Goal: Transaction & Acquisition: Book appointment/travel/reservation

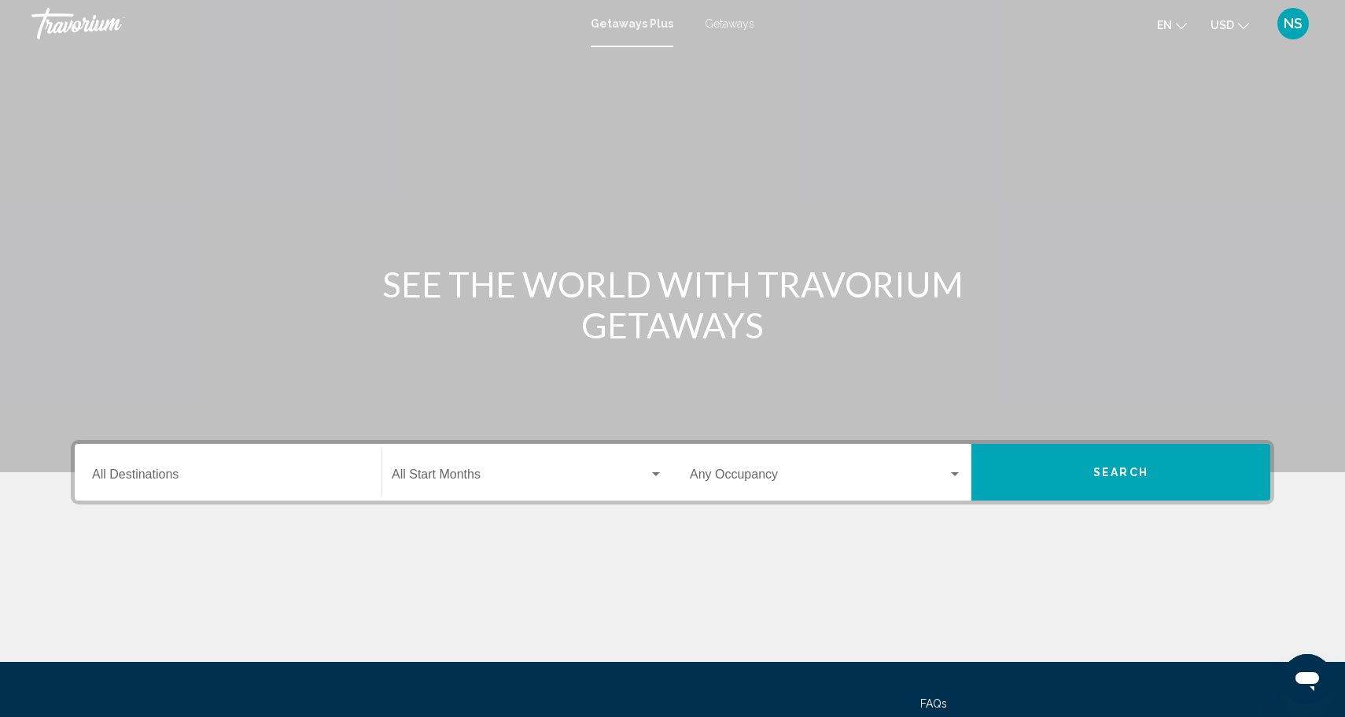
click at [181, 488] on div "Destination All Destinations" at bounding box center [228, 473] width 272 height 50
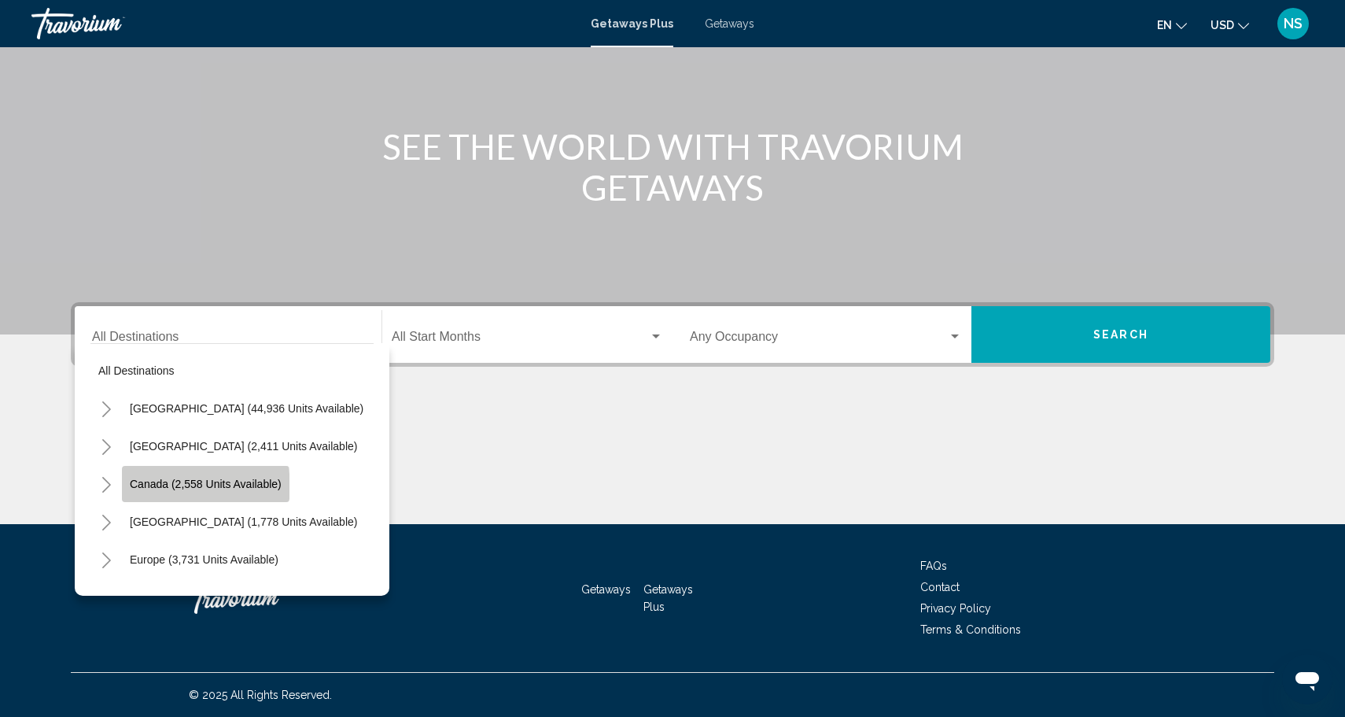
click at [190, 486] on span "Canada (2,558 units available)" at bounding box center [206, 483] width 152 height 13
type input "**********"
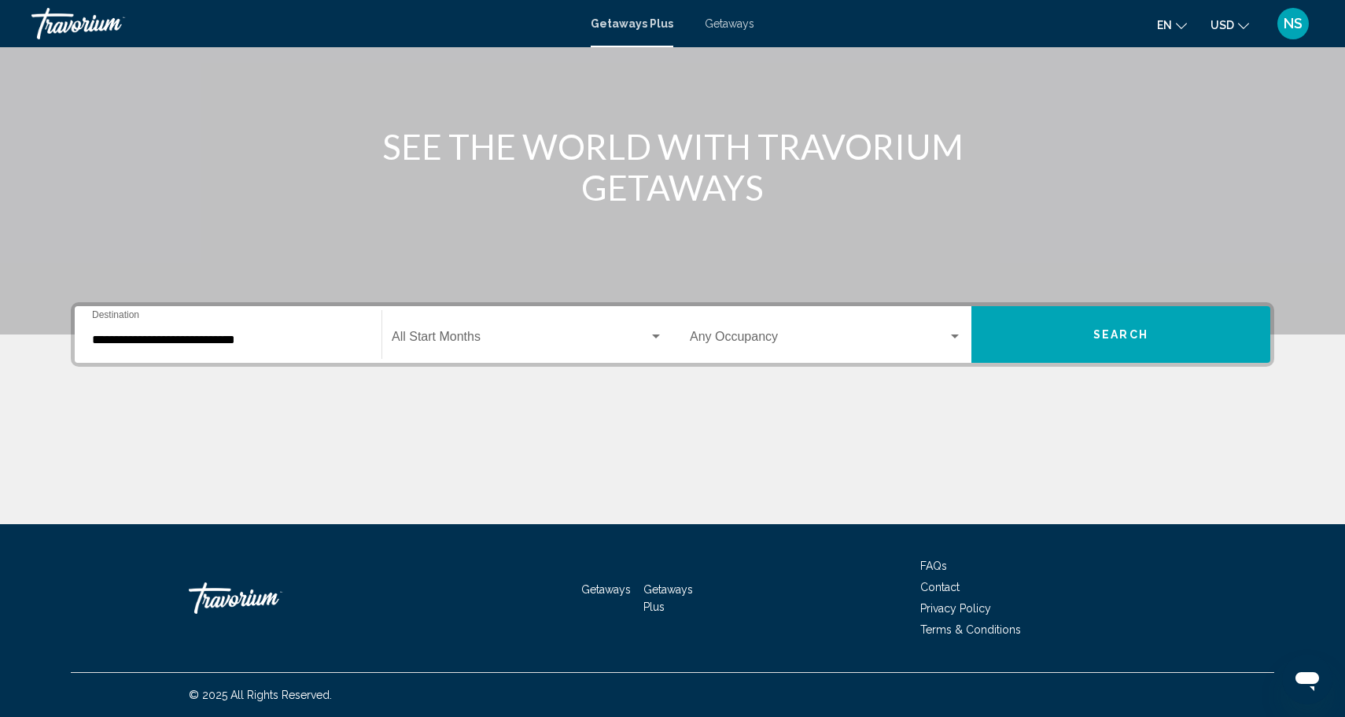
click at [526, 322] on div "Start Month All Start Months" at bounding box center [527, 335] width 271 height 50
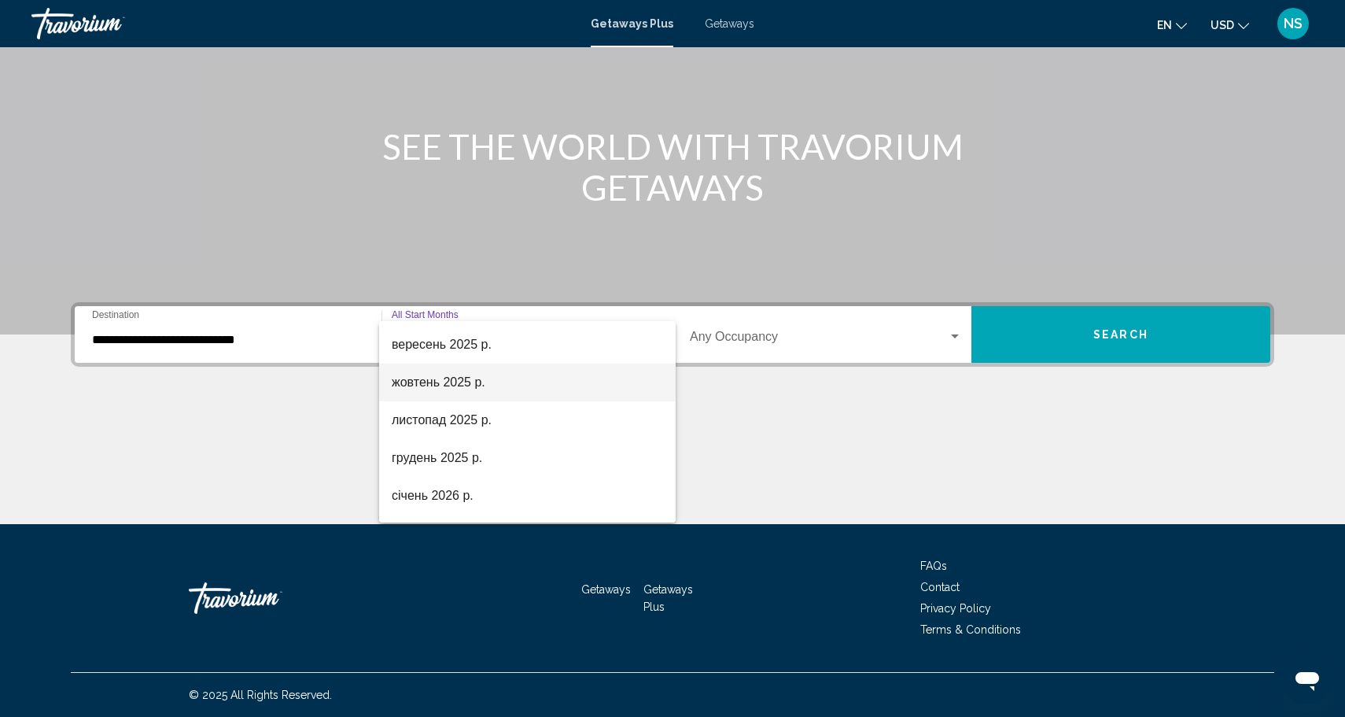
scroll to position [83, 0]
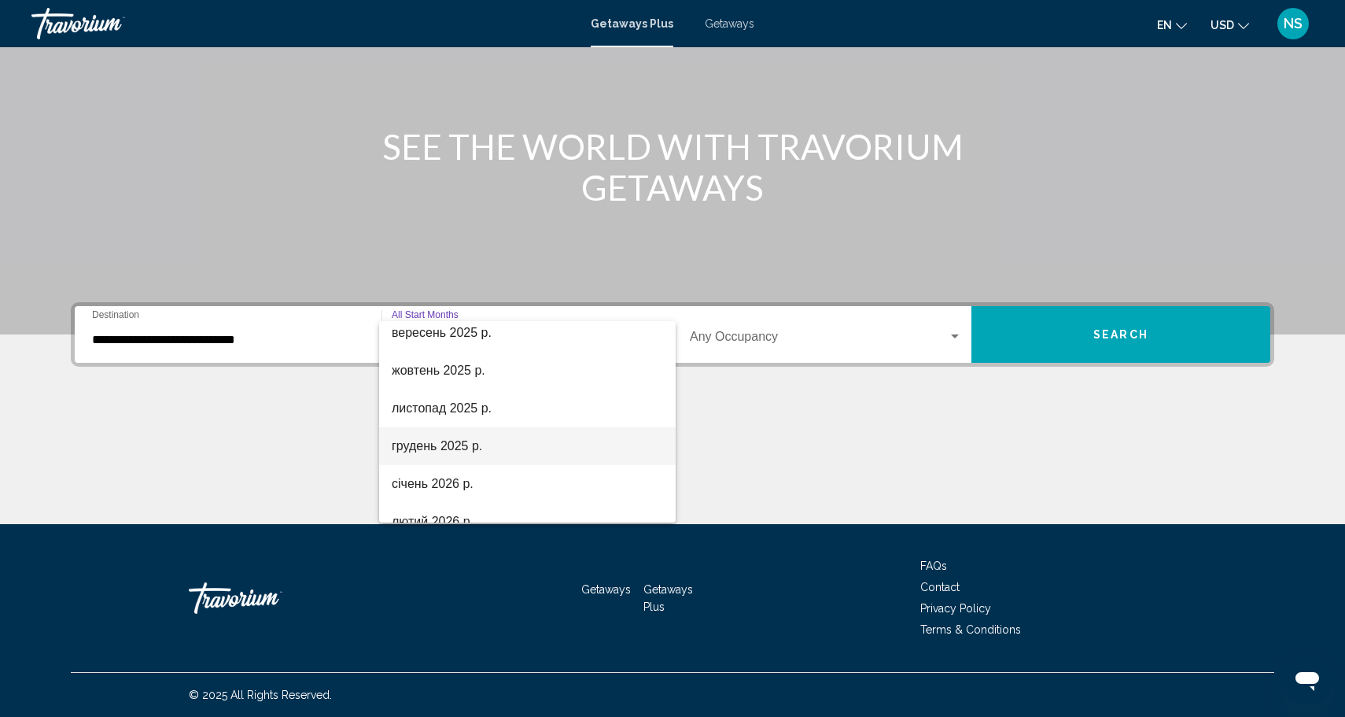
click at [475, 447] on span "грудень 2025 р." at bounding box center [527, 446] width 271 height 38
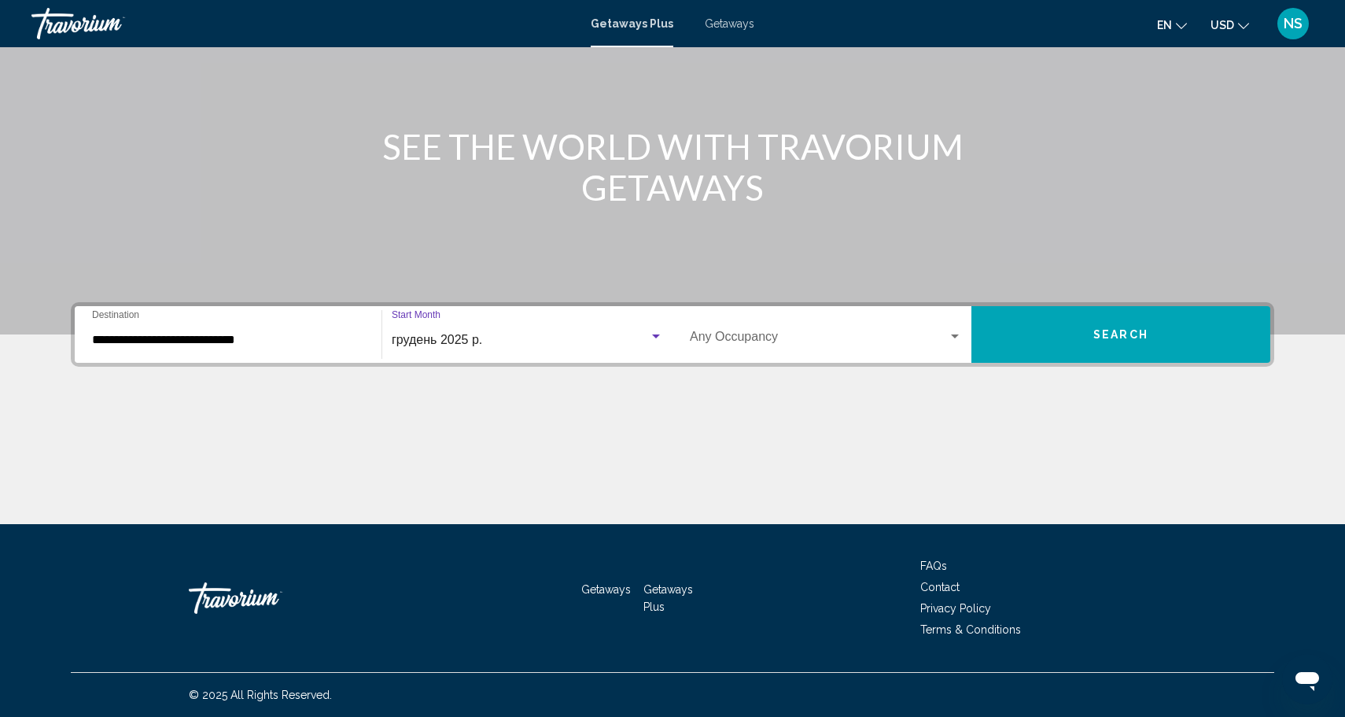
click at [911, 331] on div "Occupancy Any Occupancy" at bounding box center [826, 335] width 272 height 50
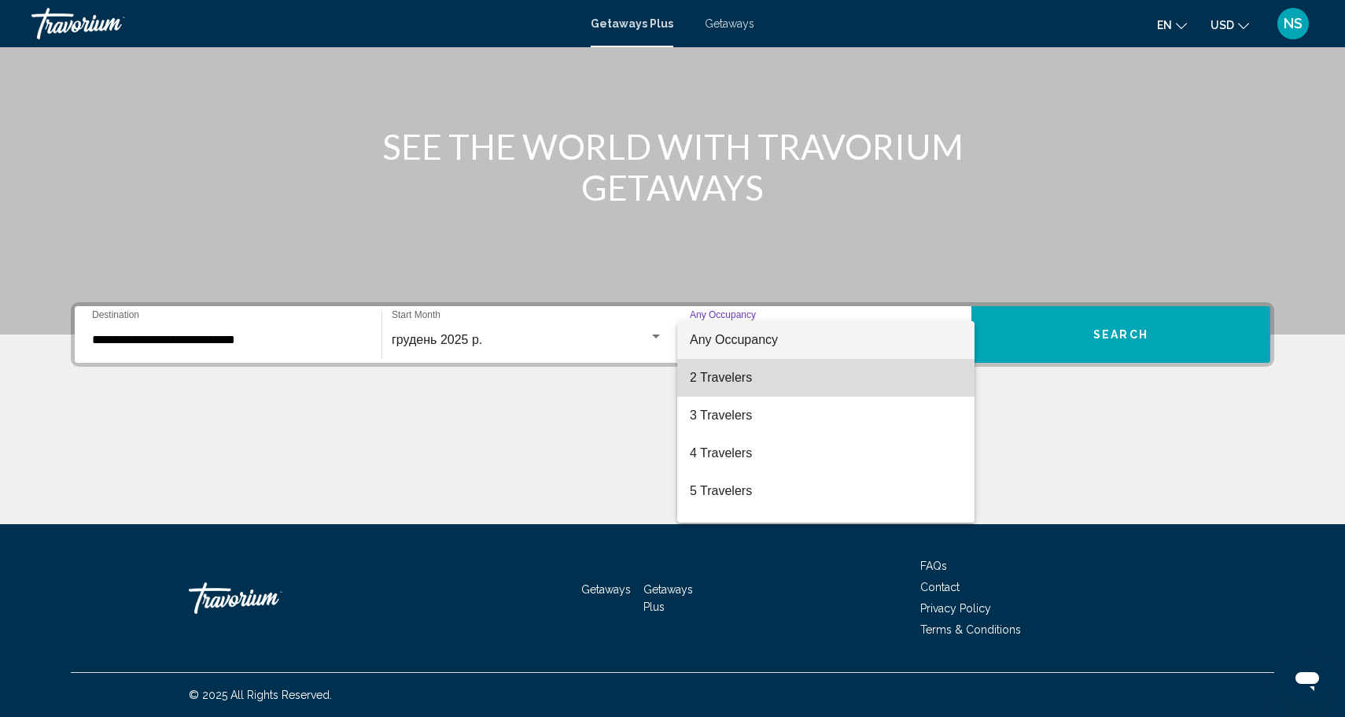
click at [855, 375] on span "2 Travelers" at bounding box center [826, 378] width 272 height 38
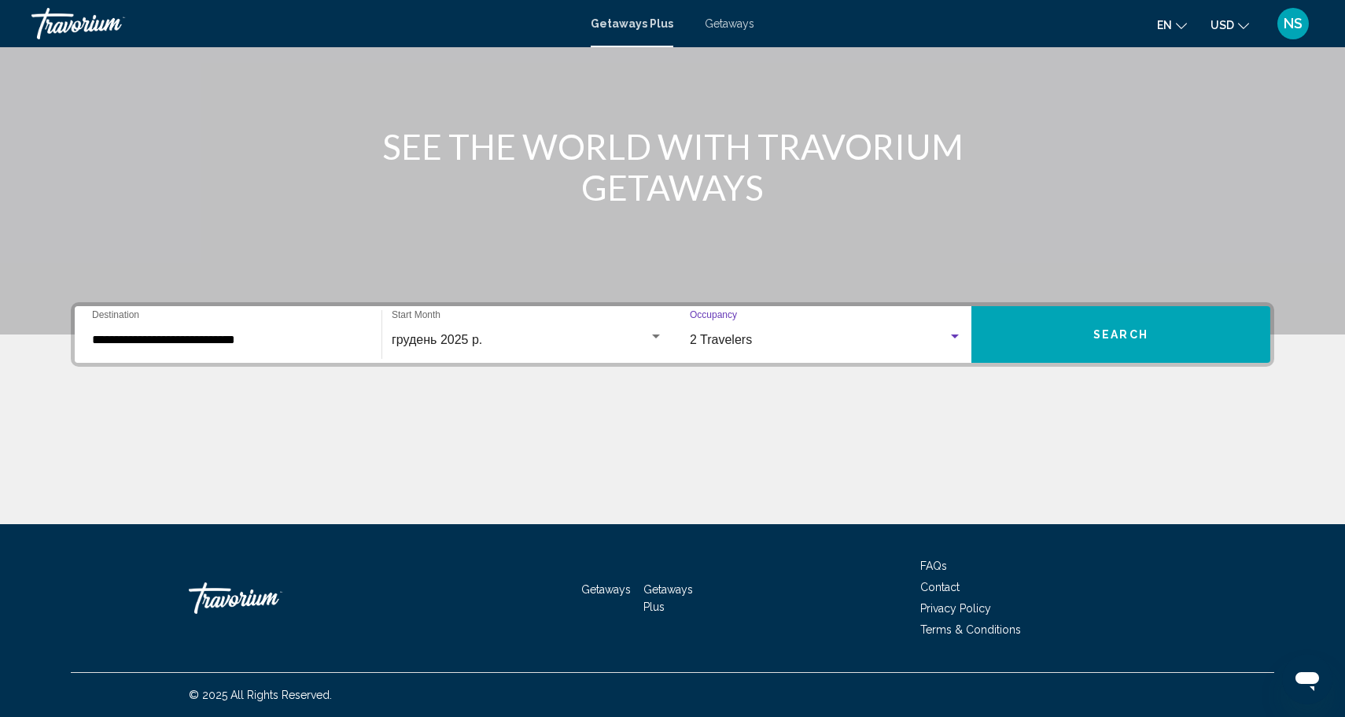
click at [1096, 316] on button "Search" at bounding box center [1120, 334] width 299 height 57
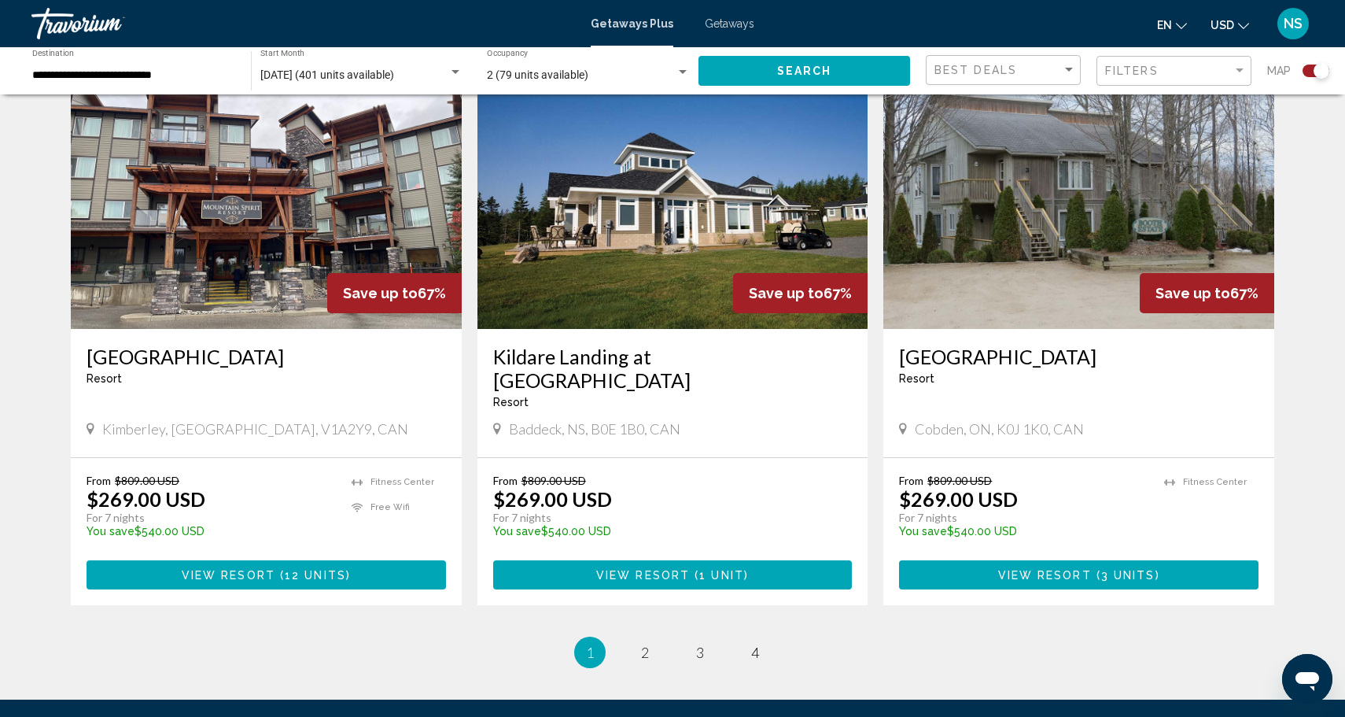
scroll to position [2290, 0]
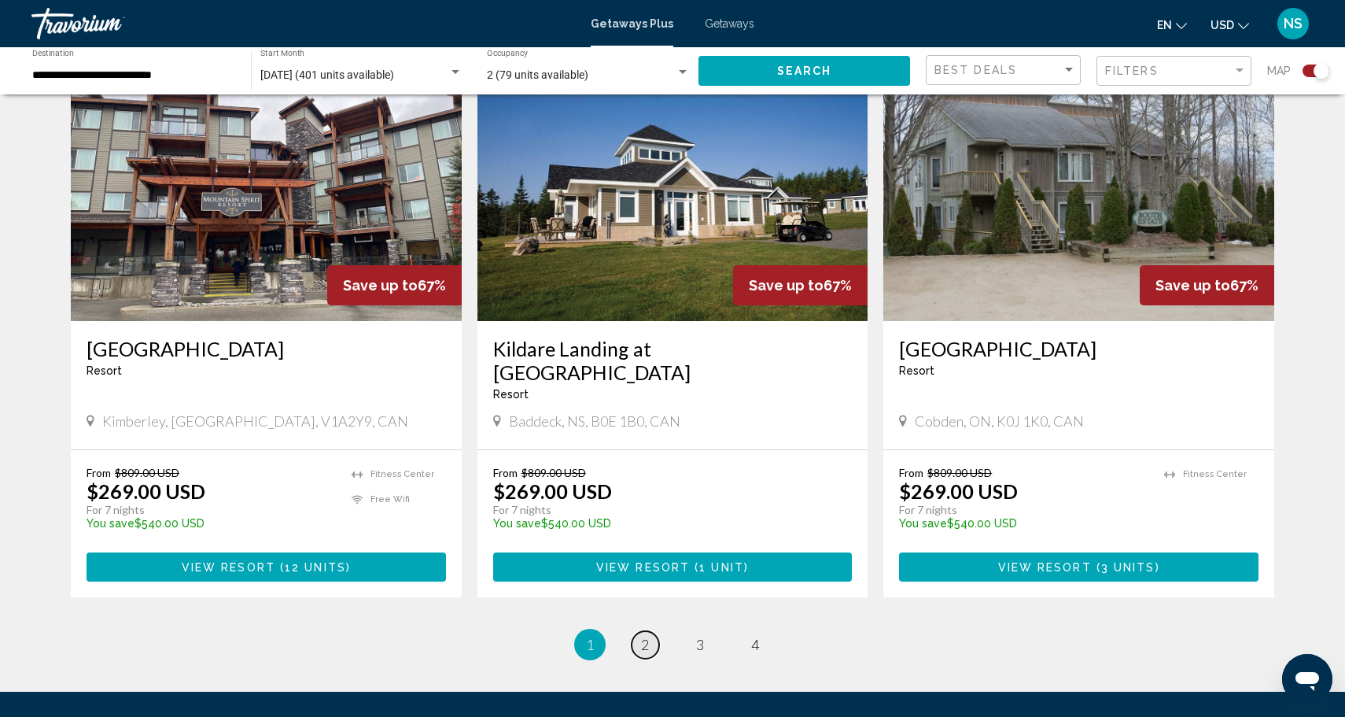
click at [649, 636] on span "2" at bounding box center [645, 644] width 8 height 17
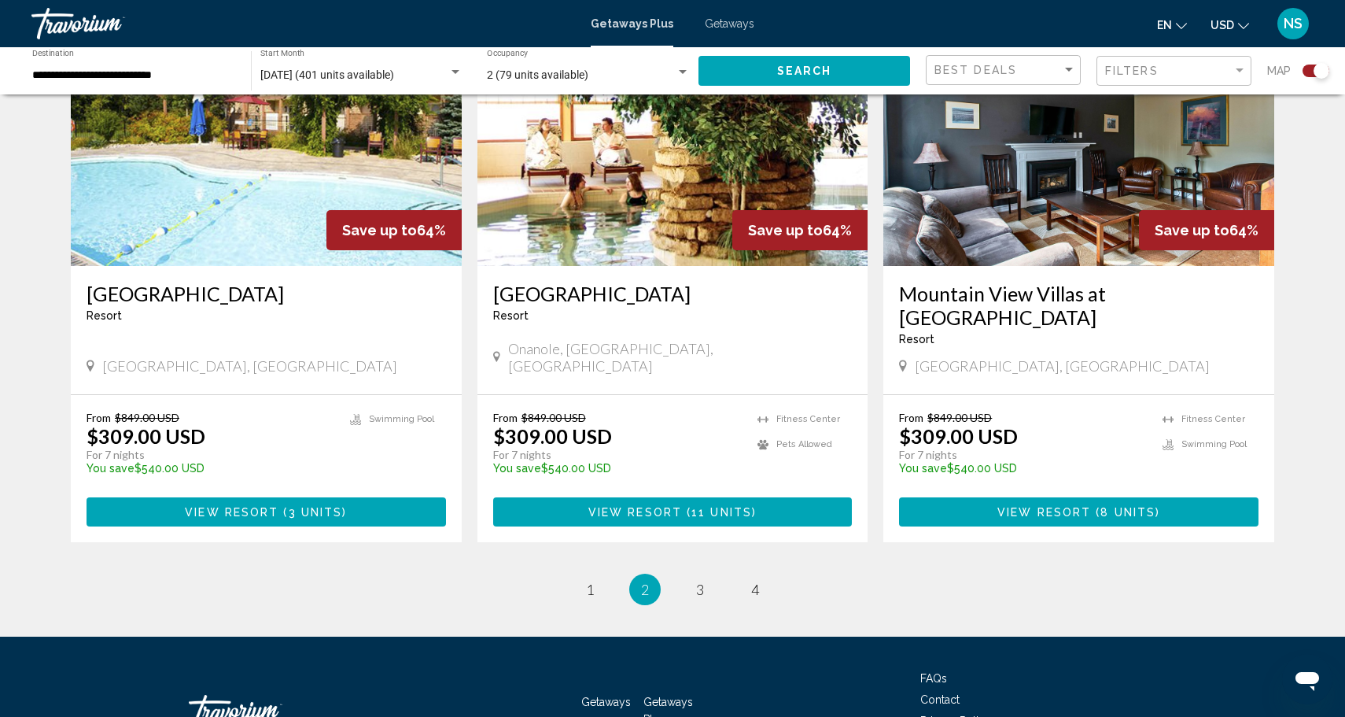
scroll to position [2348, 0]
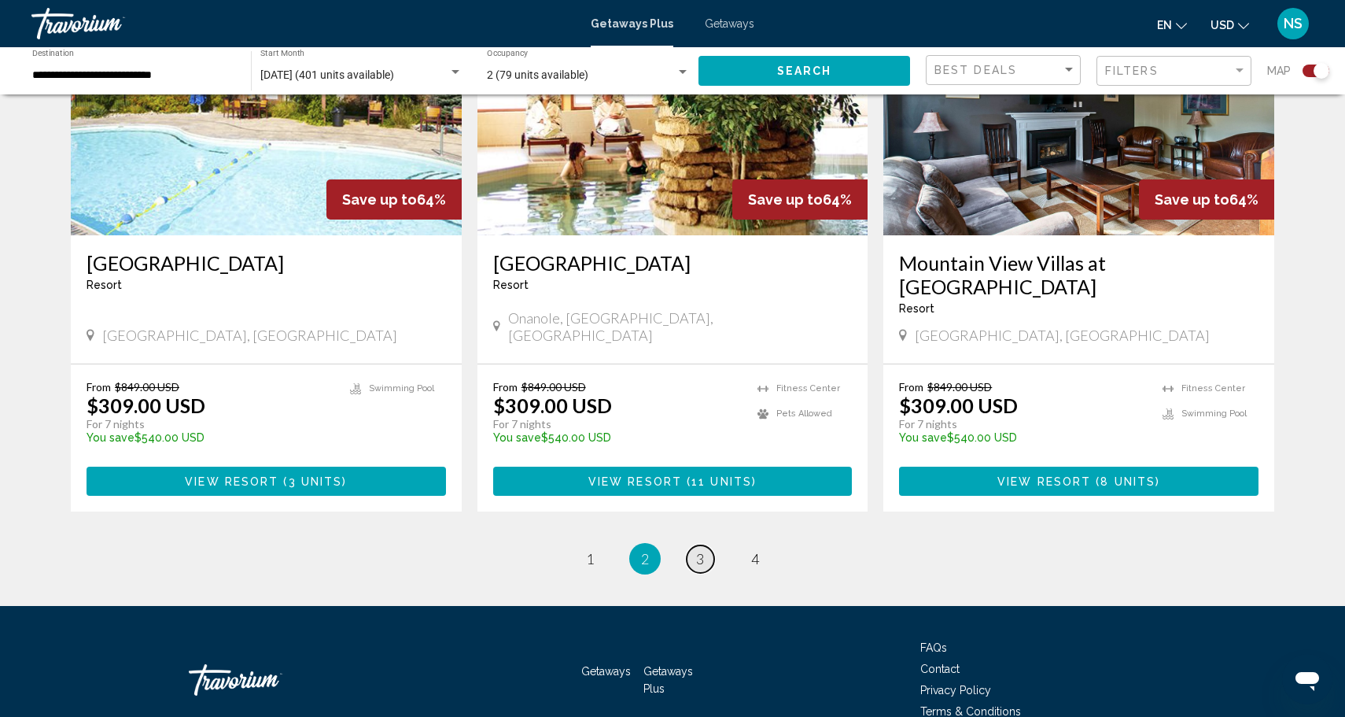
click at [698, 550] on span "3" at bounding box center [700, 558] width 8 height 17
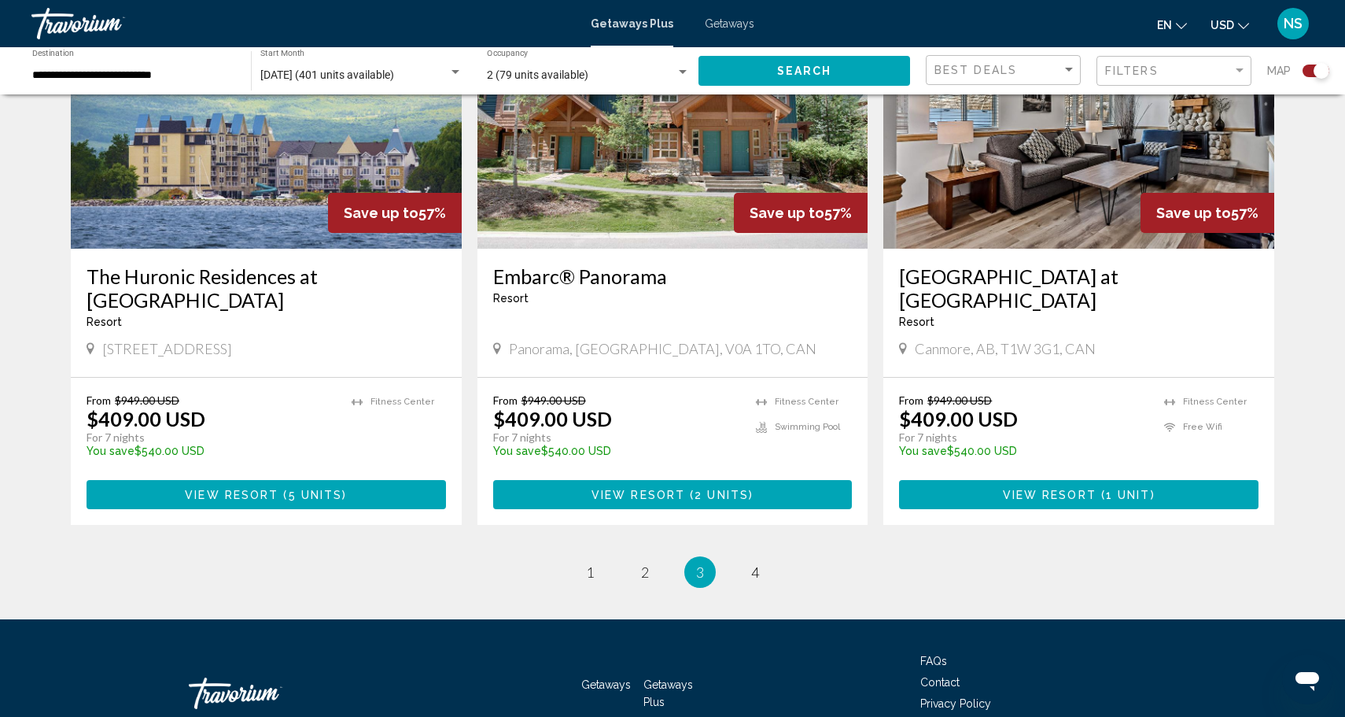
scroll to position [2356, 0]
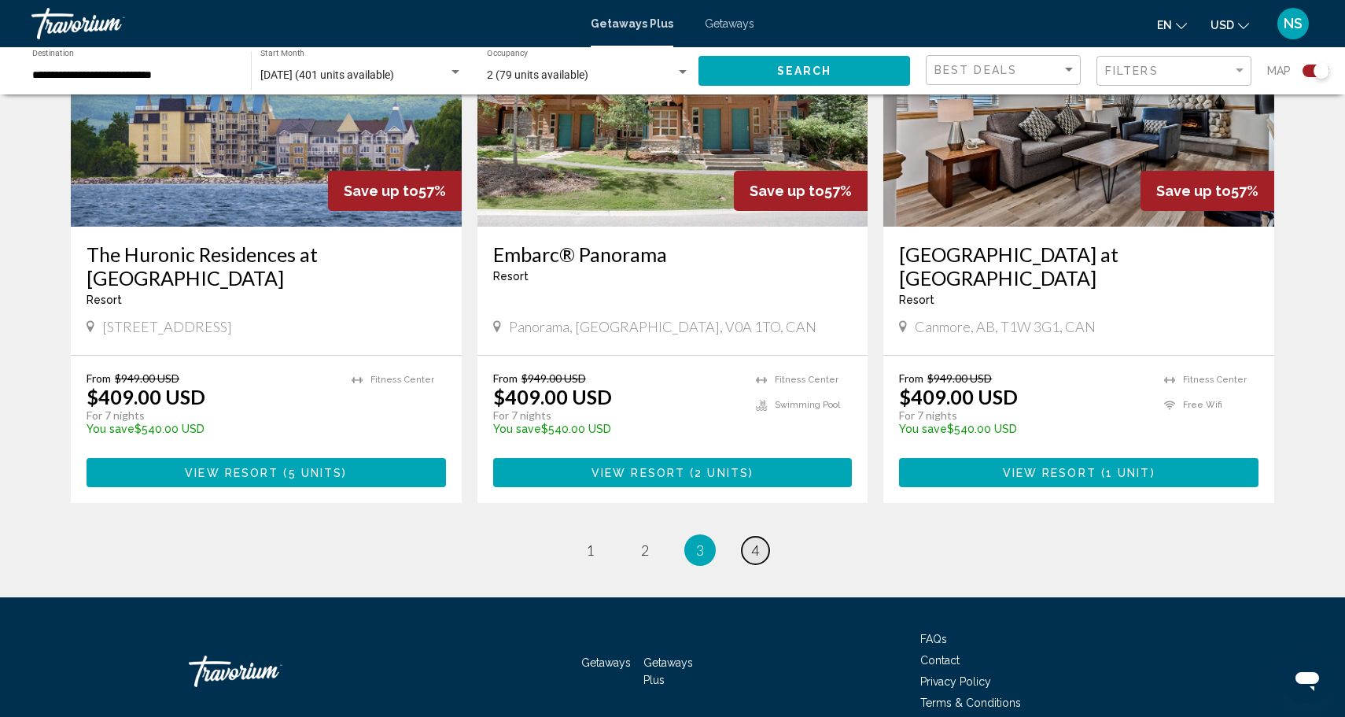
click at [750, 544] on link "page 4" at bounding box center [756, 550] width 28 height 28
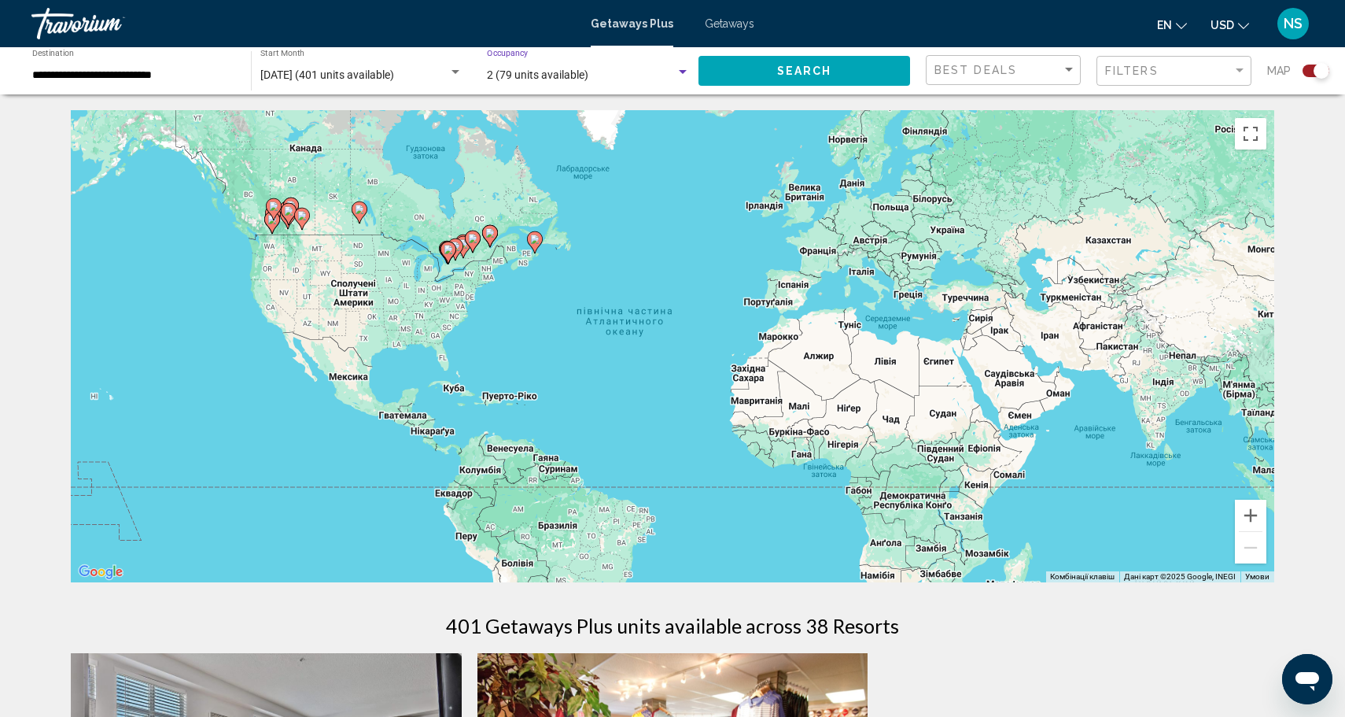
click at [586, 69] on div "2 (79 units available)" at bounding box center [588, 75] width 203 height 13
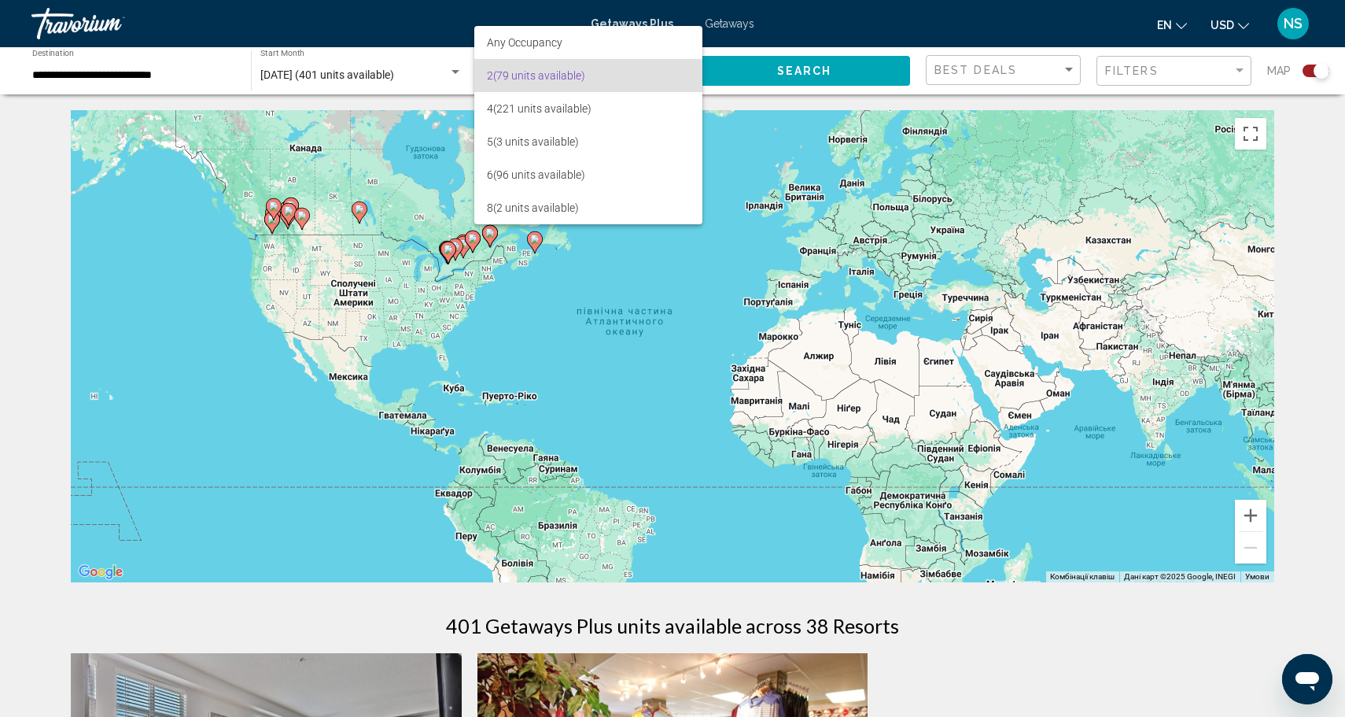
click at [427, 75] on div at bounding box center [672, 358] width 1345 height 717
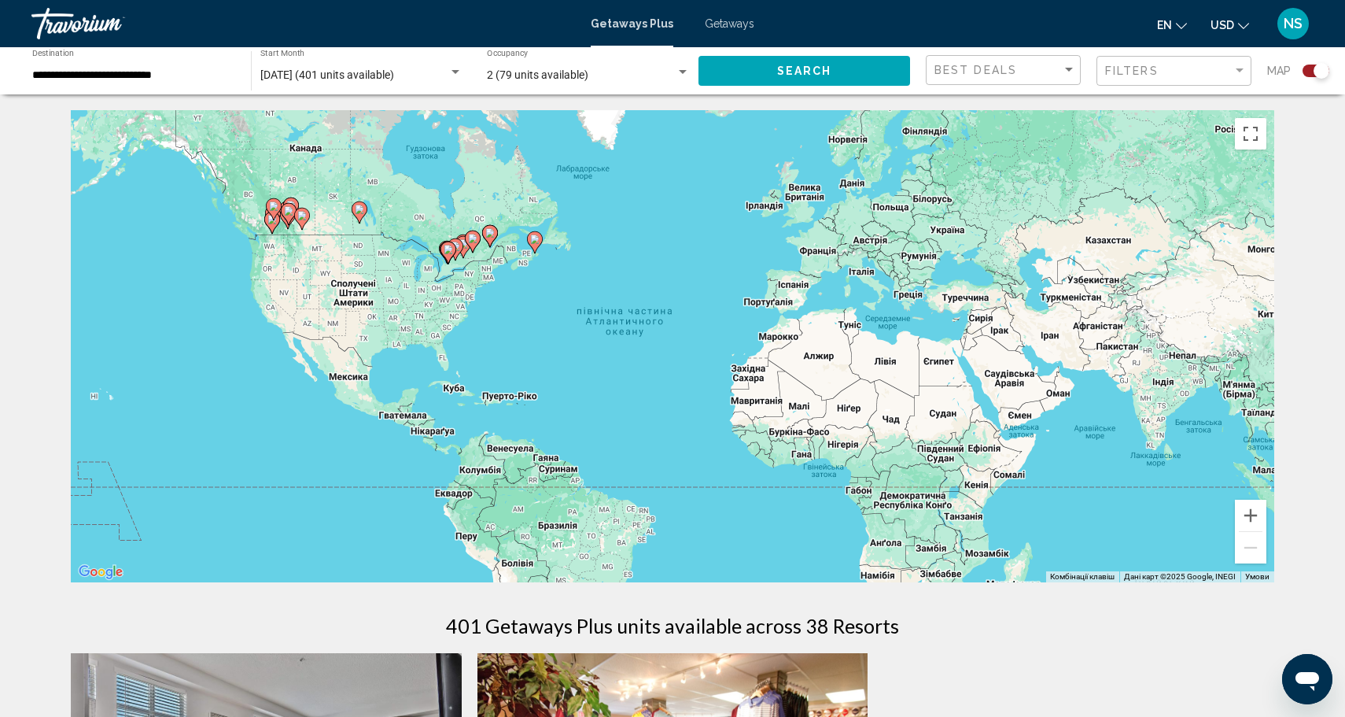
click at [394, 72] on span "December 2025 (401 units available)" at bounding box center [327, 74] width 134 height 13
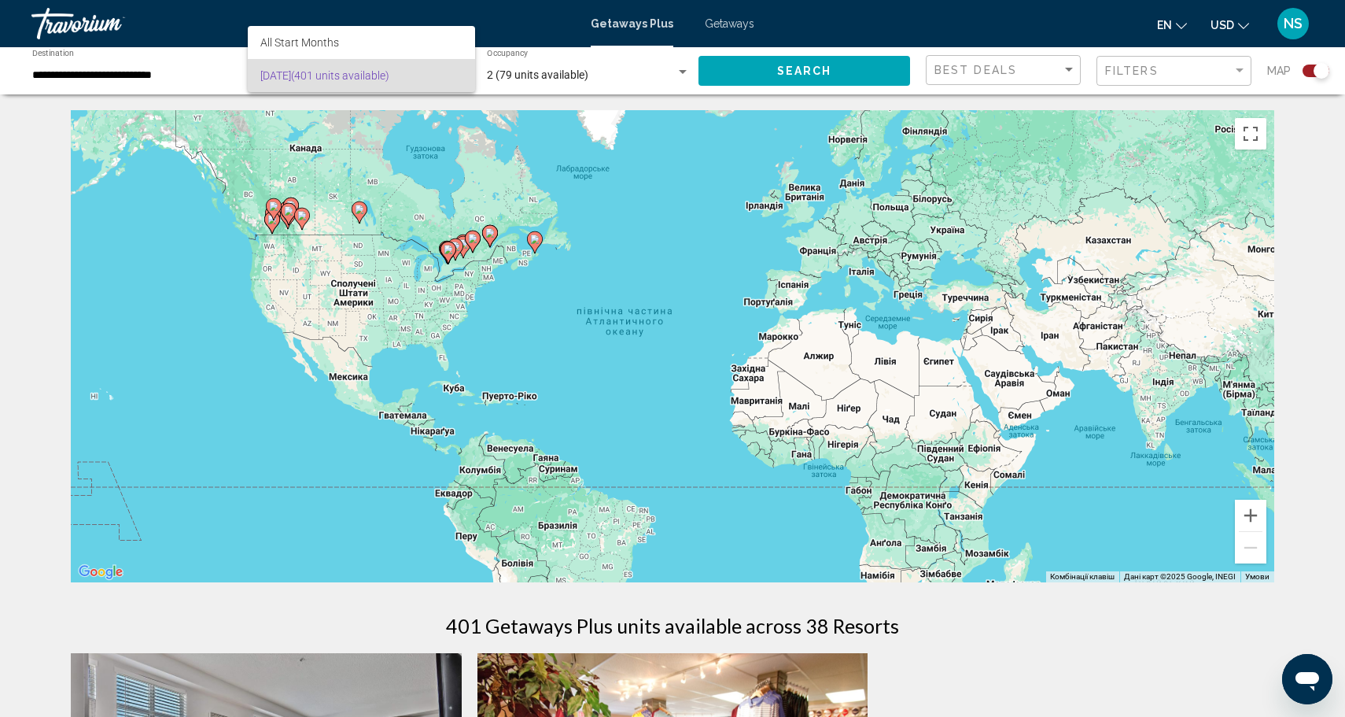
click at [181, 76] on div at bounding box center [672, 358] width 1345 height 717
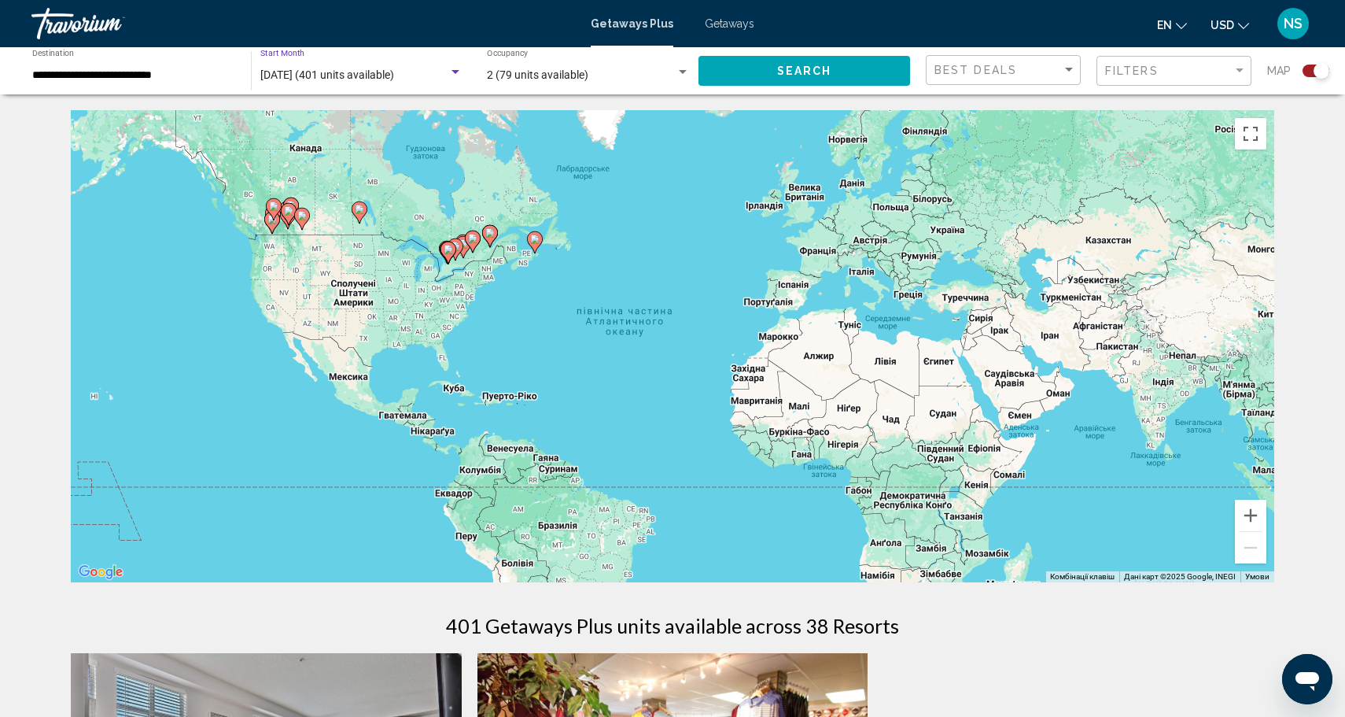
click at [308, 78] on span "December 2025 (401 units available)" at bounding box center [327, 74] width 134 height 13
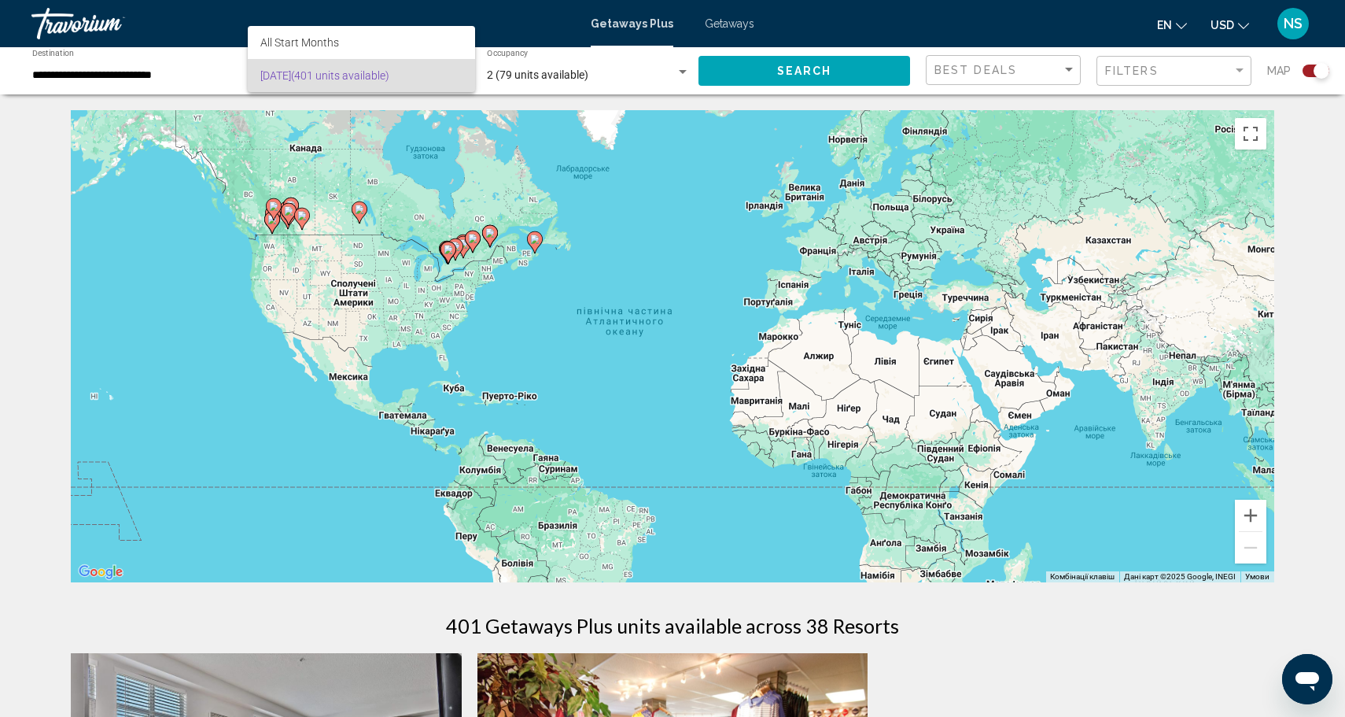
click at [171, 76] on div at bounding box center [672, 358] width 1345 height 717
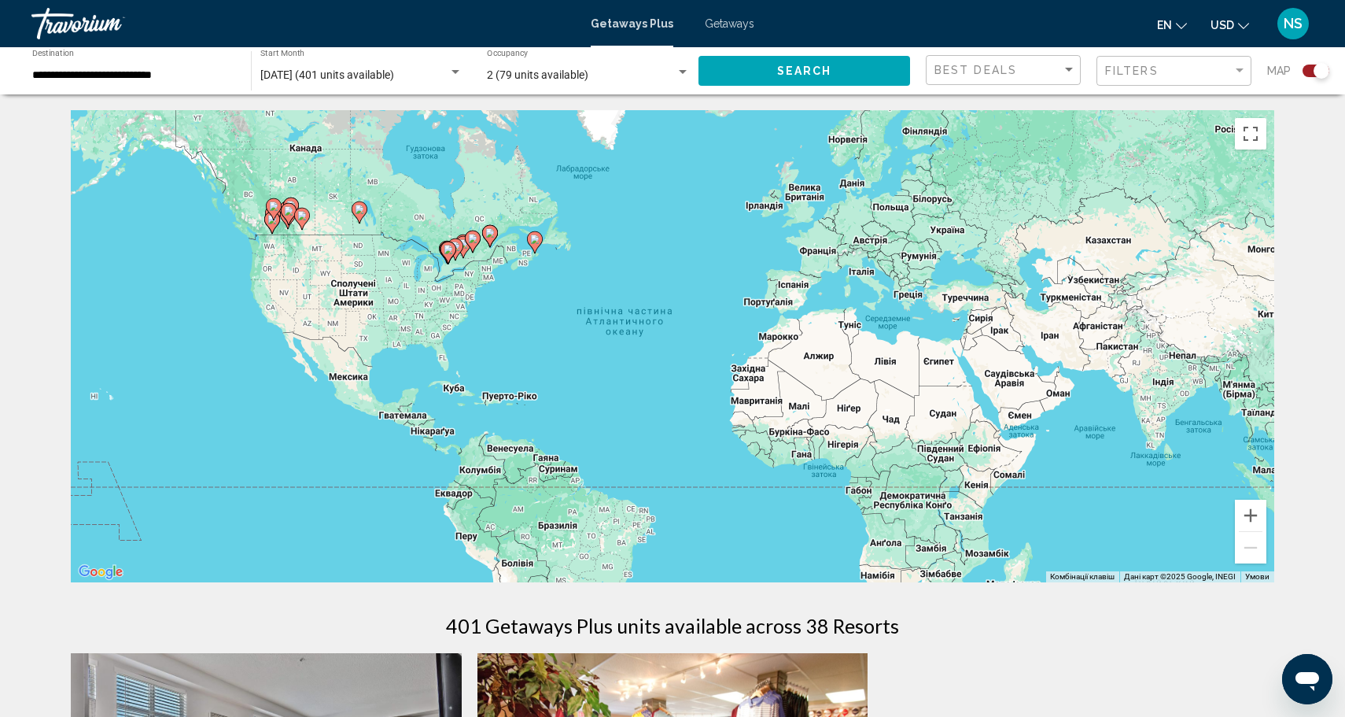
click at [166, 72] on input "**********" at bounding box center [133, 75] width 203 height 13
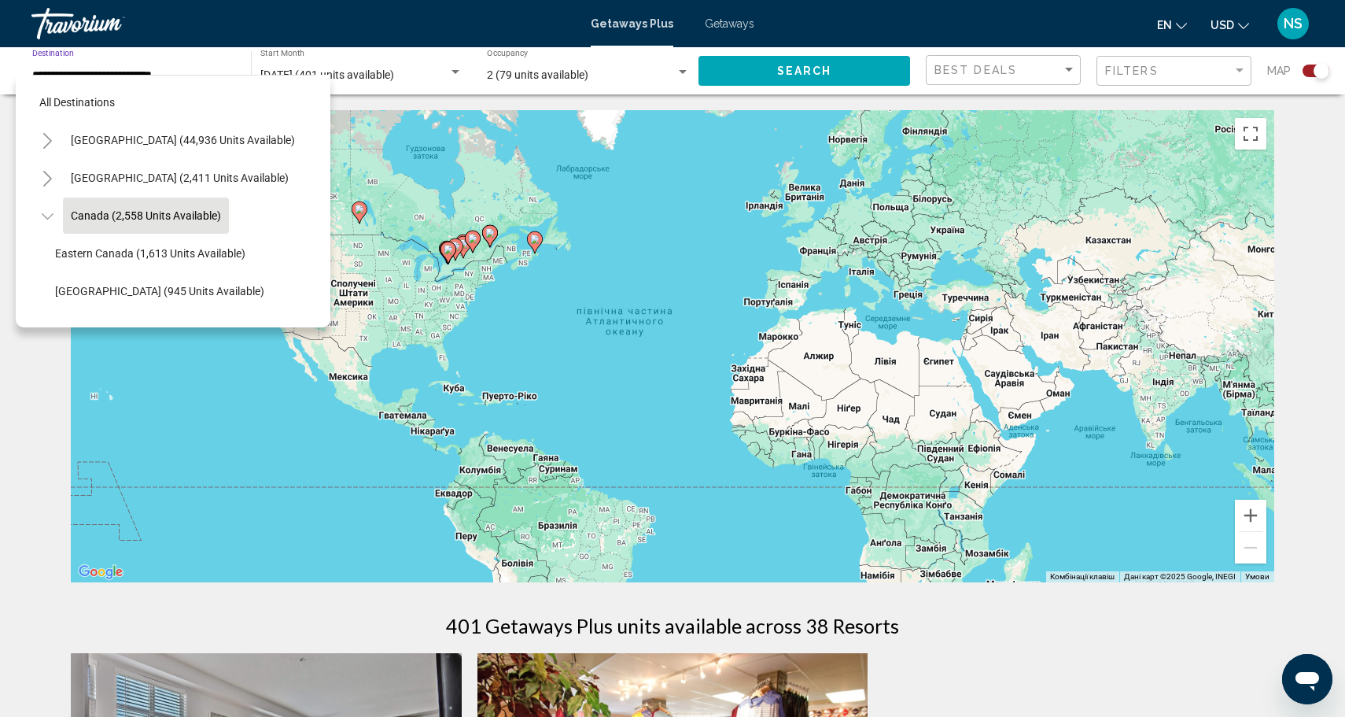
scroll to position [18, 0]
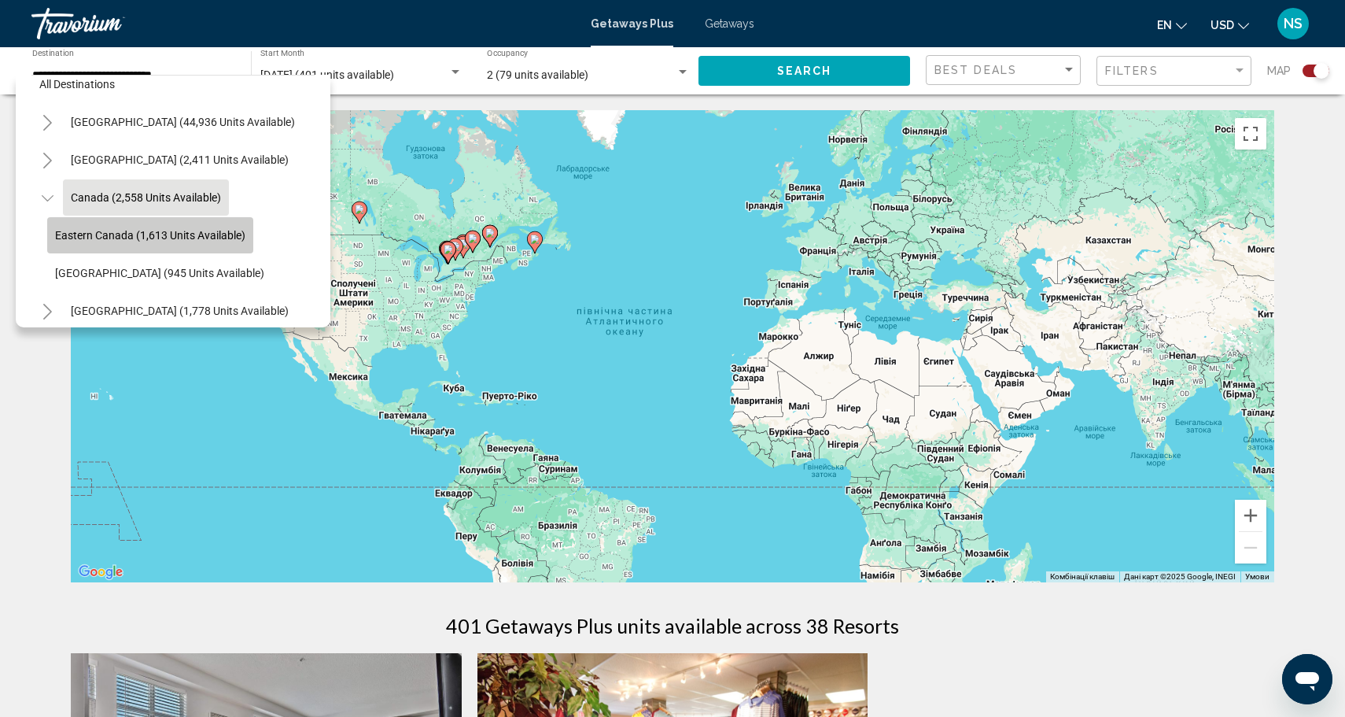
click at [161, 246] on button "Eastern Canada (1,613 units available)" at bounding box center [150, 235] width 206 height 36
type input "**********"
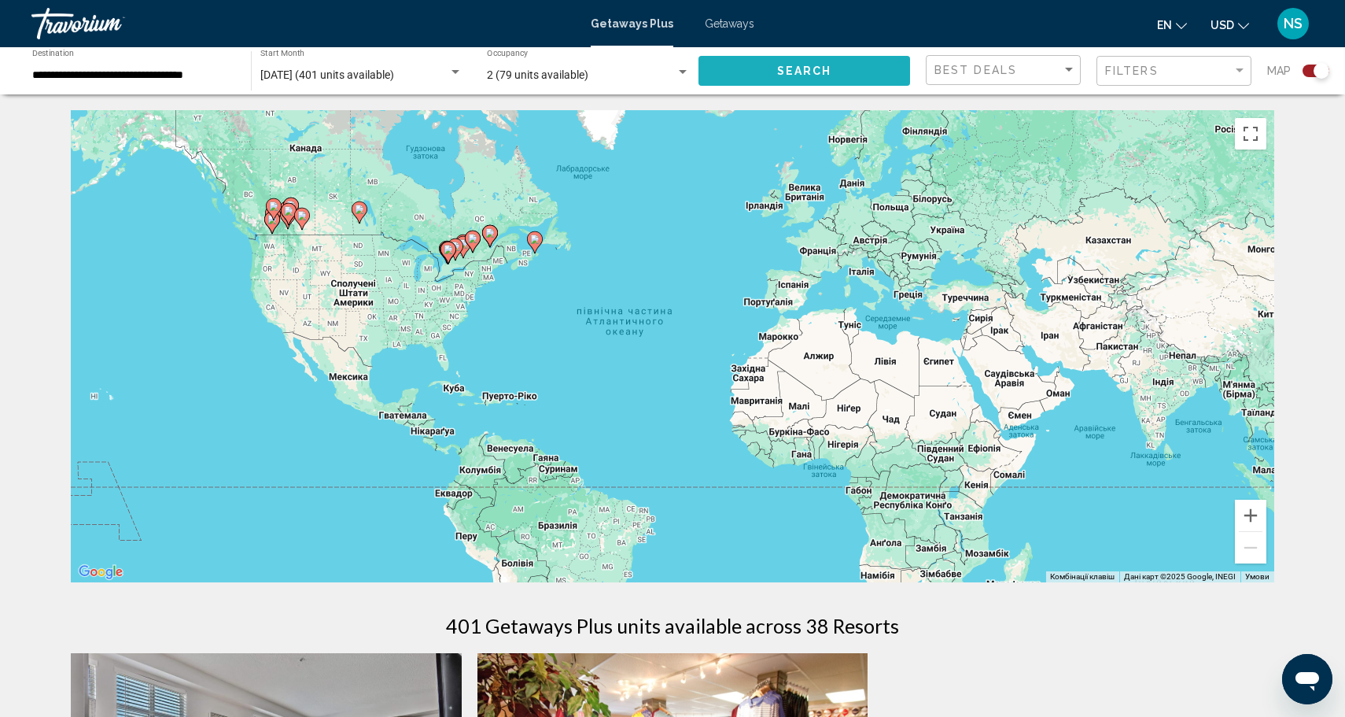
click at [782, 65] on span "Search" at bounding box center [804, 71] width 55 height 13
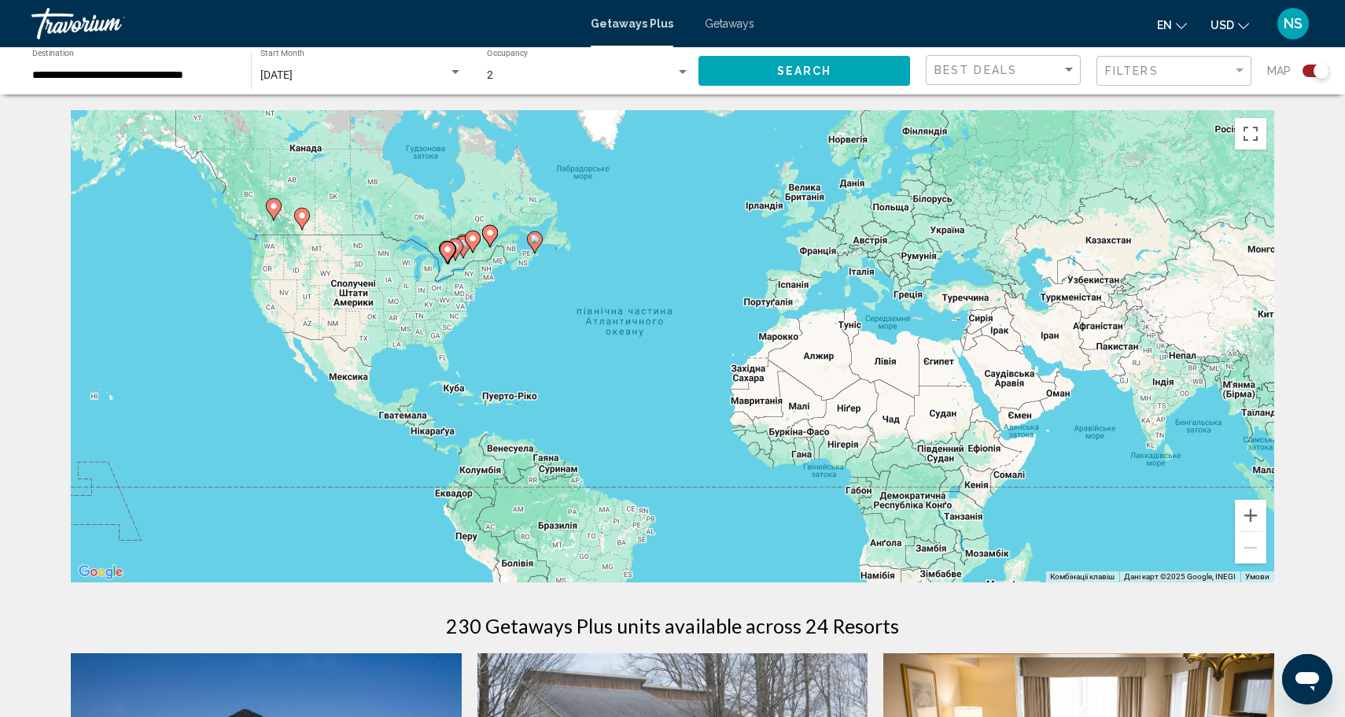
click at [422, 69] on div "December 2025" at bounding box center [354, 75] width 188 height 13
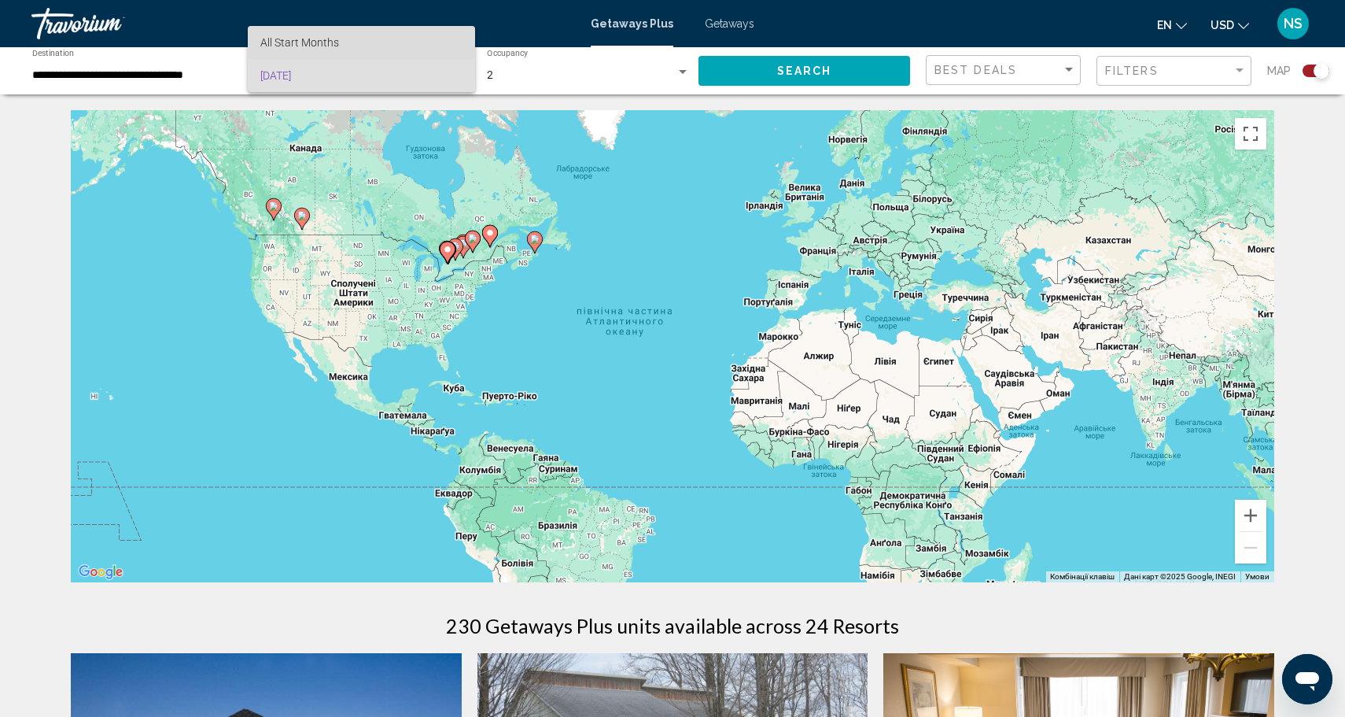
click at [402, 45] on span "All Start Months" at bounding box center [361, 42] width 202 height 33
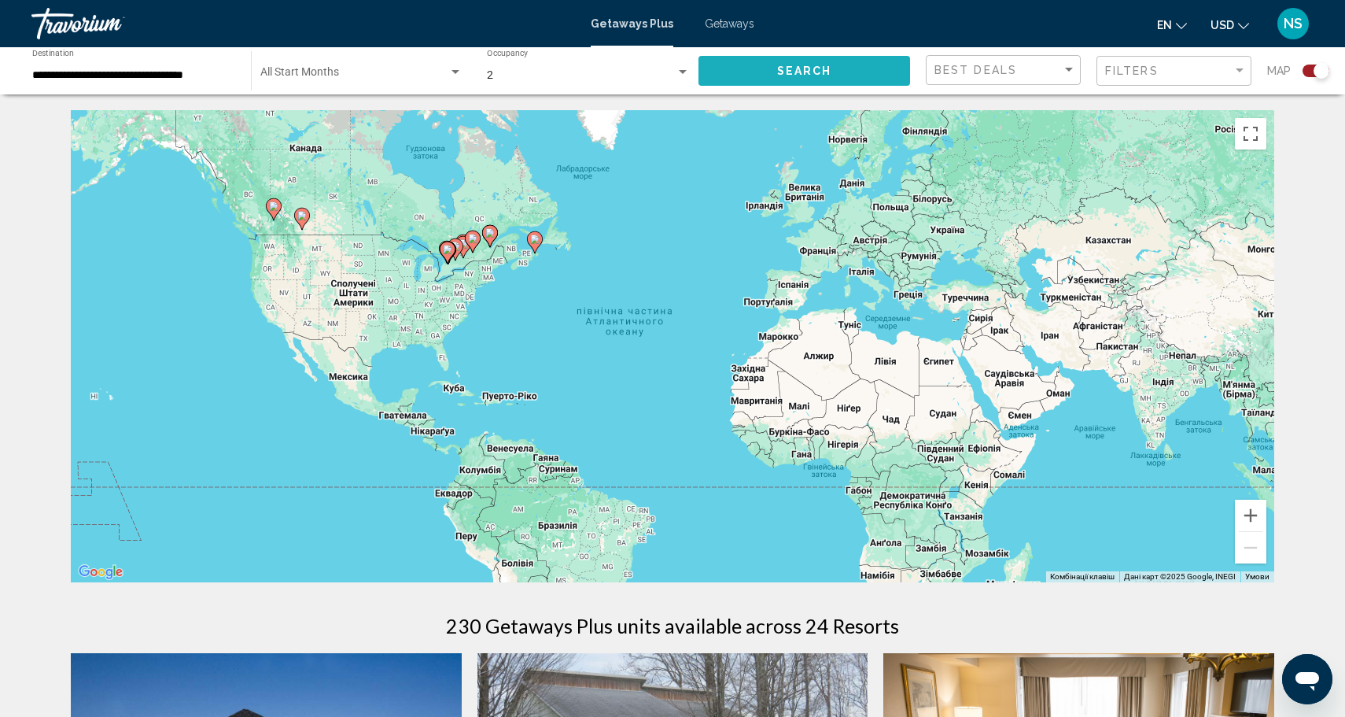
click at [740, 64] on button "Search" at bounding box center [804, 70] width 212 height 29
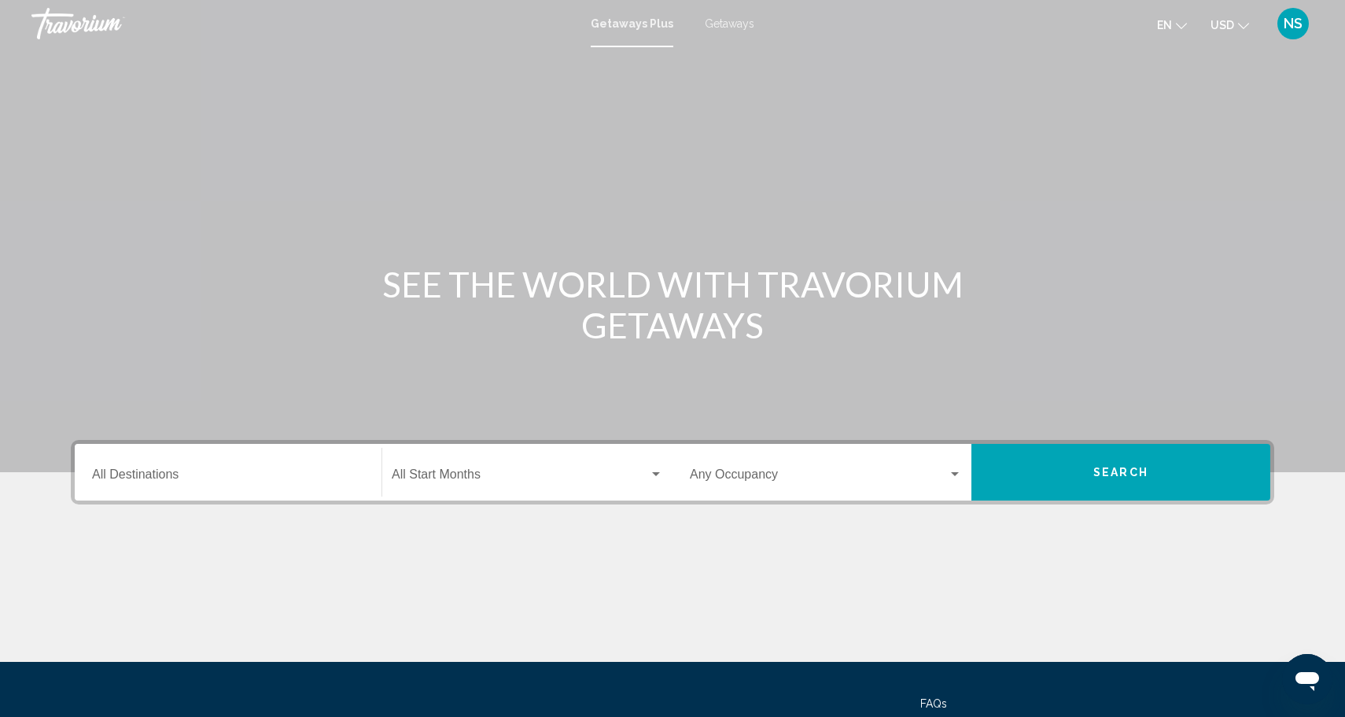
click at [249, 484] on input "Destination All Destinations" at bounding box center [228, 477] width 272 height 14
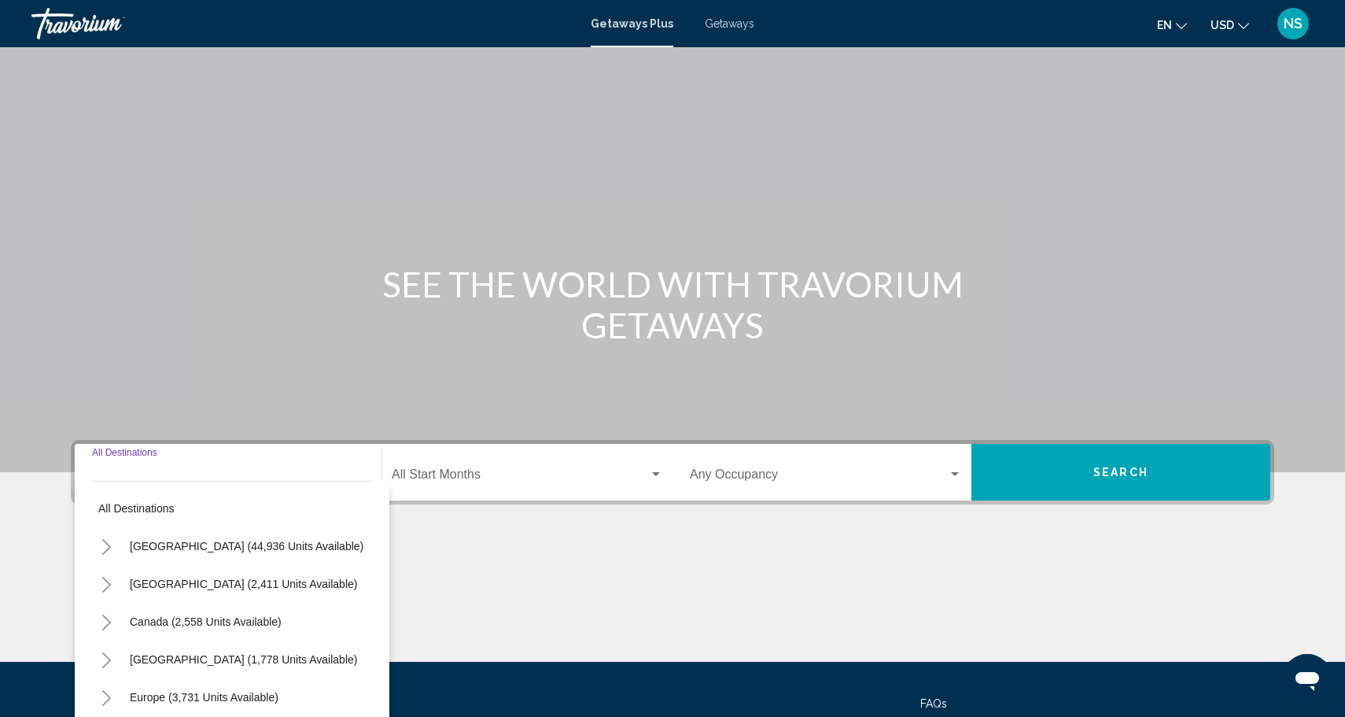
scroll to position [138, 0]
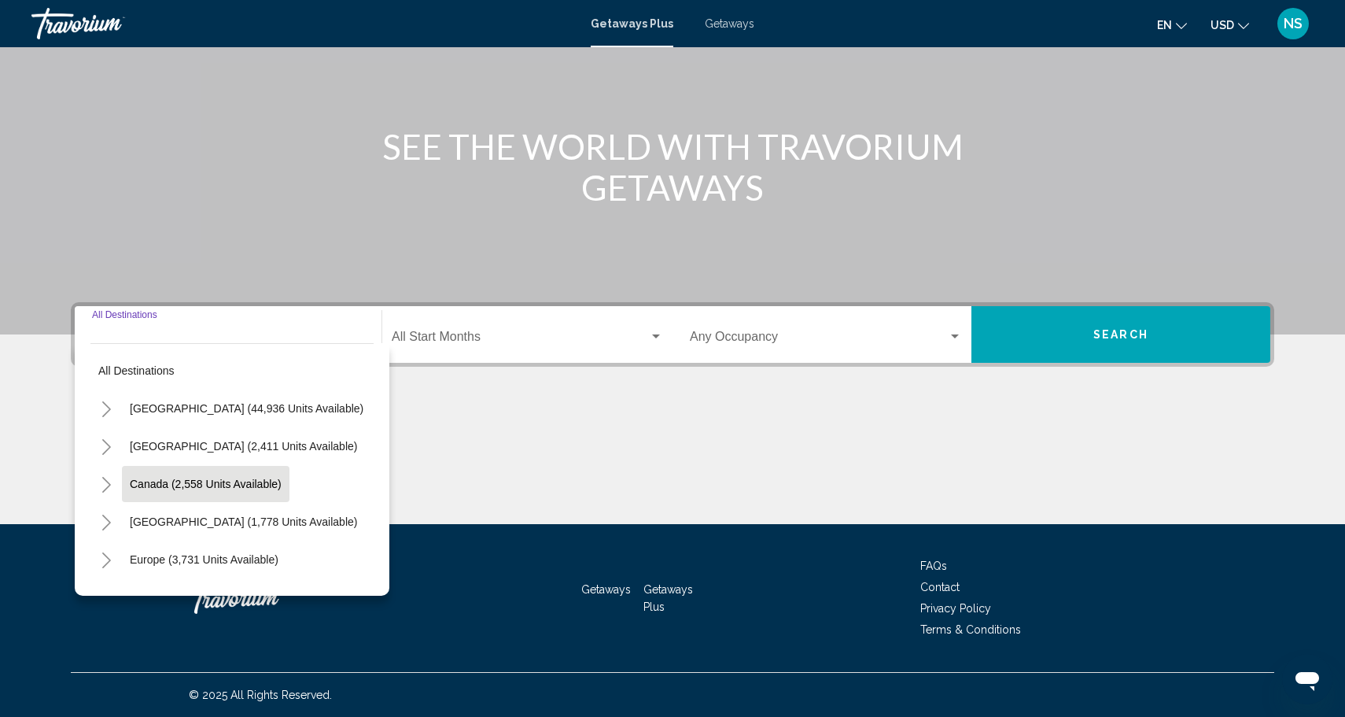
click at [249, 484] on span "Canada (2,558 units available)" at bounding box center [206, 483] width 152 height 13
type input "**********"
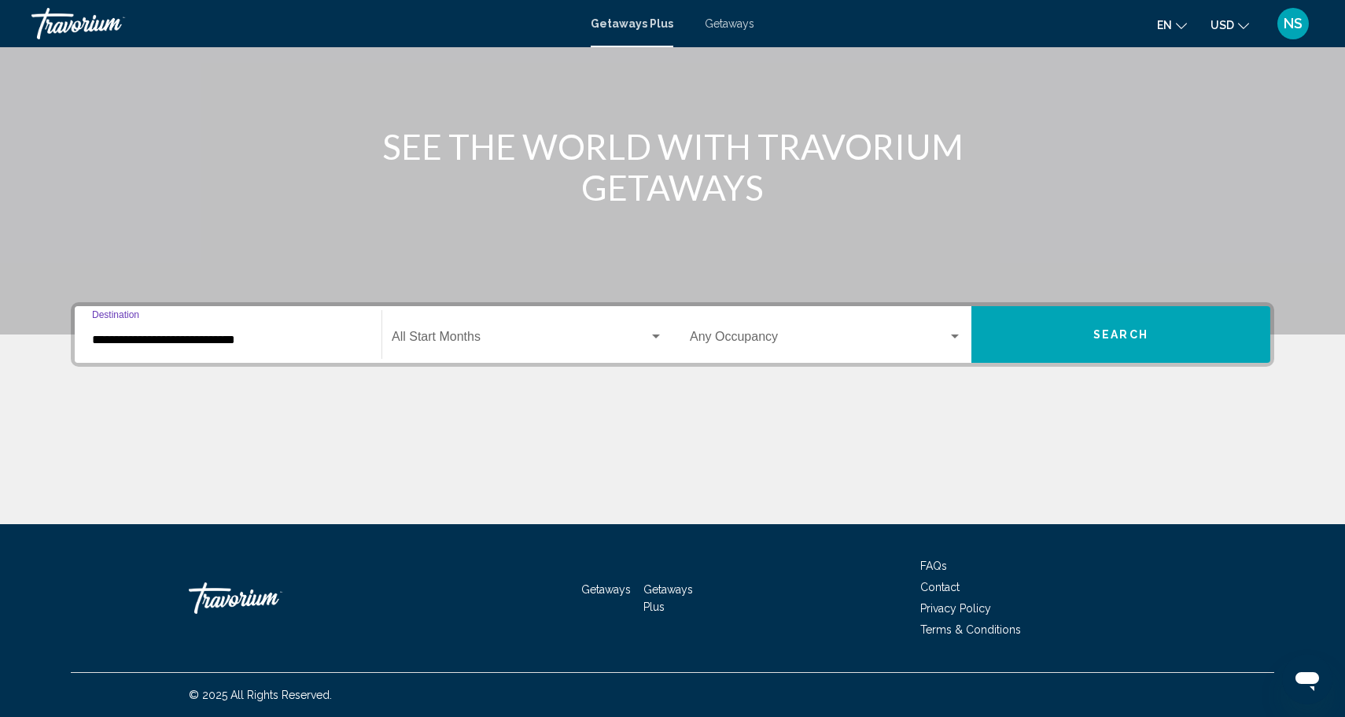
click at [256, 348] on div "**********" at bounding box center [228, 335] width 272 height 50
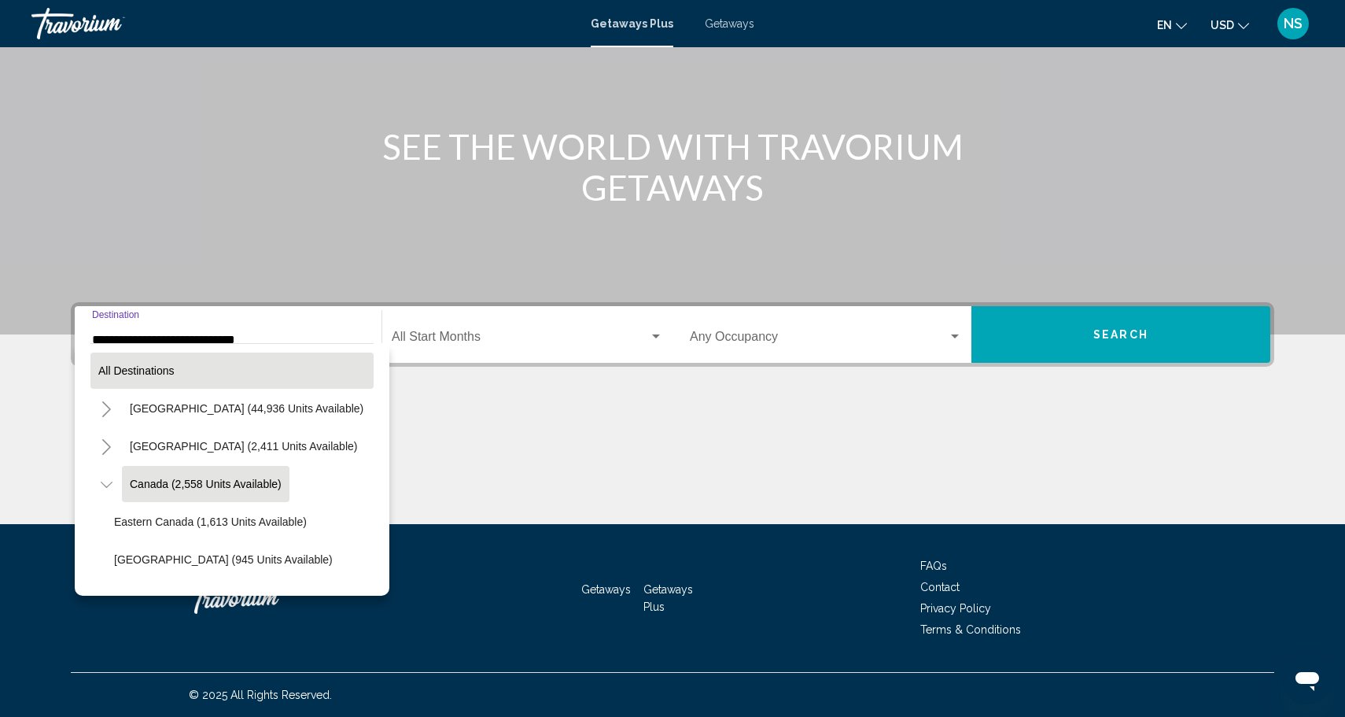
scroll to position [18, 0]
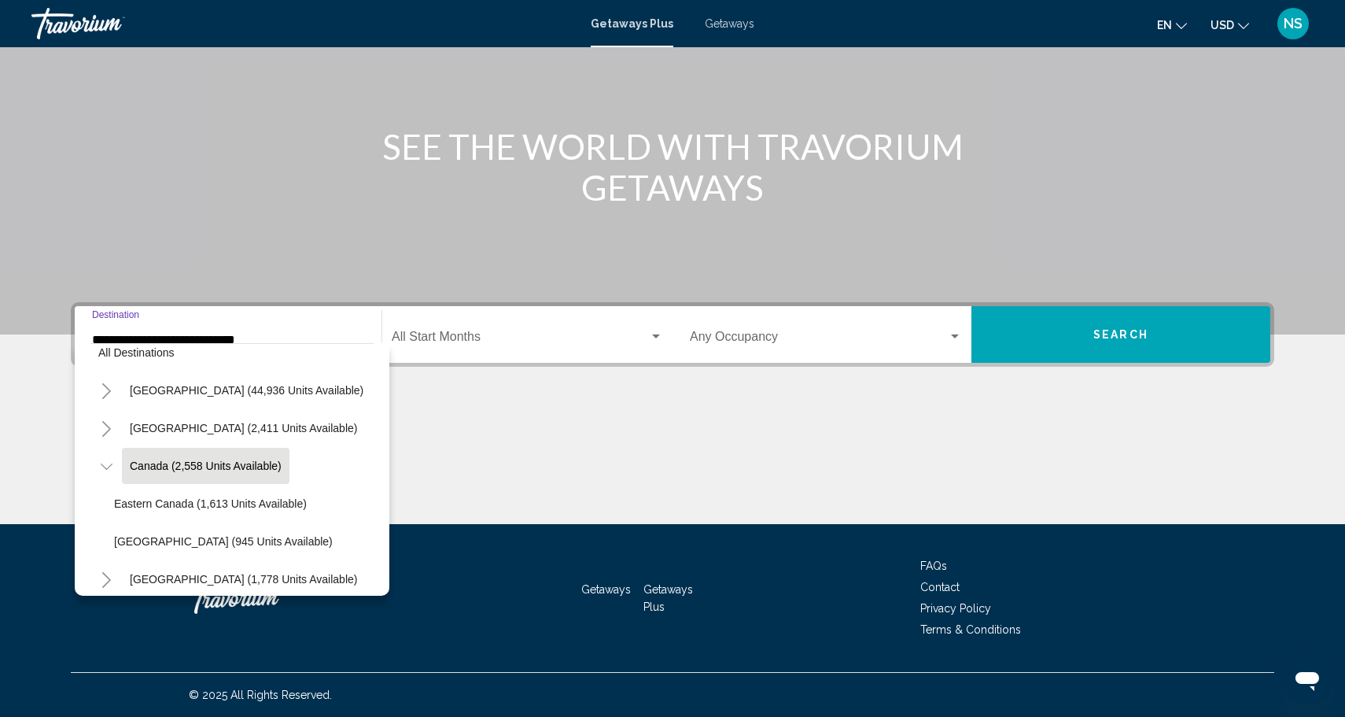
click at [486, 342] on span "Search widget" at bounding box center [520, 340] width 257 height 14
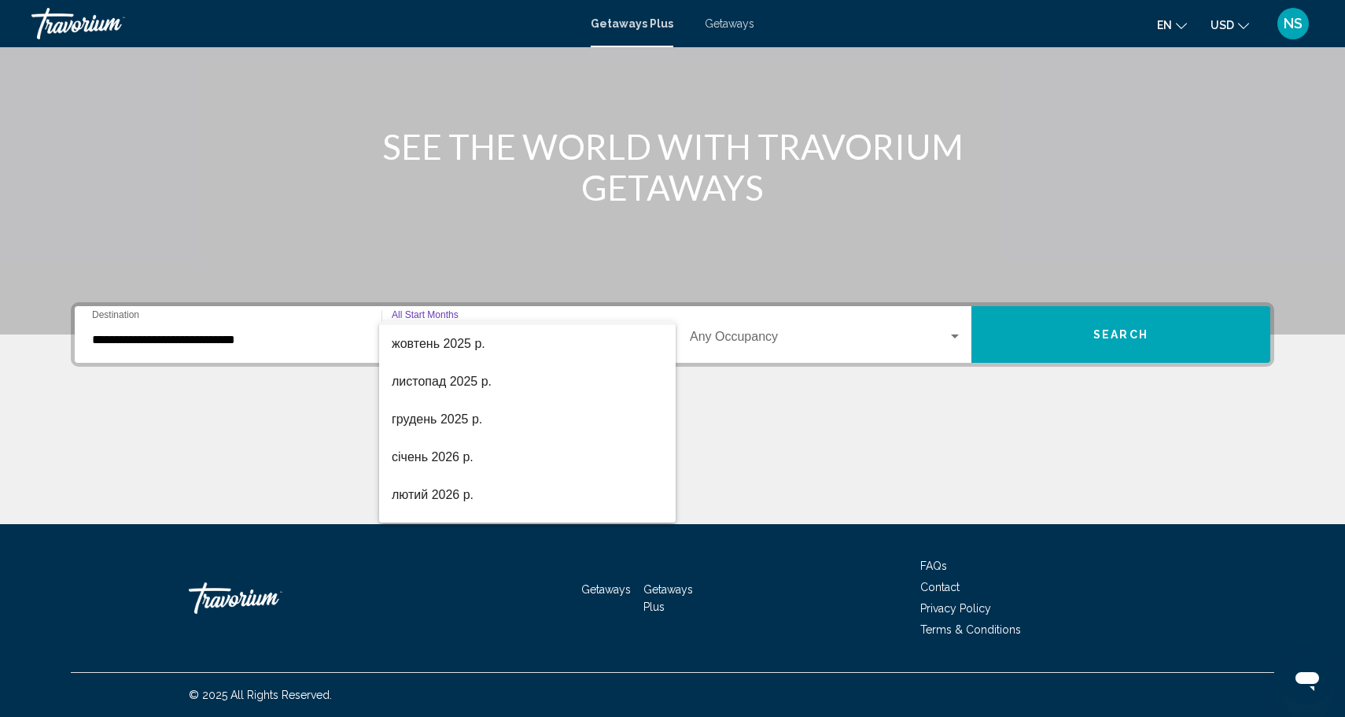
scroll to position [116, 0]
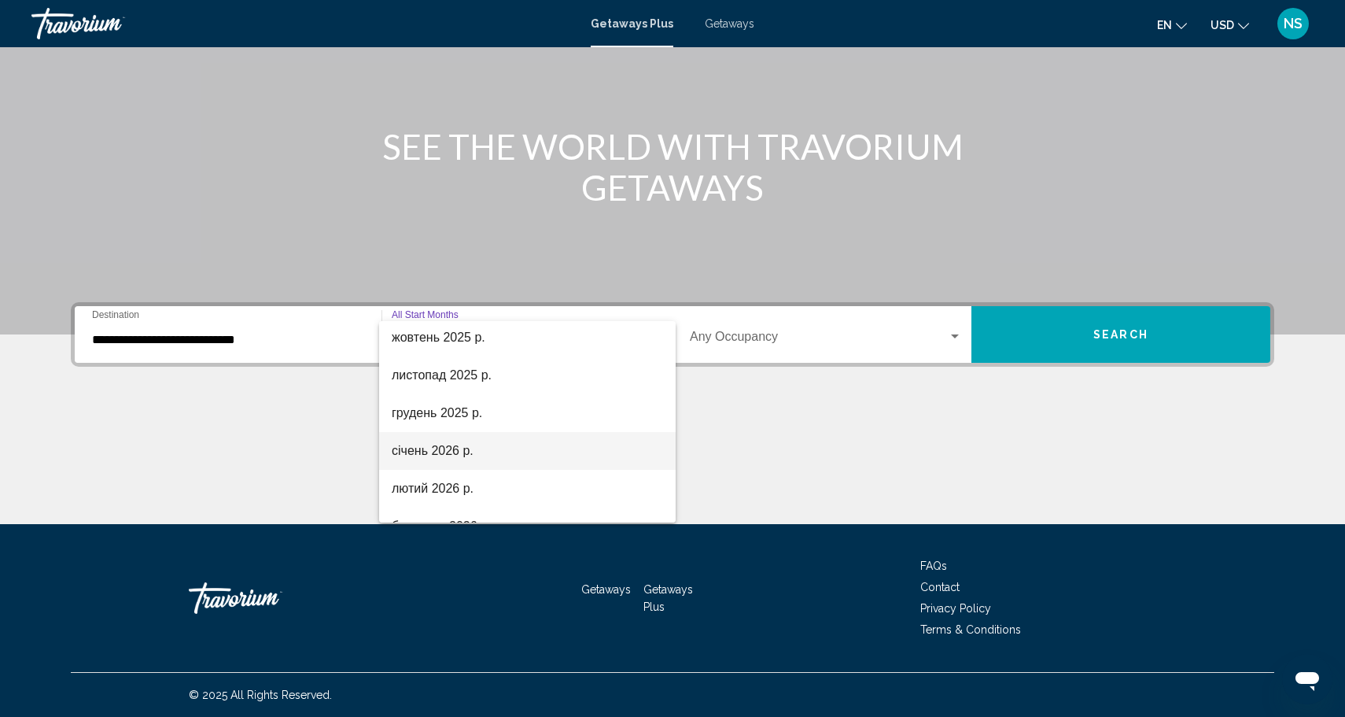
click at [471, 455] on span "січень 2026 р." at bounding box center [527, 451] width 271 height 38
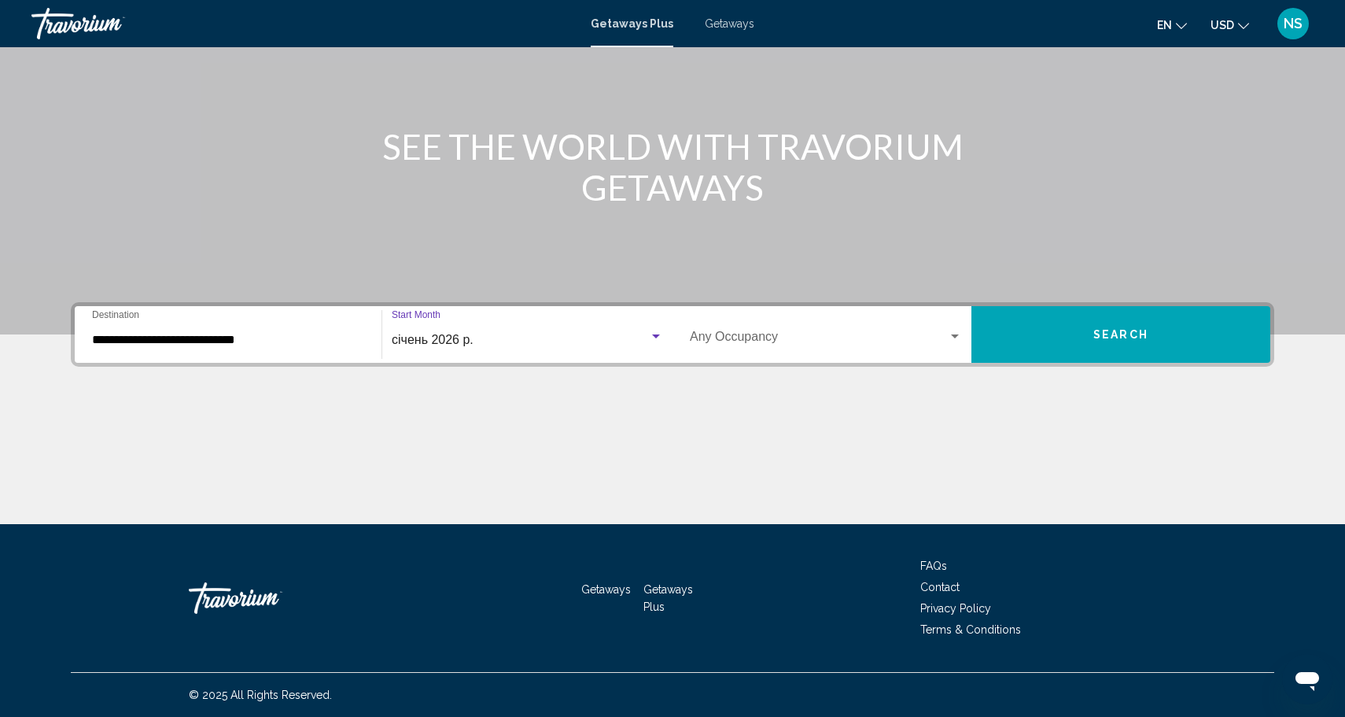
click at [708, 344] on span "Search widget" at bounding box center [819, 340] width 258 height 14
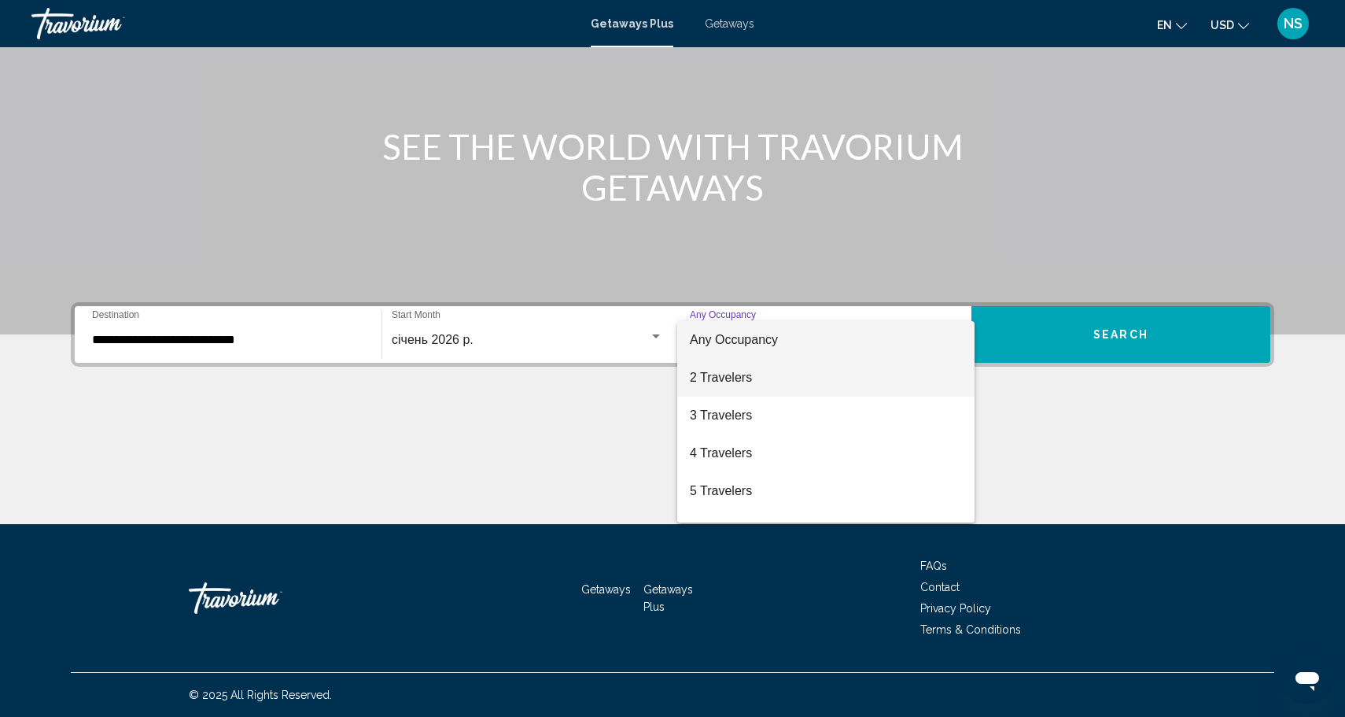
click at [728, 389] on span "2 Travelers" at bounding box center [826, 378] width 272 height 38
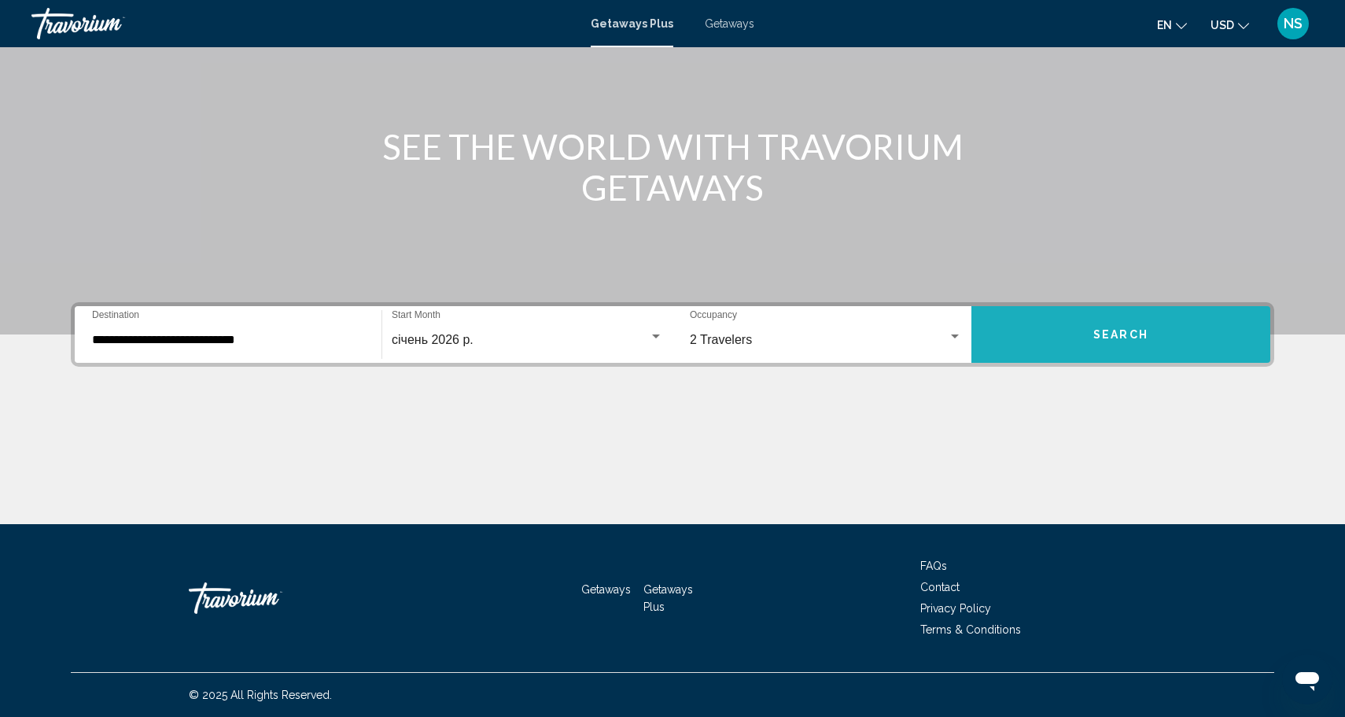
click at [1101, 320] on button "Search" at bounding box center [1120, 334] width 299 height 57
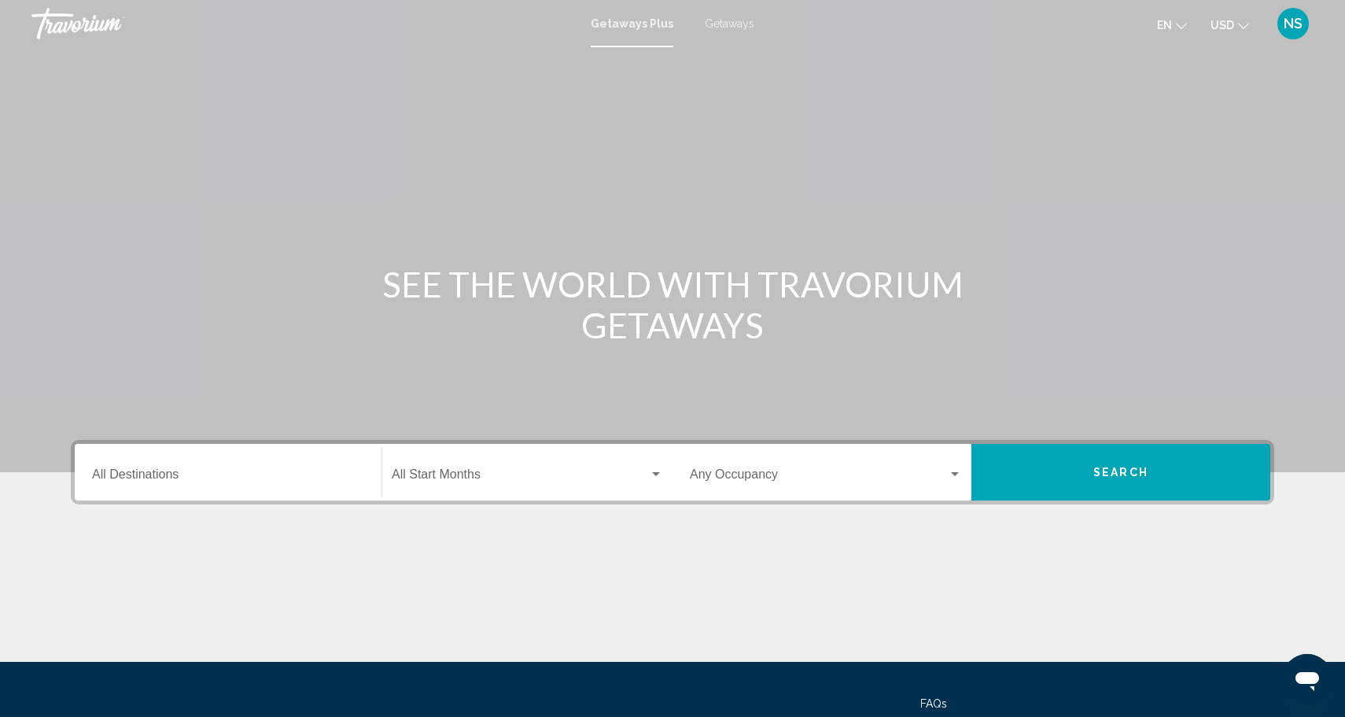
click at [226, 482] on input "Destination All Destinations" at bounding box center [228, 477] width 272 height 14
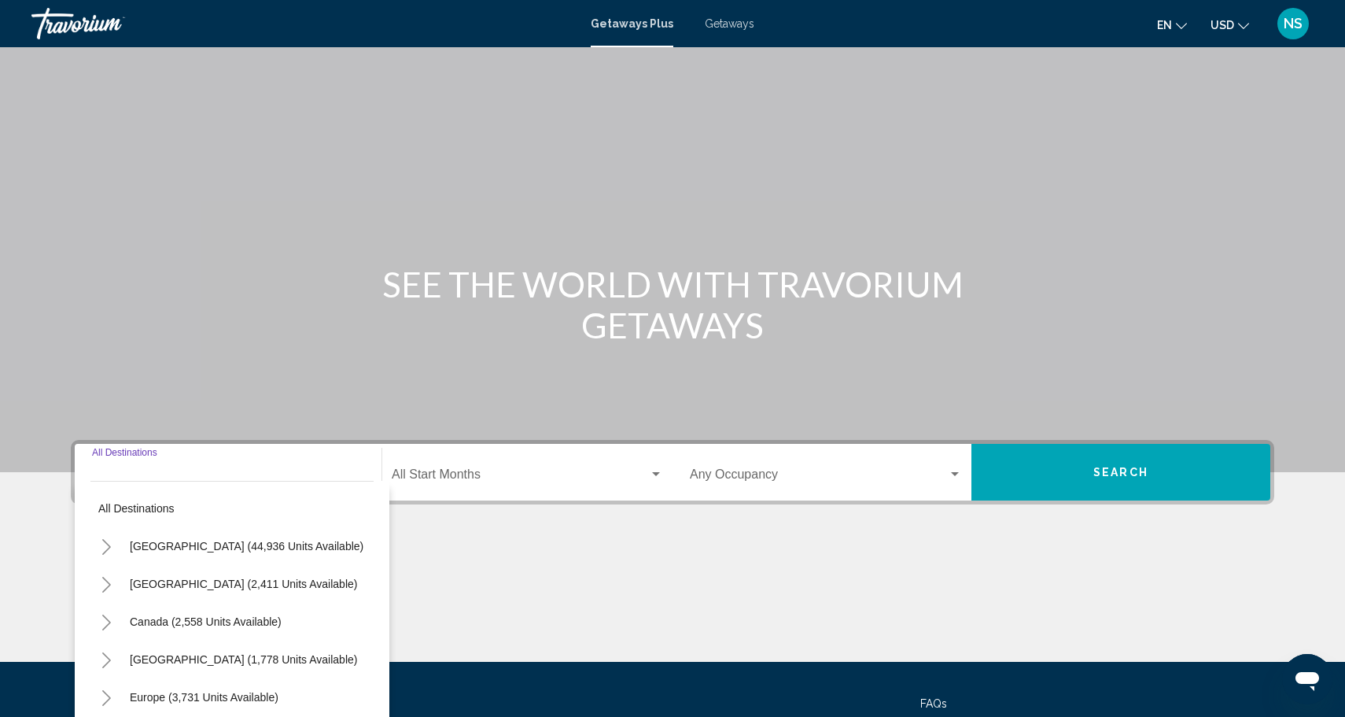
scroll to position [138, 0]
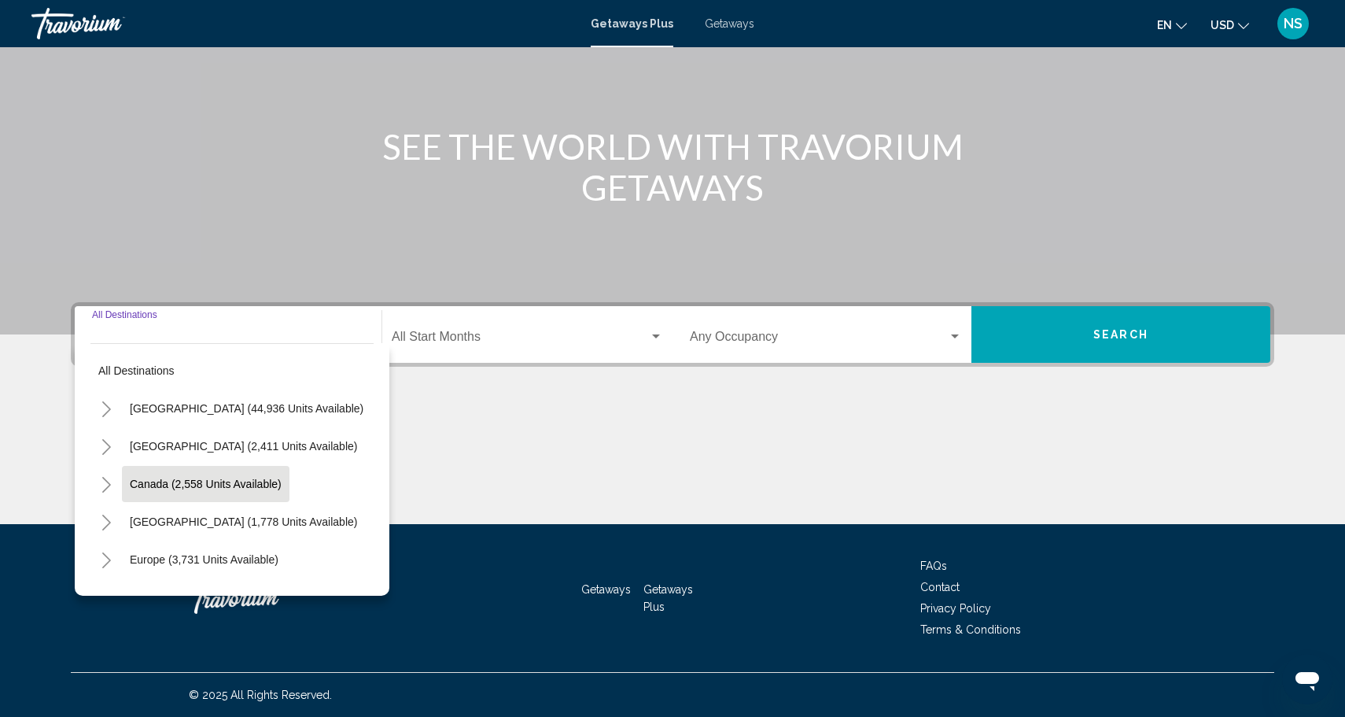
click at [225, 488] on span "Canada (2,558 units available)" at bounding box center [206, 483] width 152 height 13
type input "**********"
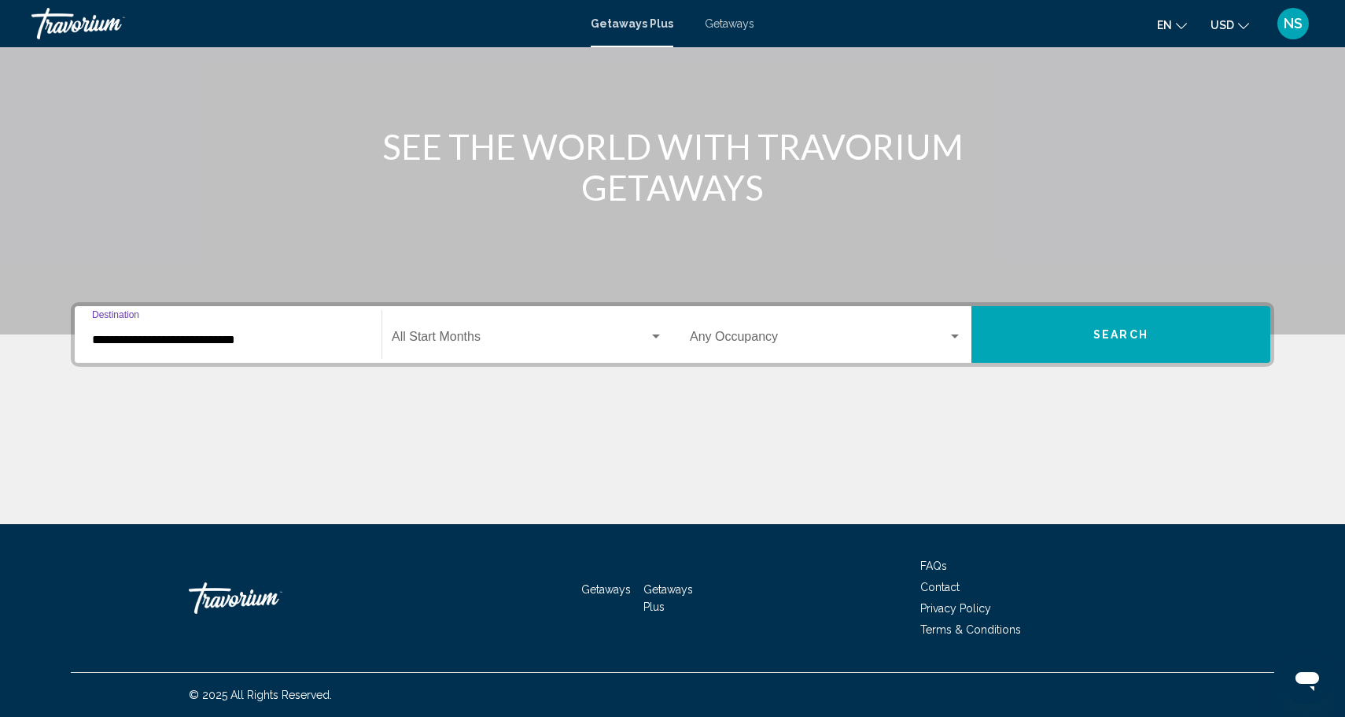
click at [476, 347] on div "Start Month All Start Months" at bounding box center [527, 335] width 271 height 50
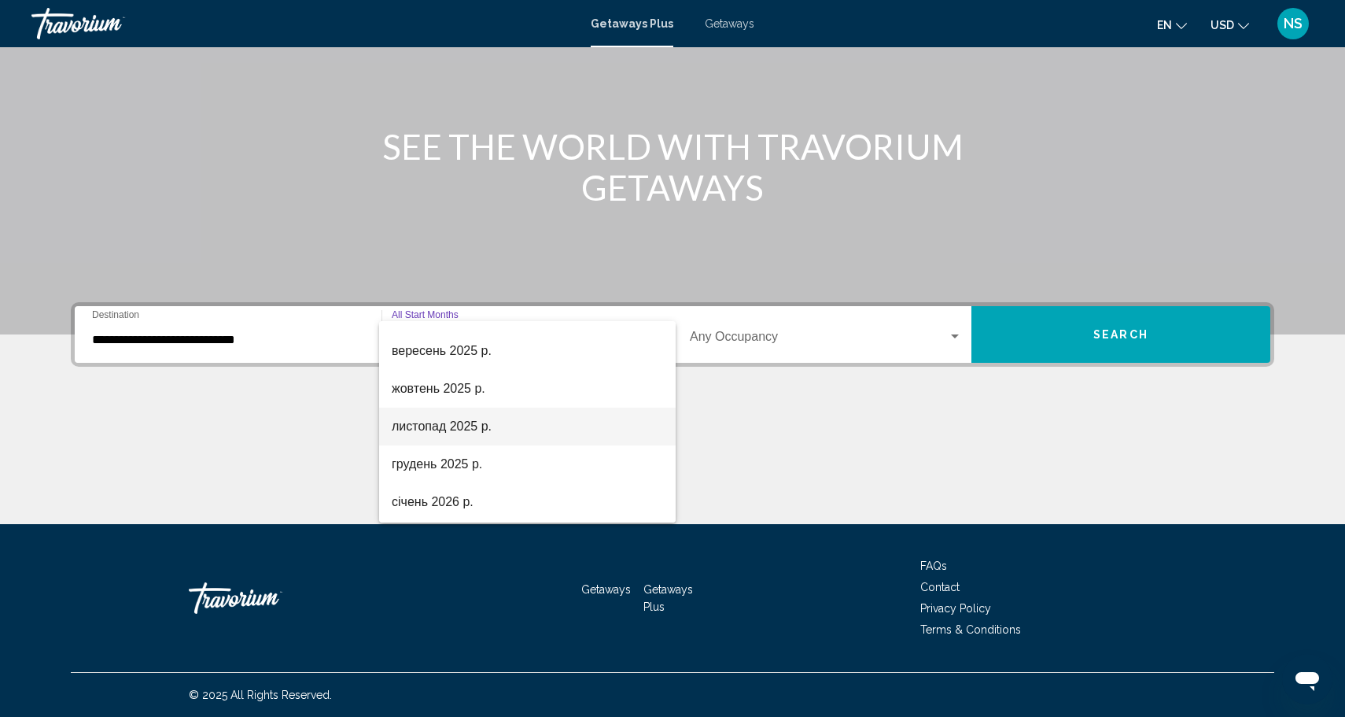
scroll to position [92, 0]
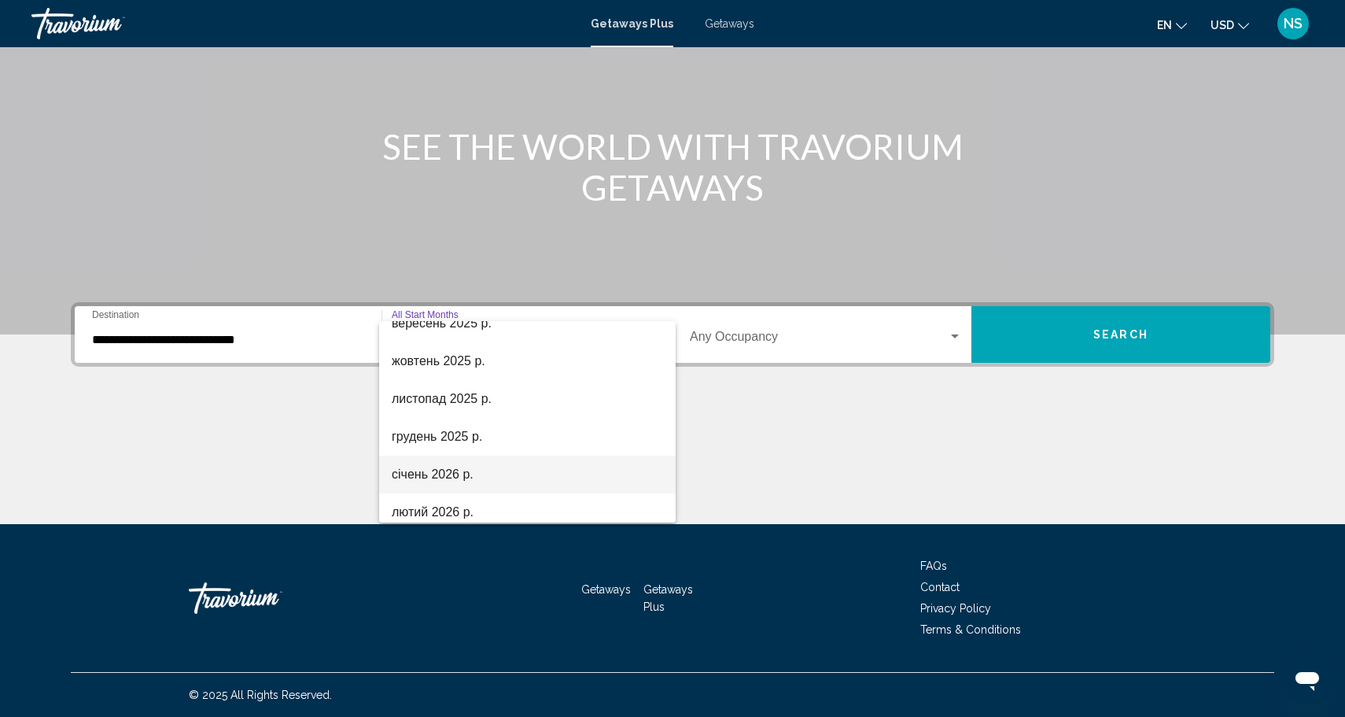
click at [474, 464] on span "січень 2026 р." at bounding box center [527, 474] width 271 height 38
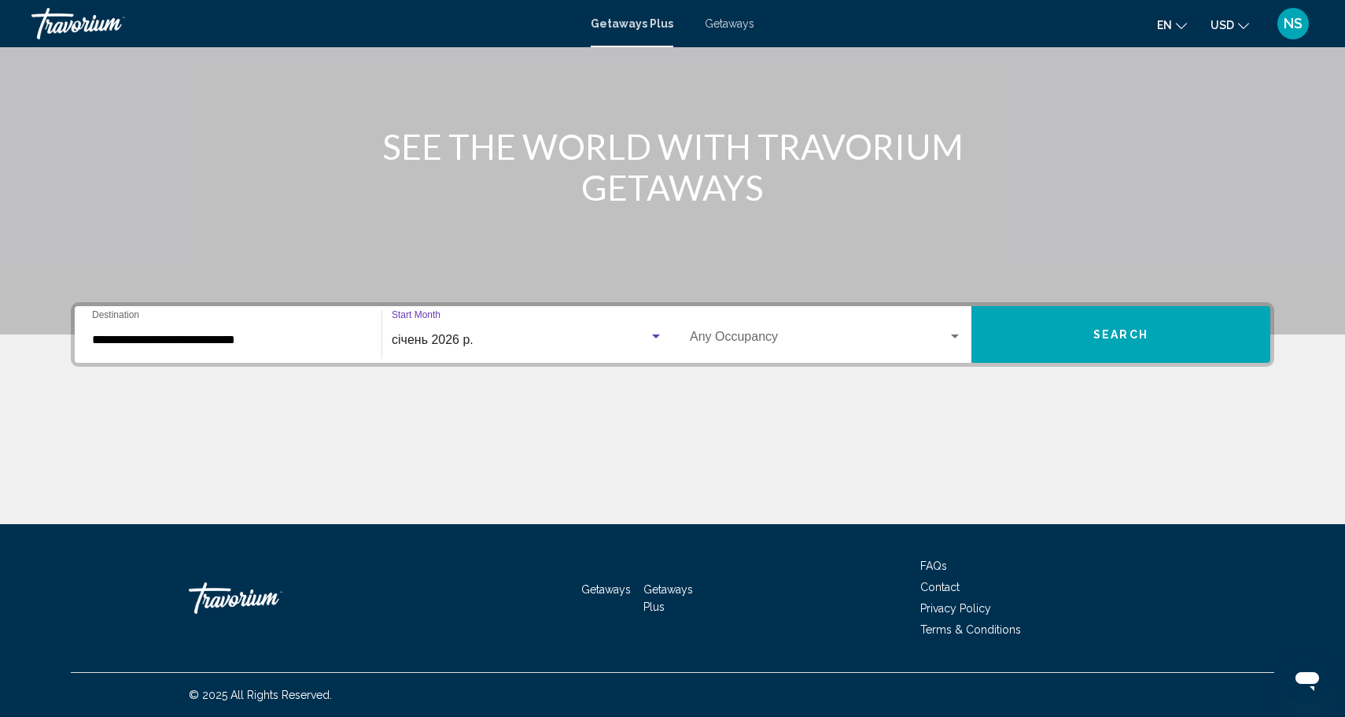
click at [828, 322] on div "Occupancy Any Occupancy" at bounding box center [826, 335] width 272 height 50
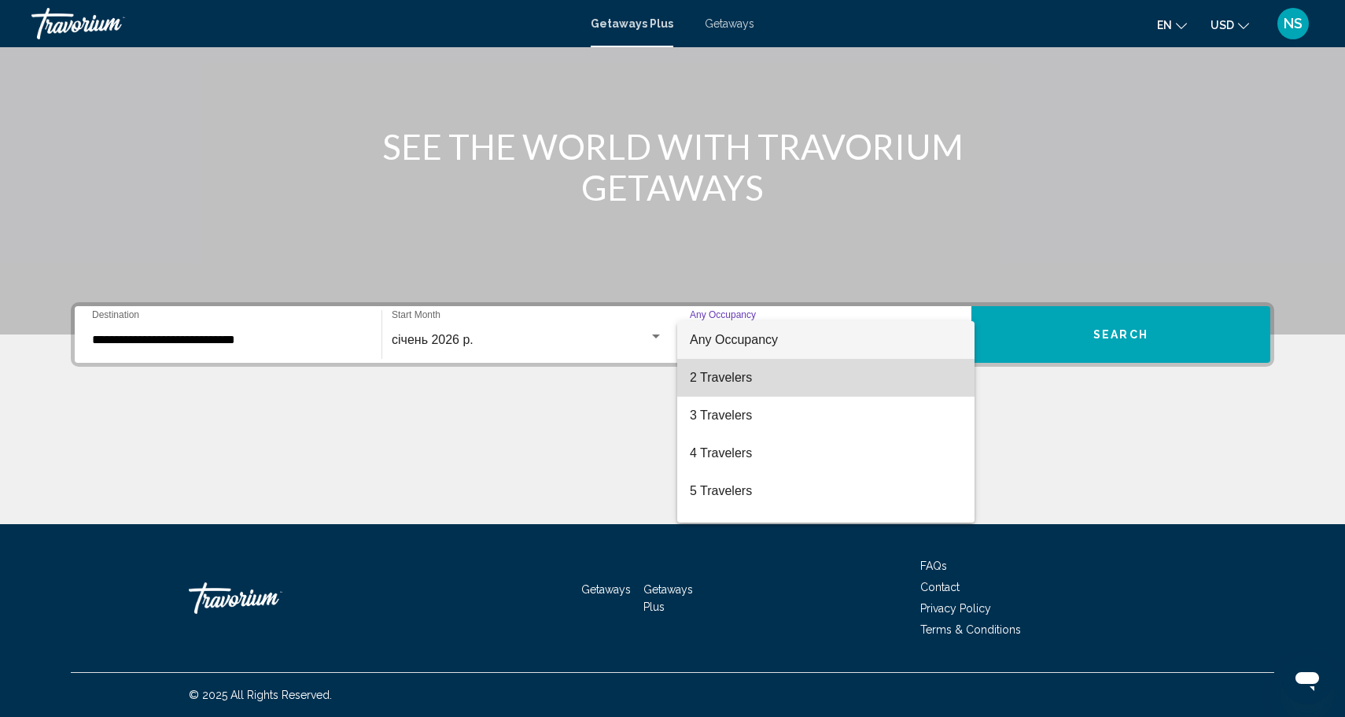
click at [809, 375] on span "2 Travelers" at bounding box center [826, 378] width 272 height 38
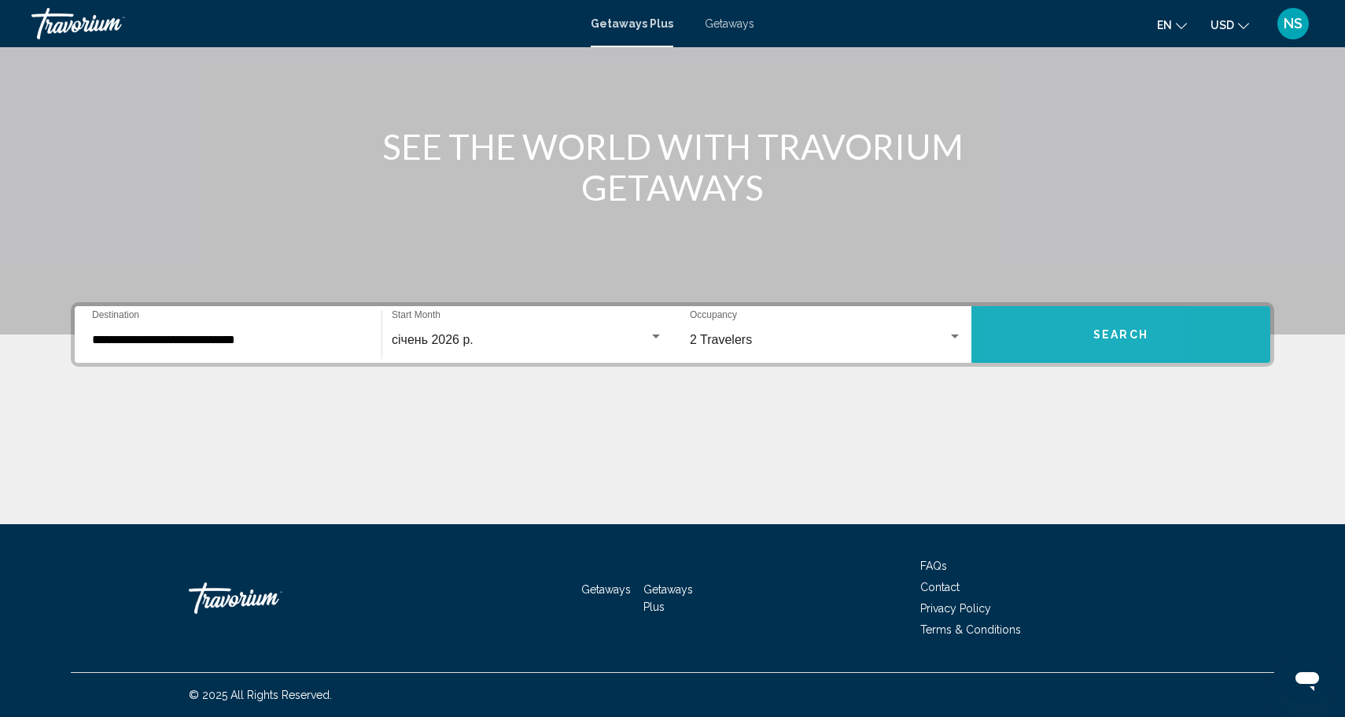
click at [1030, 339] on button "Search" at bounding box center [1120, 334] width 299 height 57
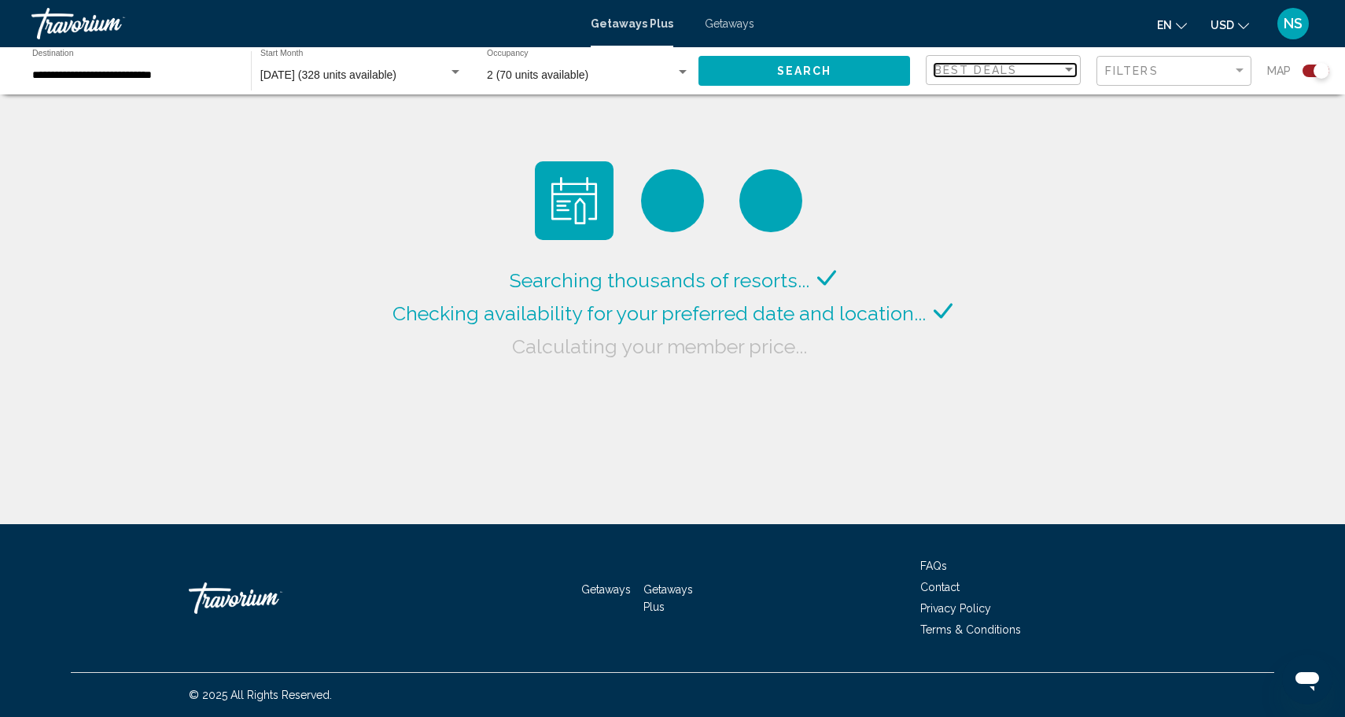
click at [1065, 72] on div "Sort by" at bounding box center [1069, 70] width 14 height 13
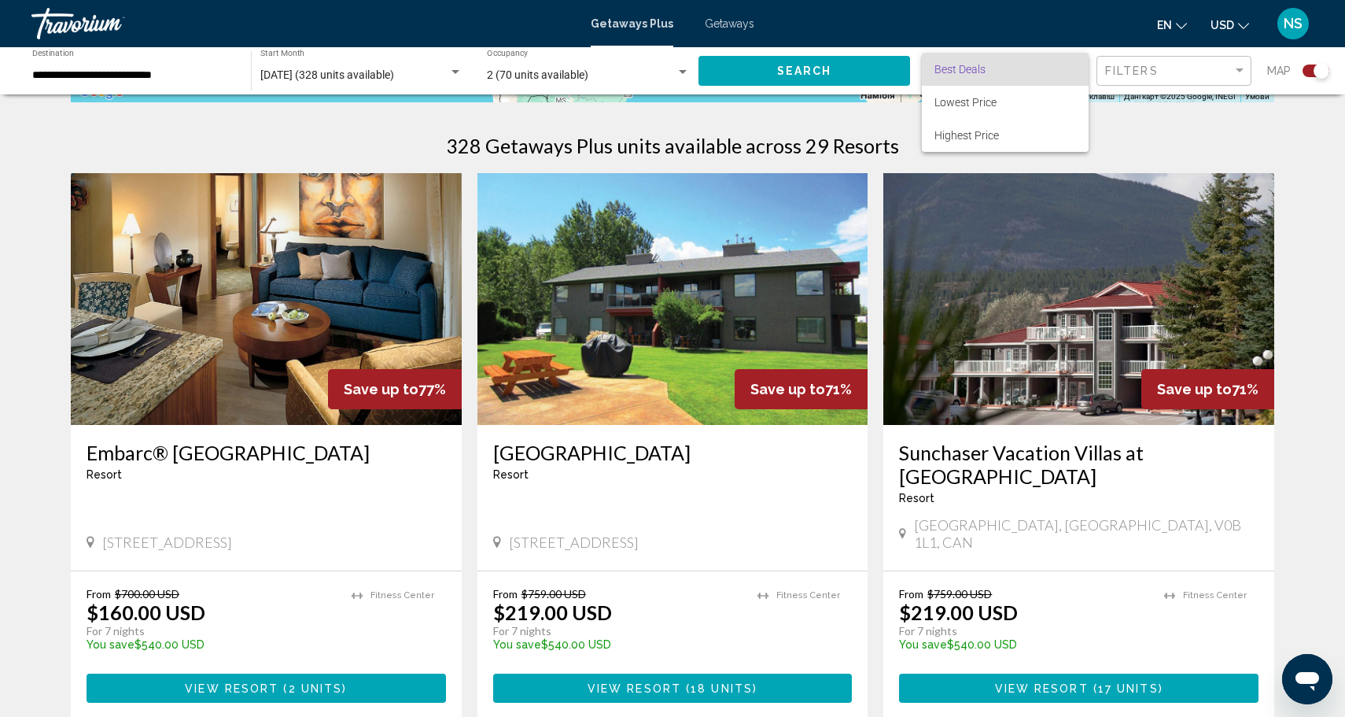
scroll to position [481, 0]
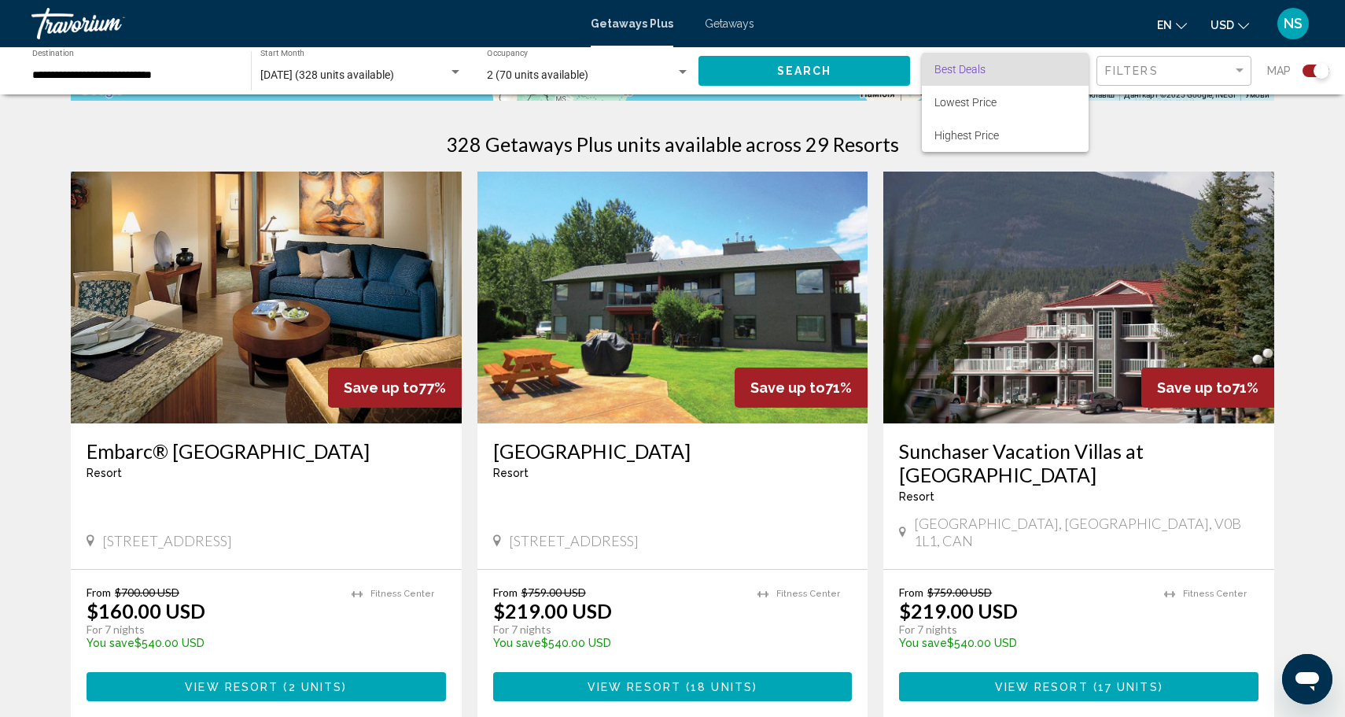
click at [180, 348] on div at bounding box center [672, 358] width 1345 height 717
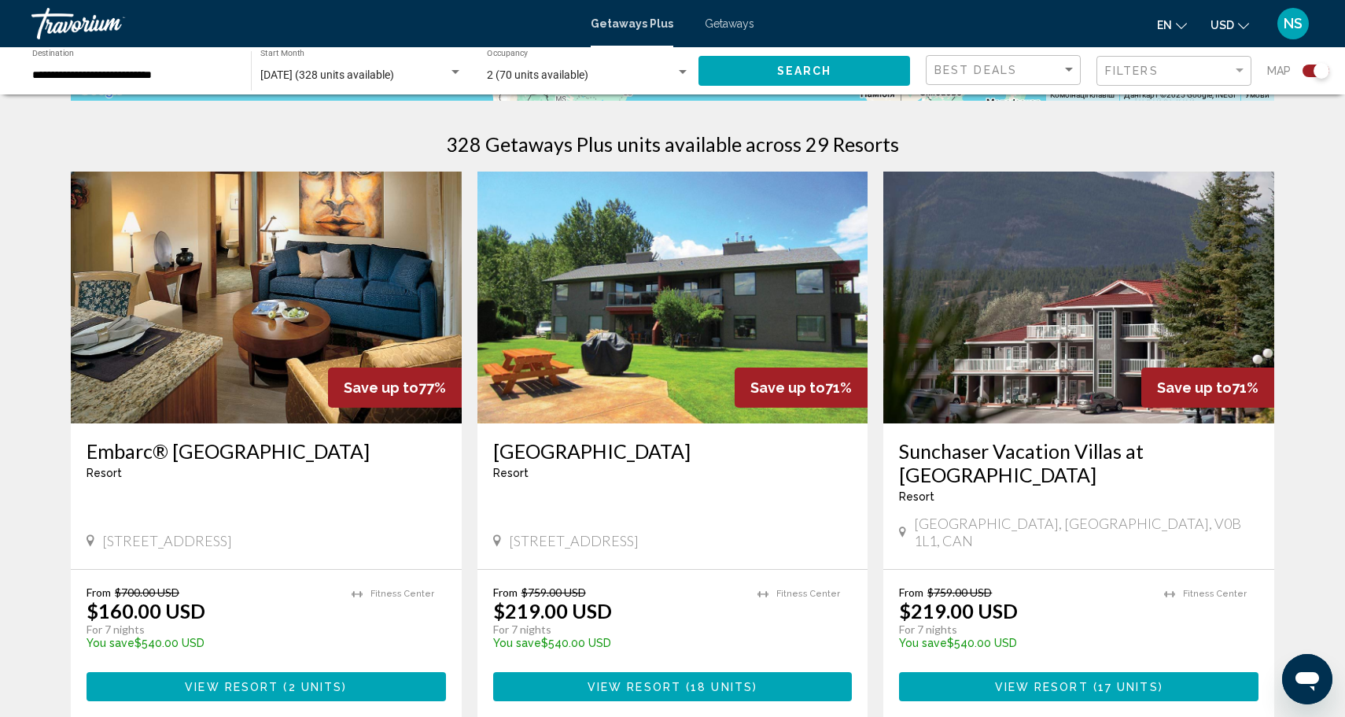
click at [230, 295] on img "Main content" at bounding box center [266, 297] width 391 height 252
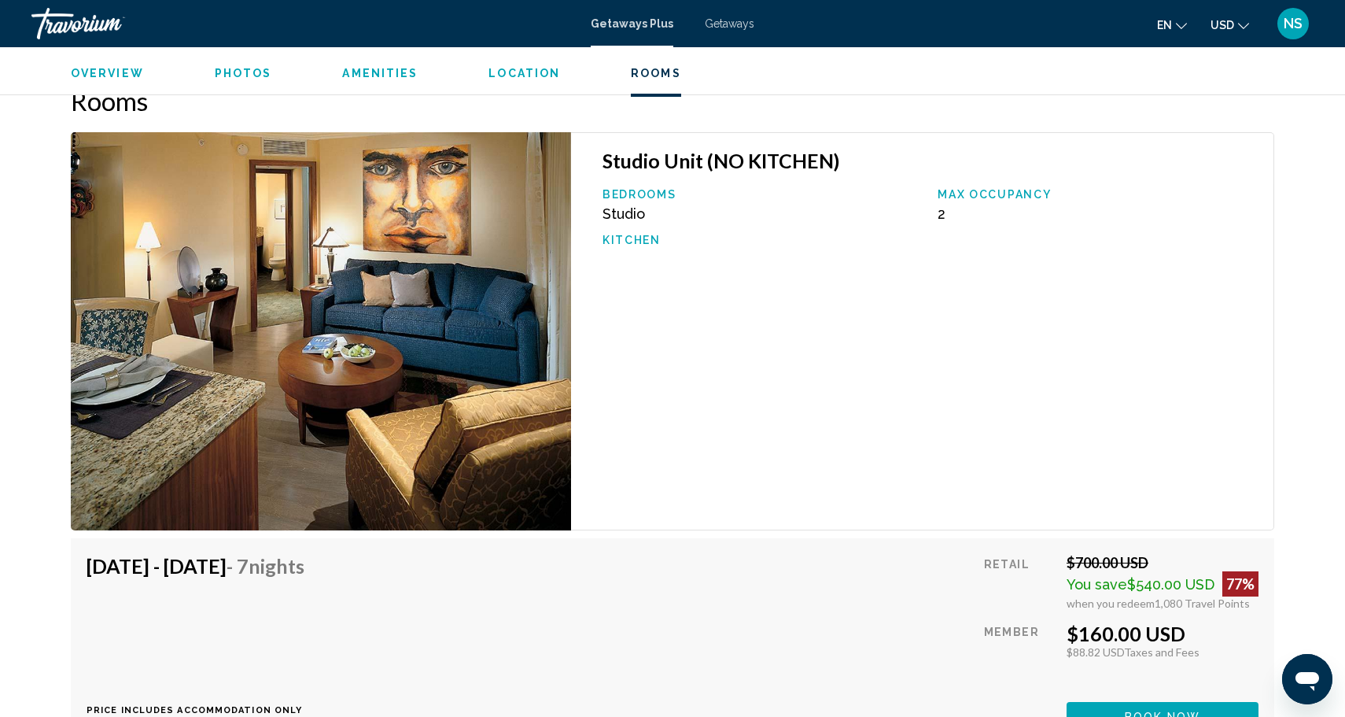
scroll to position [2415, 0]
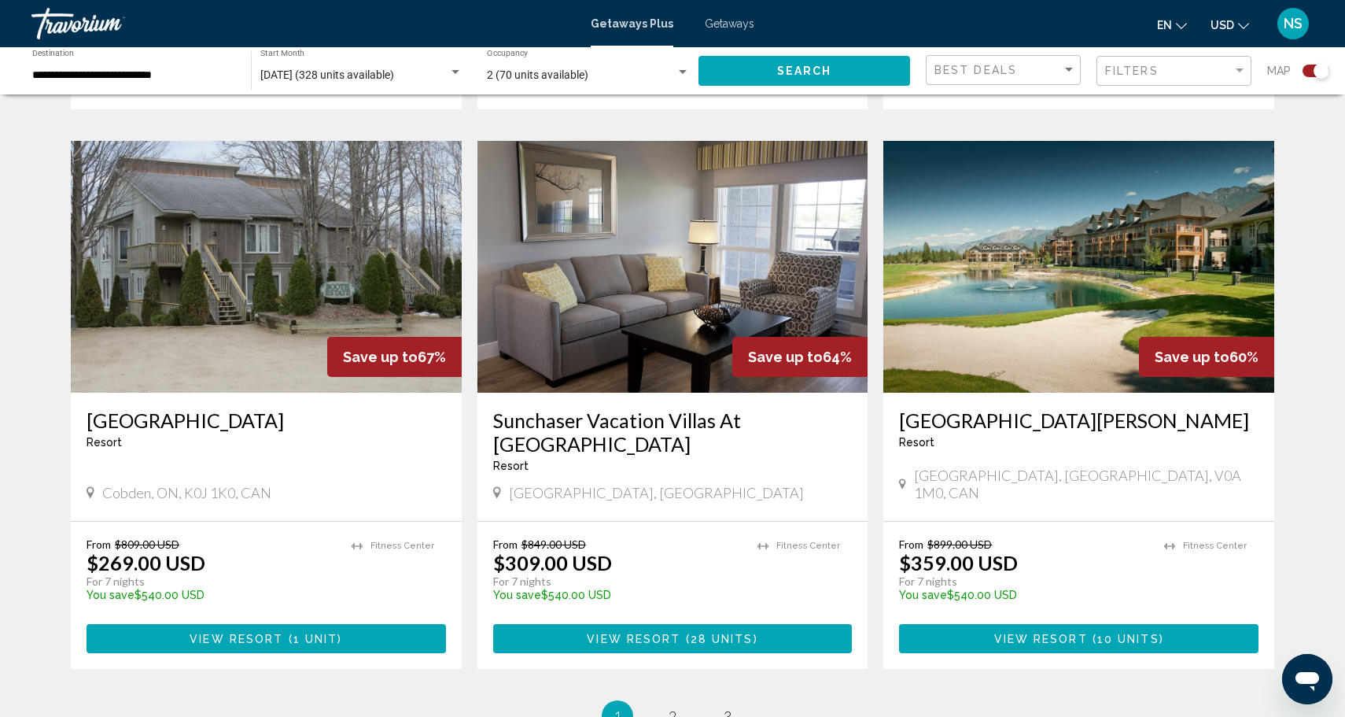
scroll to position [2253, 0]
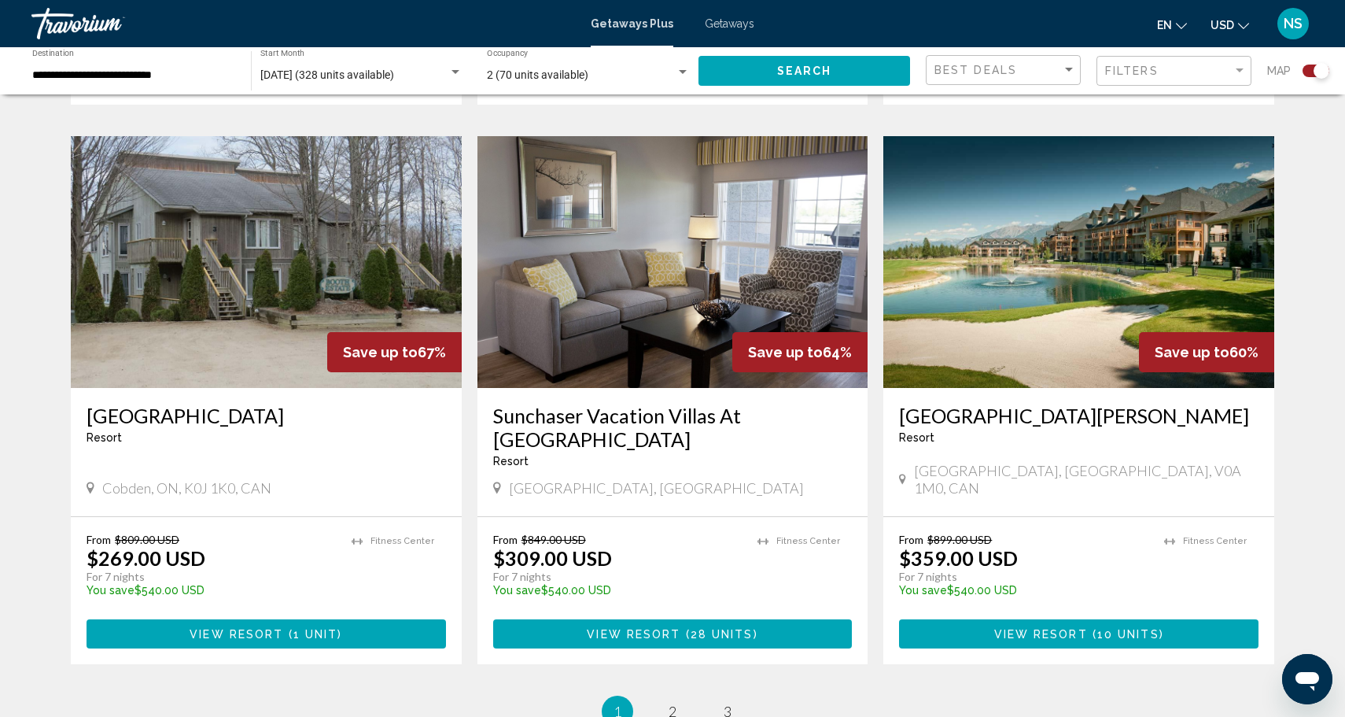
click at [674, 702] on span "2" at bounding box center [673, 710] width 8 height 17
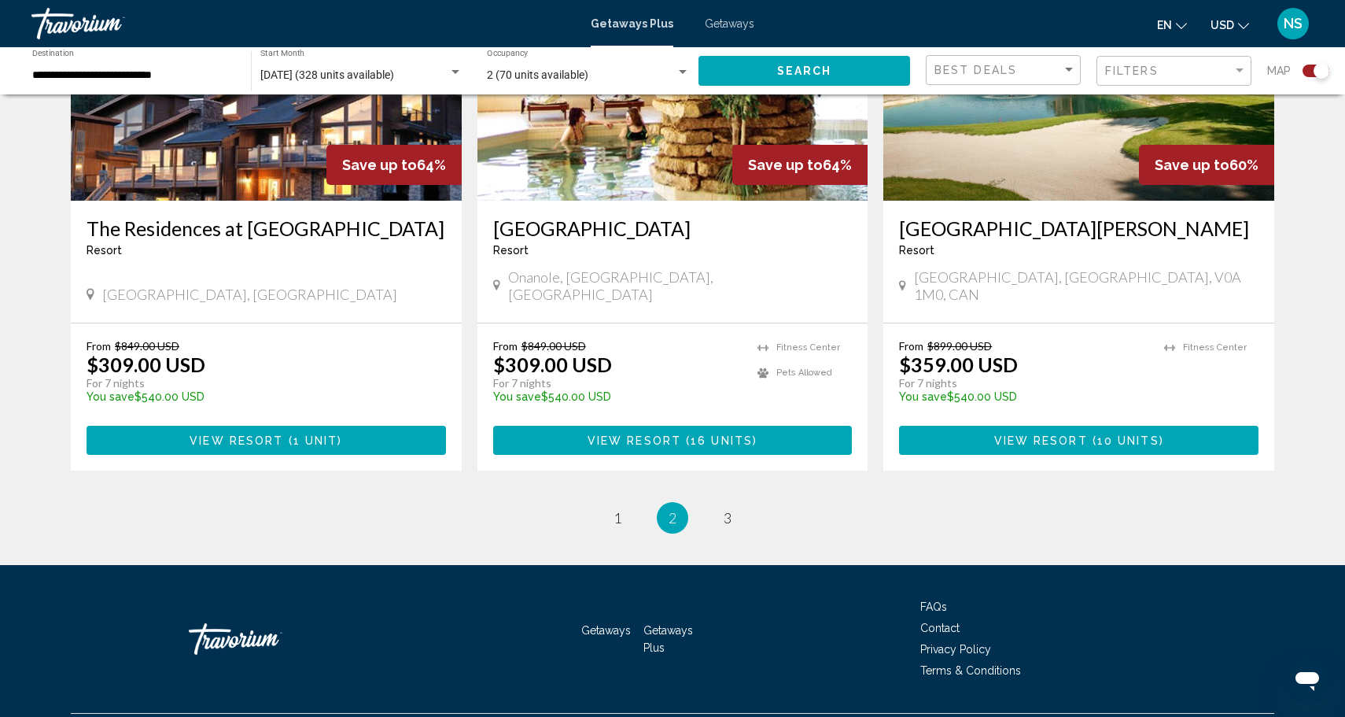
scroll to position [2356, 0]
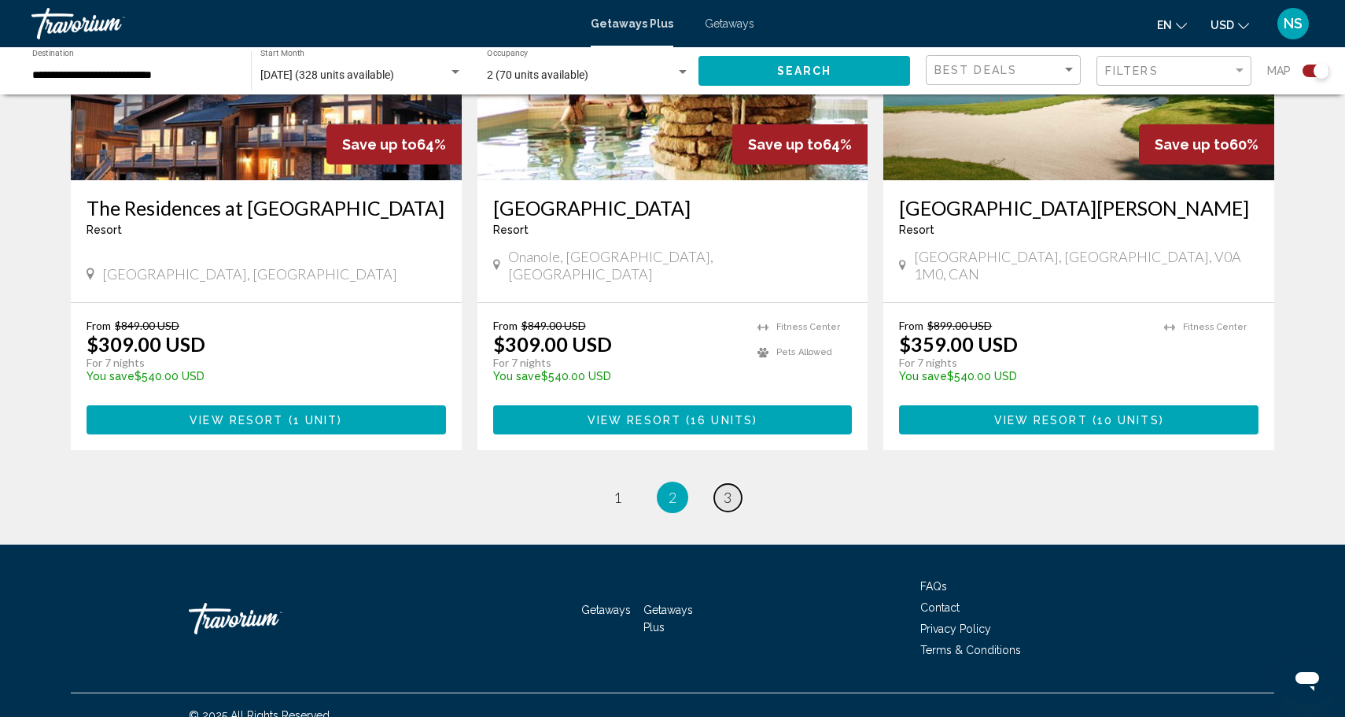
click at [728, 488] on span "3" at bounding box center [728, 496] width 8 height 17
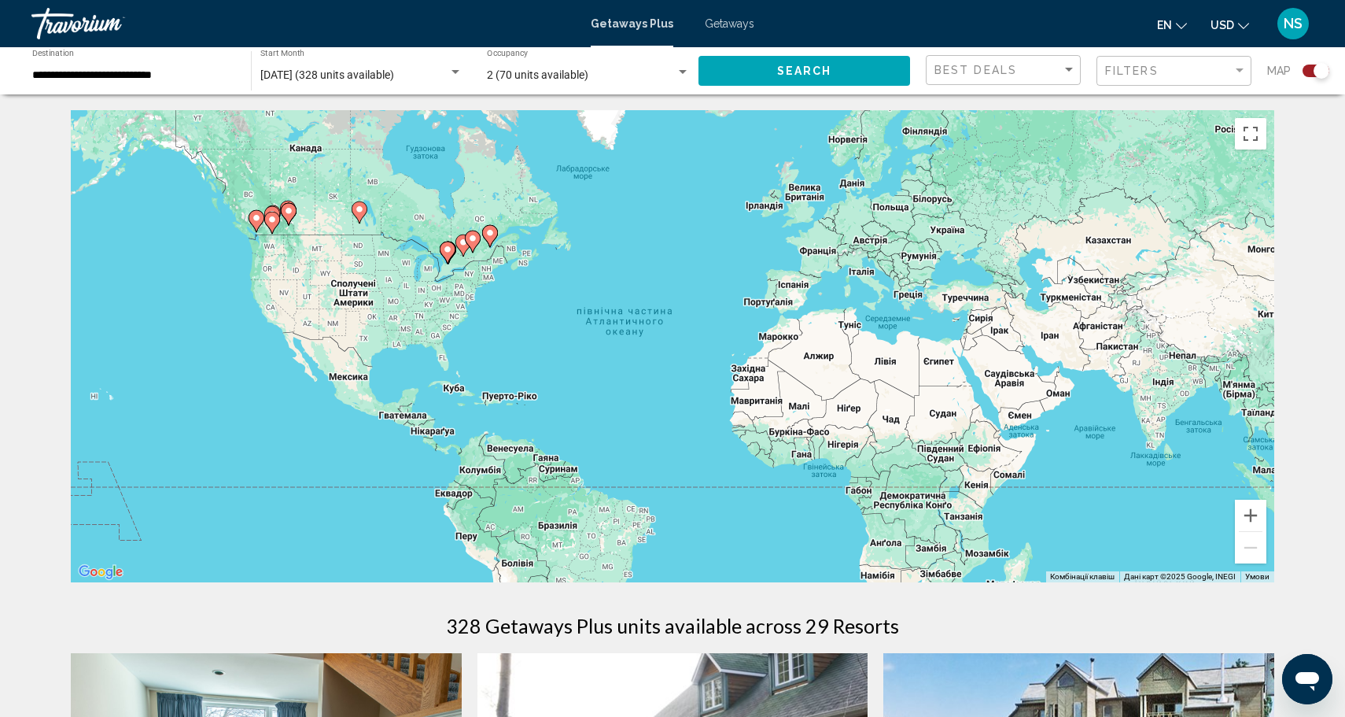
click at [723, 20] on span "Getaways" at bounding box center [730, 23] width 50 height 13
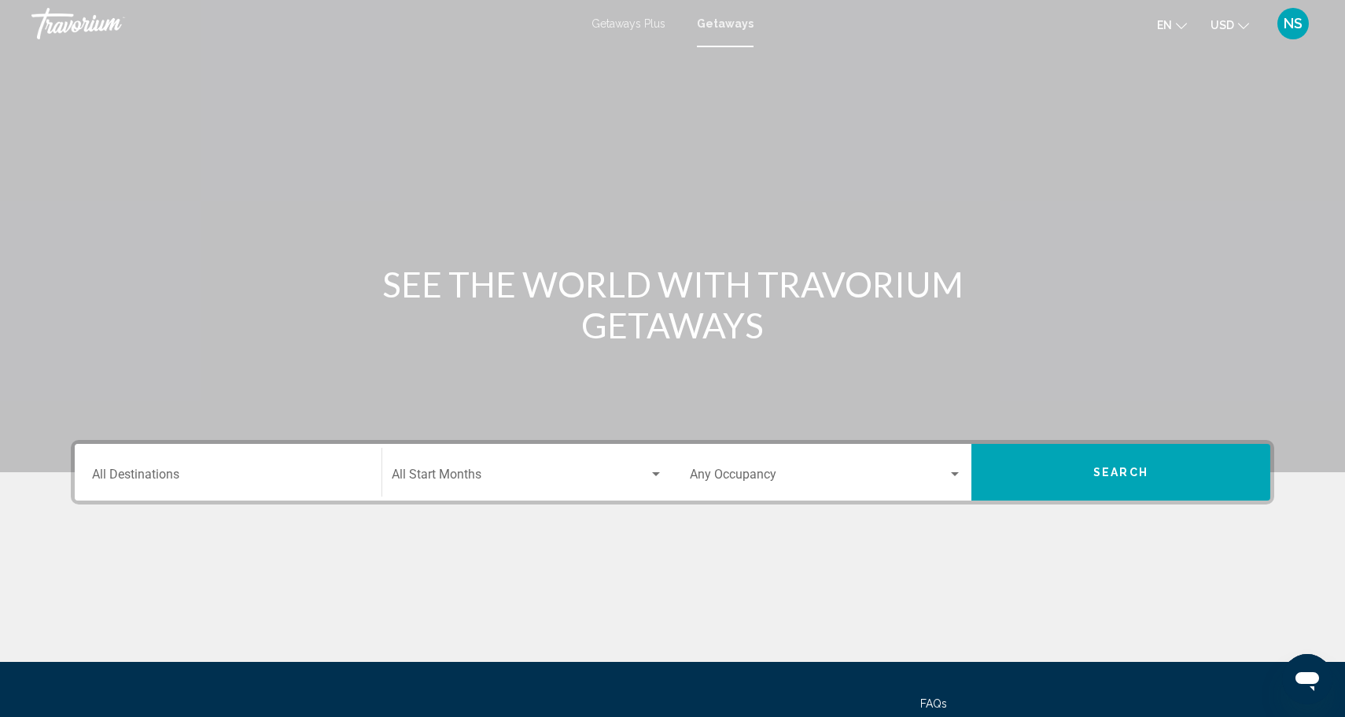
click at [251, 490] on div "Destination All Destinations" at bounding box center [228, 473] width 272 height 50
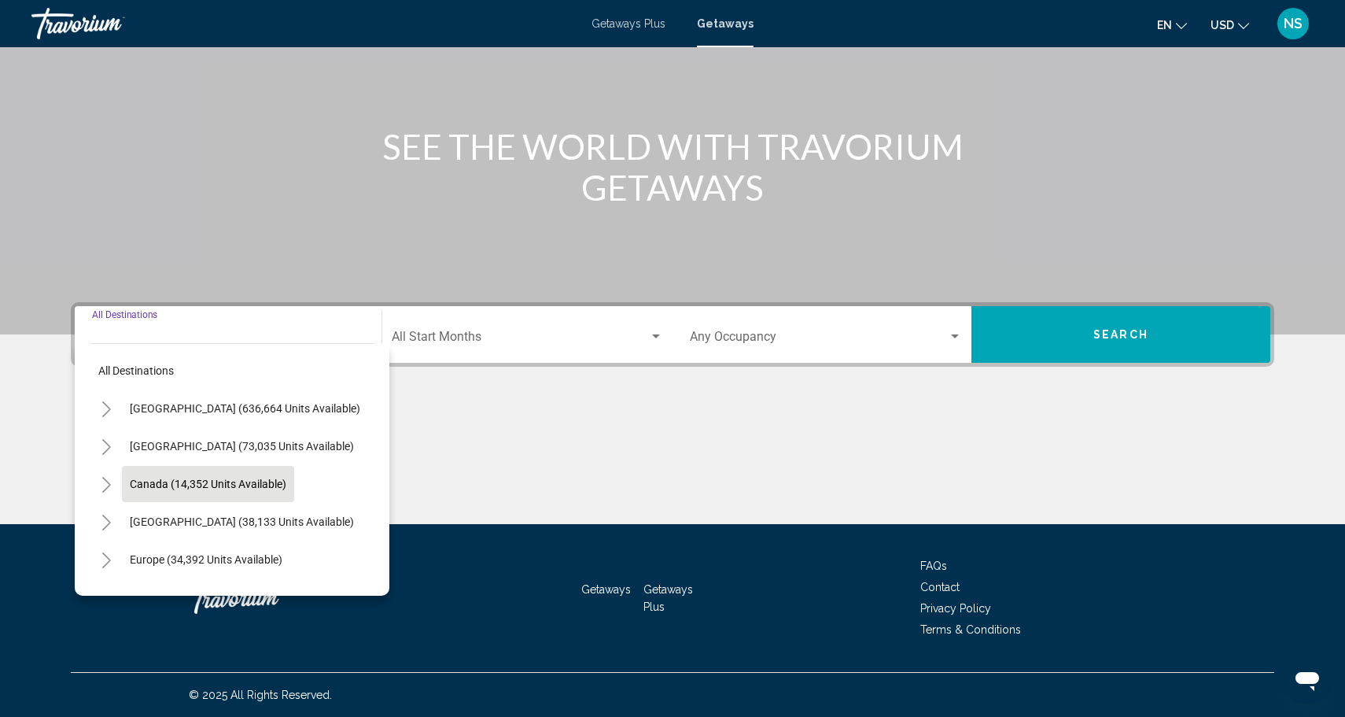
click at [260, 488] on span "Canada (14,352 units available)" at bounding box center [208, 483] width 157 height 13
type input "**********"
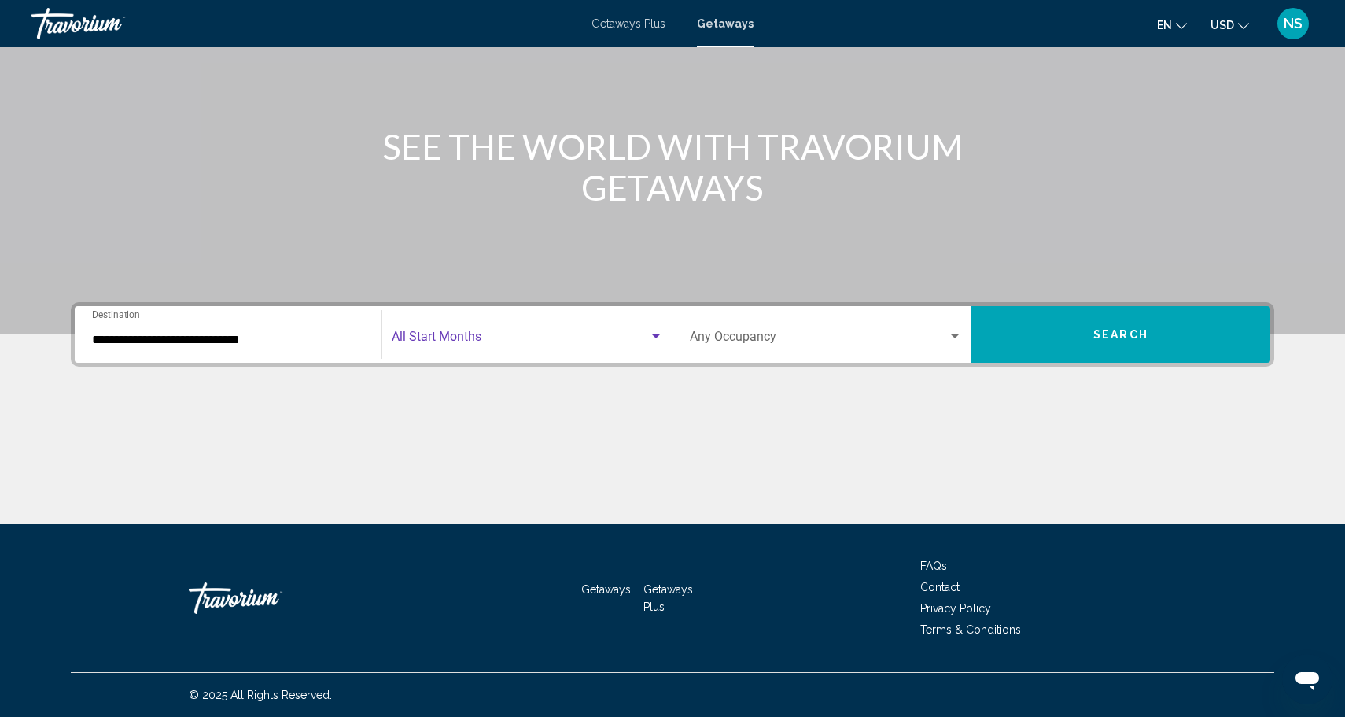
click at [452, 337] on span "Search widget" at bounding box center [520, 340] width 257 height 14
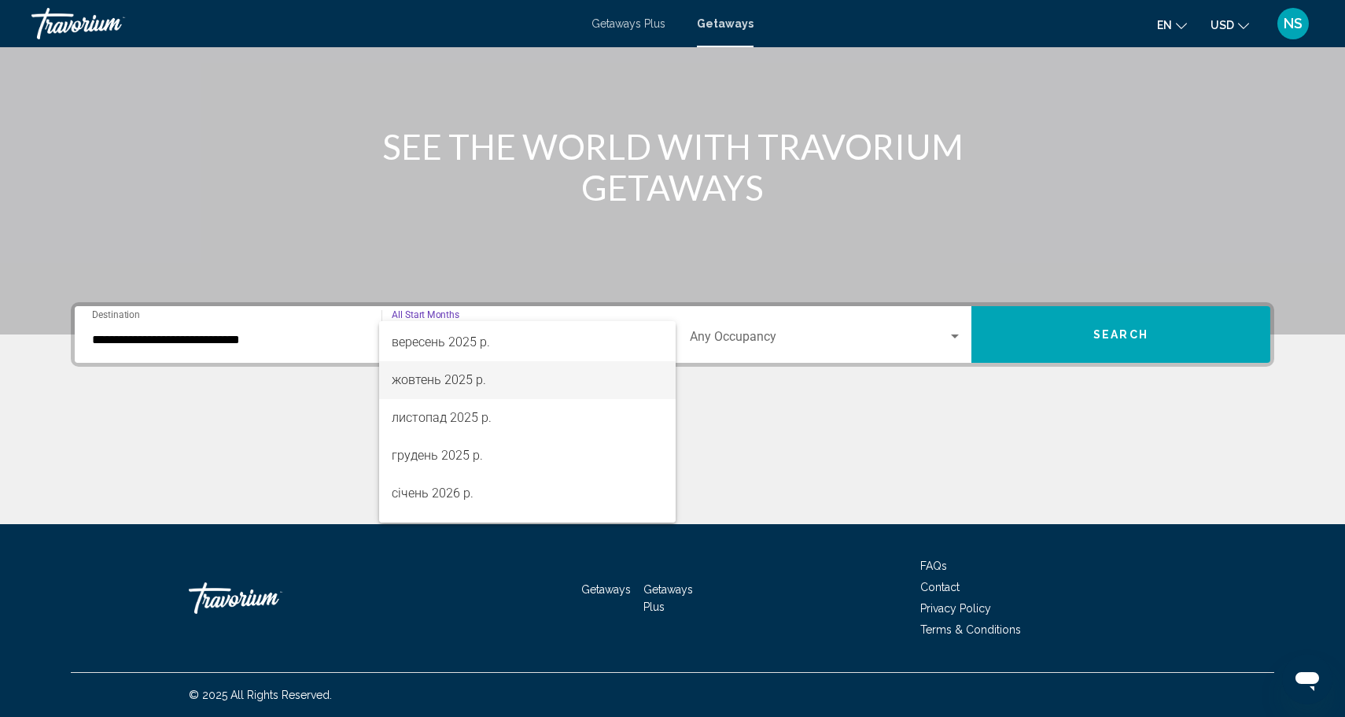
scroll to position [84, 0]
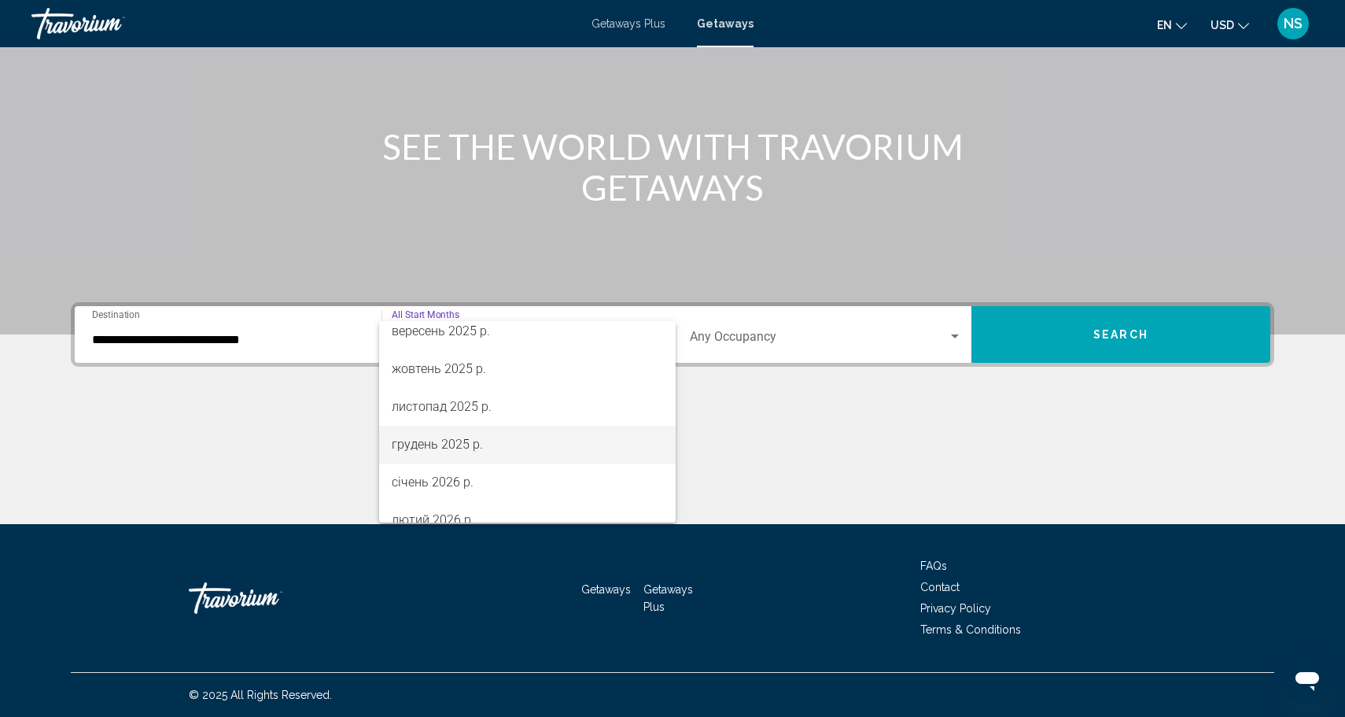
click at [455, 444] on span "грудень 2025 р." at bounding box center [527, 445] width 271 height 38
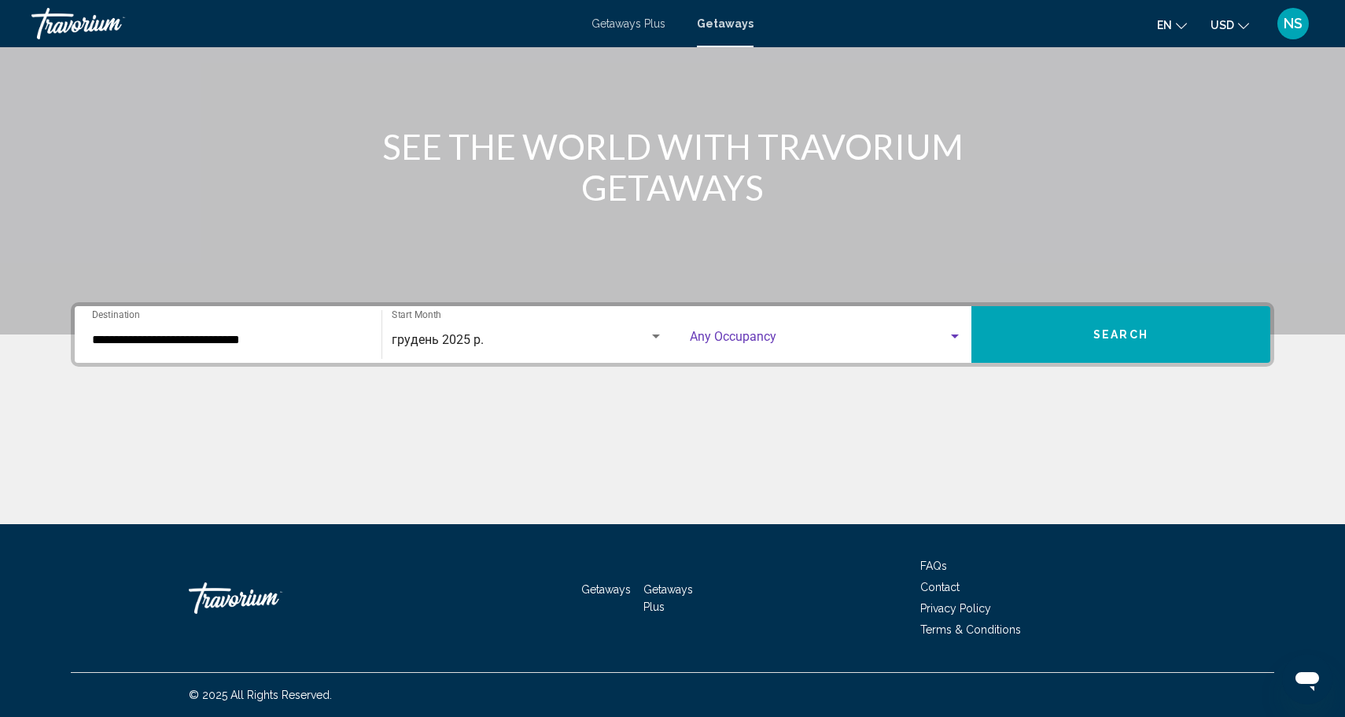
click at [762, 338] on span "Search widget" at bounding box center [819, 340] width 258 height 14
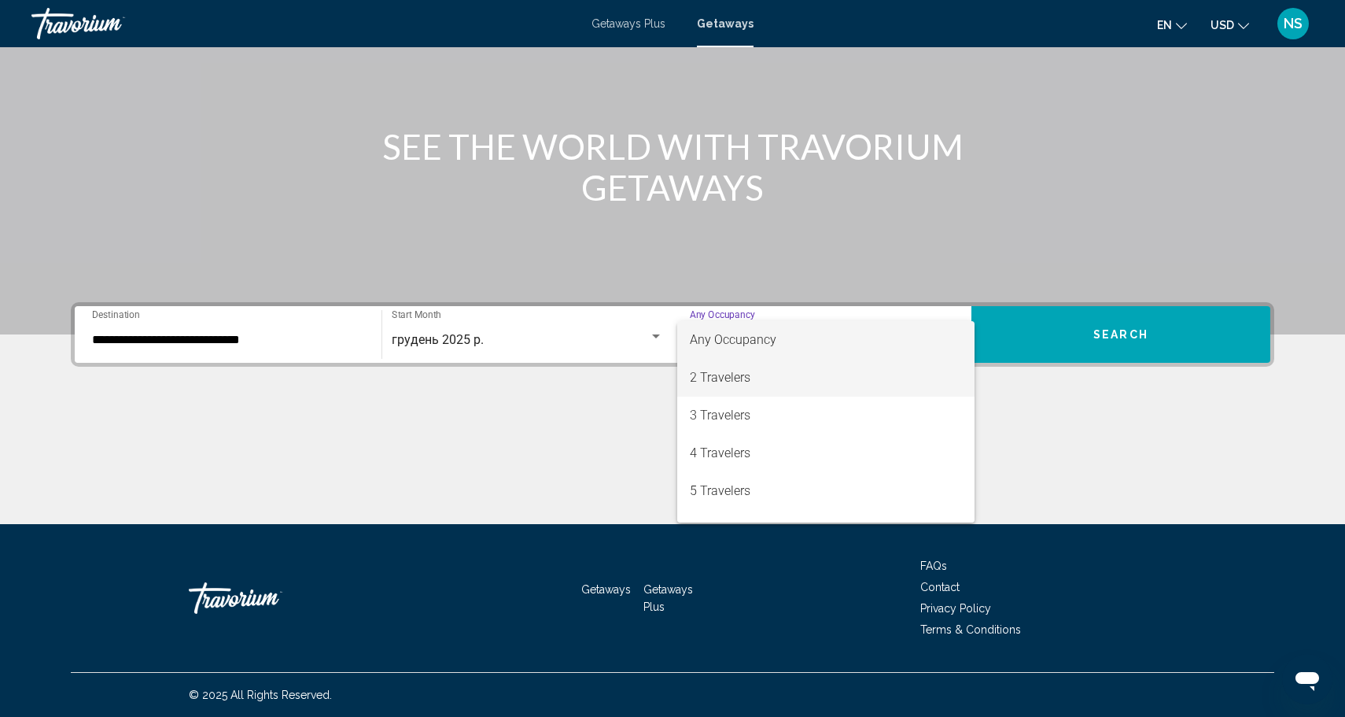
click at [753, 389] on span "2 Travelers" at bounding box center [826, 378] width 272 height 38
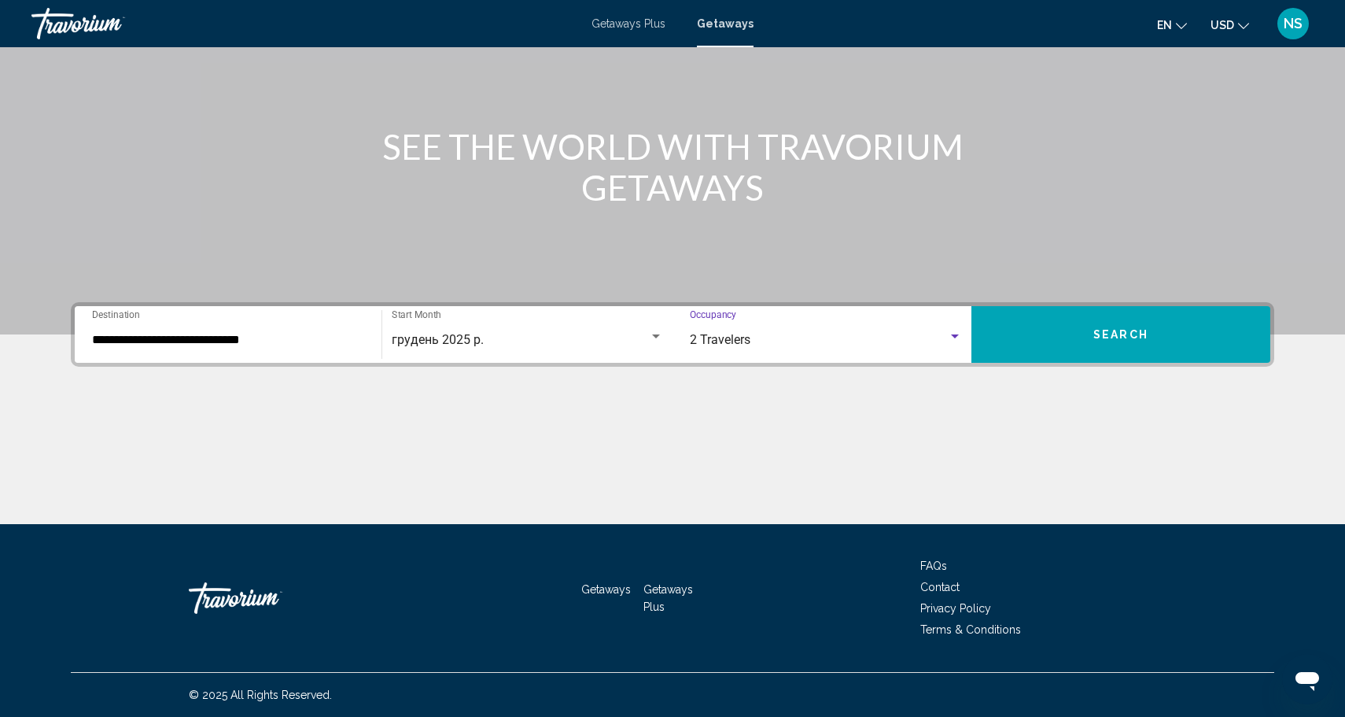
click at [1040, 327] on button "Search" at bounding box center [1120, 334] width 299 height 57
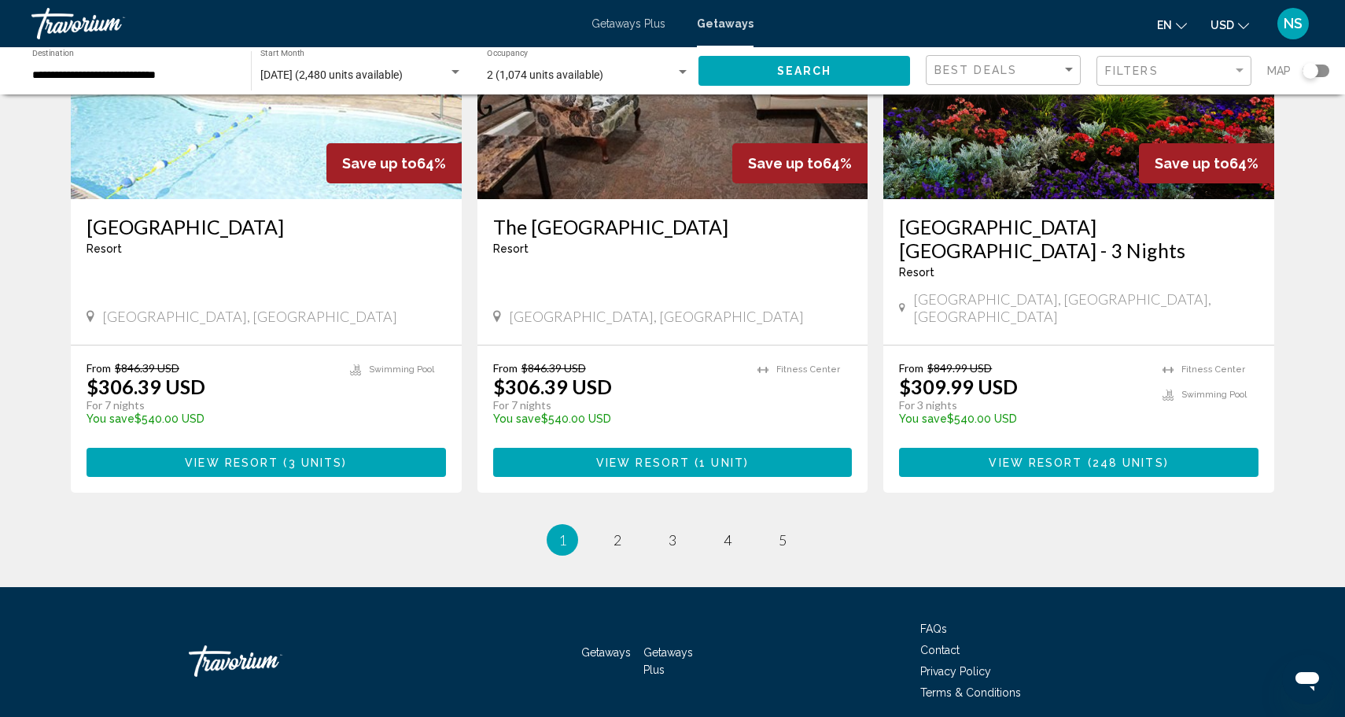
scroll to position [1872, 0]
click at [614, 527] on link "page 2" at bounding box center [618, 541] width 28 height 28
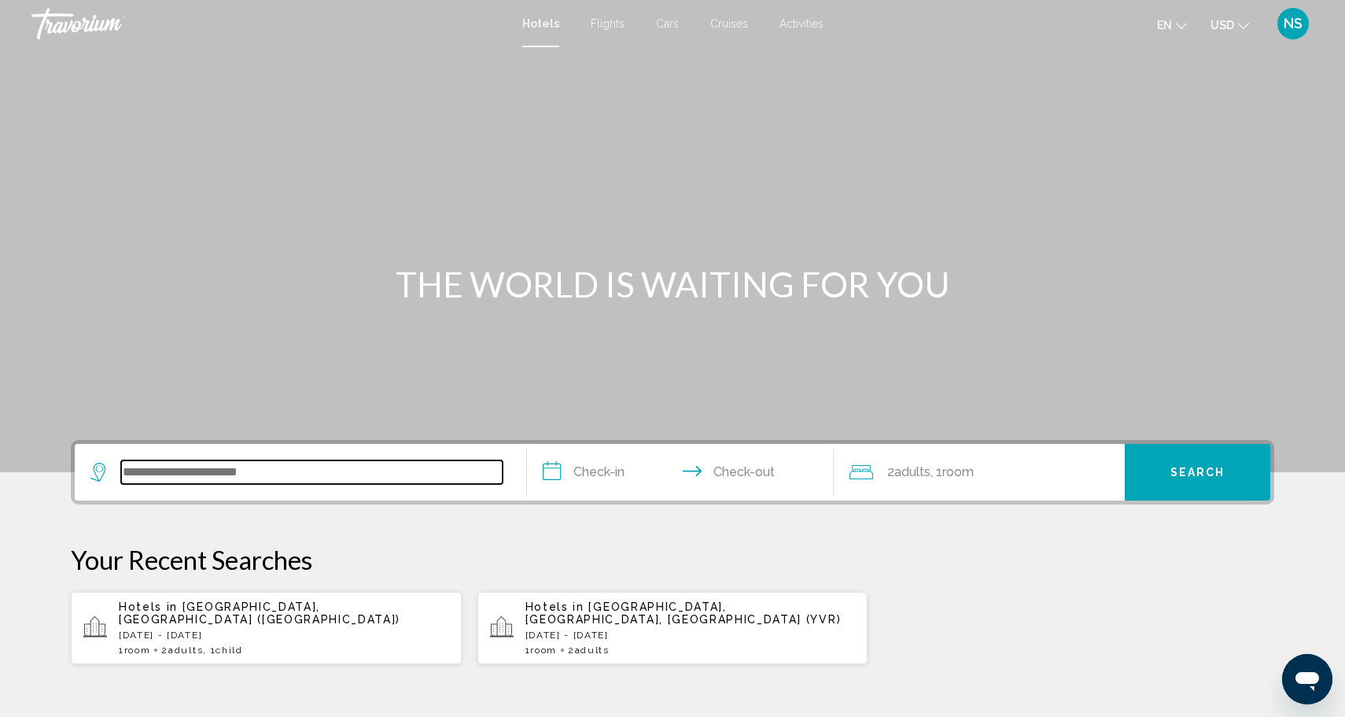
click at [238, 466] on input "Search widget" at bounding box center [311, 472] width 381 height 24
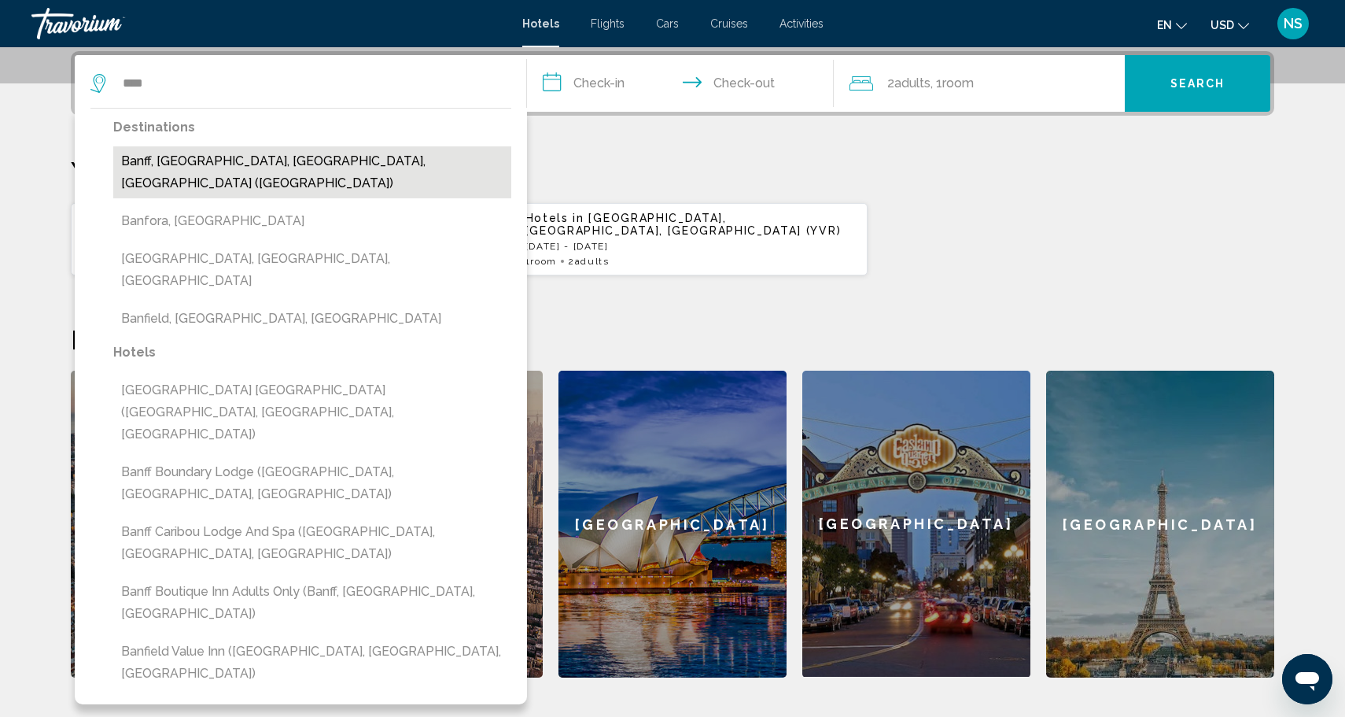
drag, startPoint x: 313, startPoint y: 90, endPoint x: 347, endPoint y: 163, distance: 80.6
click at [347, 163] on button "Banff, Banff National Park, AB, Canada (YBA)" at bounding box center [312, 172] width 398 height 52
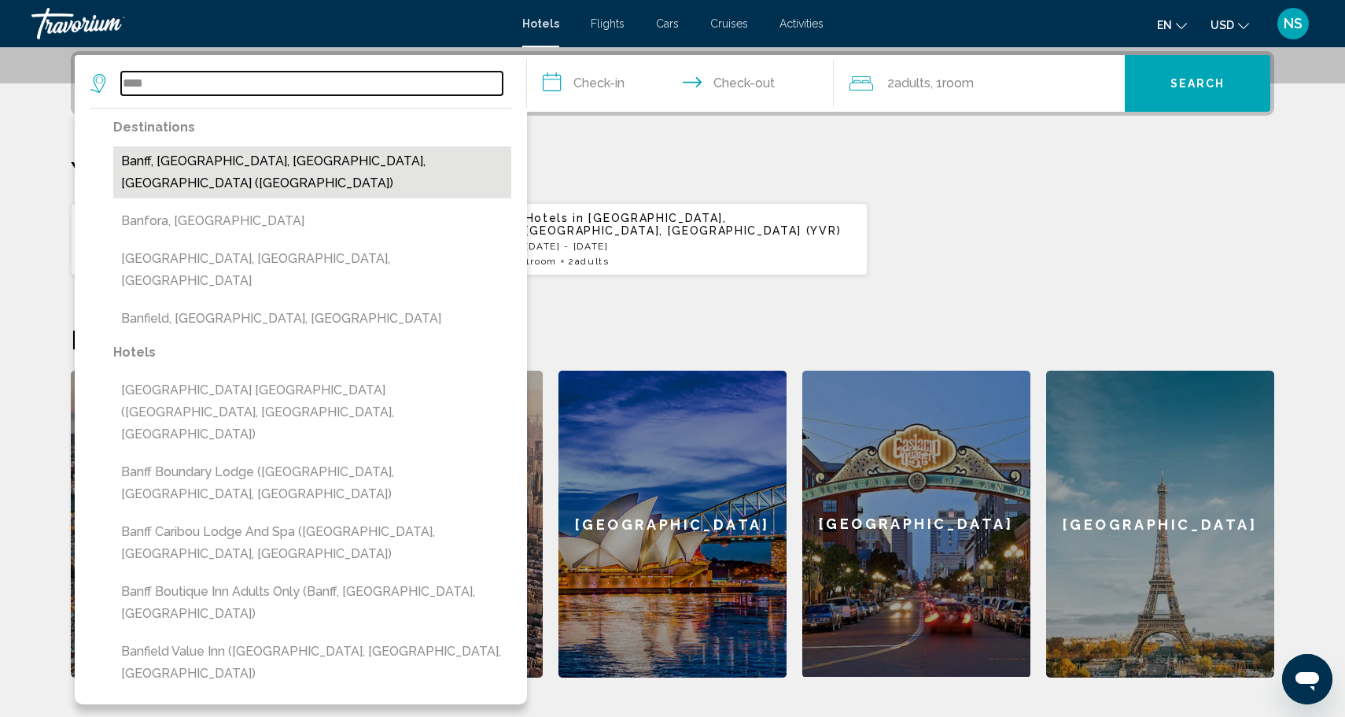
type input "**********"
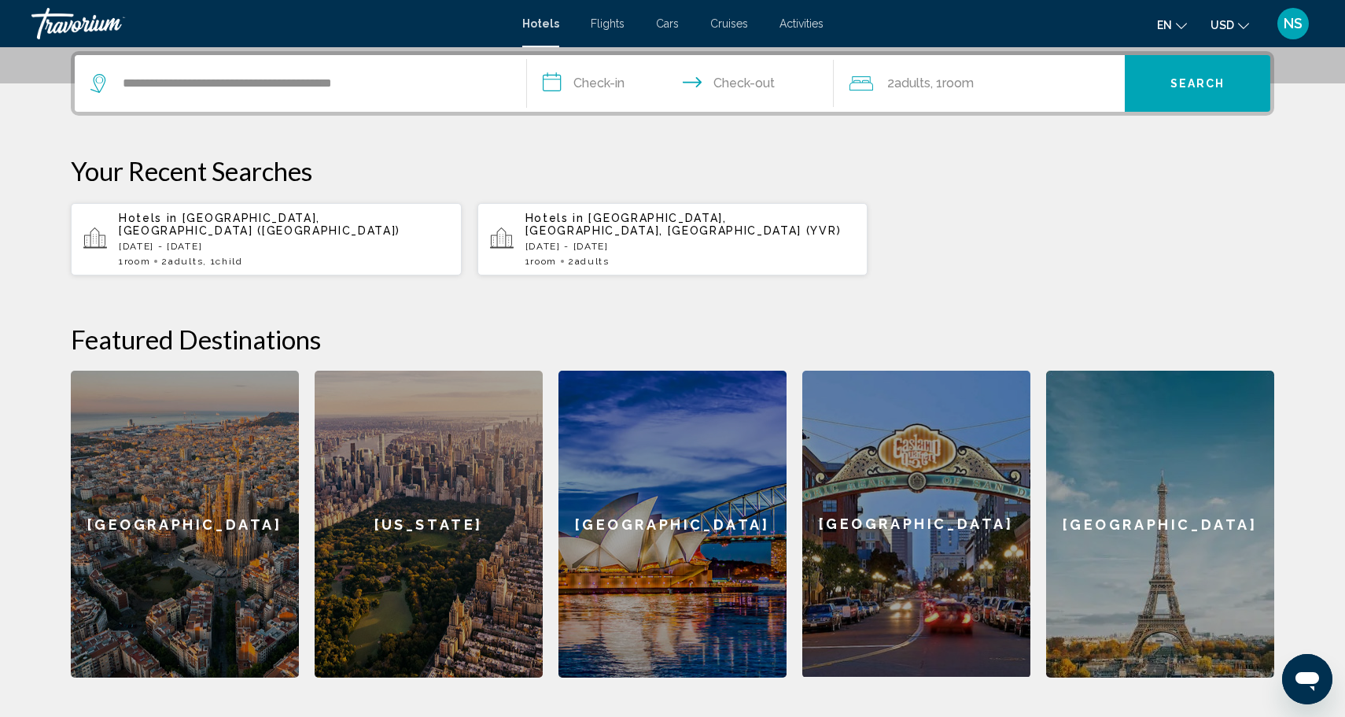
click at [612, 86] on input "**********" at bounding box center [683, 85] width 313 height 61
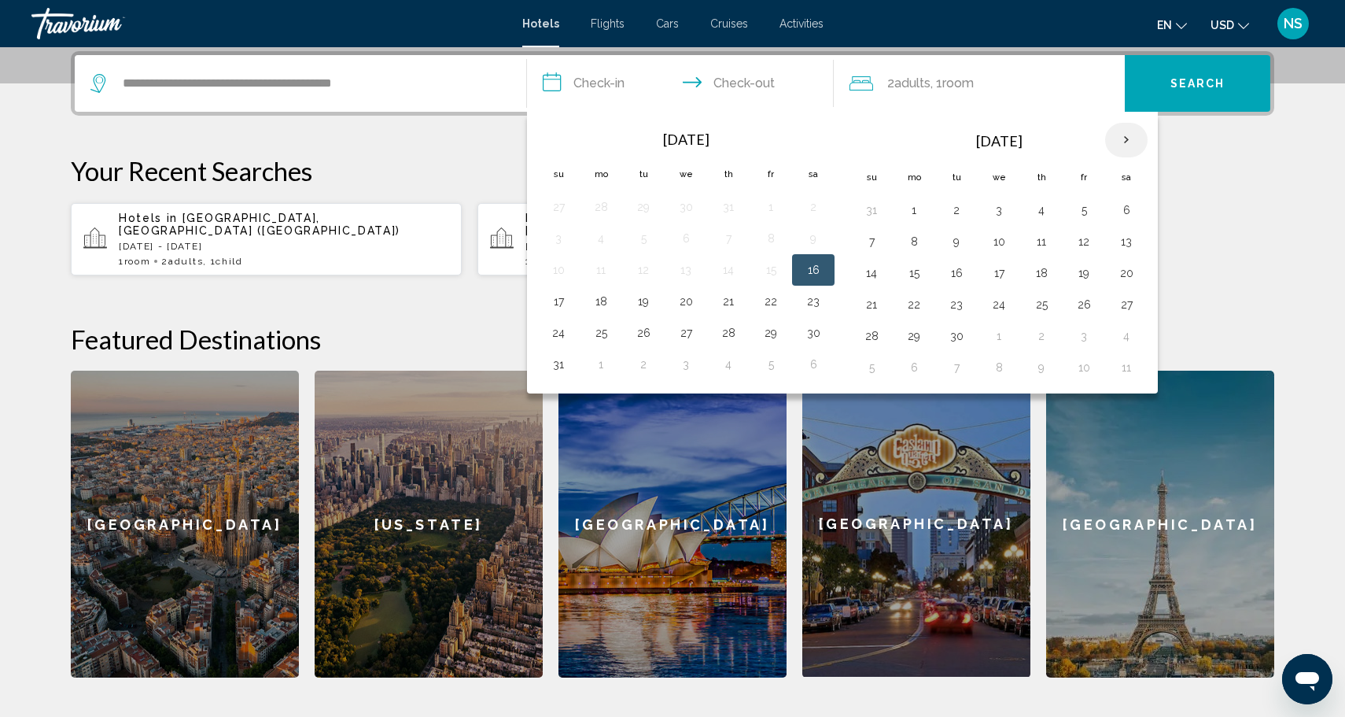
click at [1129, 136] on th "Next month" at bounding box center [1126, 140] width 42 height 35
click at [876, 308] on button "21" at bounding box center [871, 304] width 25 height 22
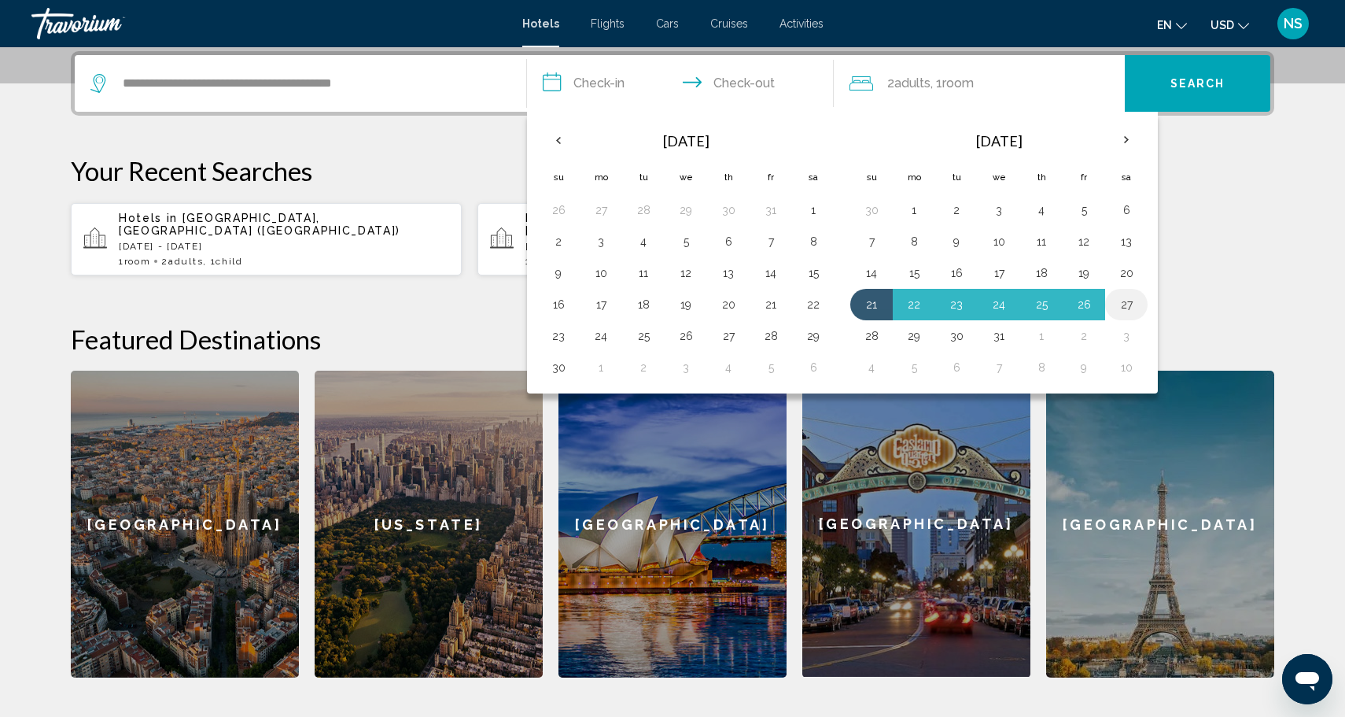
click at [1125, 308] on button "27" at bounding box center [1126, 304] width 25 height 22
type input "**********"
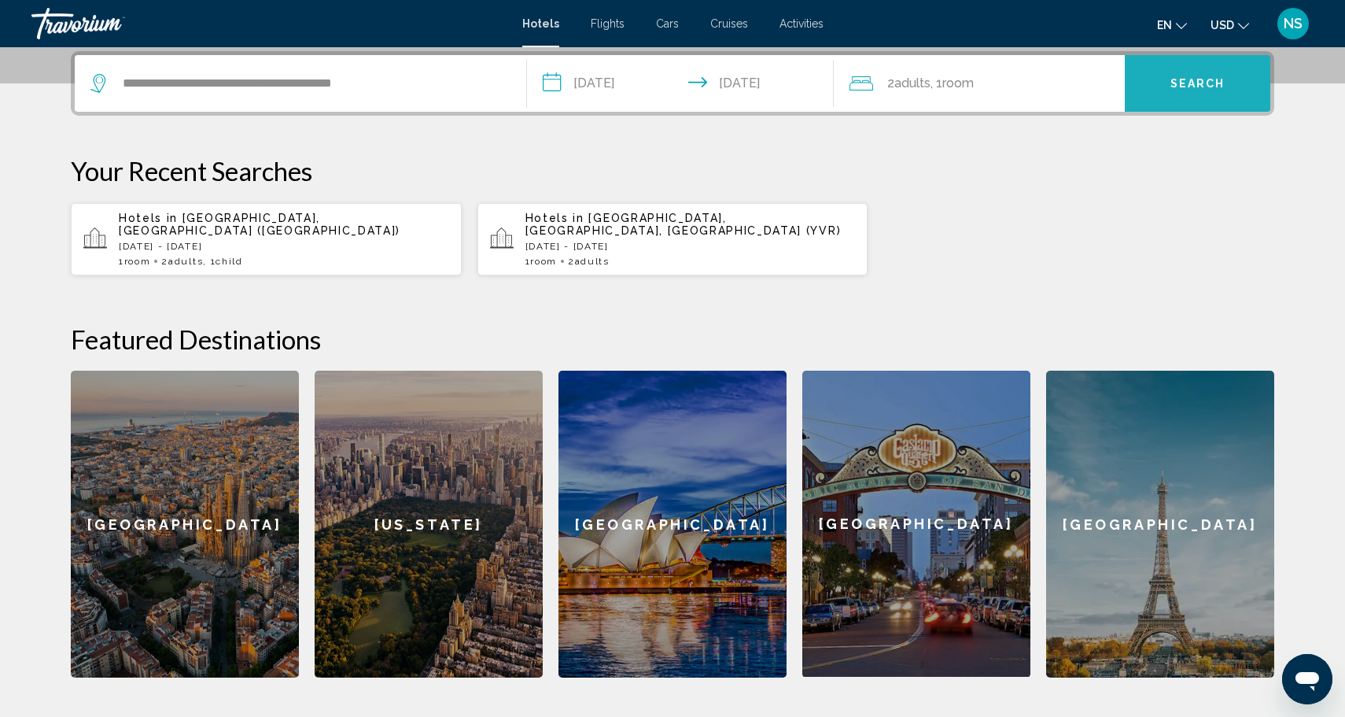
click at [1162, 80] on button "Search" at bounding box center [1198, 83] width 146 height 57
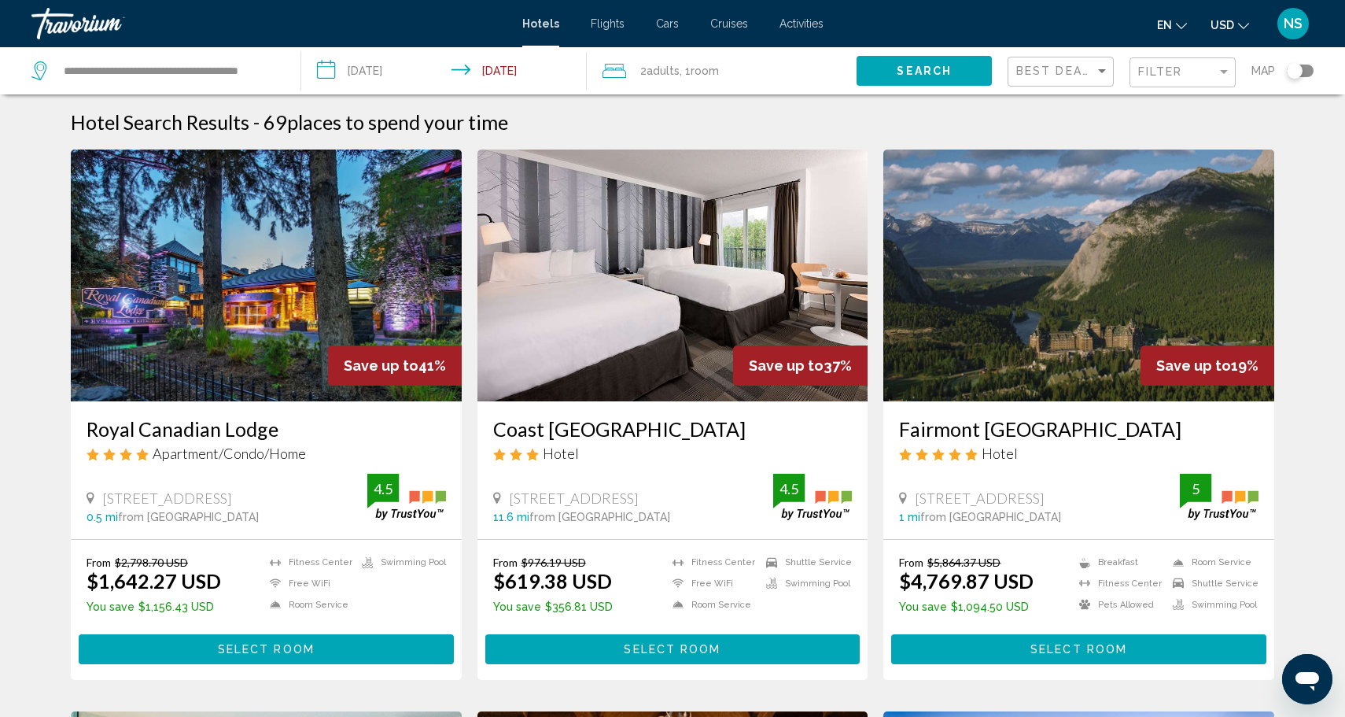
click at [512, 75] on input "**********" at bounding box center [447, 73] width 292 height 52
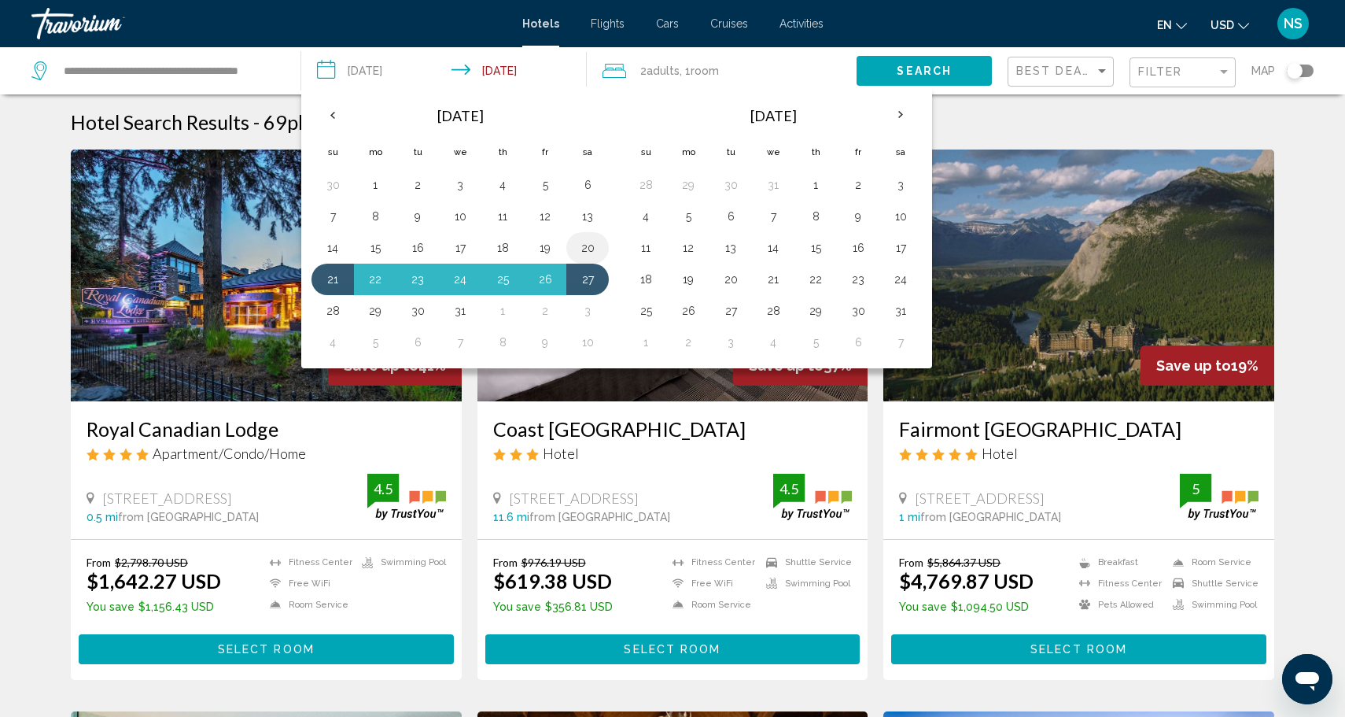
click at [587, 249] on button "20" at bounding box center [587, 248] width 25 height 22
click at [550, 282] on button "26" at bounding box center [544, 279] width 25 height 22
type input "**********"
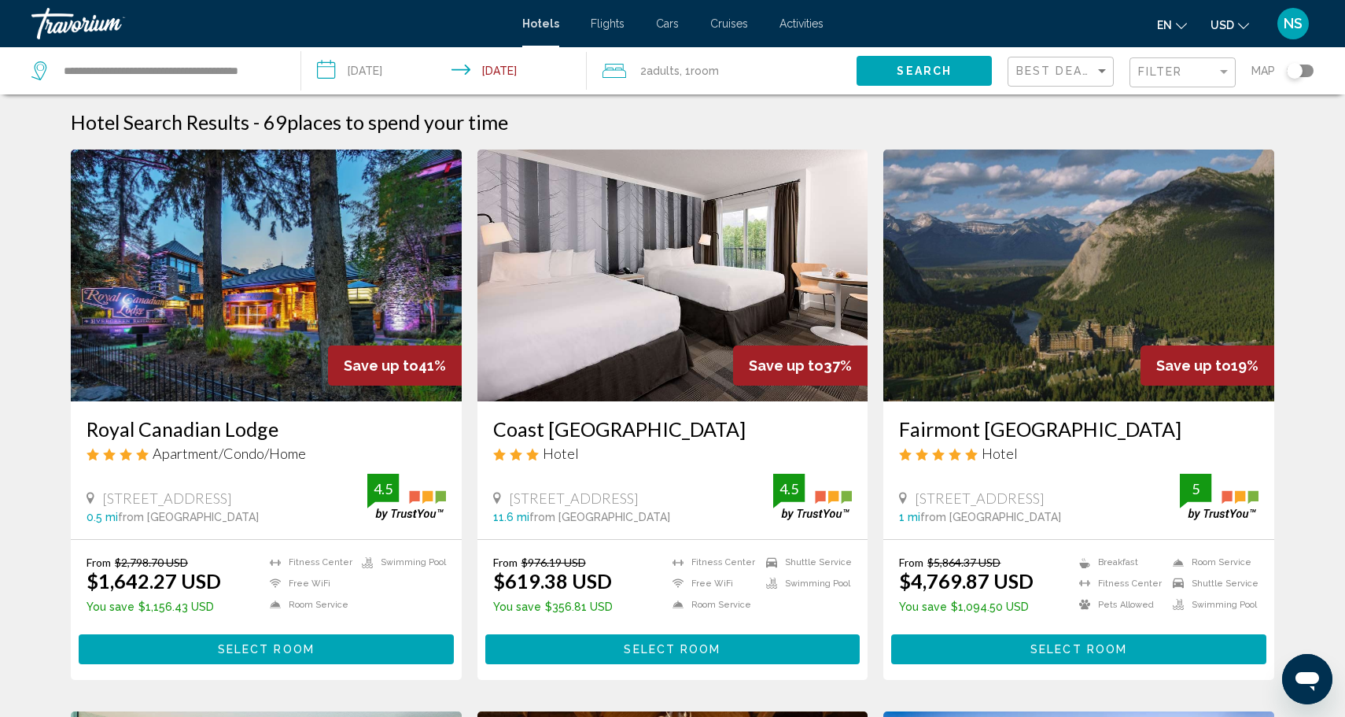
click at [931, 64] on button "Search" at bounding box center [924, 70] width 135 height 29
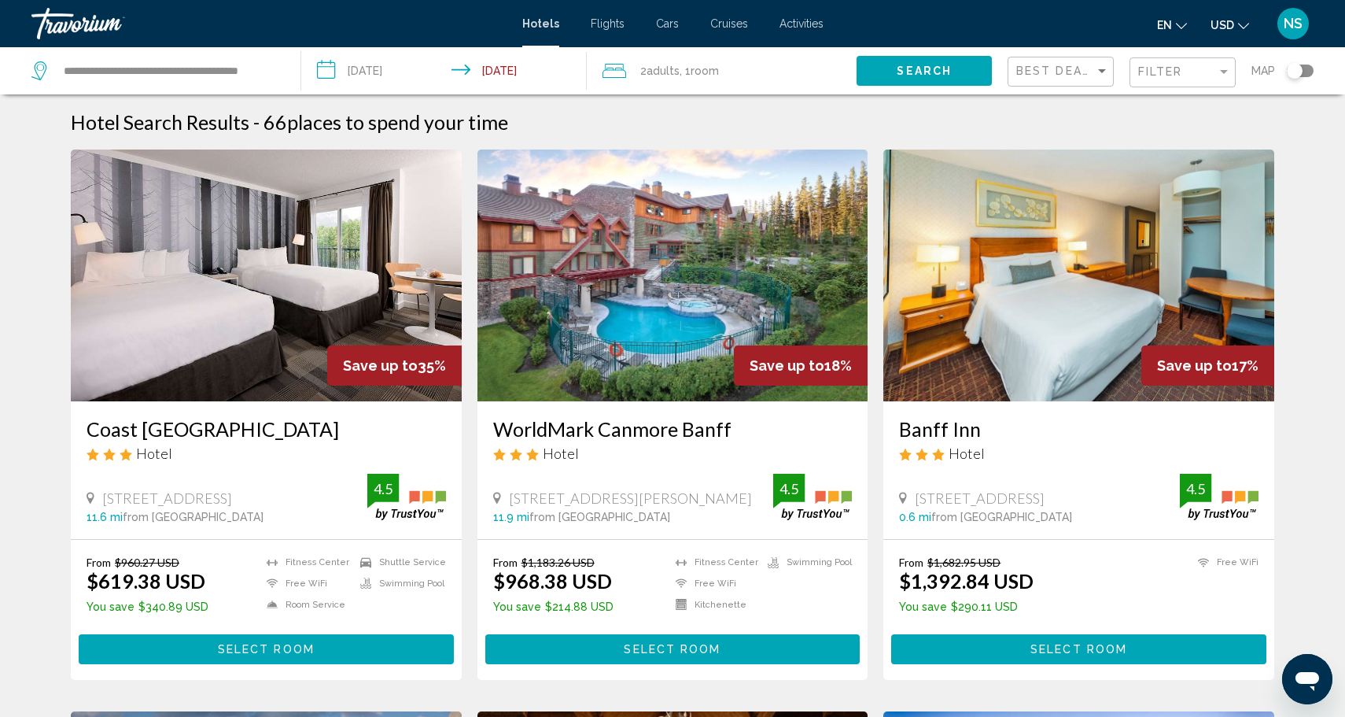
click at [1230, 23] on span "USD" at bounding box center [1222, 25] width 24 height 13
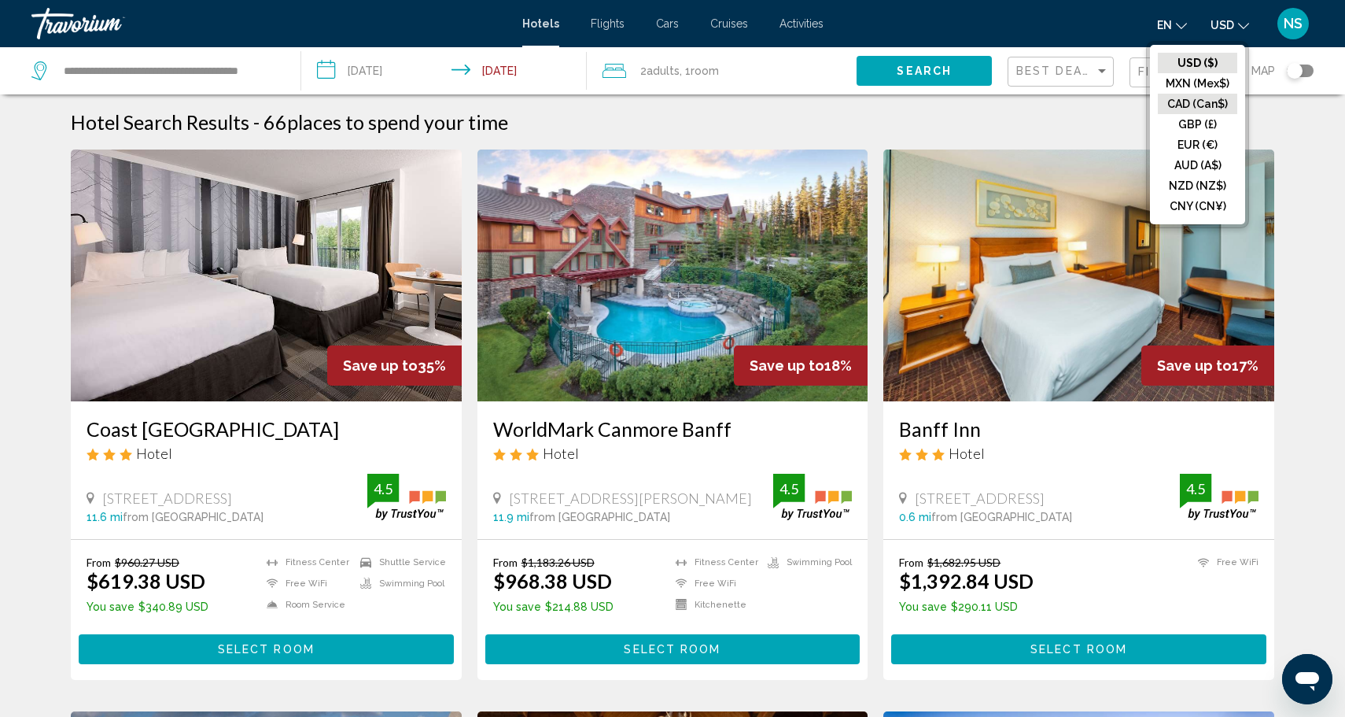
click at [1201, 104] on button "CAD (Can$)" at bounding box center [1197, 104] width 79 height 20
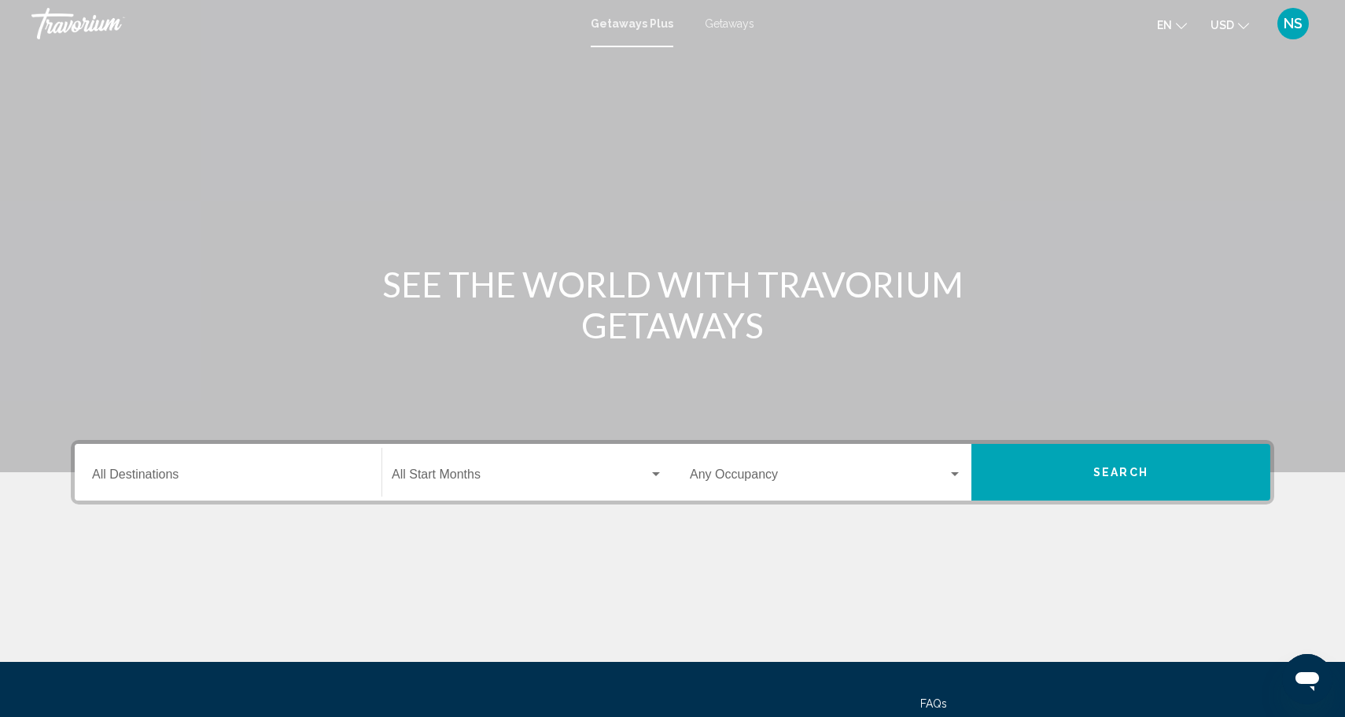
click at [208, 475] on input "Destination All Destinations" at bounding box center [228, 477] width 272 height 14
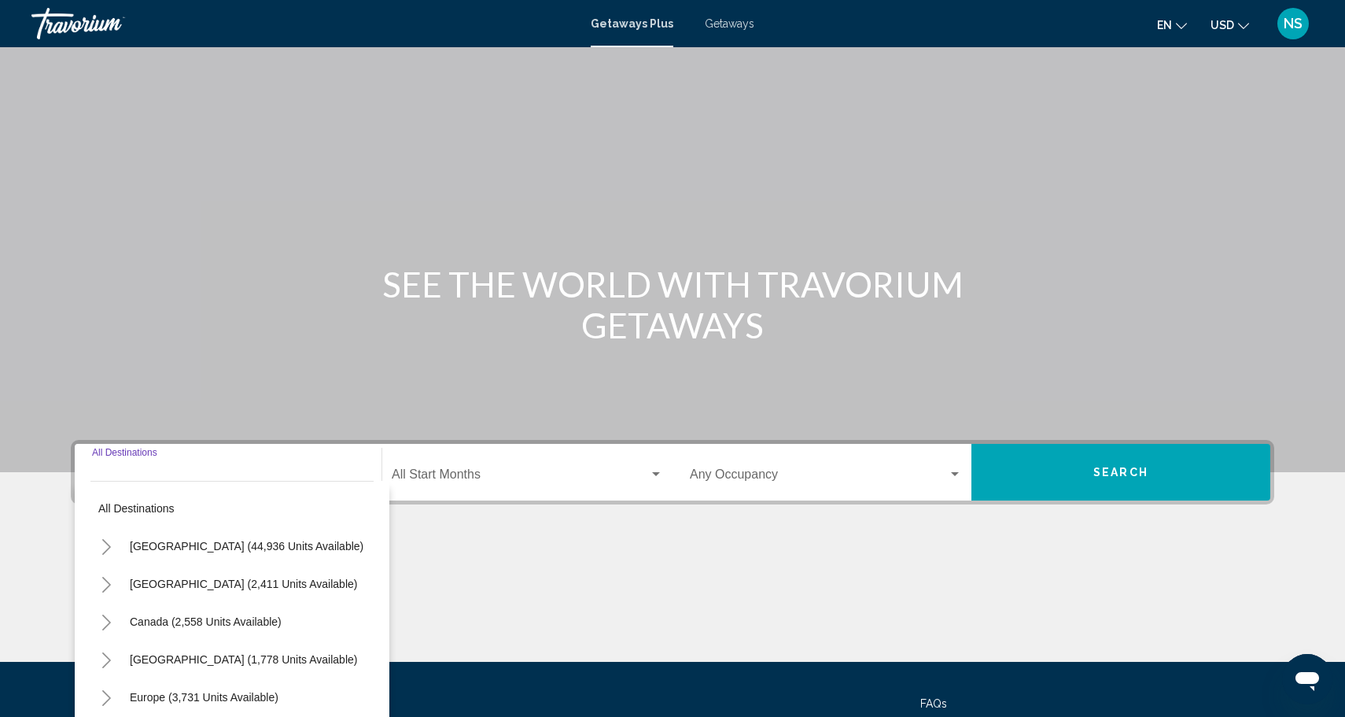
scroll to position [138, 0]
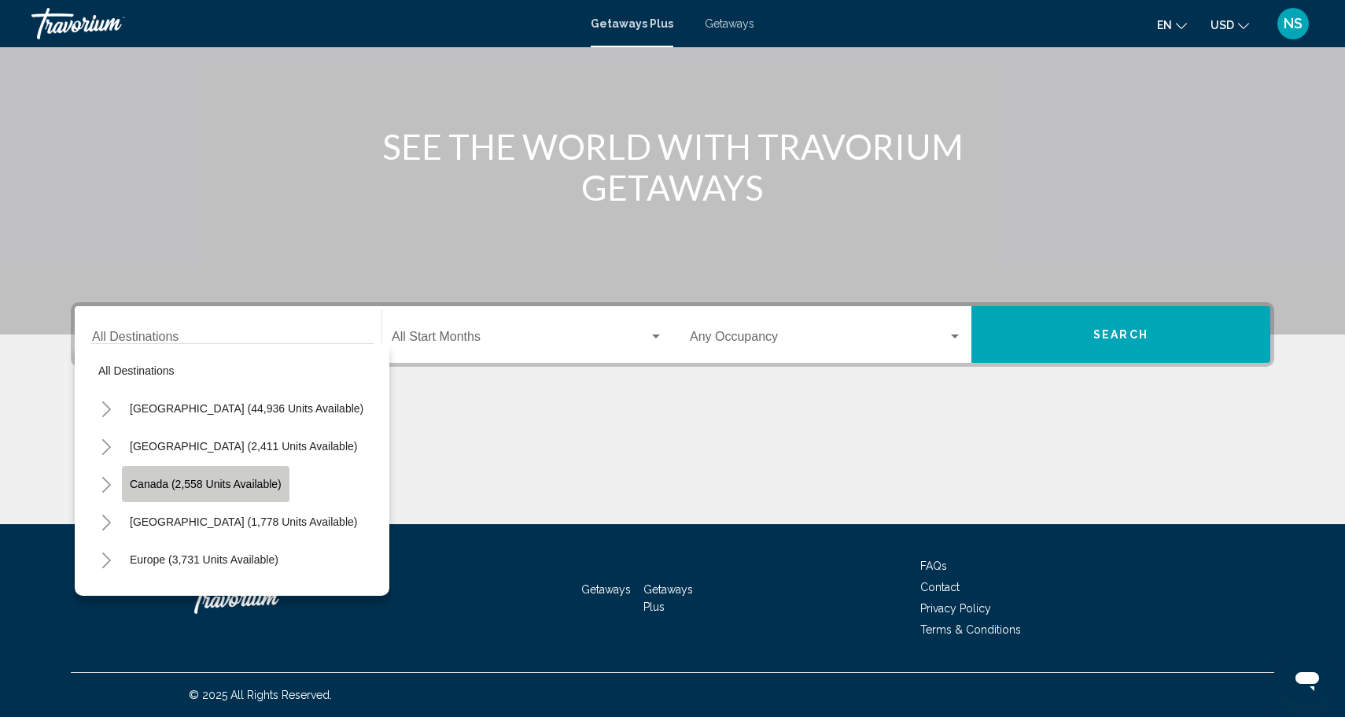
click at [209, 481] on span "Canada (2,558 units available)" at bounding box center [206, 483] width 152 height 13
type input "**********"
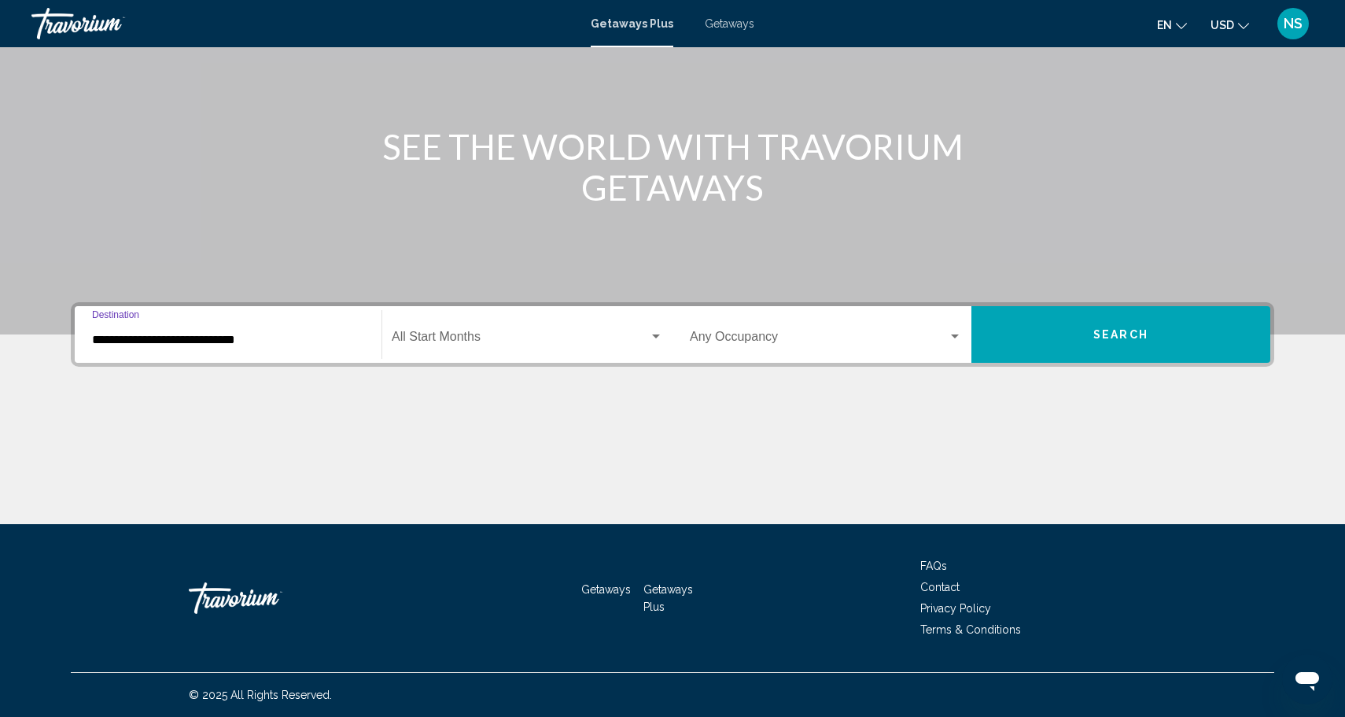
click at [535, 343] on span "Search widget" at bounding box center [520, 340] width 257 height 14
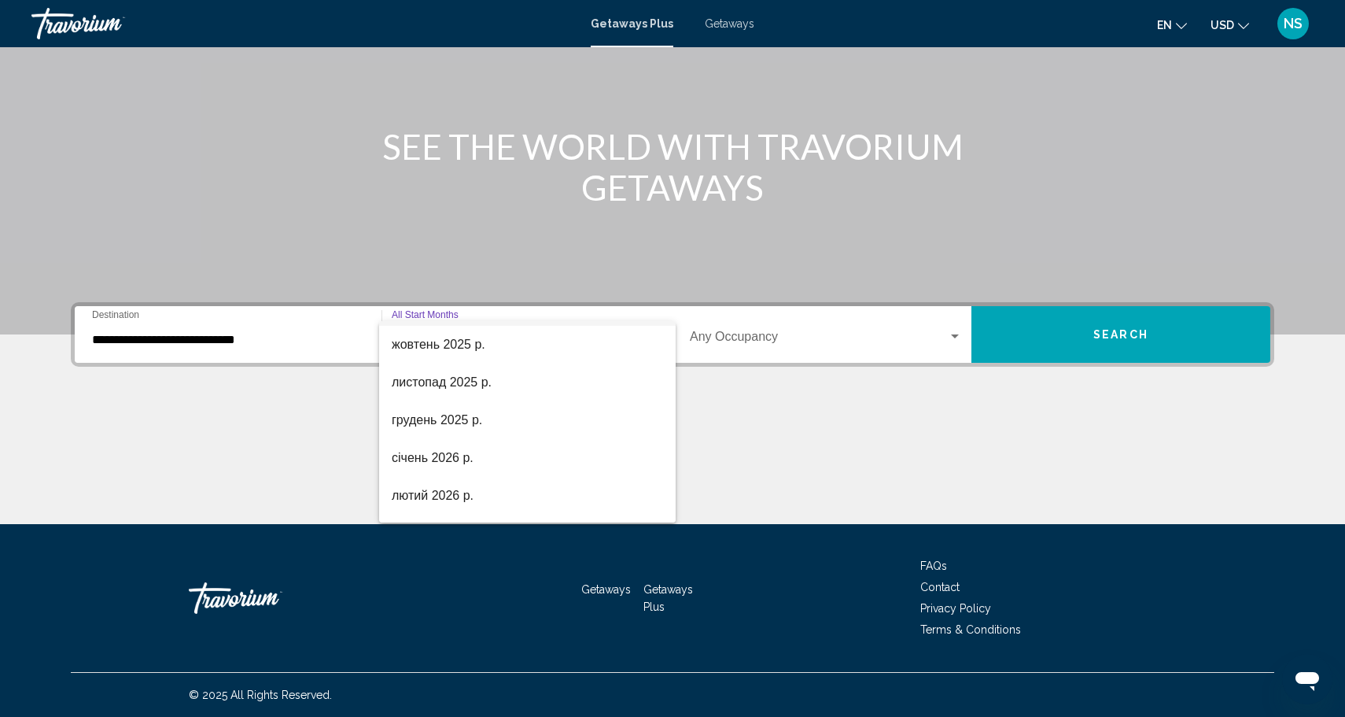
scroll to position [109, 0]
click at [497, 389] on span "листопад 2025 р." at bounding box center [527, 382] width 271 height 38
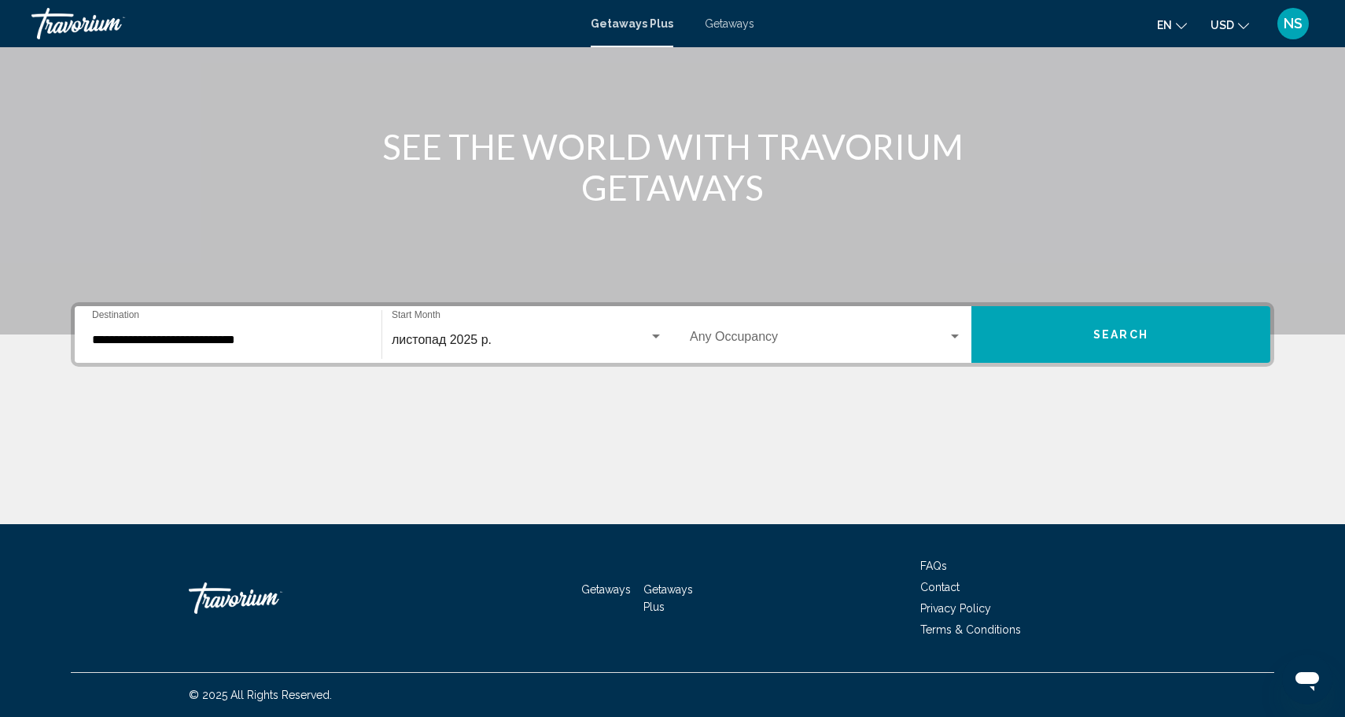
click at [861, 319] on div "Occupancy Any Occupancy" at bounding box center [826, 335] width 272 height 50
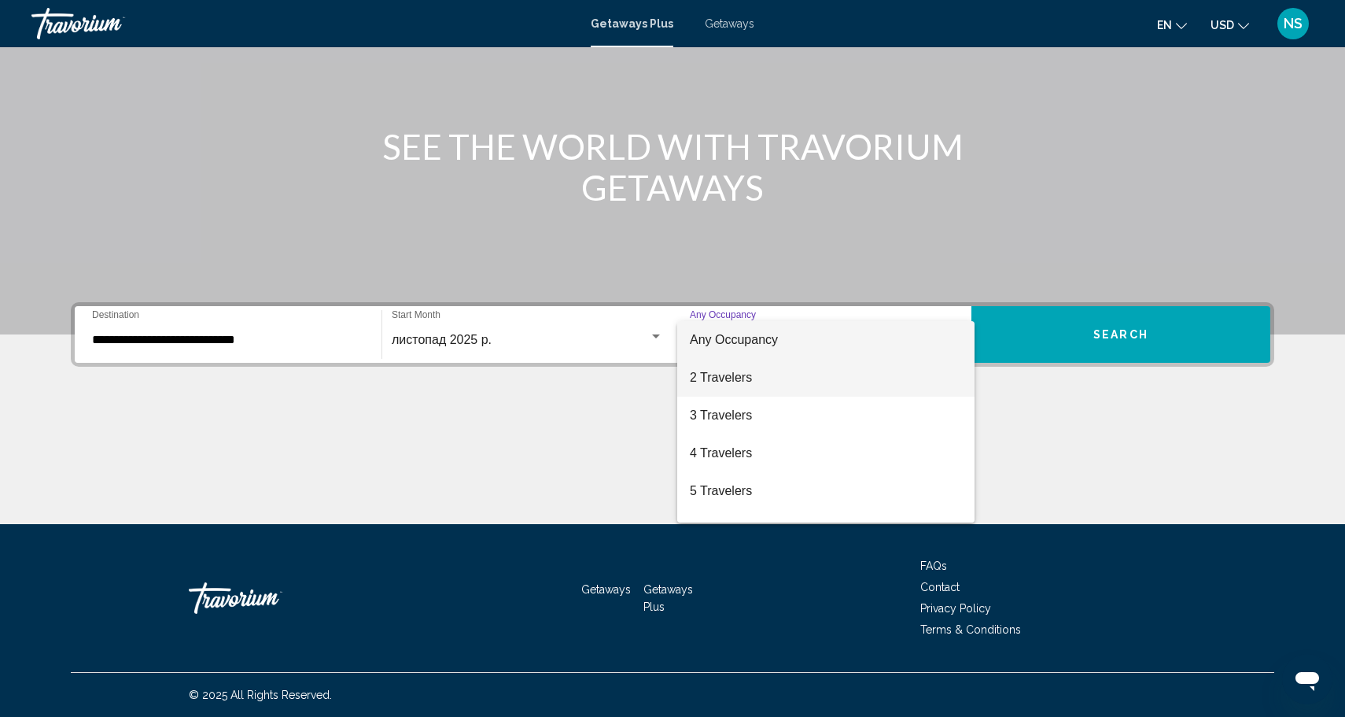
click at [779, 378] on span "2 Travelers" at bounding box center [826, 378] width 272 height 38
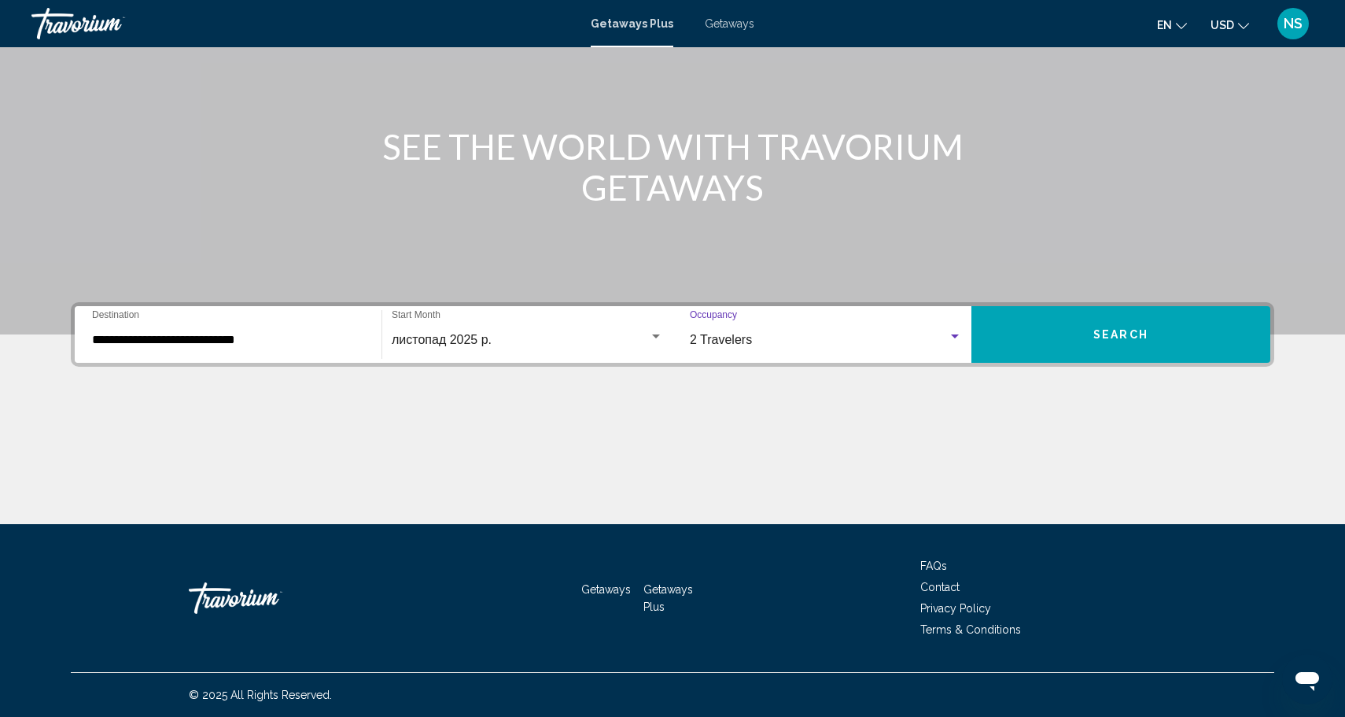
click at [1070, 342] on button "Search" at bounding box center [1120, 334] width 299 height 57
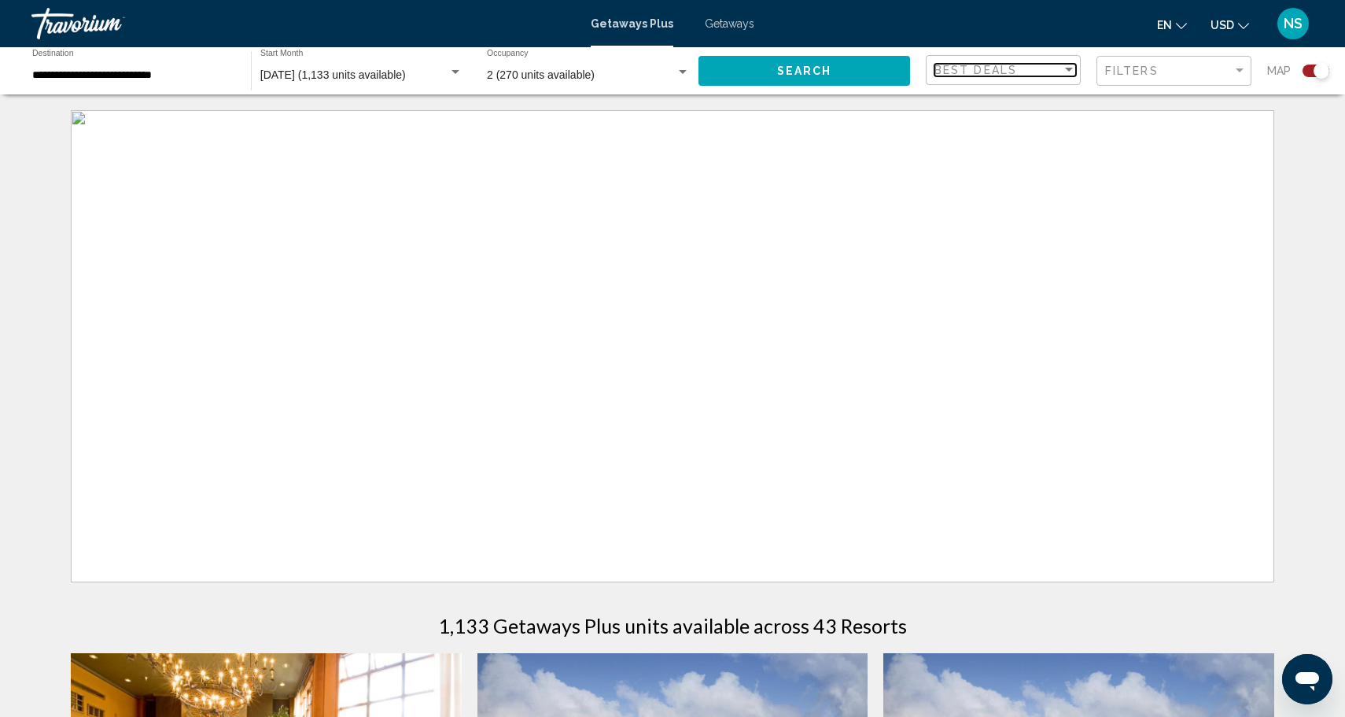
click at [1052, 68] on div "Best Deals" at bounding box center [997, 70] width 127 height 13
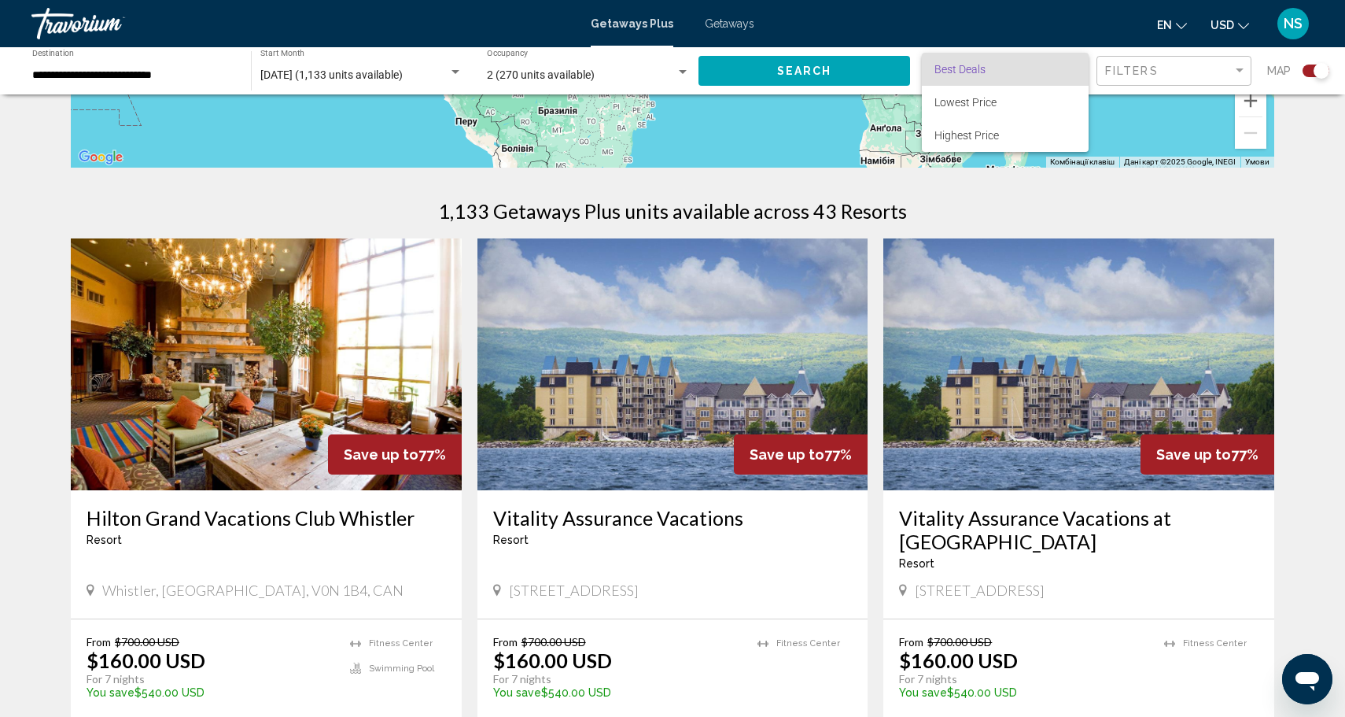
scroll to position [408, 0]
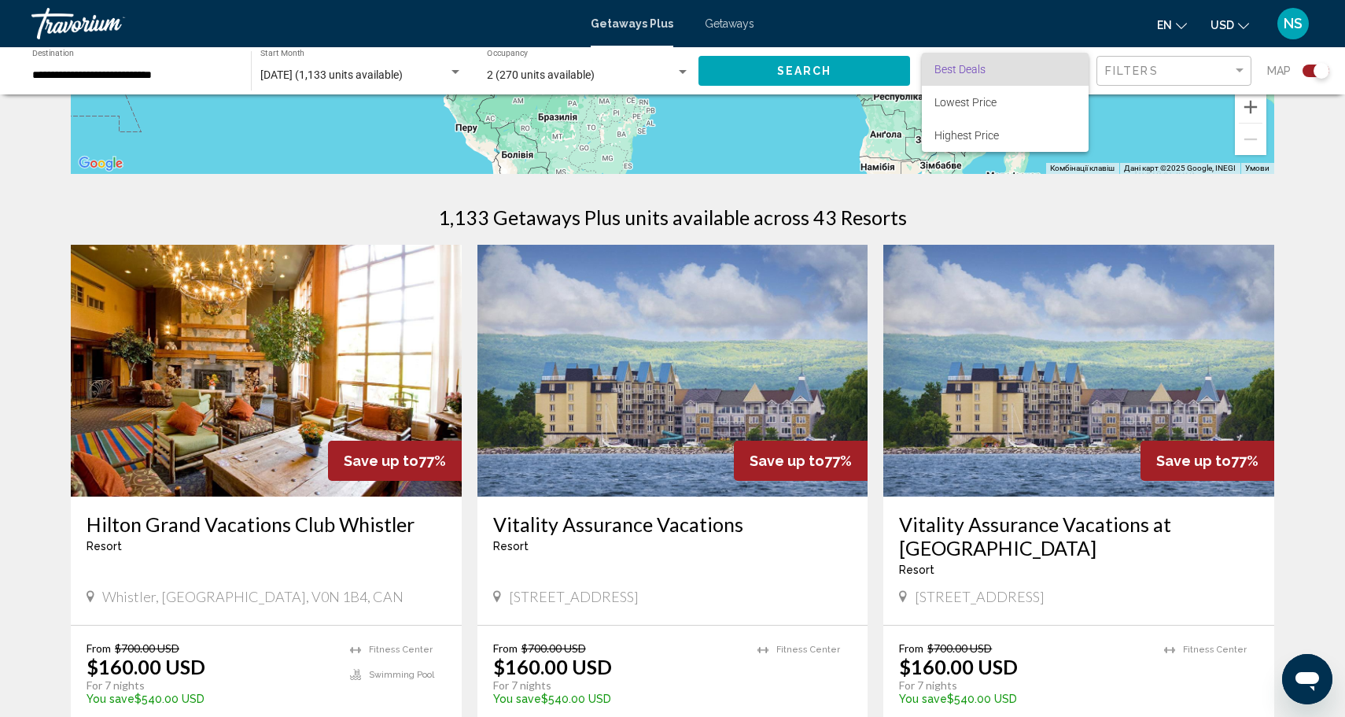
click at [428, 83] on div at bounding box center [672, 358] width 1345 height 717
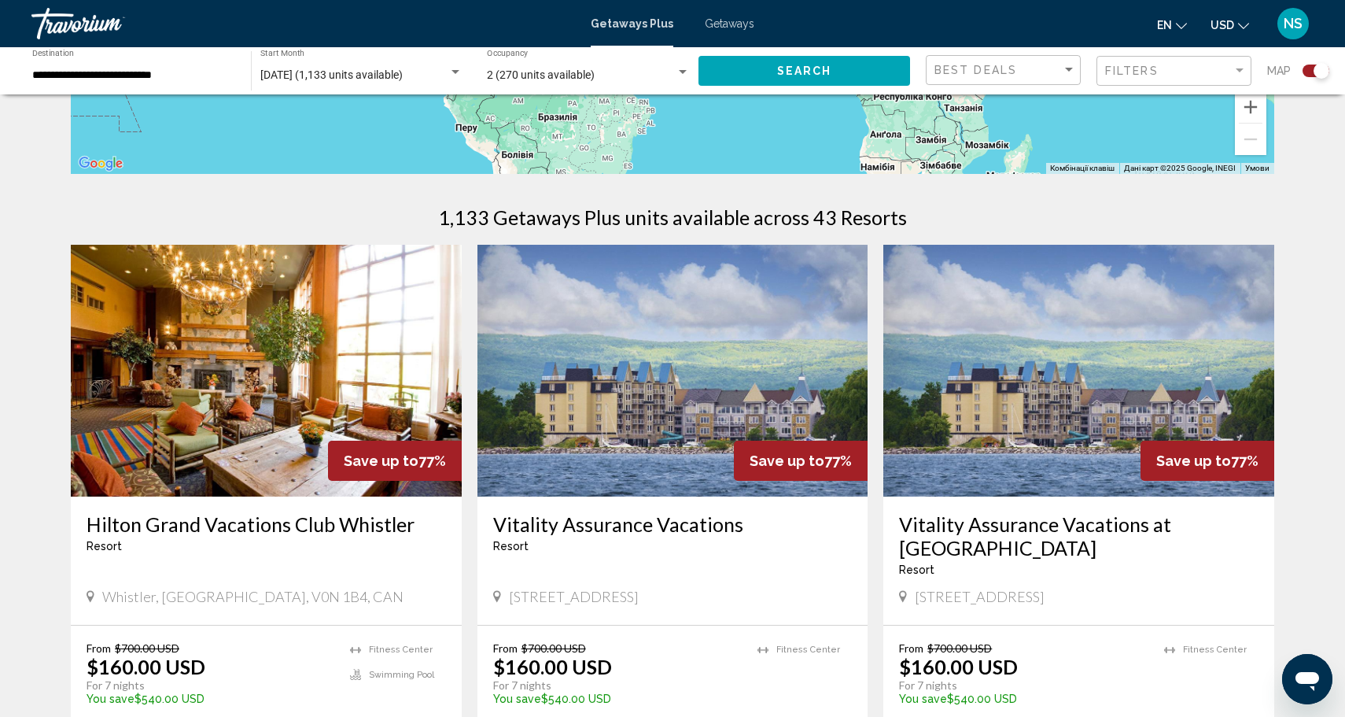
click at [179, 67] on div "**********" at bounding box center [133, 71] width 203 height 43
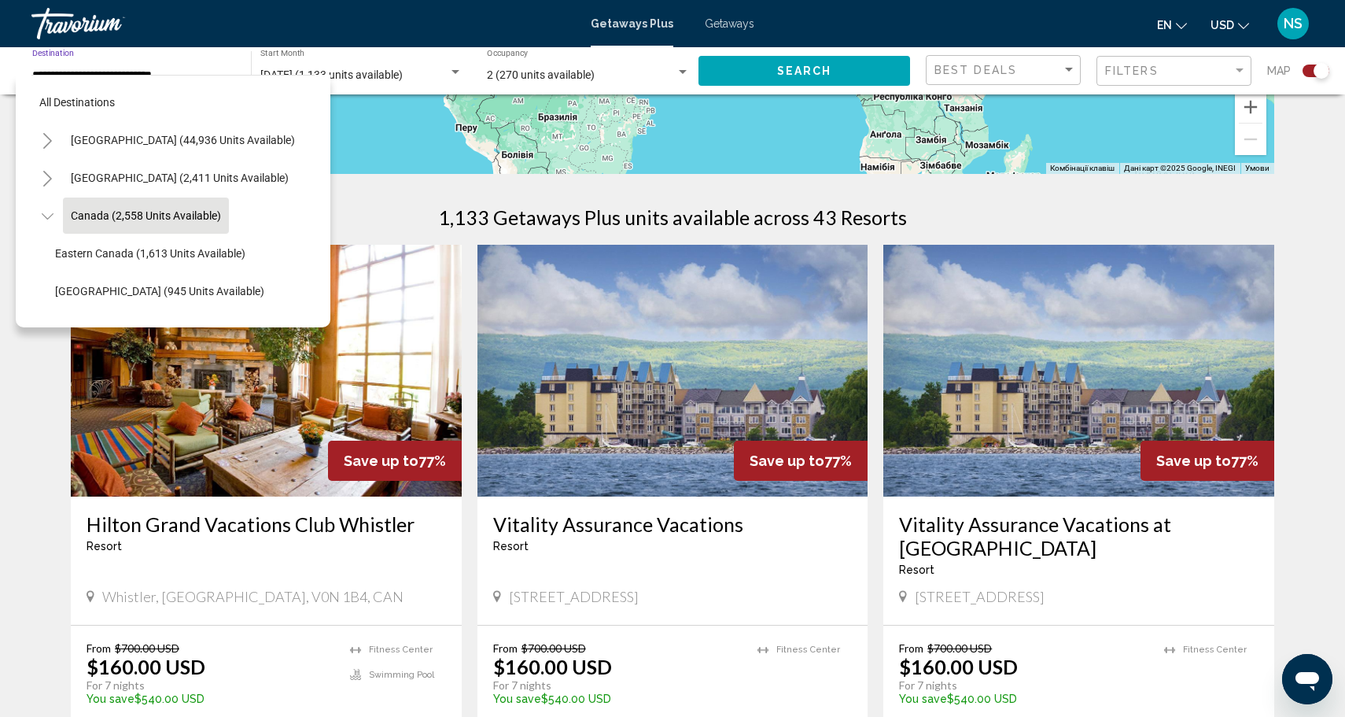
scroll to position [18, 0]
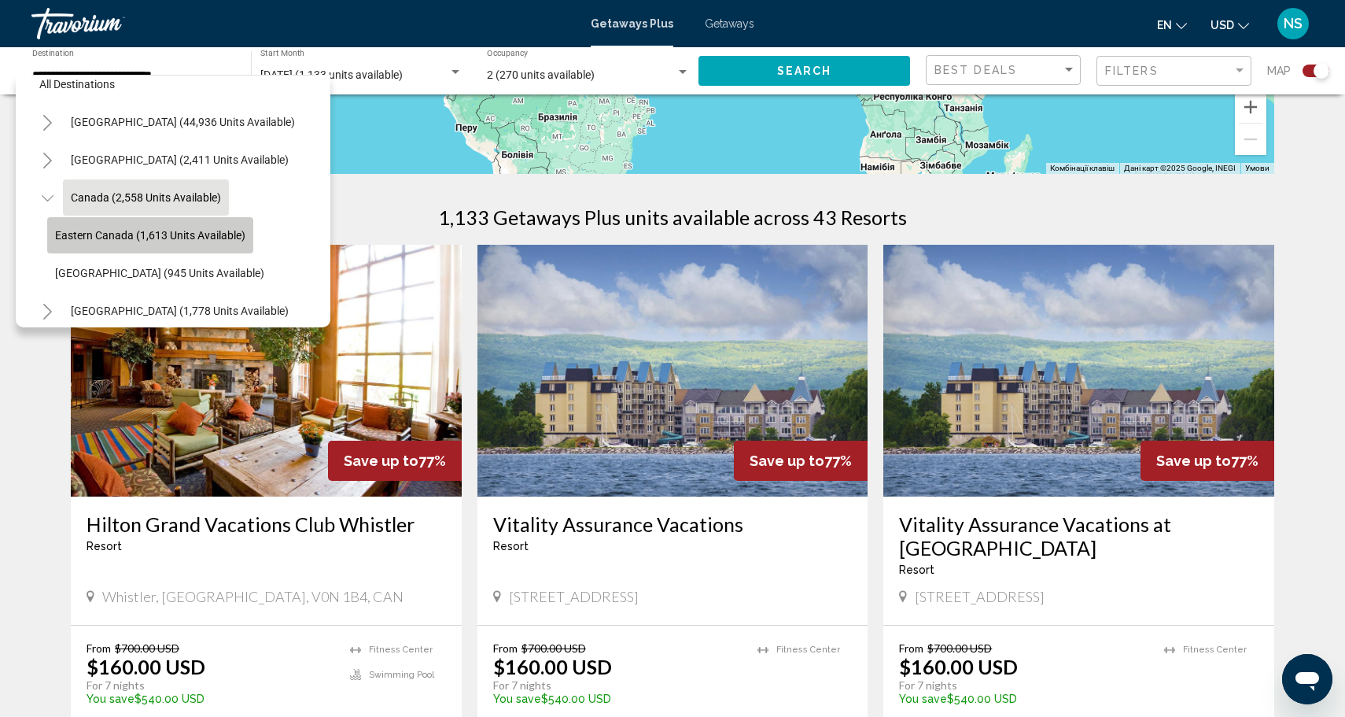
click at [179, 230] on span "Eastern Canada (1,613 units available)" at bounding box center [150, 235] width 190 height 13
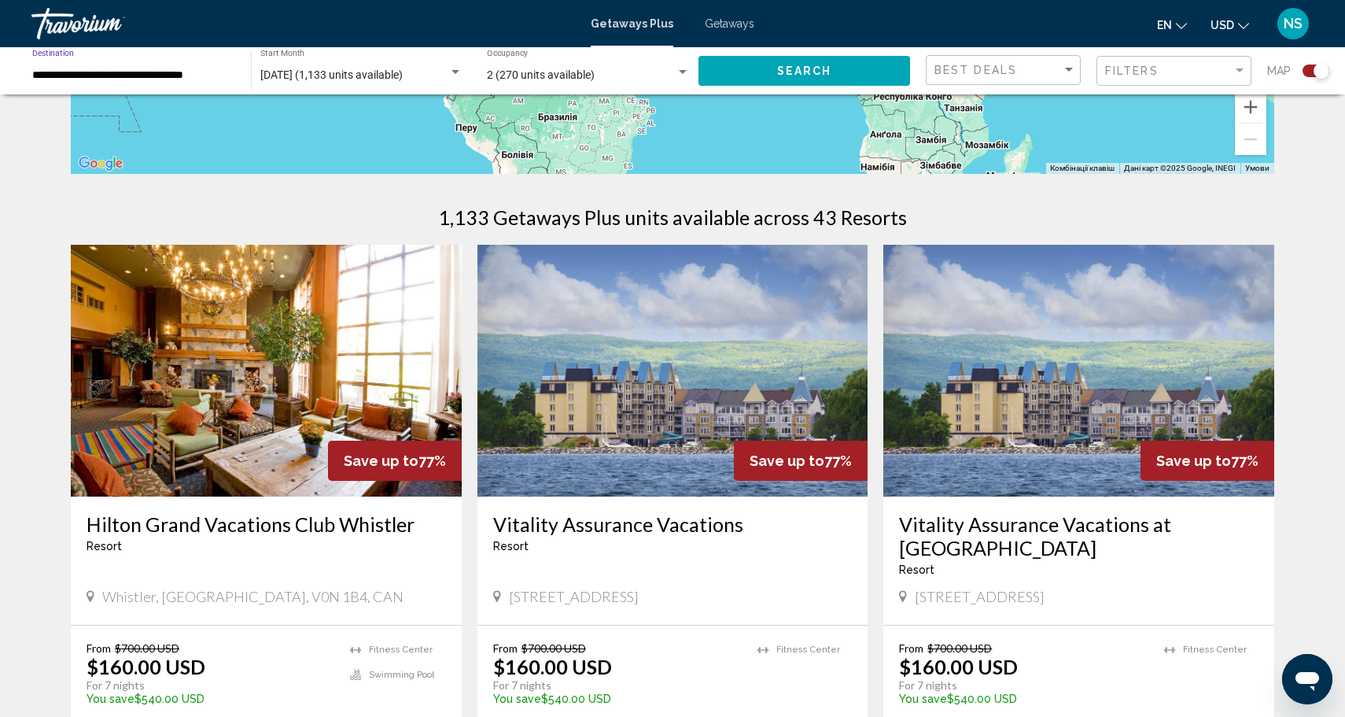
click at [773, 69] on button "Search" at bounding box center [804, 70] width 212 height 29
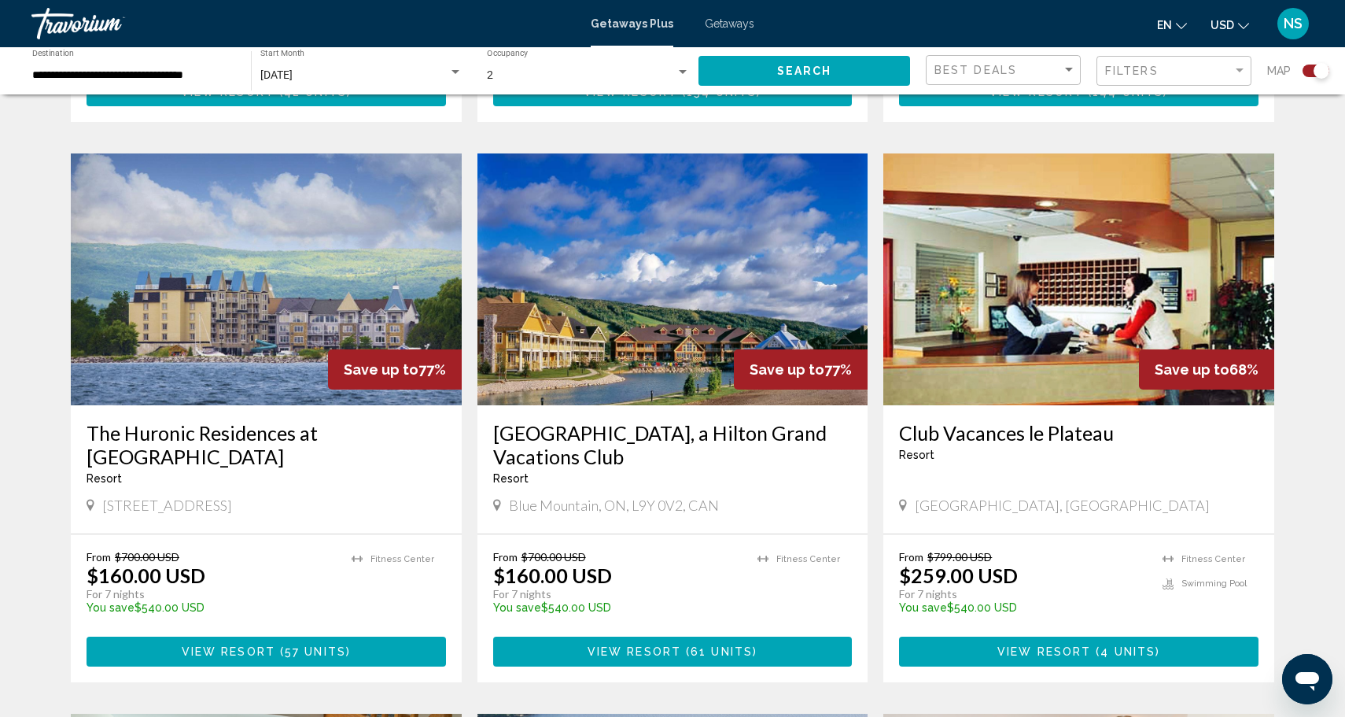
scroll to position [1063, 0]
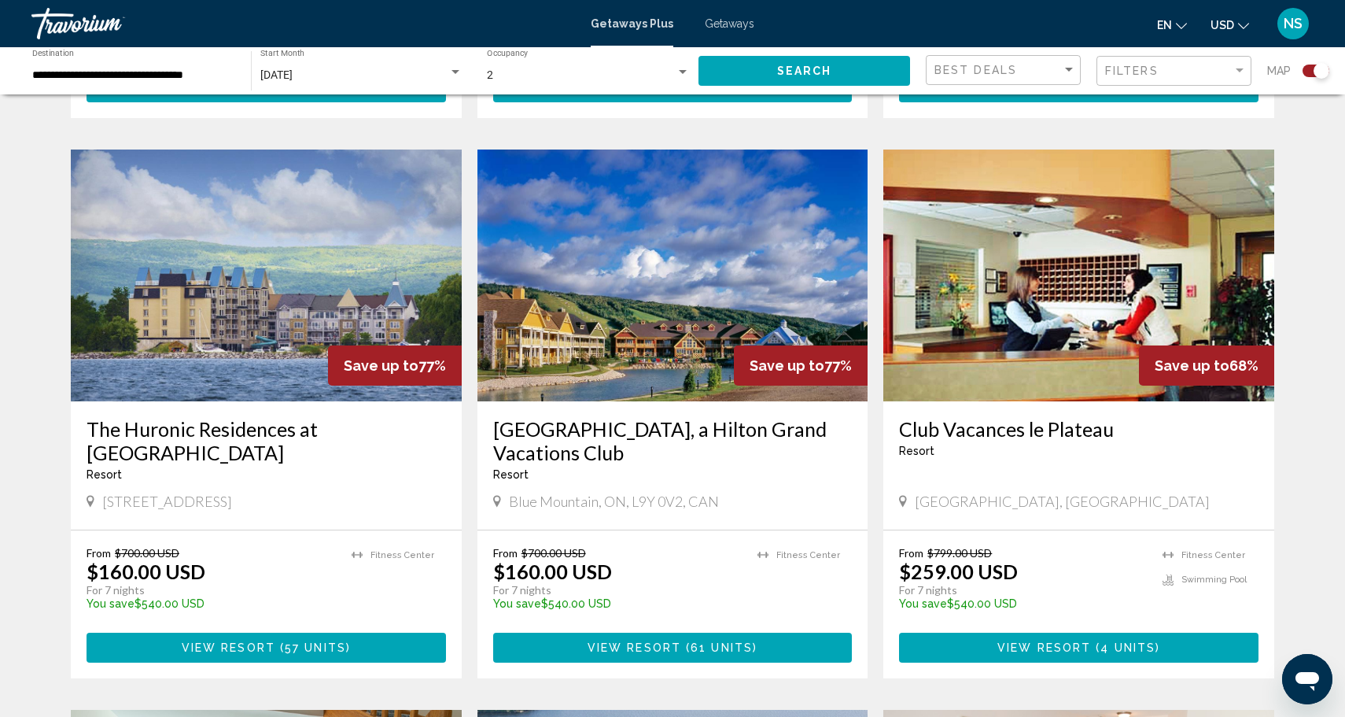
click at [1218, 36] on button "USD USD ($) MXN (Mex$) CAD (Can$) GBP (£) EUR (€) AUD (A$) NZD (NZ$) CNY (CN¥)" at bounding box center [1229, 24] width 39 height 23
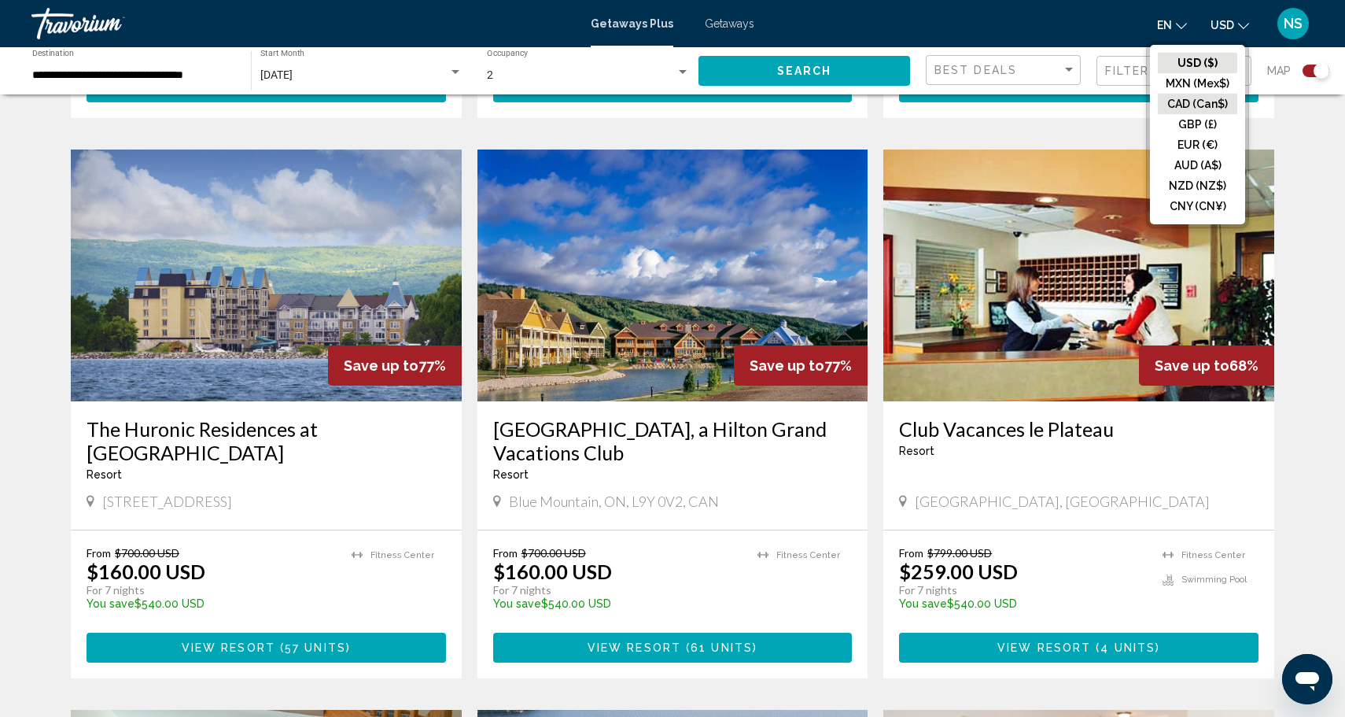
click at [1207, 104] on button "CAD (Can$)" at bounding box center [1197, 104] width 79 height 20
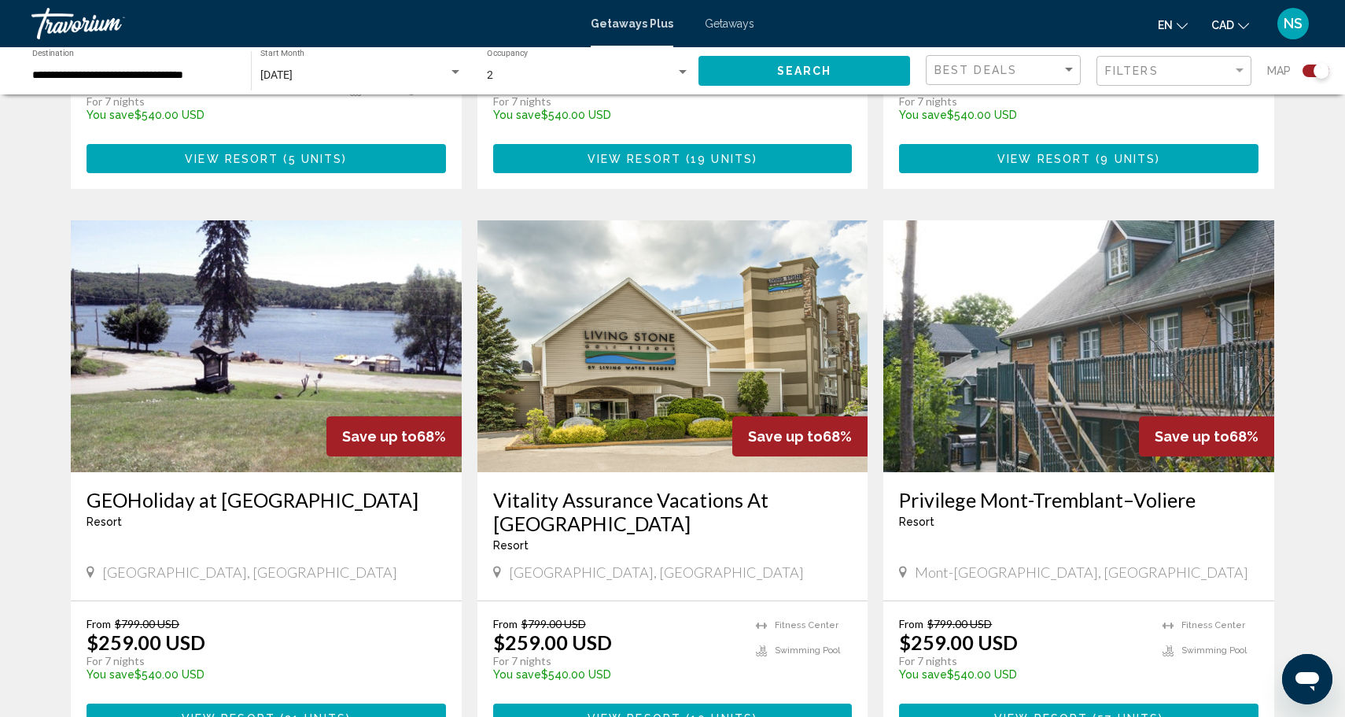
scroll to position [2091, 0]
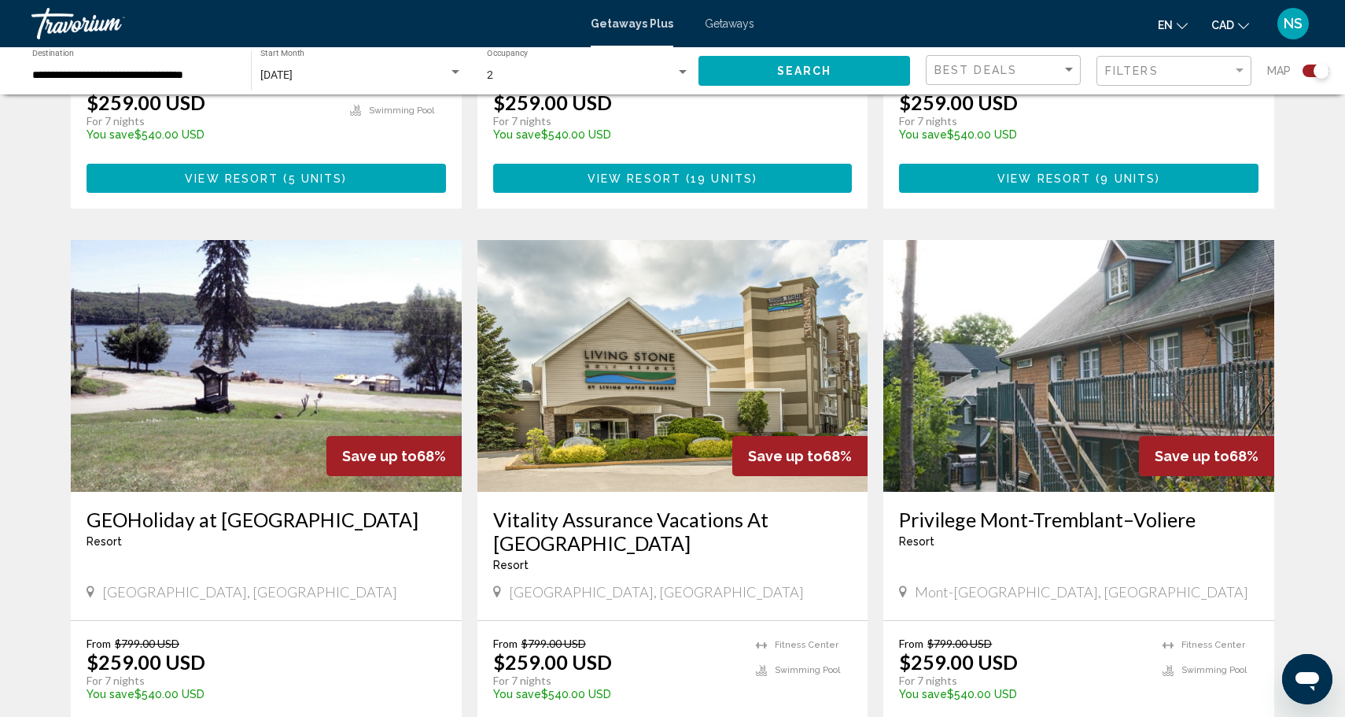
click at [172, 58] on div "**********" at bounding box center [133, 71] width 203 height 43
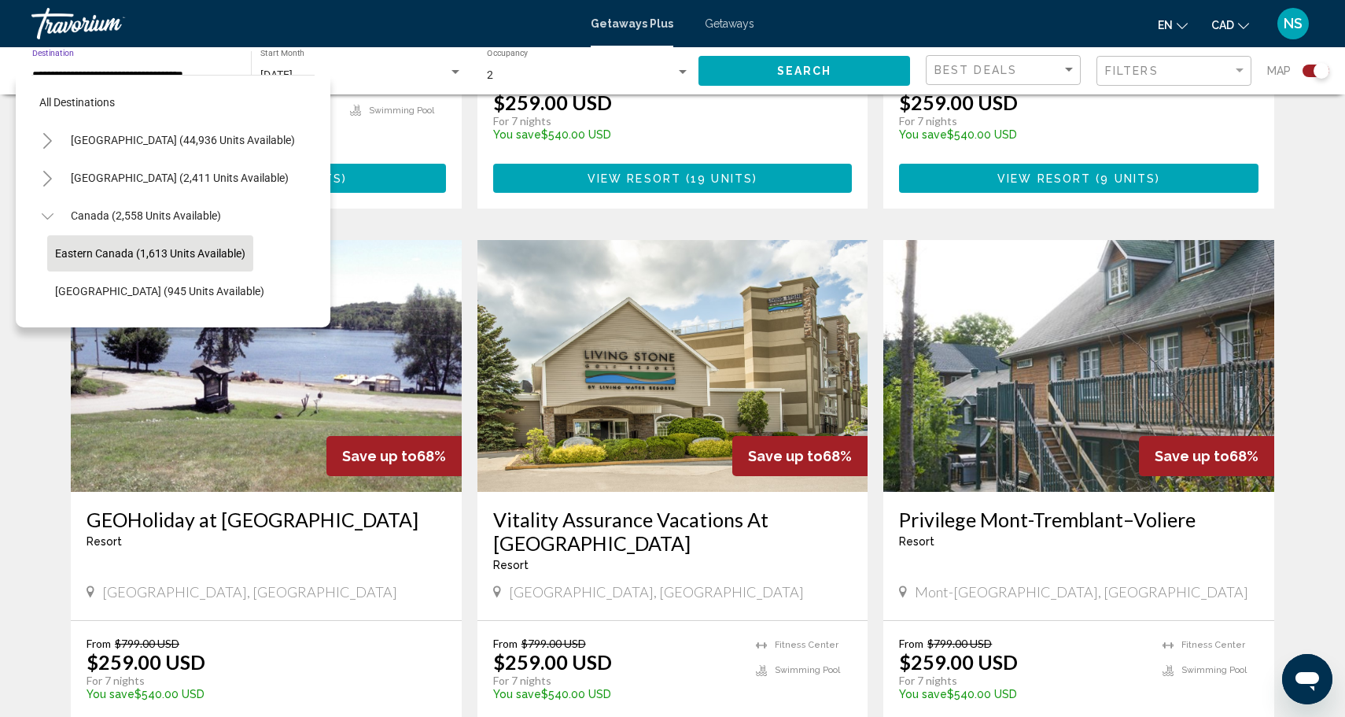
scroll to position [56, 0]
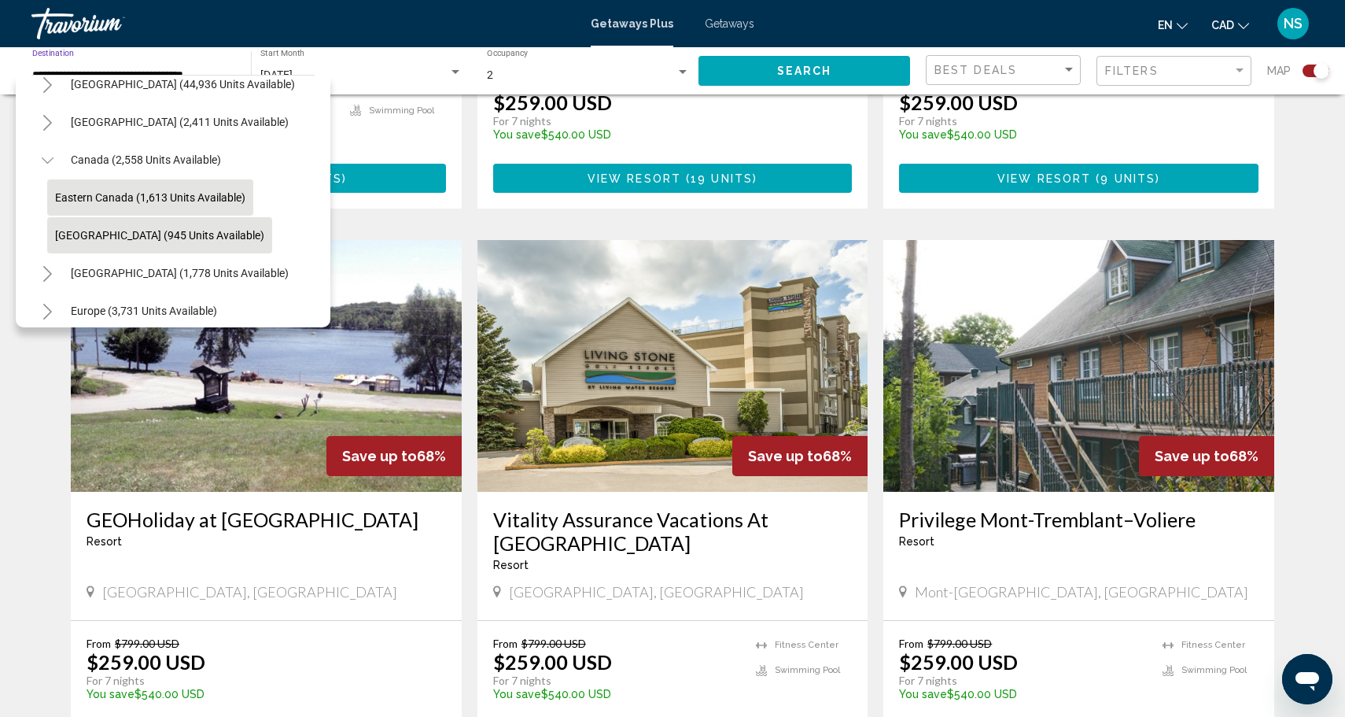
click at [166, 230] on span "Western Canada (945 units available)" at bounding box center [159, 235] width 209 height 13
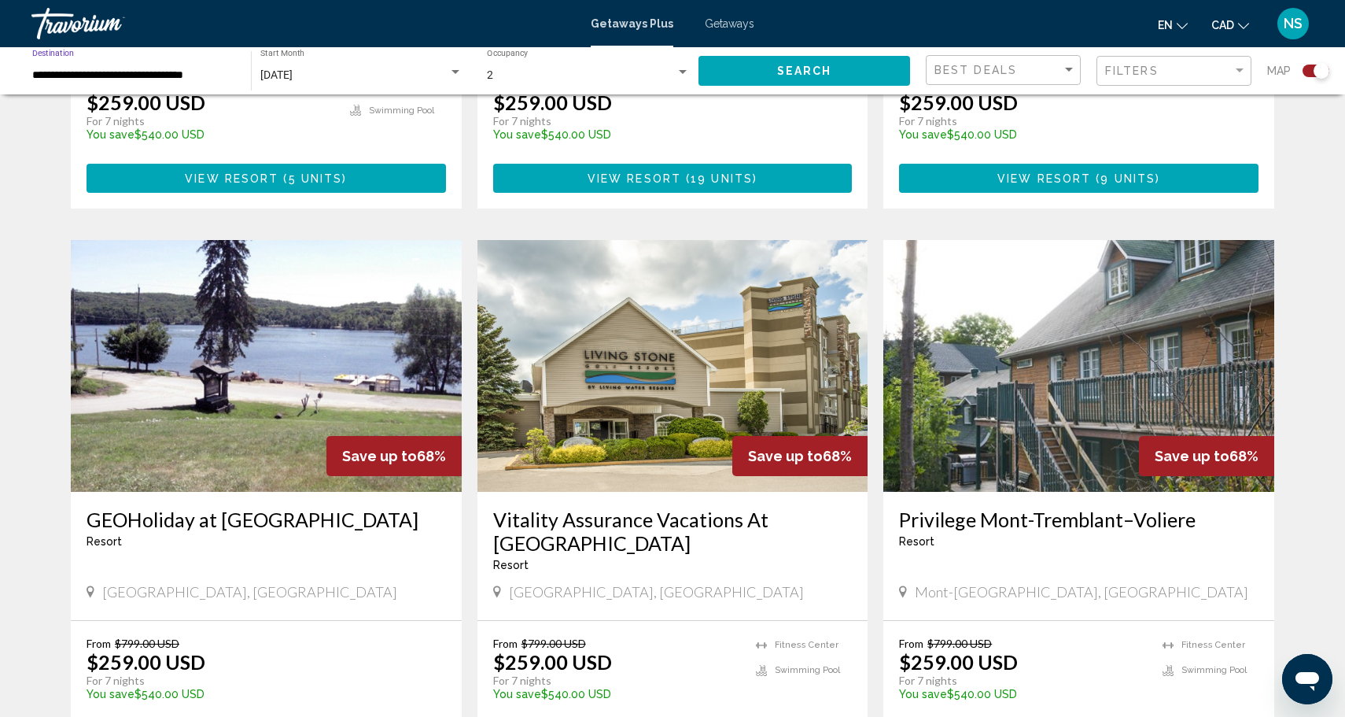
type input "**********"
click at [823, 65] on span "Search" at bounding box center [804, 71] width 55 height 13
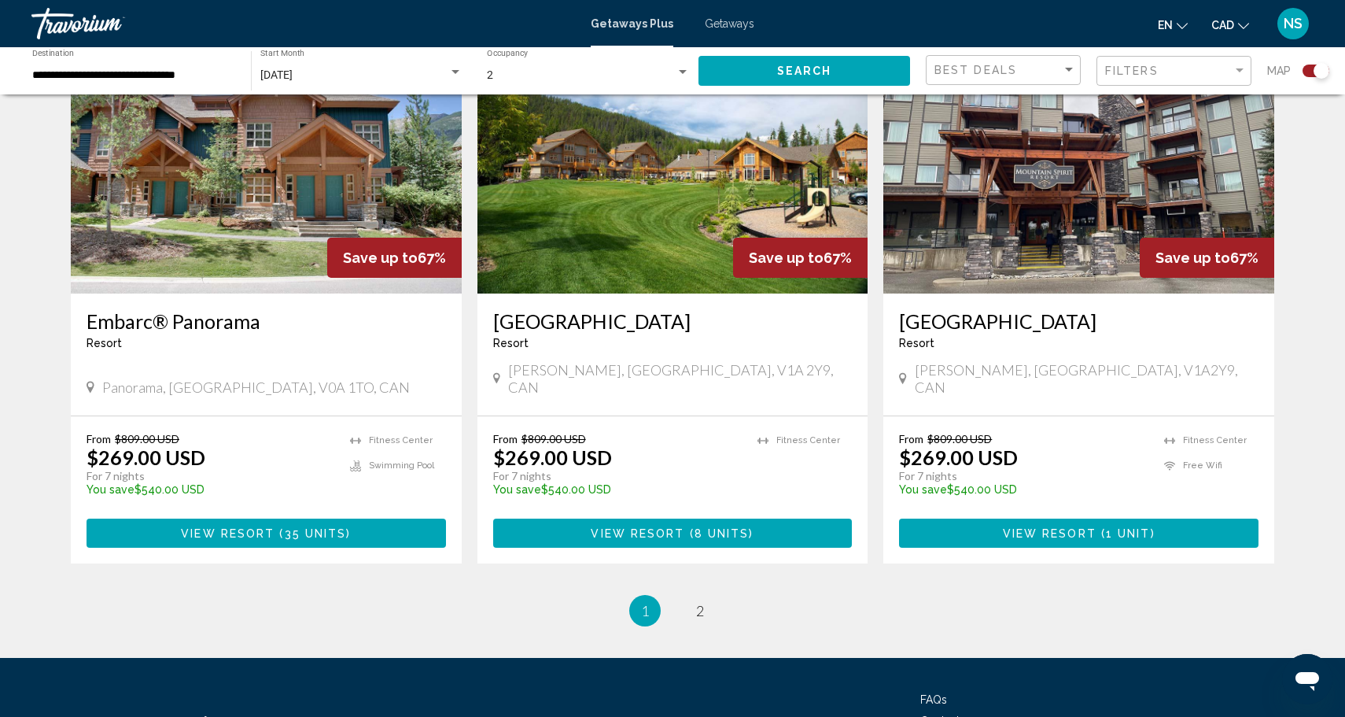
scroll to position [2335, 0]
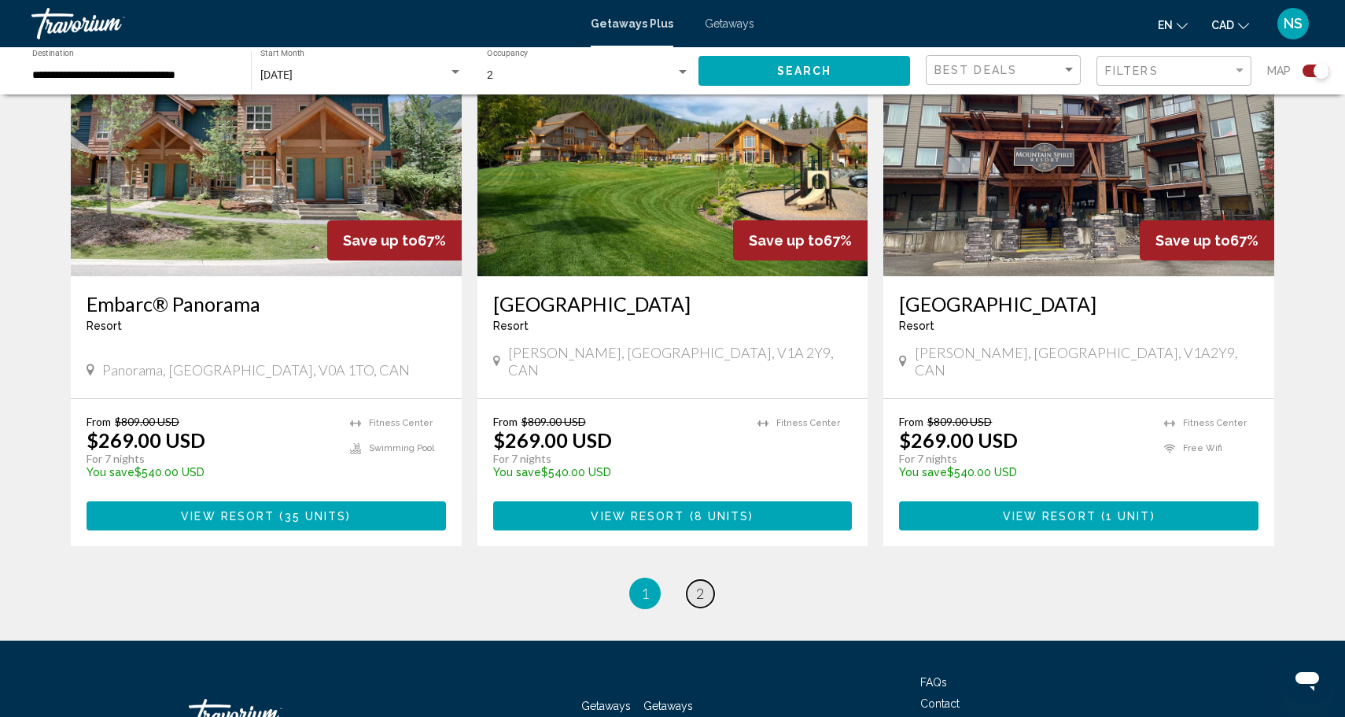
click at [705, 580] on link "page 2" at bounding box center [701, 594] width 28 height 28
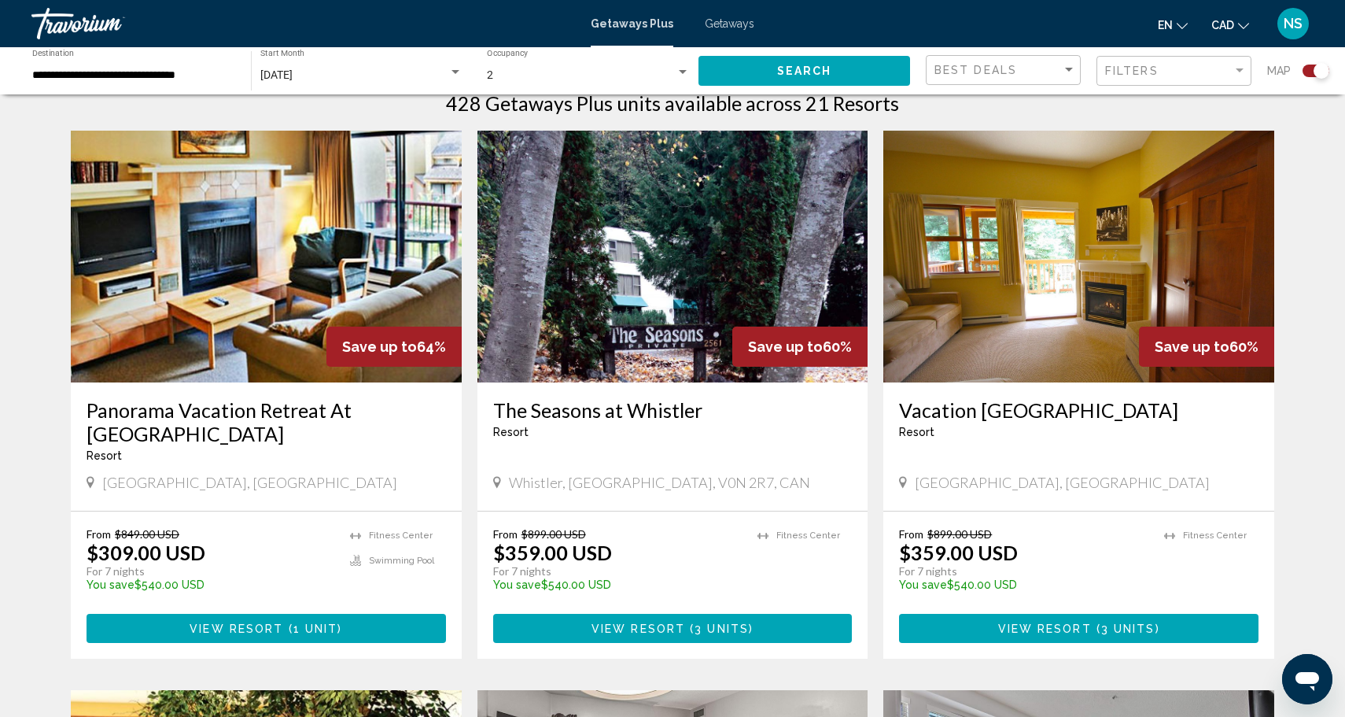
scroll to position [48, 0]
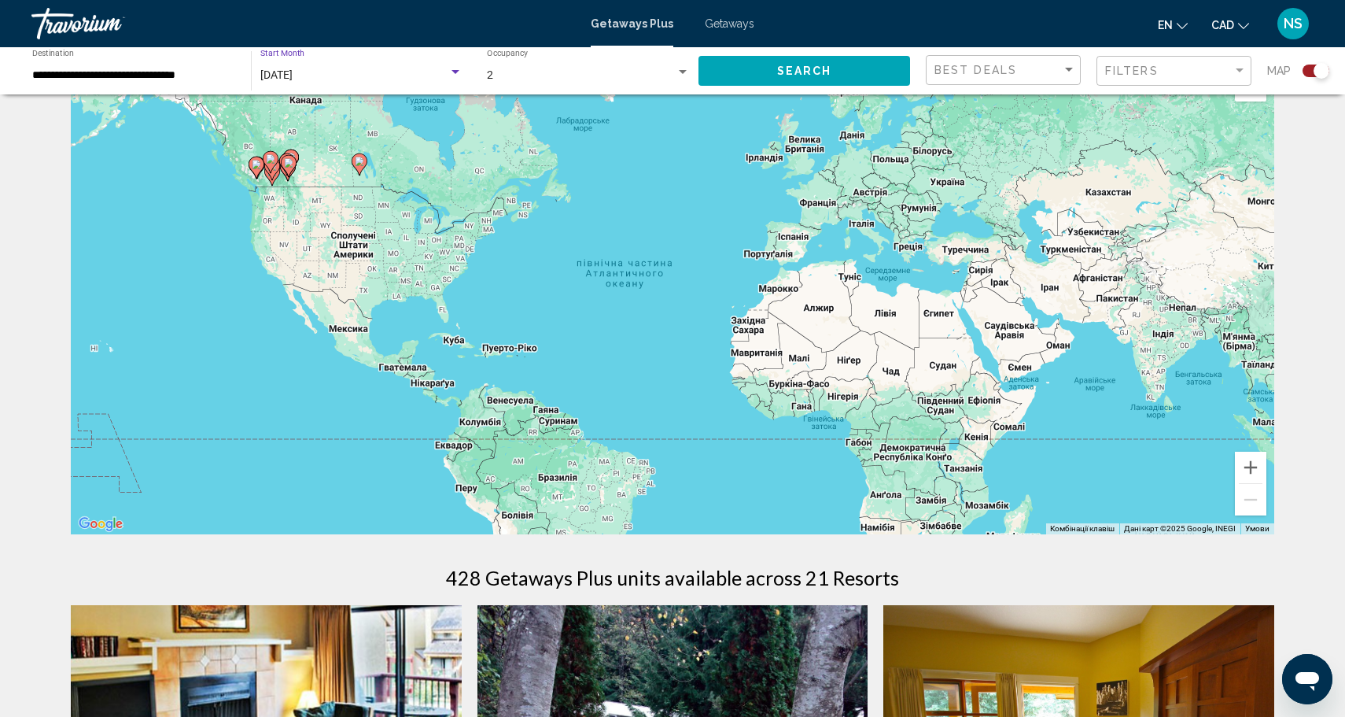
click at [434, 79] on div "November 2025" at bounding box center [354, 75] width 188 height 13
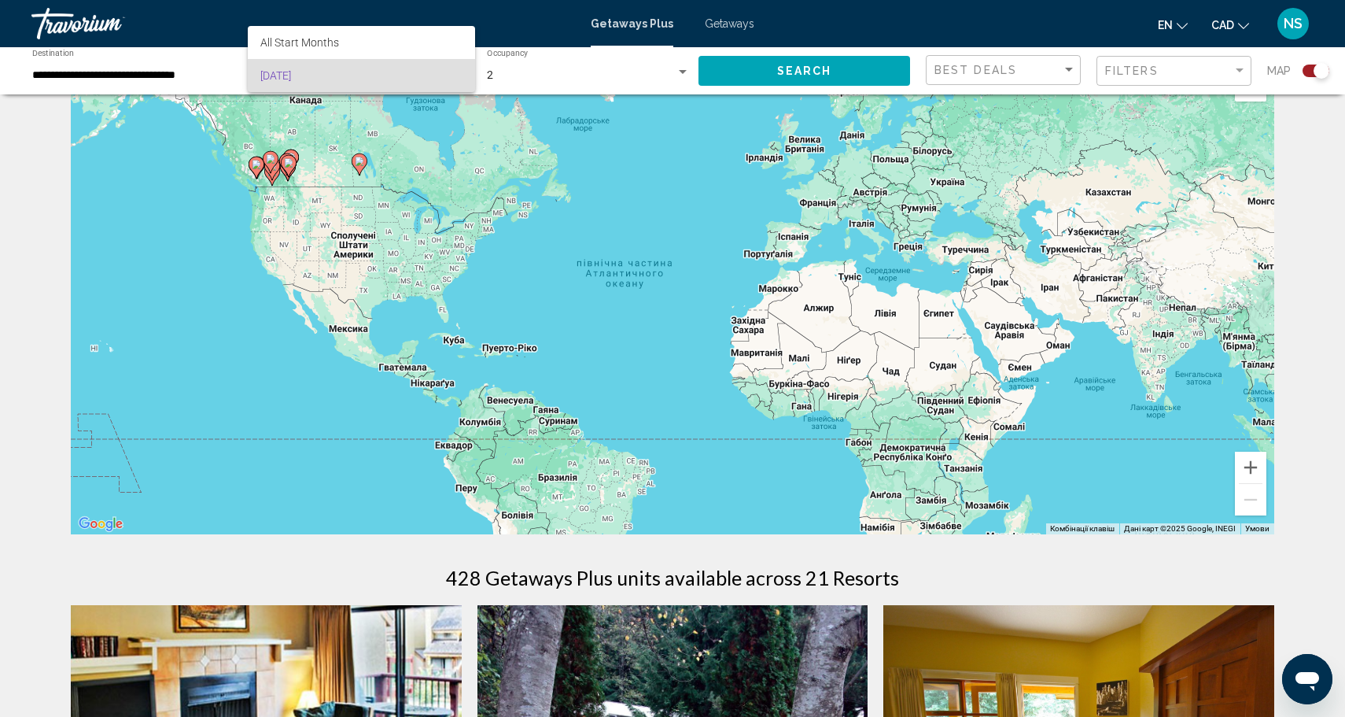
click at [182, 76] on div at bounding box center [672, 358] width 1345 height 717
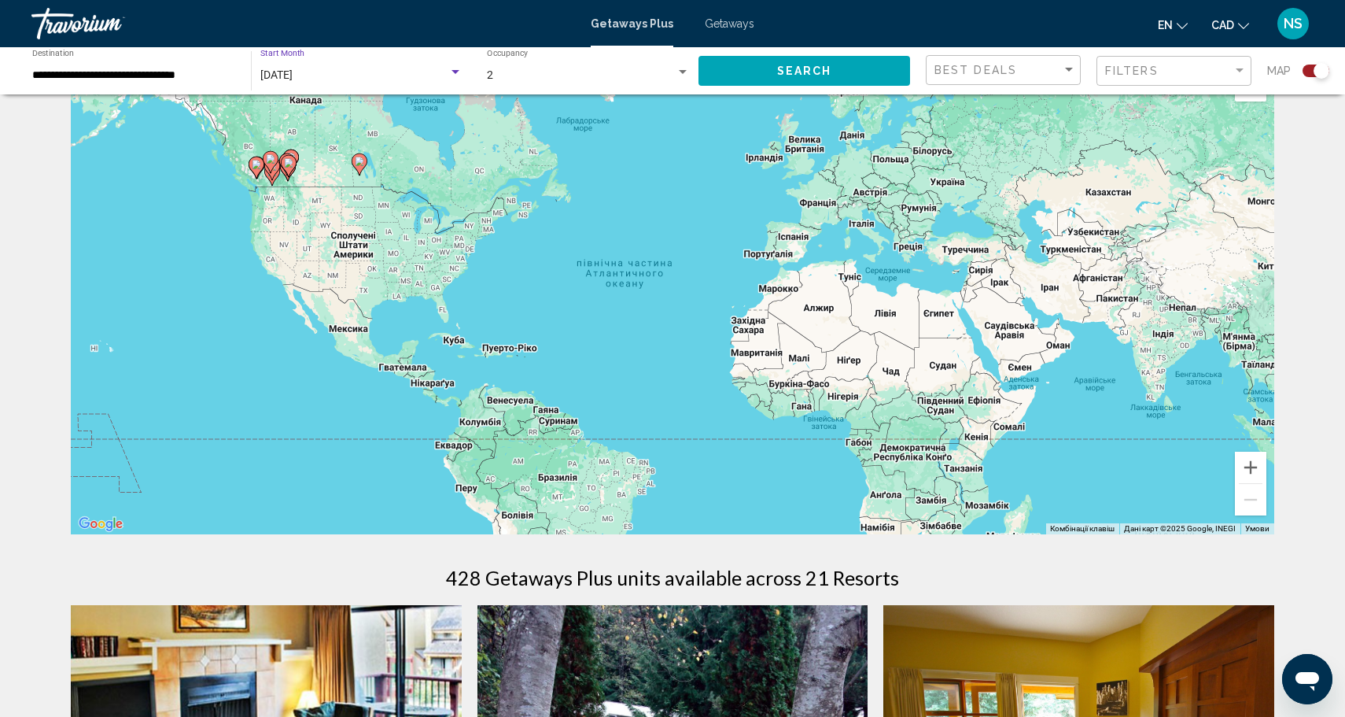
click at [293, 73] on span "November 2025" at bounding box center [276, 74] width 32 height 13
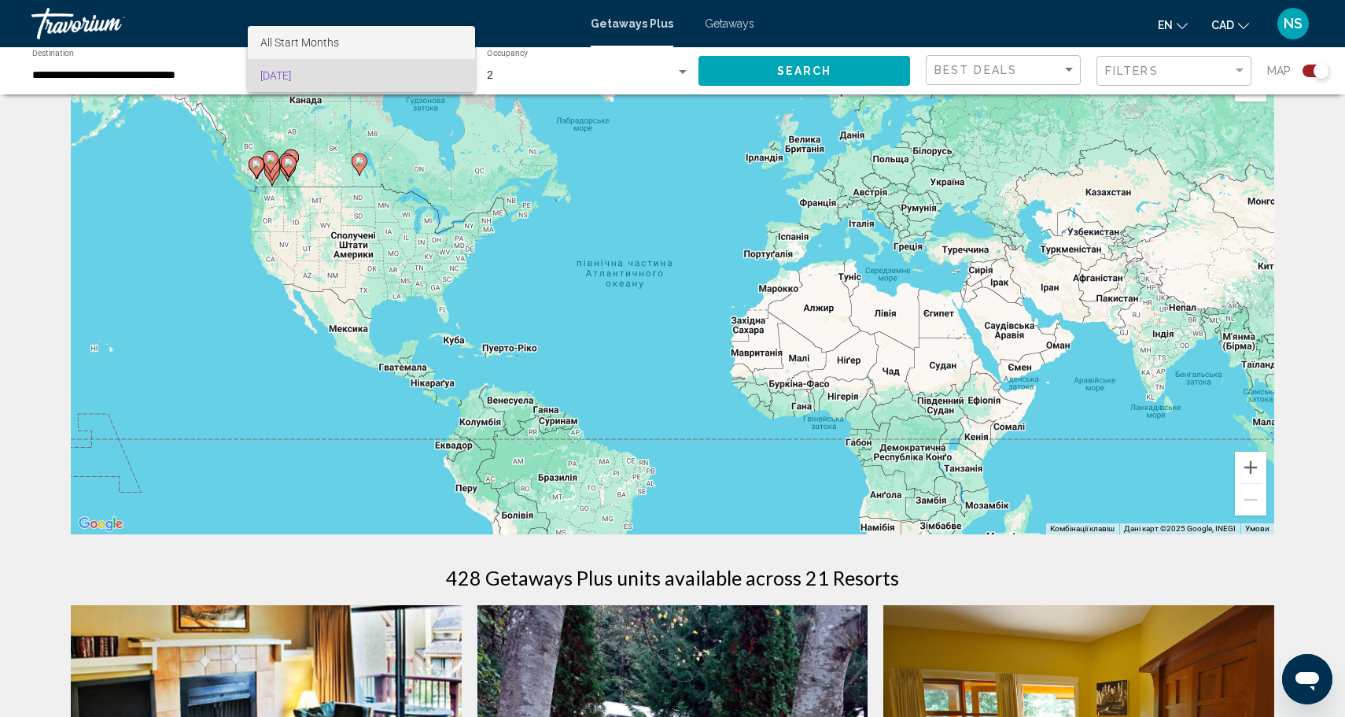
click at [330, 35] on span "All Start Months" at bounding box center [361, 42] width 202 height 33
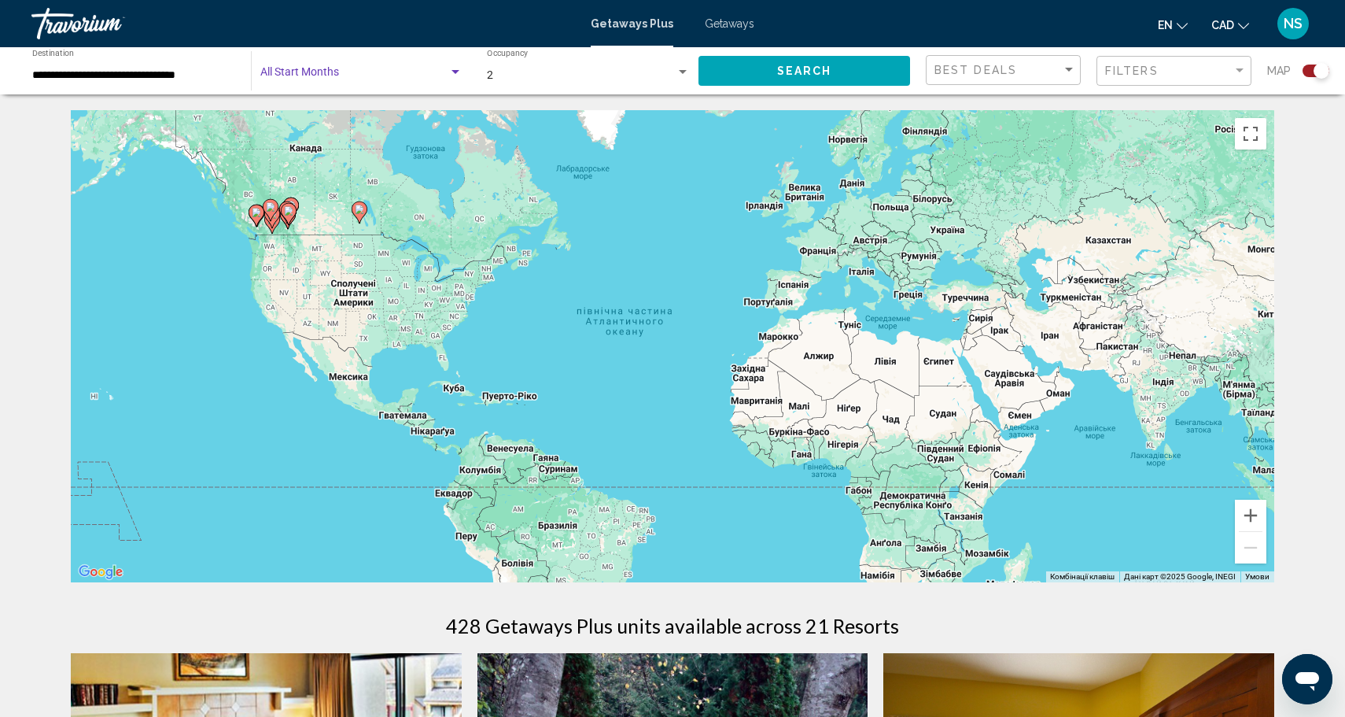
scroll to position [0, 0]
click at [776, 73] on button "Search" at bounding box center [804, 70] width 212 height 29
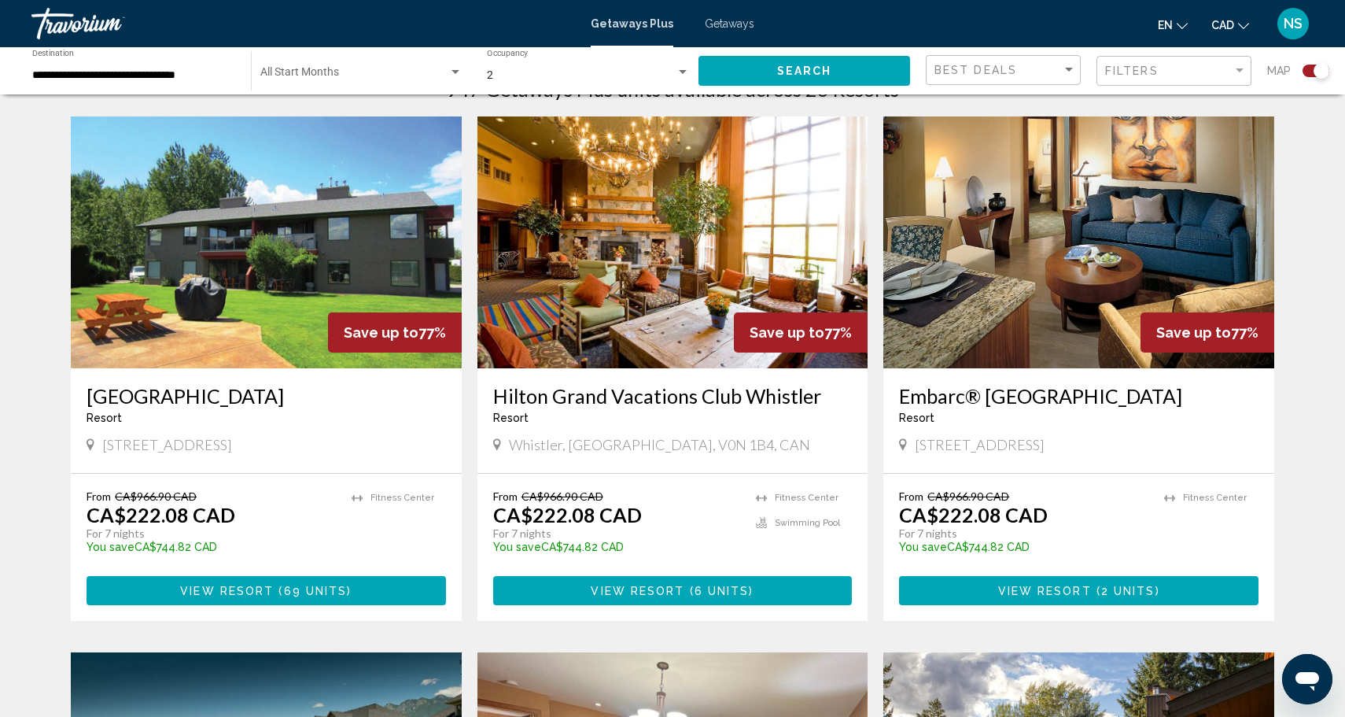
scroll to position [540, 0]
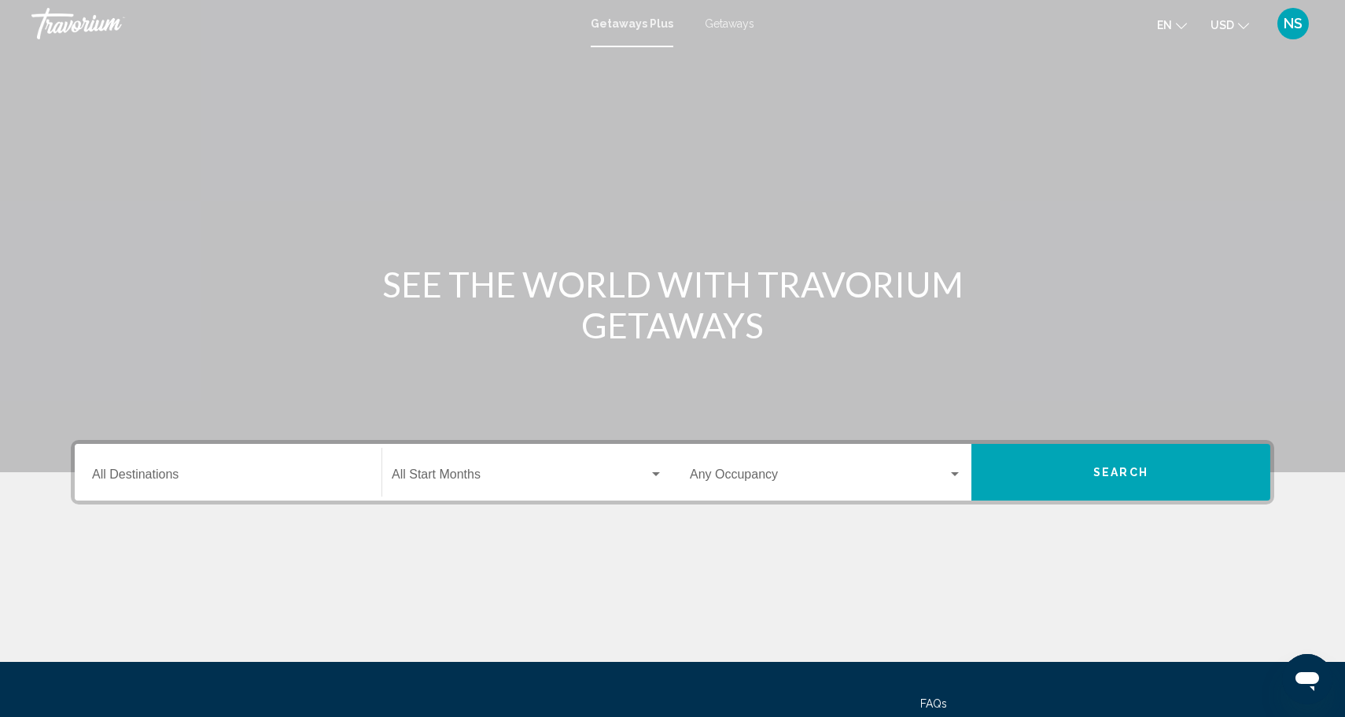
click at [240, 476] on input "Destination All Destinations" at bounding box center [228, 477] width 272 height 14
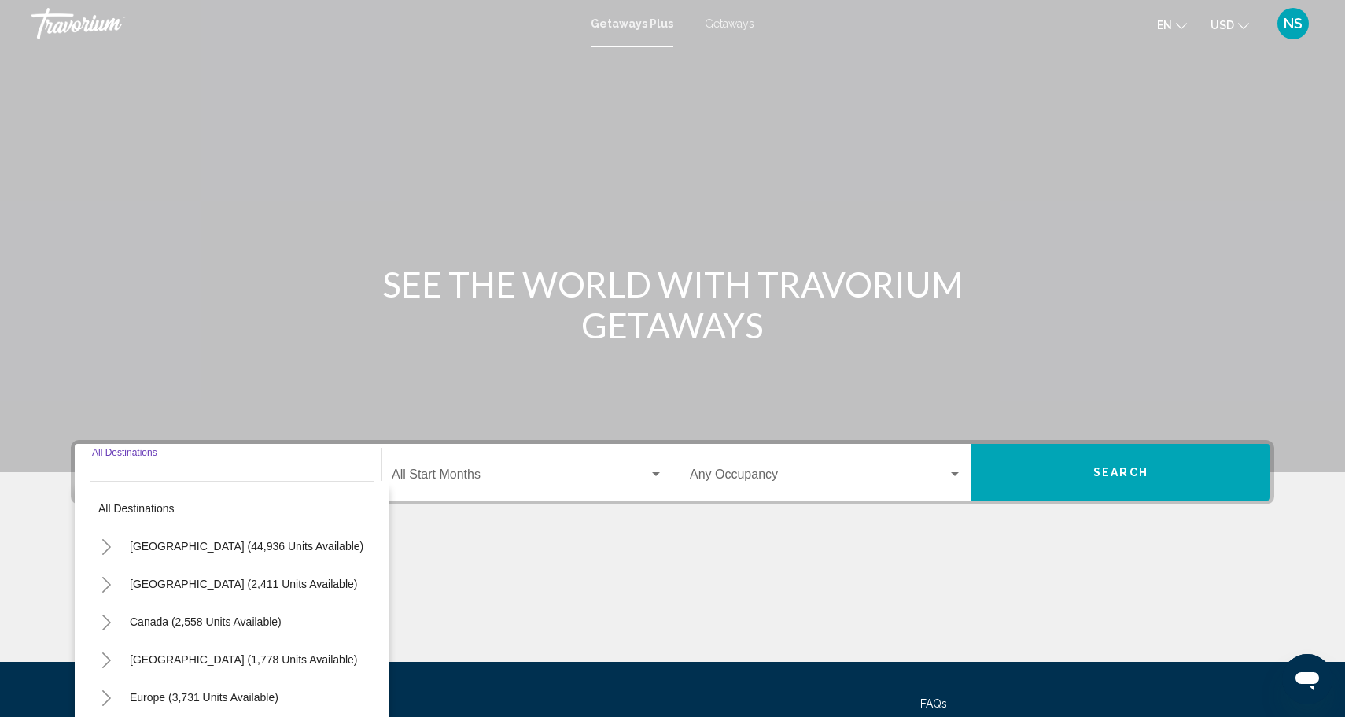
scroll to position [138, 0]
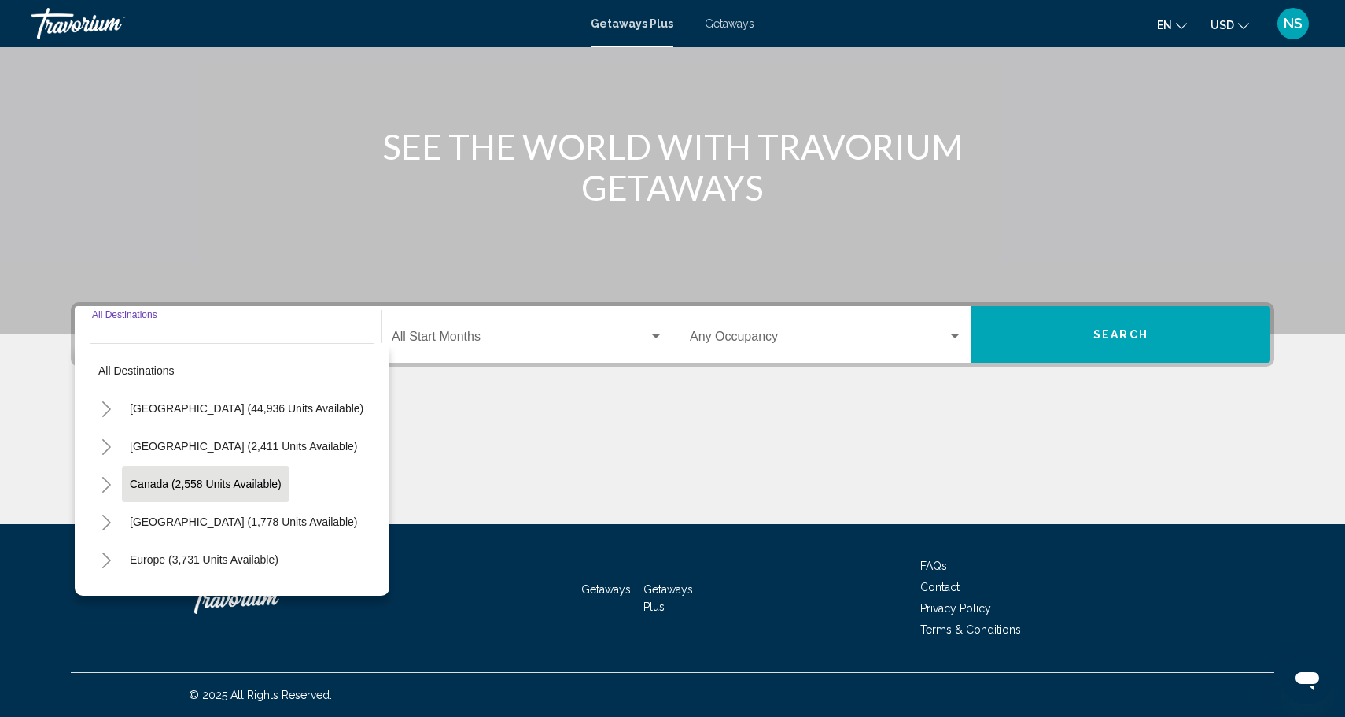
click at [240, 476] on button "Canada (2,558 units available)" at bounding box center [206, 484] width 168 height 36
type input "**********"
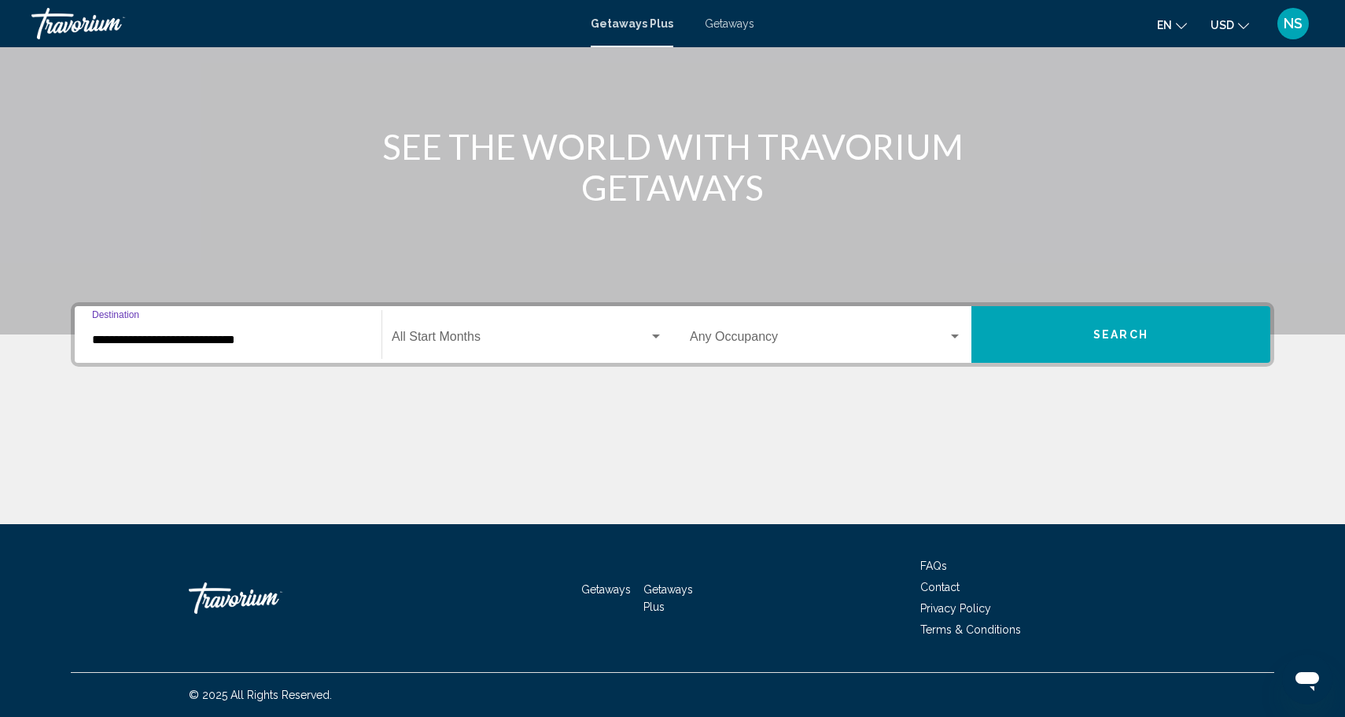
click at [445, 342] on span "Search widget" at bounding box center [520, 340] width 257 height 14
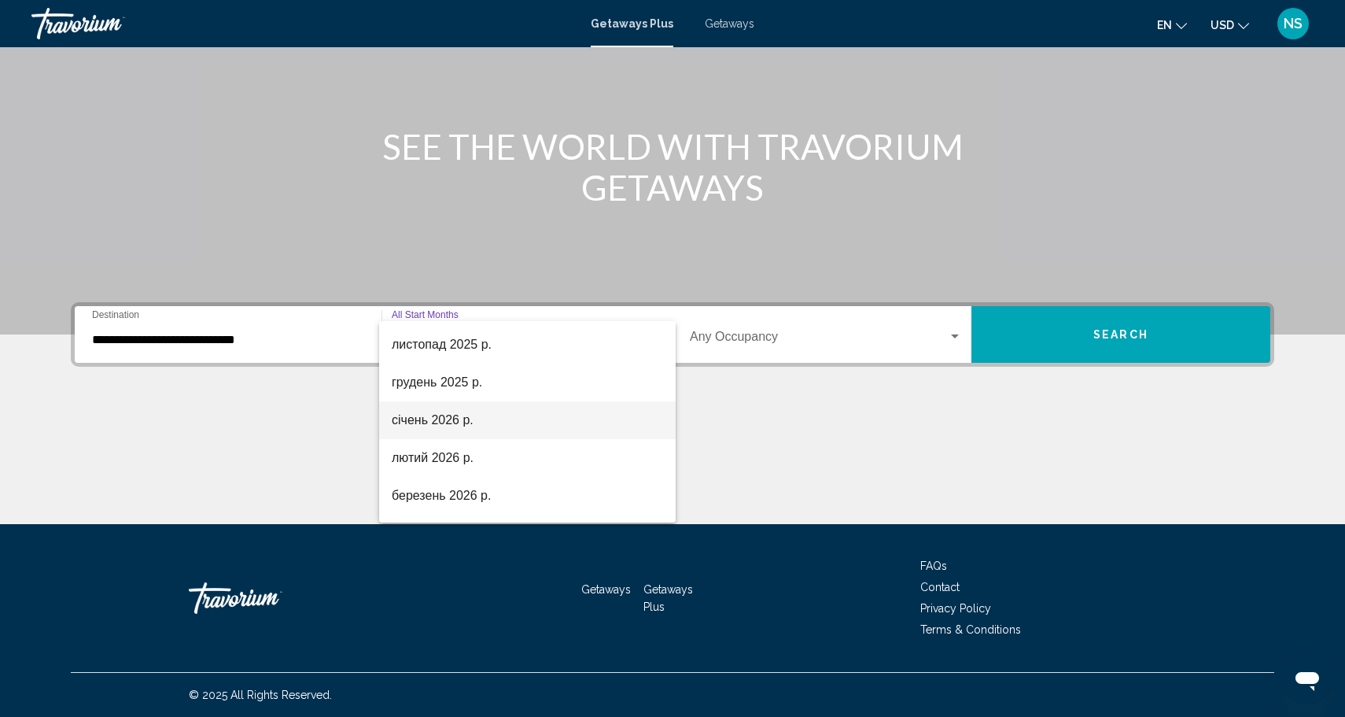
scroll to position [158, 0]
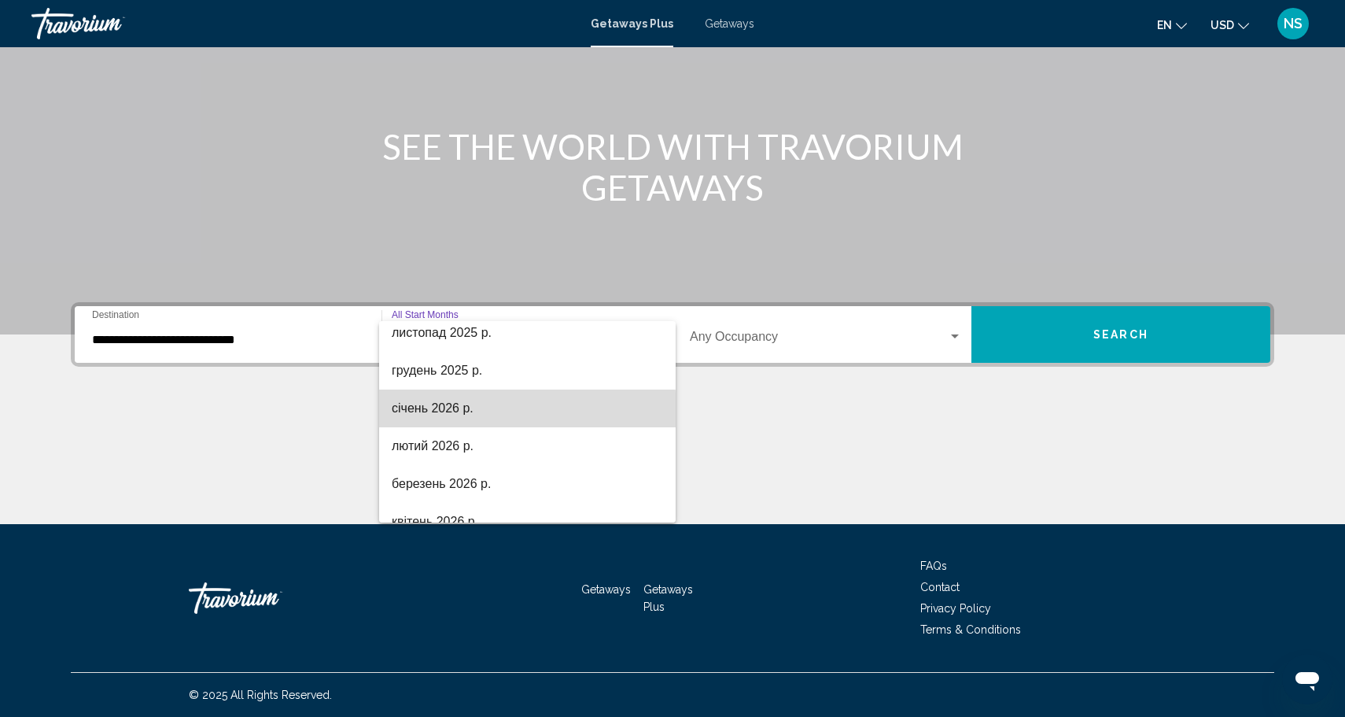
click at [470, 410] on span "січень 2026 р." at bounding box center [527, 408] width 271 height 38
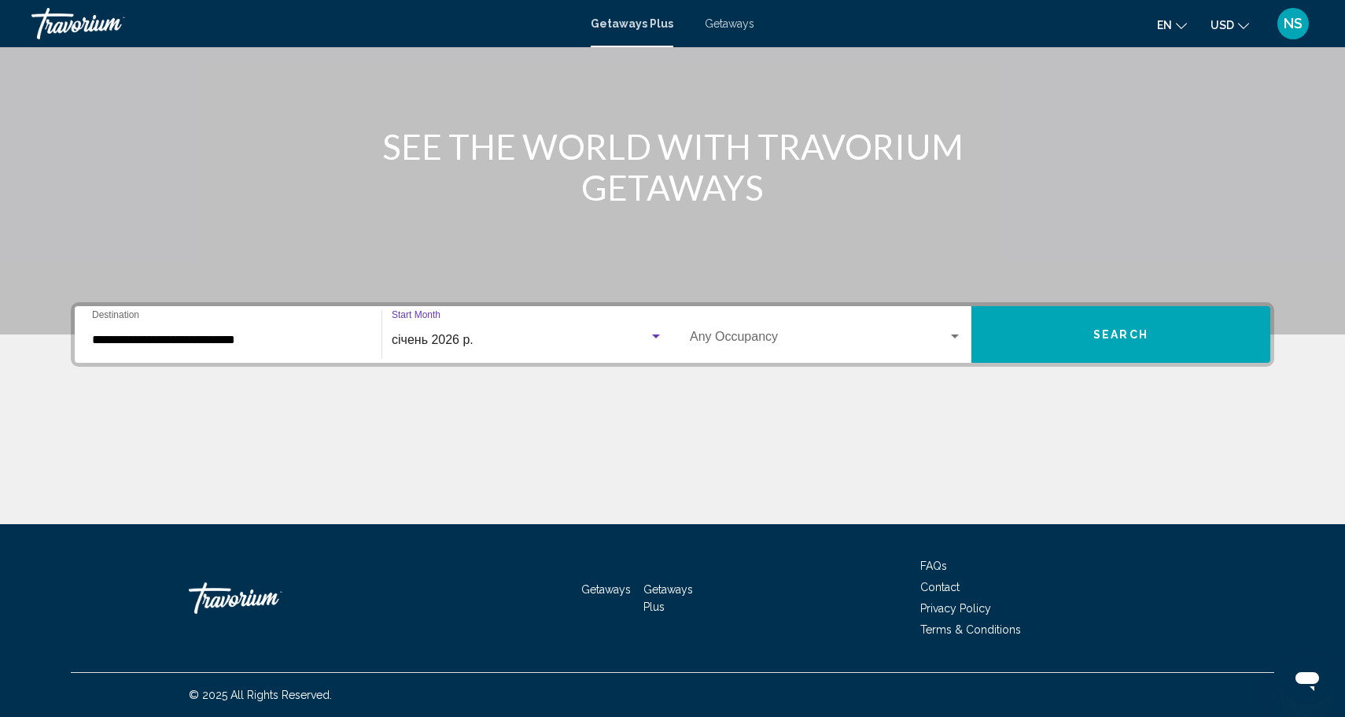
click at [757, 335] on span "Search widget" at bounding box center [819, 340] width 258 height 14
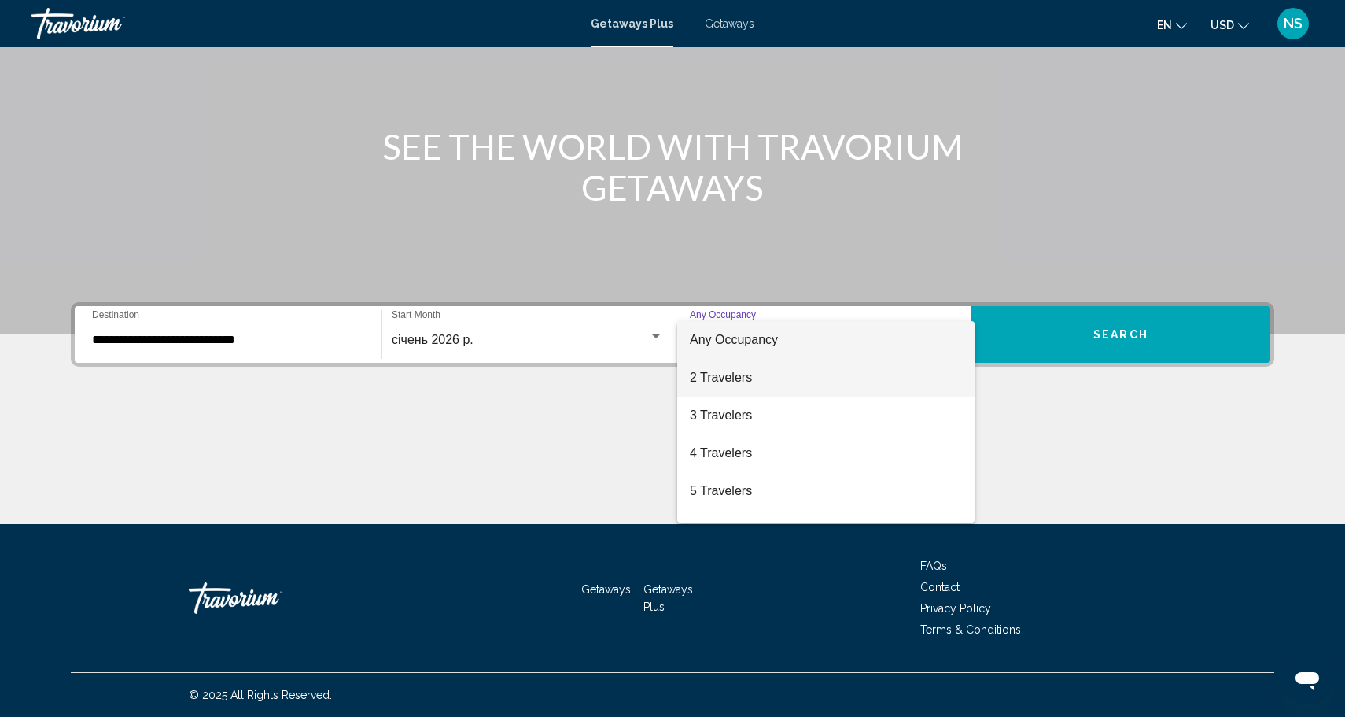
click at [741, 389] on span "2 Travelers" at bounding box center [826, 378] width 272 height 38
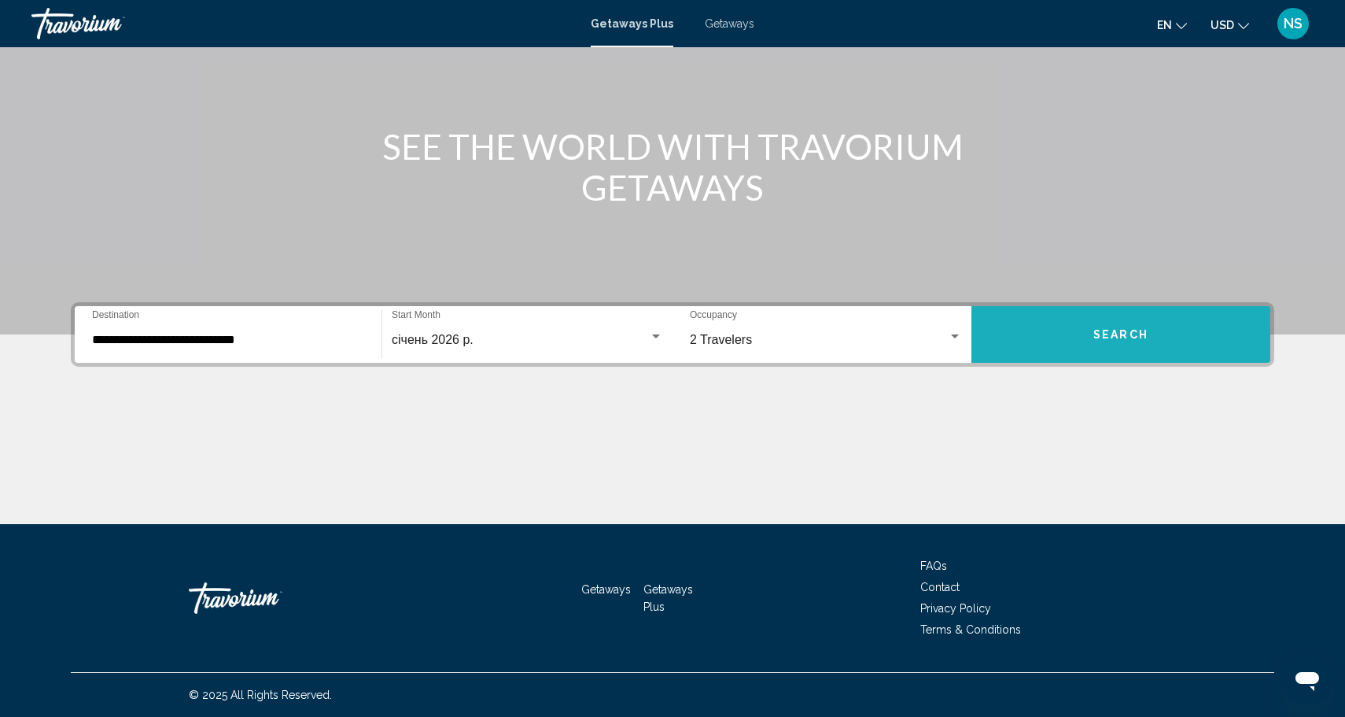
click at [1083, 322] on button "Search" at bounding box center [1120, 334] width 299 height 57
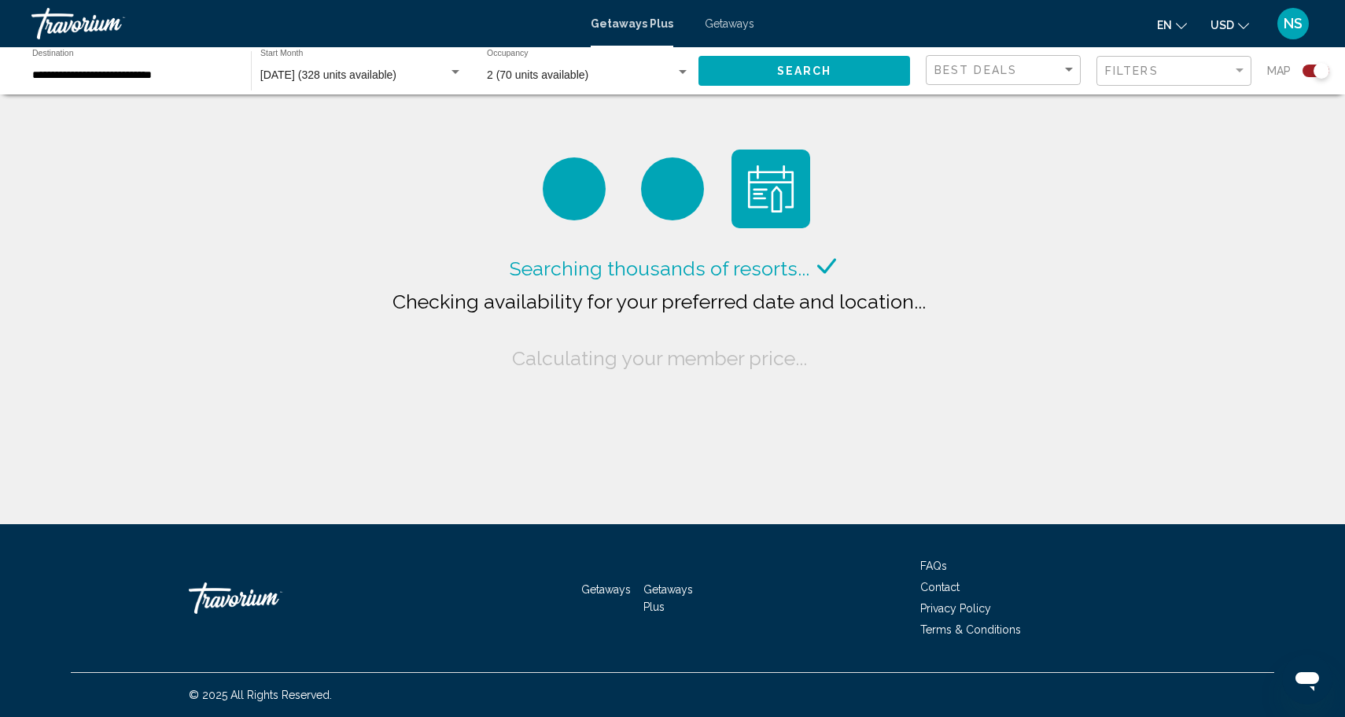
click at [175, 72] on input "**********" at bounding box center [133, 75] width 203 height 13
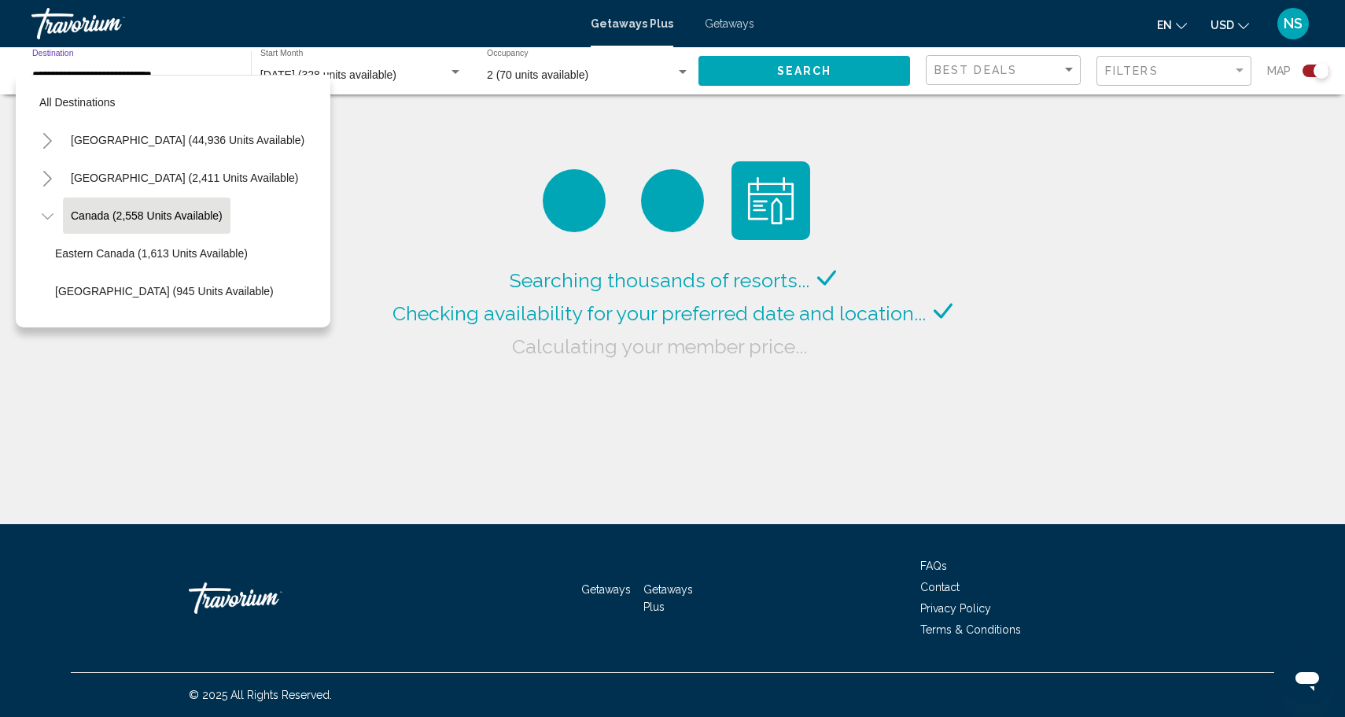
scroll to position [18, 0]
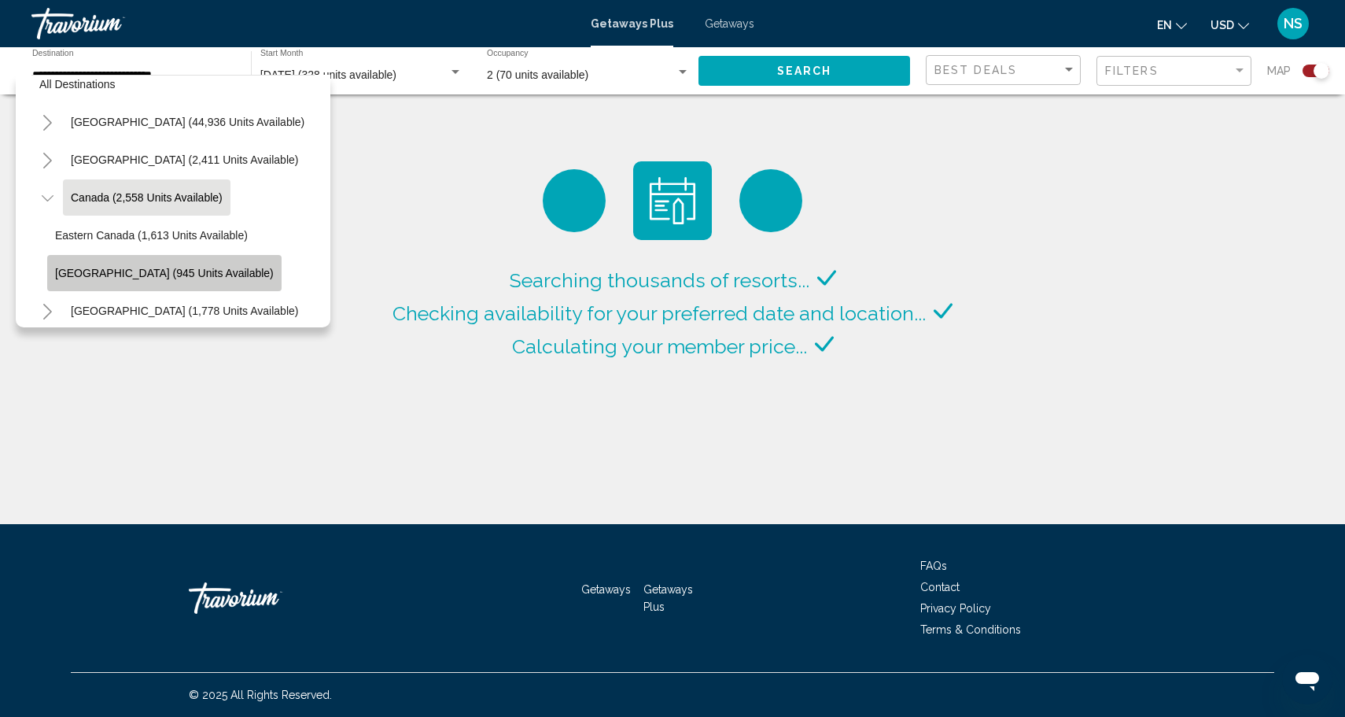
click at [167, 267] on span "[GEOGRAPHIC_DATA] (945 units available)" at bounding box center [164, 273] width 219 height 13
type input "**********"
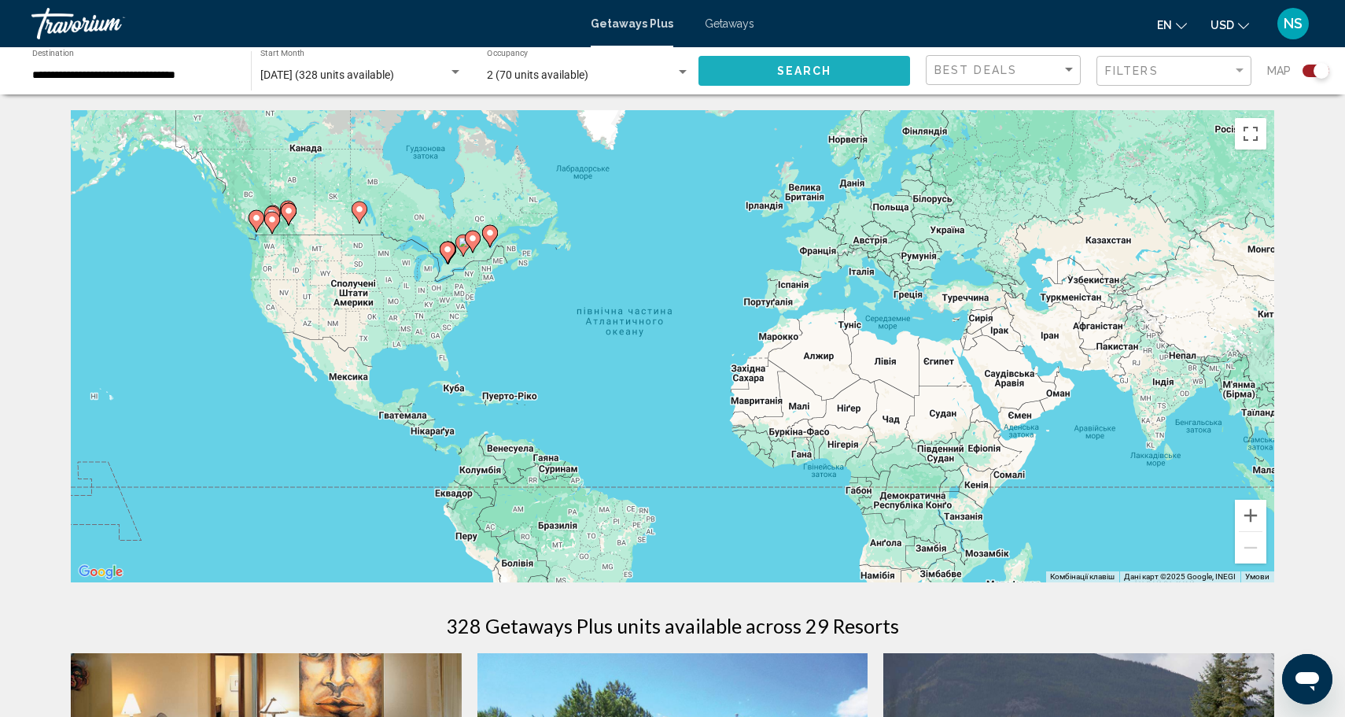
click at [776, 58] on button "Search" at bounding box center [804, 70] width 212 height 29
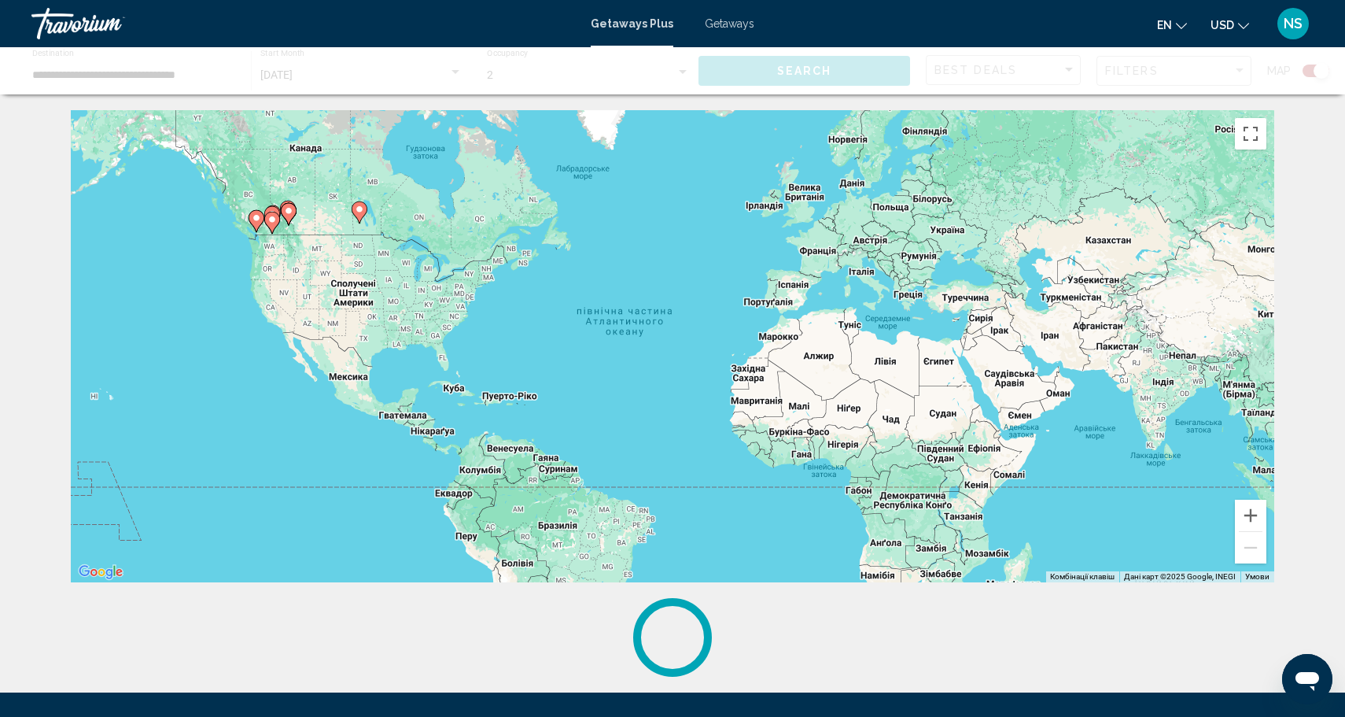
click at [1239, 28] on button "USD USD ($) MXN (Mex$) CAD (Can$) GBP (£) EUR (€) AUD (A$) NZD (NZ$) CNY (CN¥)" at bounding box center [1229, 24] width 39 height 23
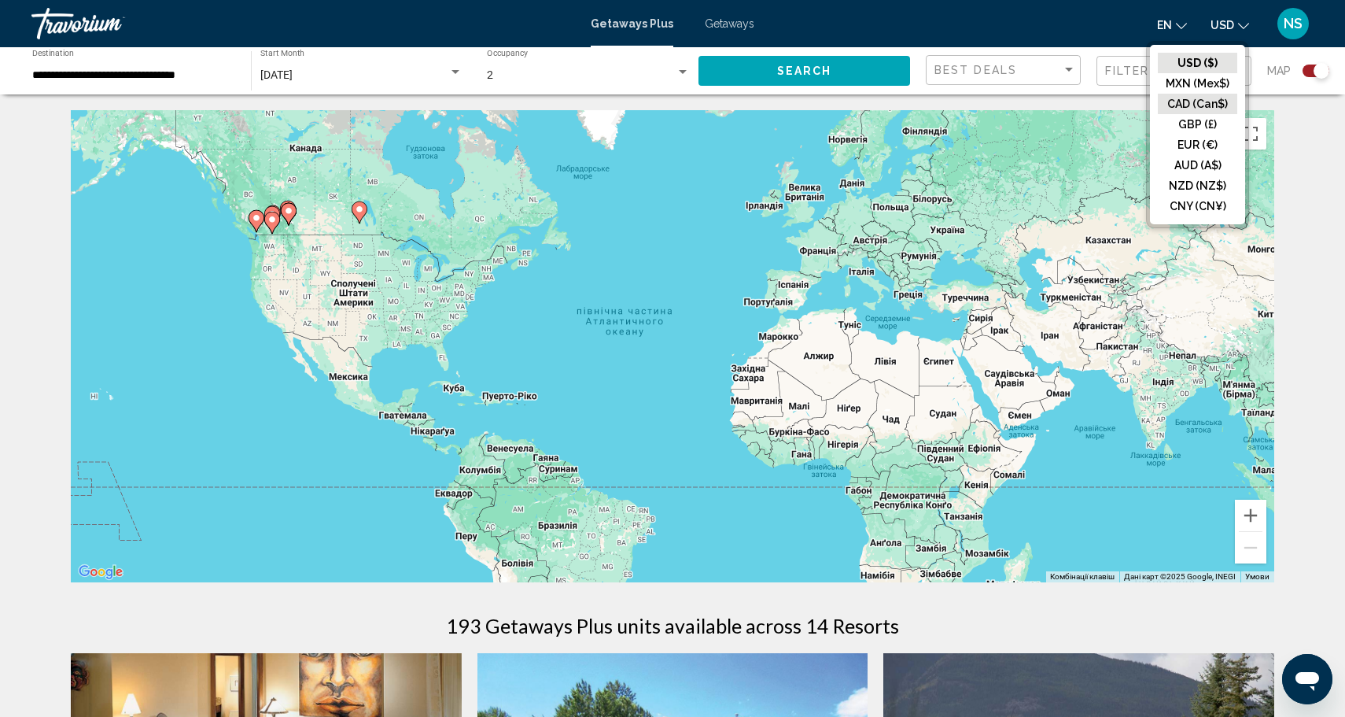
click at [1210, 100] on button "CAD (Can$)" at bounding box center [1197, 104] width 79 height 20
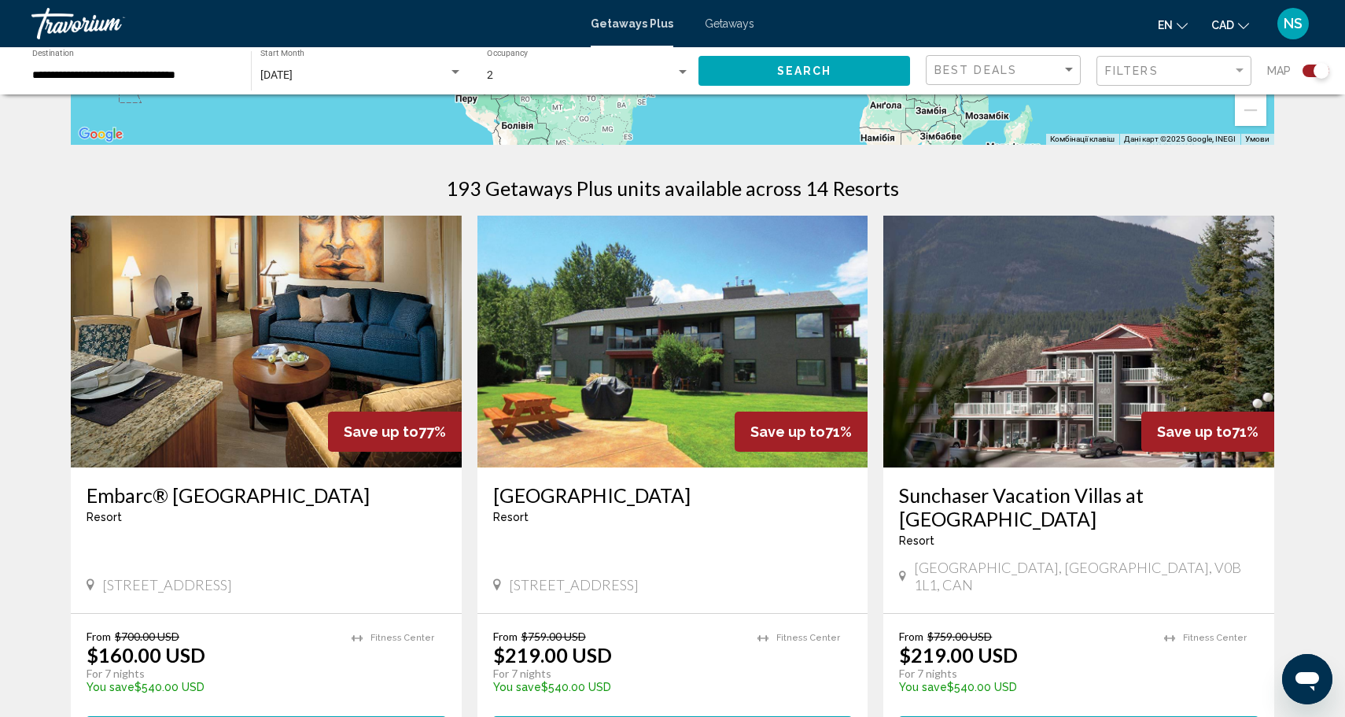
scroll to position [438, 0]
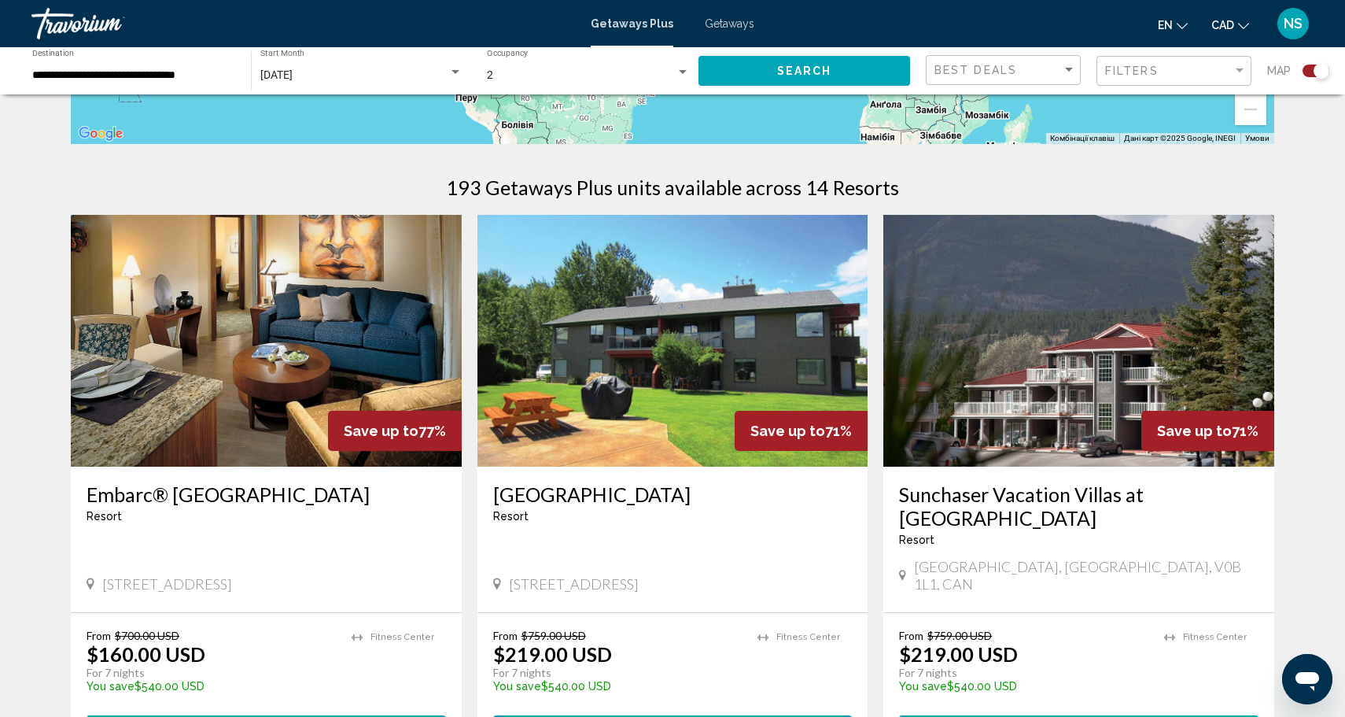
click at [1313, 72] on div "Search widget" at bounding box center [1321, 71] width 16 height 16
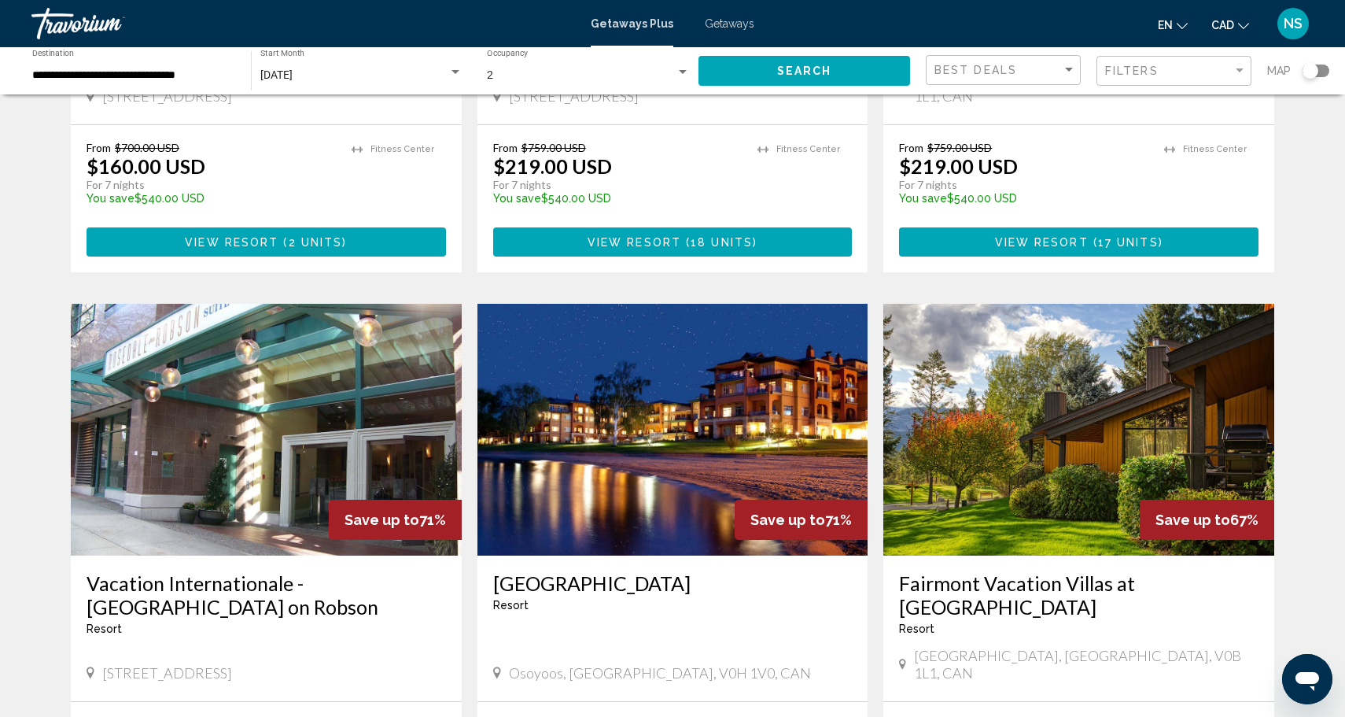
click at [1313, 73] on div "Search widget" at bounding box center [1310, 71] width 16 height 16
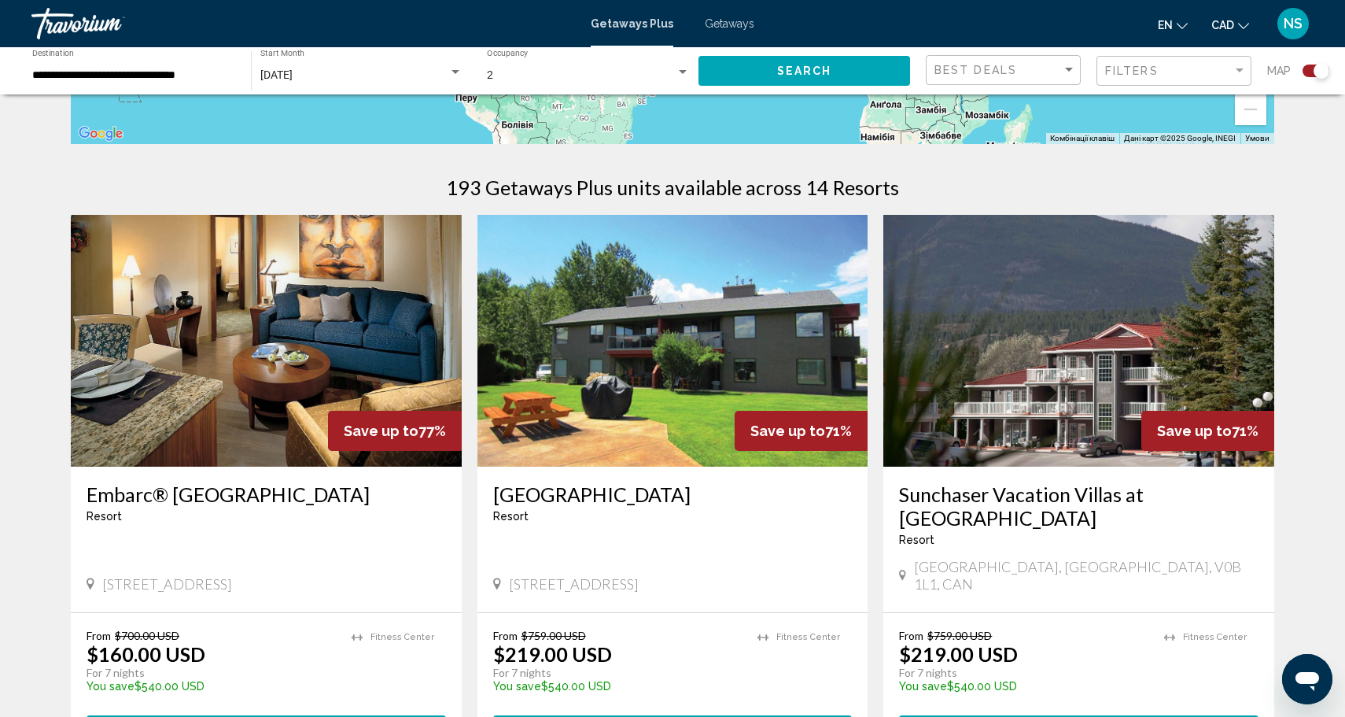
click at [1312, 75] on div "Search widget" at bounding box center [1315, 70] width 27 height 13
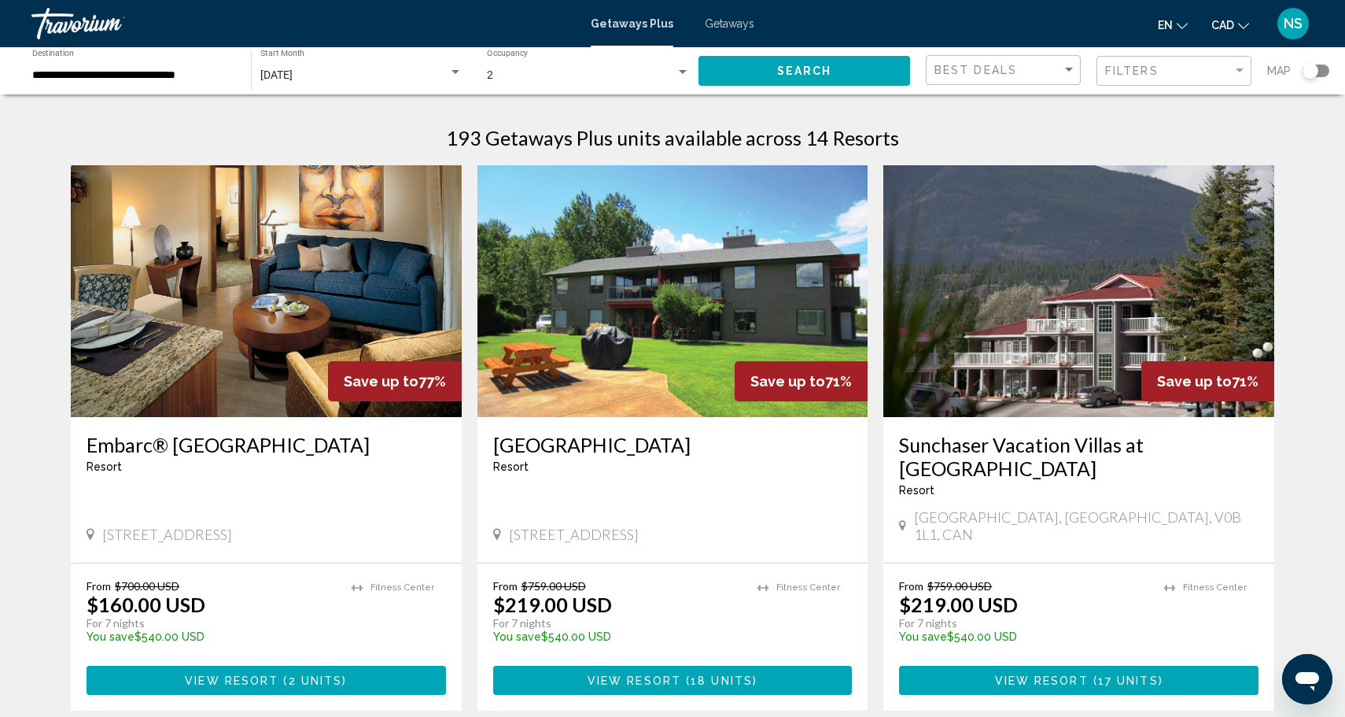
scroll to position [0, 0]
click at [1311, 78] on div "Search widget" at bounding box center [1310, 71] width 16 height 16
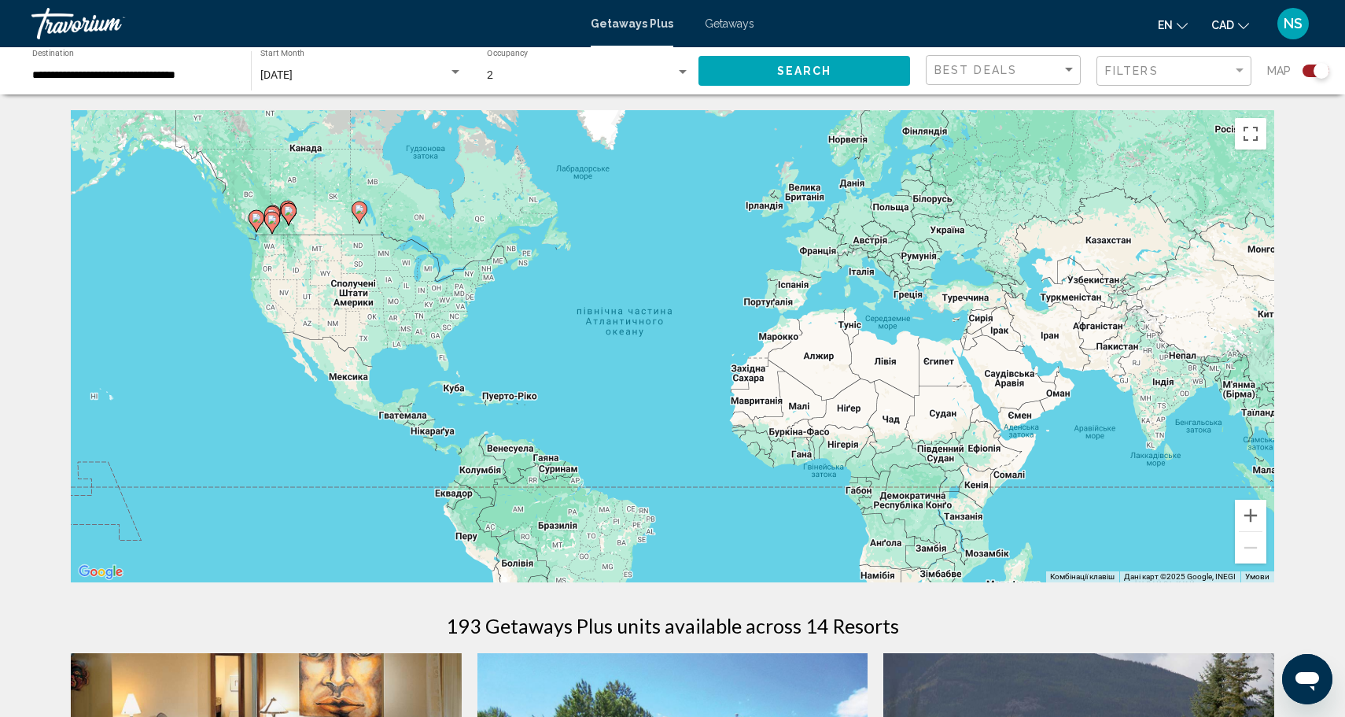
click at [1311, 78] on div "Map" at bounding box center [1298, 71] width 62 height 32
click at [291, 218] on icon "Main content" at bounding box center [289, 214] width 14 height 20
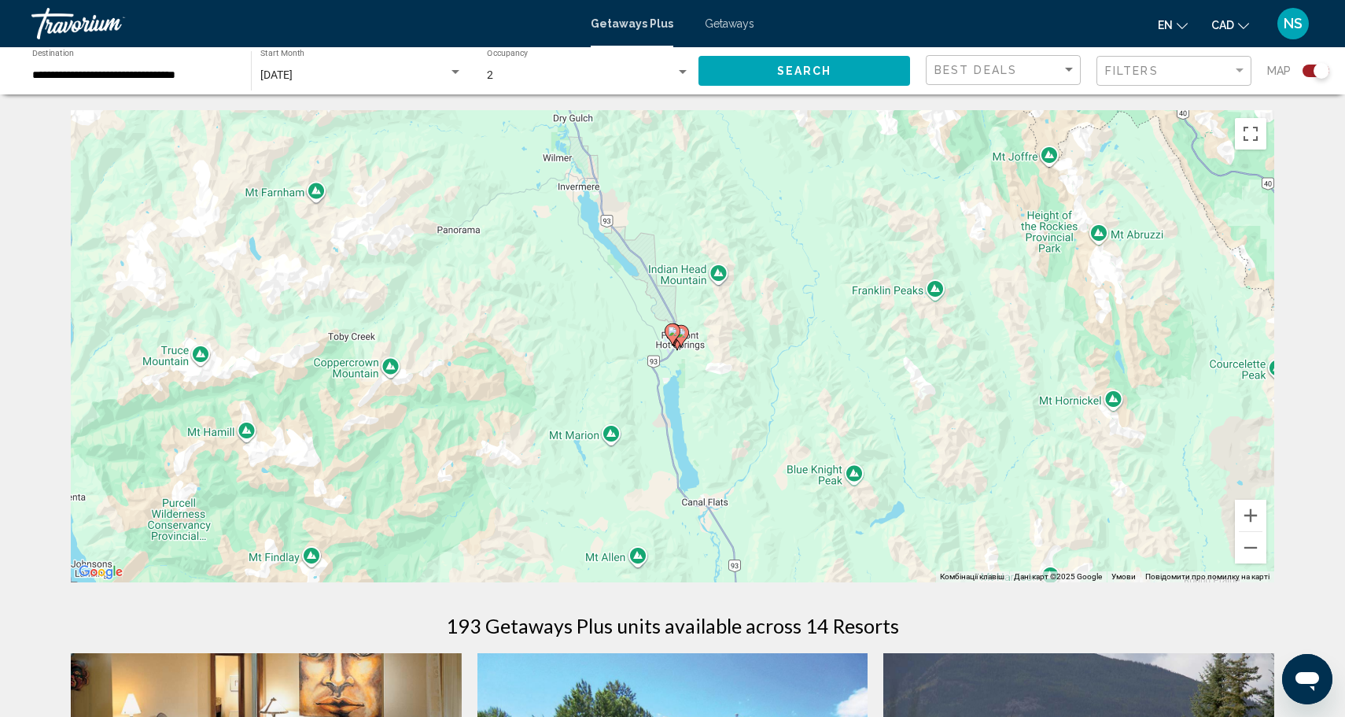
click at [672, 334] on image "Main content" at bounding box center [672, 330] width 9 height 9
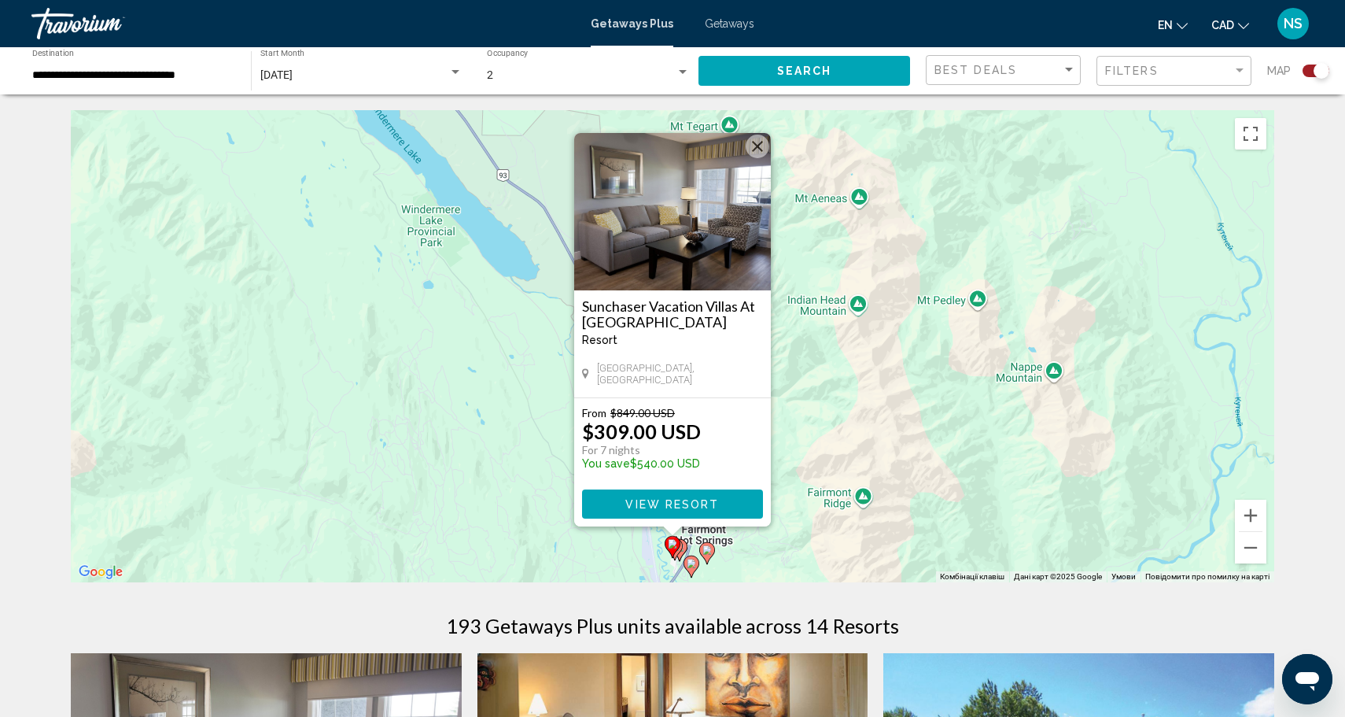
click at [790, 400] on div "Увімкніть режим перетягування за допомогою клавіатури, натиснувши Alt + Enter. …" at bounding box center [672, 346] width 1203 height 472
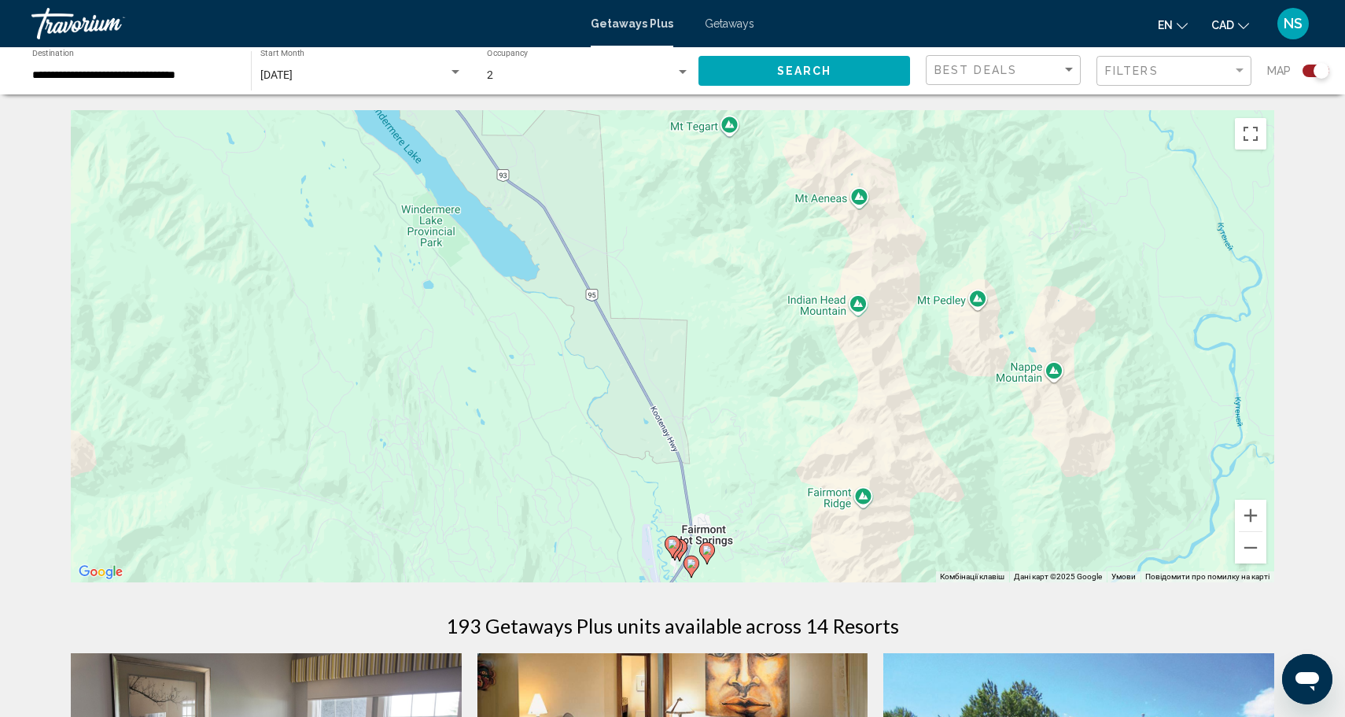
click at [186, 81] on input "**********" at bounding box center [133, 75] width 203 height 13
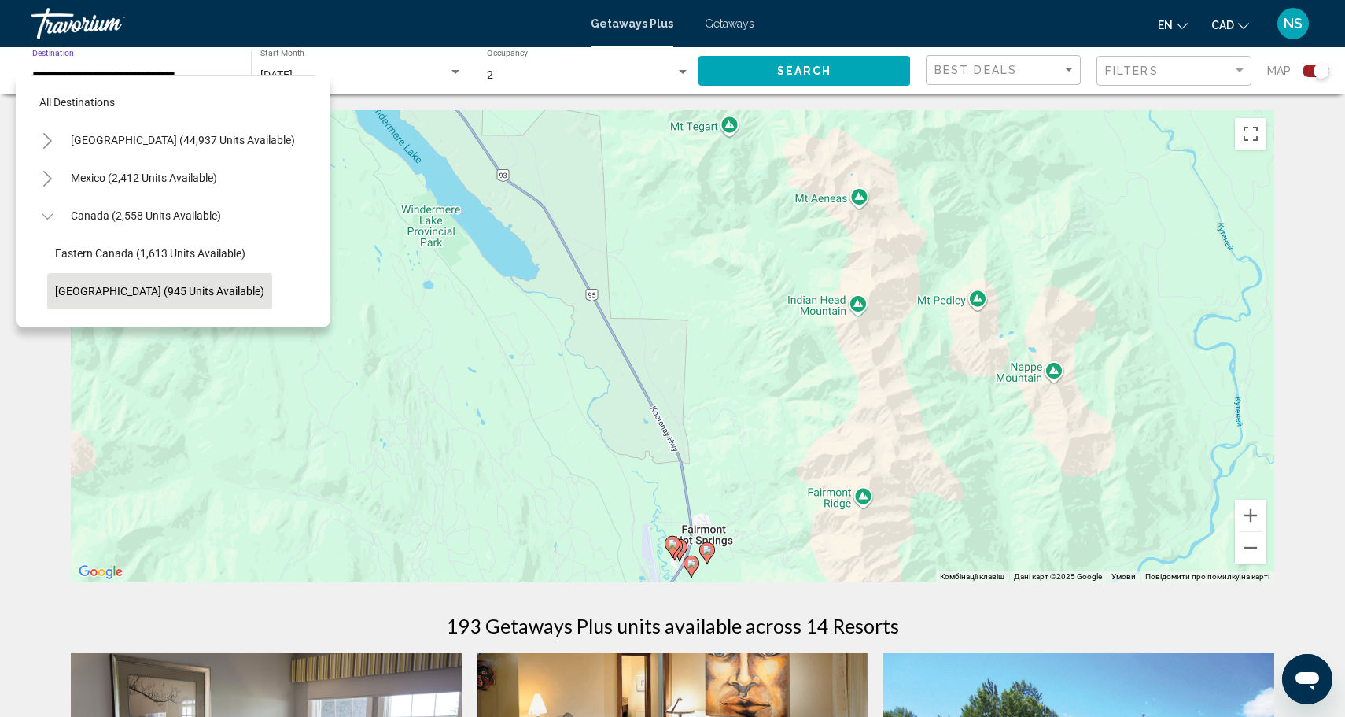
scroll to position [94, 0]
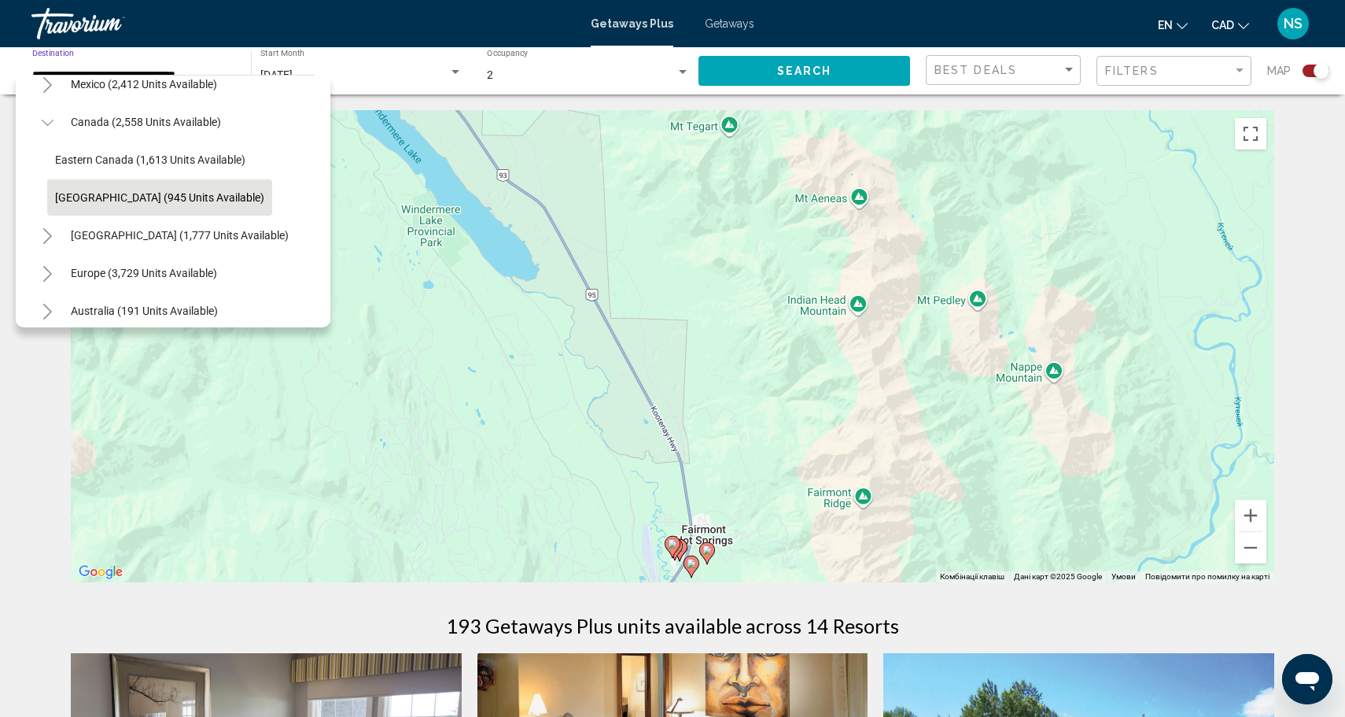
click at [190, 199] on span "[GEOGRAPHIC_DATA] (945 units available)" at bounding box center [159, 197] width 209 height 13
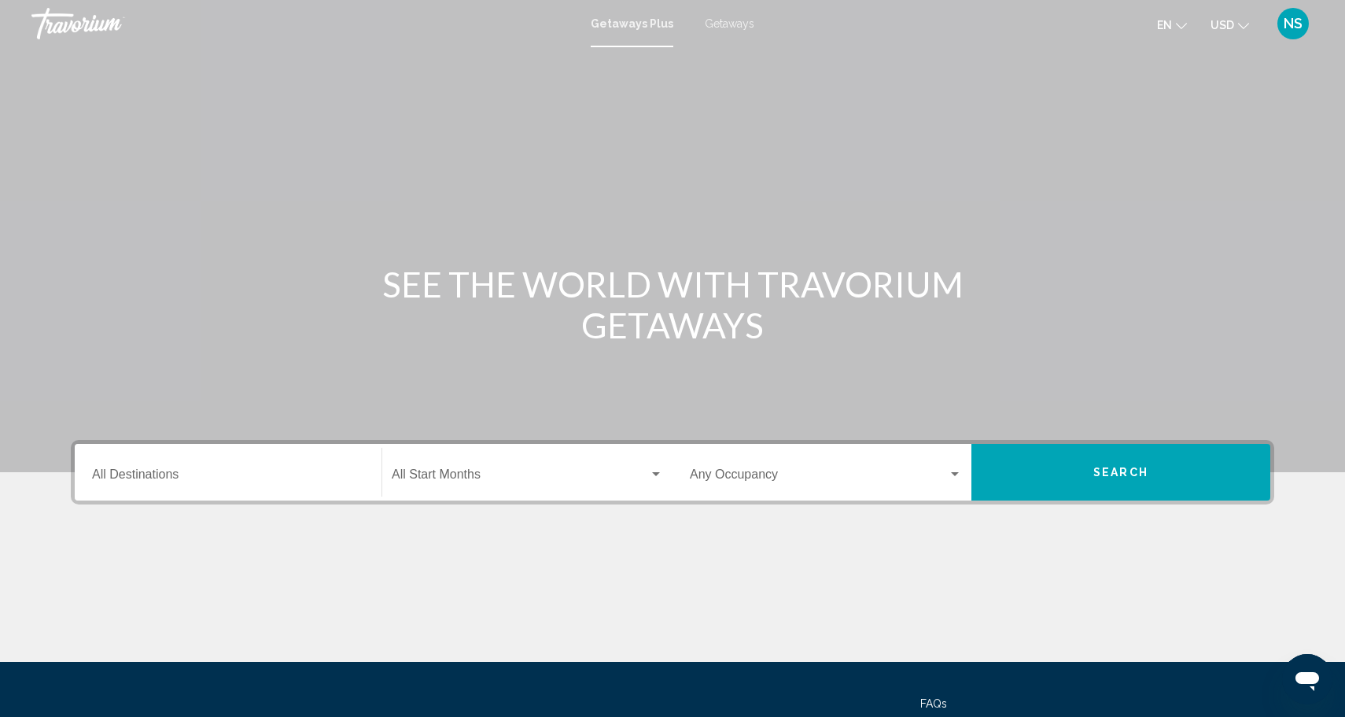
click at [191, 480] on input "Destination All Destinations" at bounding box center [228, 477] width 272 height 14
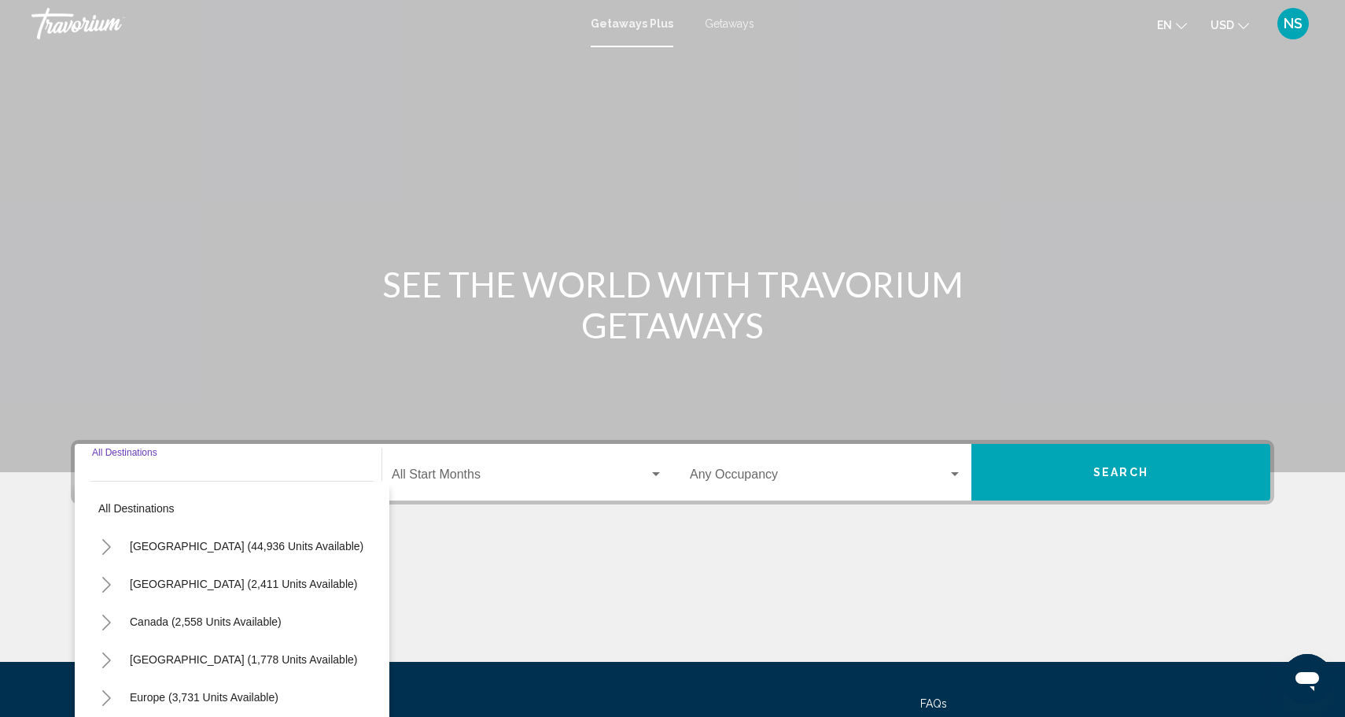
scroll to position [138, 0]
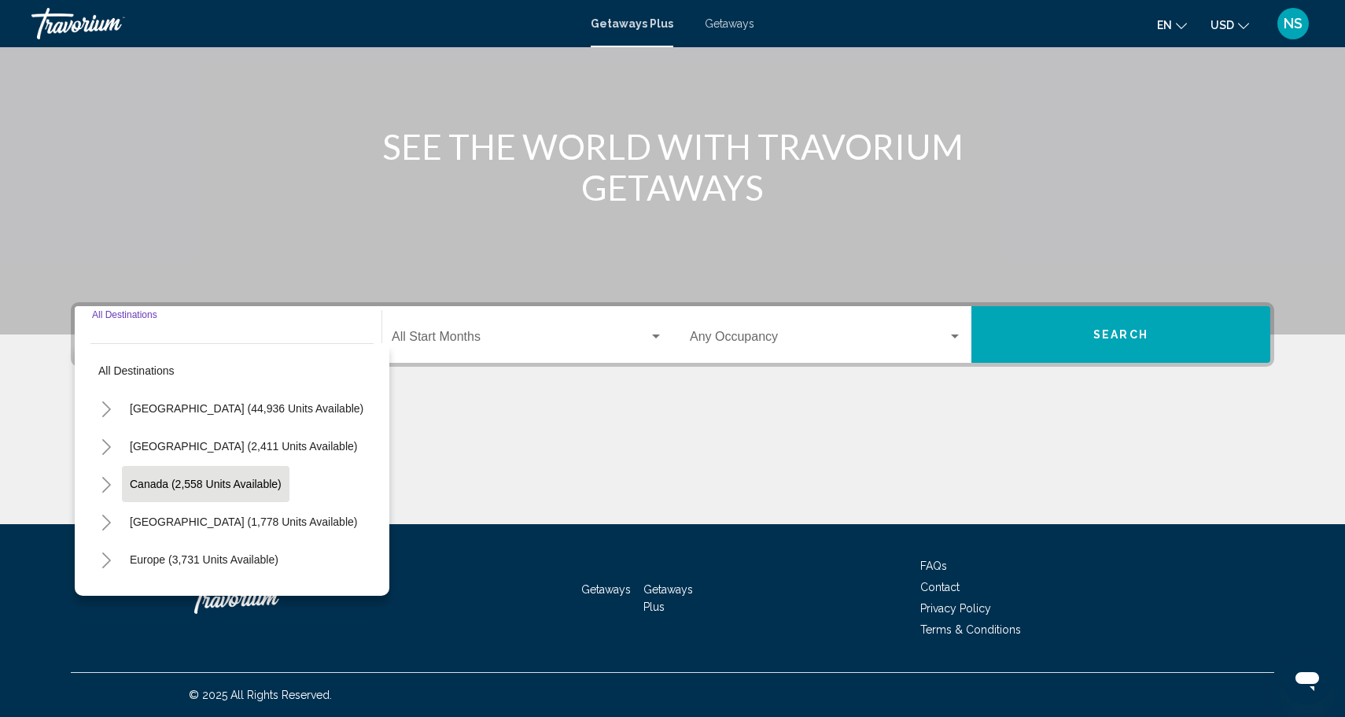
click at [192, 479] on span "Canada (2,558 units available)" at bounding box center [206, 483] width 152 height 13
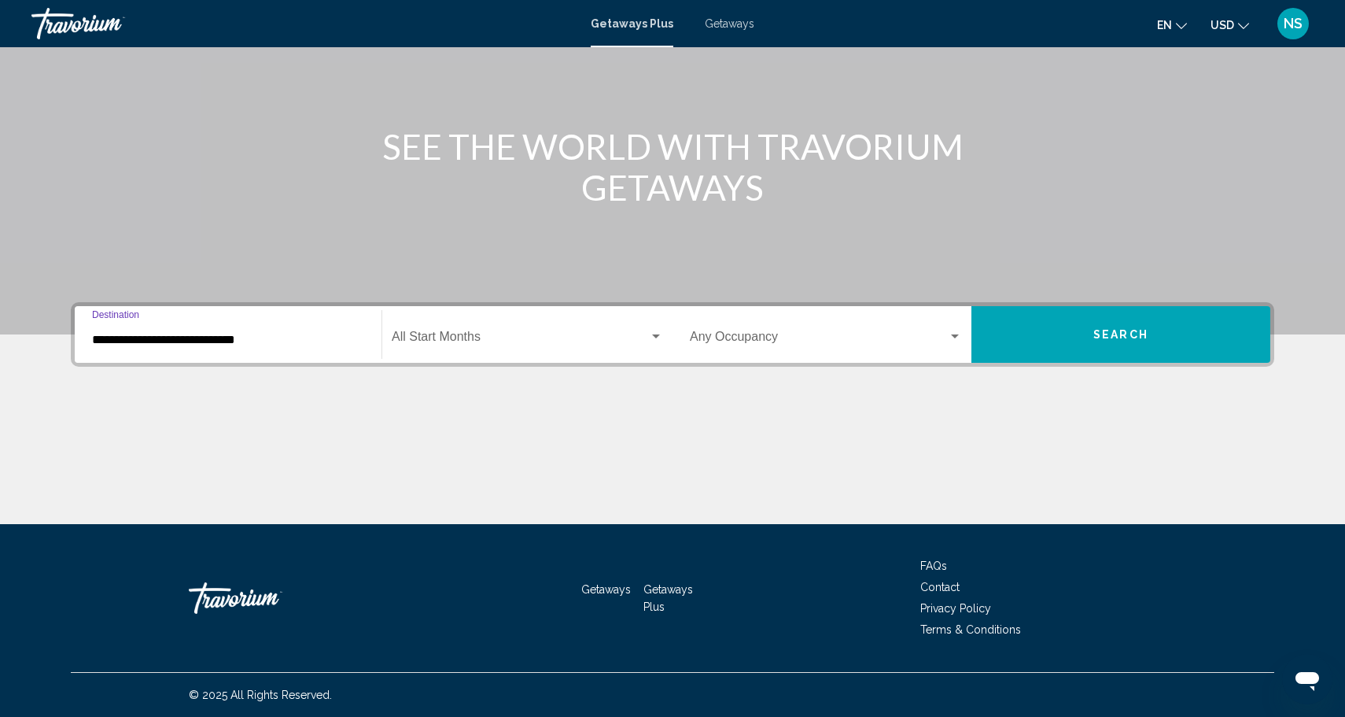
click at [268, 343] on input "**********" at bounding box center [228, 340] width 272 height 14
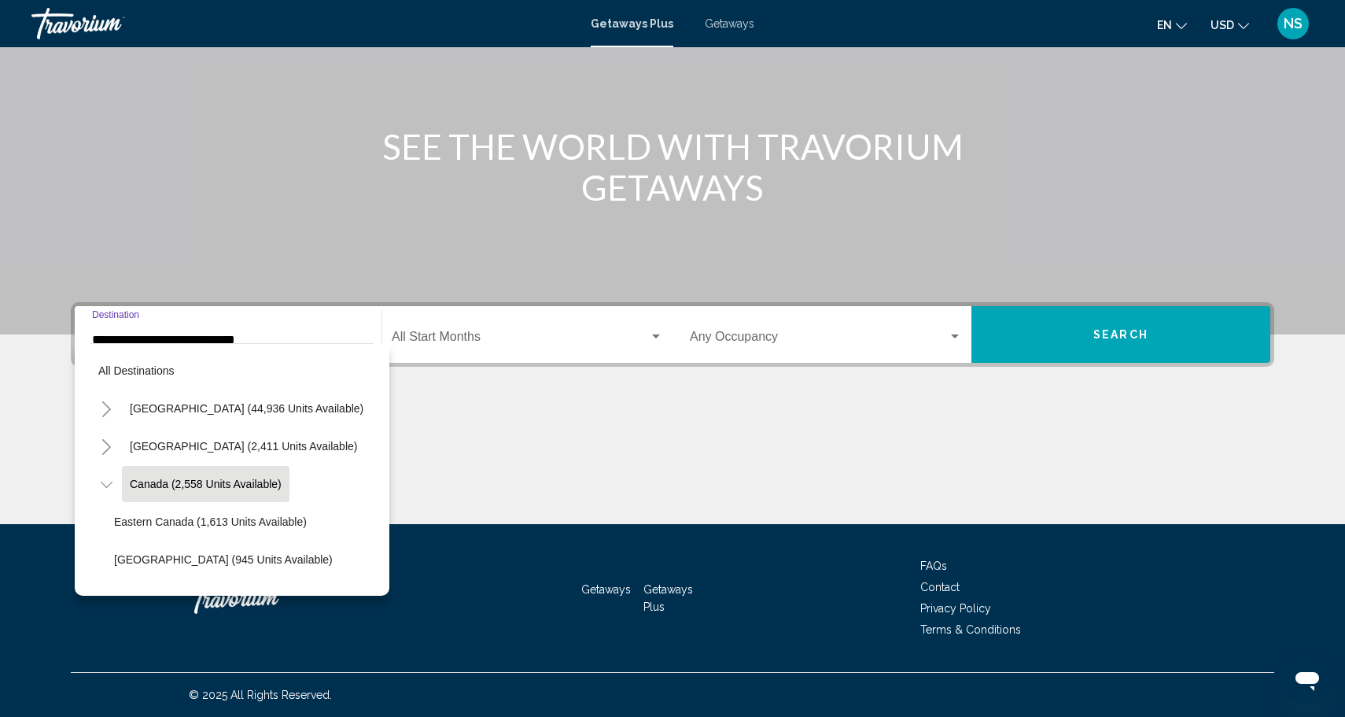
scroll to position [18, 0]
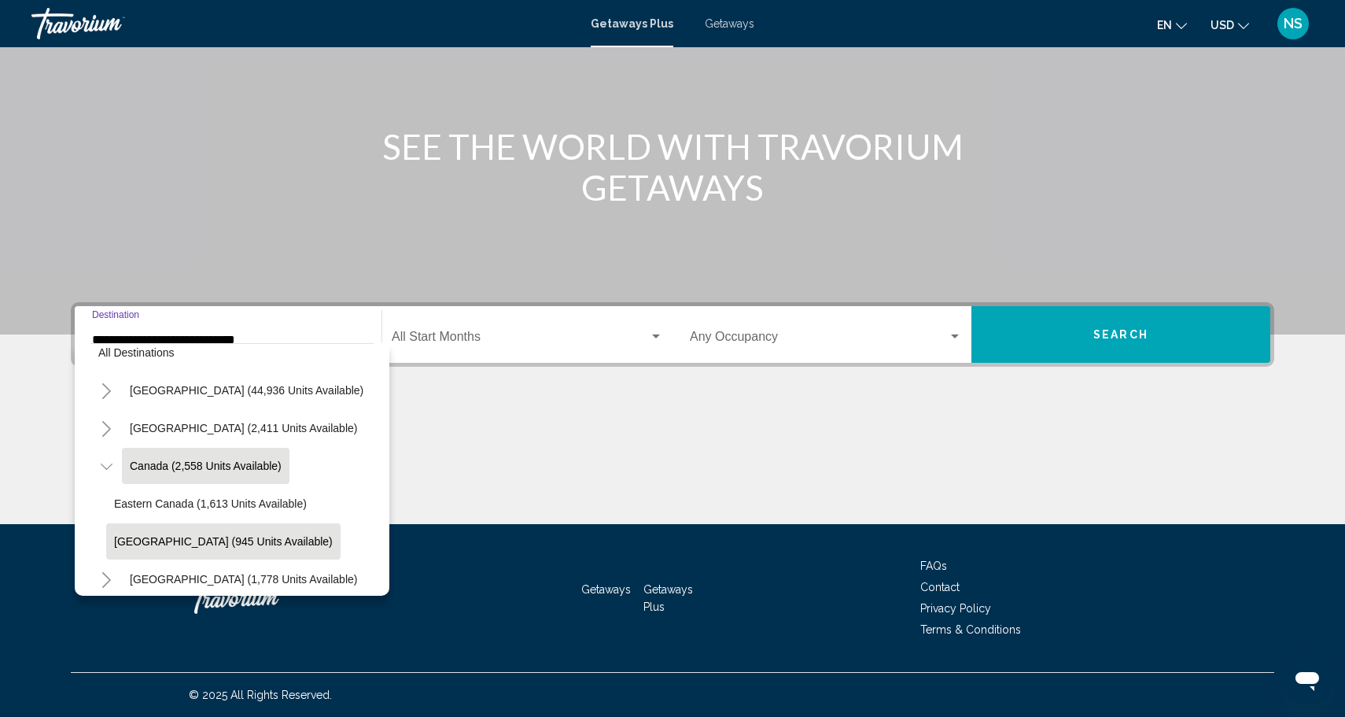
click at [228, 542] on span "[GEOGRAPHIC_DATA] (945 units available)" at bounding box center [223, 541] width 219 height 13
type input "**********"
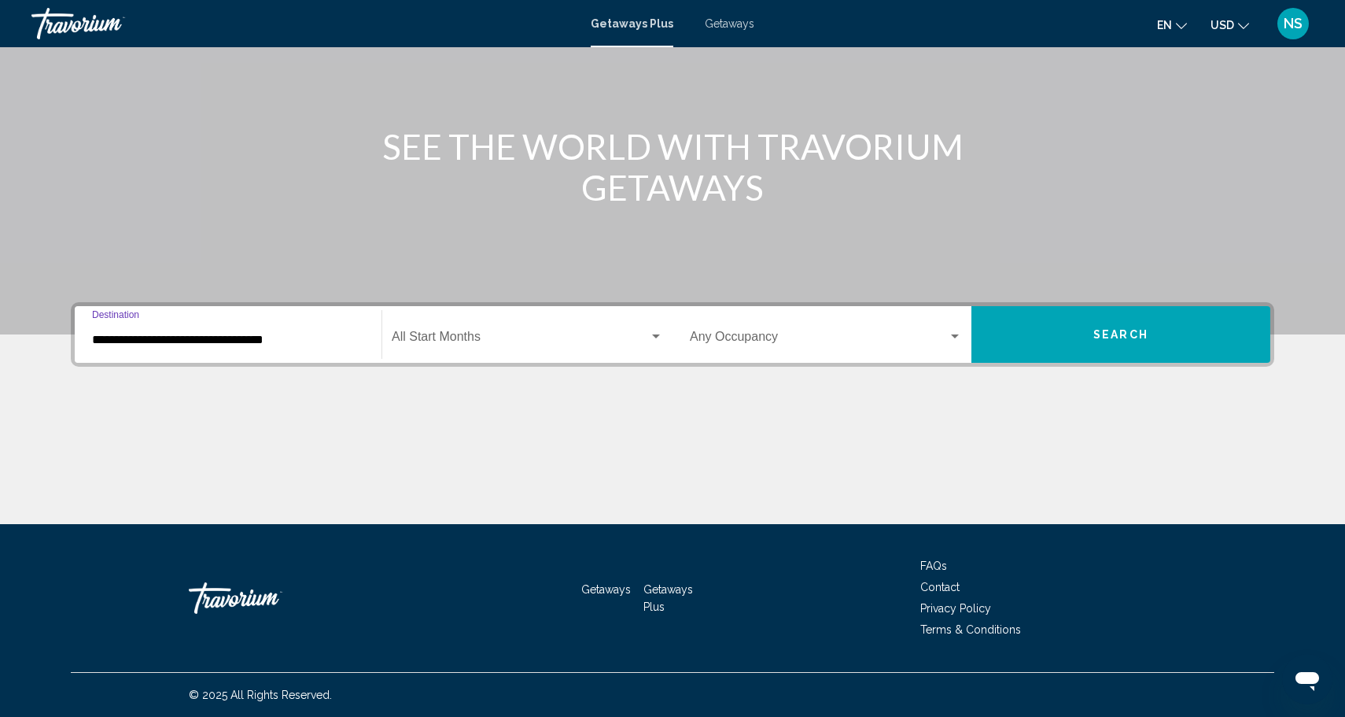
click at [491, 338] on span "Search widget" at bounding box center [520, 340] width 257 height 14
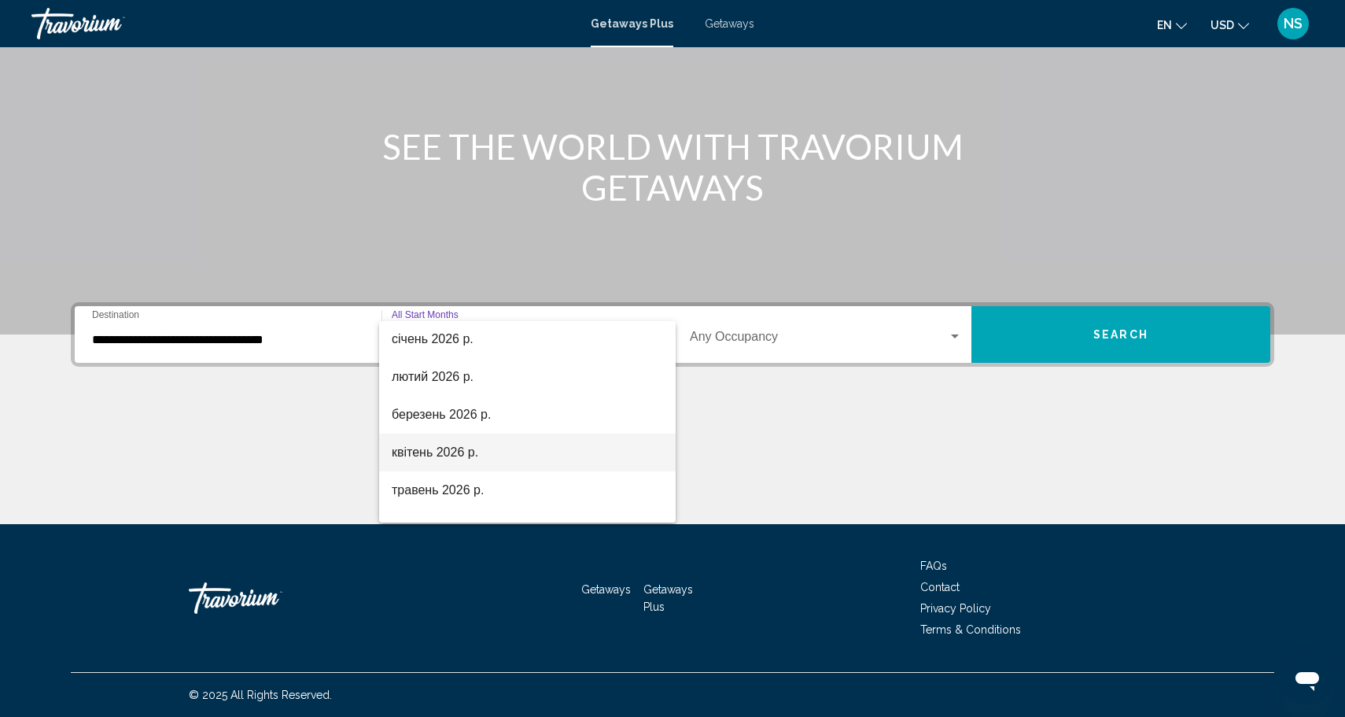
scroll to position [204, 0]
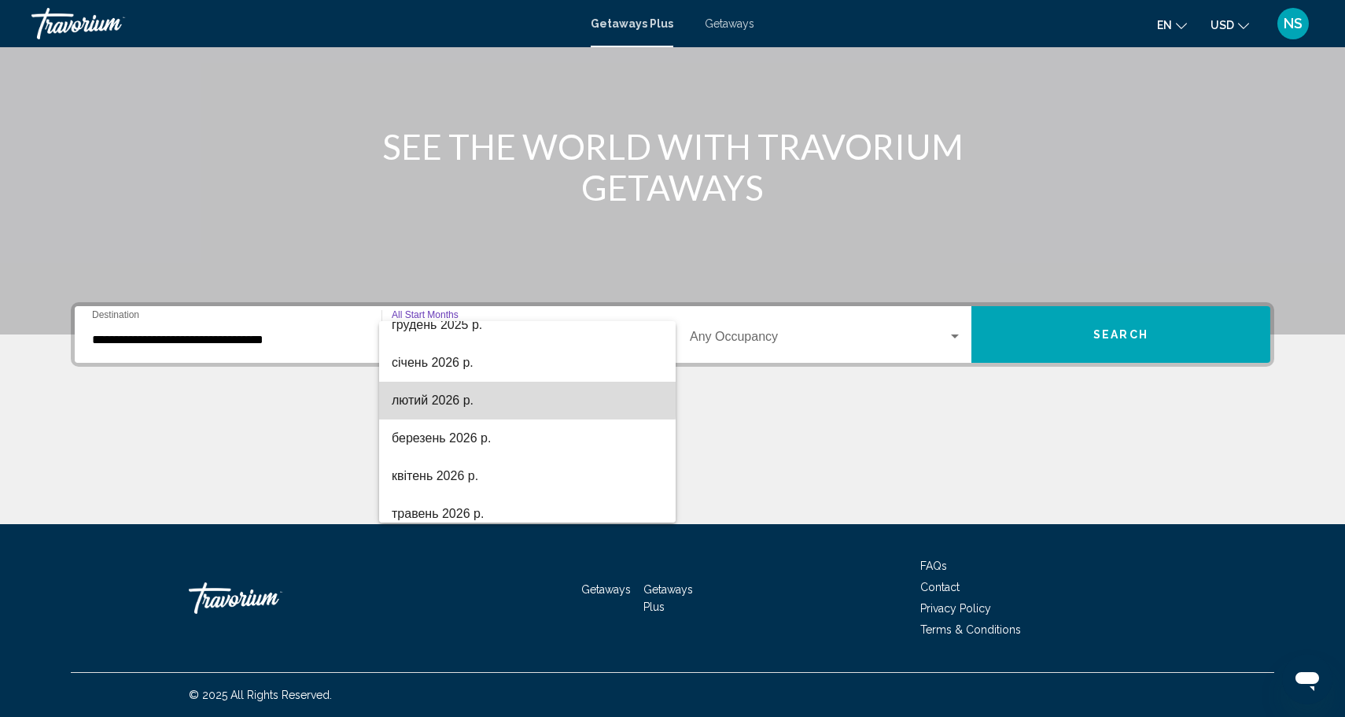
click at [487, 399] on span "лютий 2026 р." at bounding box center [527, 400] width 271 height 38
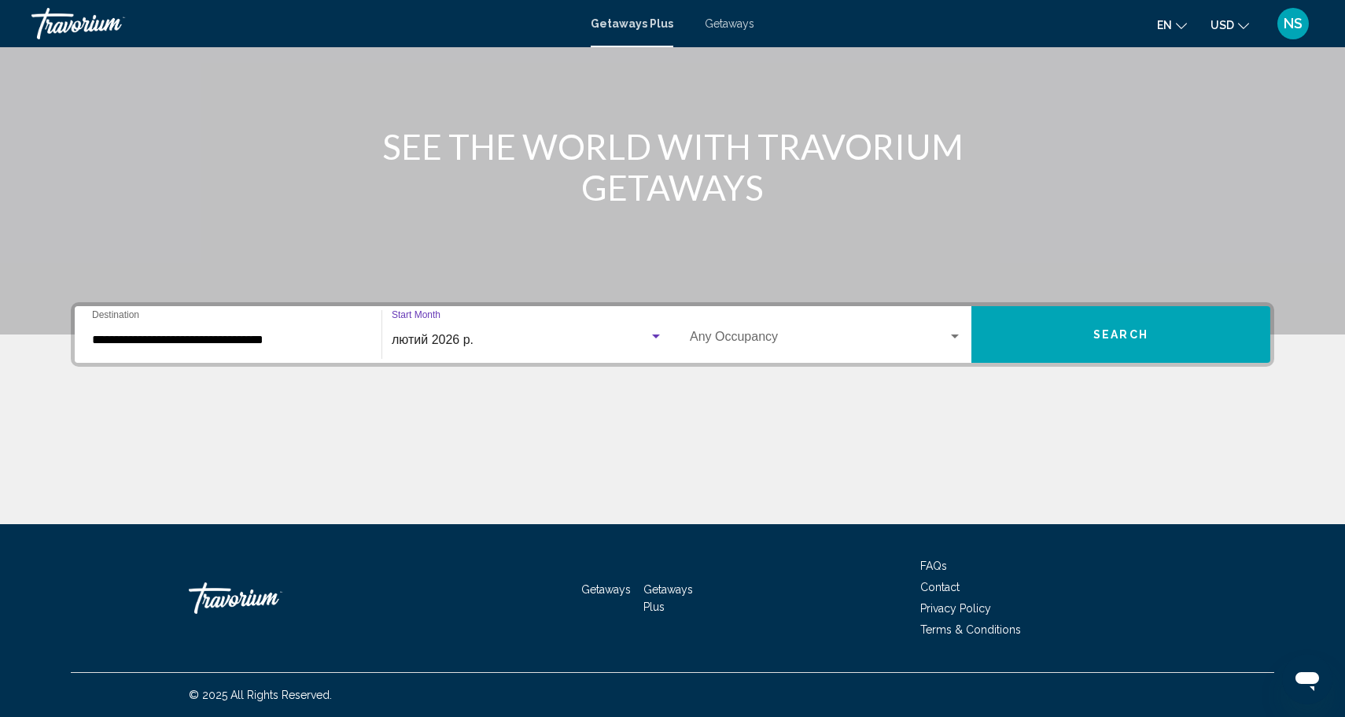
click at [949, 337] on div "Search widget" at bounding box center [955, 336] width 14 height 13
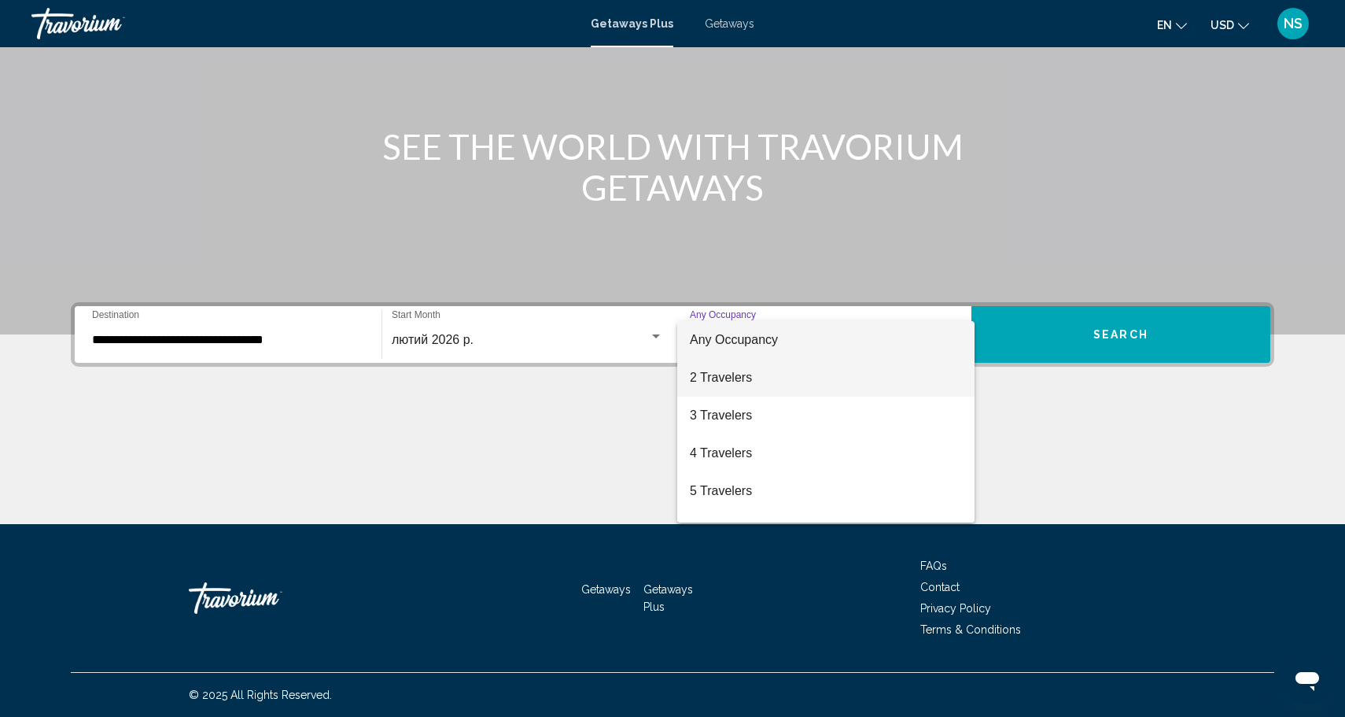
click at [860, 389] on span "2 Travelers" at bounding box center [826, 378] width 272 height 38
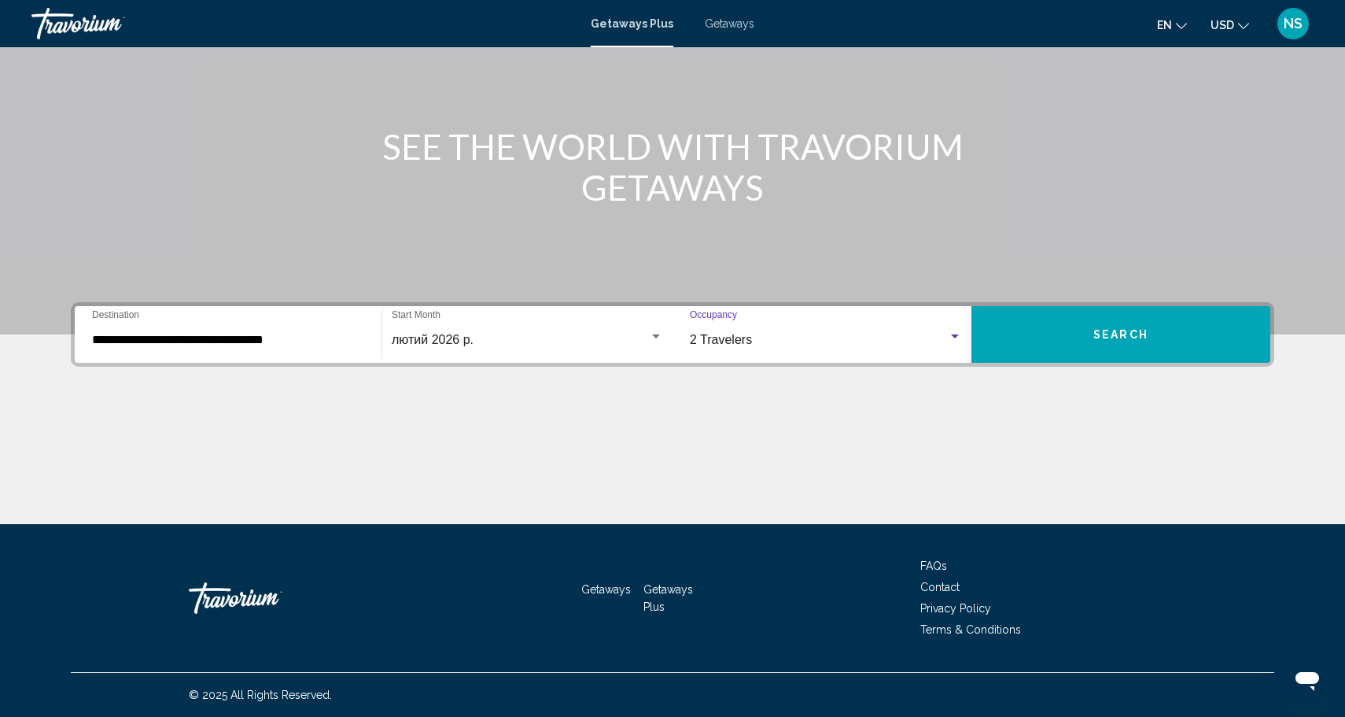
click at [1103, 333] on span "Search" at bounding box center [1120, 335] width 55 height 13
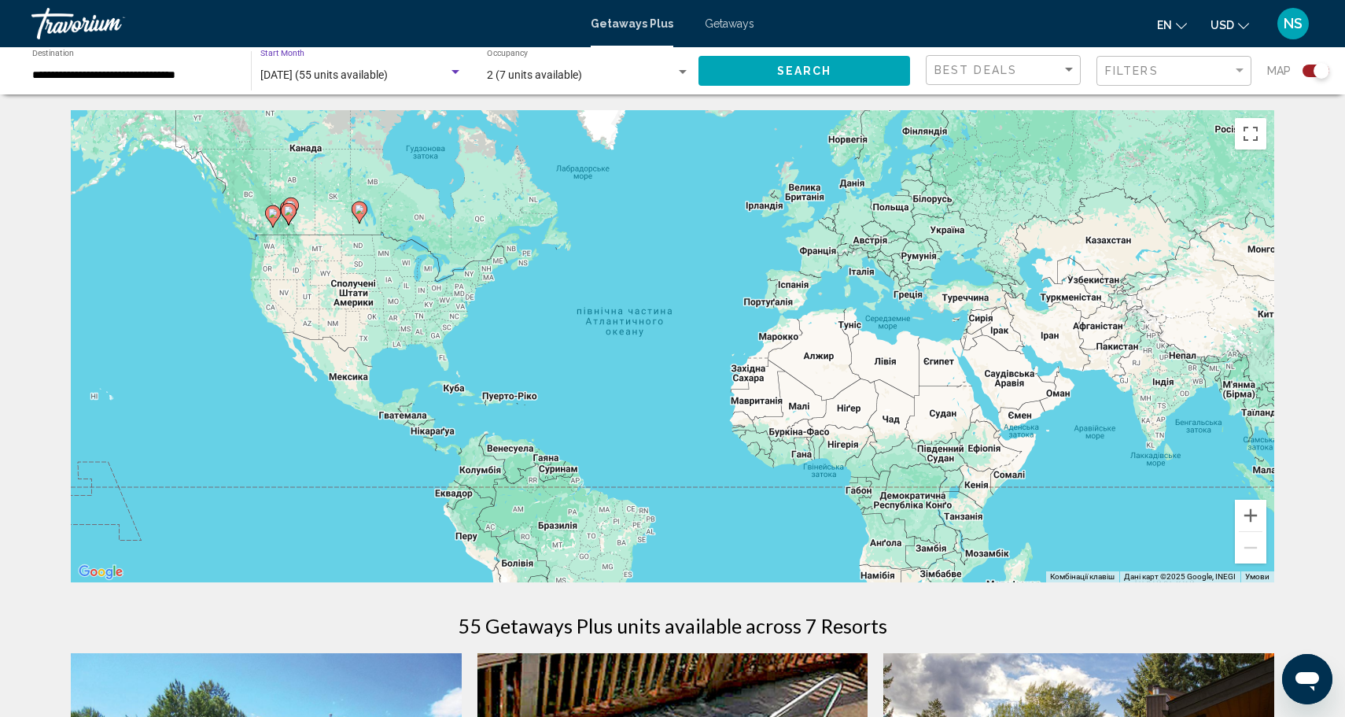
click at [449, 68] on div "Search widget" at bounding box center [455, 72] width 14 height 13
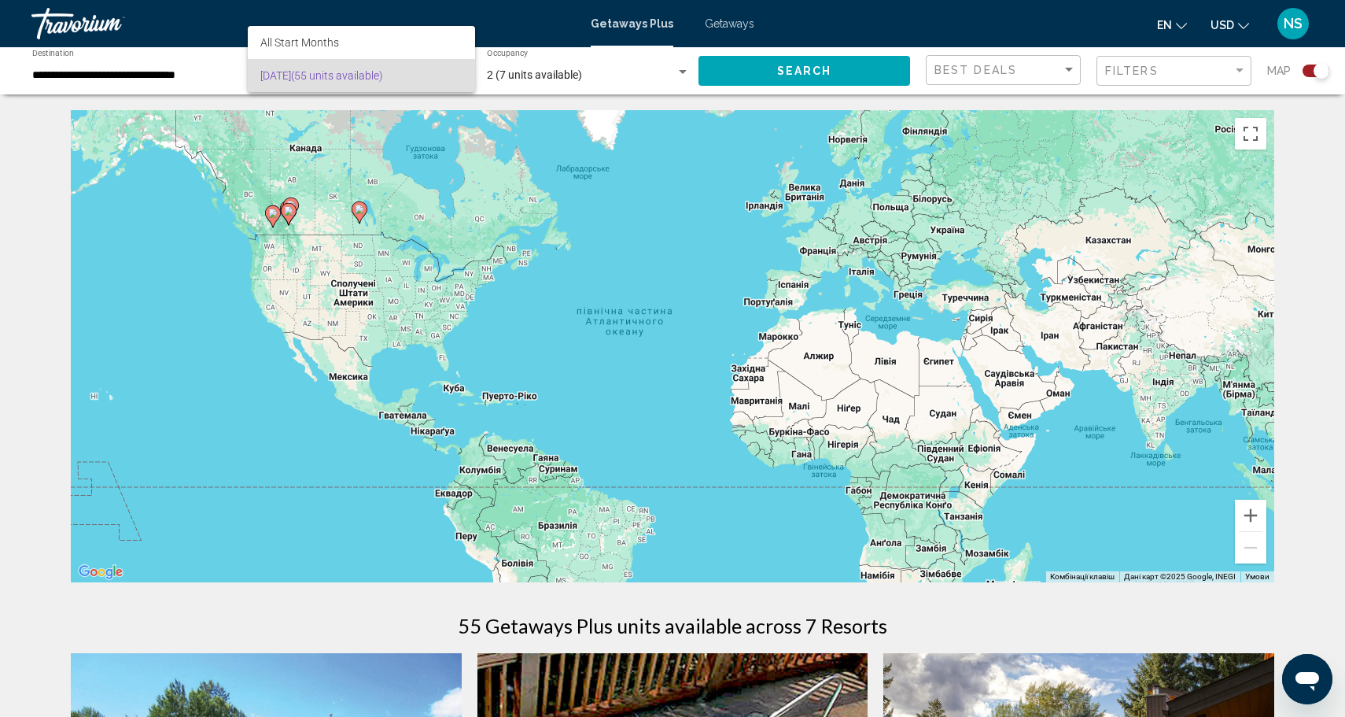
click at [162, 71] on div at bounding box center [672, 358] width 1345 height 717
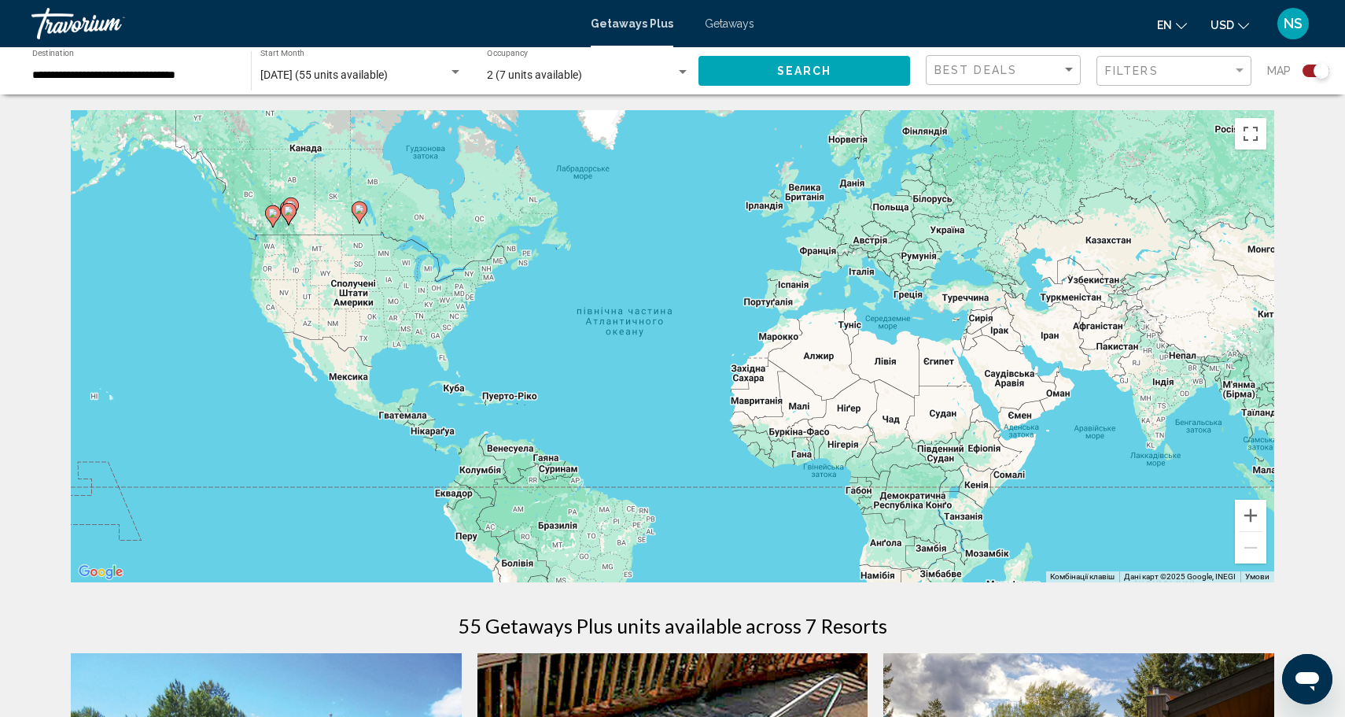
click at [330, 87] on div "February 2026 (55 units available) Start Month All Start Months" at bounding box center [361, 71] width 202 height 43
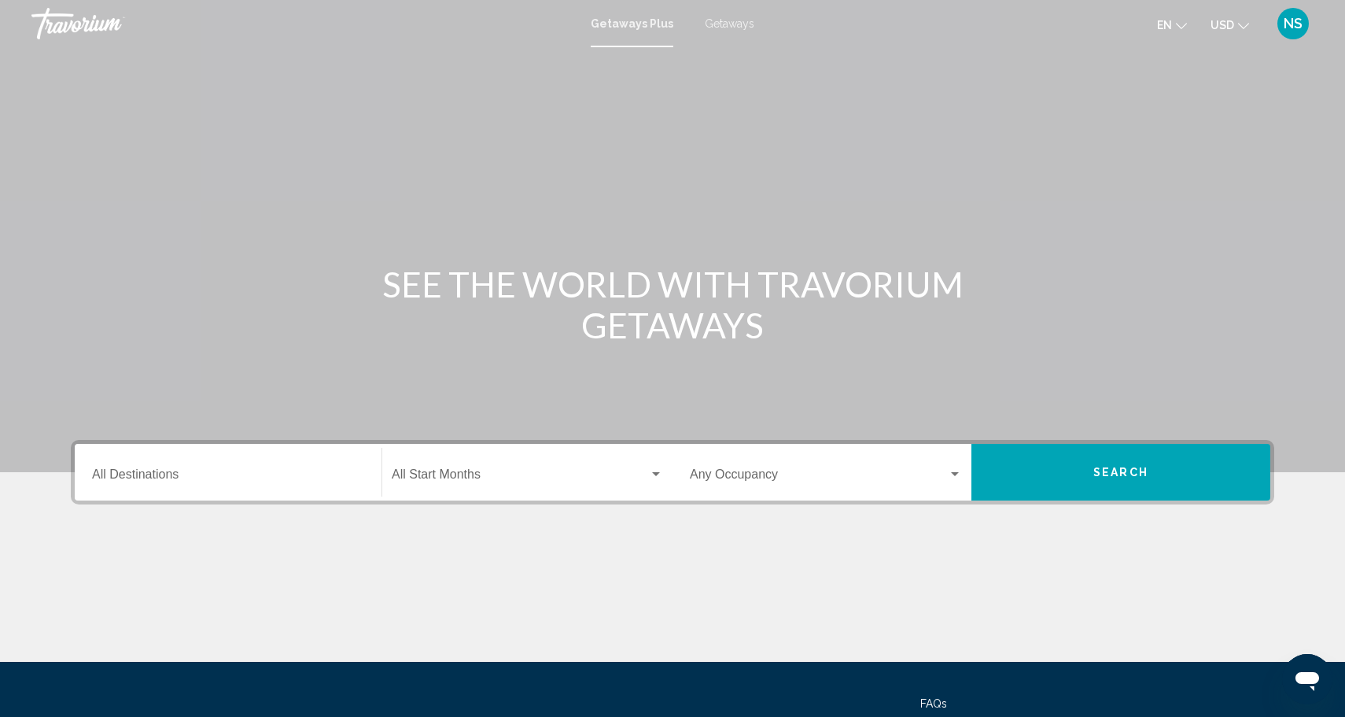
click at [260, 470] on input "Destination All Destinations" at bounding box center [228, 477] width 272 height 14
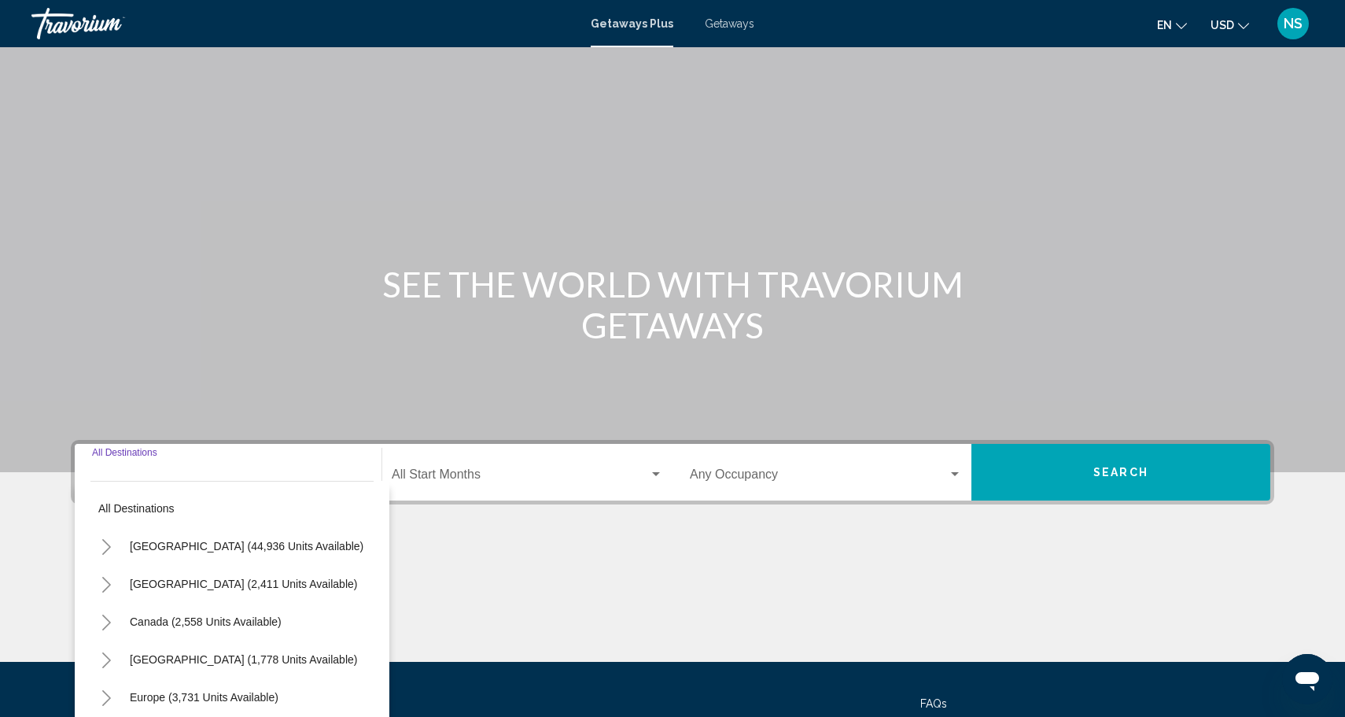
scroll to position [138, 0]
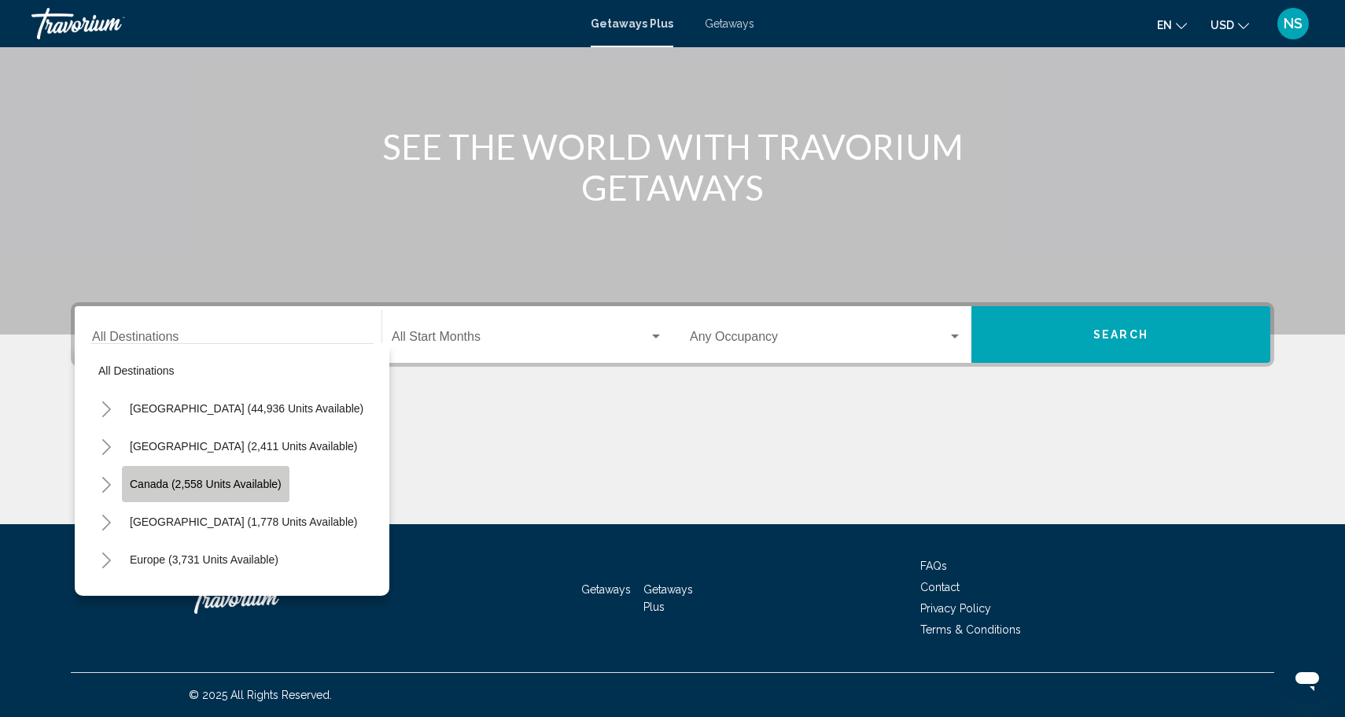
click at [236, 483] on span "Canada (2,558 units available)" at bounding box center [206, 483] width 152 height 13
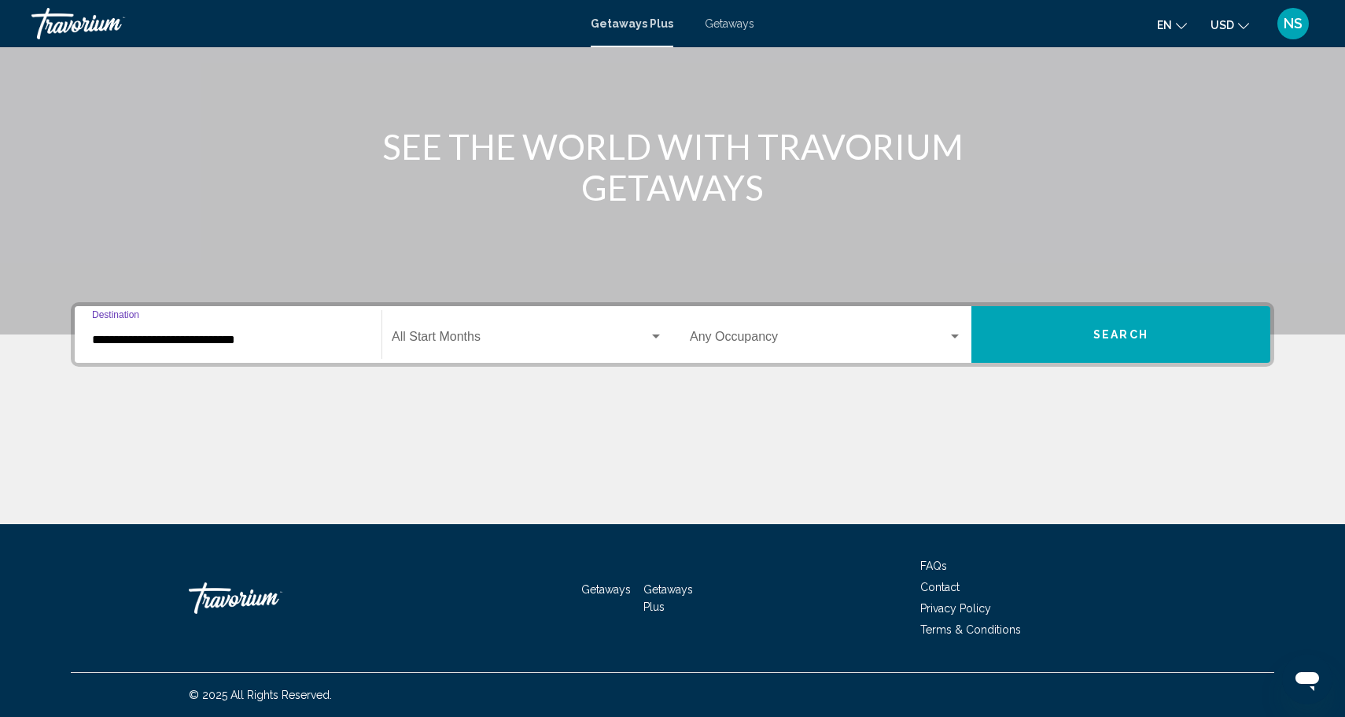
click at [266, 353] on div "**********" at bounding box center [228, 335] width 272 height 50
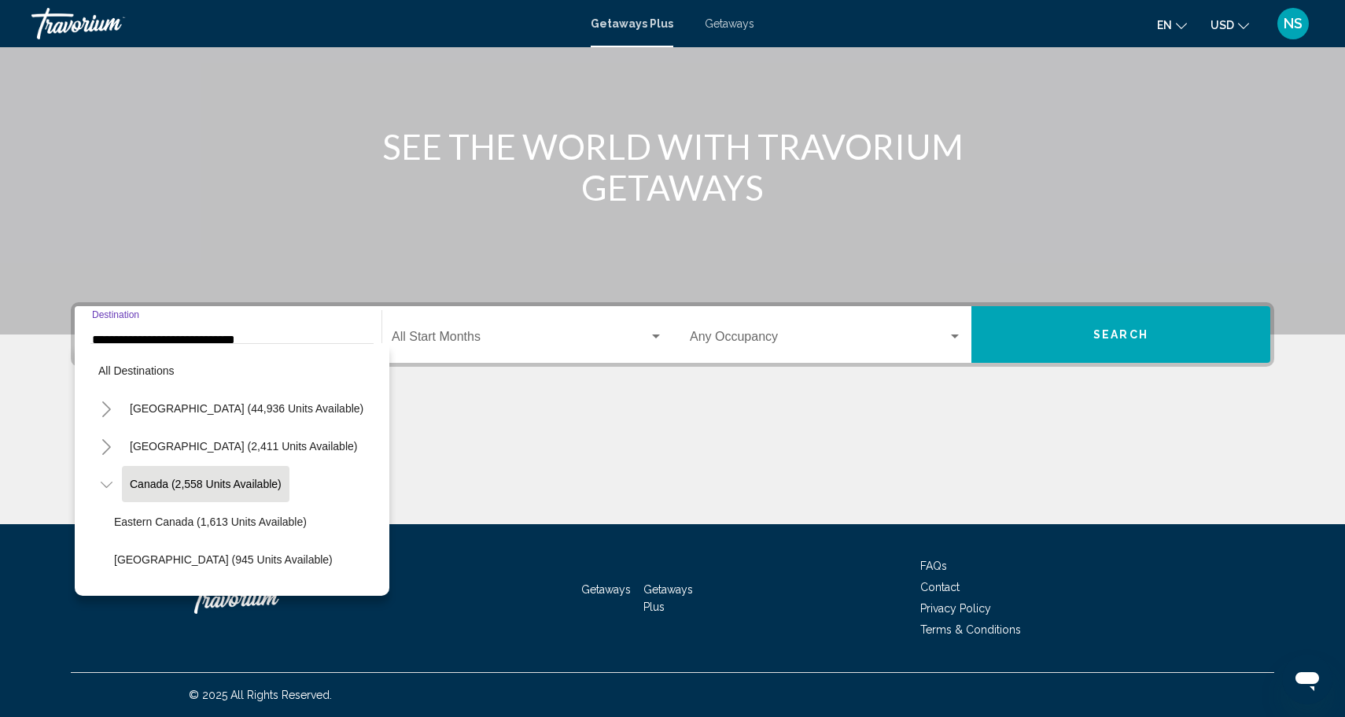
scroll to position [18, 0]
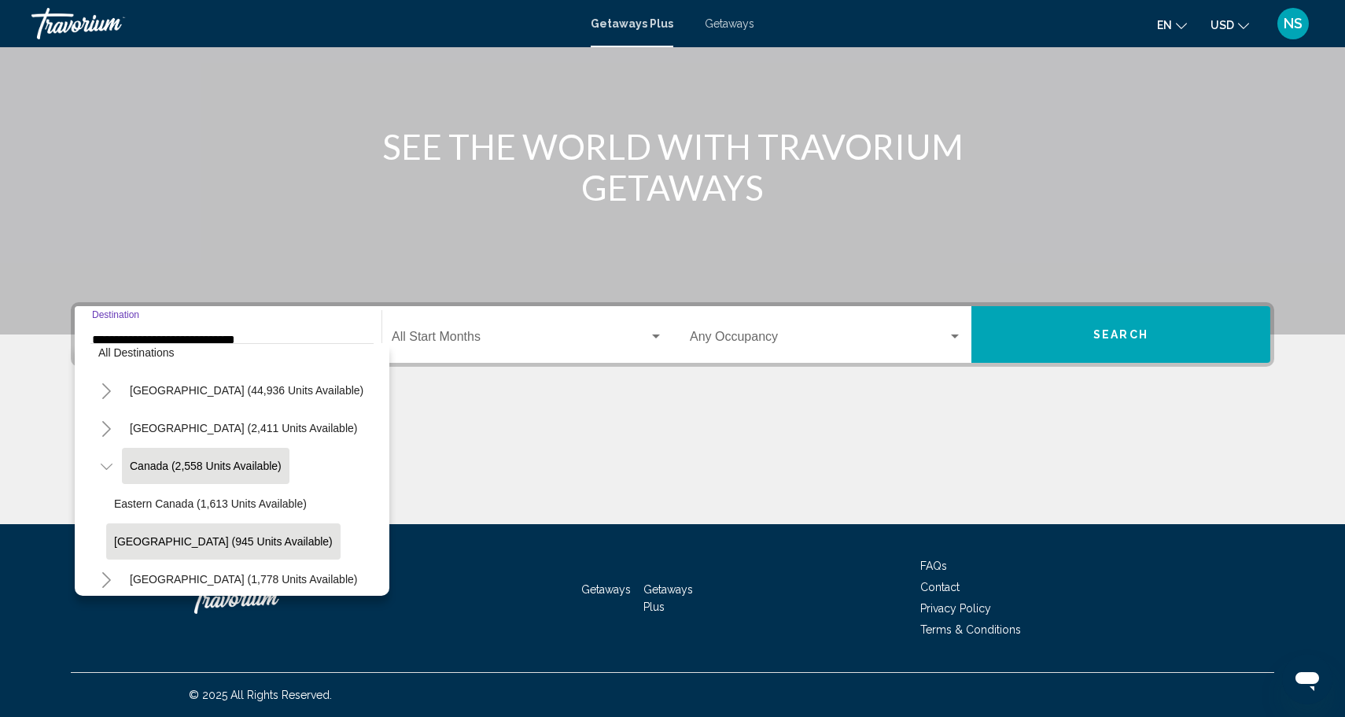
click at [219, 542] on span "[GEOGRAPHIC_DATA] (945 units available)" at bounding box center [223, 541] width 219 height 13
type input "**********"
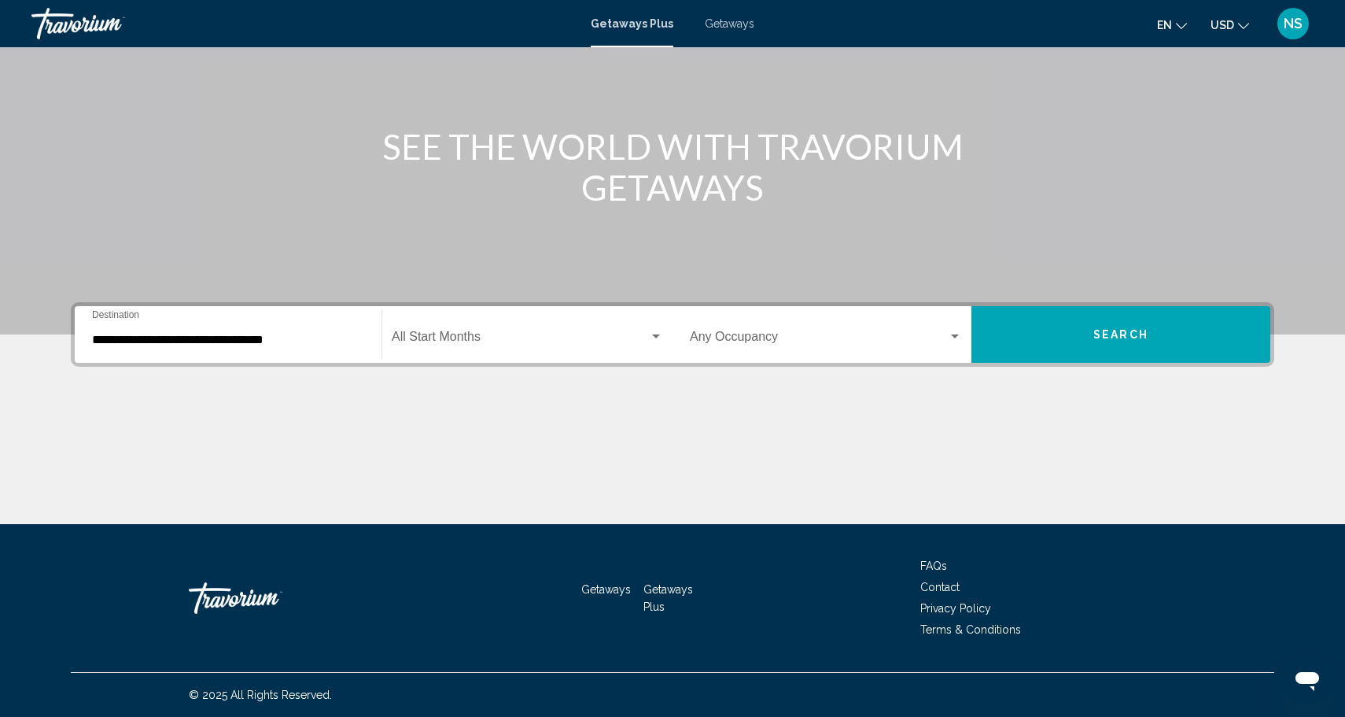
click at [482, 318] on div "Start Month All Start Months" at bounding box center [527, 335] width 271 height 50
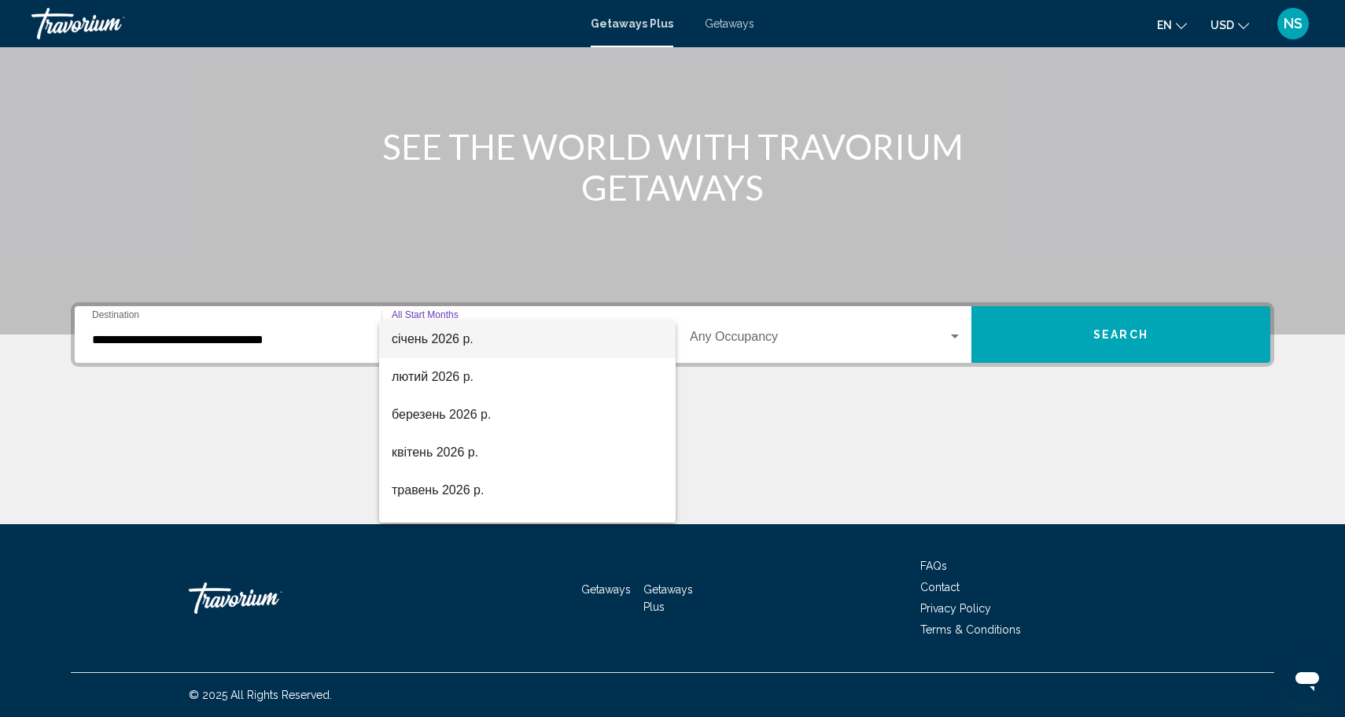
scroll to position [230, 0]
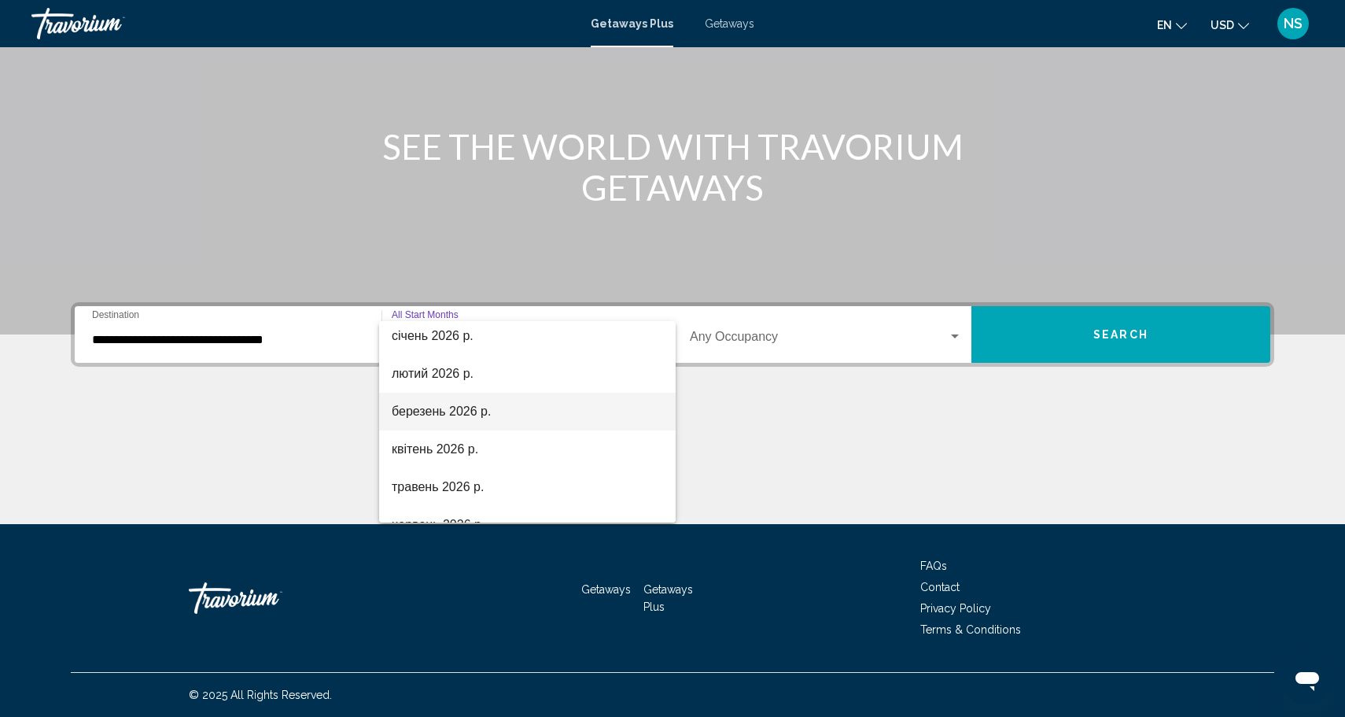
click at [478, 407] on span "березень 2026 р." at bounding box center [527, 411] width 271 height 38
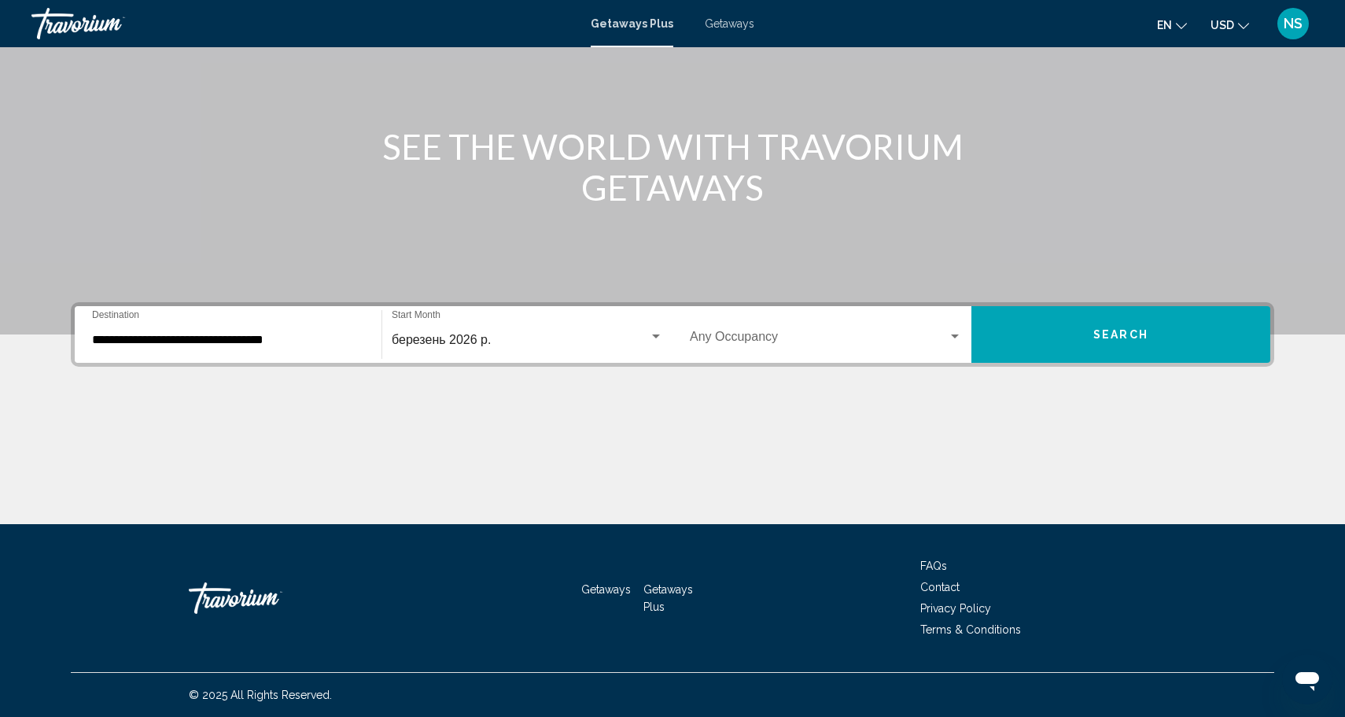
click at [798, 355] on div "Occupancy Any Occupancy" at bounding box center [826, 335] width 272 height 50
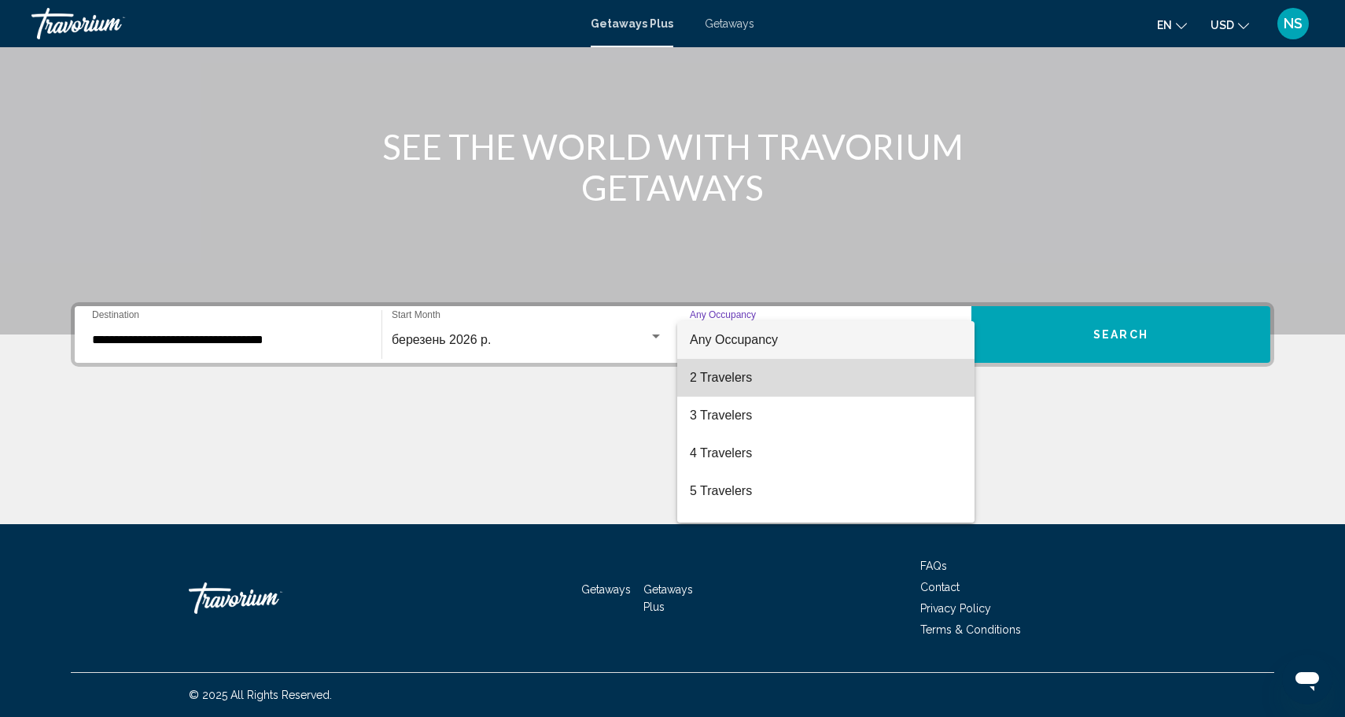
click at [768, 384] on span "2 Travelers" at bounding box center [826, 378] width 272 height 38
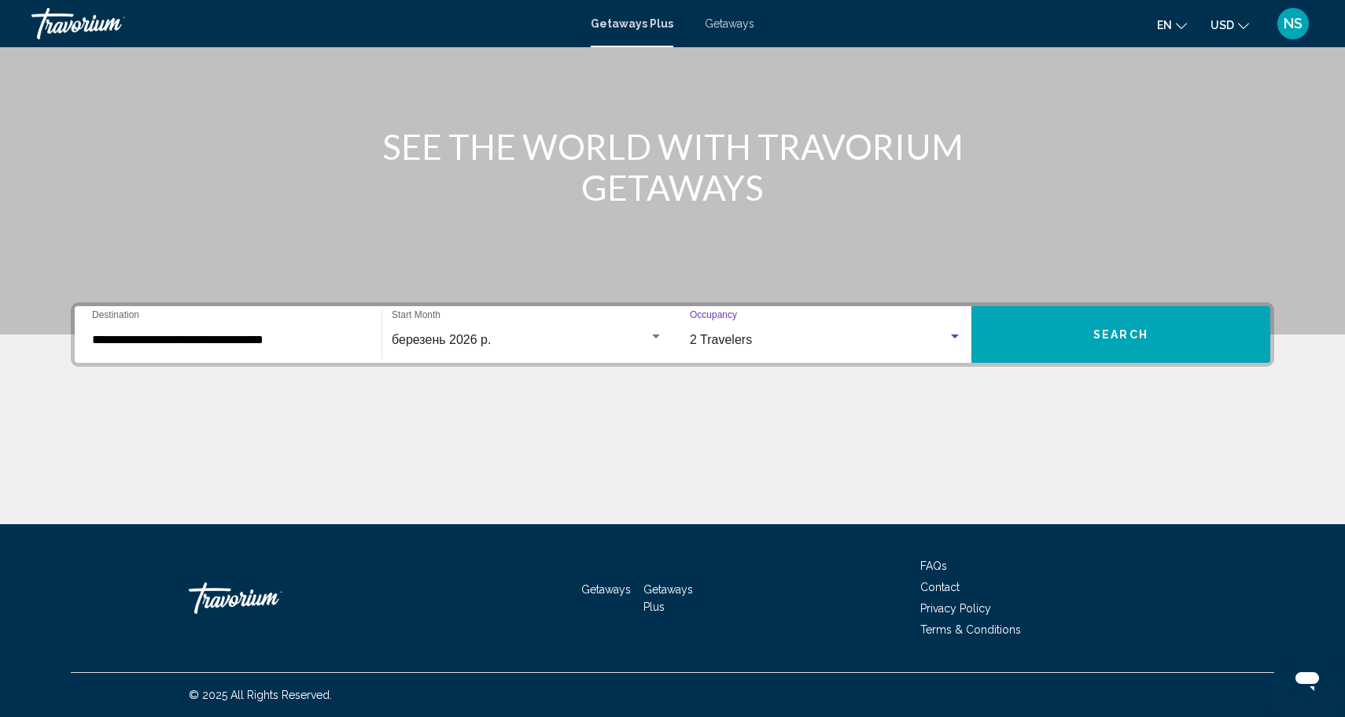
click at [1046, 328] on button "Search" at bounding box center [1120, 334] width 299 height 57
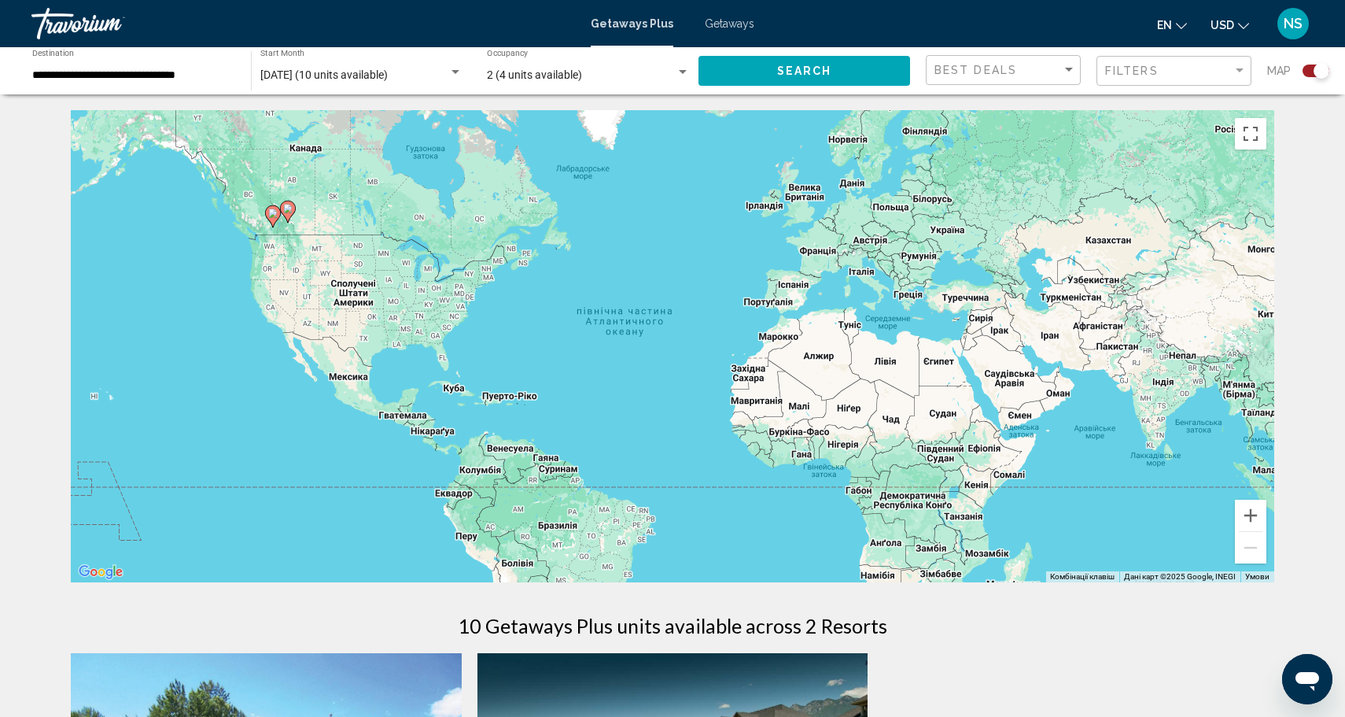
click at [717, 33] on div "Getaways Plus Getaways en English Español Français Italiano Português русский U…" at bounding box center [672, 23] width 1345 height 33
click at [722, 21] on span "Getaways" at bounding box center [730, 23] width 50 height 13
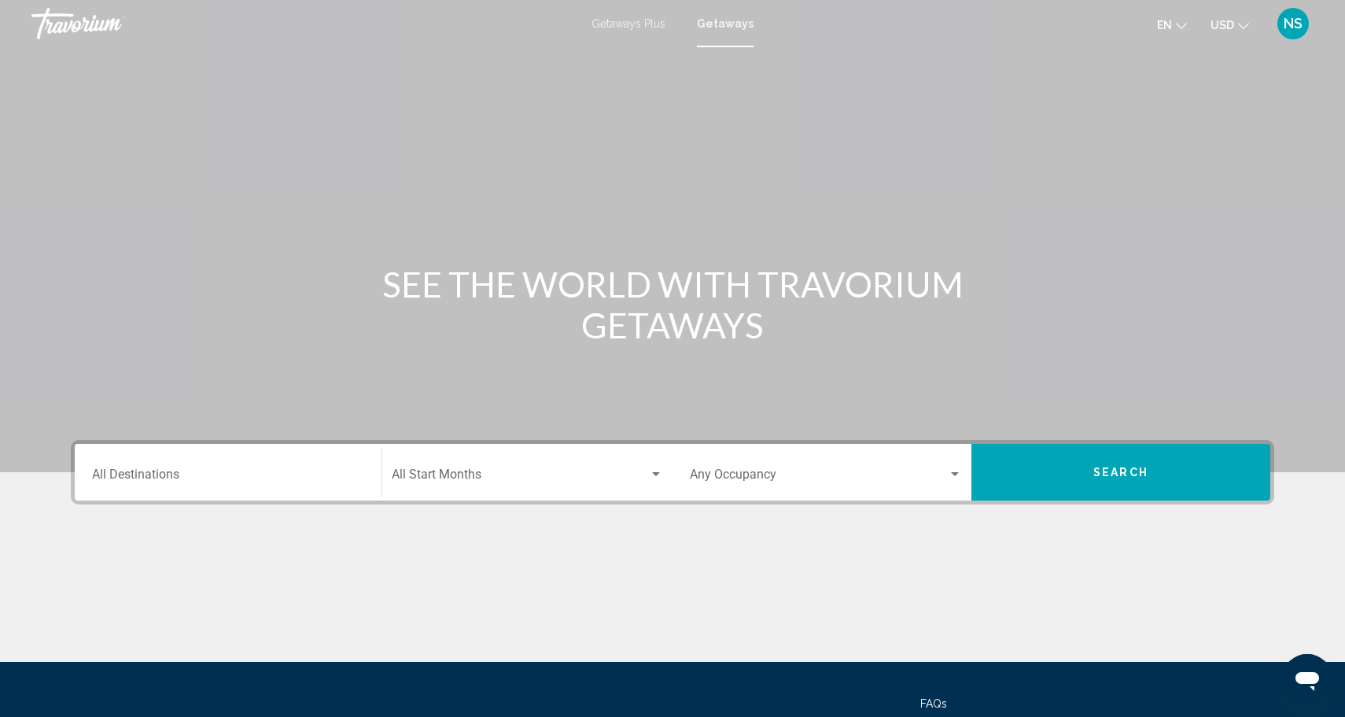
click at [193, 473] on input "Destination All Destinations" at bounding box center [228, 477] width 272 height 14
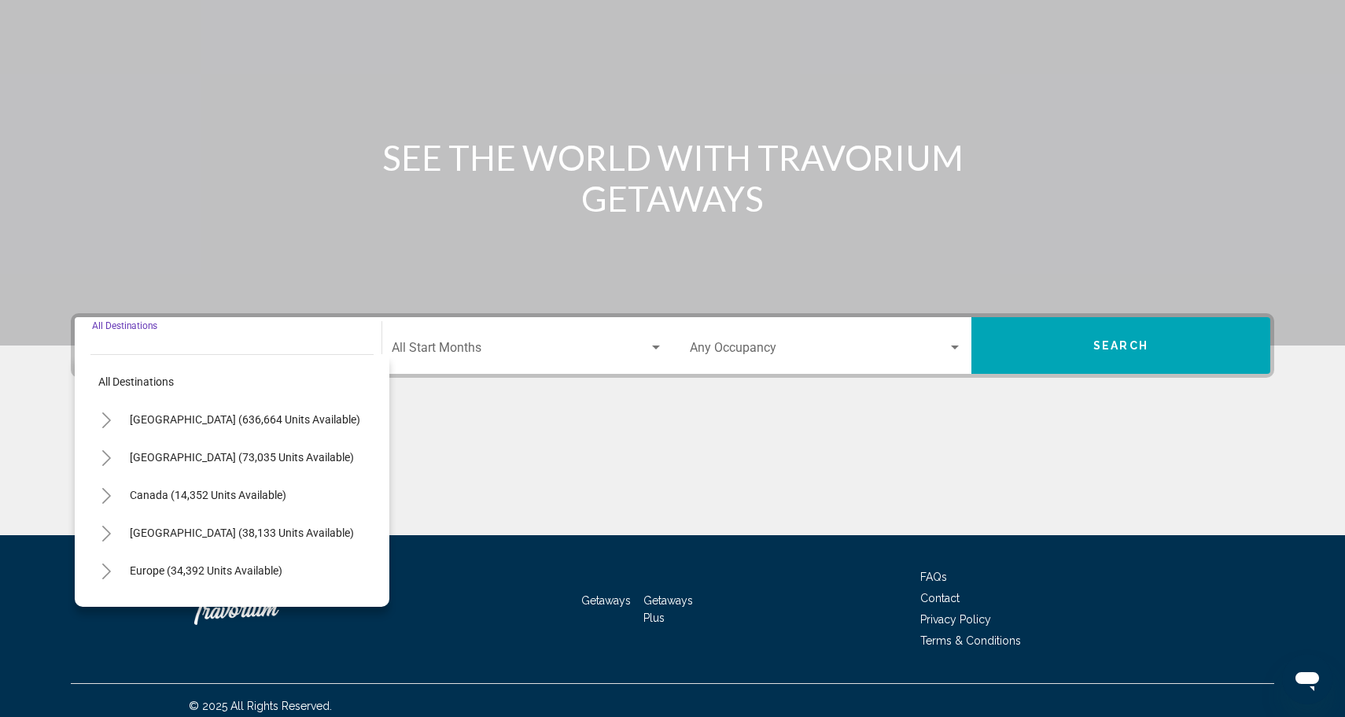
scroll to position [138, 0]
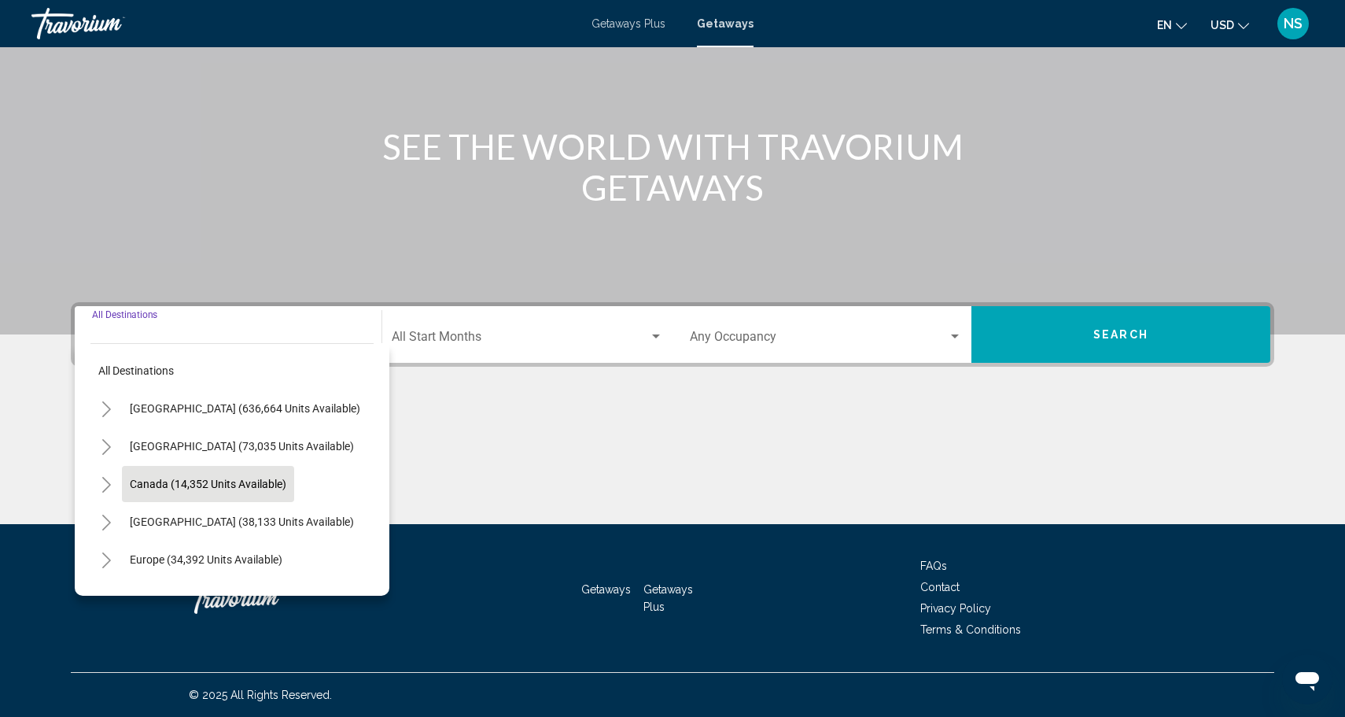
click at [201, 480] on span "Canada (14,352 units available)" at bounding box center [208, 483] width 157 height 13
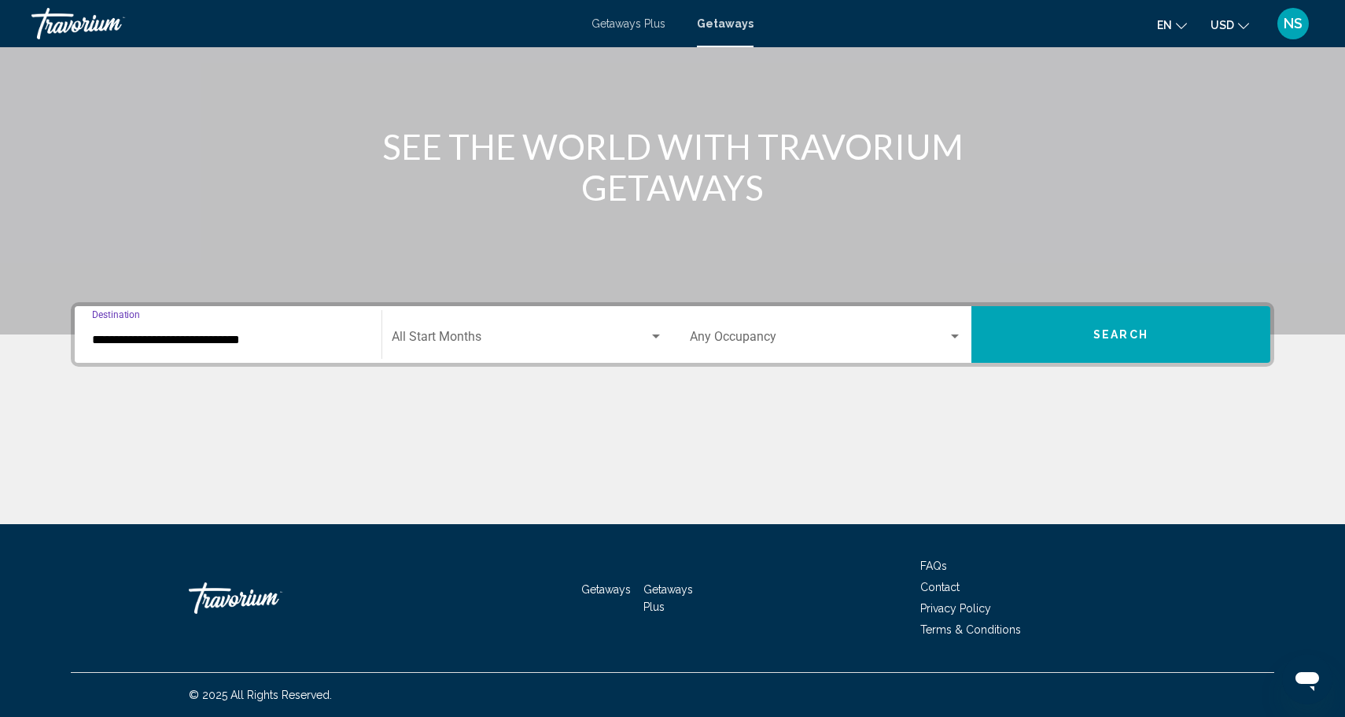
click at [272, 344] on input "**********" at bounding box center [228, 340] width 272 height 14
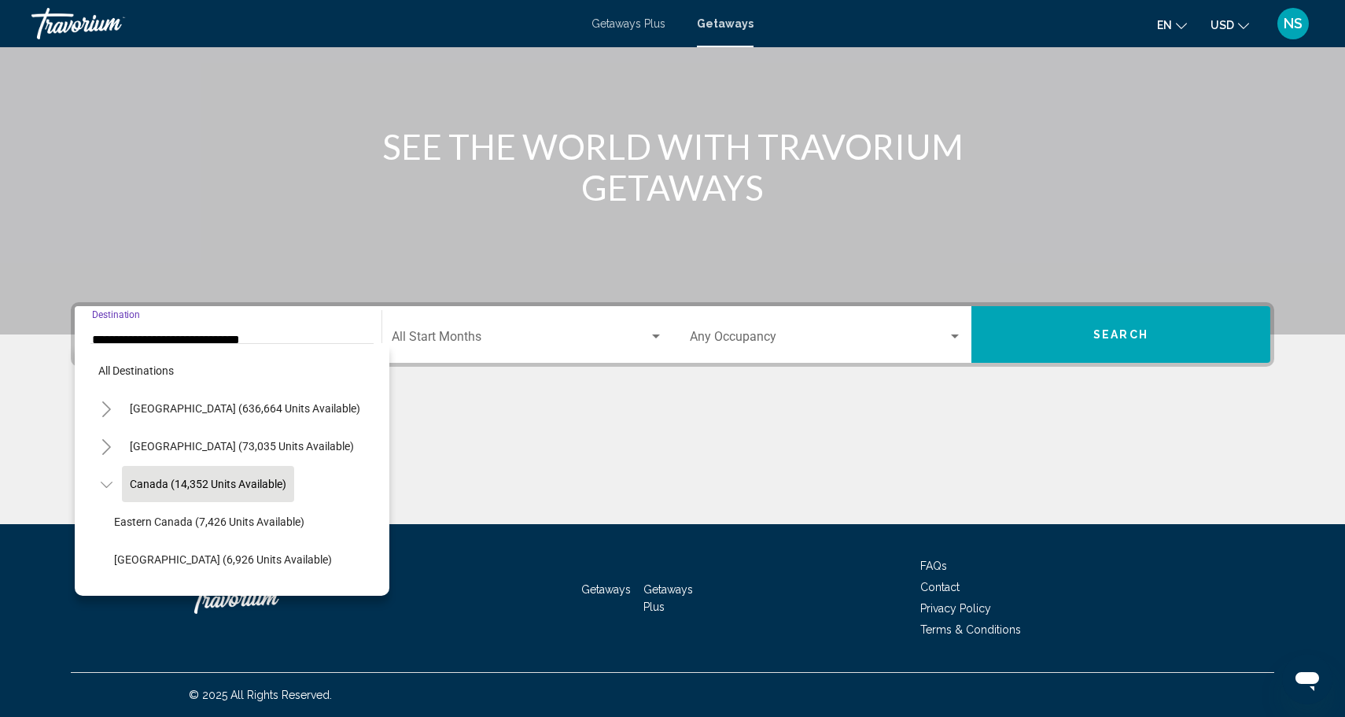
scroll to position [18, 0]
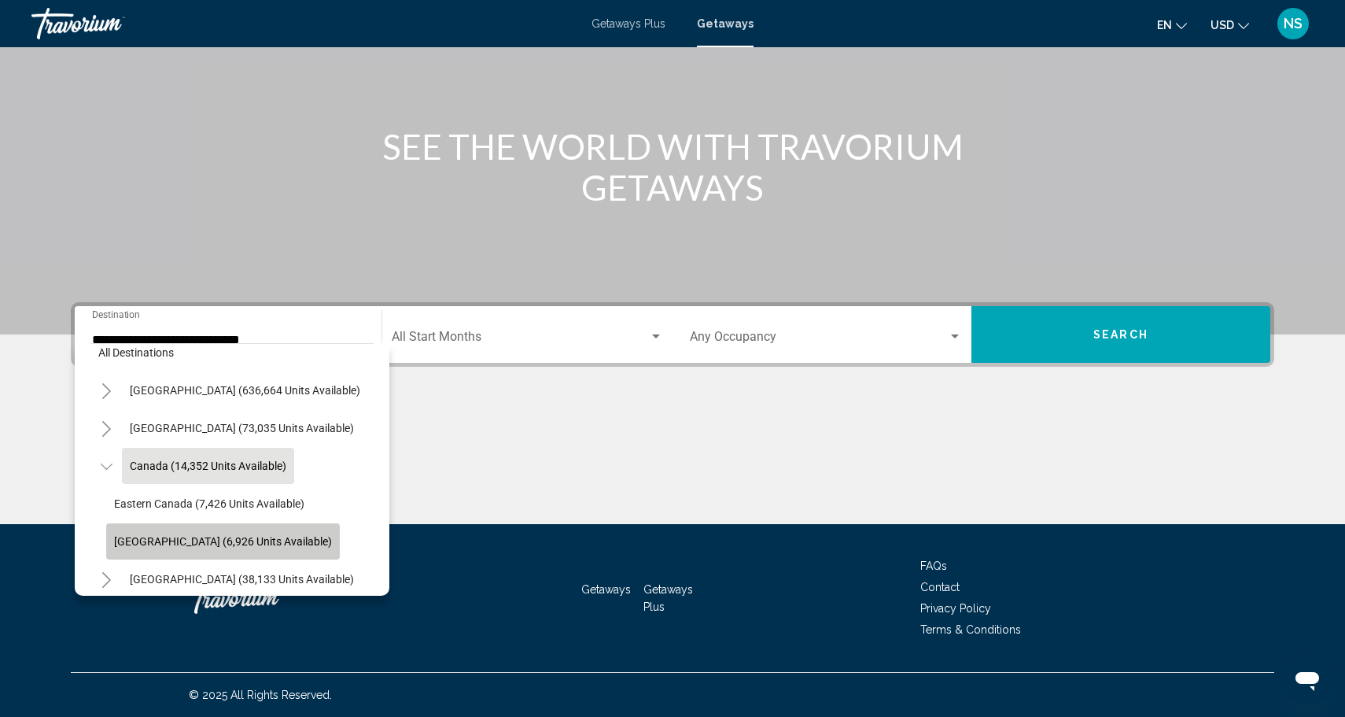
click at [260, 536] on span "Western Canada (6,926 units available)" at bounding box center [223, 541] width 218 height 13
type input "**********"
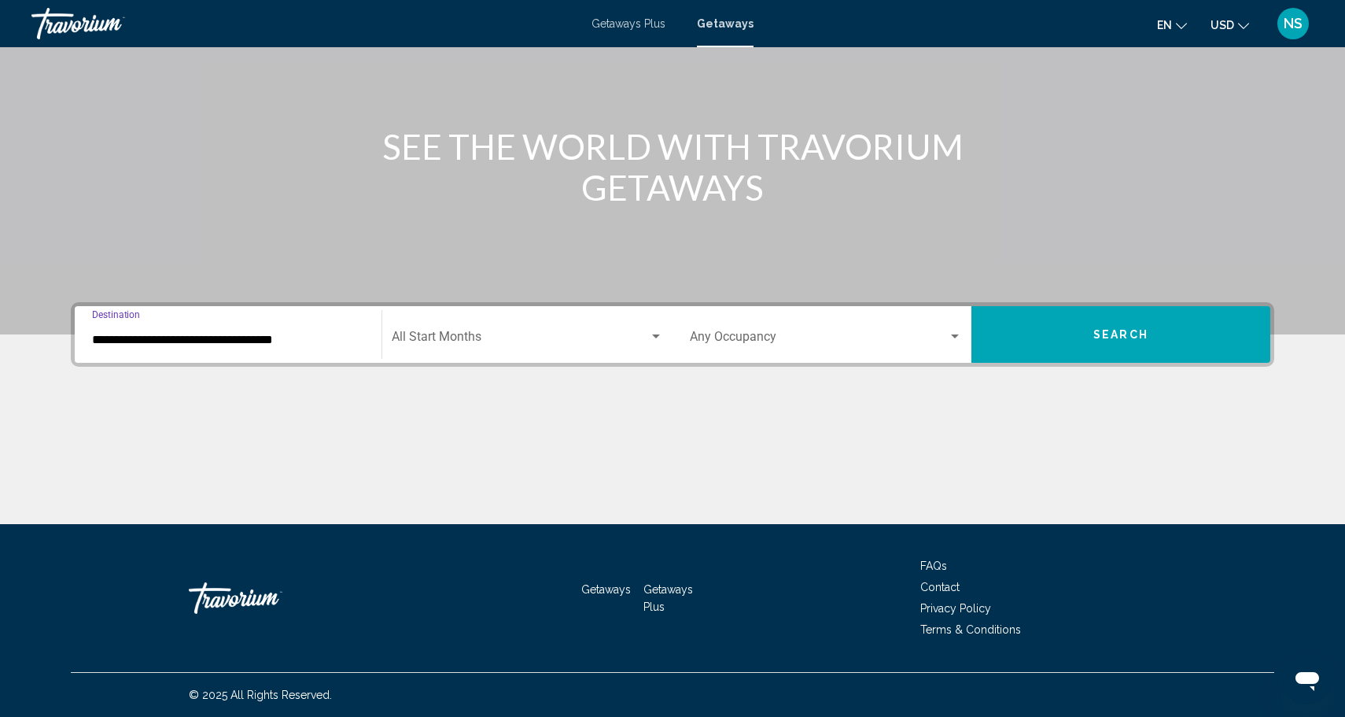
click at [443, 344] on span "Search widget" at bounding box center [520, 340] width 257 height 14
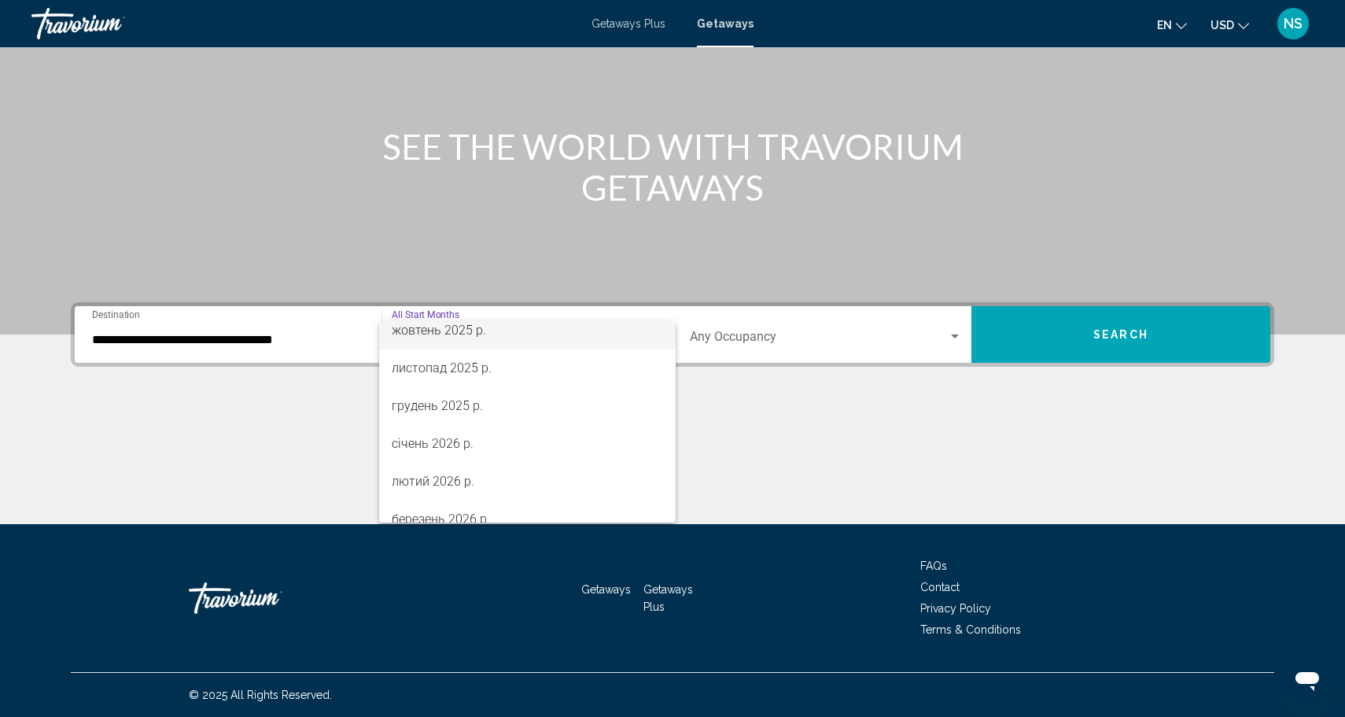
scroll to position [129, 0]
click at [780, 379] on div at bounding box center [672, 358] width 1345 height 717
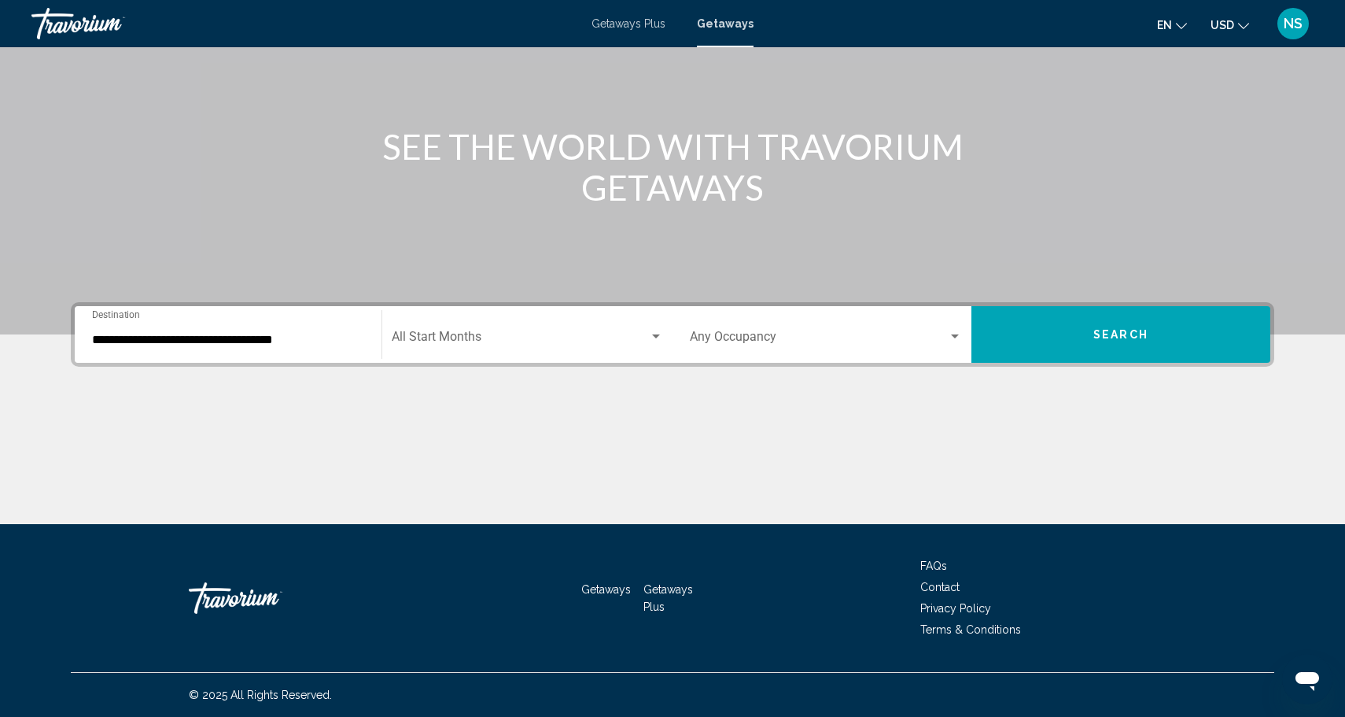
click at [849, 319] on div "Occupancy Any Occupancy" at bounding box center [826, 335] width 272 height 50
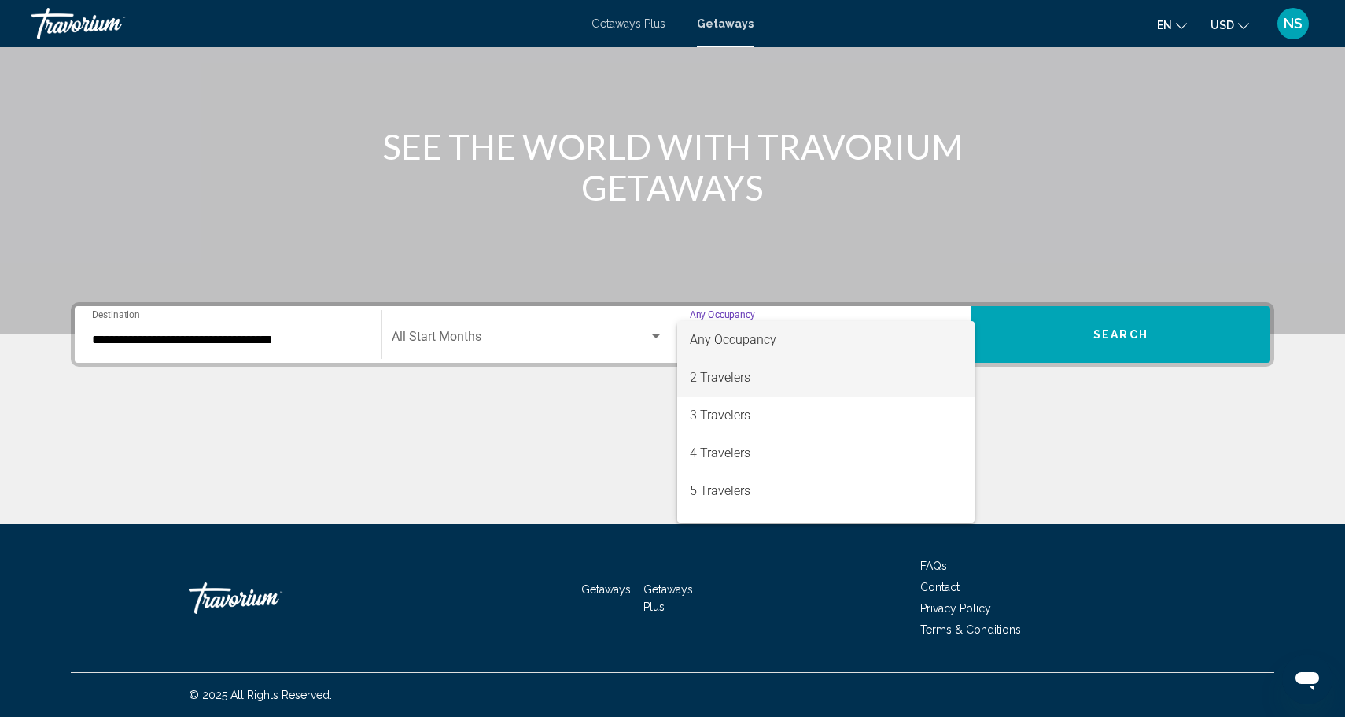
click at [784, 385] on span "2 Travelers" at bounding box center [826, 378] width 272 height 38
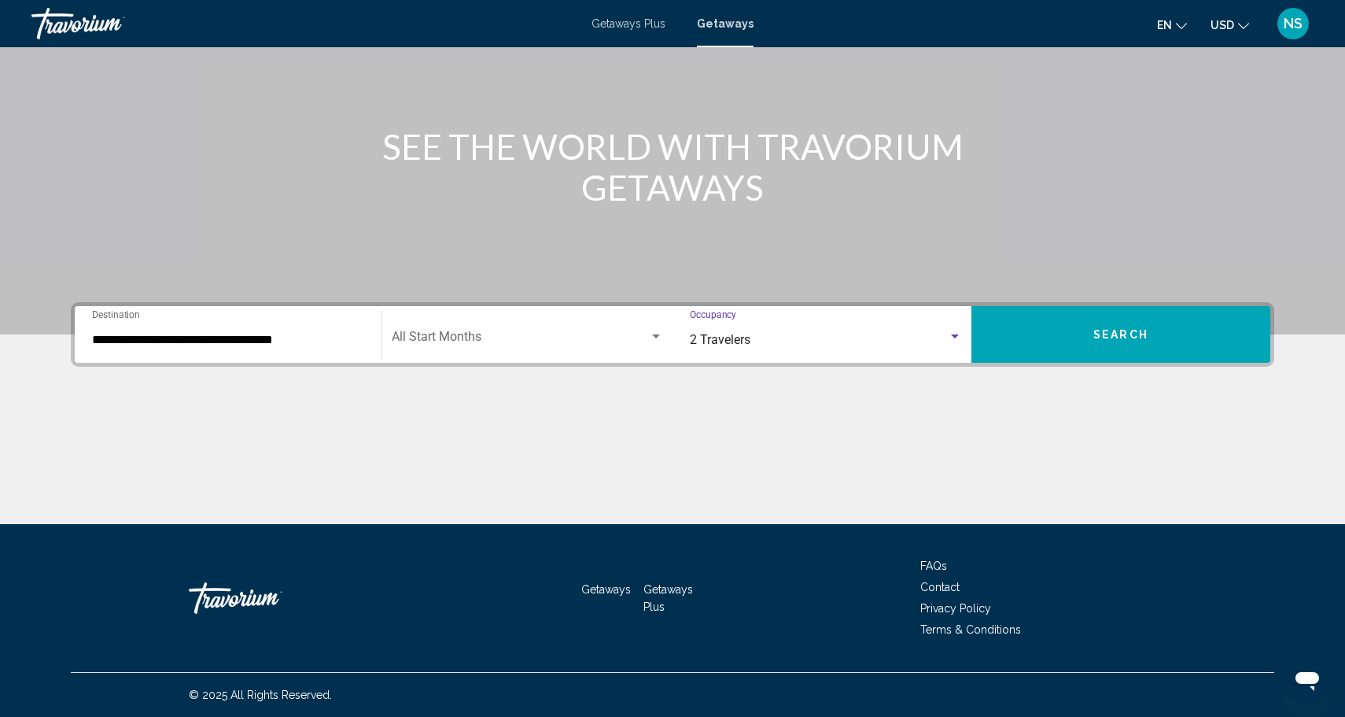
click at [1051, 318] on button "Search" at bounding box center [1120, 334] width 299 height 57
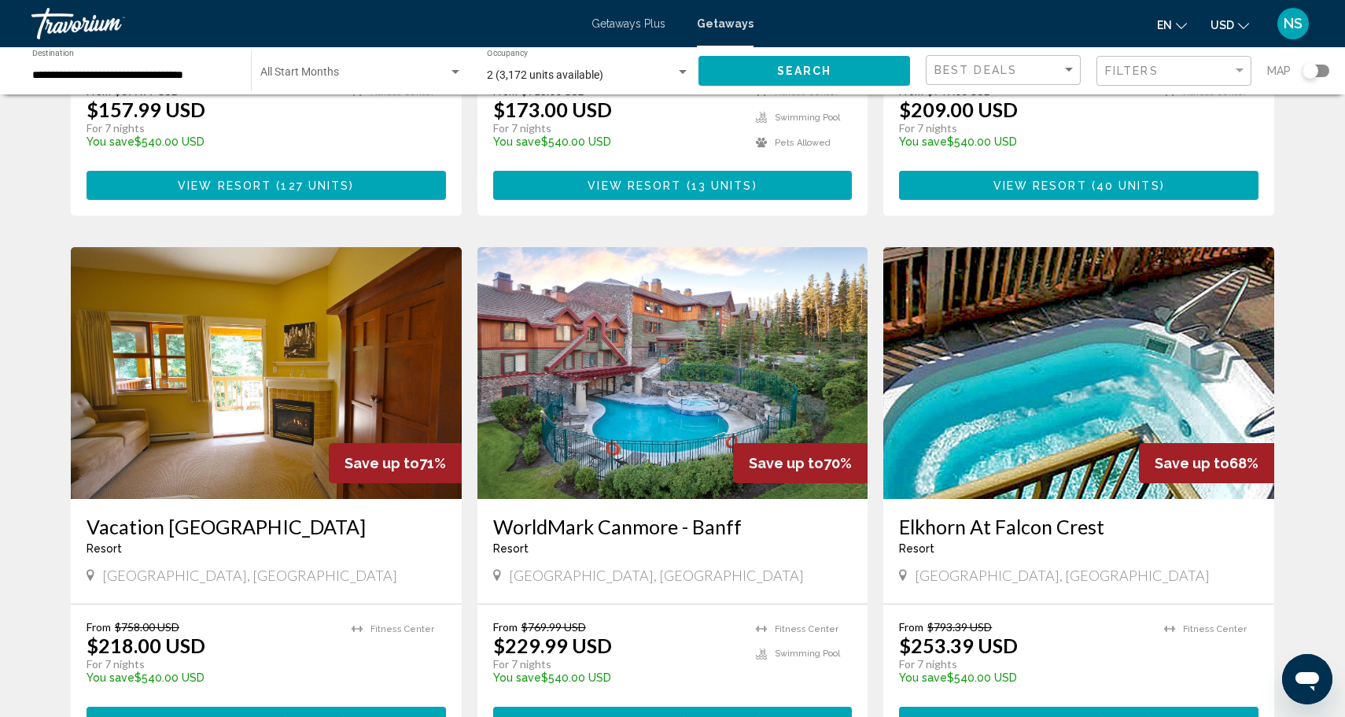
scroll to position [477, 0]
click at [666, 330] on img "Main content" at bounding box center [672, 373] width 391 height 252
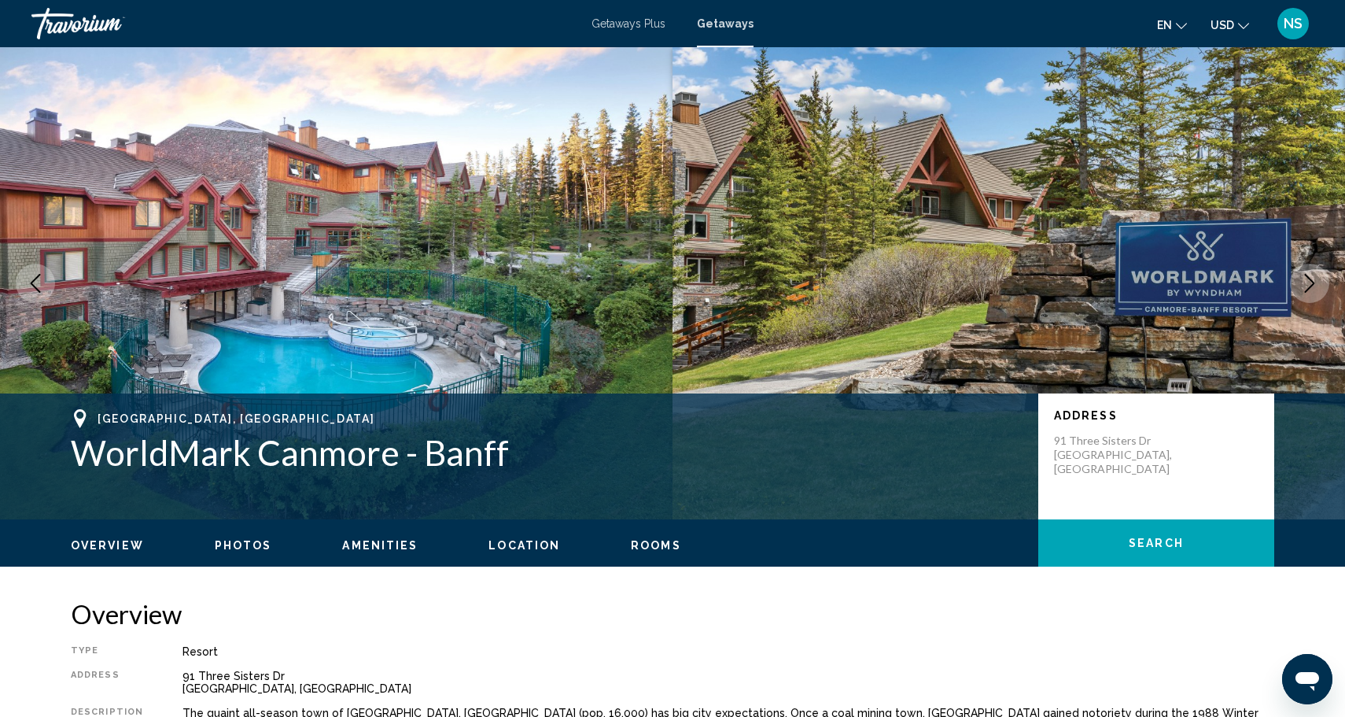
click at [1239, 14] on button "USD USD ($) MXN (Mex$) CAD (Can$) GBP (£) EUR (€) AUD (A$) NZD (NZ$) CNY (CN¥)" at bounding box center [1229, 24] width 39 height 23
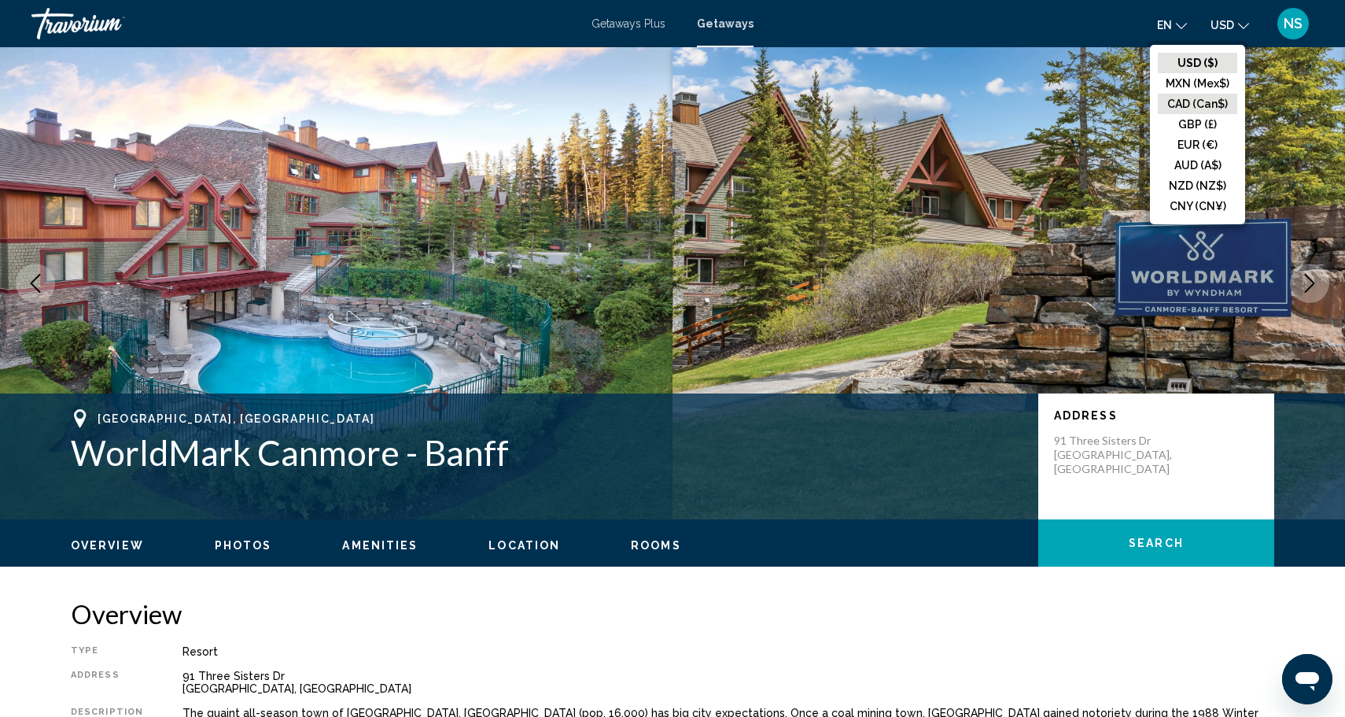
click at [1200, 99] on button "CAD (Can$)" at bounding box center [1197, 104] width 79 height 20
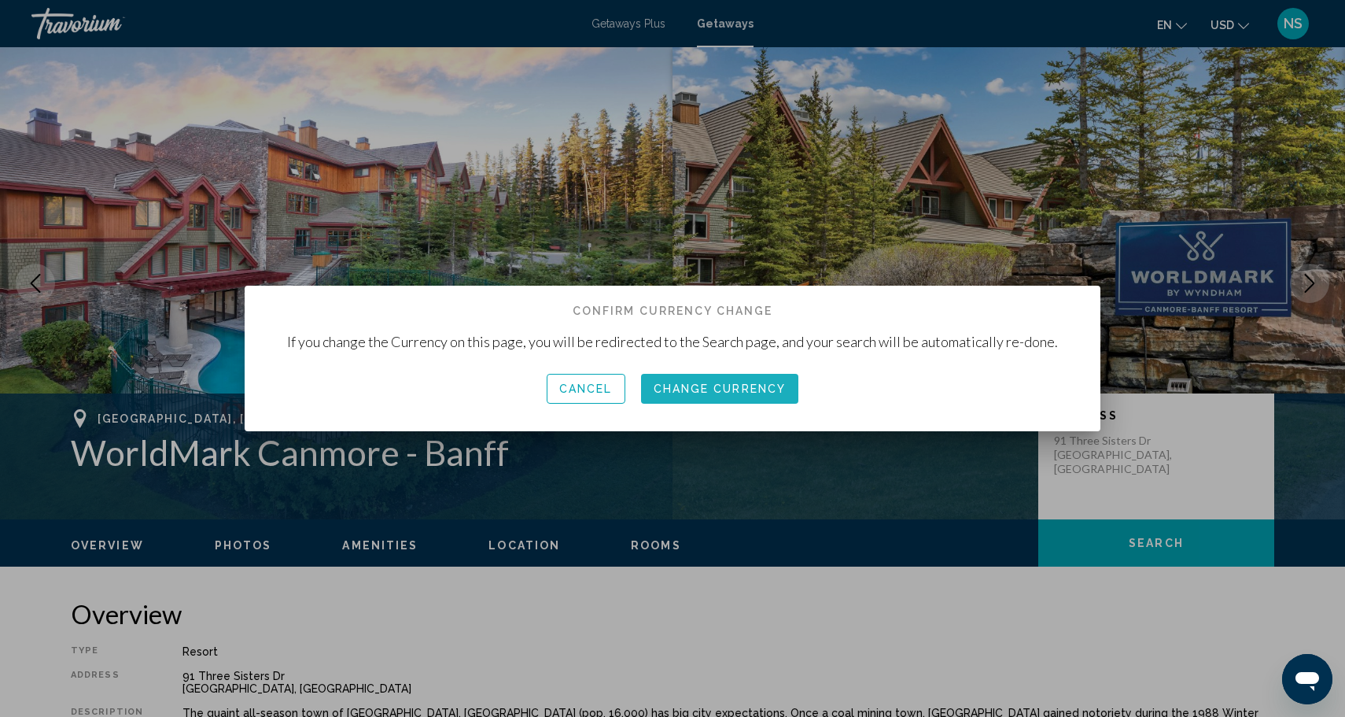
click at [750, 385] on span "Change Currency" at bounding box center [720, 389] width 133 height 13
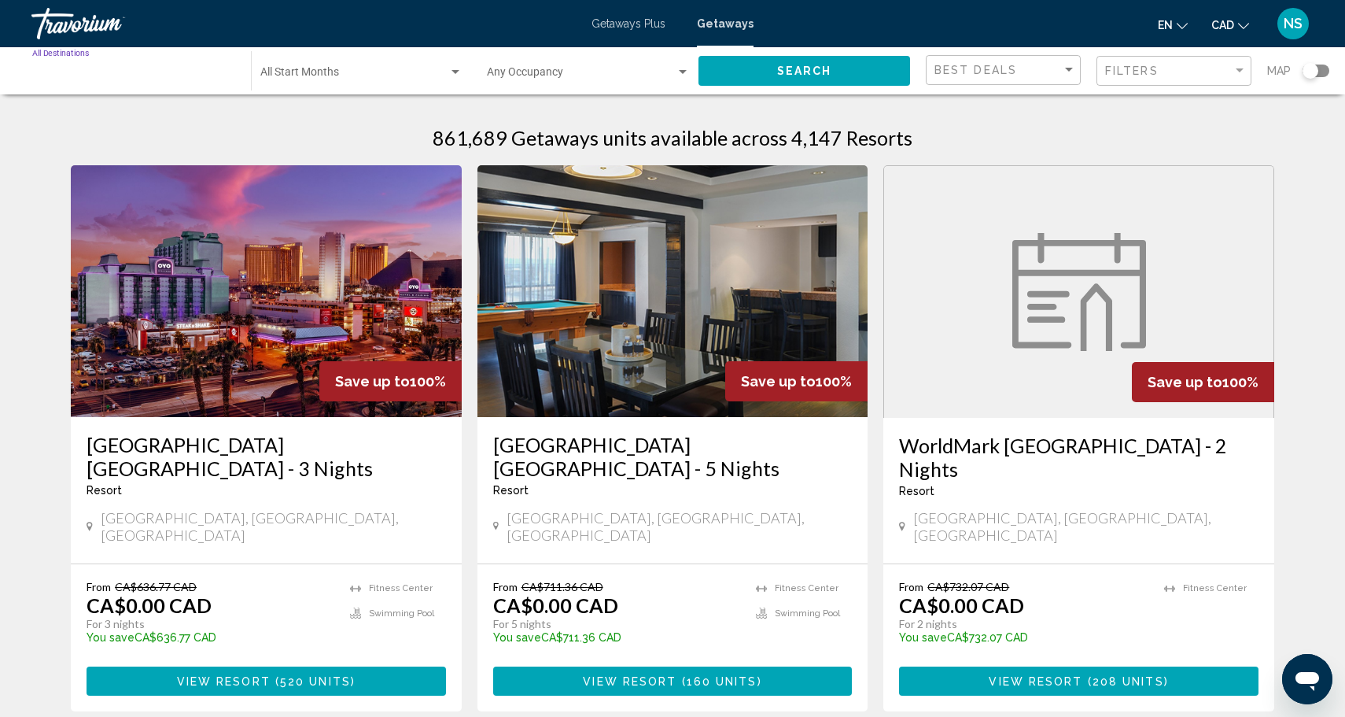
click at [155, 68] on div "Destination All Destinations" at bounding box center [133, 71] width 203 height 43
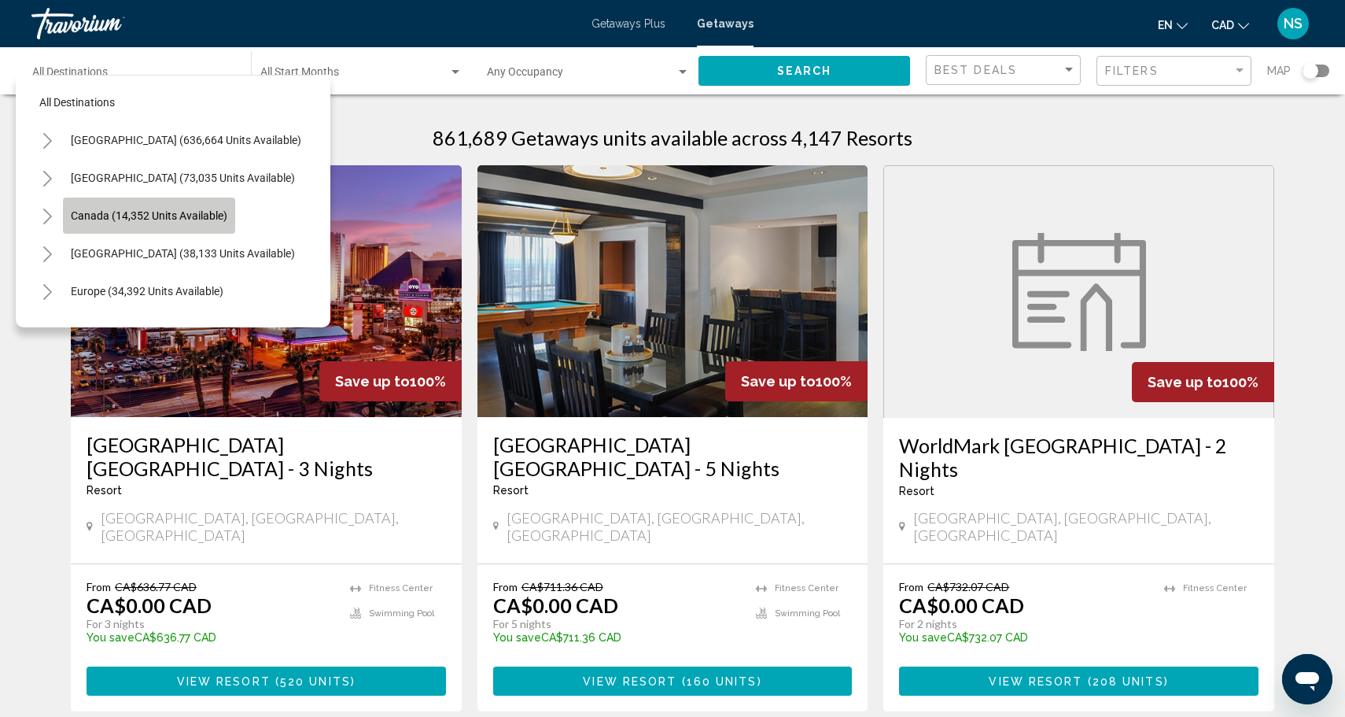
click at [175, 212] on span "Canada (14,352 units available)" at bounding box center [149, 215] width 157 height 13
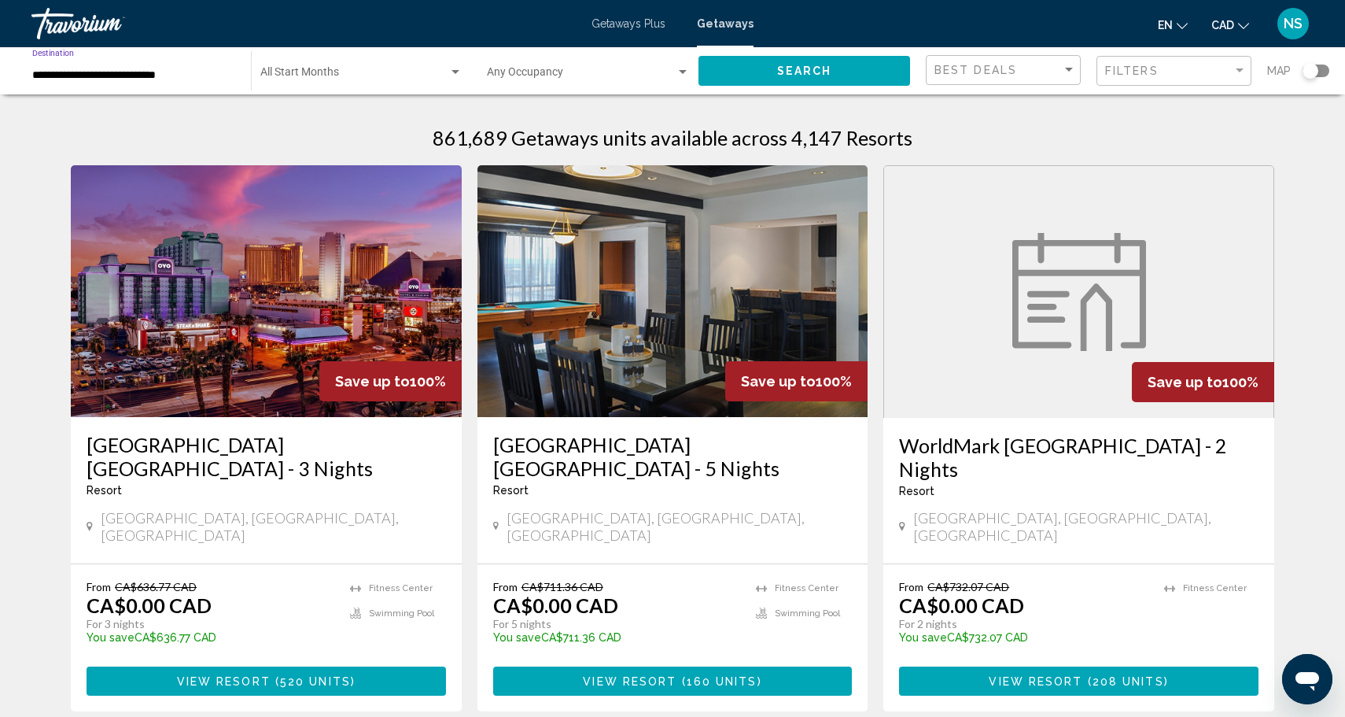
click at [190, 76] on input "**********" at bounding box center [133, 75] width 203 height 13
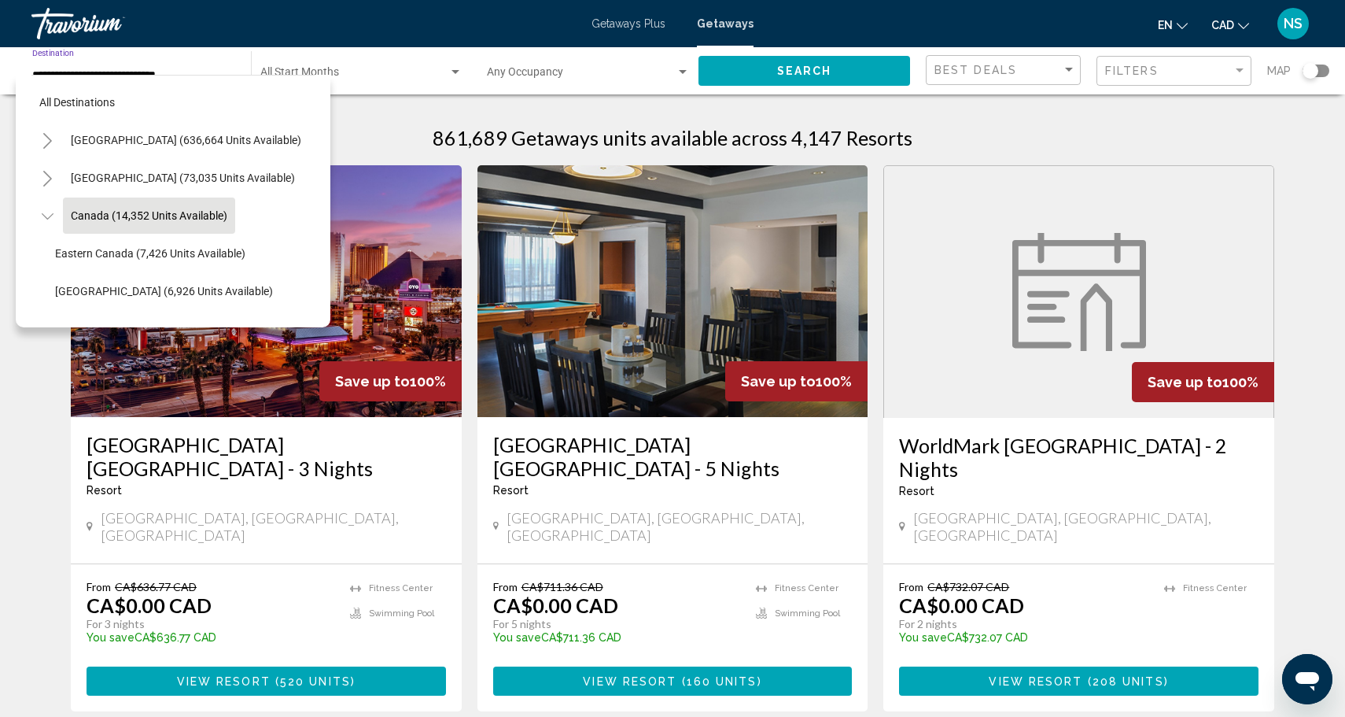
scroll to position [18, 0]
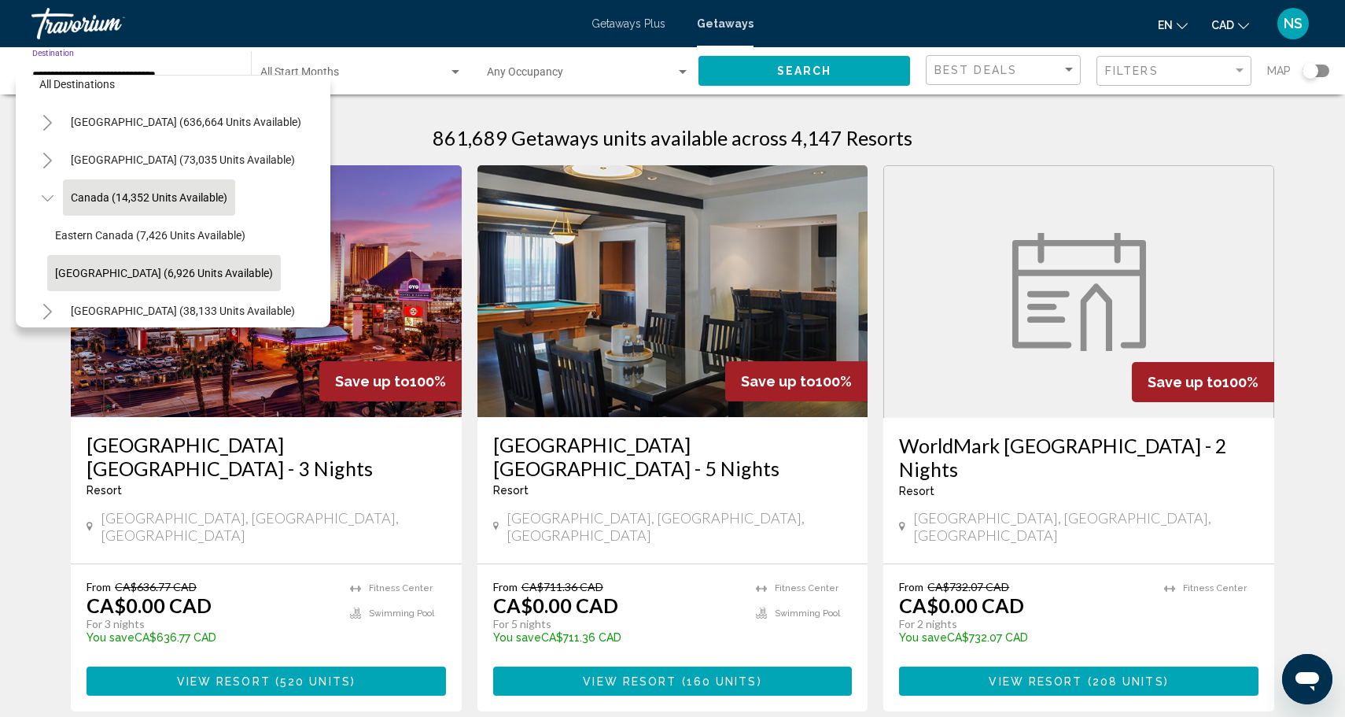
click at [190, 263] on button "Western Canada (6,926 units available)" at bounding box center [164, 273] width 234 height 36
type input "**********"
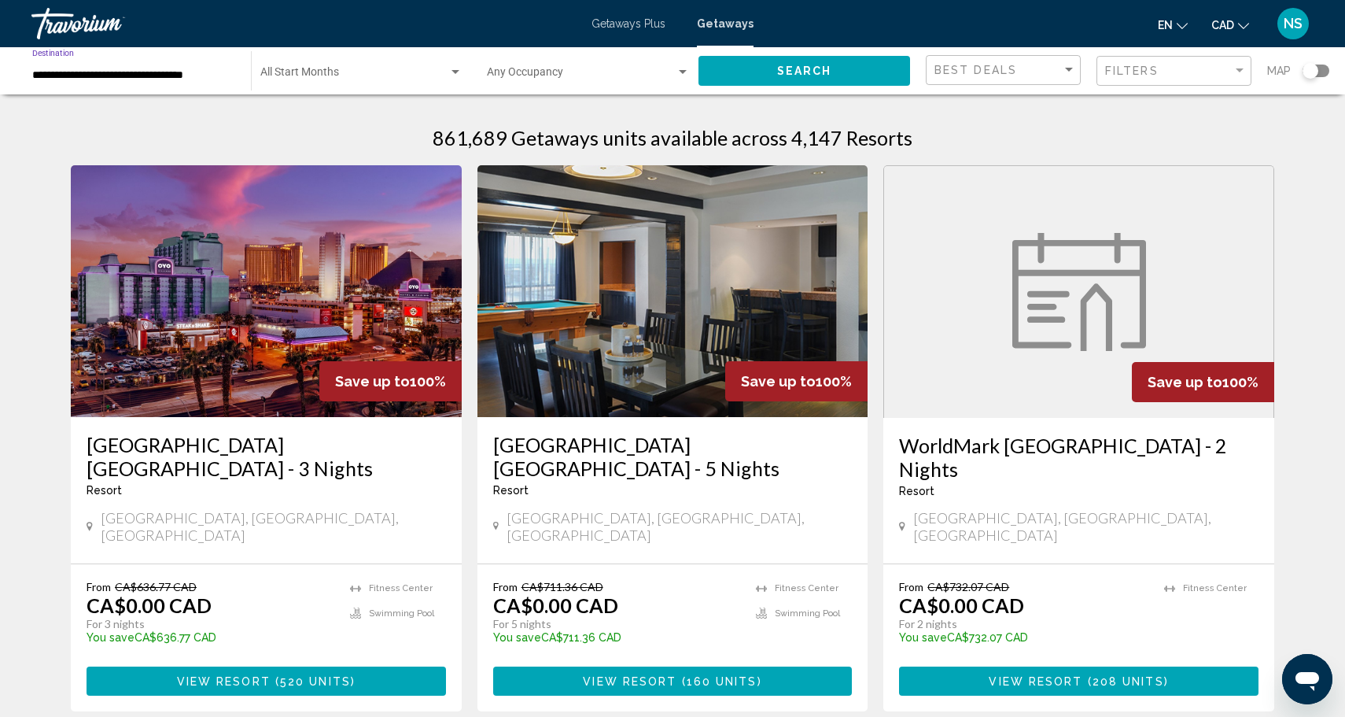
click at [336, 76] on span "Search widget" at bounding box center [354, 75] width 188 height 13
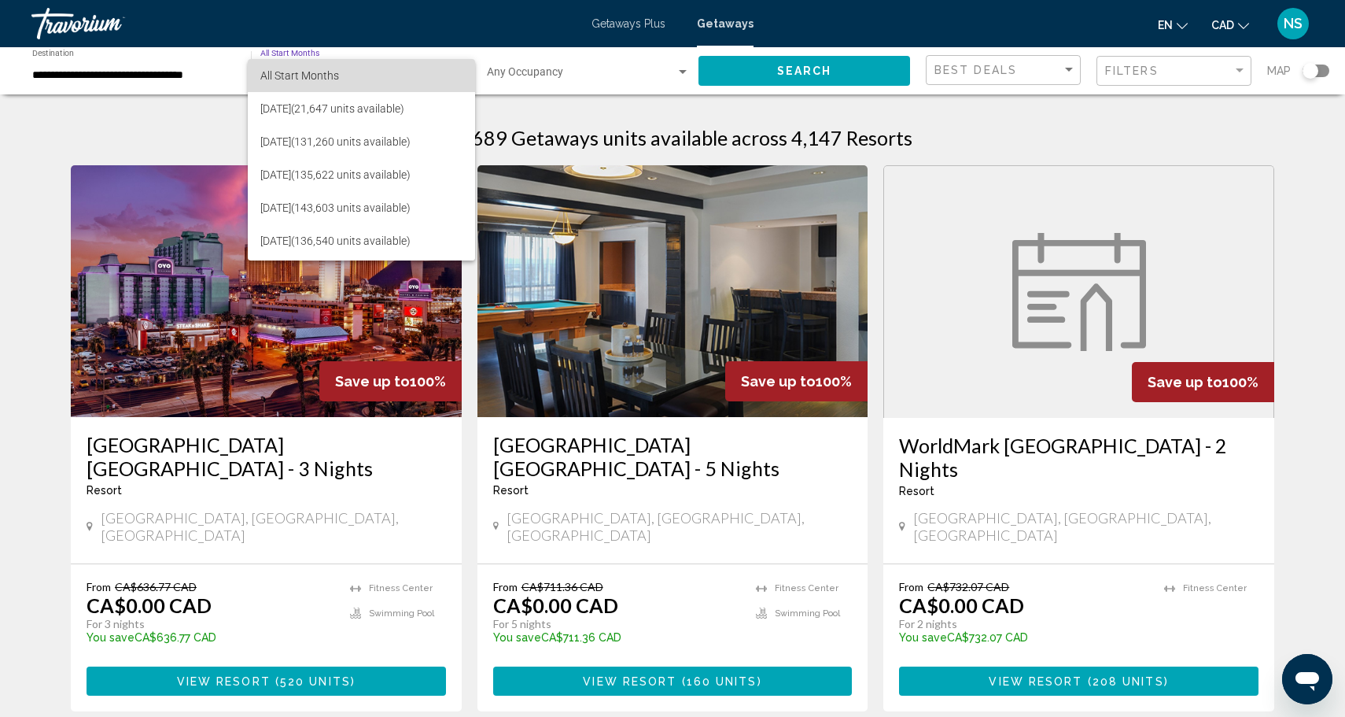
click at [355, 68] on span "All Start Months" at bounding box center [361, 75] width 202 height 33
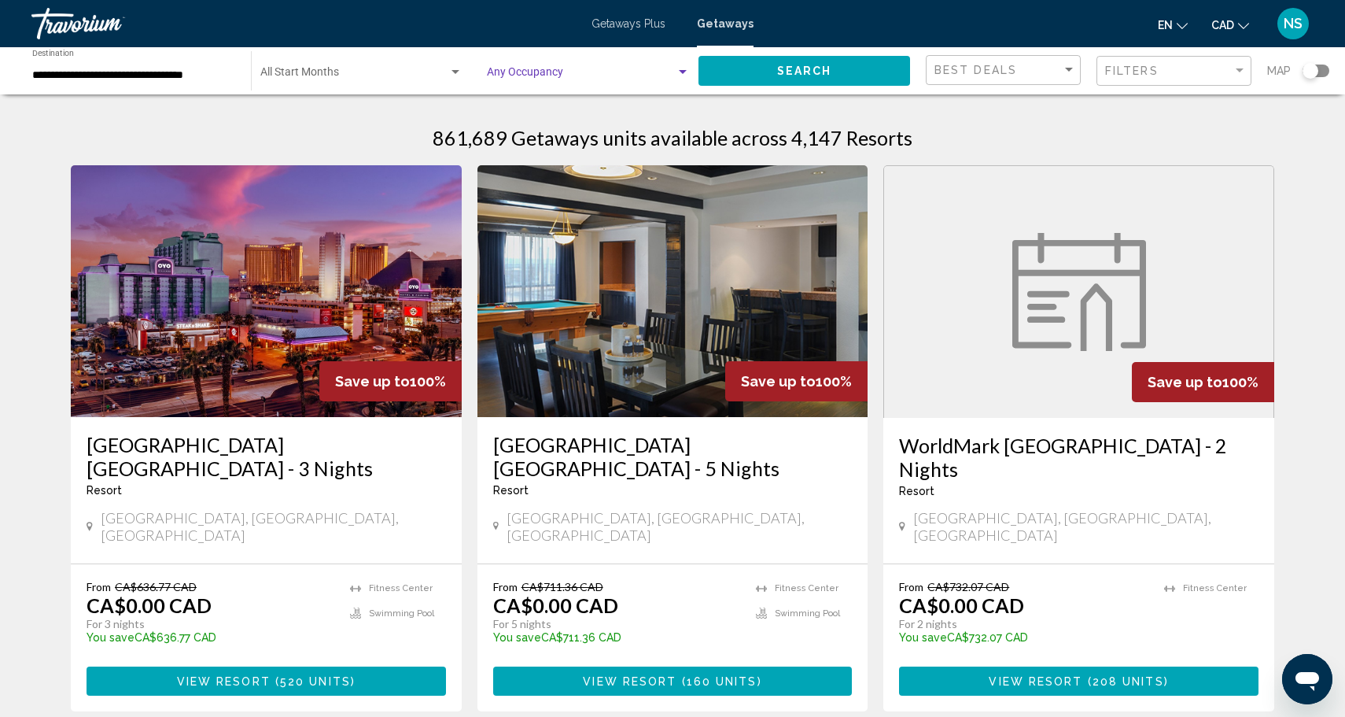
click at [536, 69] on div "Search widget" at bounding box center [588, 75] width 203 height 13
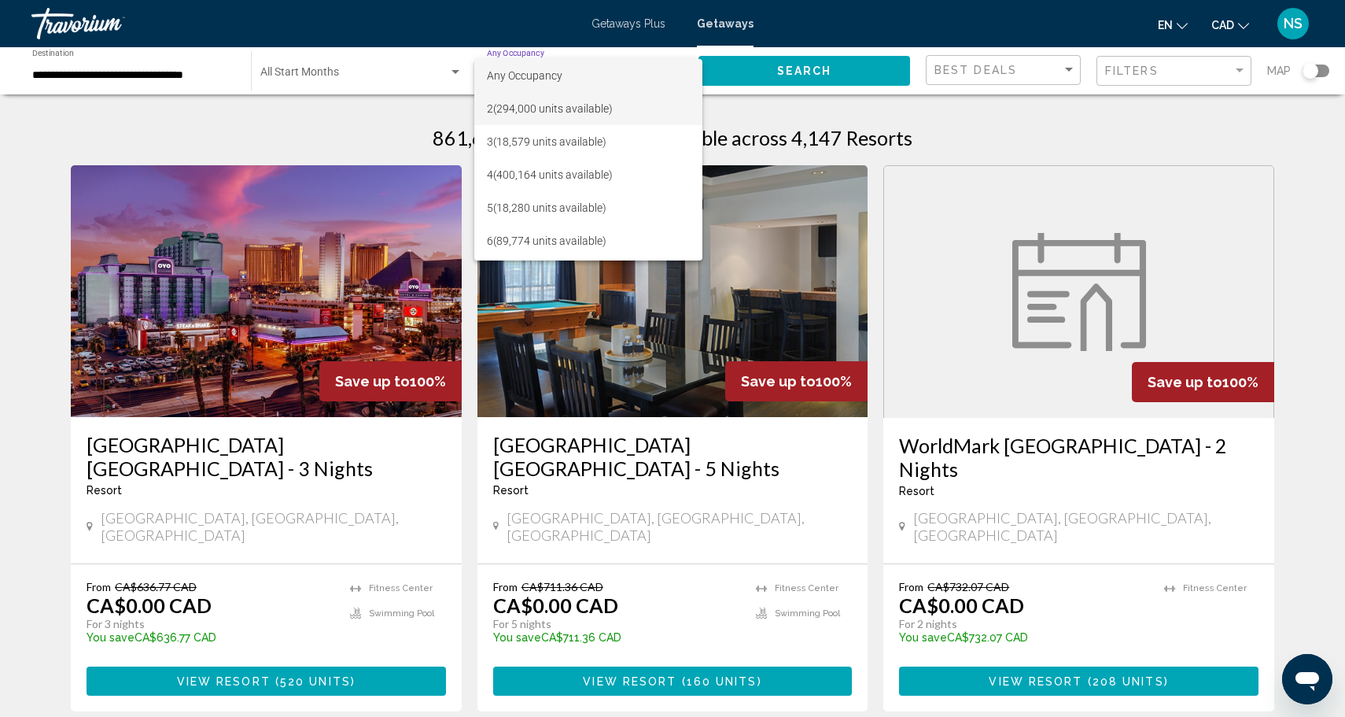
click at [547, 116] on span "2 (294,000 units available)" at bounding box center [588, 108] width 203 height 33
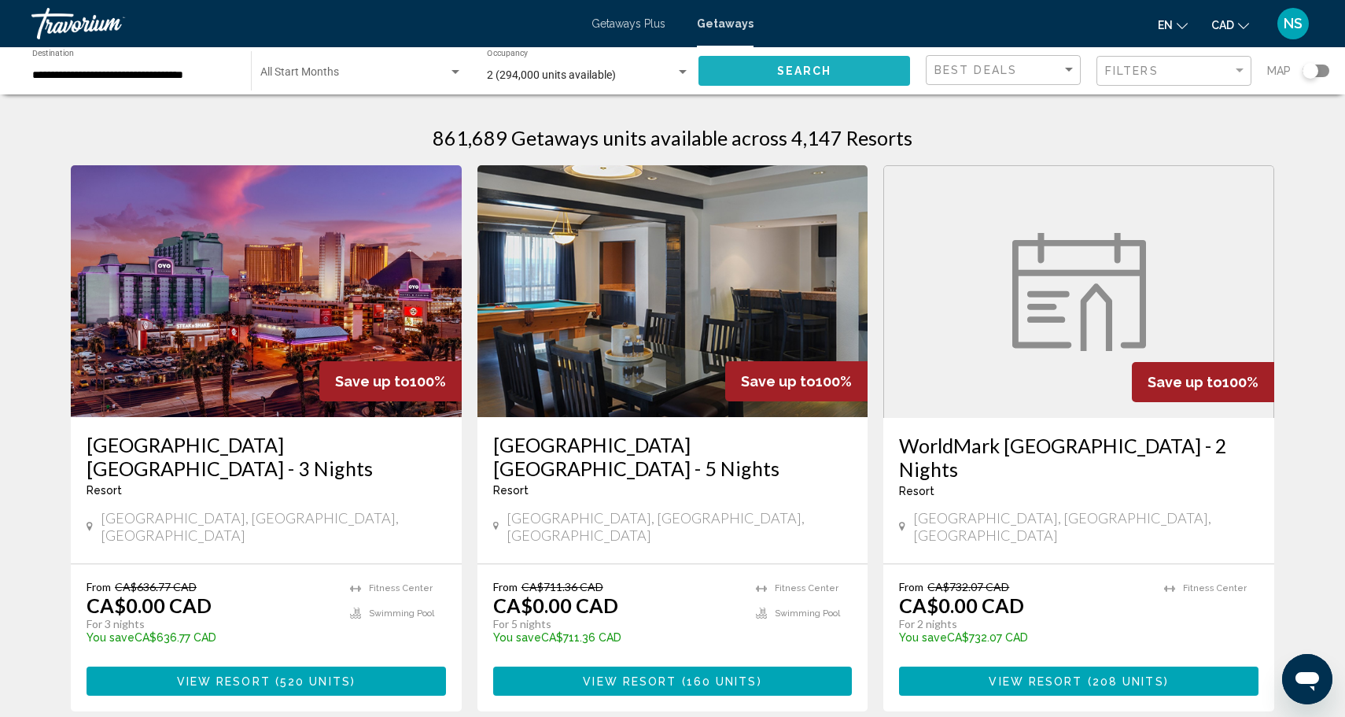
click at [772, 76] on button "Search" at bounding box center [804, 70] width 212 height 29
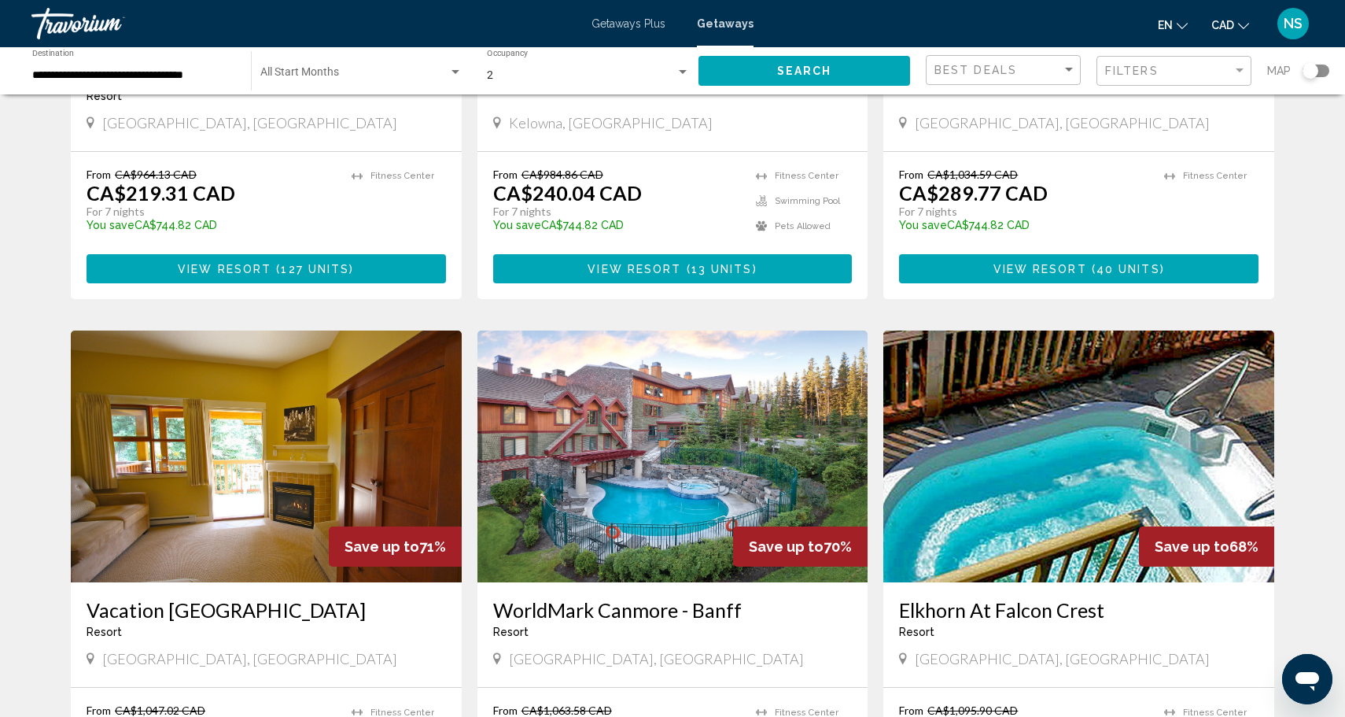
scroll to position [420, 0]
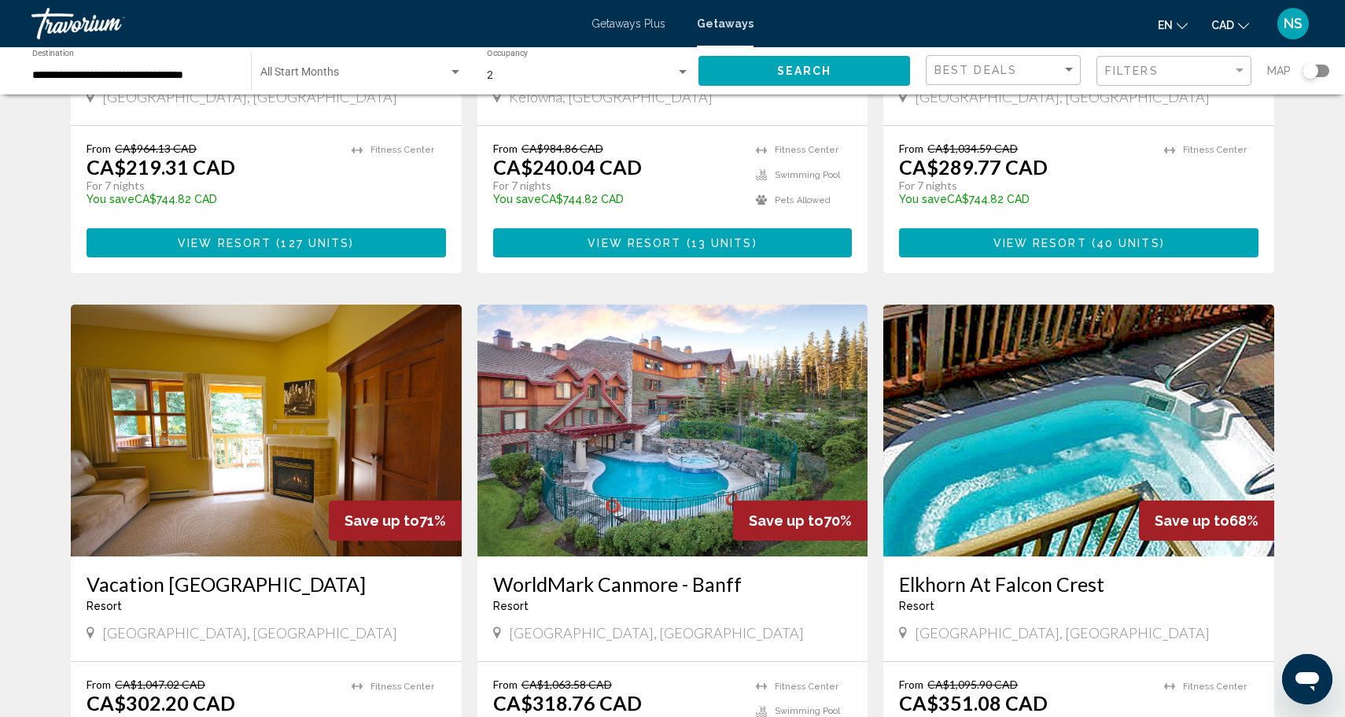
click at [628, 376] on img "Main content" at bounding box center [672, 430] width 391 height 252
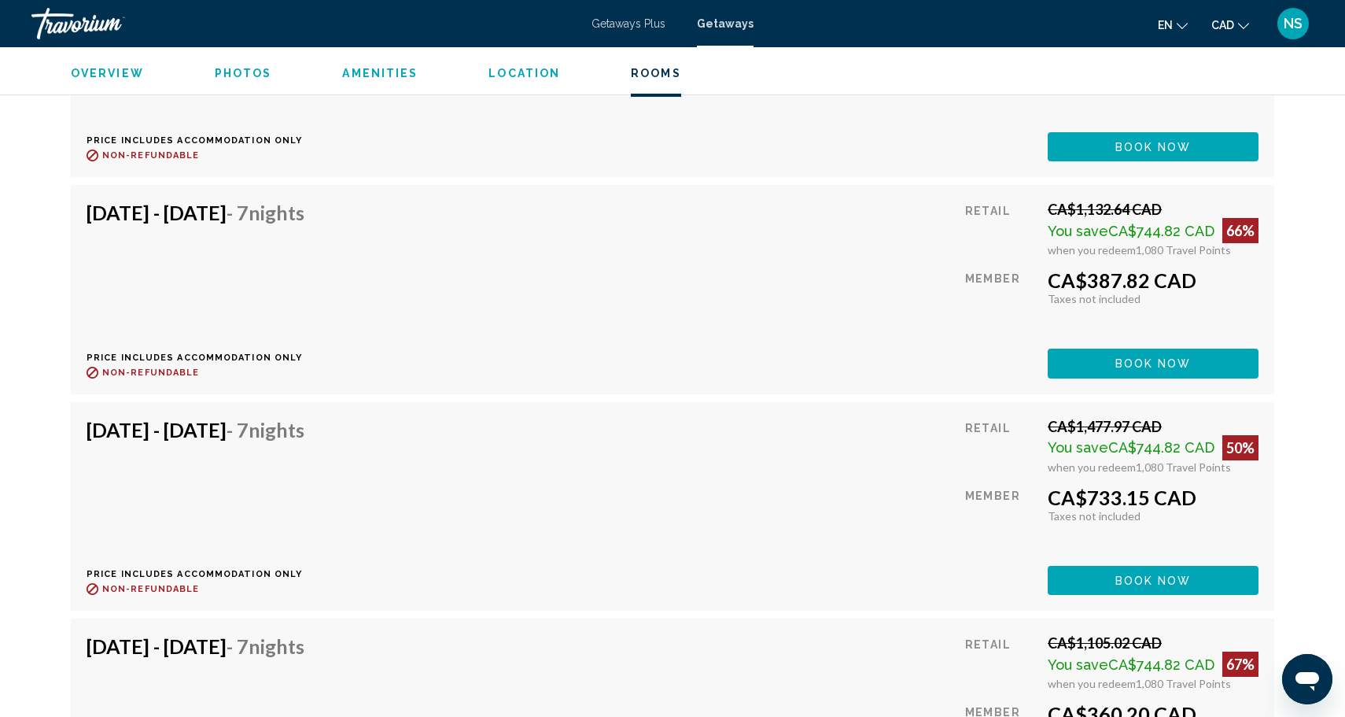
scroll to position [3978, 0]
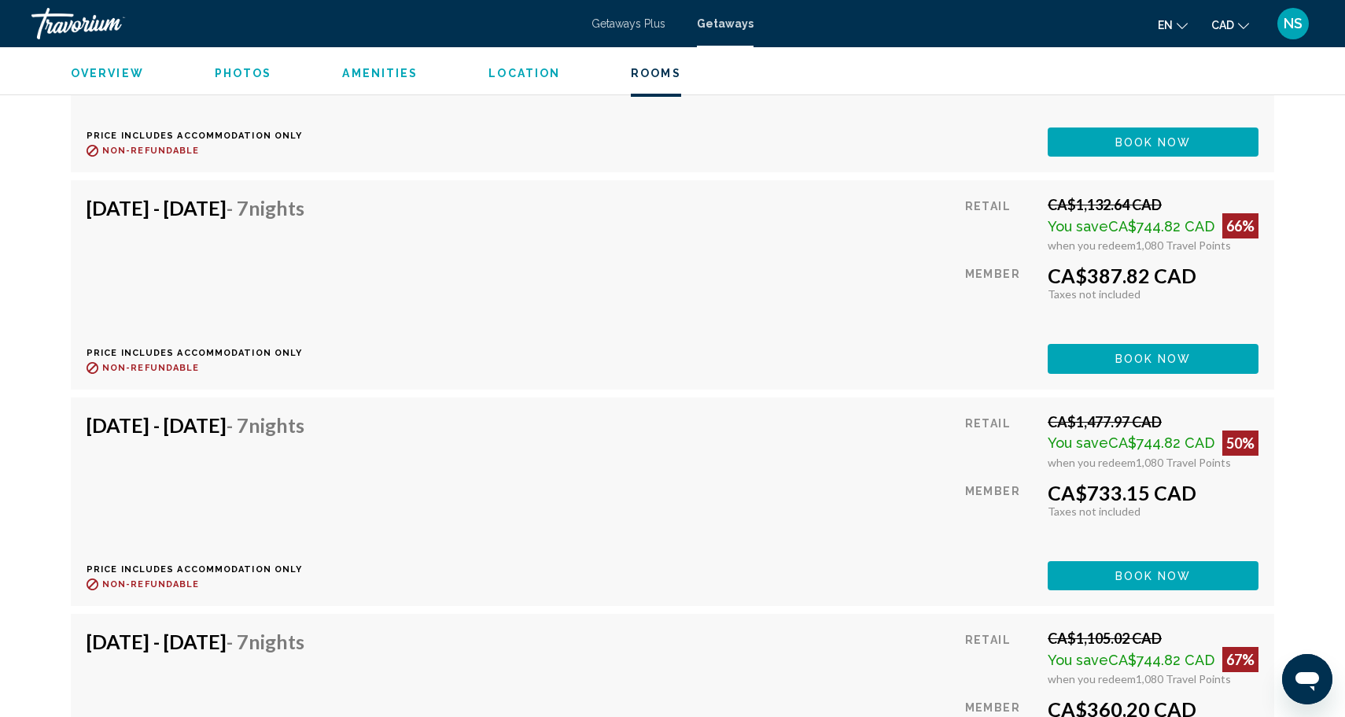
drag, startPoint x: 199, startPoint y: 334, endPoint x: 82, endPoint y: 318, distance: 118.4
click at [82, 318] on div "Dec 12, 2025 - Dec 19, 2025 - 7 Nights Price includes accommodation only Refund…" at bounding box center [672, 284] width 1203 height 208
copy div "Price includes accommodation only Refundable until : Non-refundable"
click at [1078, 213] on div "You save CA$744.82 CAD 66%" at bounding box center [1153, 225] width 211 height 25
click at [782, 204] on div "Dec 12, 2025 - Dec 19, 2025 - 7 Nights Price includes accommodation only Refund…" at bounding box center [673, 284] width 1172 height 177
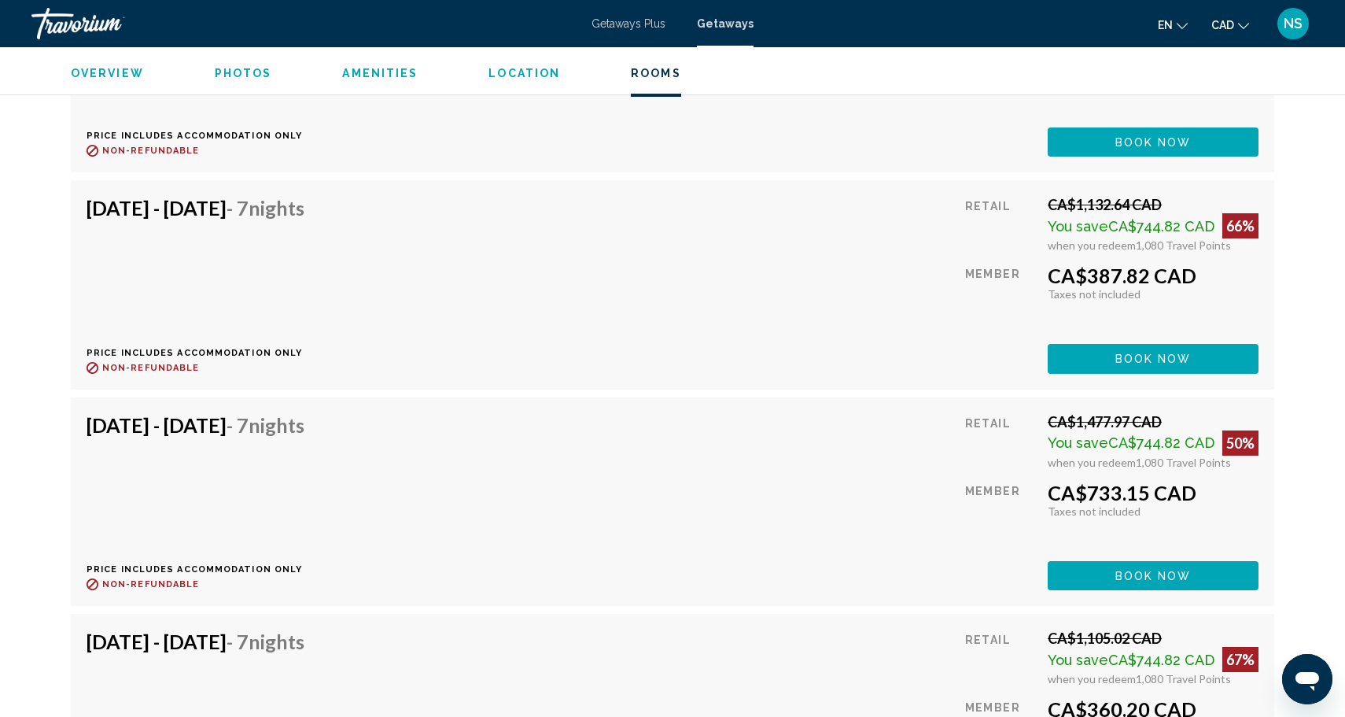
click at [316, 258] on div "Dec 12, 2025 - Dec 19, 2025 - 7 Nights Price includes accommodation only Refund…" at bounding box center [202, 284] width 230 height 177
click at [1096, 196] on div "CA$1,132.64 CAD" at bounding box center [1153, 204] width 211 height 17
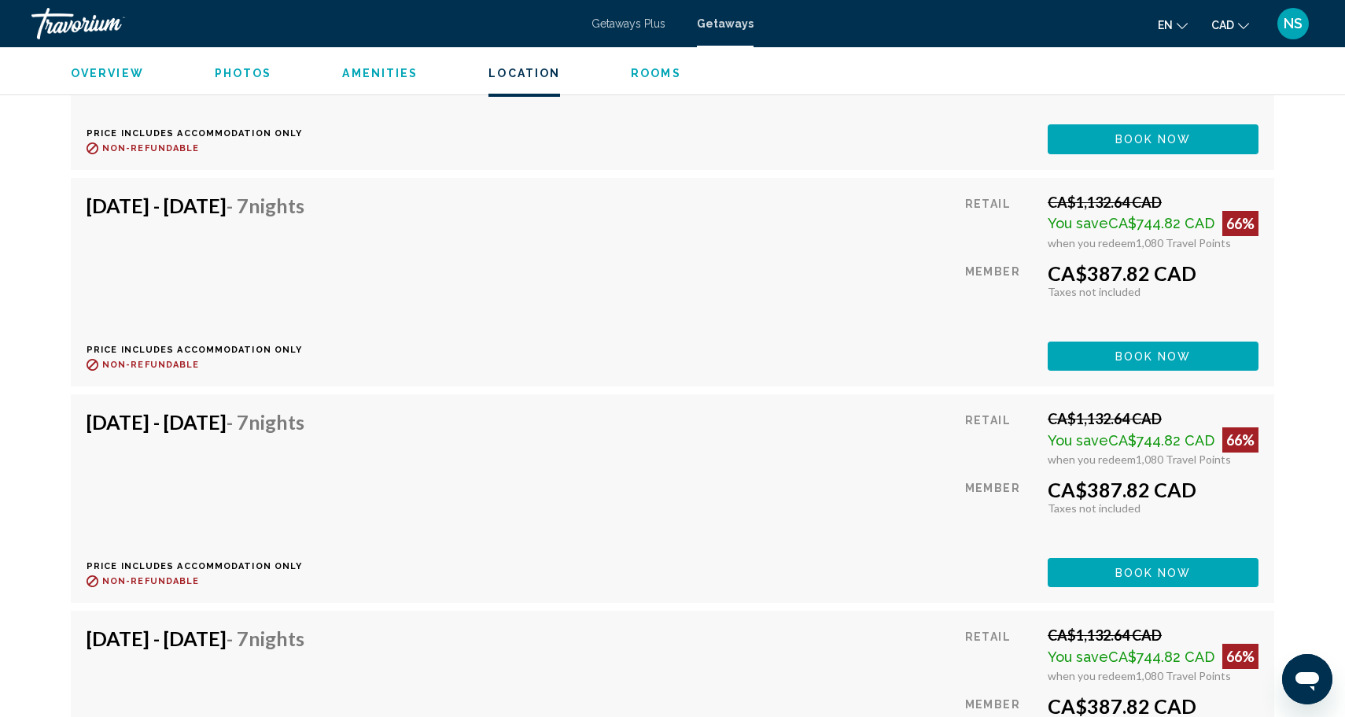
scroll to position [3568, 0]
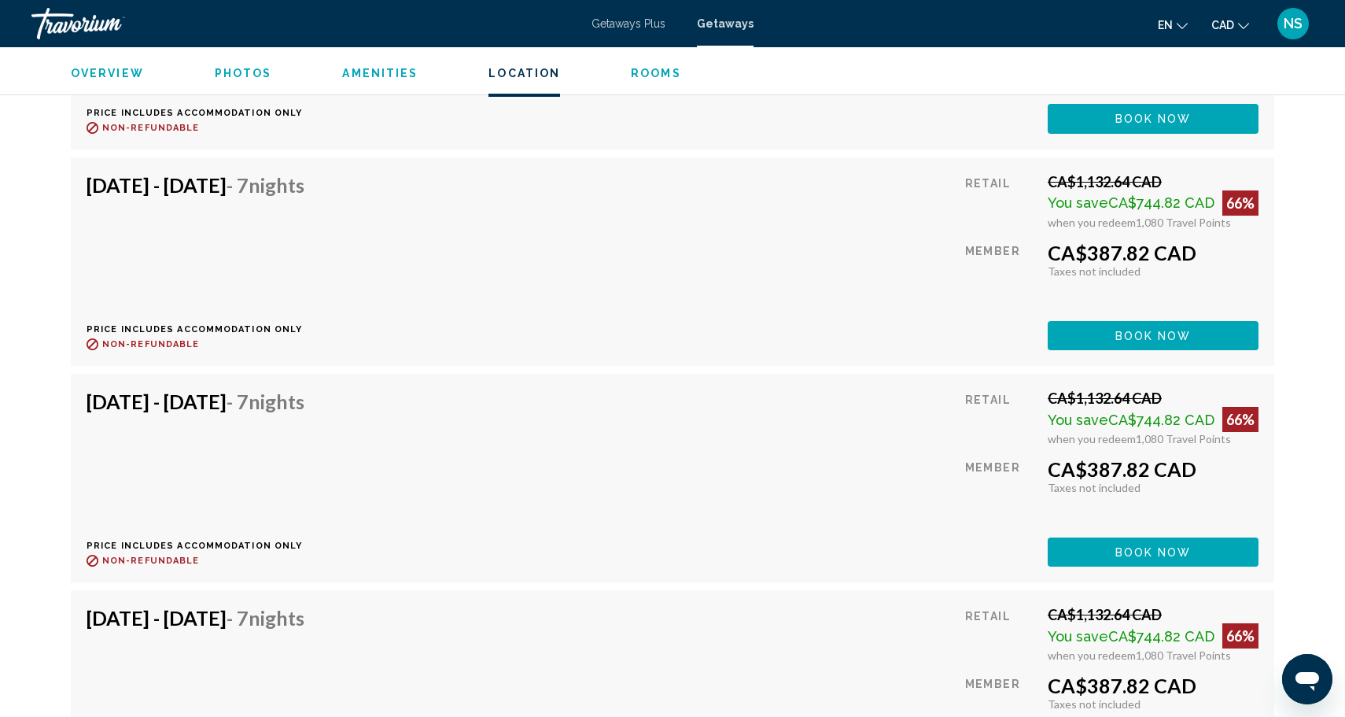
drag, startPoint x: 1157, startPoint y: 522, endPoint x: 1310, endPoint y: 400, distance: 195.9
click at [1118, 546] on span "Book now" at bounding box center [1153, 552] width 76 height 13
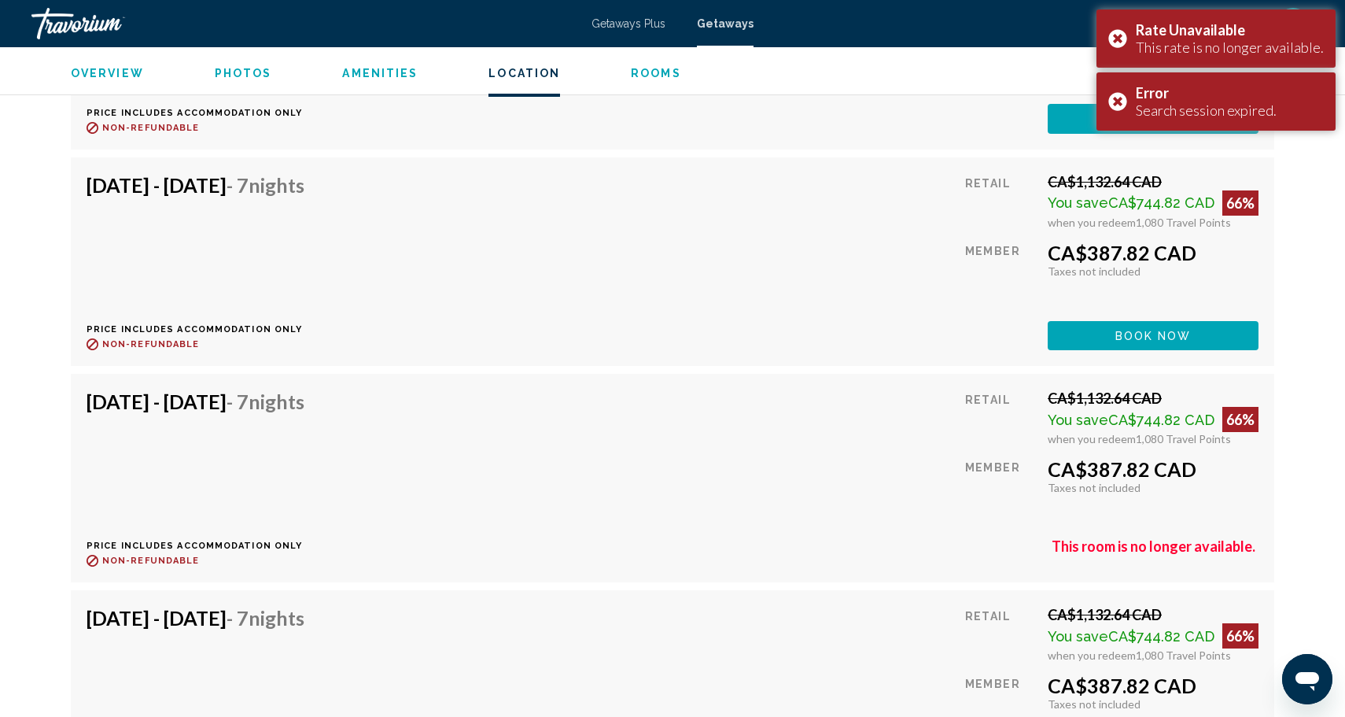
click at [246, 389] on h4 "Dec 5, 2025 - Dec 12, 2025 - 7 Nights" at bounding box center [196, 401] width 218 height 24
click at [1137, 330] on span "Book now" at bounding box center [1153, 336] width 76 height 13
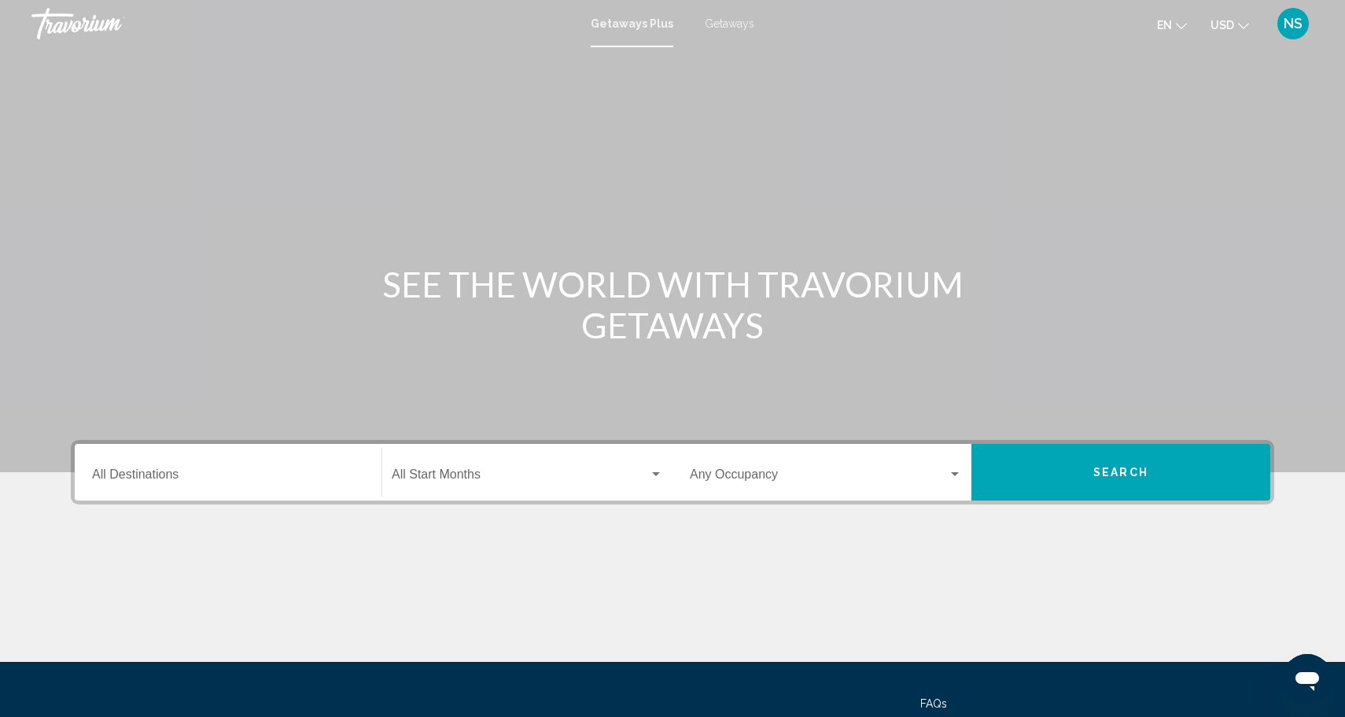
click at [229, 477] on input "Destination All Destinations" at bounding box center [228, 477] width 272 height 14
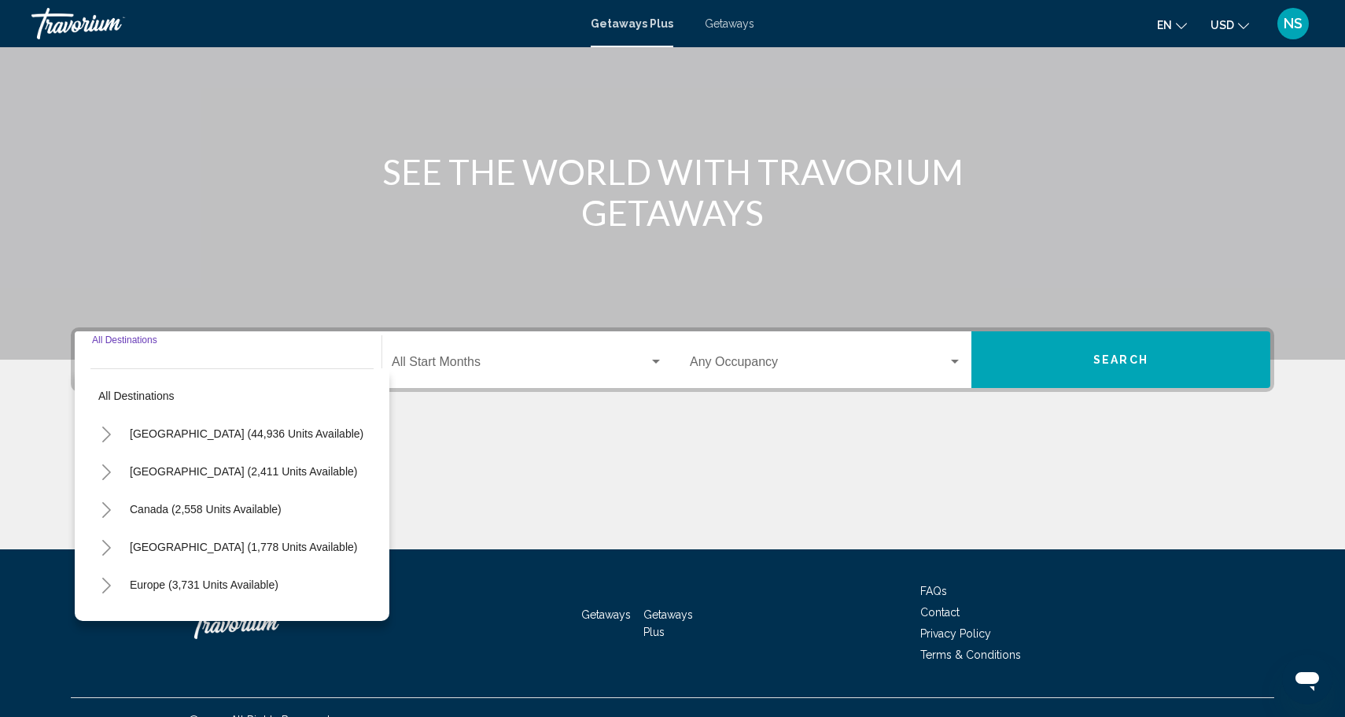
scroll to position [138, 0]
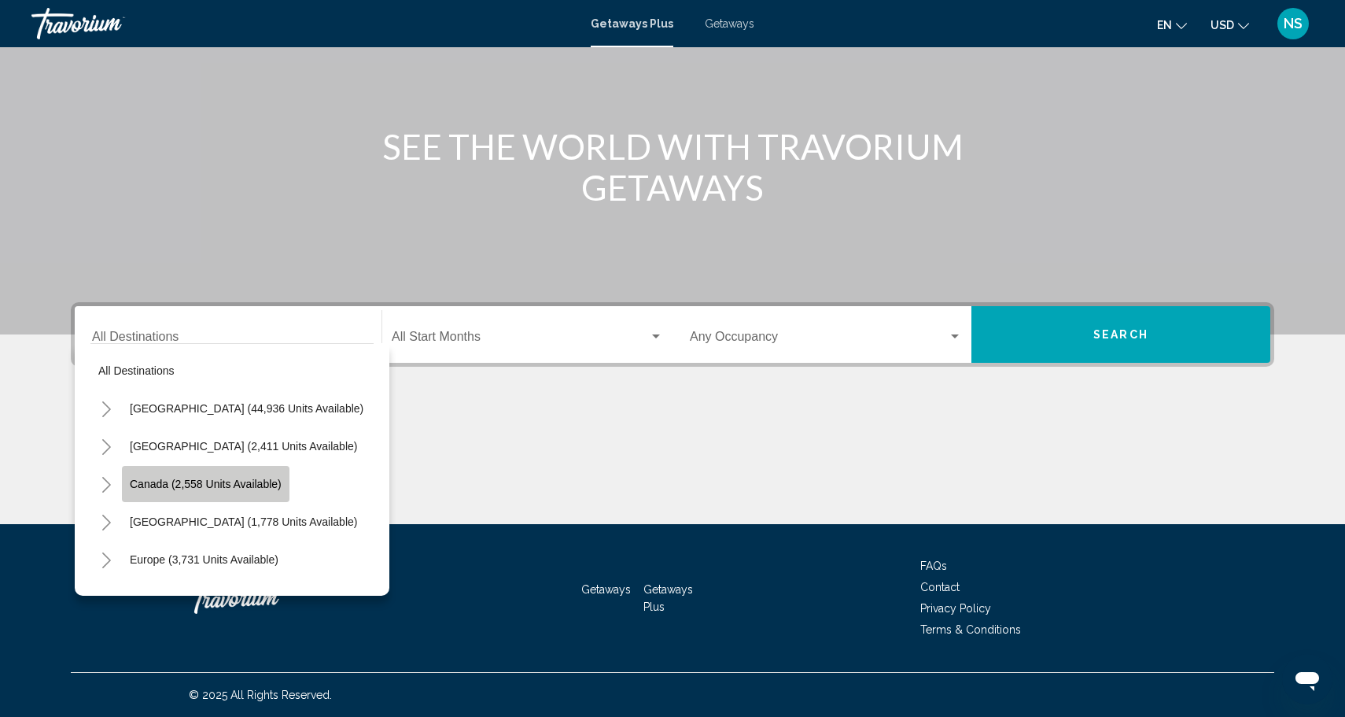
click at [239, 480] on span "Canada (2,558 units available)" at bounding box center [206, 483] width 152 height 13
type input "**********"
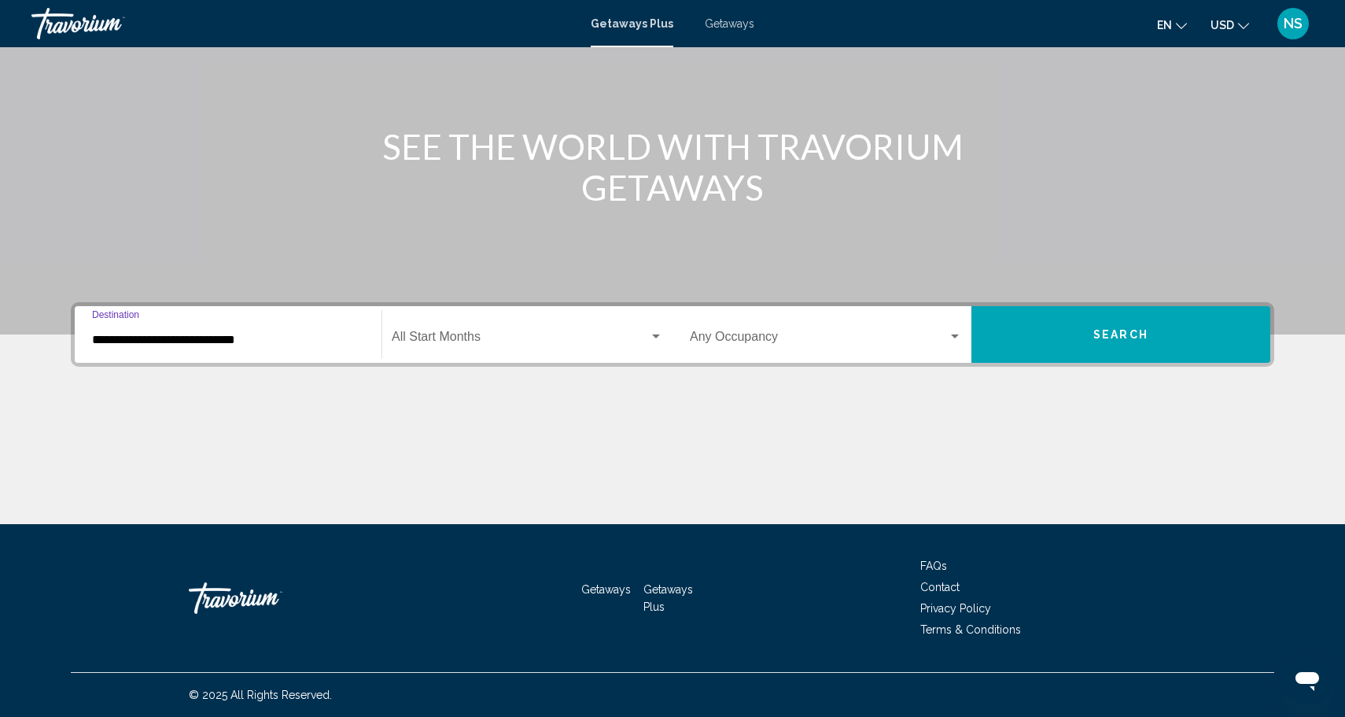
click at [464, 330] on div "Start Month All Start Months" at bounding box center [527, 335] width 271 height 50
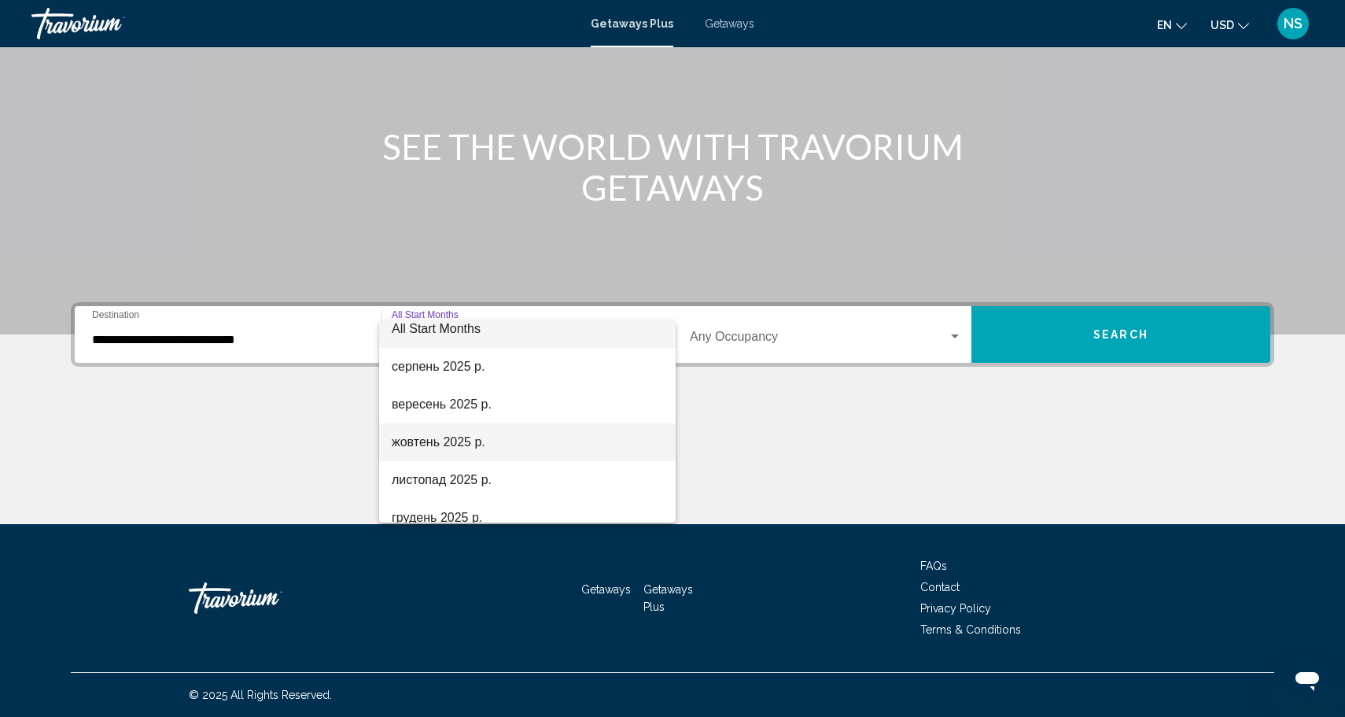
scroll to position [14, 0]
click at [824, 329] on div at bounding box center [672, 358] width 1345 height 717
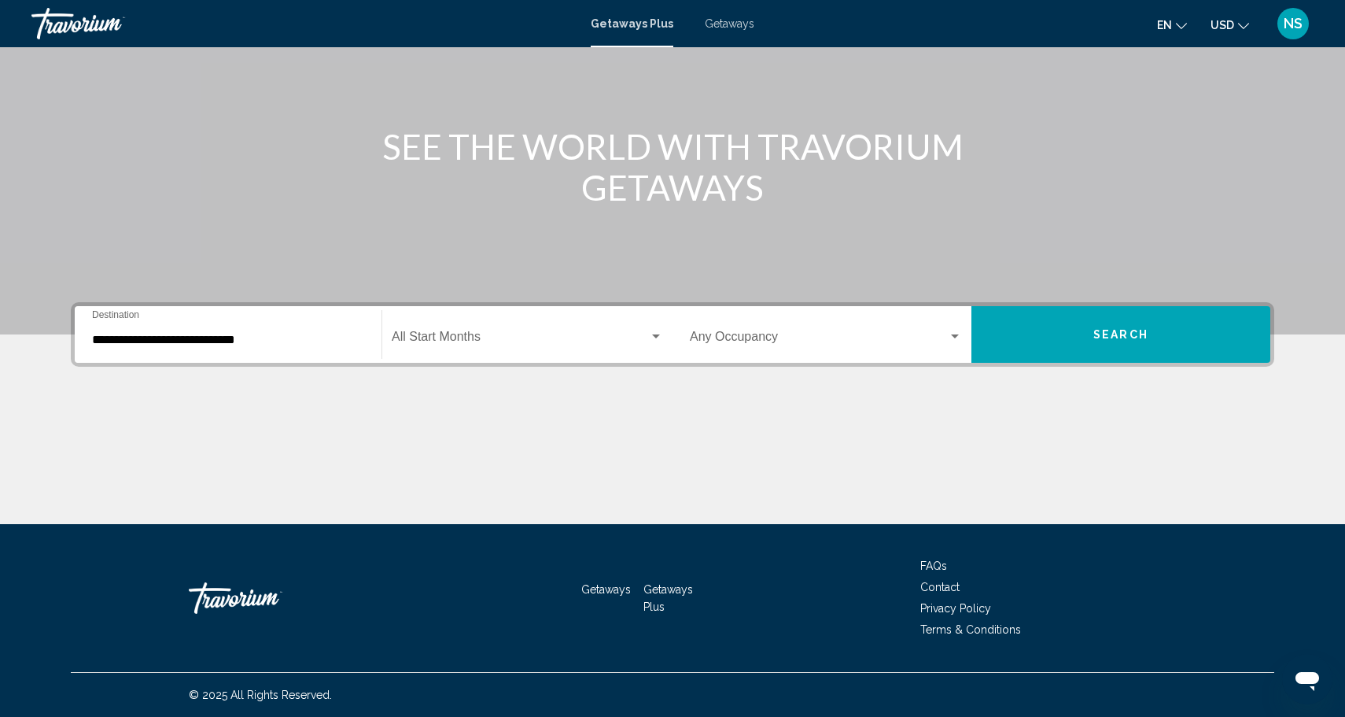
click at [824, 329] on div "Occupancy Any Occupancy" at bounding box center [826, 335] width 272 height 50
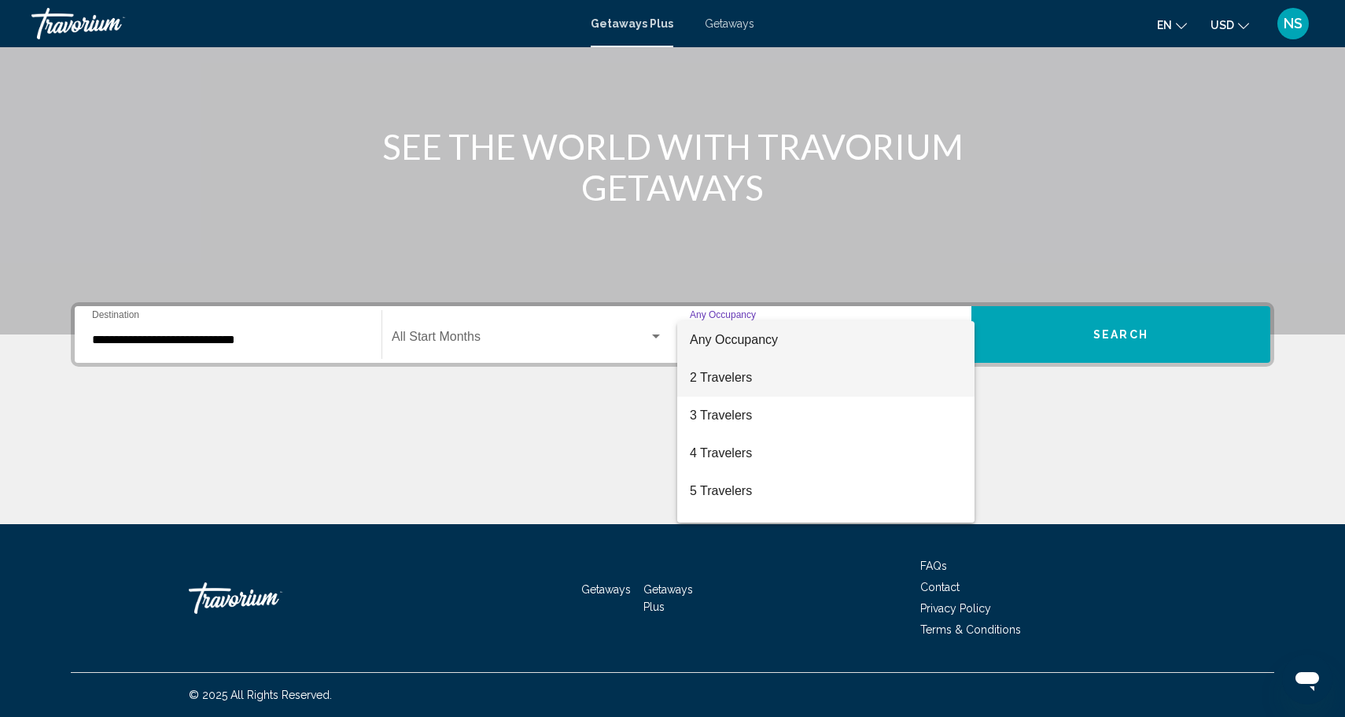
click at [772, 377] on span "2 Travelers" at bounding box center [826, 378] width 272 height 38
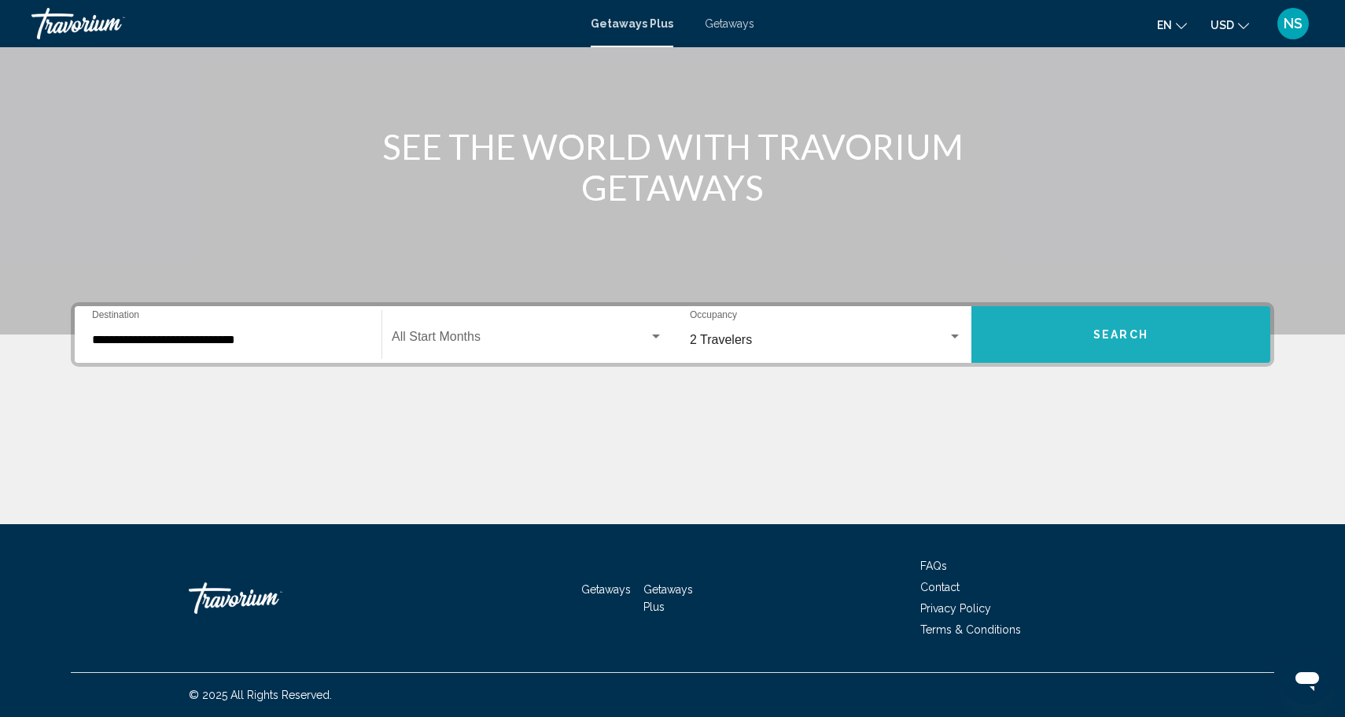
click at [1059, 327] on button "Search" at bounding box center [1120, 334] width 299 height 57
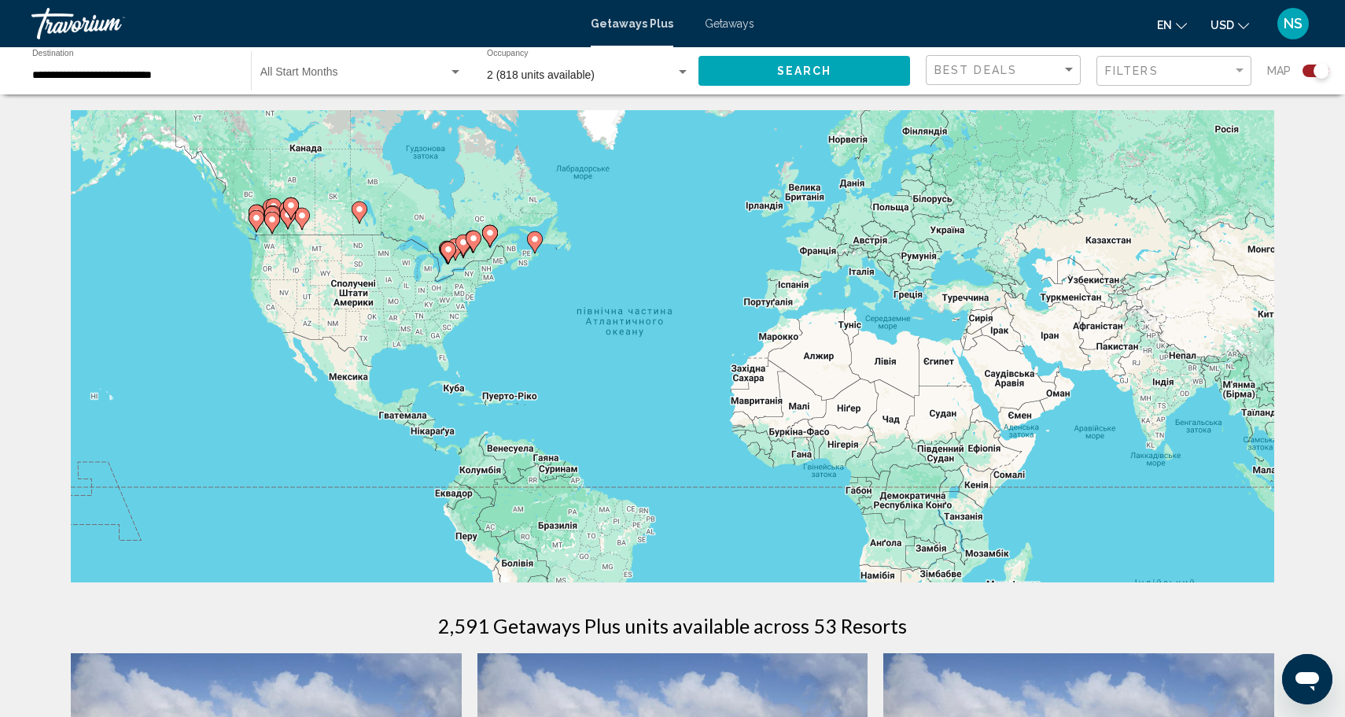
click at [186, 77] on input "**********" at bounding box center [133, 75] width 203 height 13
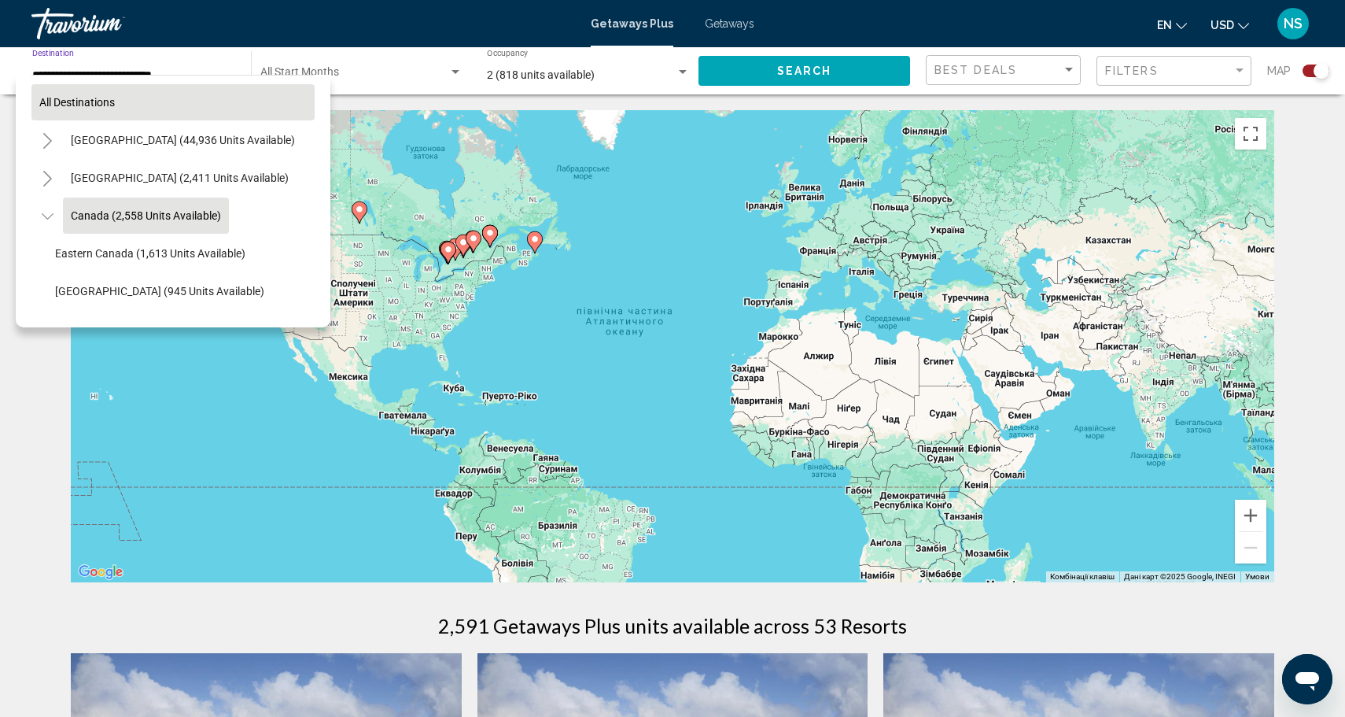
scroll to position [18, 0]
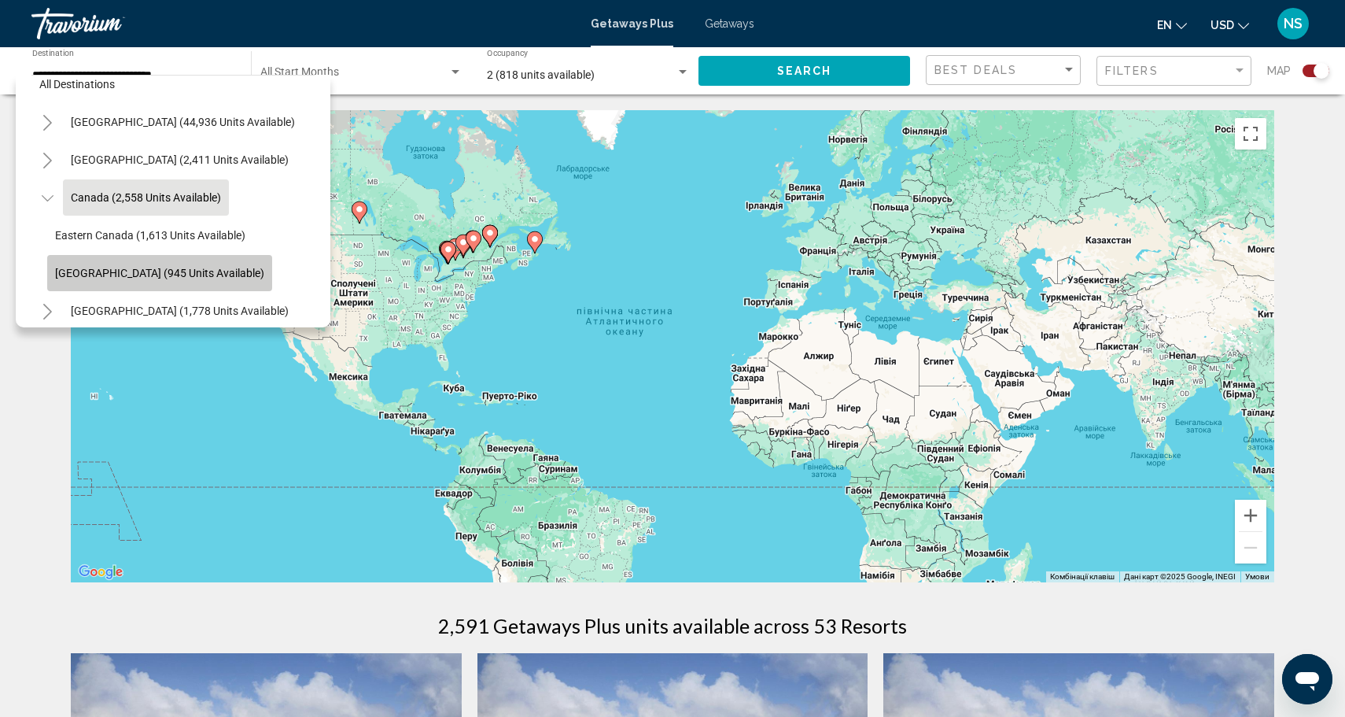
click at [202, 268] on span "Western Canada (945 units available)" at bounding box center [159, 273] width 209 height 13
type input "**********"
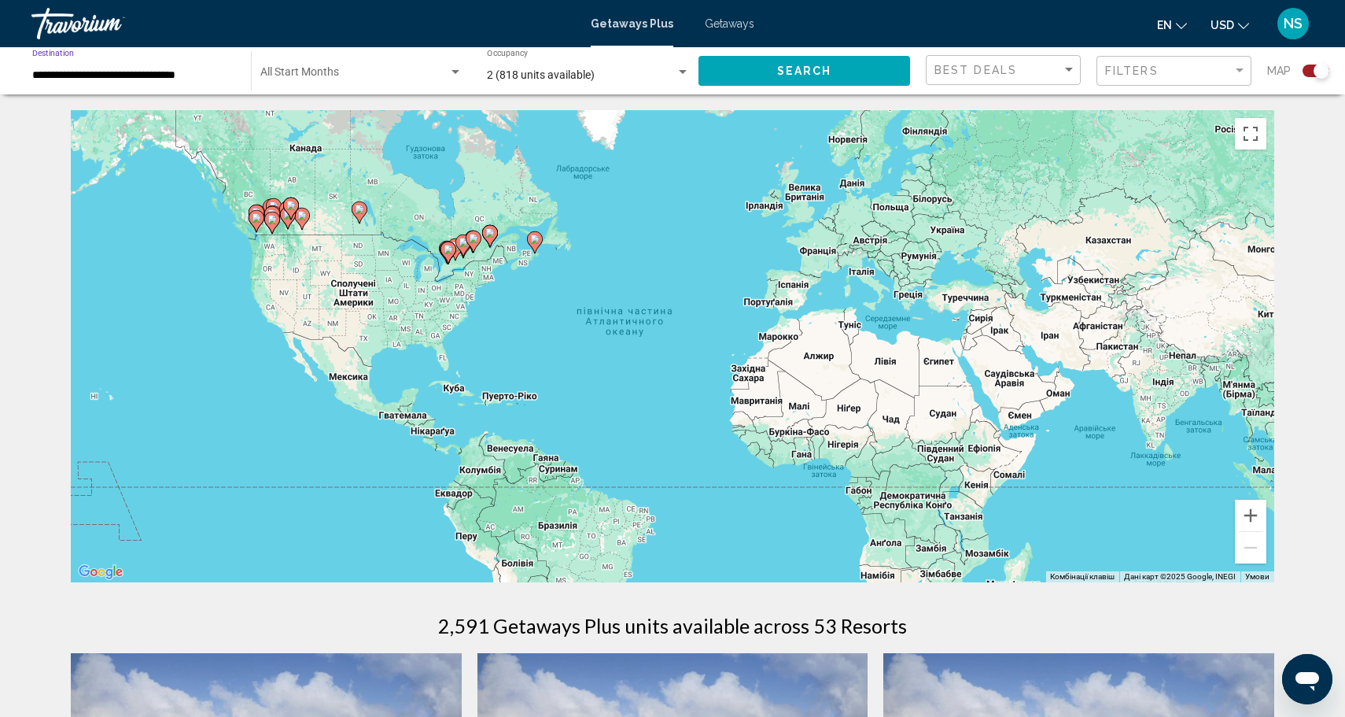
click at [726, 76] on button "Search" at bounding box center [804, 70] width 212 height 29
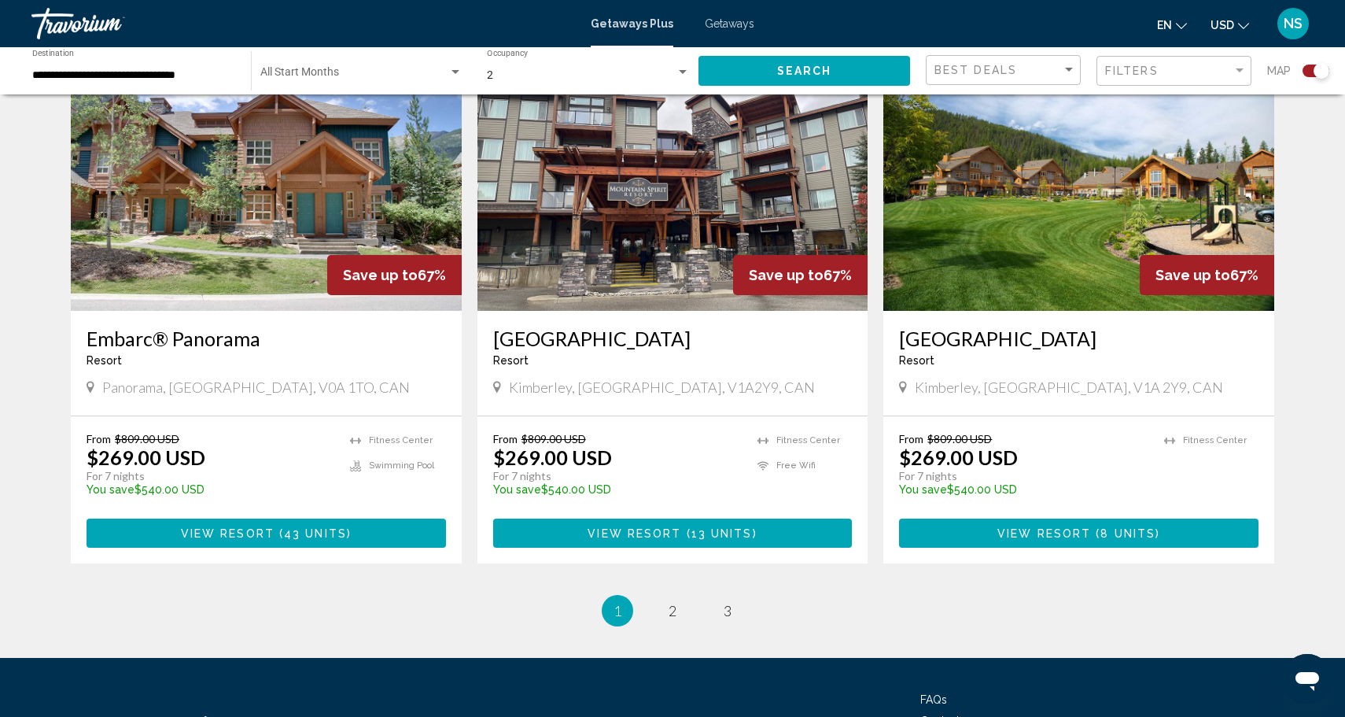
scroll to position [2318, 0]
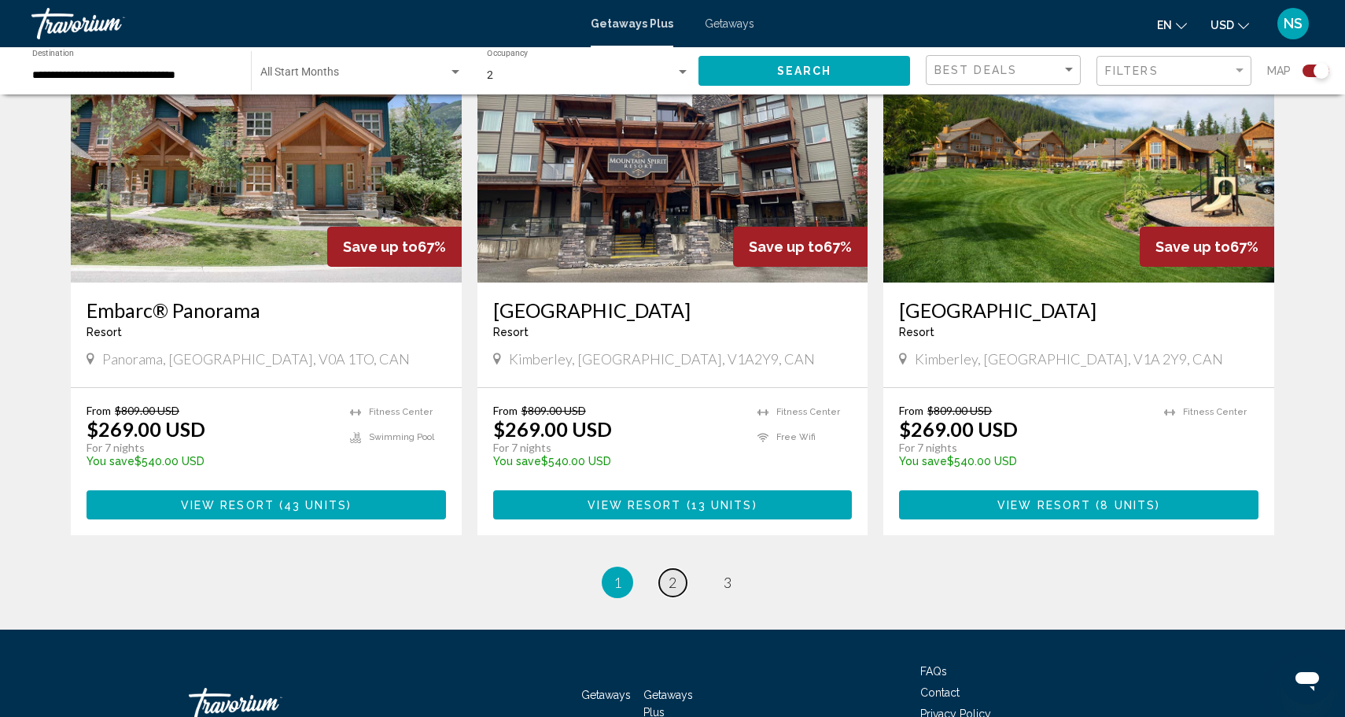
click at [673, 569] on link "page 2" at bounding box center [673, 583] width 28 height 28
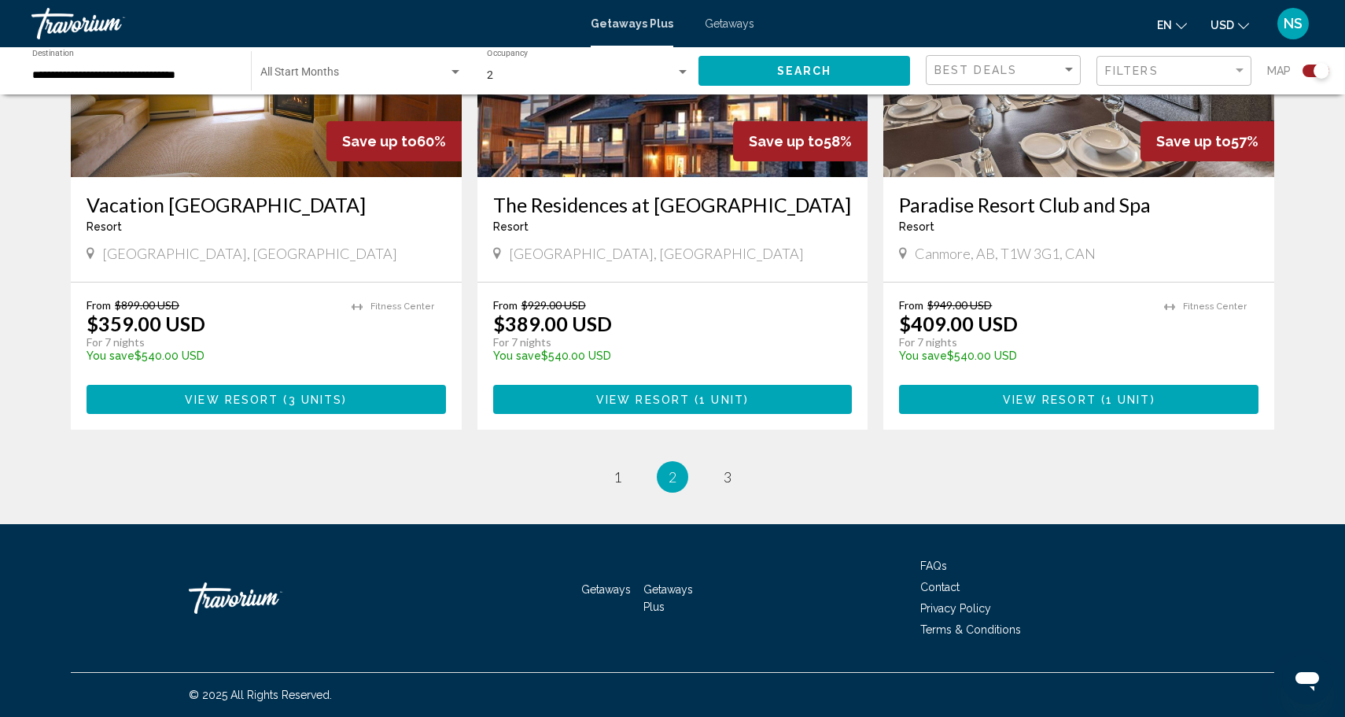
scroll to position [2383, 0]
click at [733, 473] on link "page 3" at bounding box center [728, 477] width 28 height 28
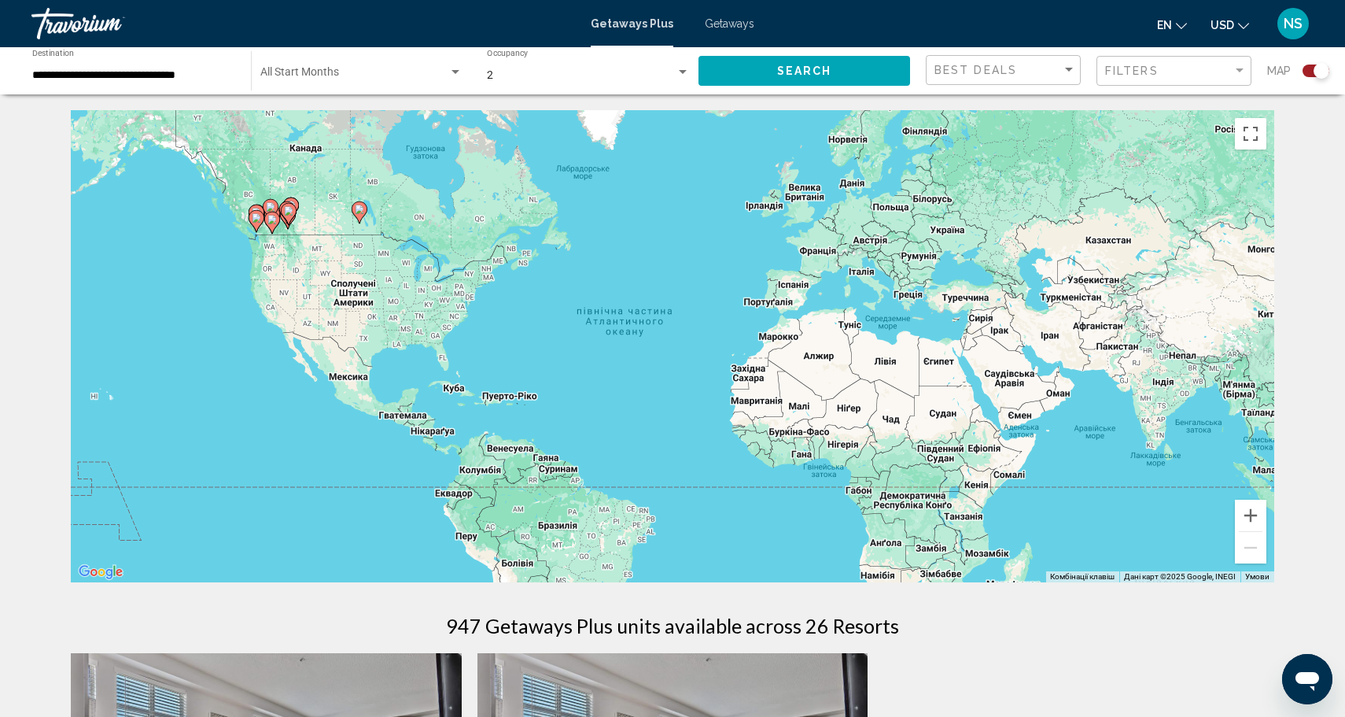
click at [724, 18] on span "Getaways" at bounding box center [730, 23] width 50 height 13
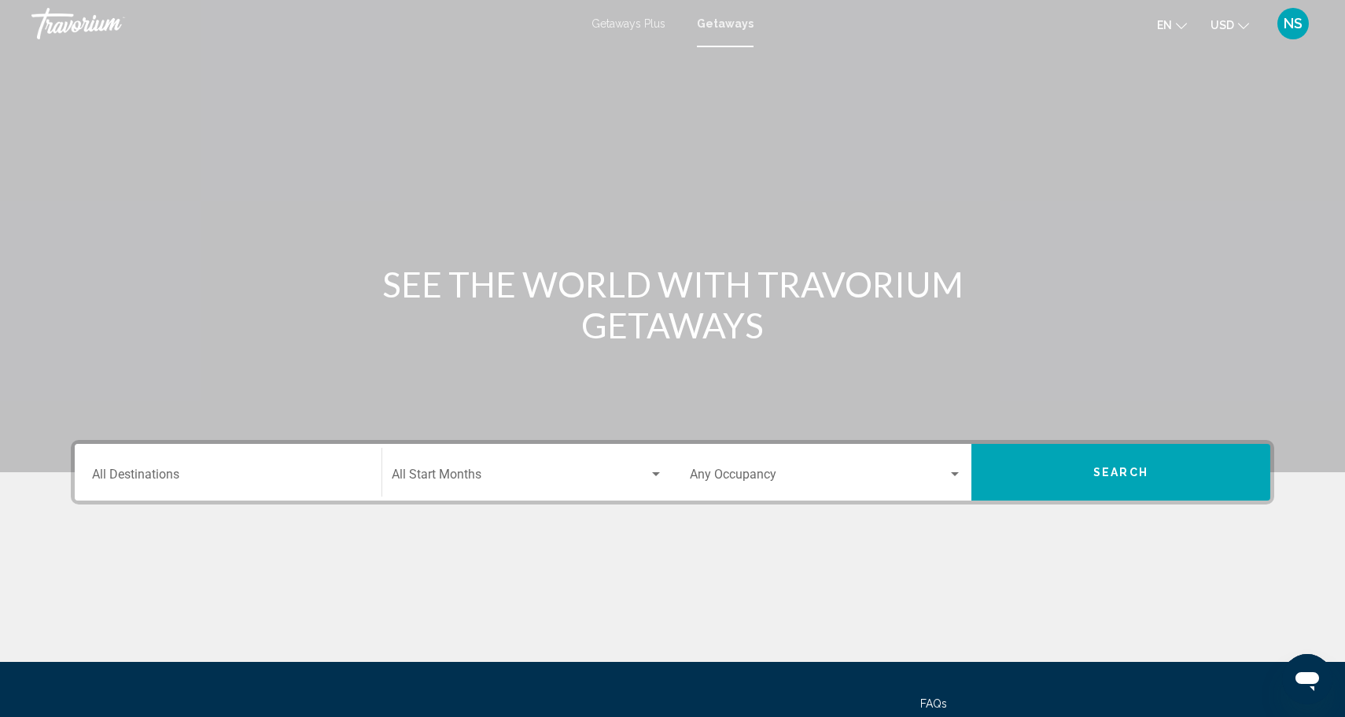
click at [250, 471] on input "Destination All Destinations" at bounding box center [228, 477] width 272 height 14
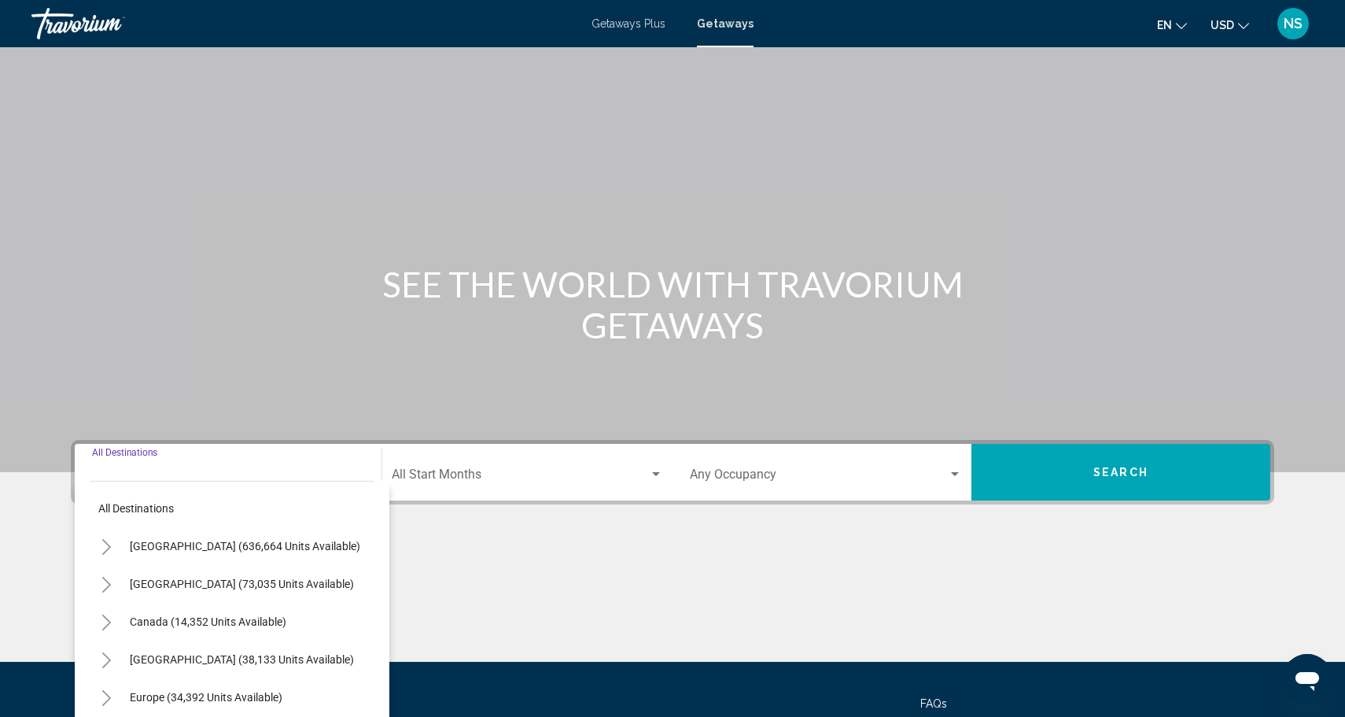
scroll to position [138, 0]
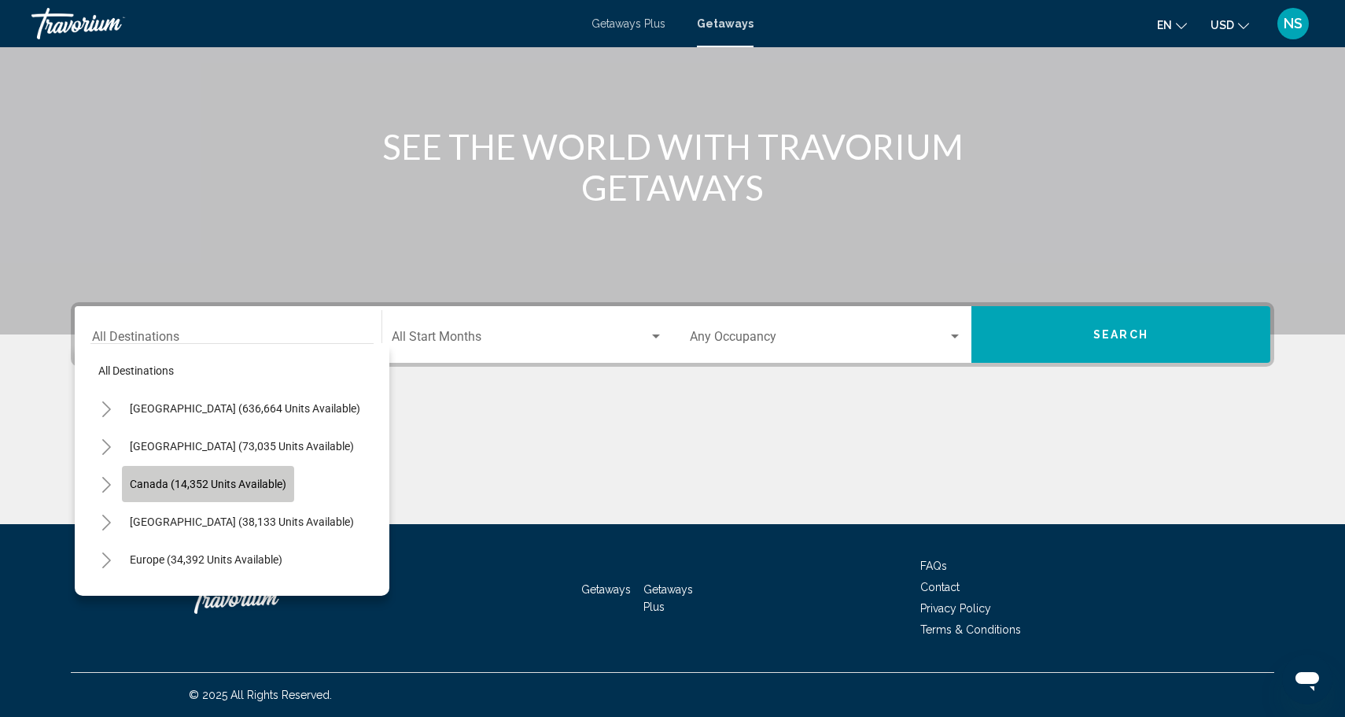
click at [247, 481] on span "Canada (14,352 units available)" at bounding box center [208, 483] width 157 height 13
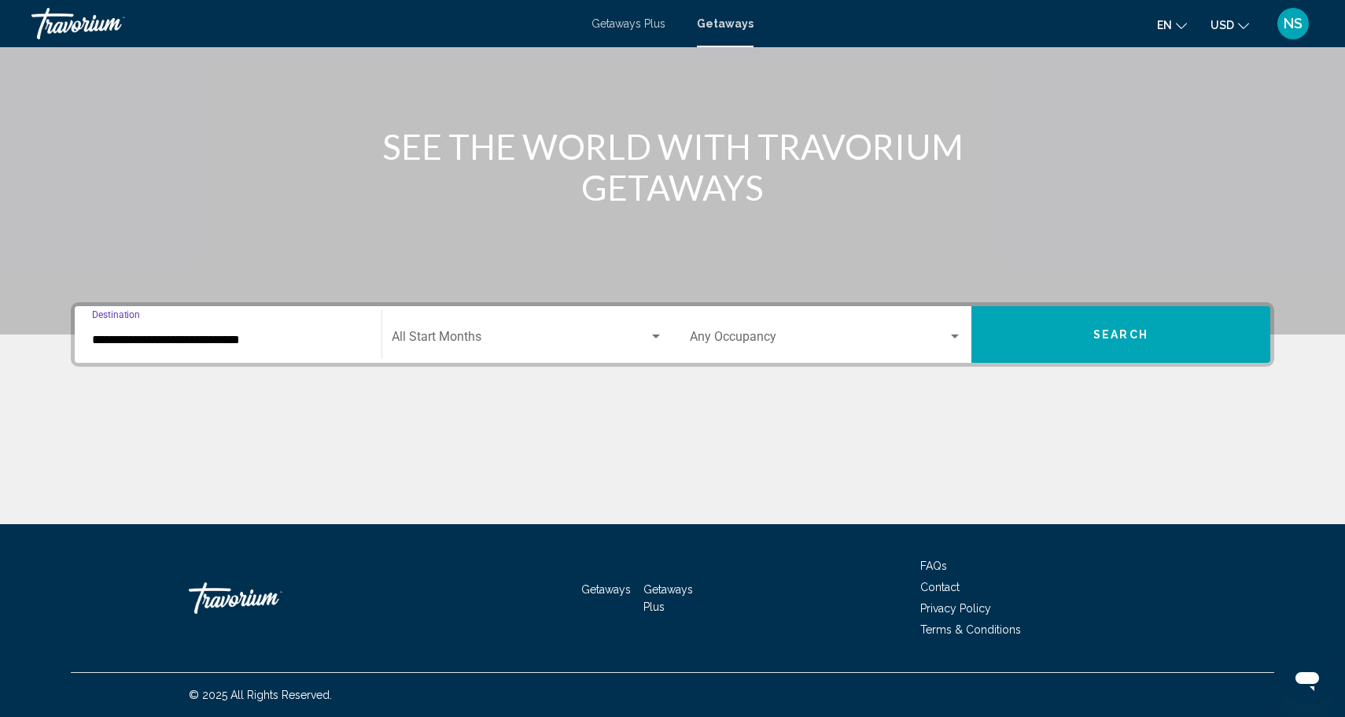
click at [264, 337] on input "**********" at bounding box center [228, 340] width 272 height 14
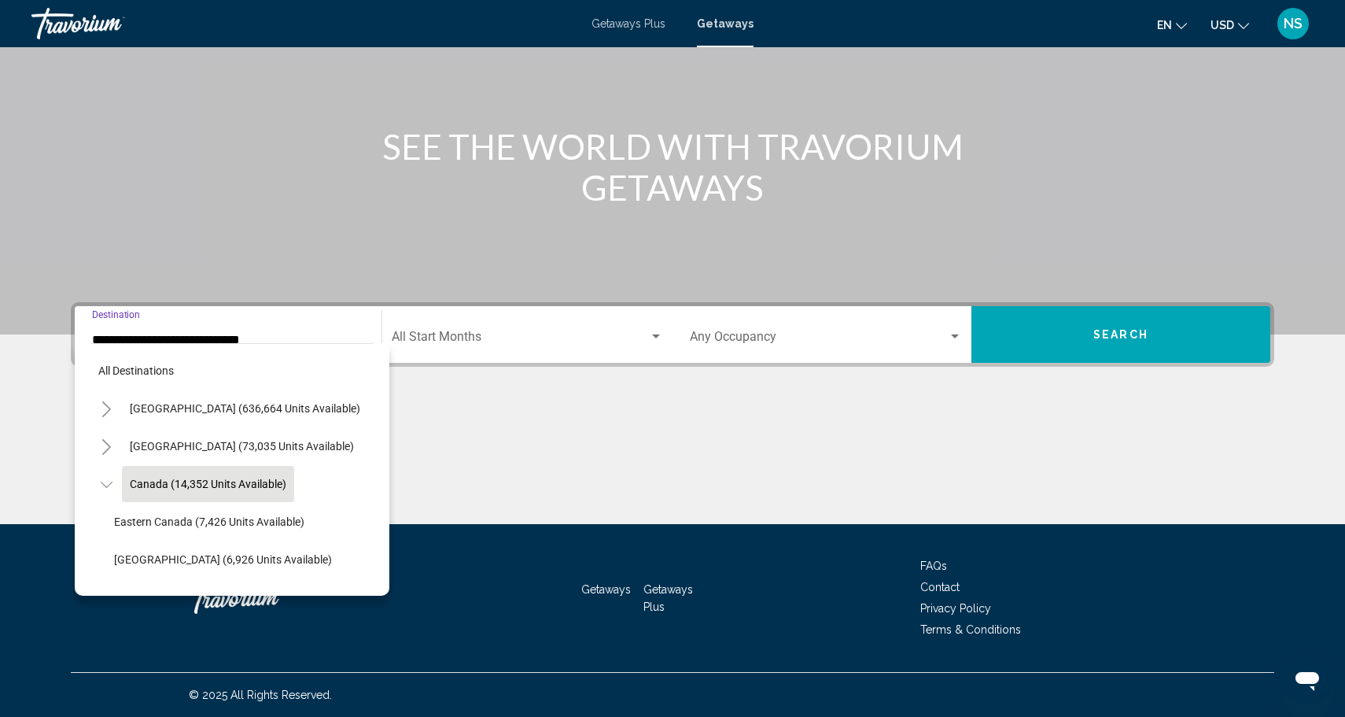
scroll to position [18, 0]
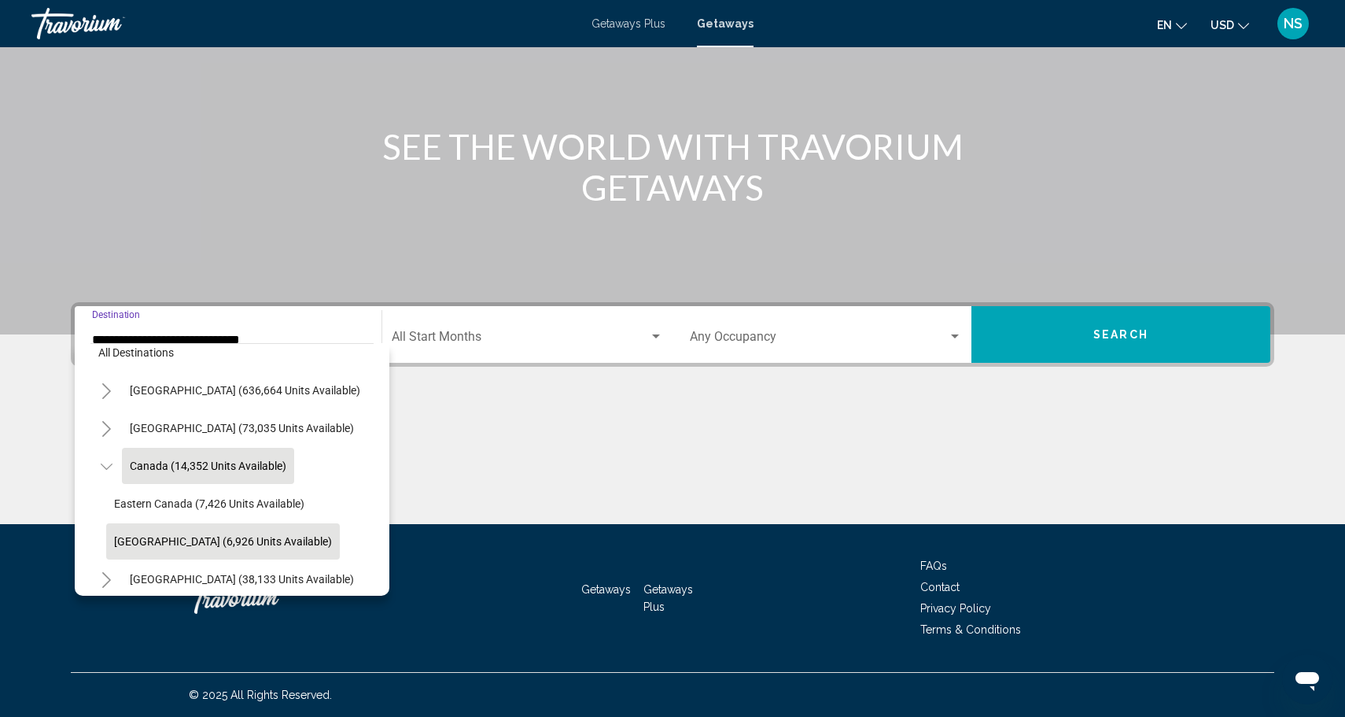
click at [263, 532] on button "Western Canada (6,926 units available)" at bounding box center [223, 541] width 234 height 36
type input "**********"
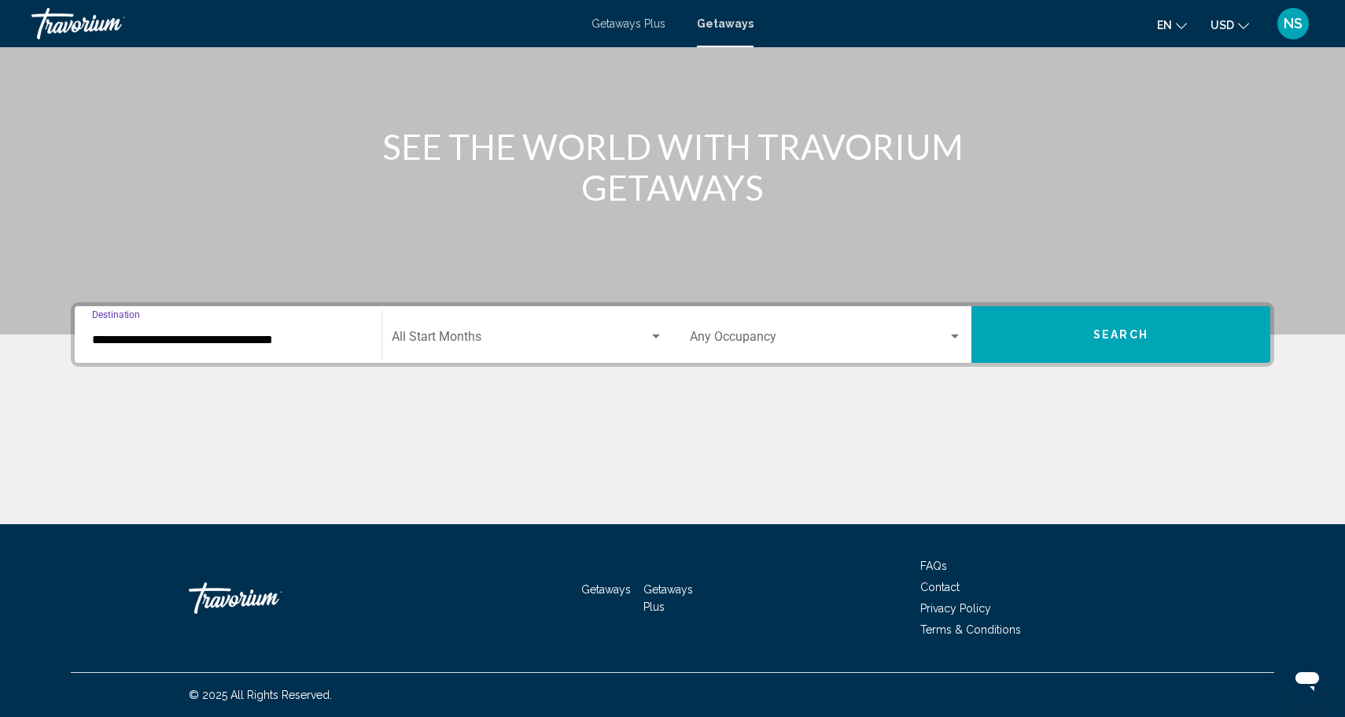
click at [425, 333] on span "Search widget" at bounding box center [520, 340] width 257 height 14
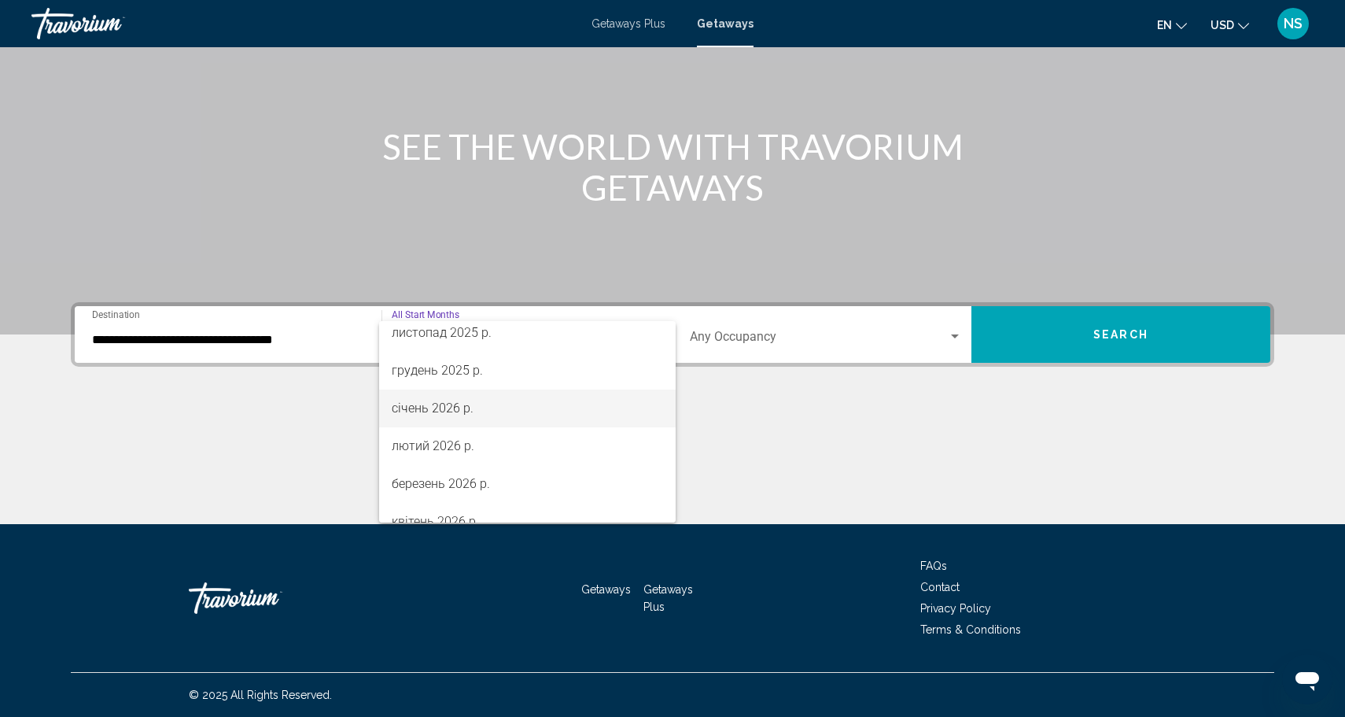
scroll to position [160, 0]
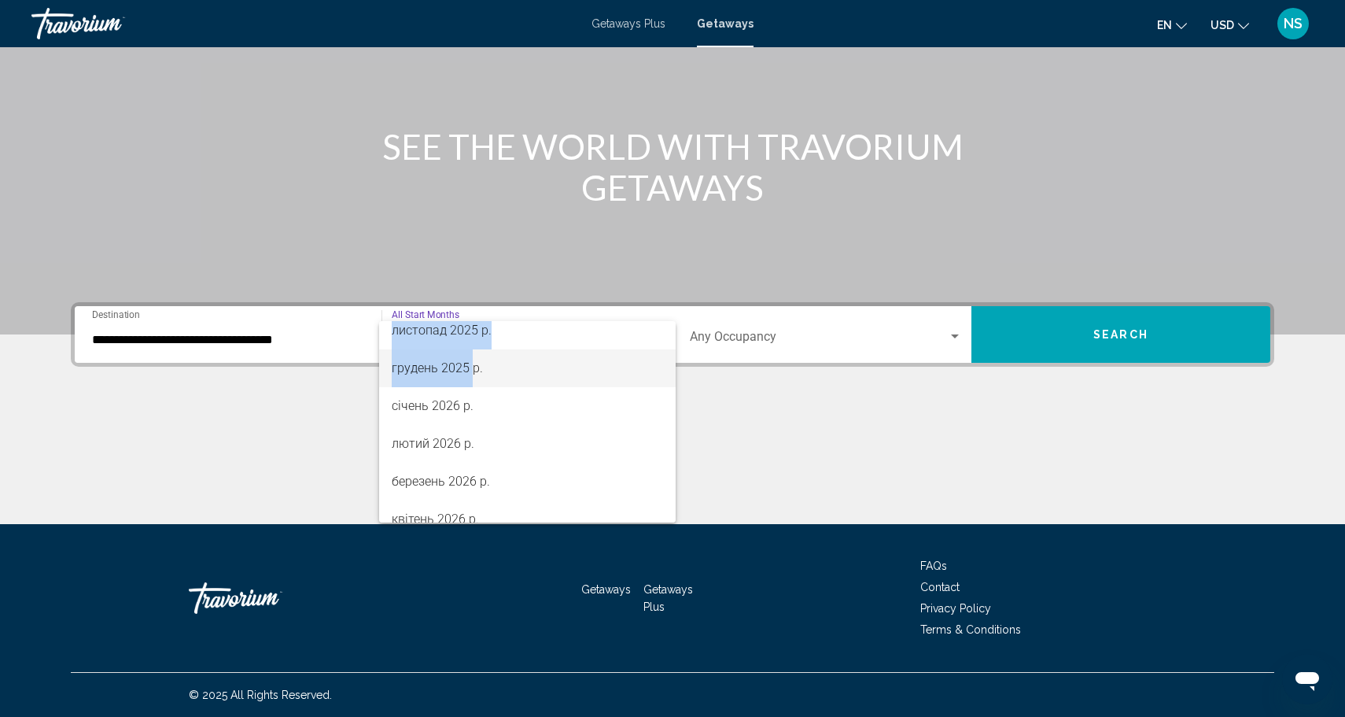
drag, startPoint x: 474, startPoint y: 362, endPoint x: 688, endPoint y: 407, distance: 218.7
click at [688, 407] on div "All Start Months серпень 2025 р. вересень 2025 р. жовтень 2025 р. листопад 2025…" at bounding box center [672, 358] width 1345 height 717
click at [763, 418] on div at bounding box center [672, 358] width 1345 height 717
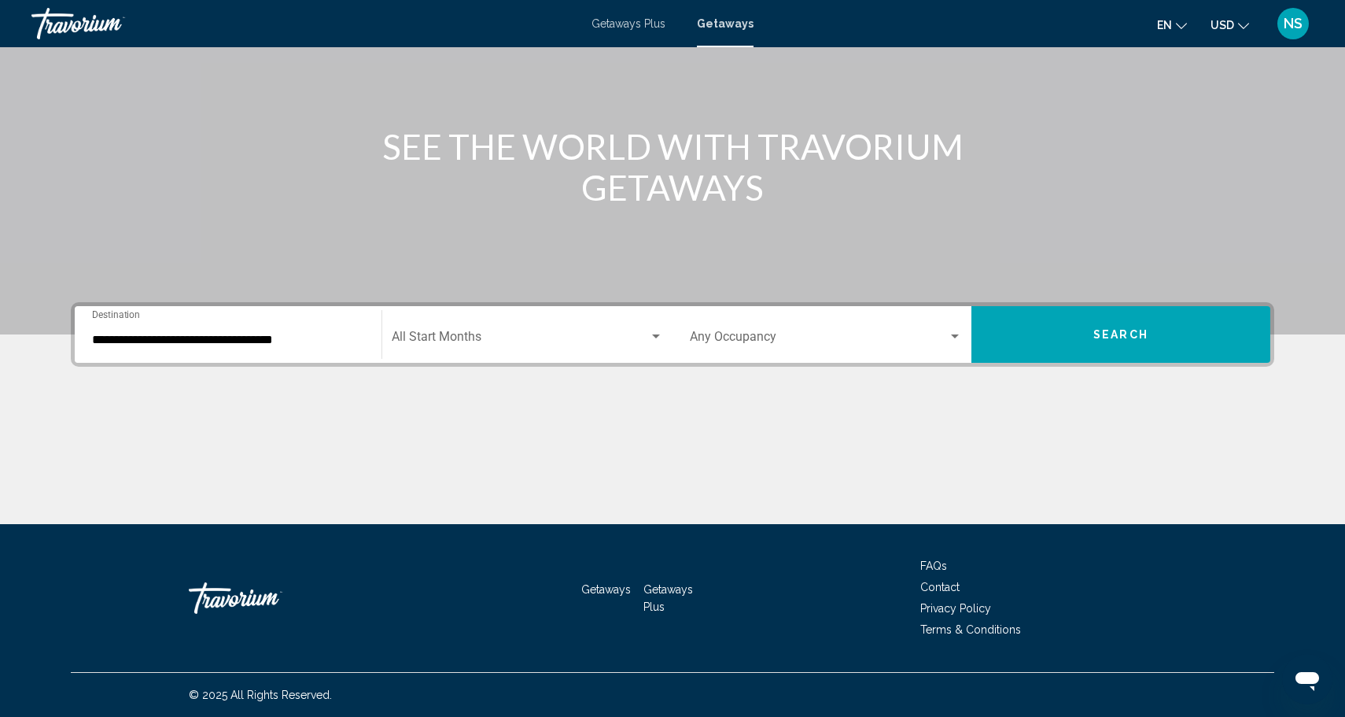
click at [790, 347] on div "Occupancy Any Occupancy" at bounding box center [826, 335] width 272 height 50
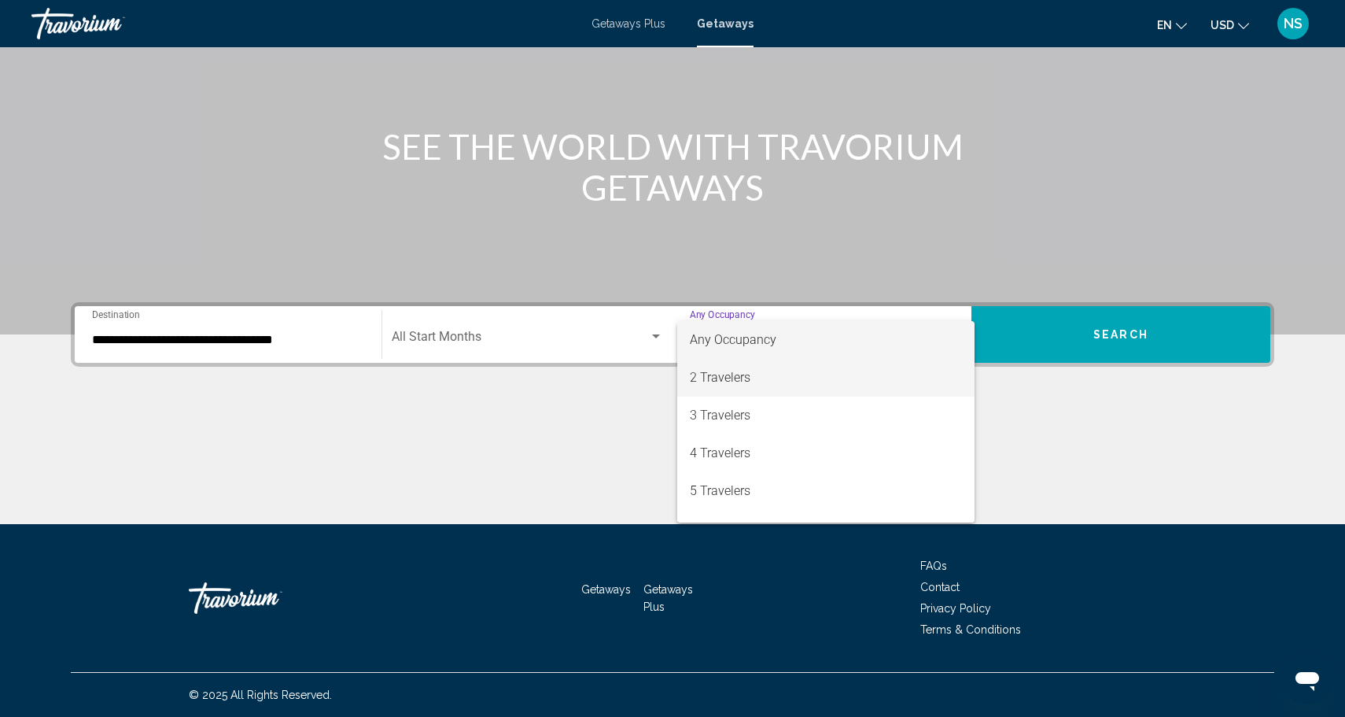
click at [770, 388] on span "2 Travelers" at bounding box center [826, 378] width 272 height 38
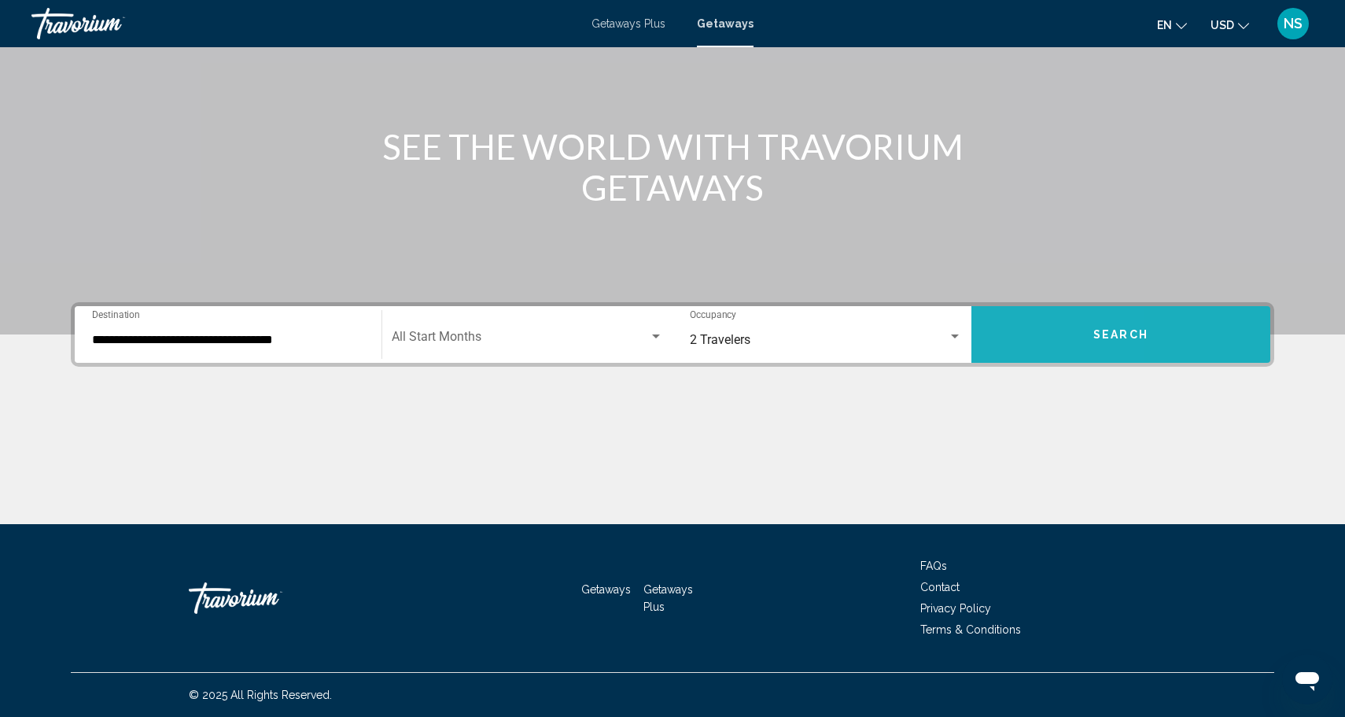
click at [1008, 334] on button "Search" at bounding box center [1120, 334] width 299 height 57
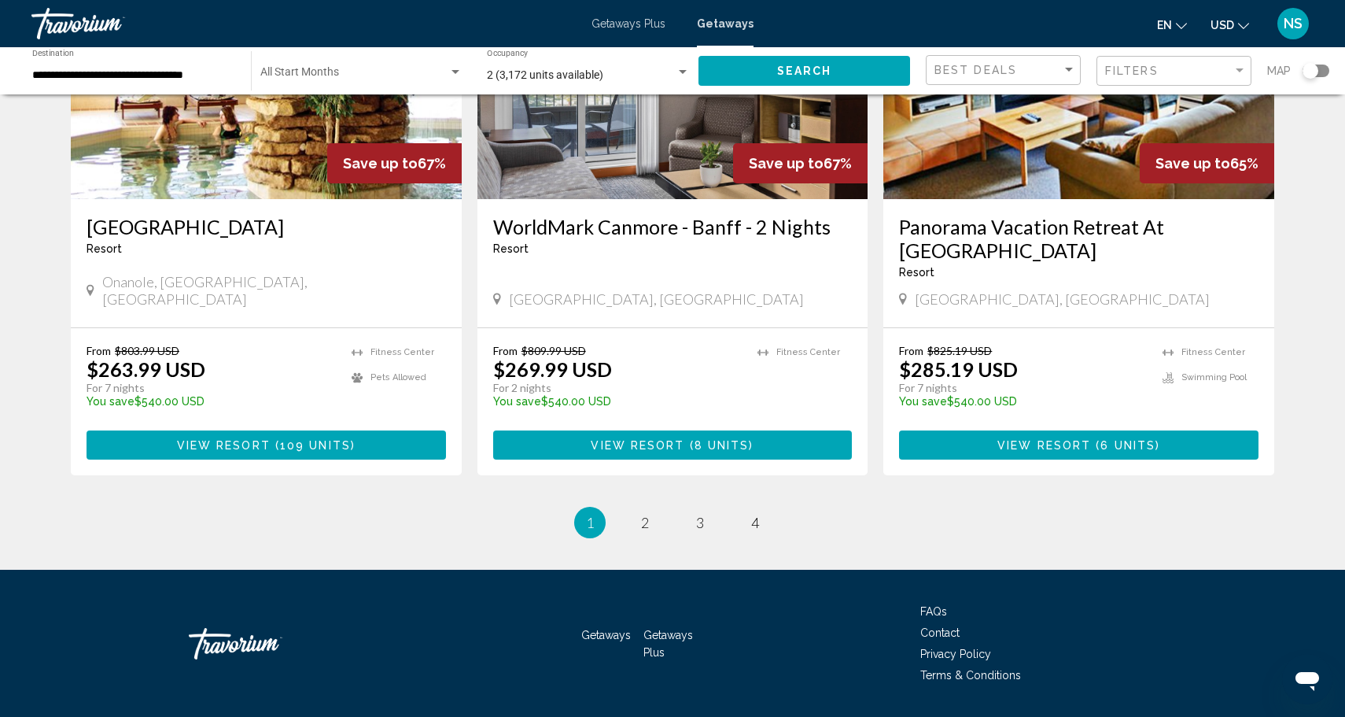
scroll to position [1872, 0]
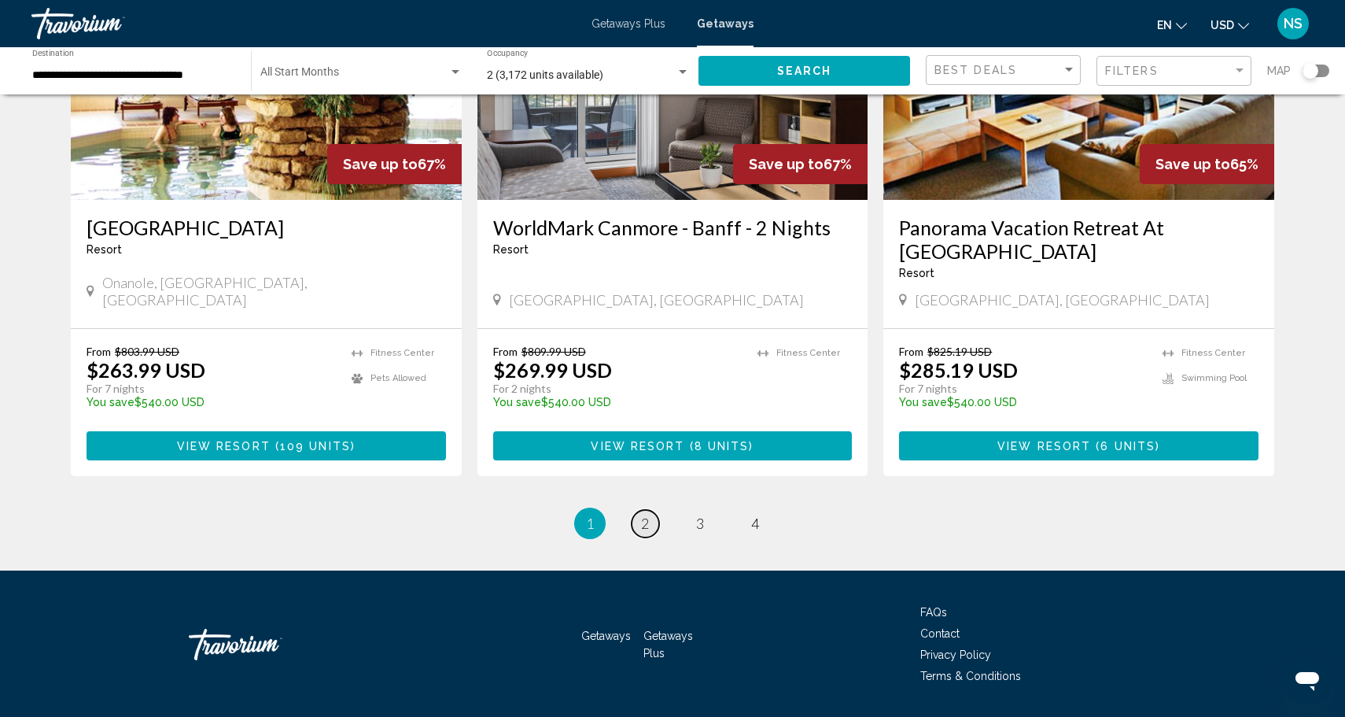
click at [642, 510] on link "page 2" at bounding box center [646, 524] width 28 height 28
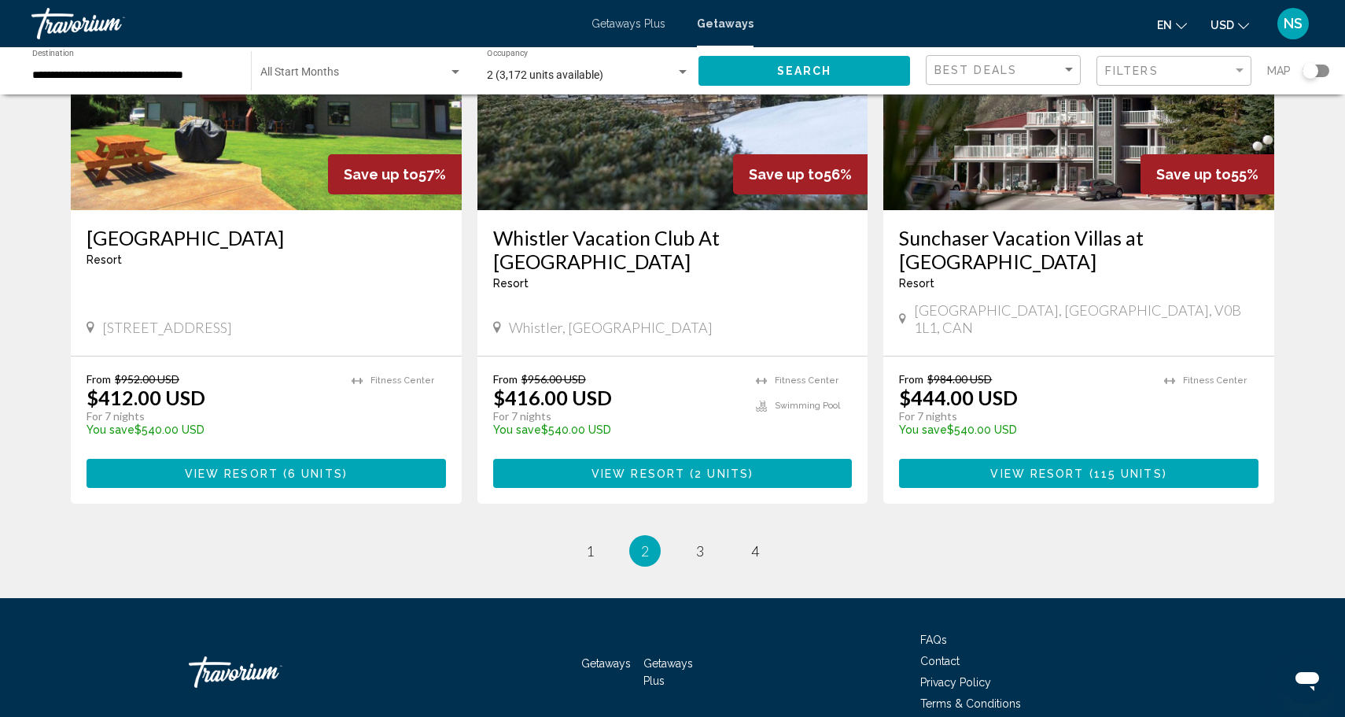
scroll to position [1896, 0]
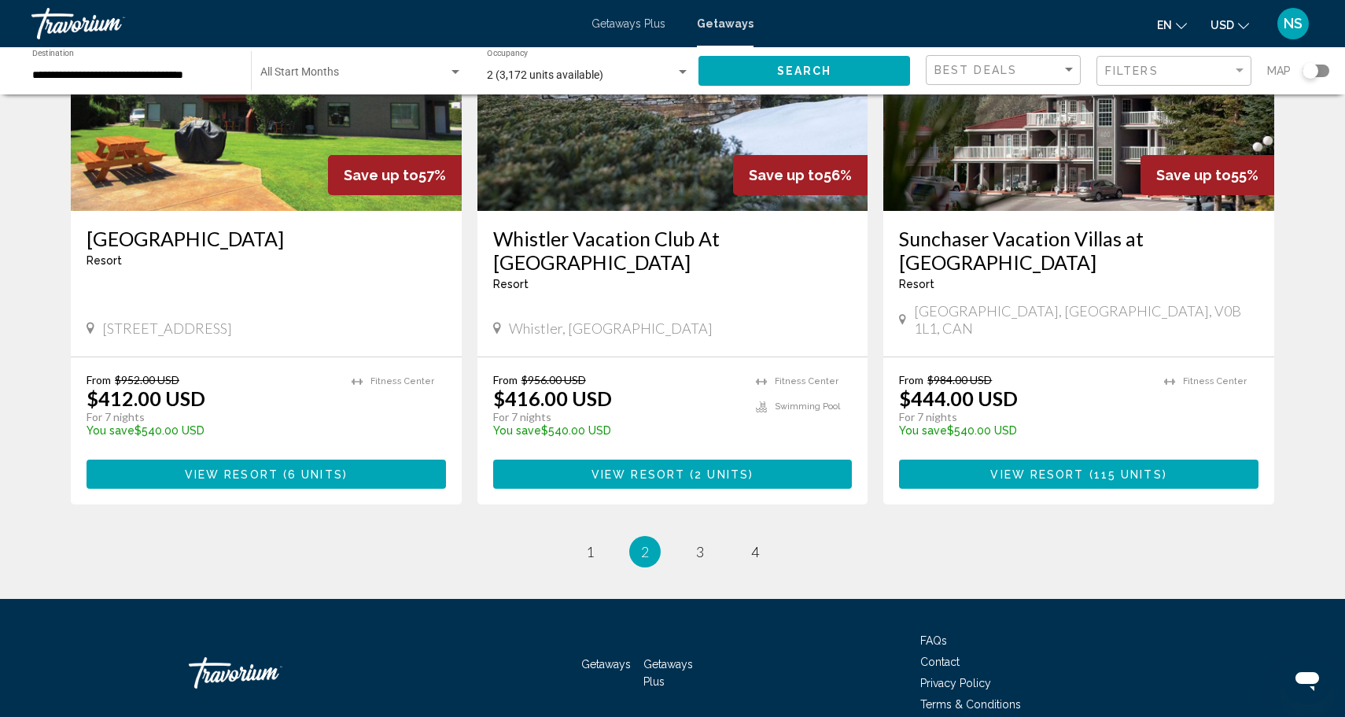
click at [715, 536] on ul "2 / 4 page 1 You're on page 2 page 3 page 4" at bounding box center [672, 551] width 1203 height 31
click at [697, 543] on span "3" at bounding box center [700, 551] width 8 height 17
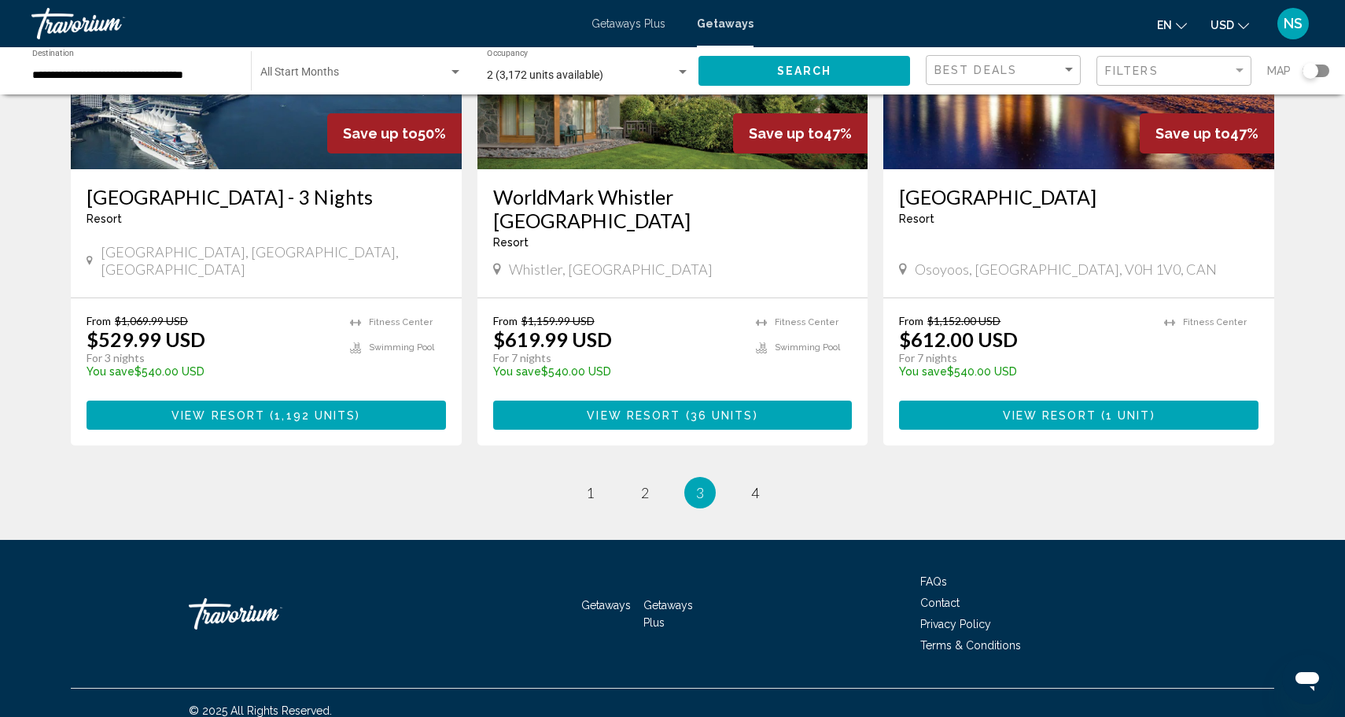
scroll to position [1896, 0]
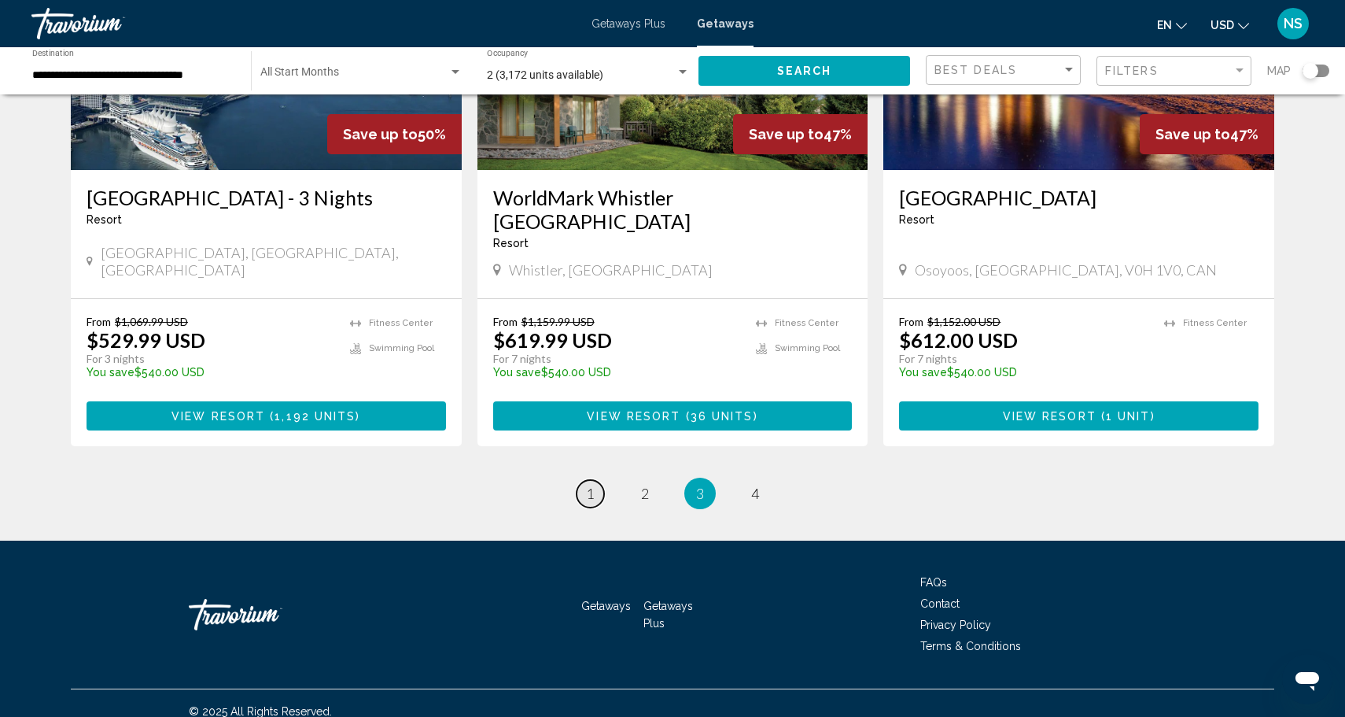
click at [595, 480] on link "page 1" at bounding box center [591, 494] width 28 height 28
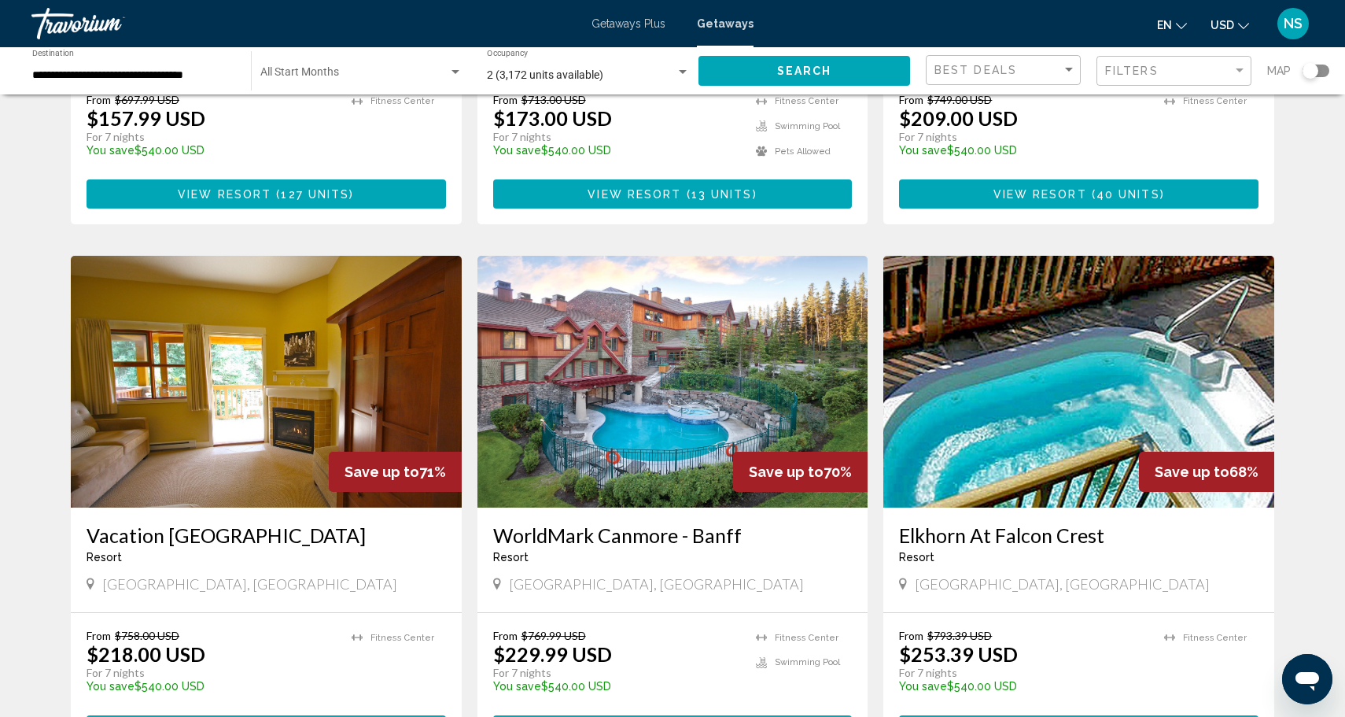
scroll to position [470, 0]
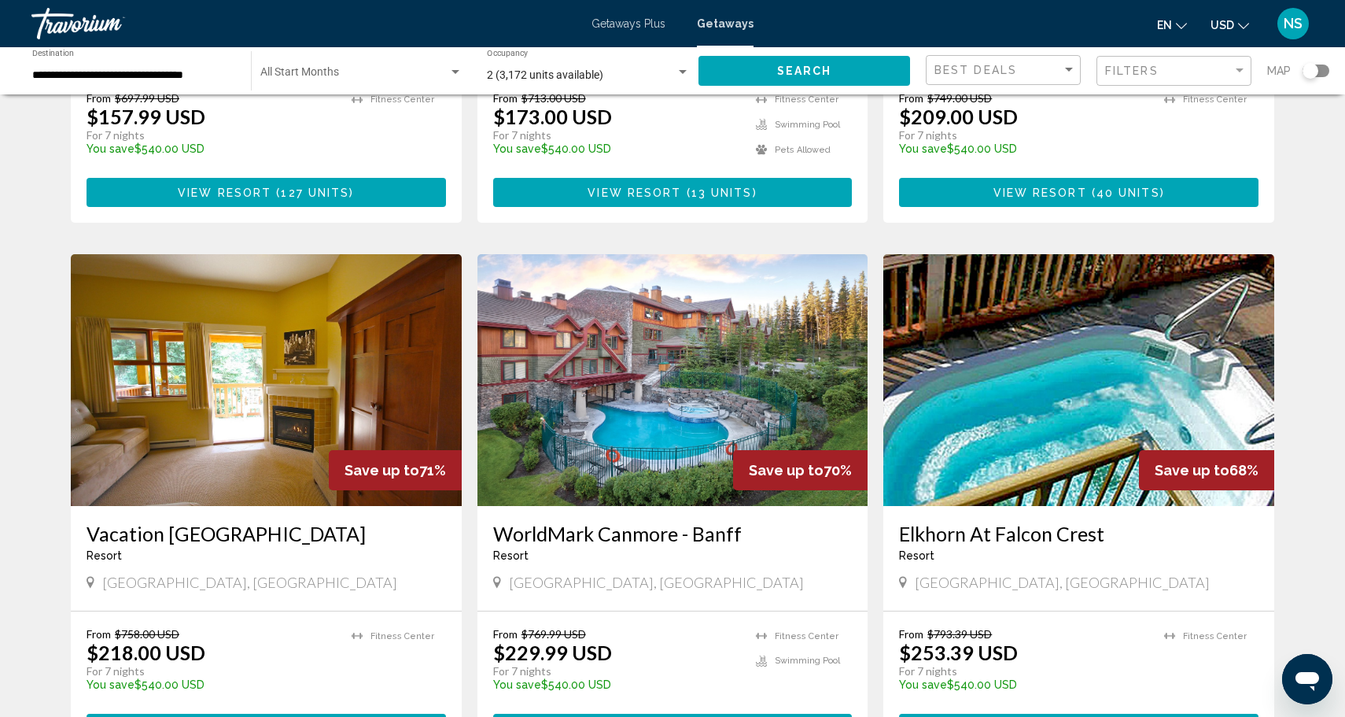
click at [683, 343] on img "Main content" at bounding box center [672, 380] width 391 height 252
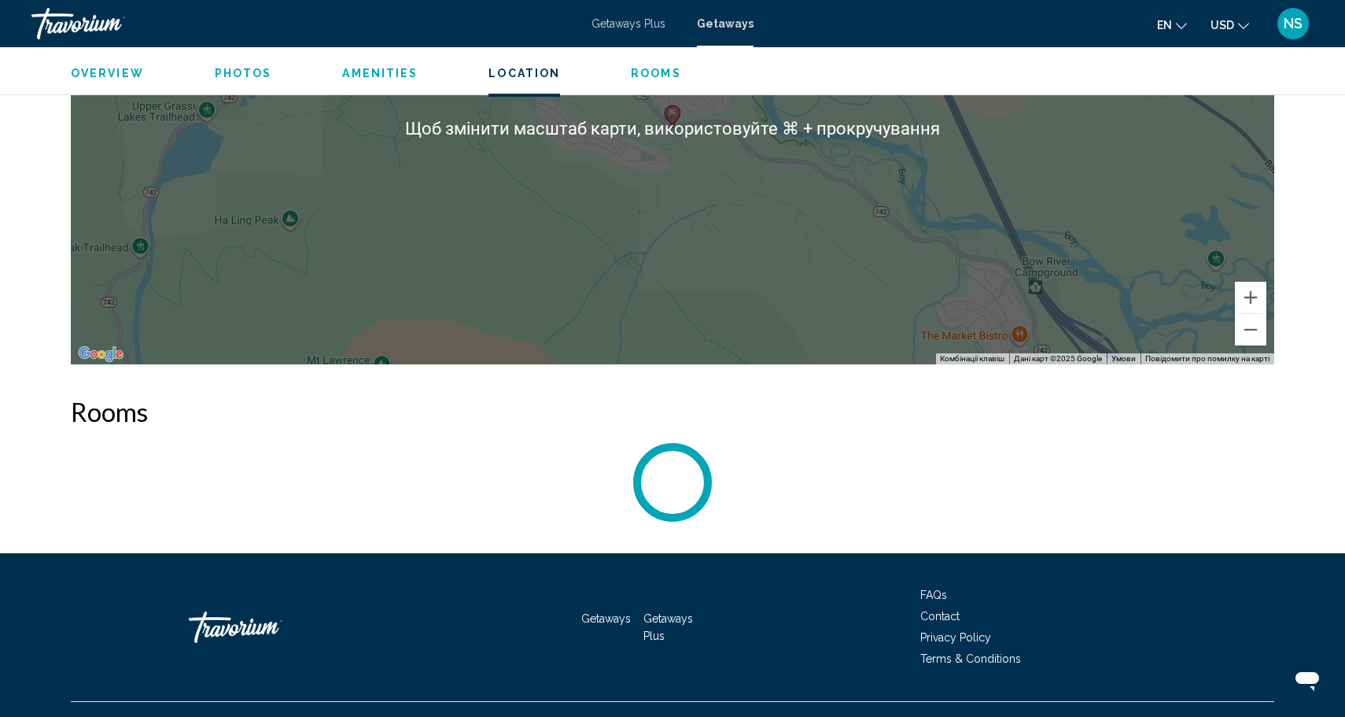
scroll to position [2341, 0]
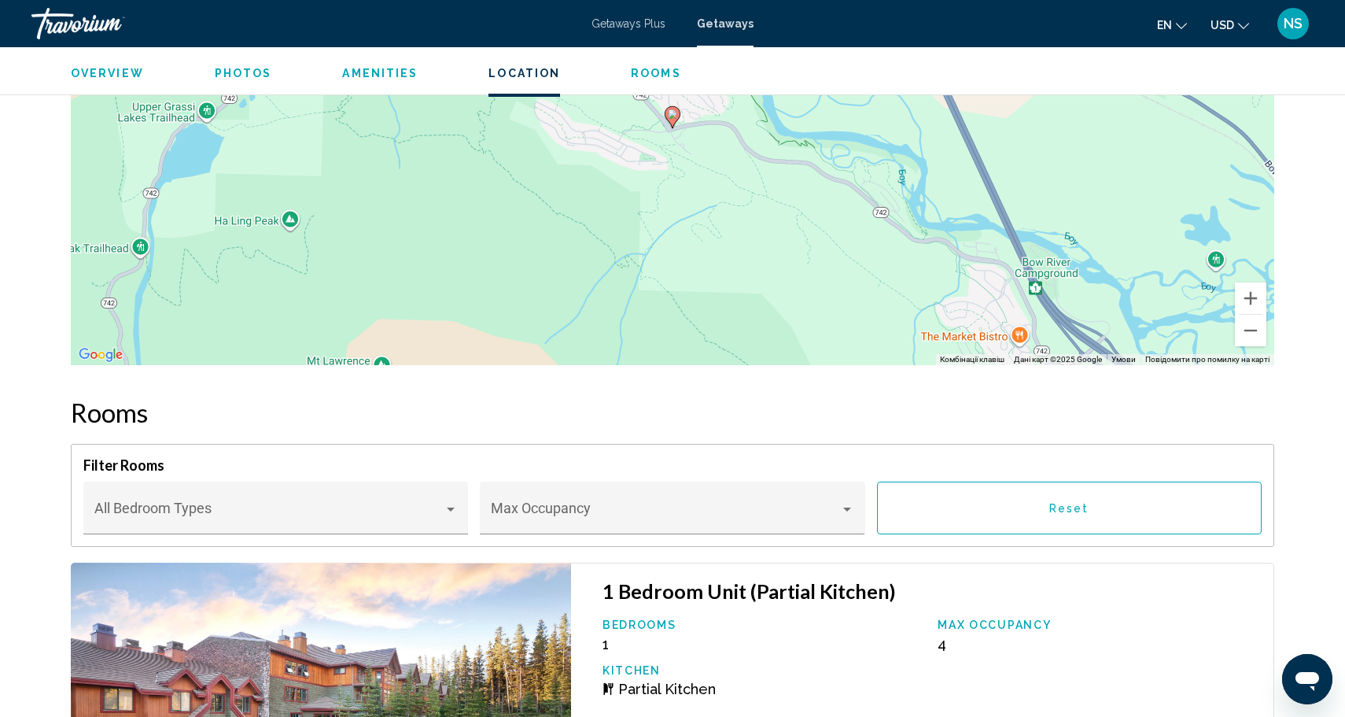
click at [1238, 26] on icon "Change currency" at bounding box center [1243, 25] width 11 height 11
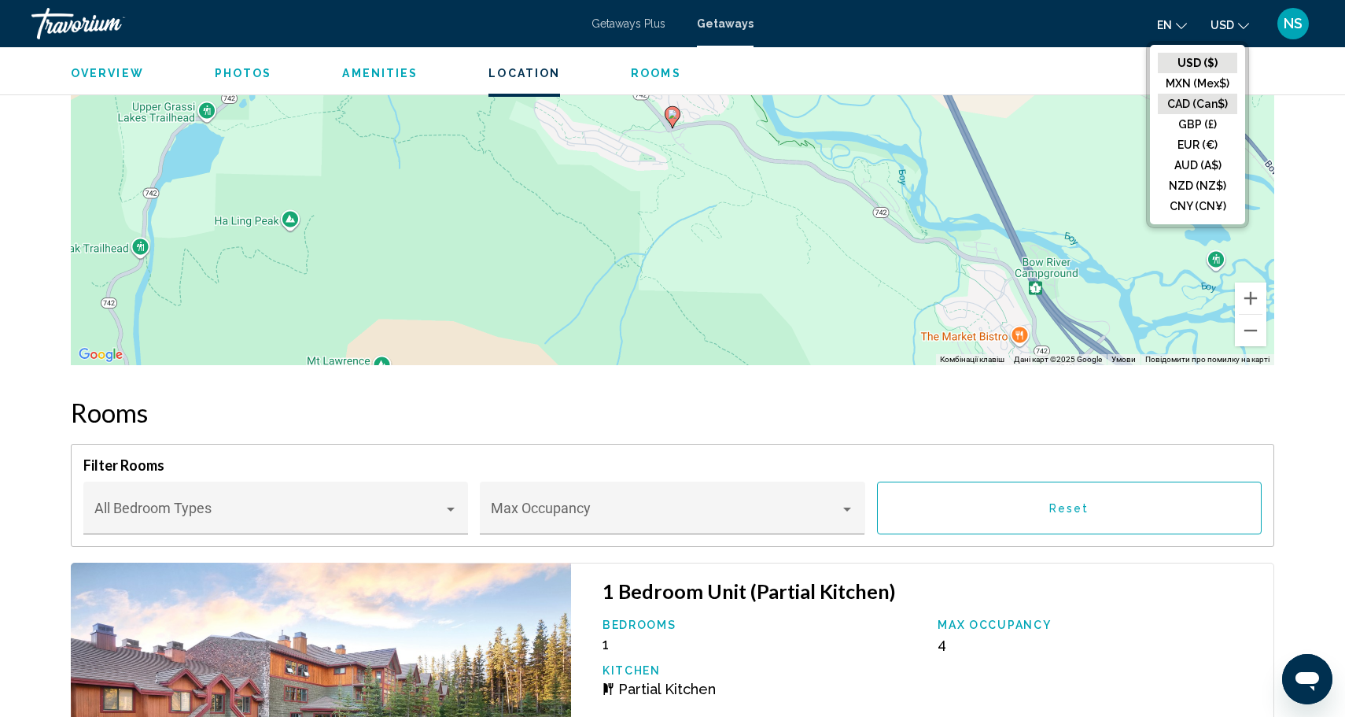
click at [1221, 98] on button "CAD (Can$)" at bounding box center [1197, 104] width 79 height 20
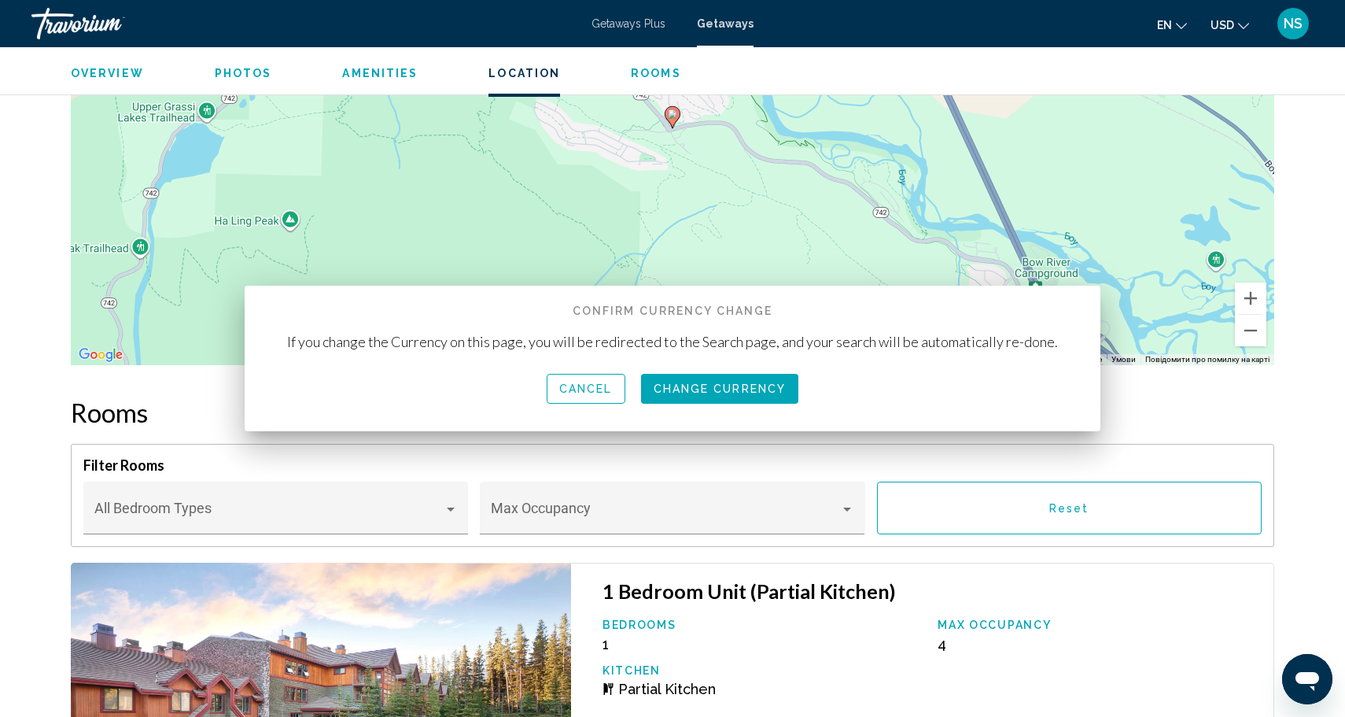
scroll to position [0, 0]
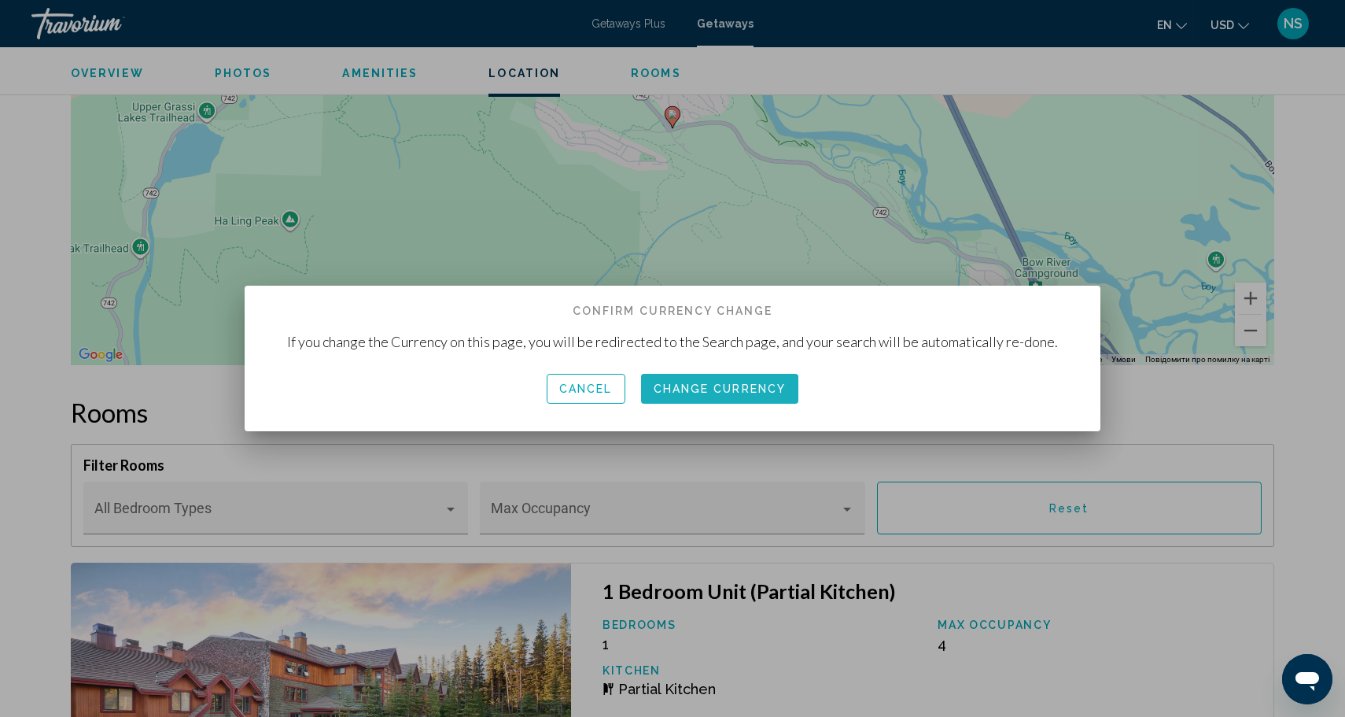
click at [735, 390] on span "Change Currency" at bounding box center [720, 389] width 133 height 13
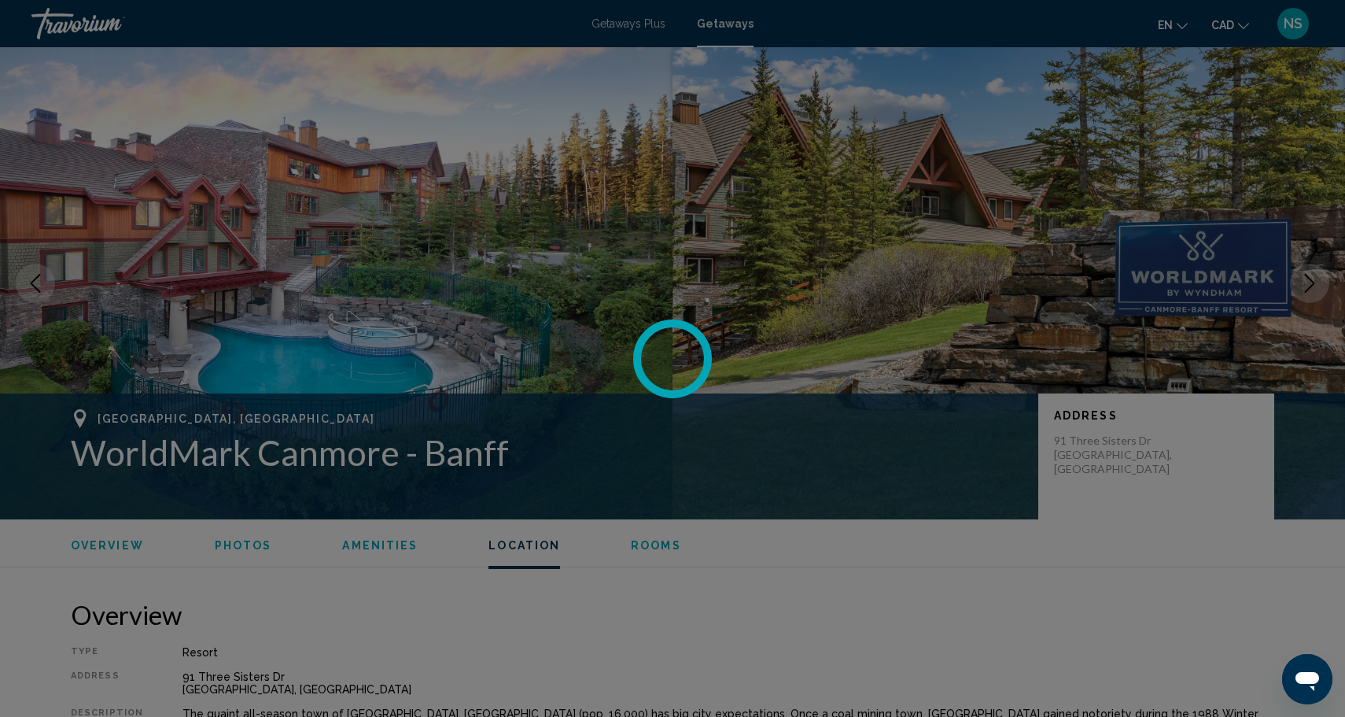
scroll to position [2341, 0]
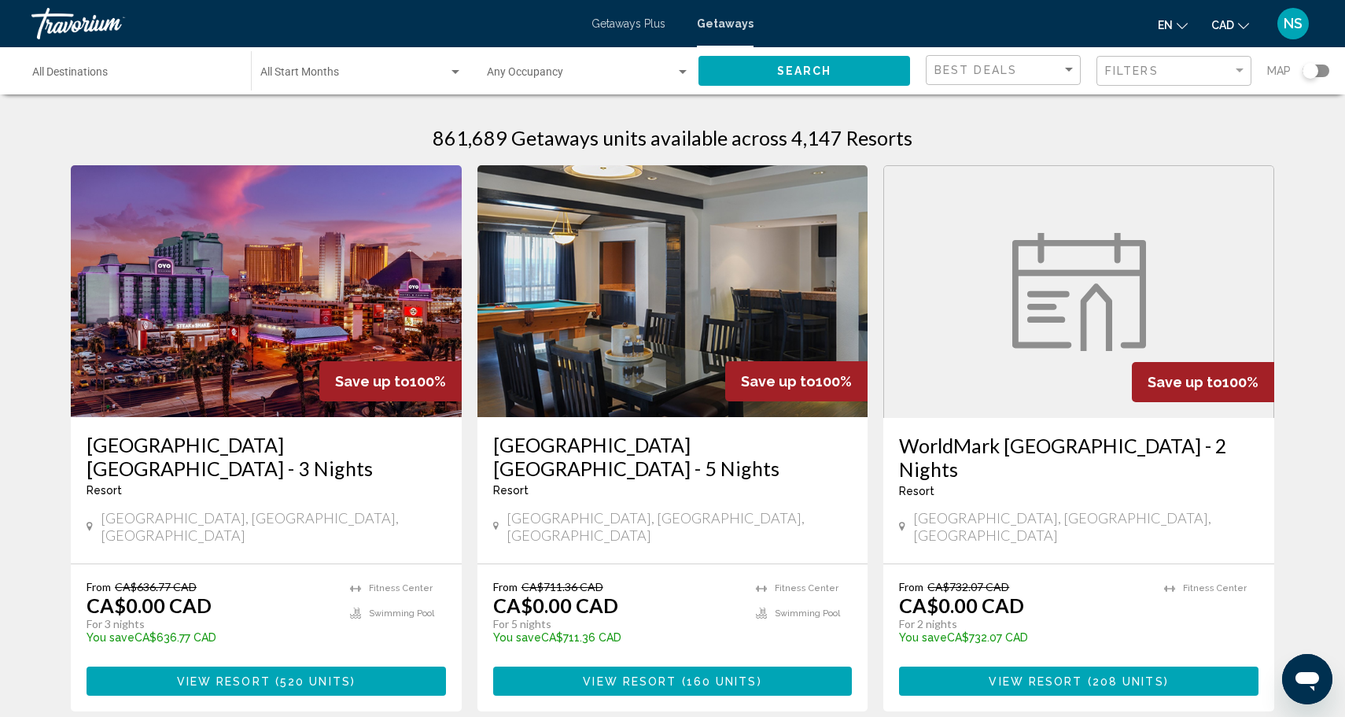
click at [132, 85] on div "Destination All Destinations" at bounding box center [133, 71] width 203 height 43
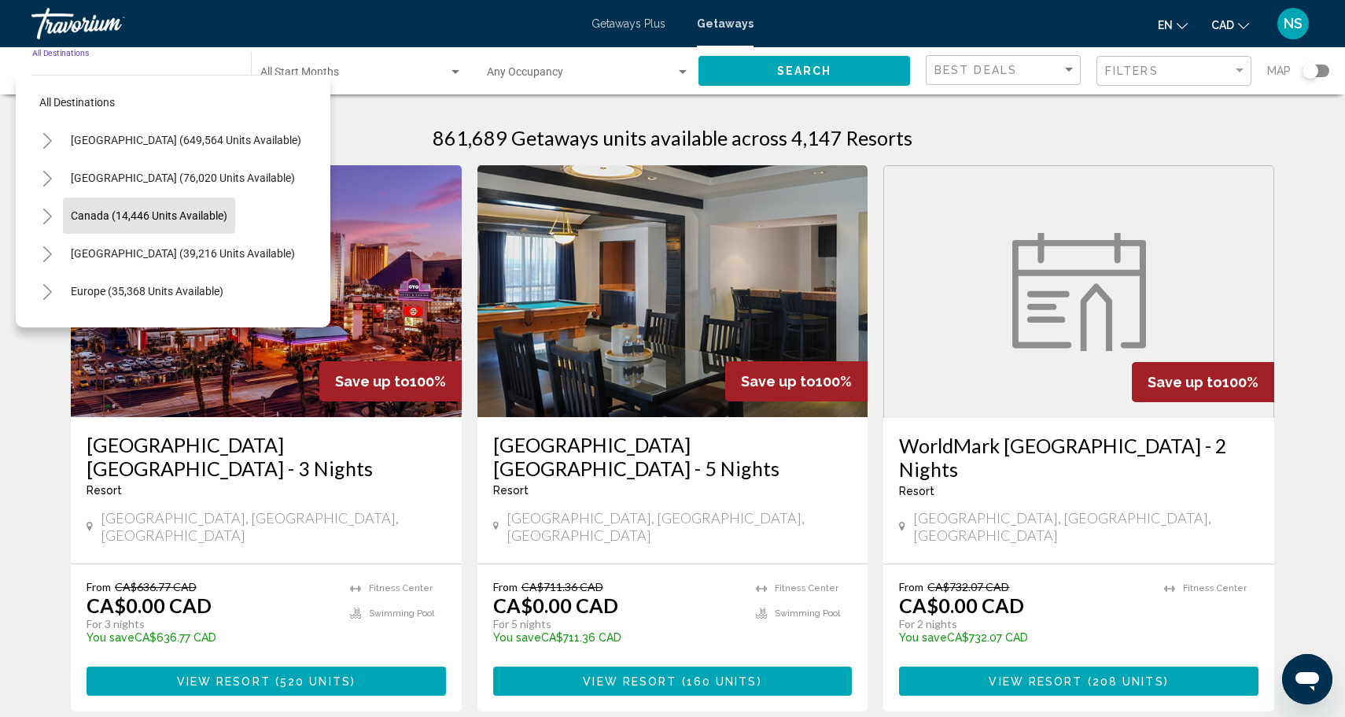
click at [156, 210] on span "Canada (14,446 units available)" at bounding box center [149, 215] width 157 height 13
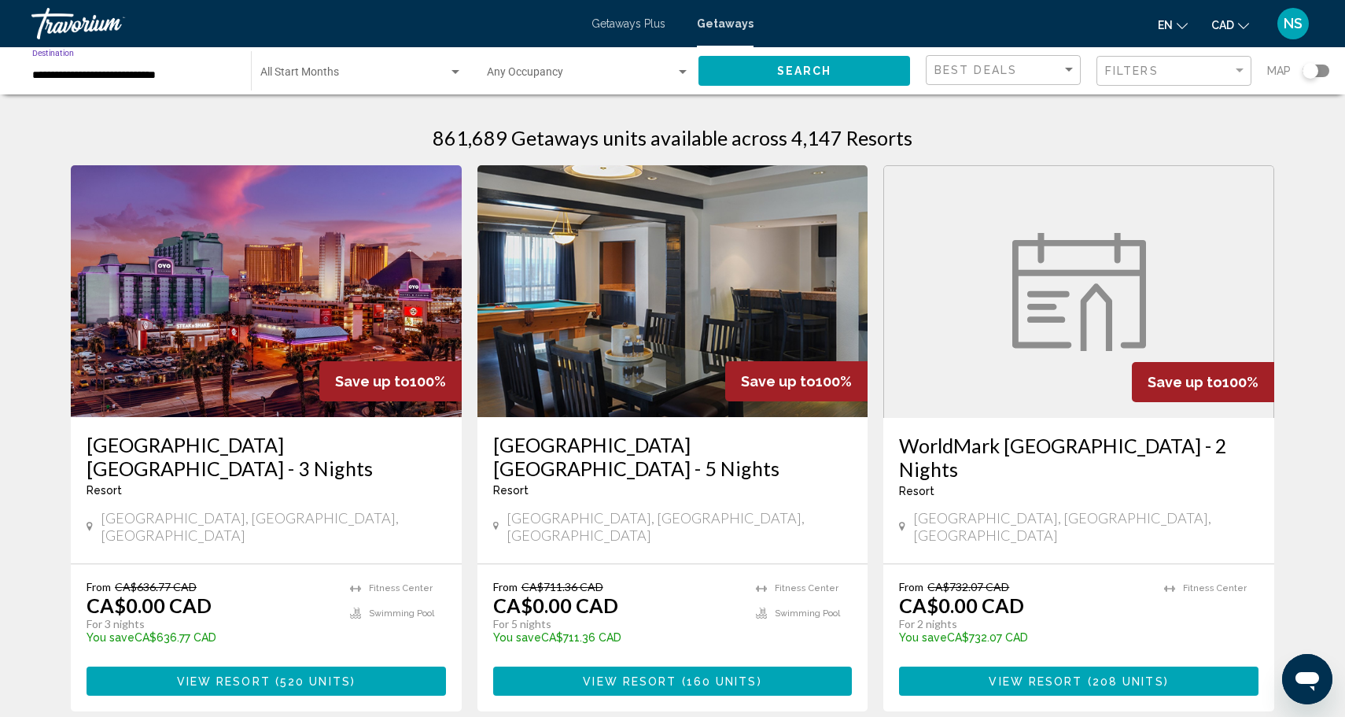
click at [203, 74] on input "**********" at bounding box center [133, 75] width 203 height 13
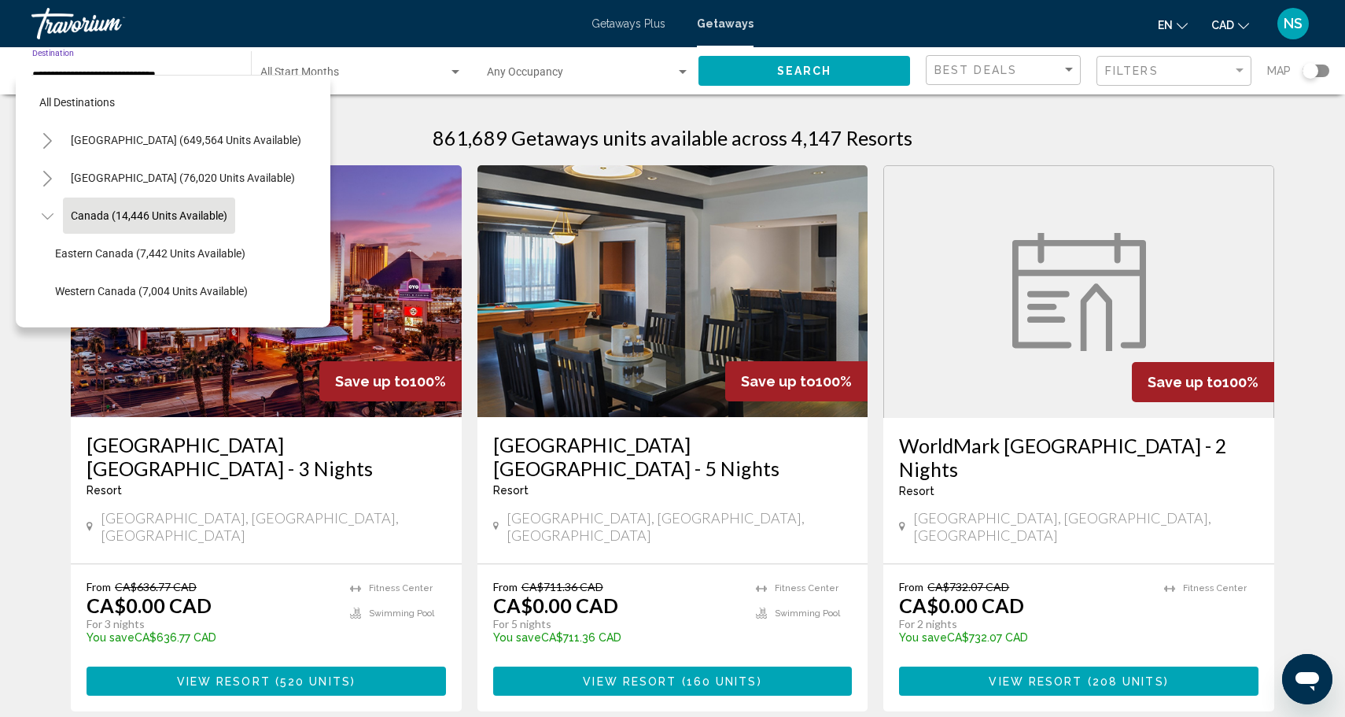
scroll to position [18, 0]
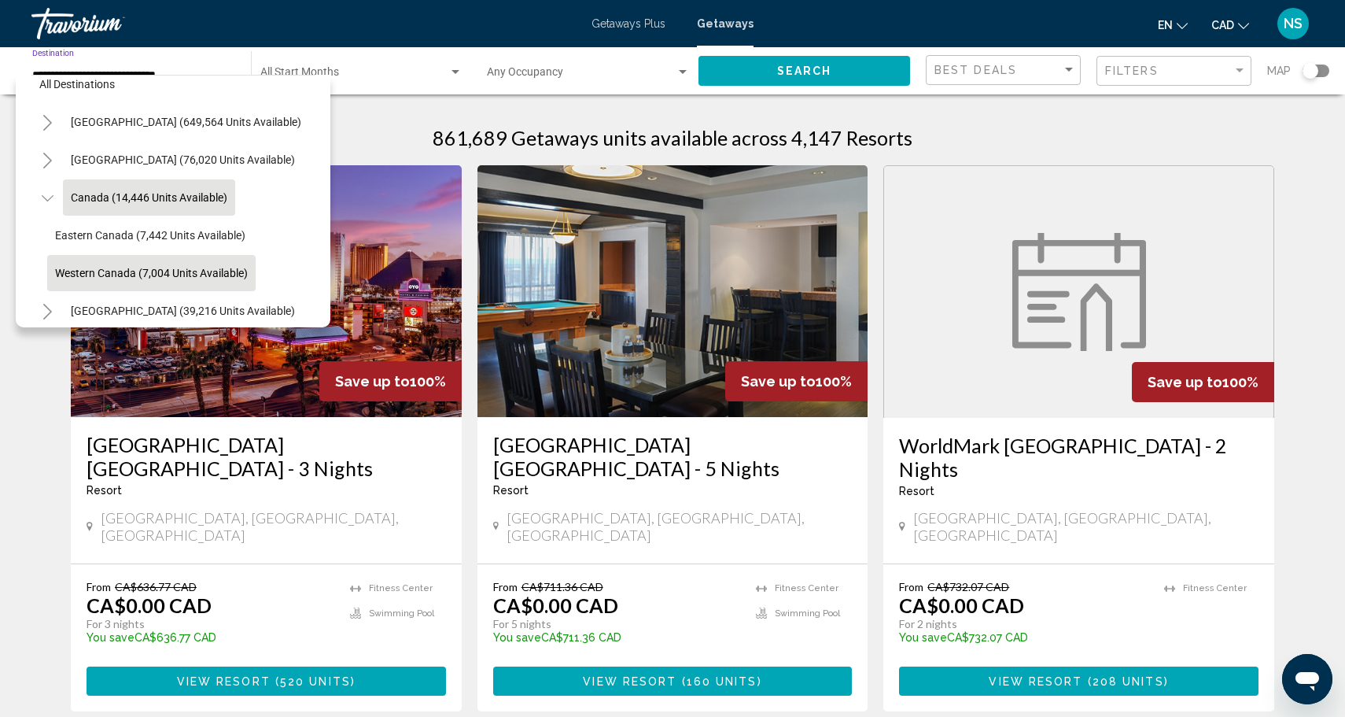
click at [167, 262] on button "Western Canada (7,004 units available)" at bounding box center [151, 273] width 208 height 36
type input "**********"
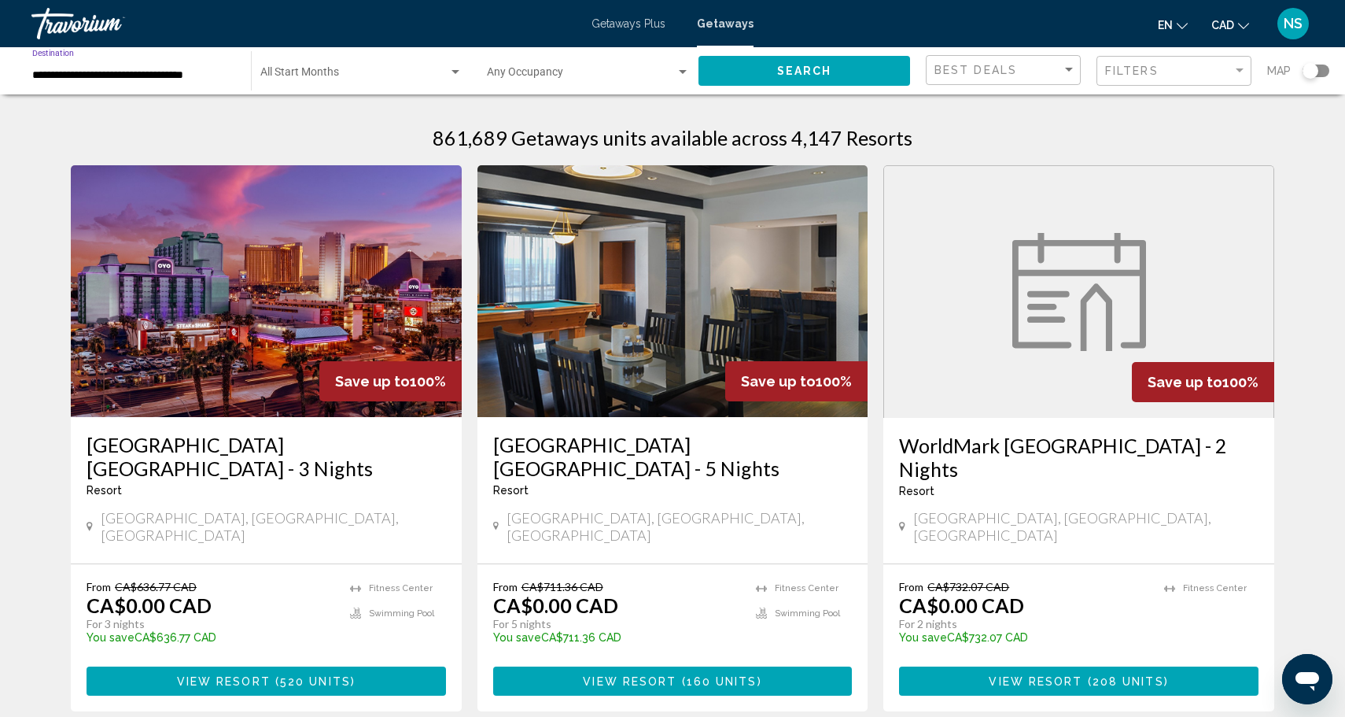
click at [505, 65] on div "Occupancy Any Occupancy" at bounding box center [588, 71] width 203 height 43
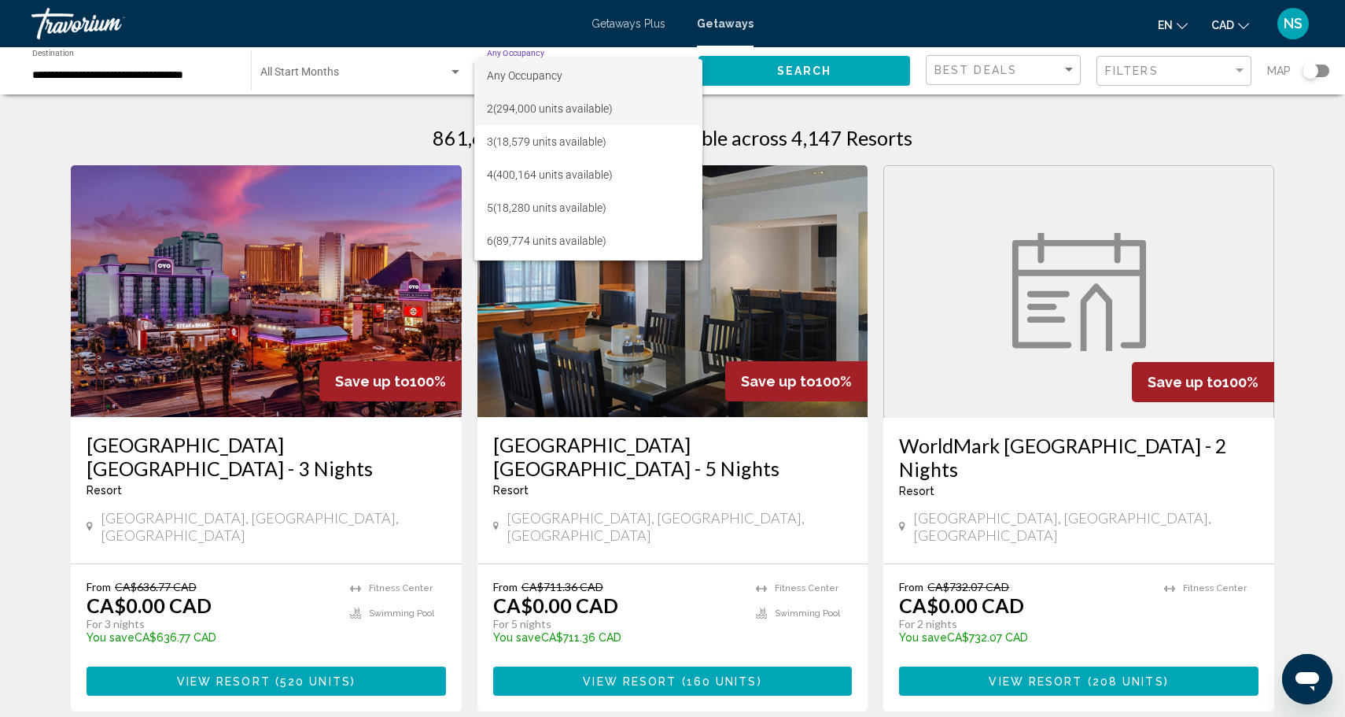
click at [516, 118] on span "2 (294,000 units available)" at bounding box center [588, 108] width 203 height 33
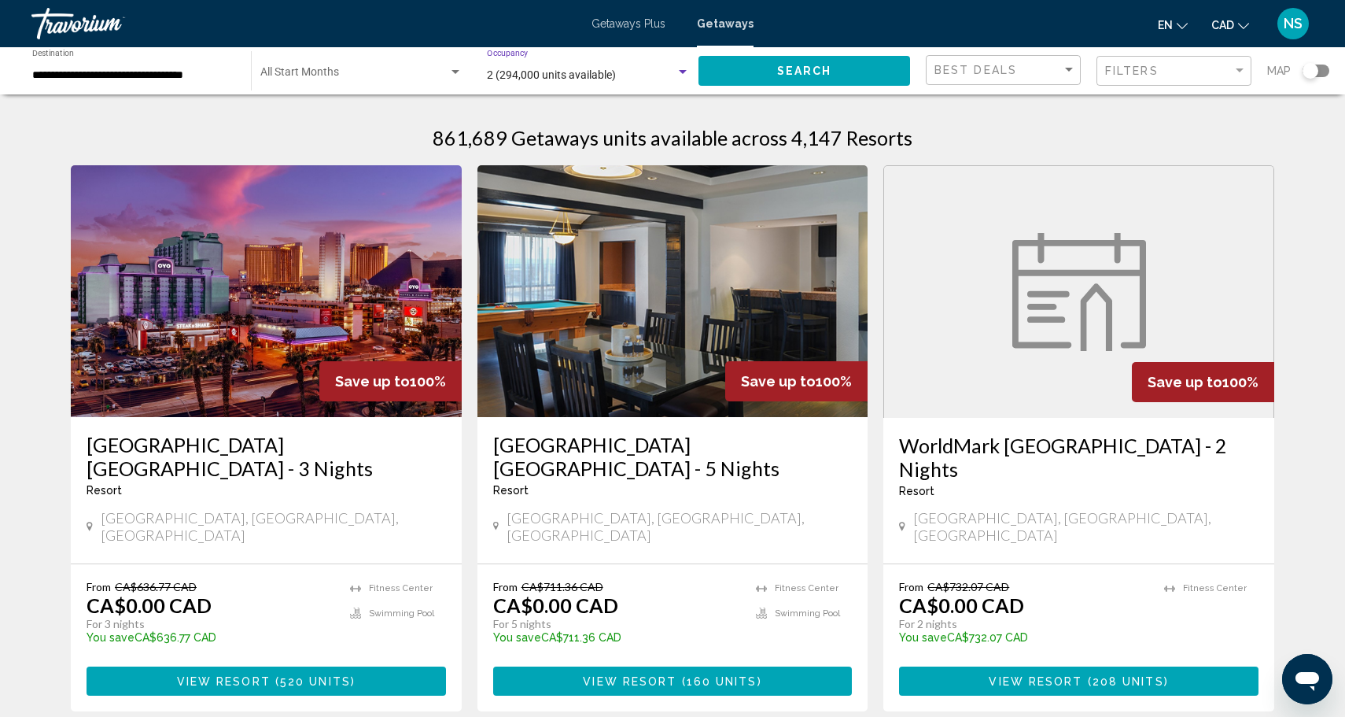
click at [779, 72] on span "Search" at bounding box center [804, 71] width 55 height 13
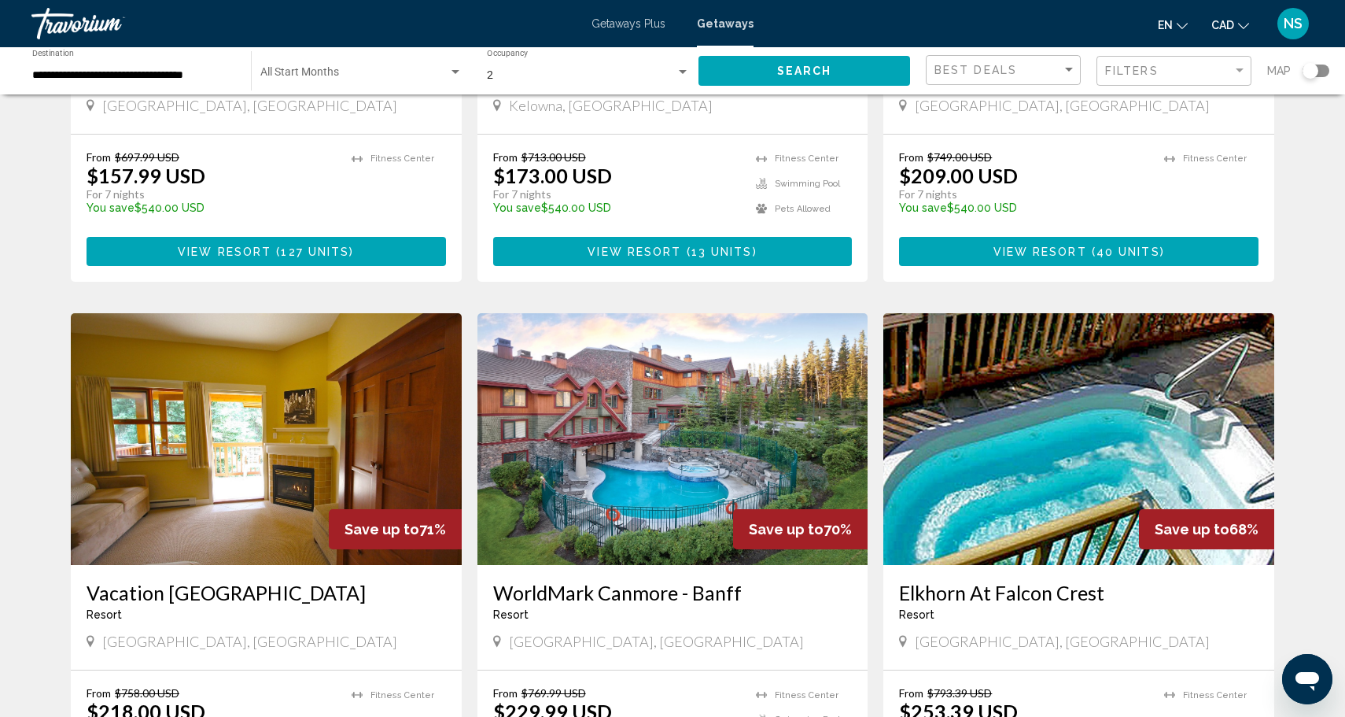
scroll to position [422, 0]
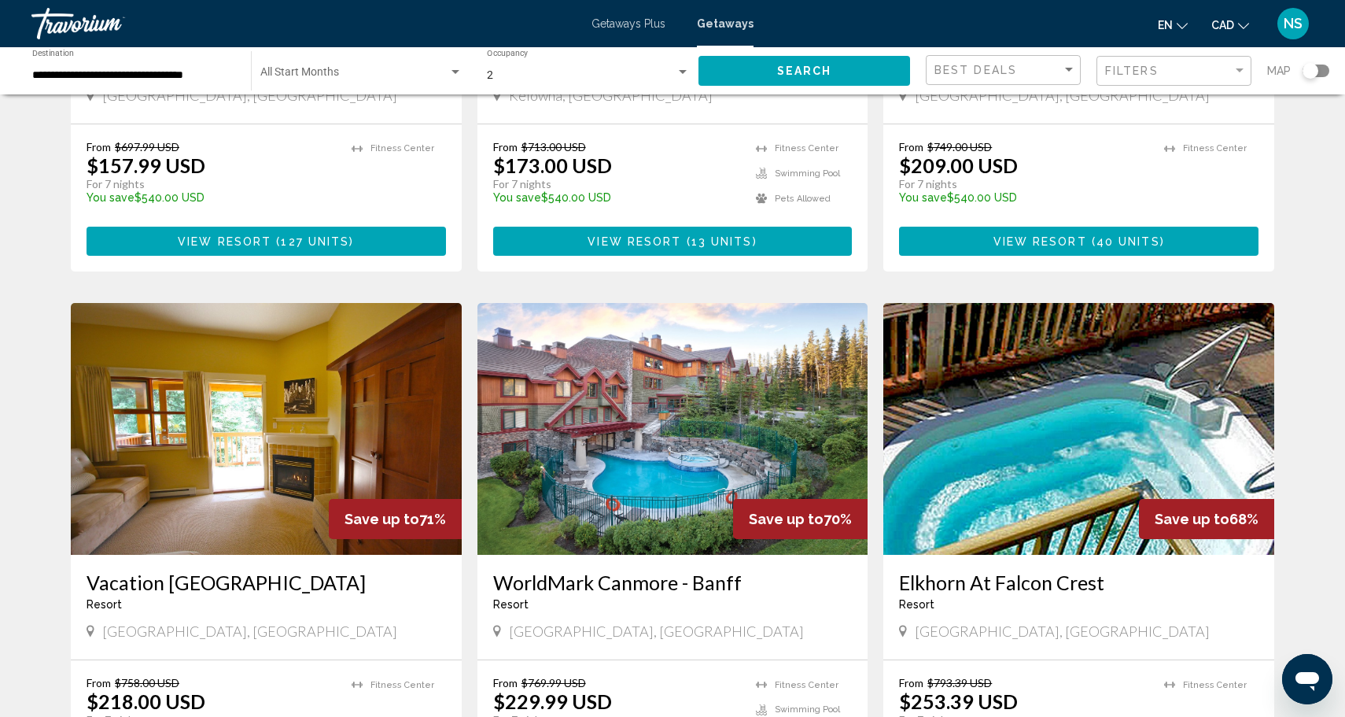
click at [656, 380] on img "Main content" at bounding box center [672, 429] width 391 height 252
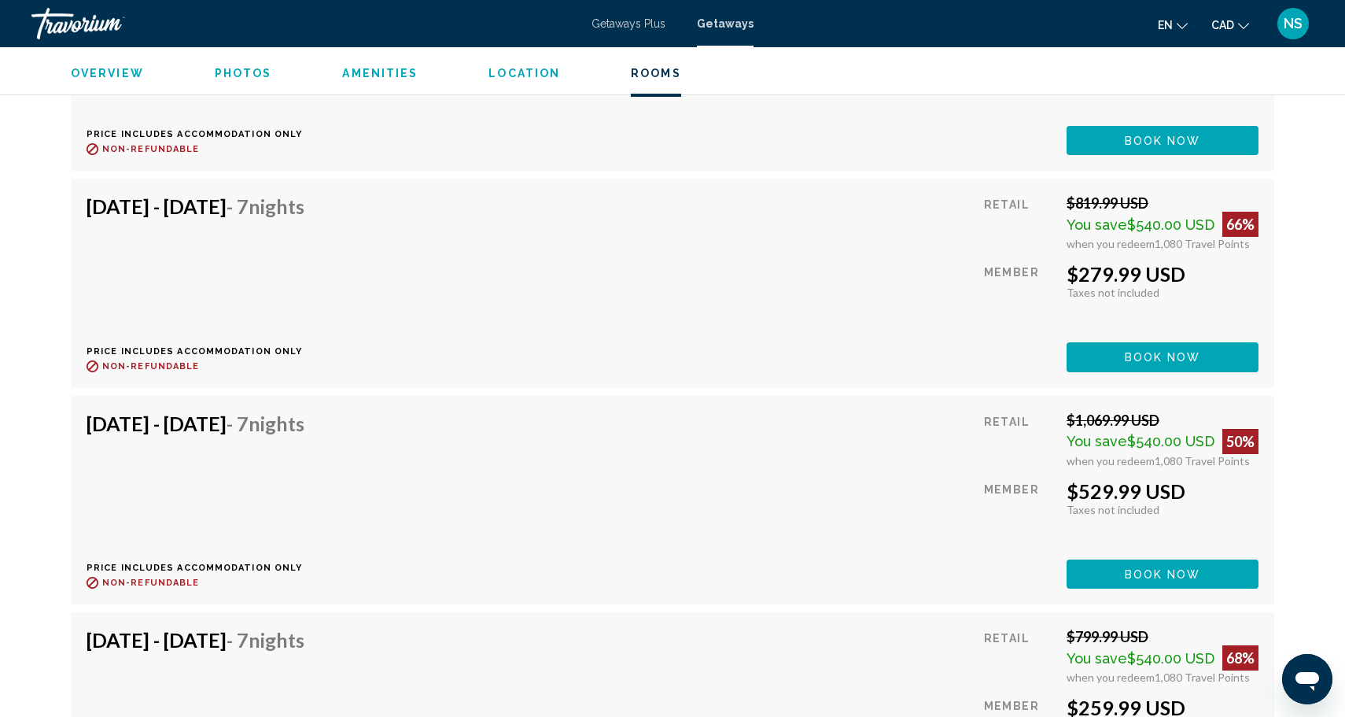
scroll to position [3981, 0]
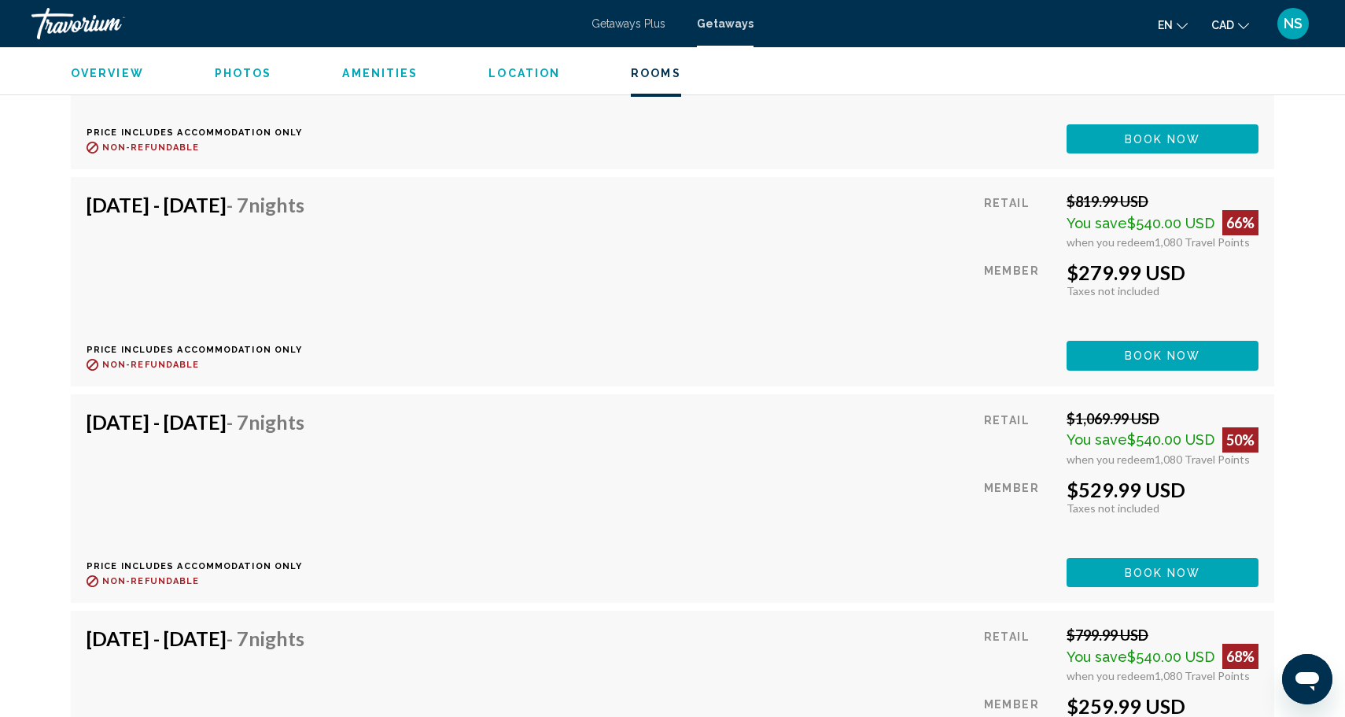
click at [1111, 410] on div "$1,069.99 USD" at bounding box center [1163, 418] width 192 height 17
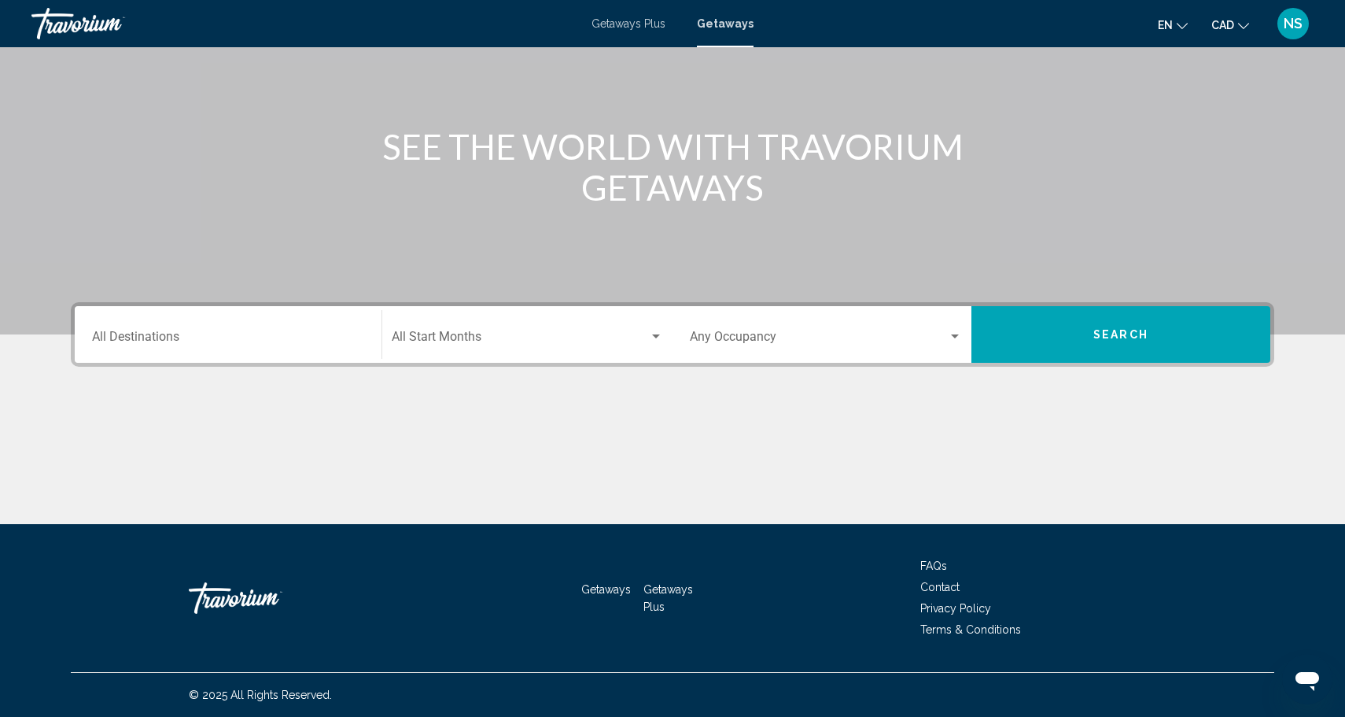
scroll to position [138, 0]
click at [231, 333] on input "Destination All Destinations" at bounding box center [228, 340] width 272 height 14
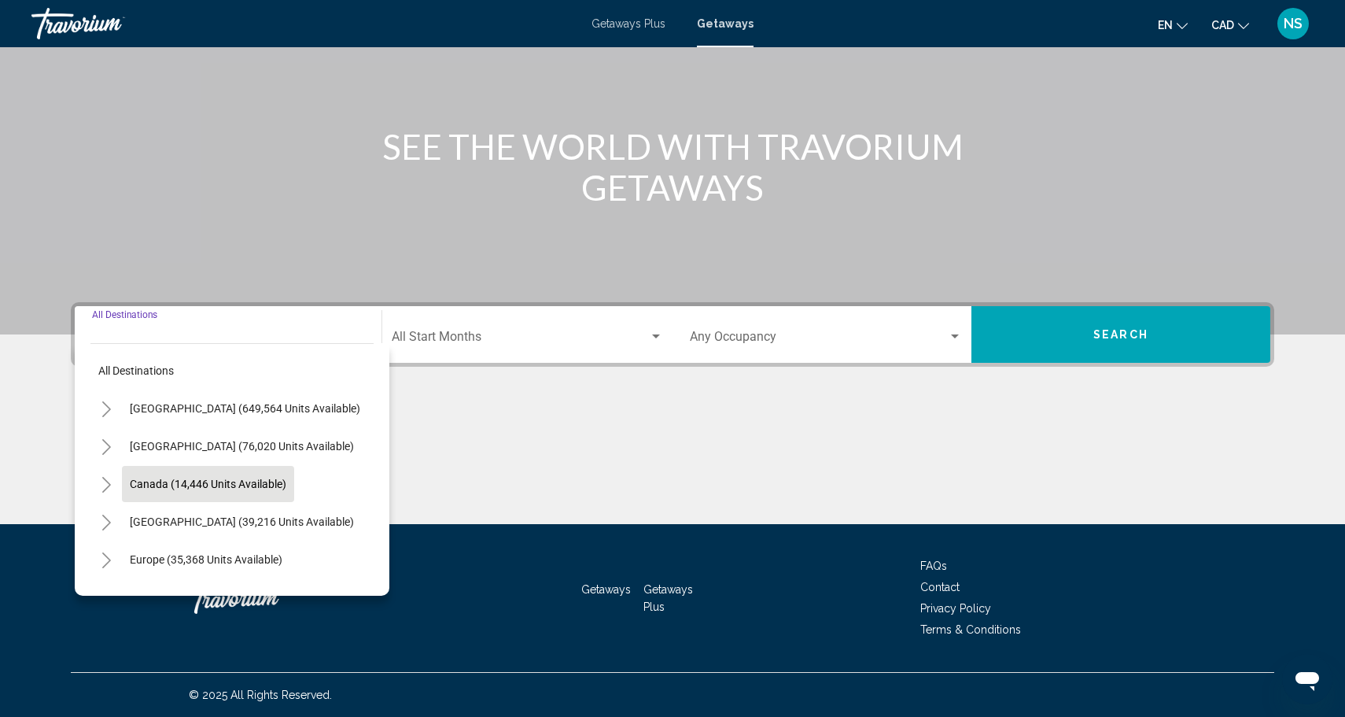
click at [233, 482] on span "Canada (14,446 units available)" at bounding box center [208, 483] width 157 height 13
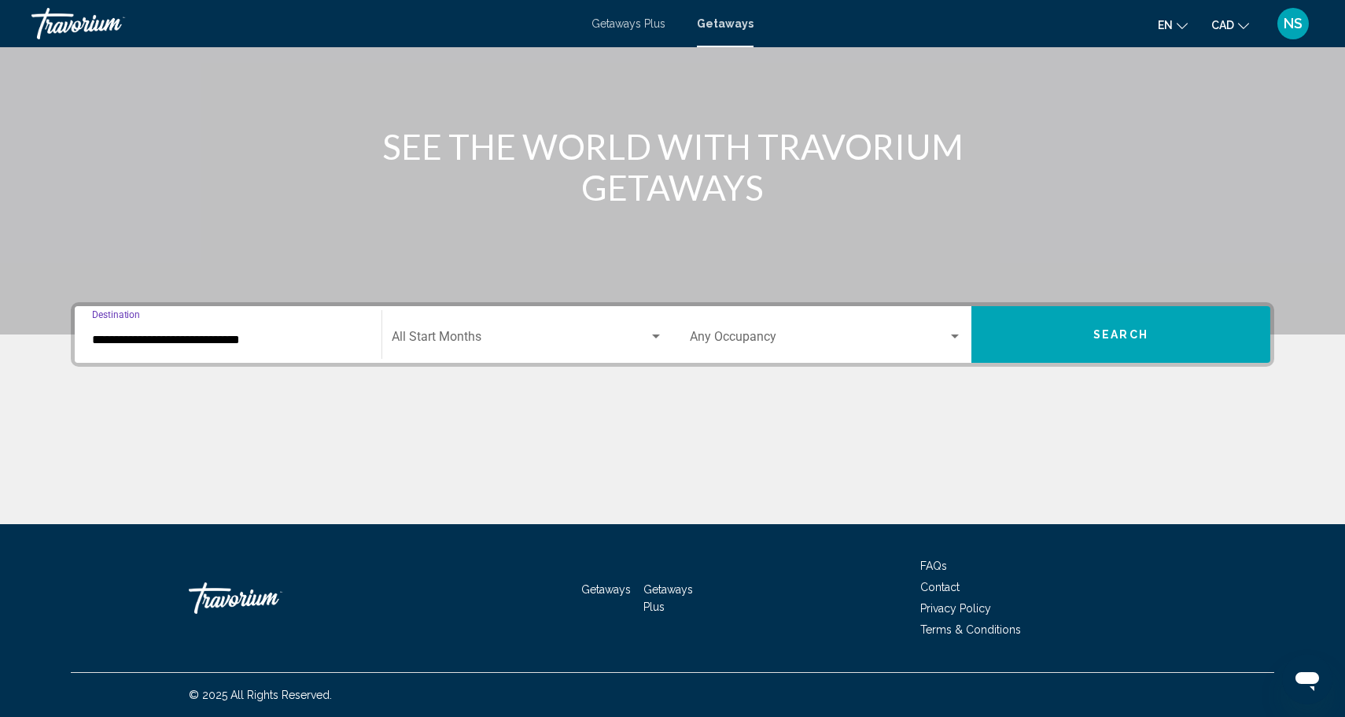
click at [252, 346] on input "**********" at bounding box center [228, 340] width 272 height 14
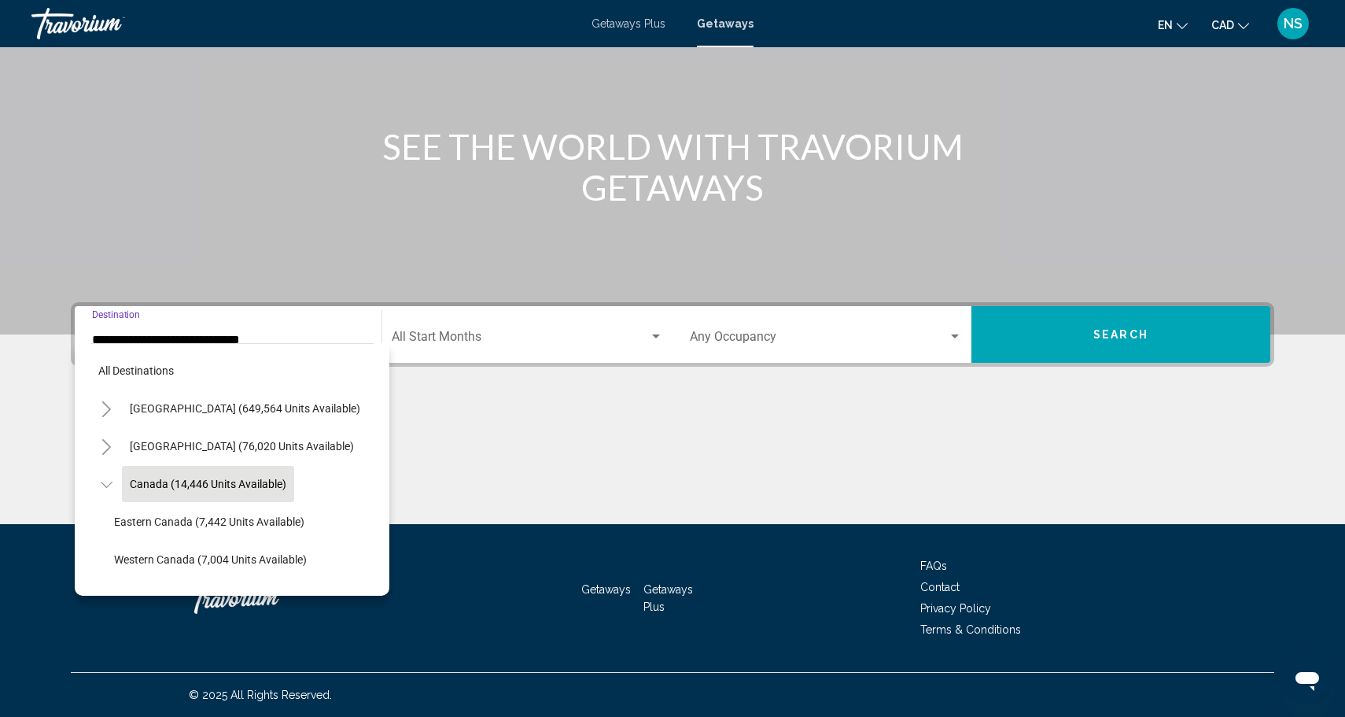
scroll to position [18, 0]
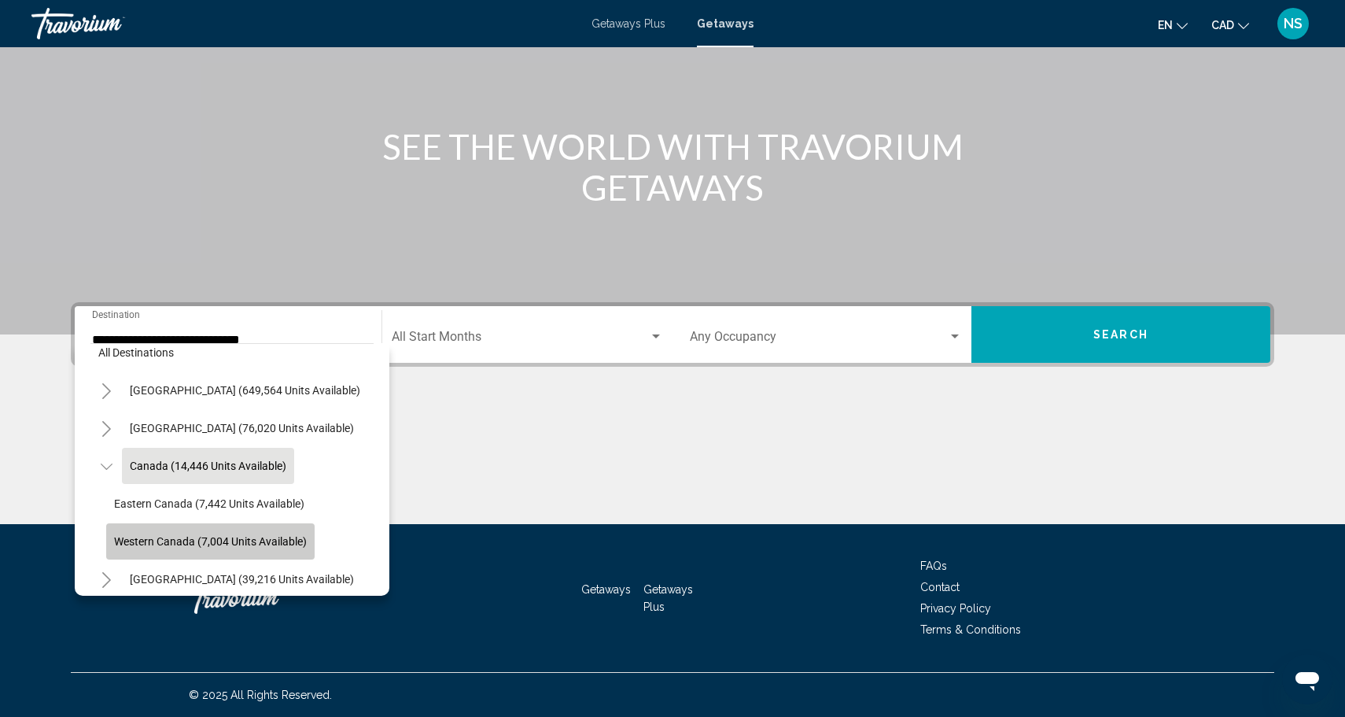
click at [219, 537] on span "Western Canada (7,004 units available)" at bounding box center [210, 541] width 193 height 13
type input "**********"
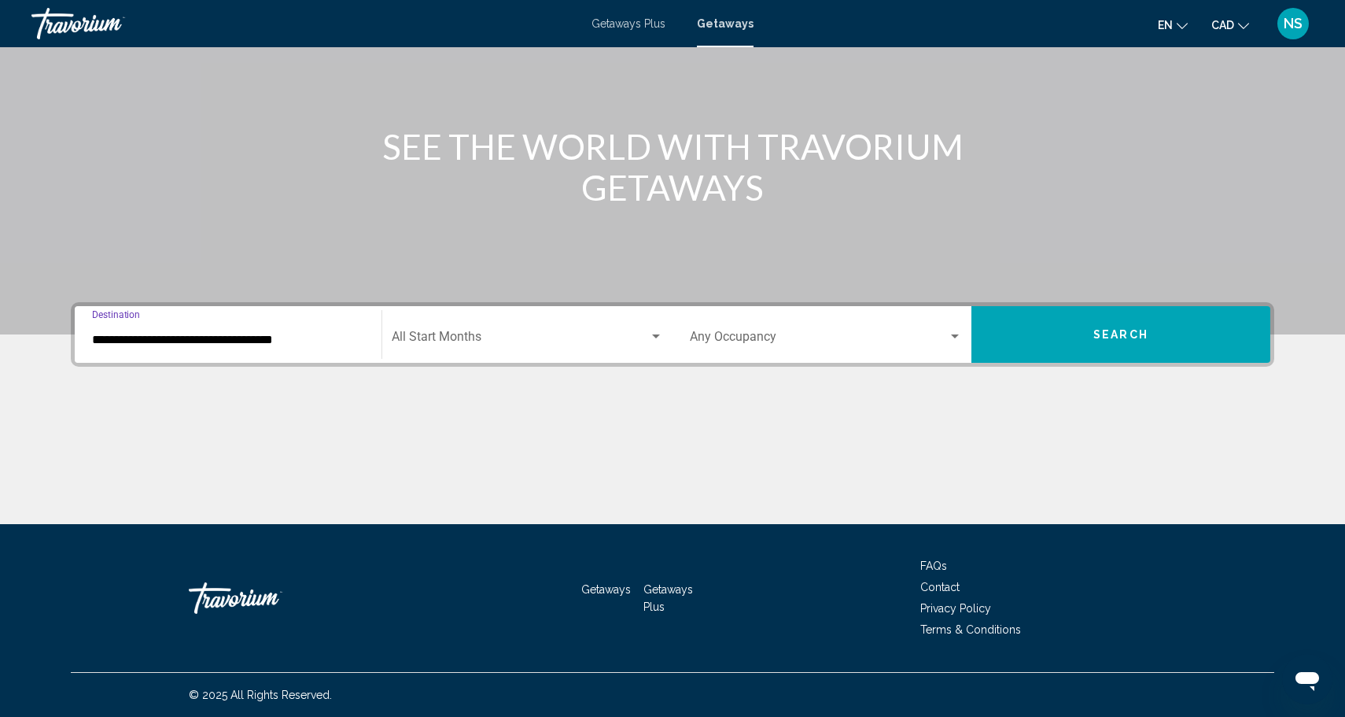
click at [744, 349] on div "Occupancy Any Occupancy" at bounding box center [826, 335] width 272 height 50
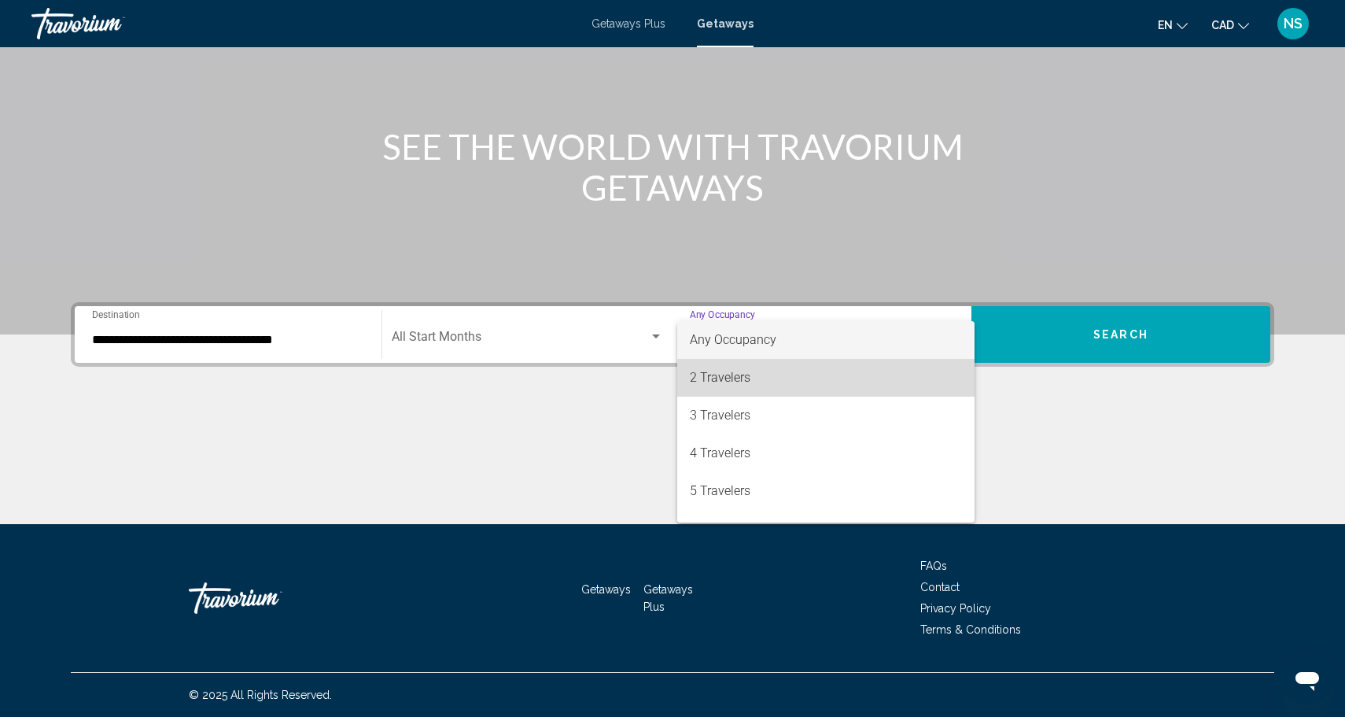
click at [738, 385] on span "2 Travelers" at bounding box center [826, 378] width 272 height 38
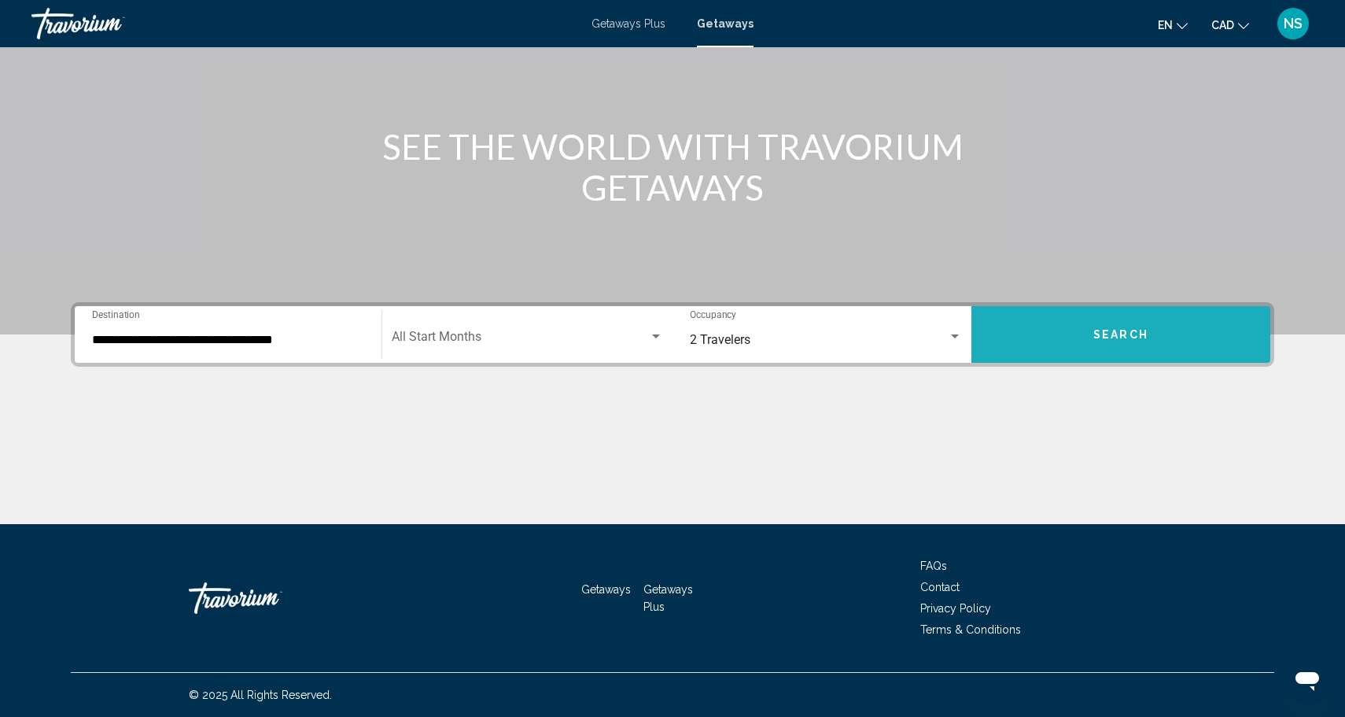
click at [1158, 329] on button "Search" at bounding box center [1120, 334] width 299 height 57
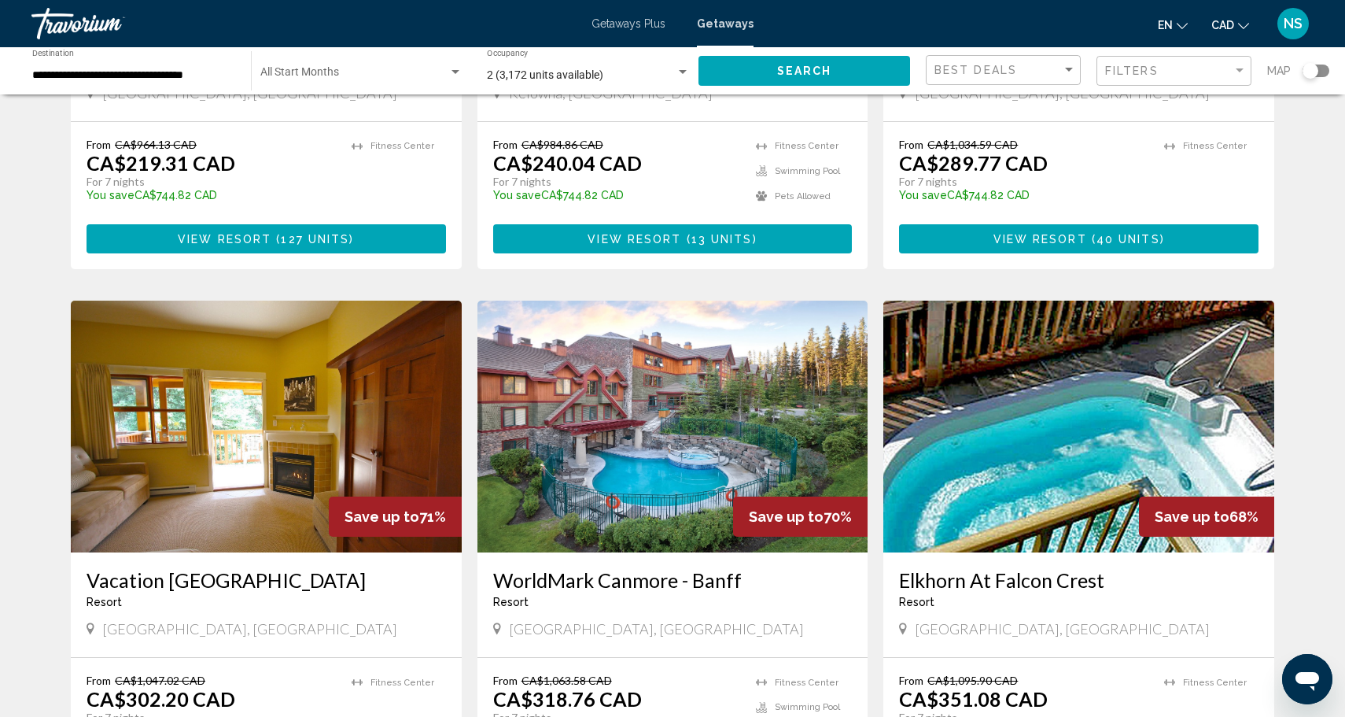
scroll to position [426, 0]
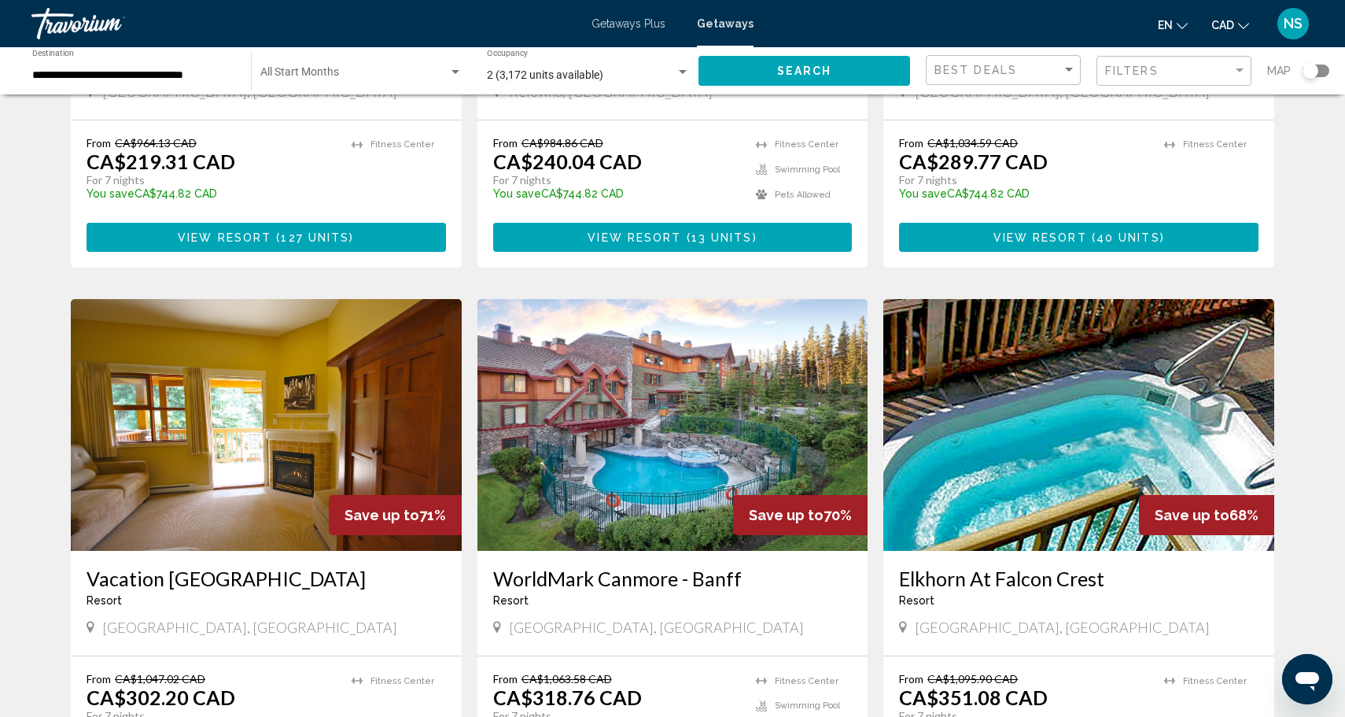
click at [735, 363] on img "Main content" at bounding box center [672, 425] width 391 height 252
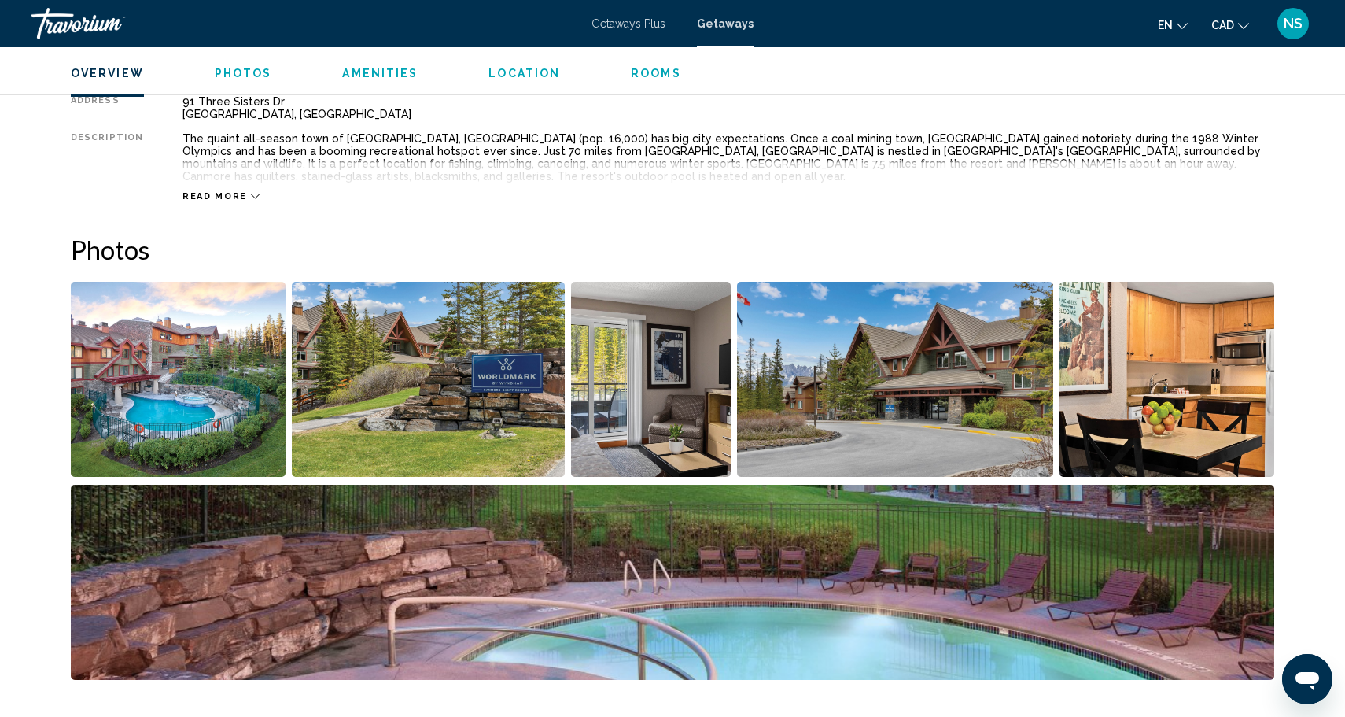
scroll to position [610, 0]
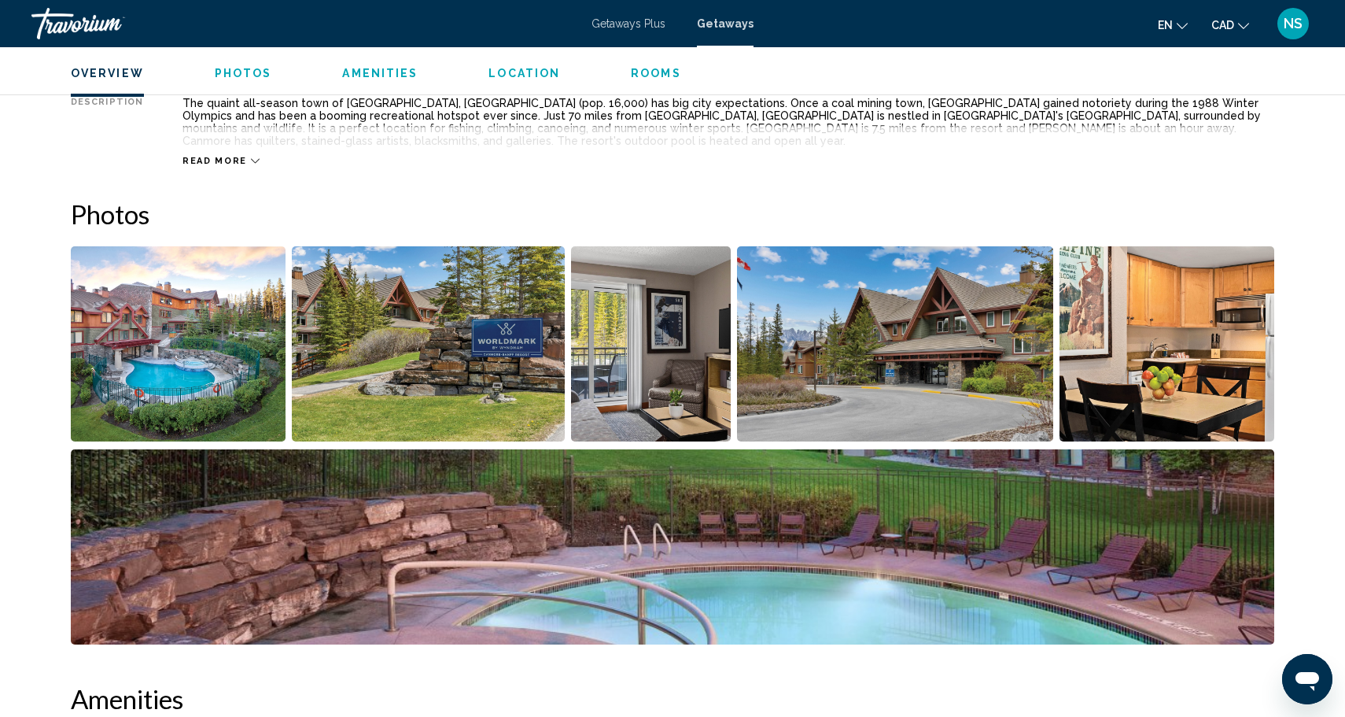
click at [219, 304] on img "Open full-screen image slider" at bounding box center [178, 343] width 215 height 195
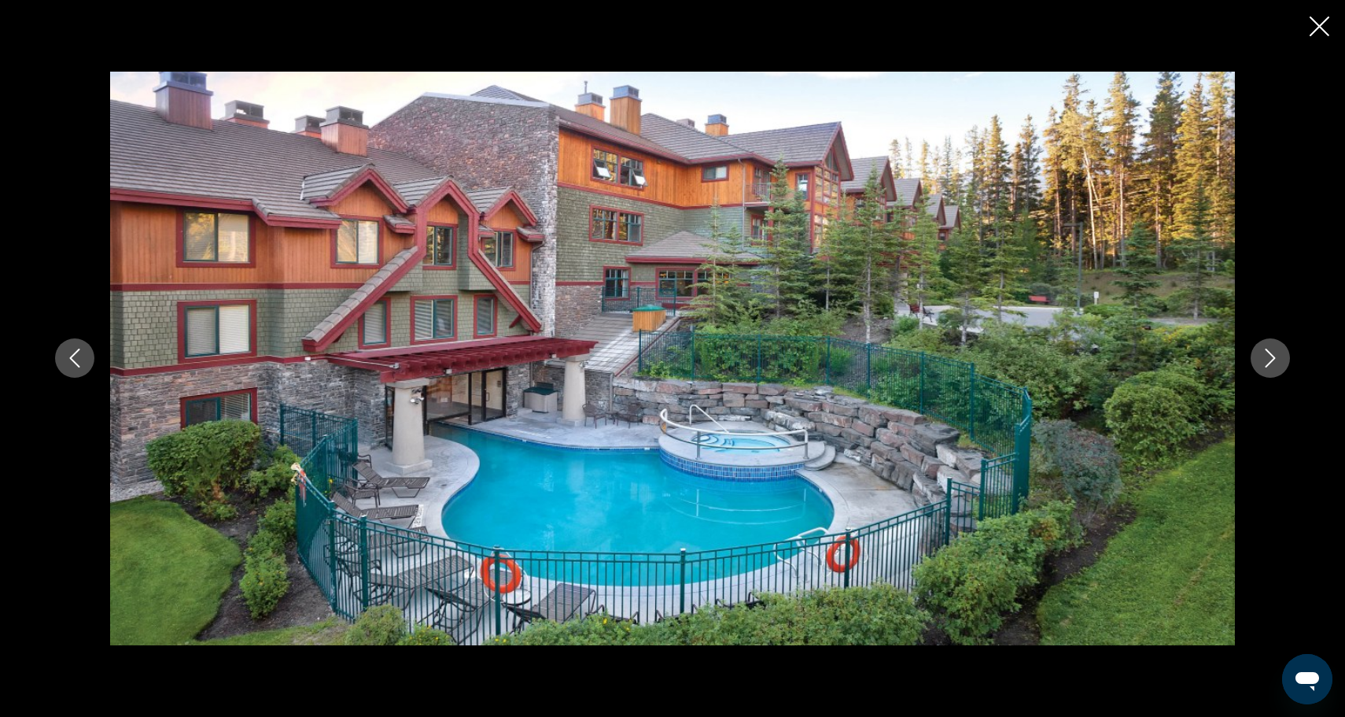
click at [1294, 380] on div "Main content" at bounding box center [672, 358] width 1266 height 573
click at [1270, 372] on button "Next image" at bounding box center [1270, 357] width 39 height 39
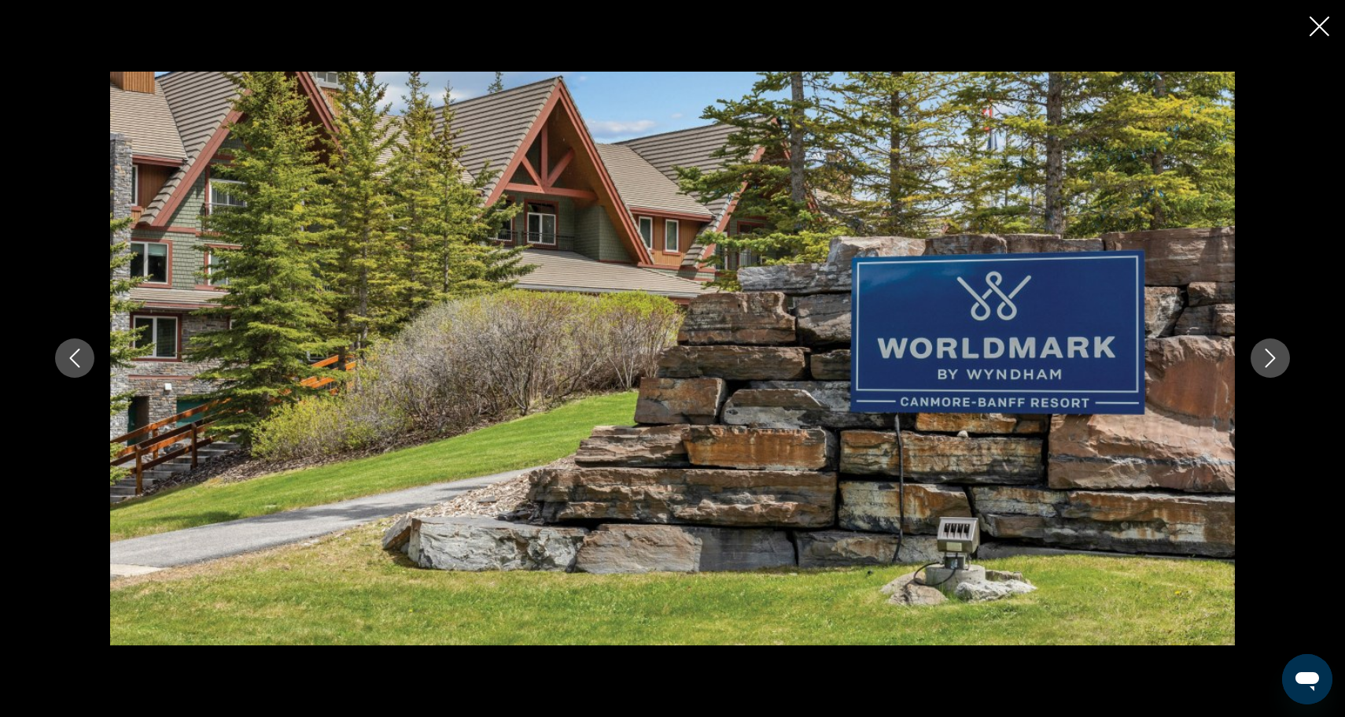
click at [1270, 372] on button "Next image" at bounding box center [1270, 357] width 39 height 39
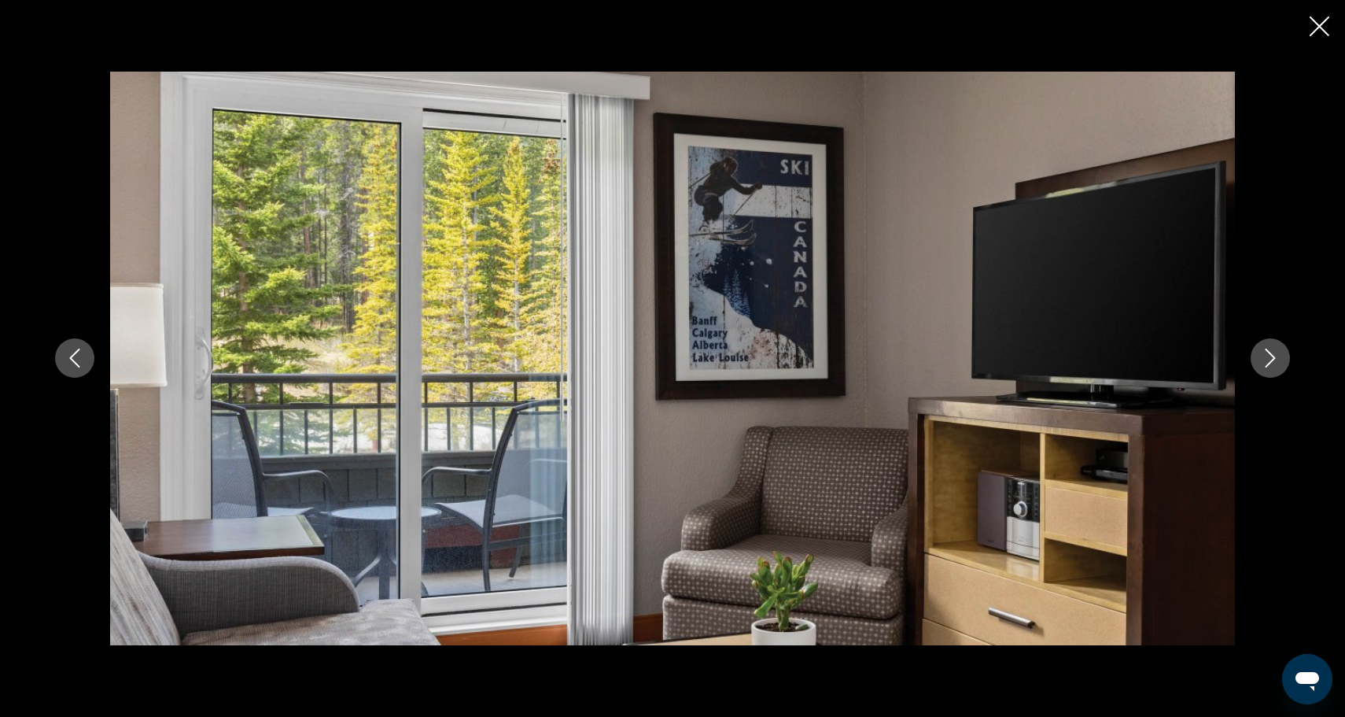
click at [1270, 372] on button "Next image" at bounding box center [1270, 357] width 39 height 39
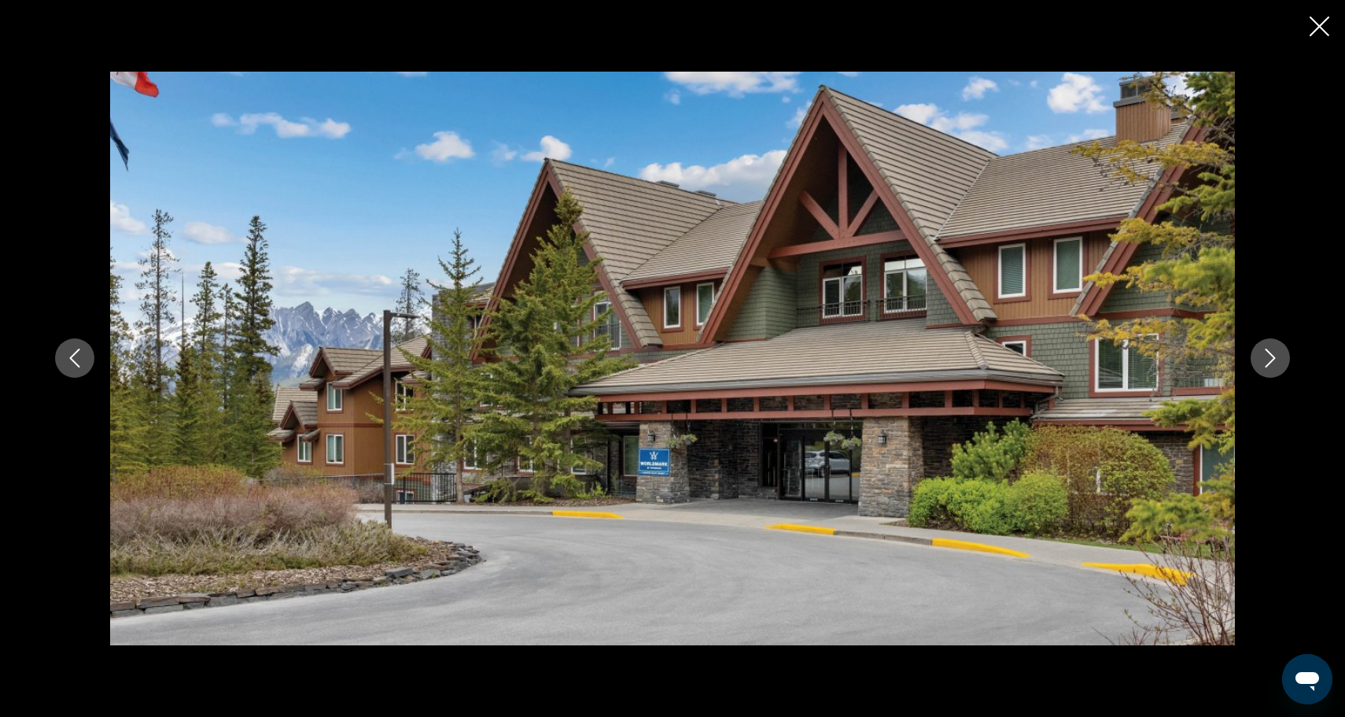
click at [1270, 372] on button "Next image" at bounding box center [1270, 357] width 39 height 39
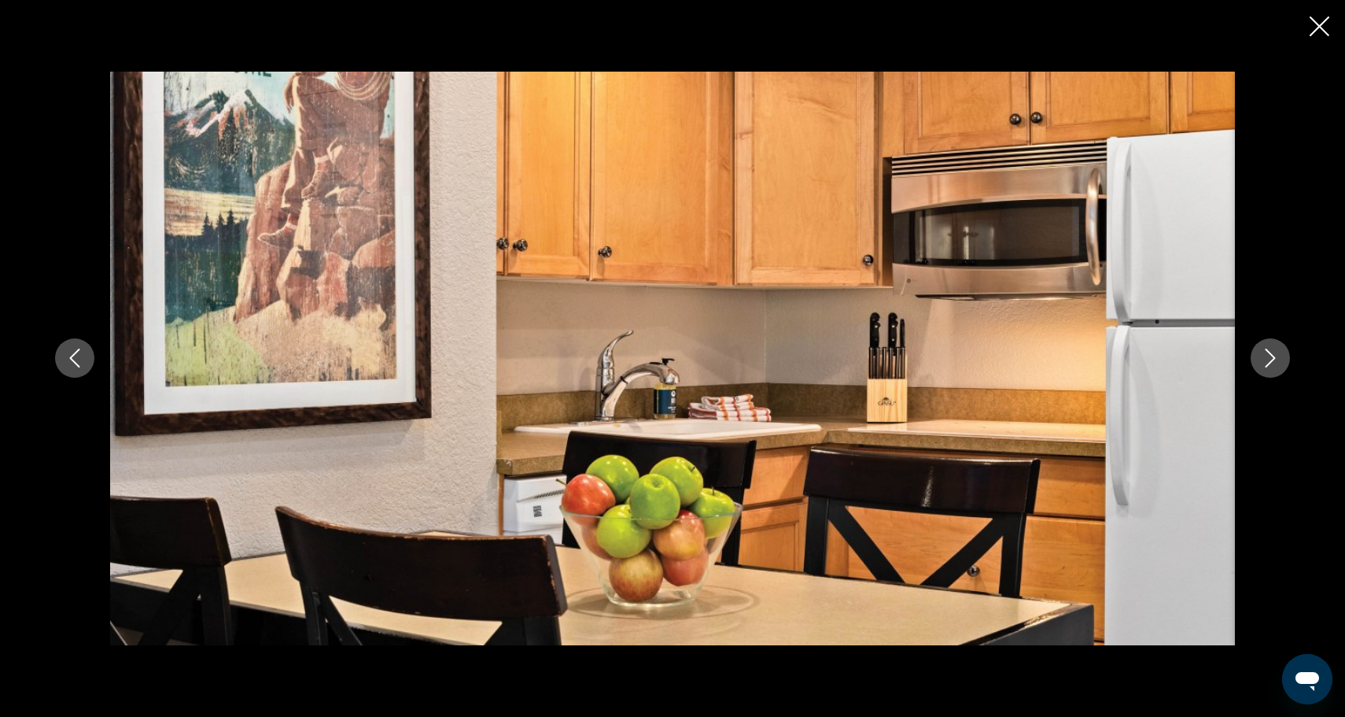
click at [1270, 372] on button "Next image" at bounding box center [1270, 357] width 39 height 39
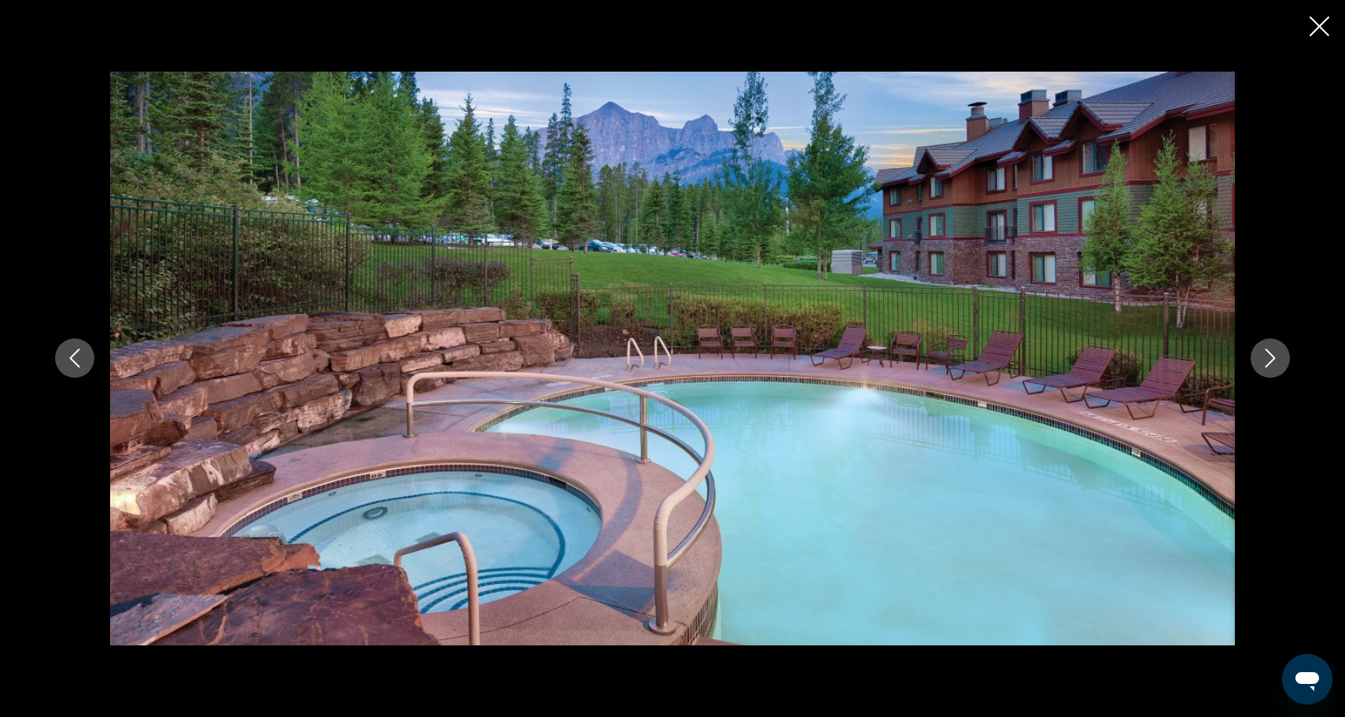
click at [1270, 372] on button "Next image" at bounding box center [1270, 357] width 39 height 39
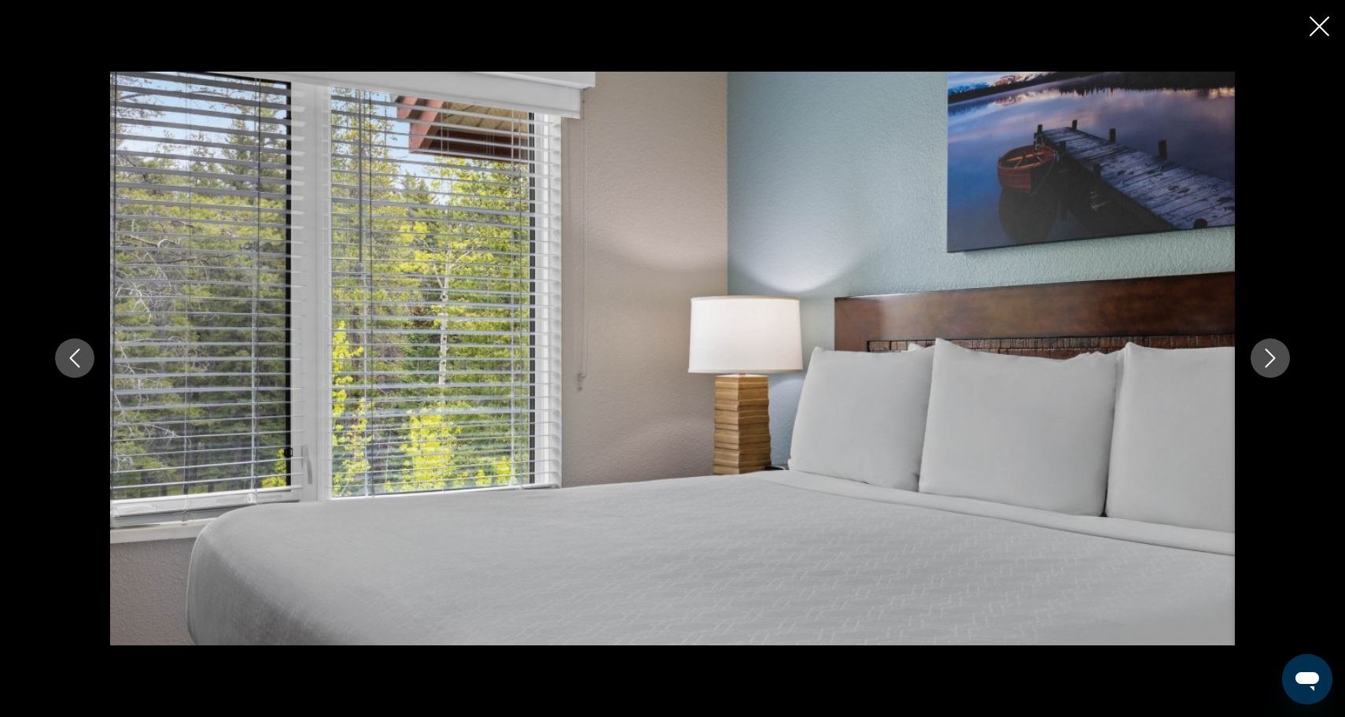
click at [1270, 372] on button "Next image" at bounding box center [1270, 357] width 39 height 39
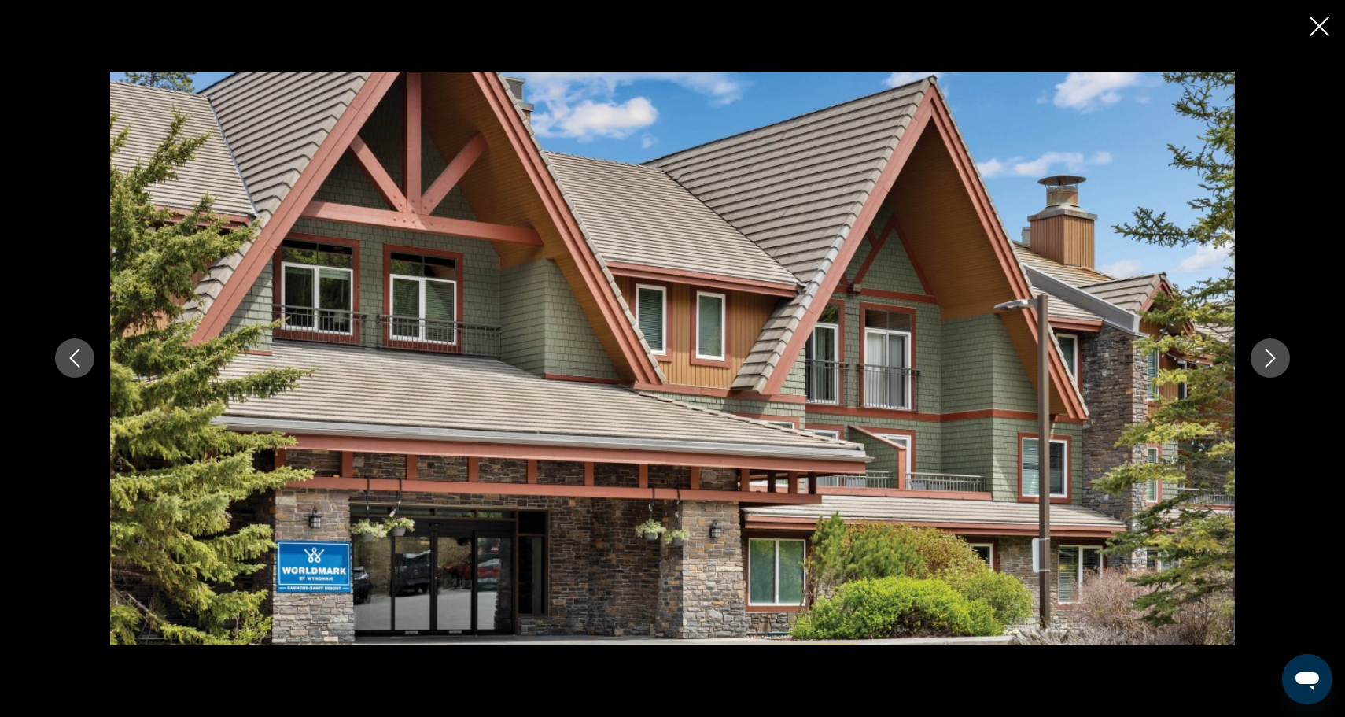
click at [1270, 372] on button "Next image" at bounding box center [1270, 357] width 39 height 39
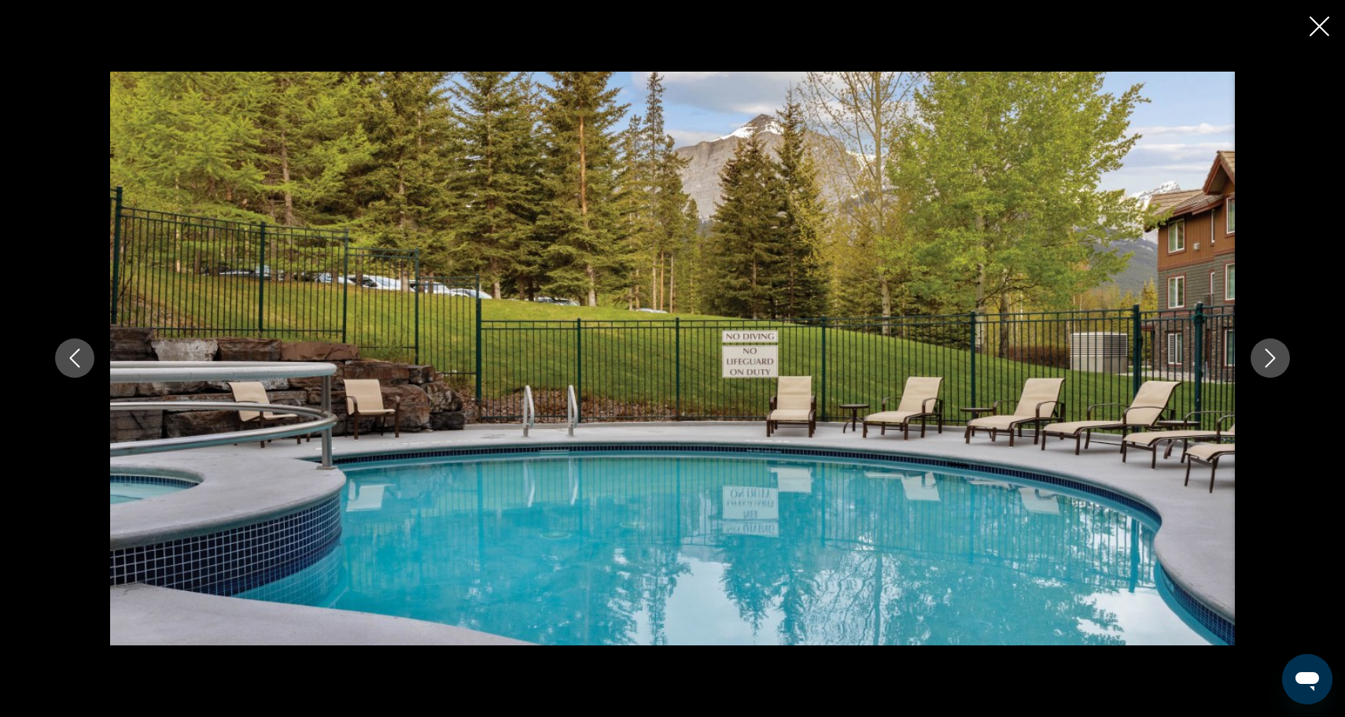
click at [1270, 372] on button "Next image" at bounding box center [1270, 357] width 39 height 39
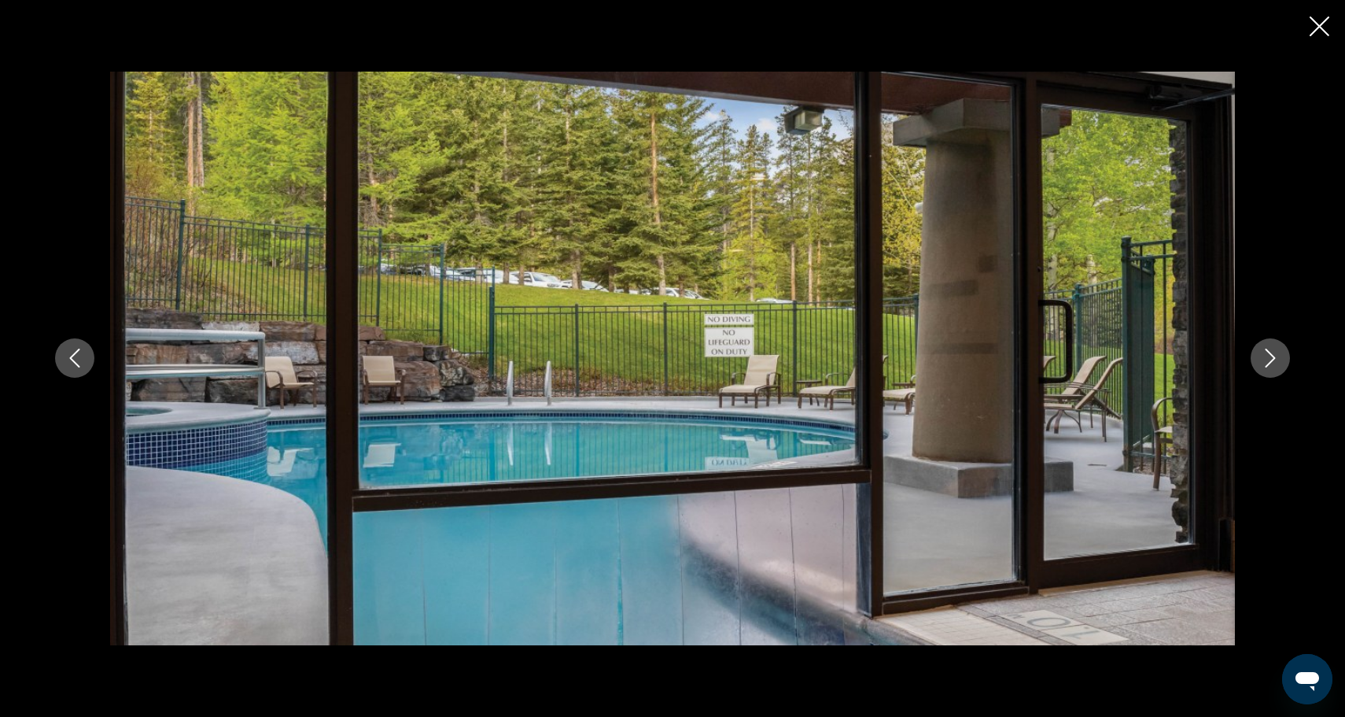
click at [1270, 372] on button "Next image" at bounding box center [1270, 357] width 39 height 39
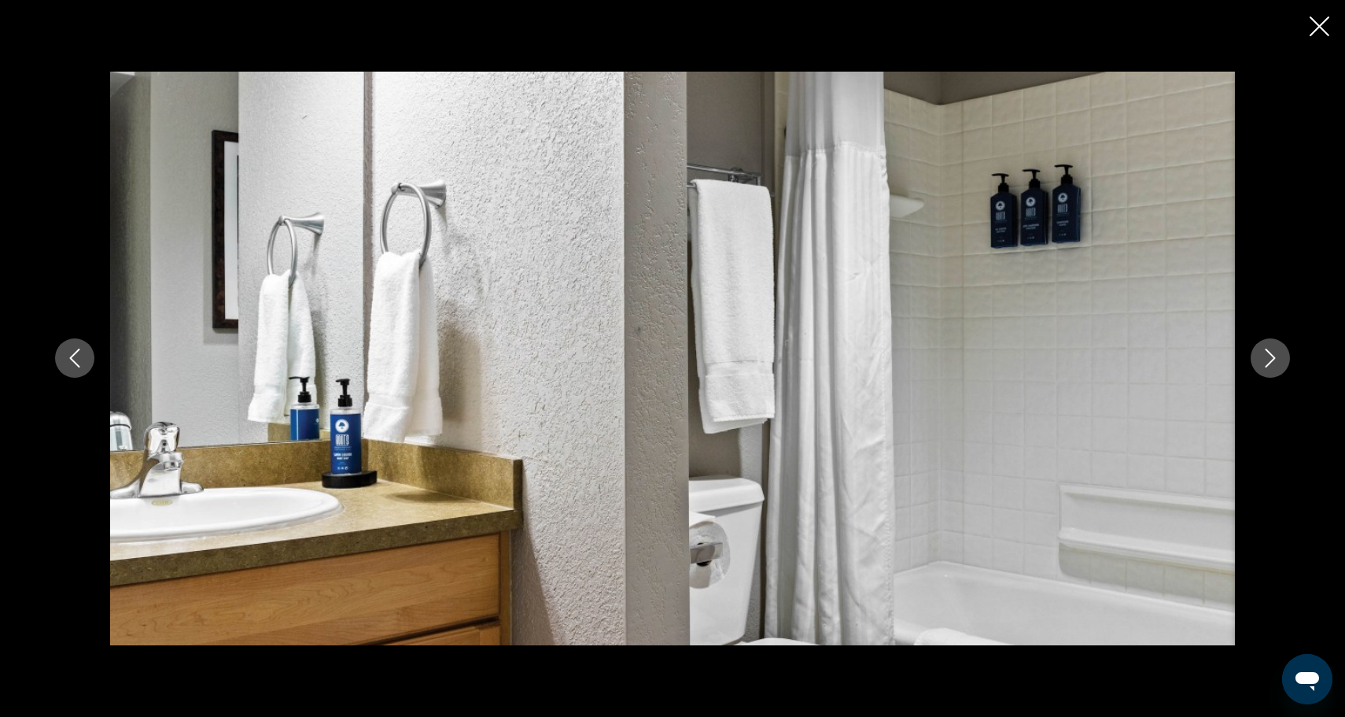
click at [1270, 372] on button "Next image" at bounding box center [1270, 357] width 39 height 39
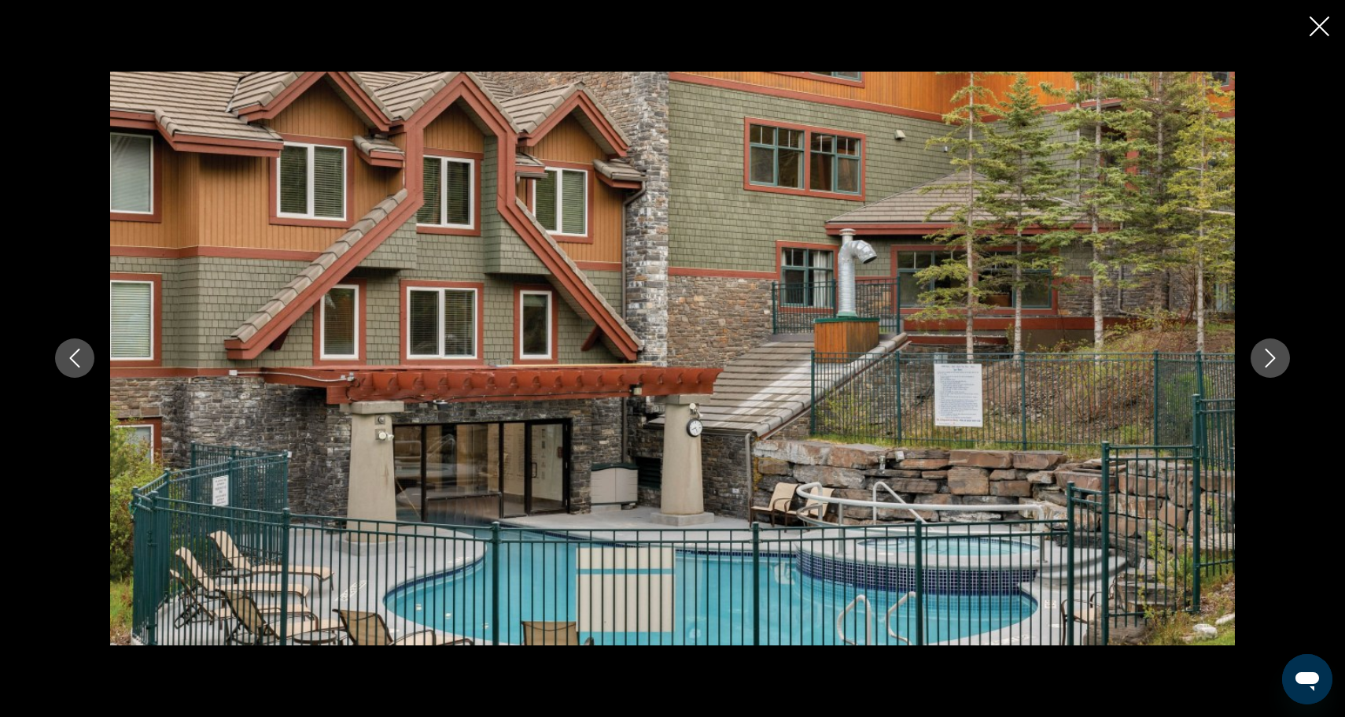
click at [1270, 372] on button "Next image" at bounding box center [1270, 357] width 39 height 39
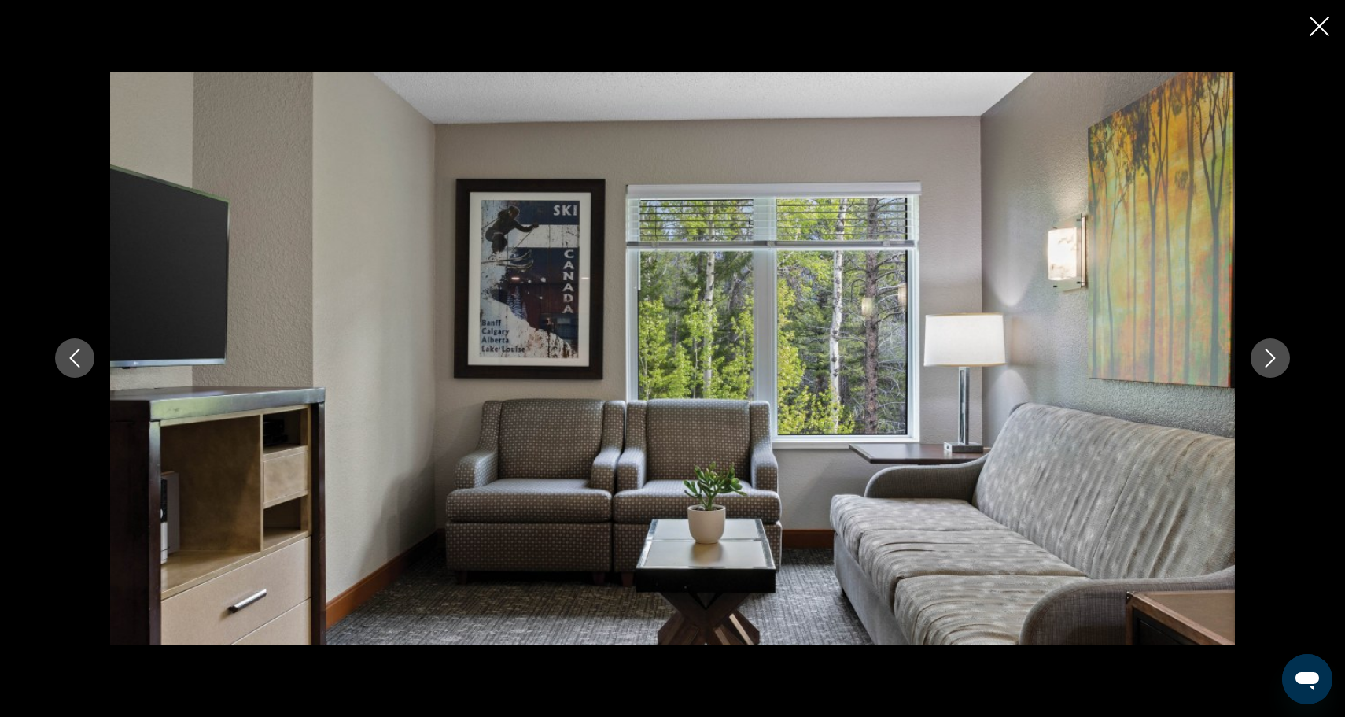
click at [1270, 372] on button "Next image" at bounding box center [1270, 357] width 39 height 39
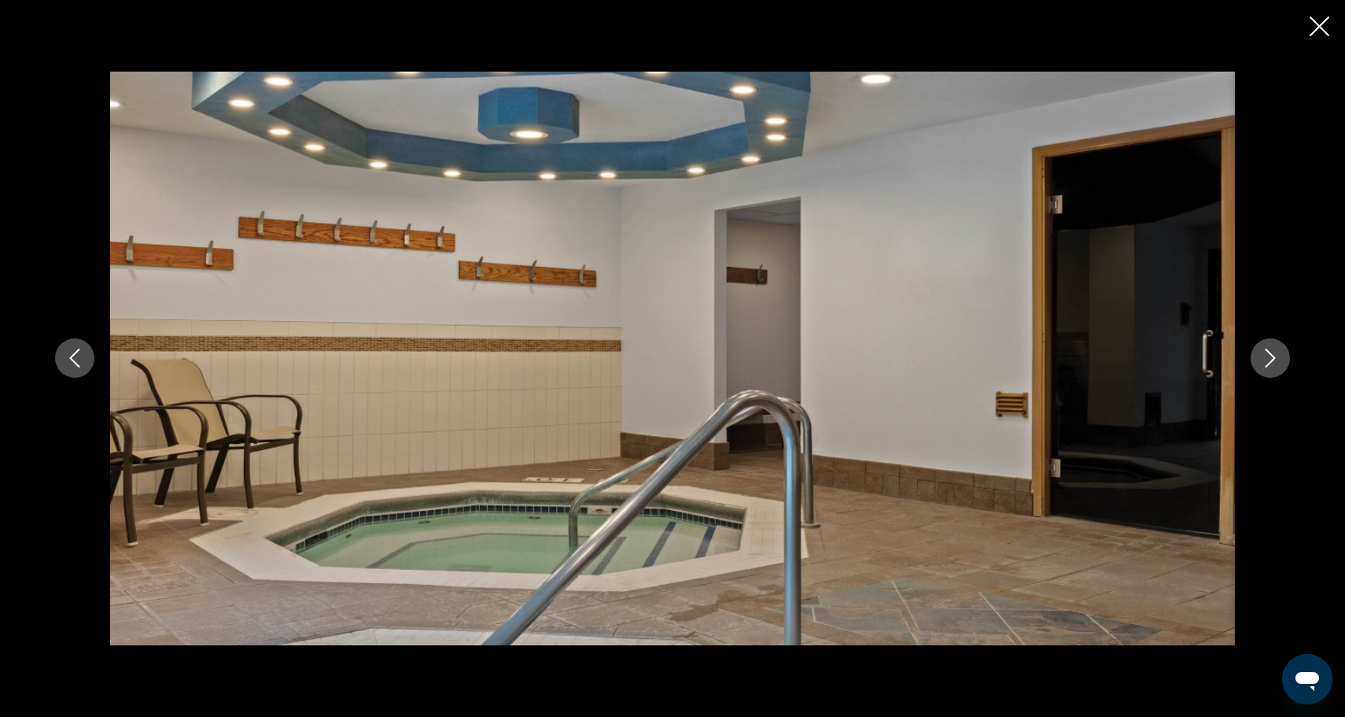
click at [1270, 372] on button "Next image" at bounding box center [1270, 357] width 39 height 39
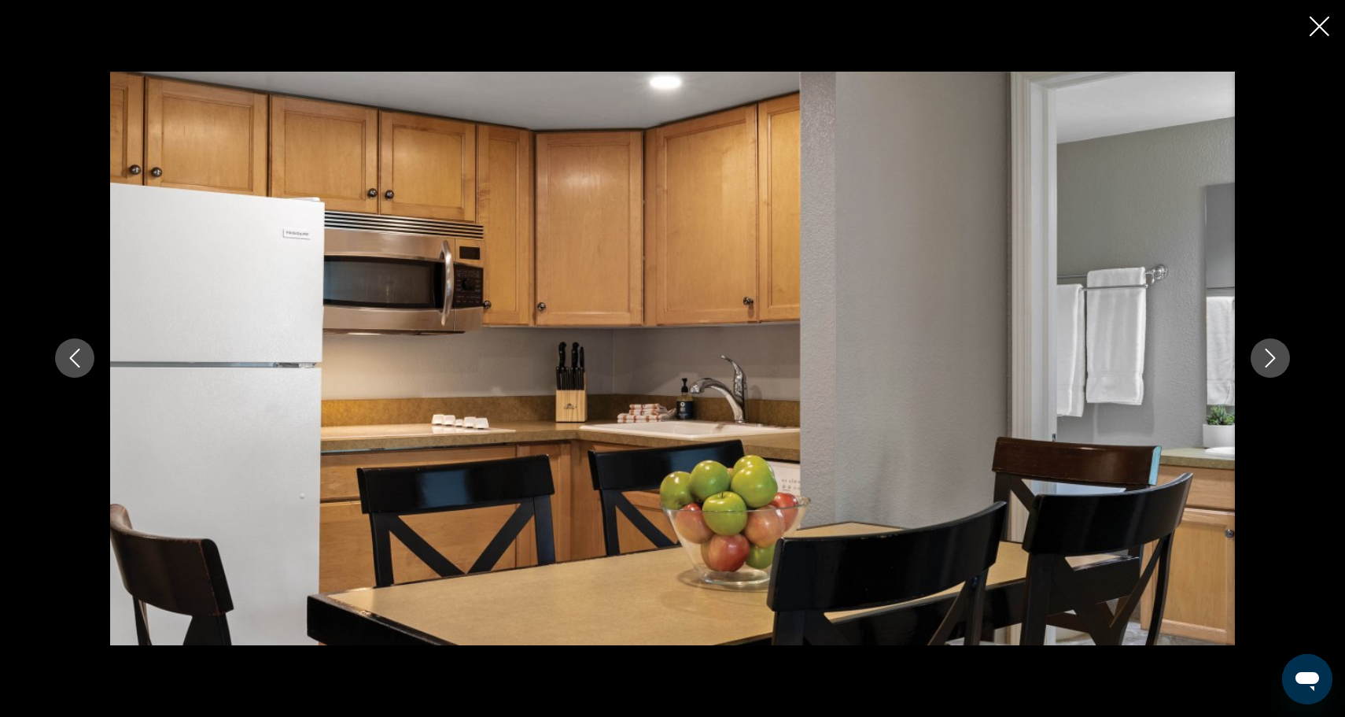
click at [1270, 372] on button "Next image" at bounding box center [1270, 357] width 39 height 39
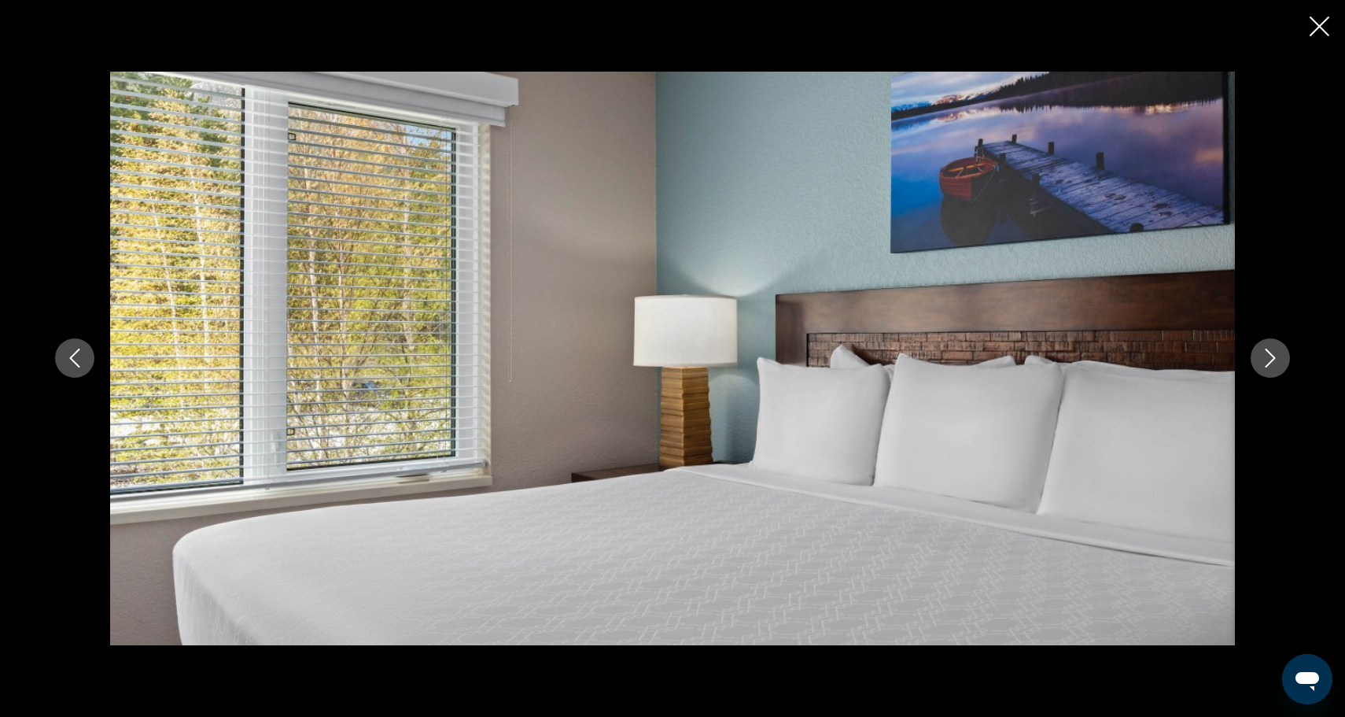
click at [1270, 372] on button "Next image" at bounding box center [1270, 357] width 39 height 39
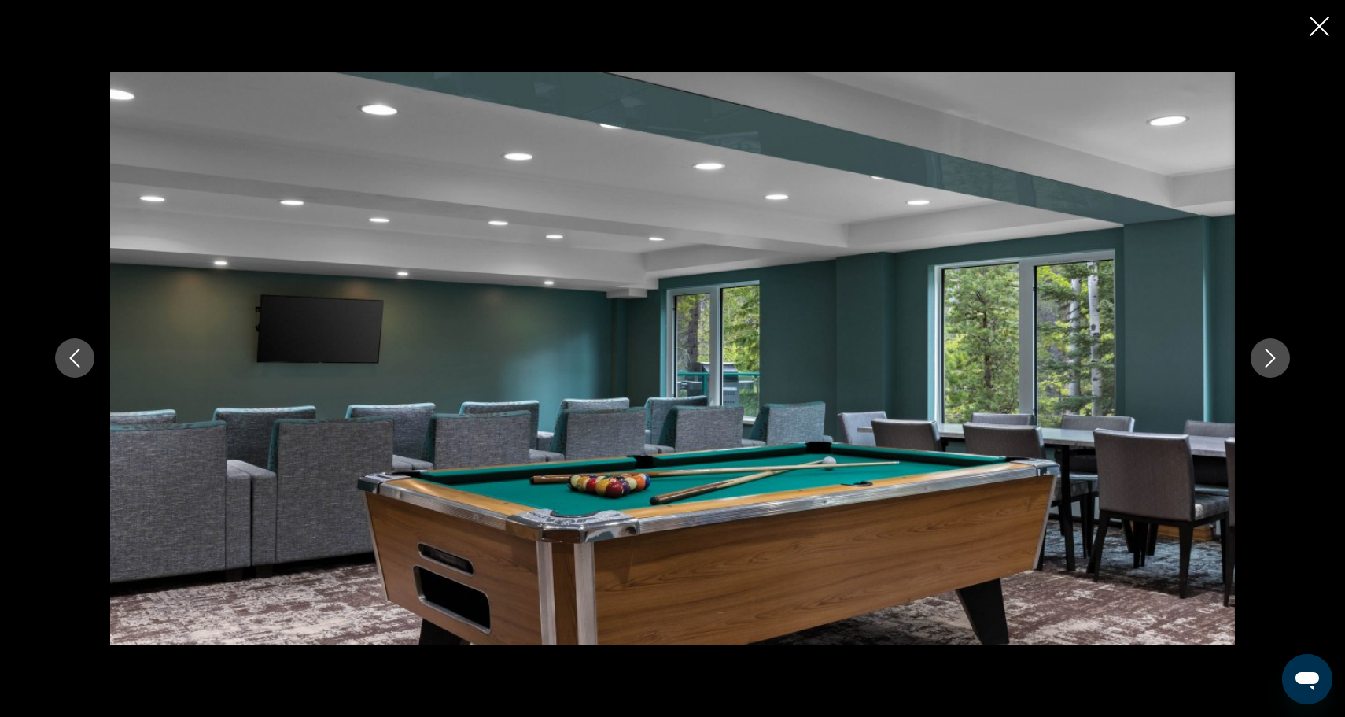
click at [1325, 30] on icon "Close slideshow" at bounding box center [1320, 27] width 20 height 20
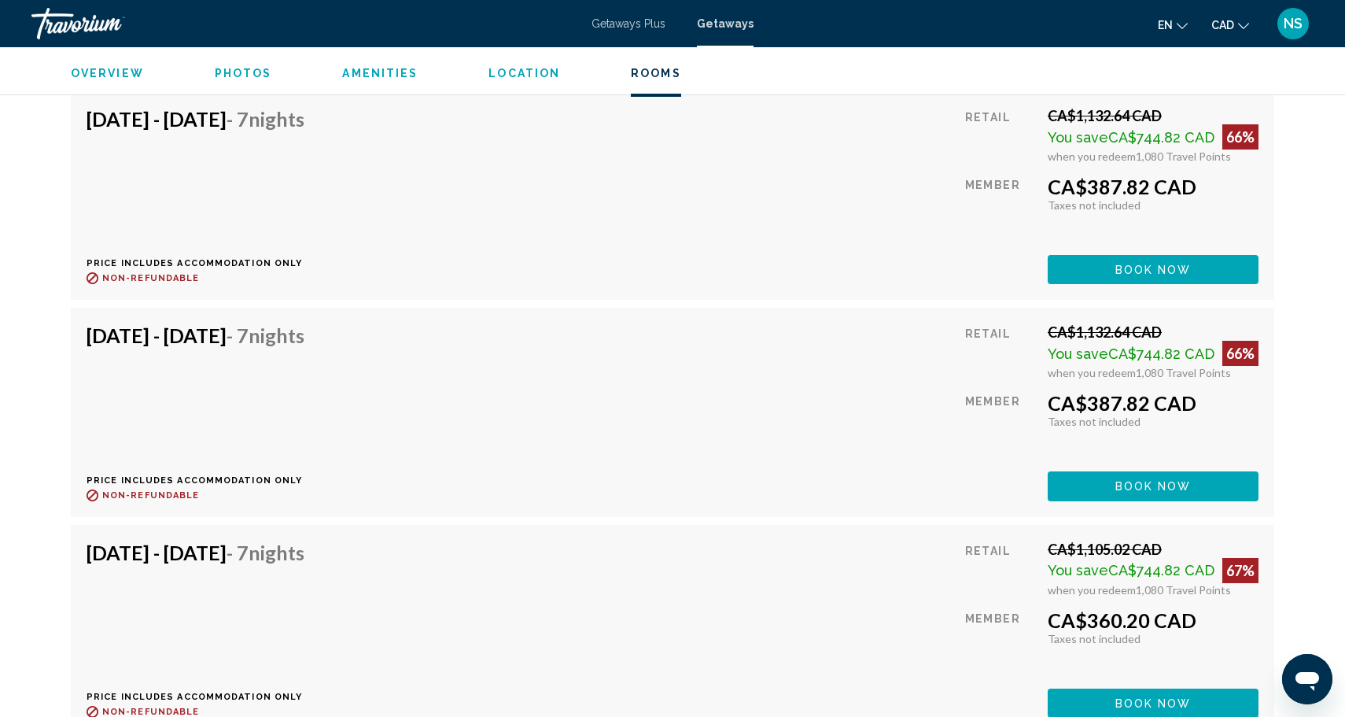
scroll to position [3859, 0]
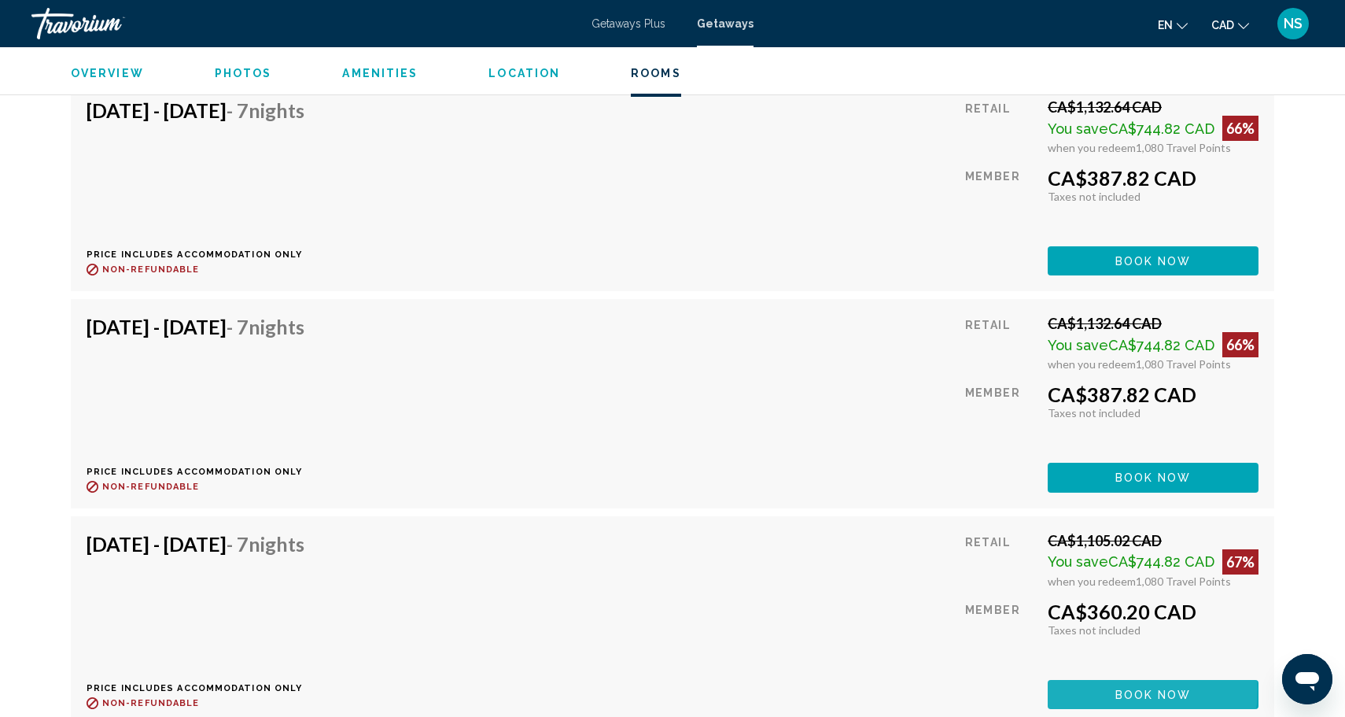
click at [1117, 688] on span "Book now" at bounding box center [1153, 694] width 76 height 13
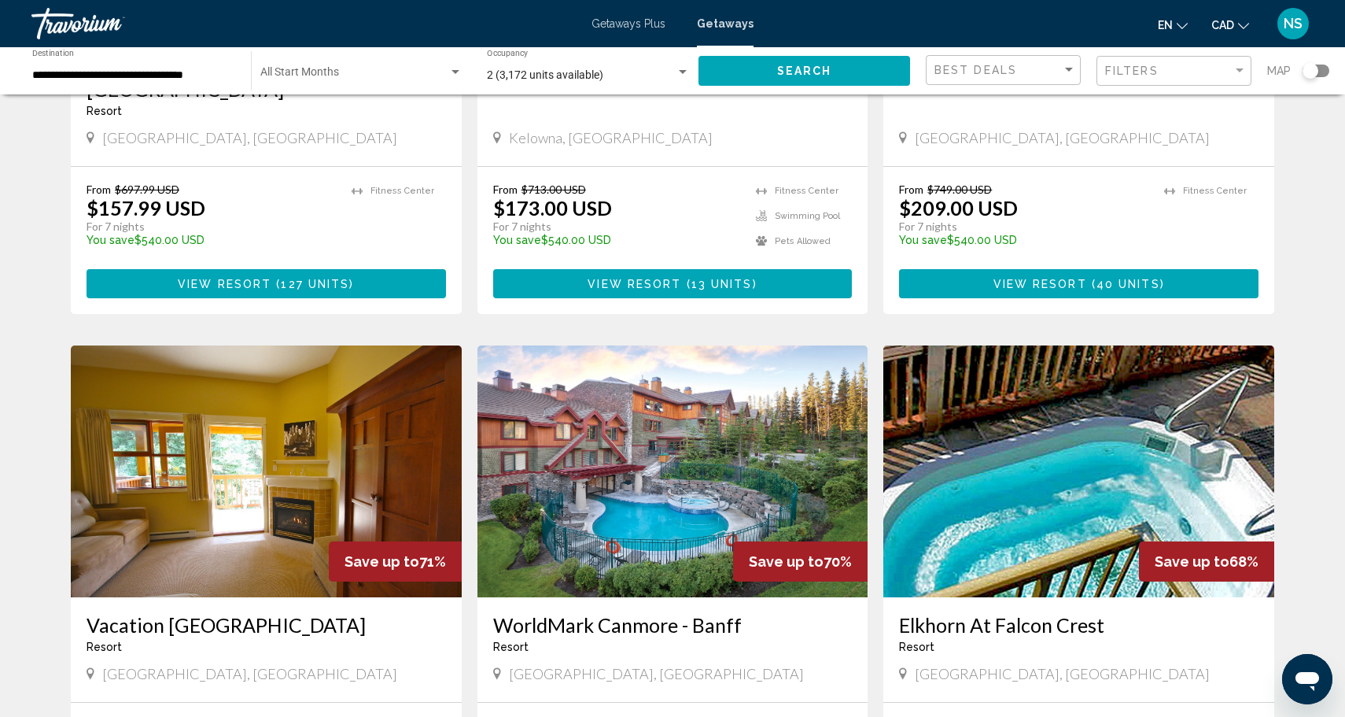
scroll to position [385, 0]
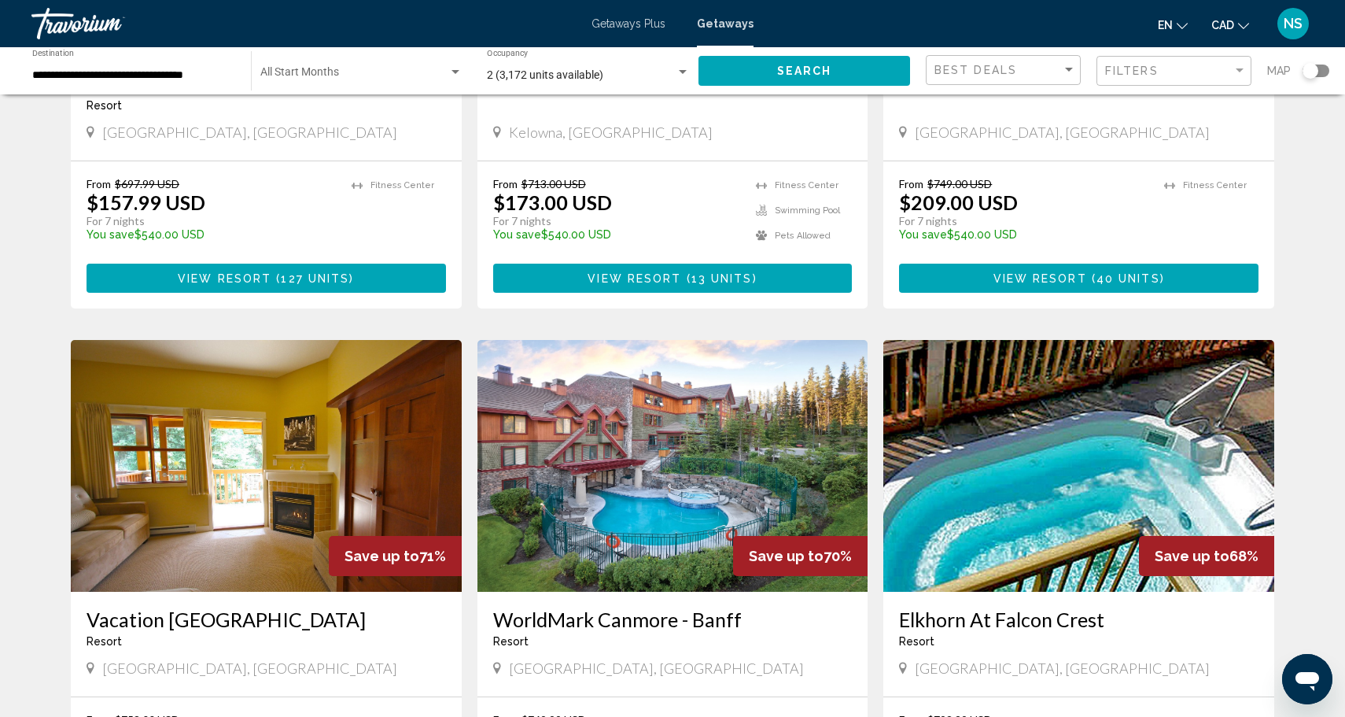
click at [673, 426] on img "Main content" at bounding box center [672, 466] width 391 height 252
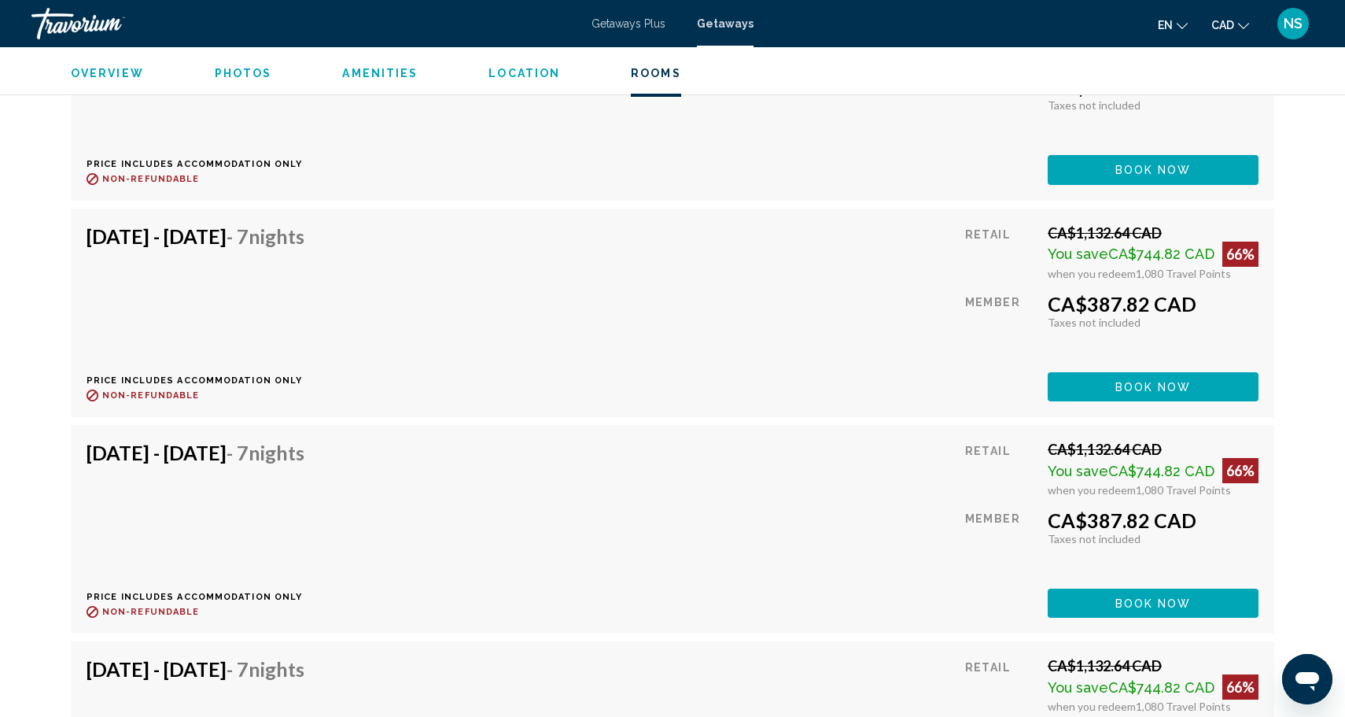
scroll to position [3520, 0]
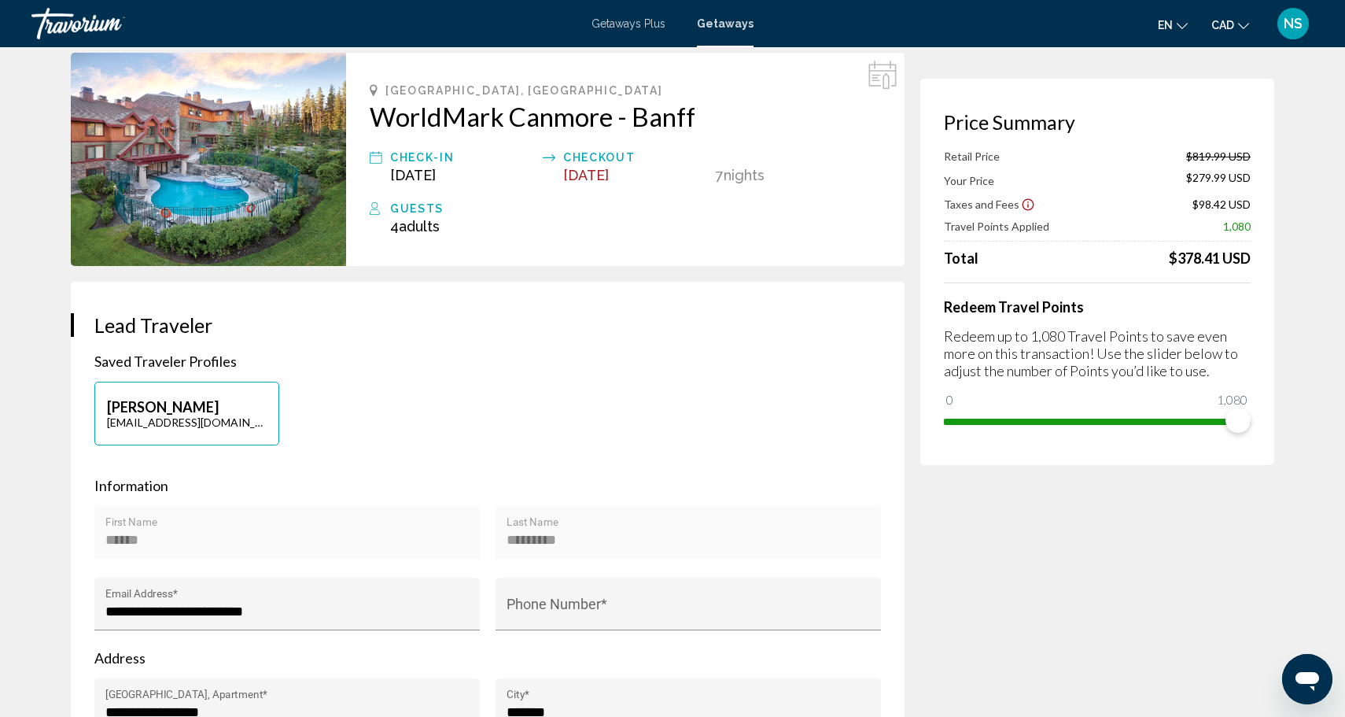
scroll to position [68, 0]
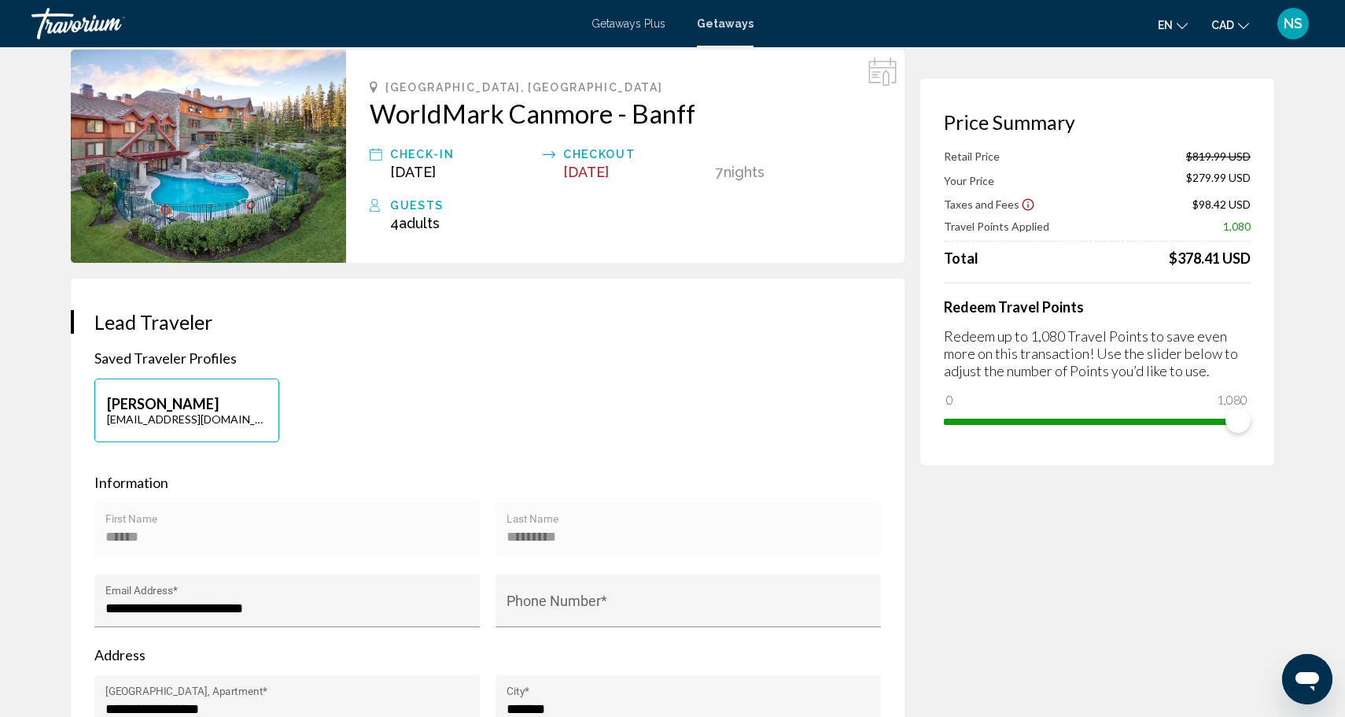
click at [1240, 24] on icon "Change currency" at bounding box center [1243, 25] width 11 height 11
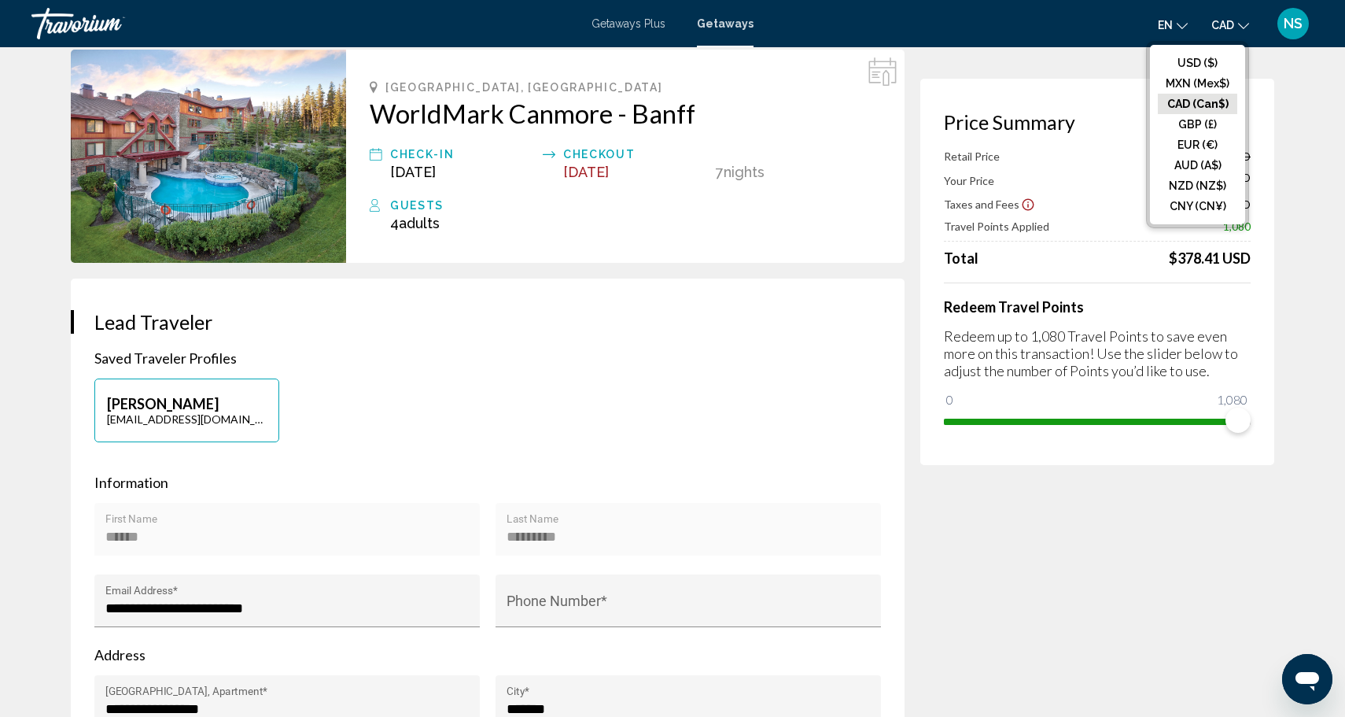
click at [1218, 108] on button "CAD (Can$)" at bounding box center [1197, 104] width 79 height 20
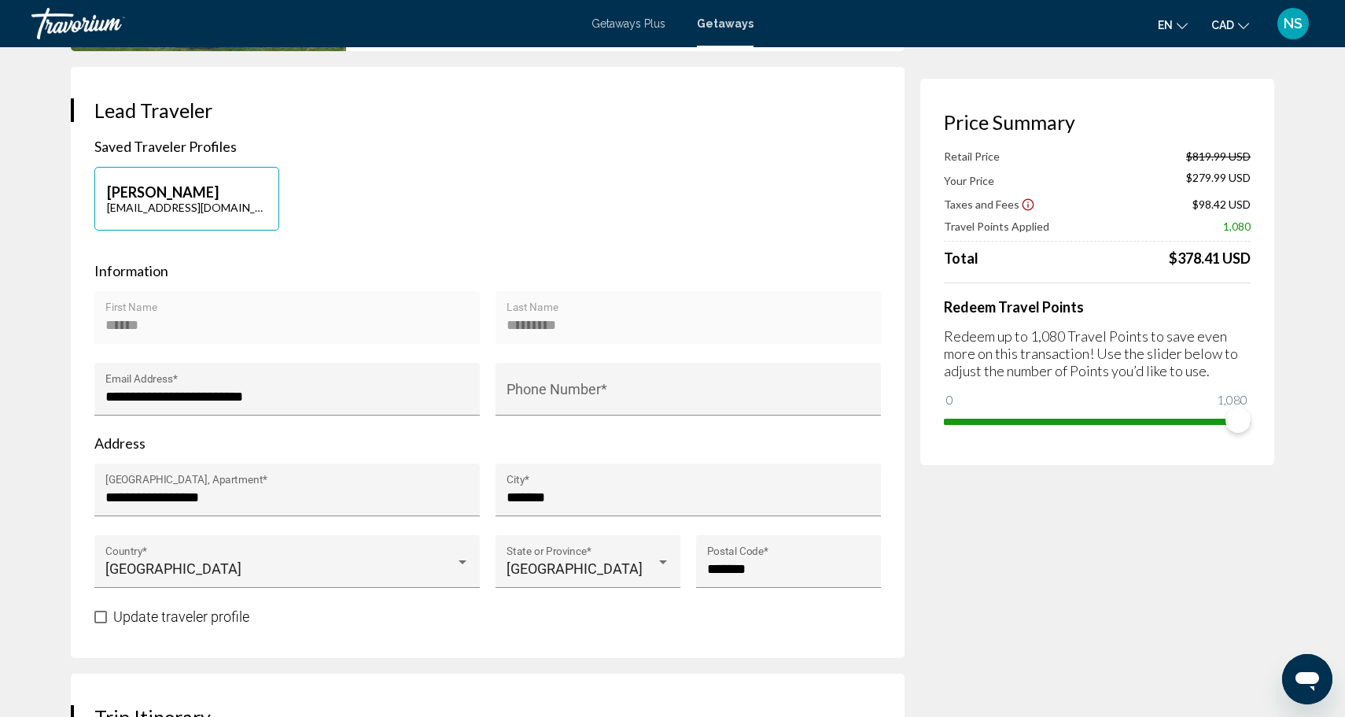
scroll to position [278, 0]
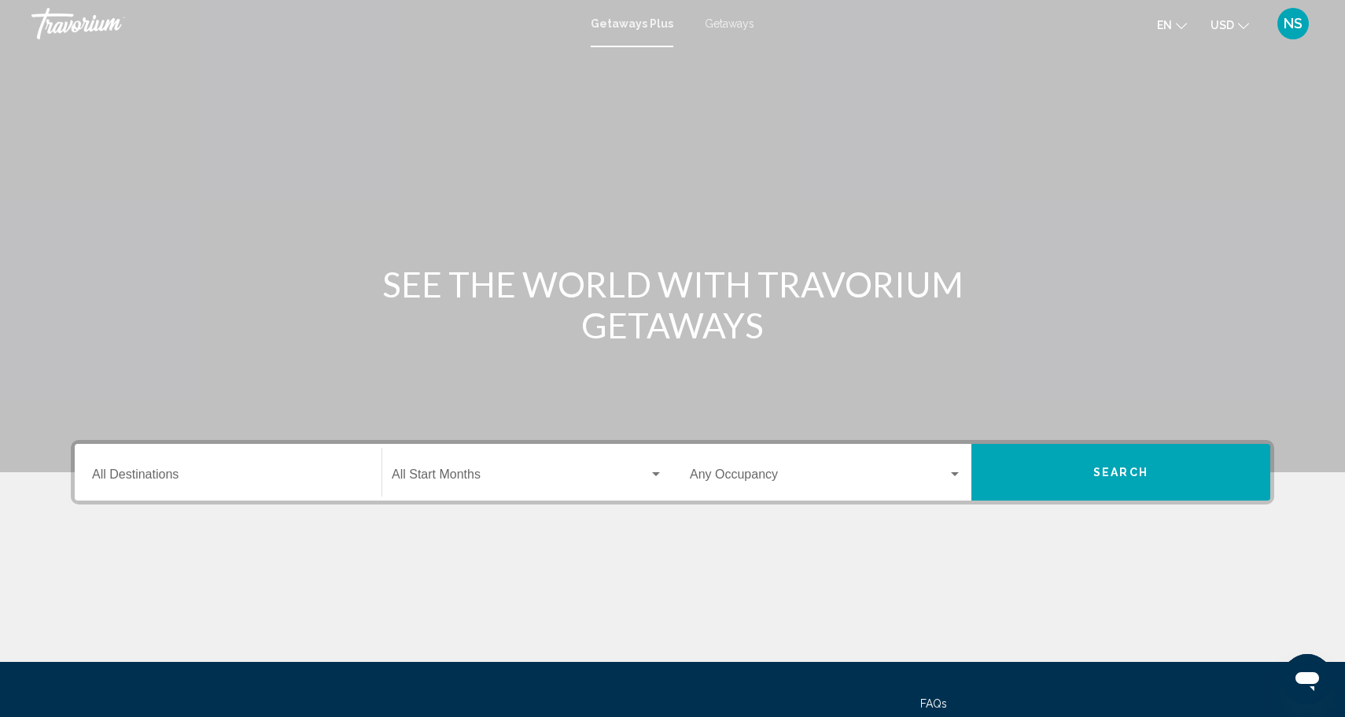
click at [295, 458] on div "Destination All Destinations" at bounding box center [228, 473] width 272 height 50
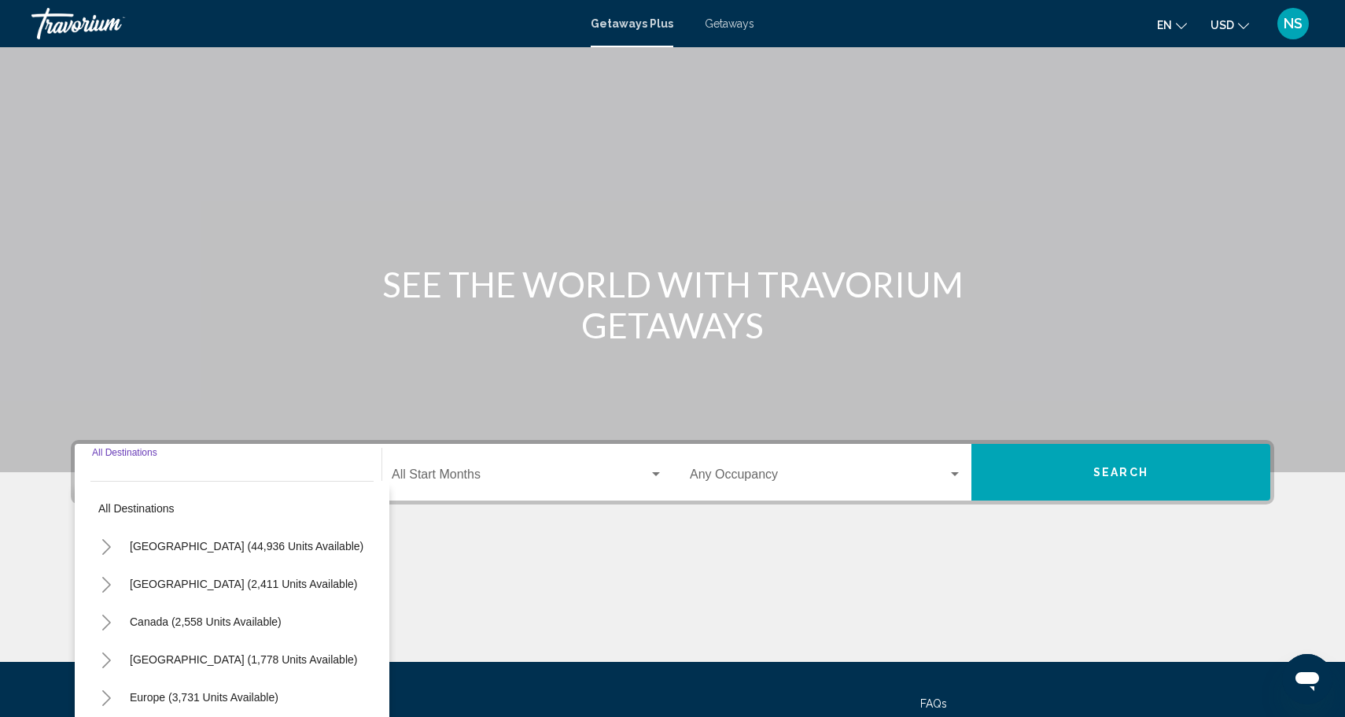
scroll to position [138, 0]
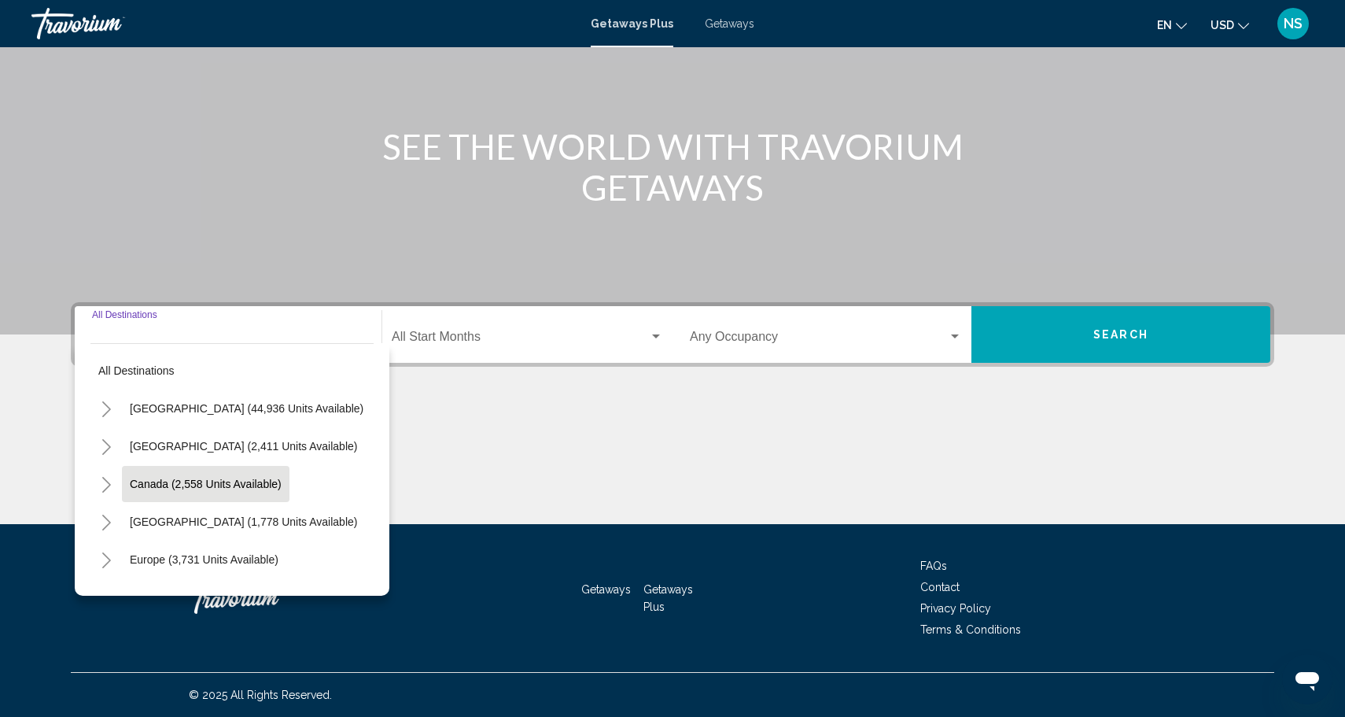
click at [226, 474] on button "Canada (2,558 units available)" at bounding box center [206, 484] width 168 height 36
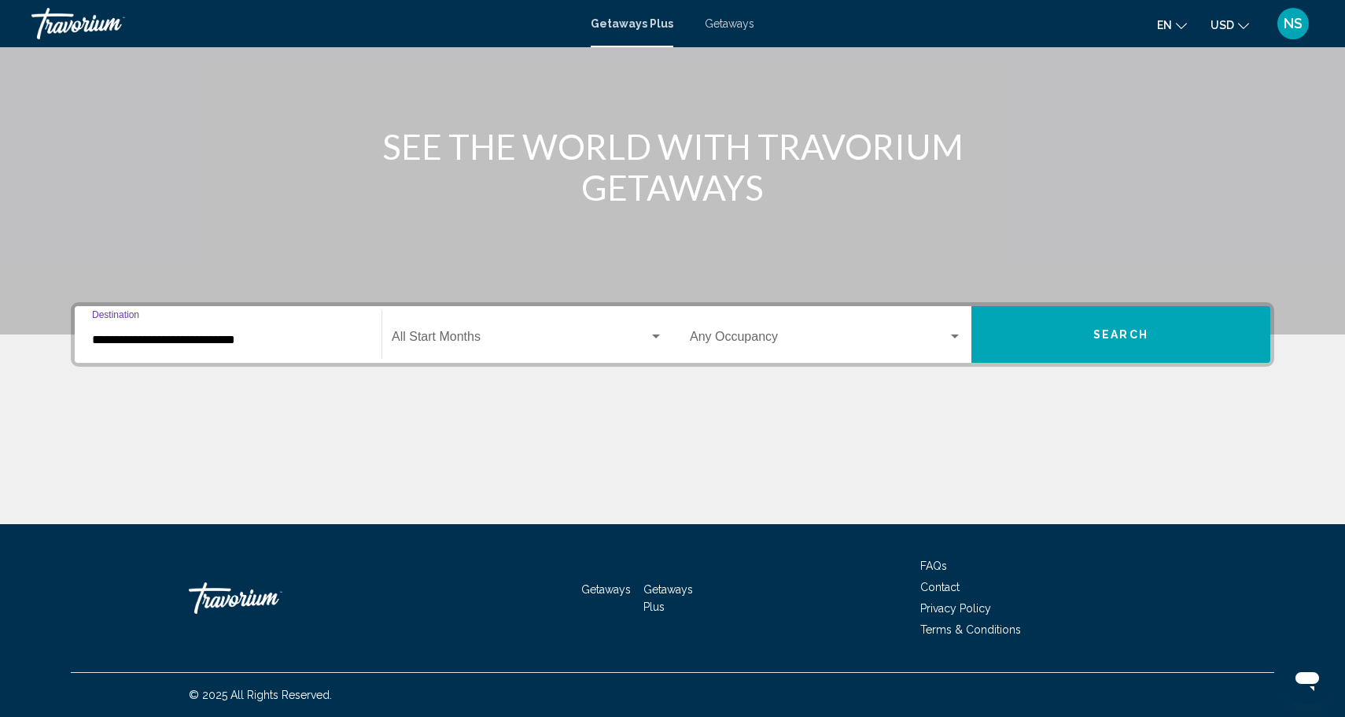
click at [225, 354] on div "**********" at bounding box center [228, 335] width 272 height 50
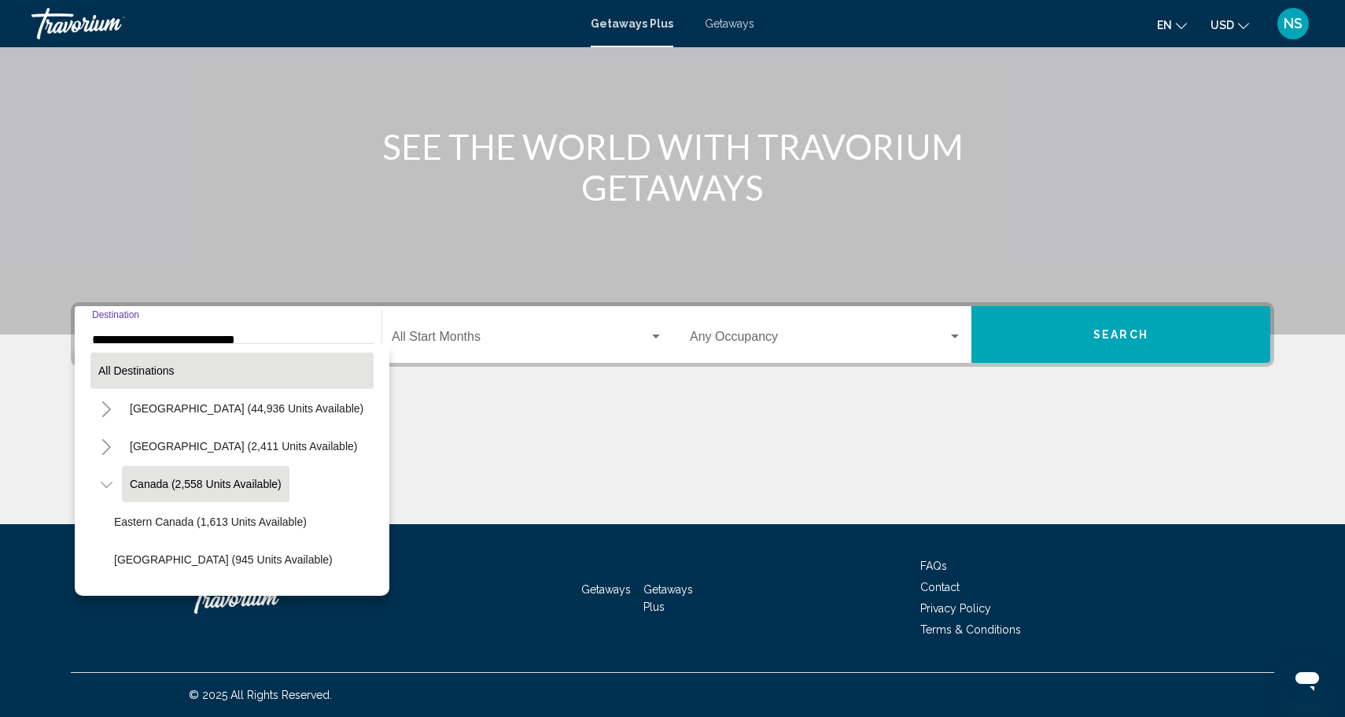
scroll to position [18, 0]
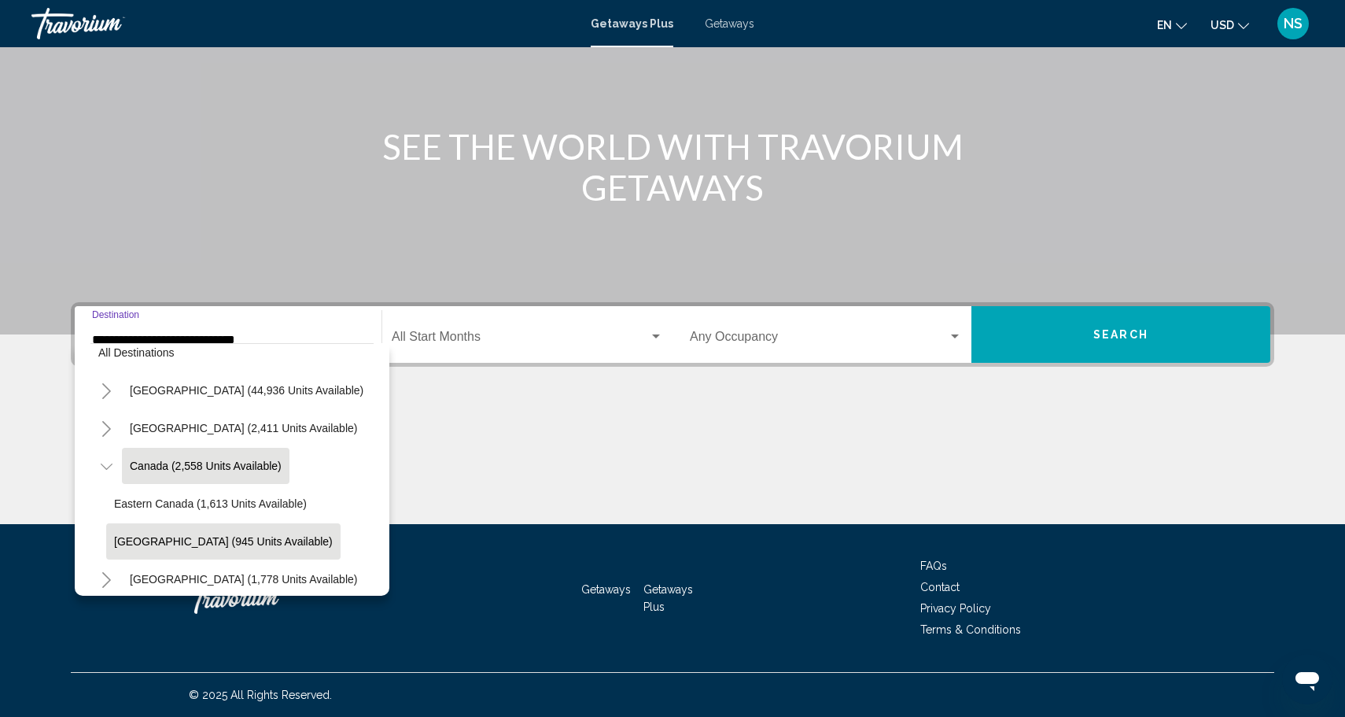
click at [221, 546] on span "[GEOGRAPHIC_DATA] (945 units available)" at bounding box center [223, 541] width 219 height 13
type input "**********"
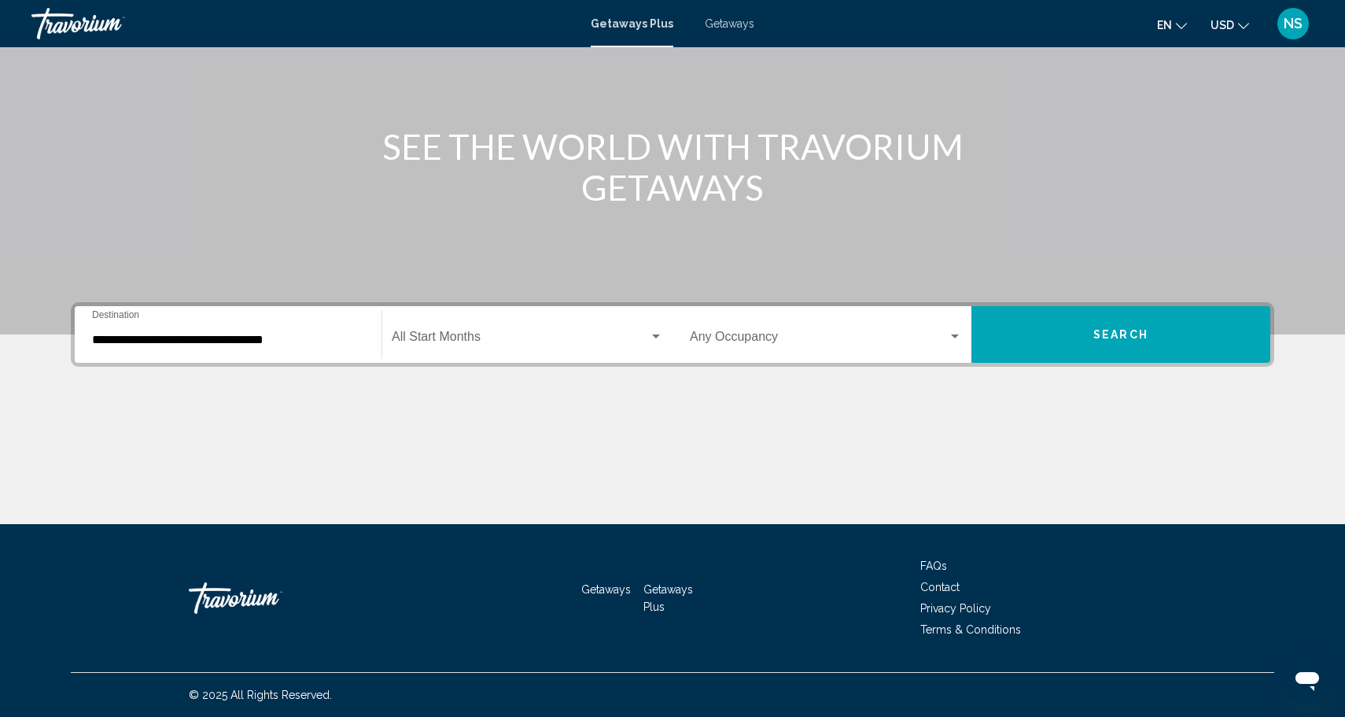
click at [528, 329] on div "Start Month All Start Months" at bounding box center [527, 335] width 271 height 50
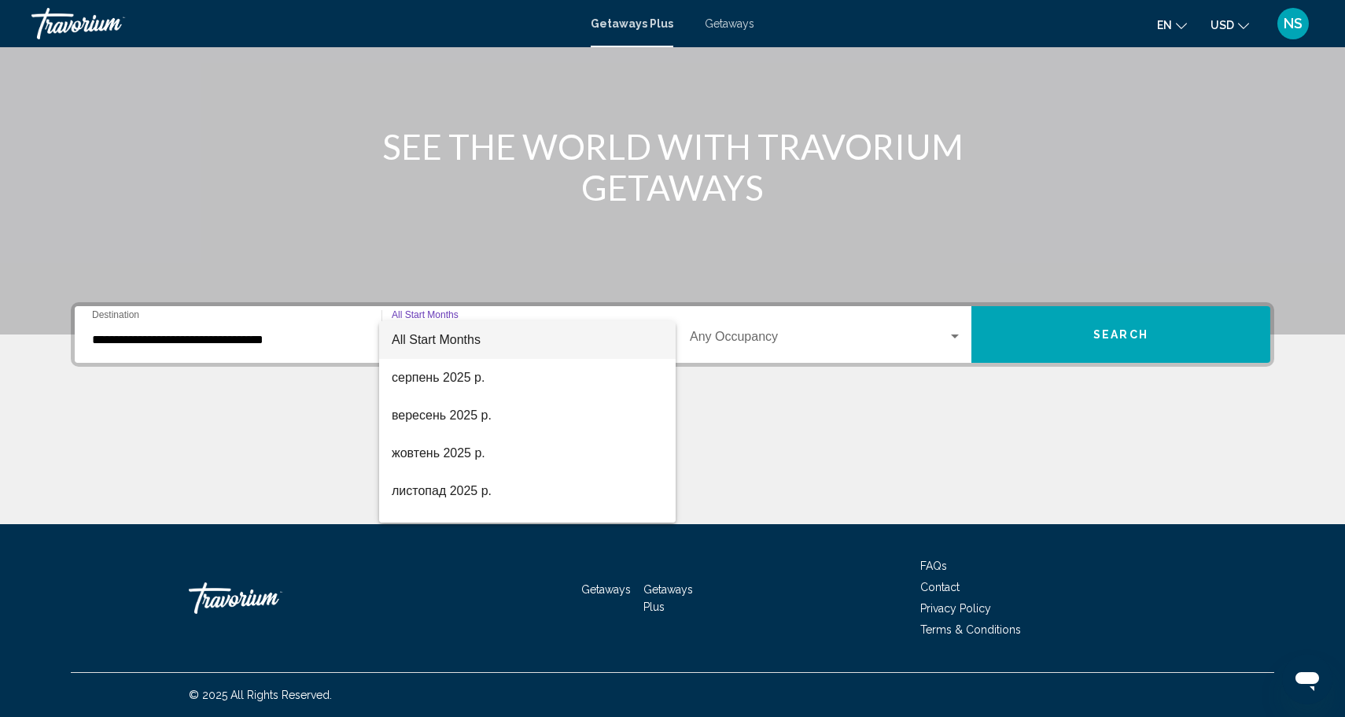
click at [835, 334] on div at bounding box center [672, 358] width 1345 height 717
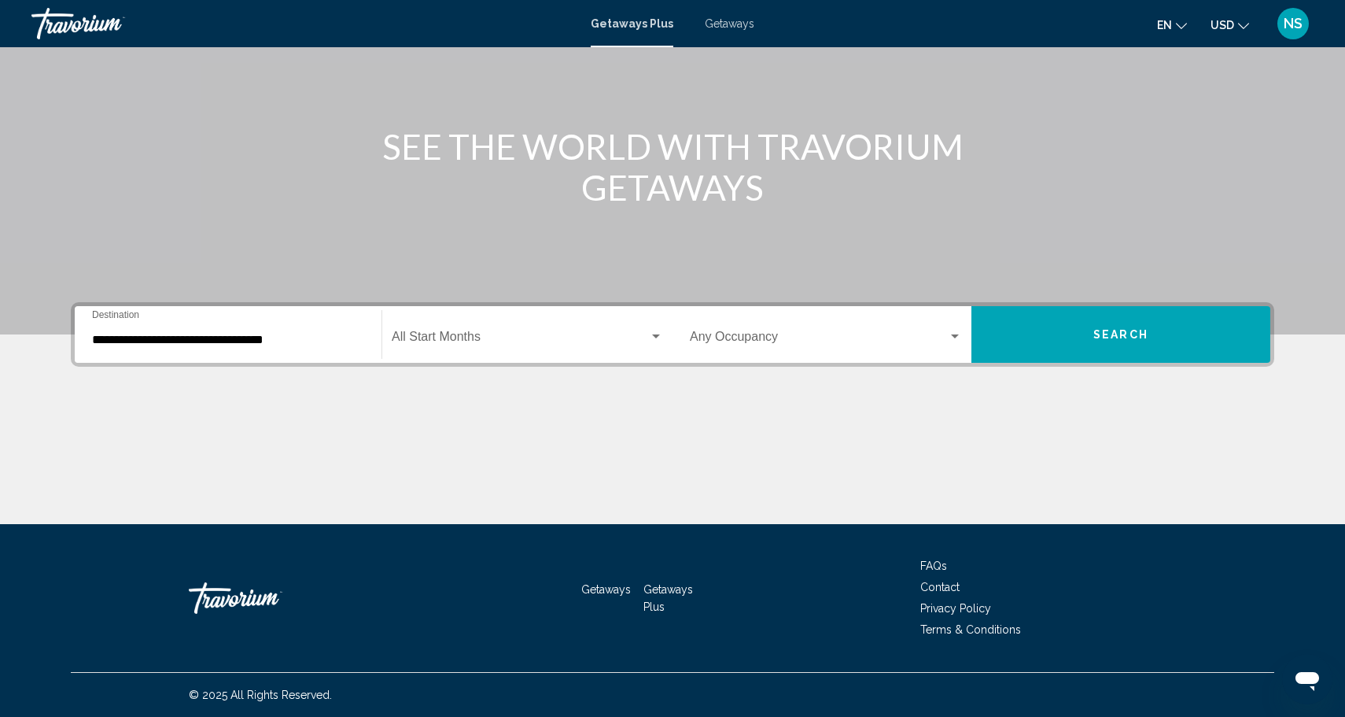
click at [835, 334] on span "Search widget" at bounding box center [819, 340] width 258 height 14
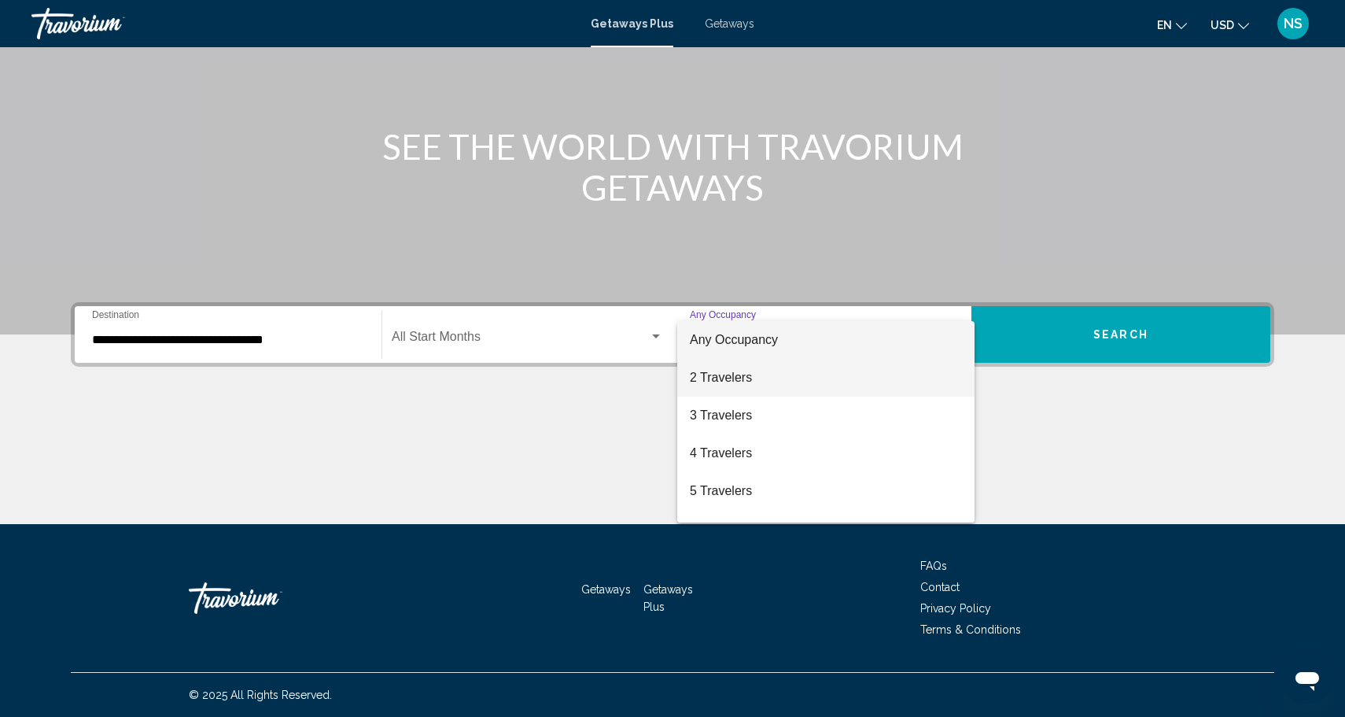
click at [794, 374] on span "2 Travelers" at bounding box center [826, 378] width 272 height 38
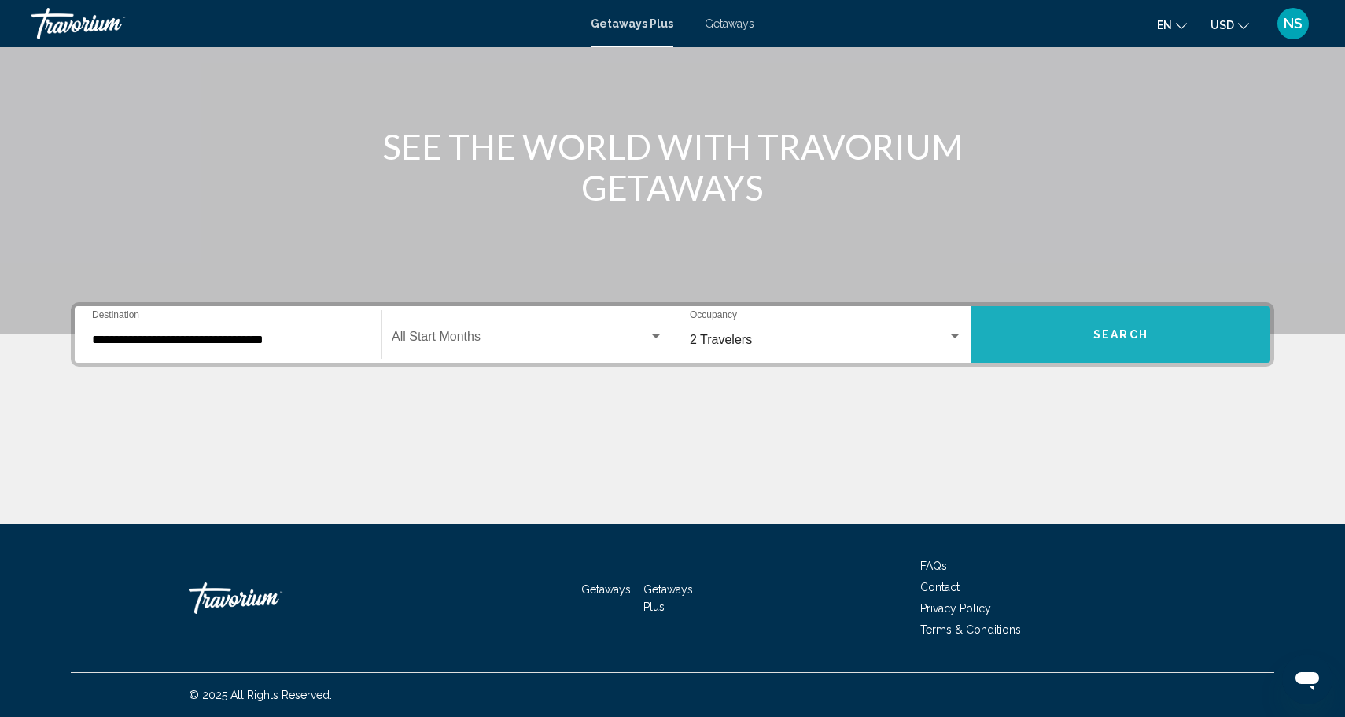
click at [1097, 326] on button "Search" at bounding box center [1120, 334] width 299 height 57
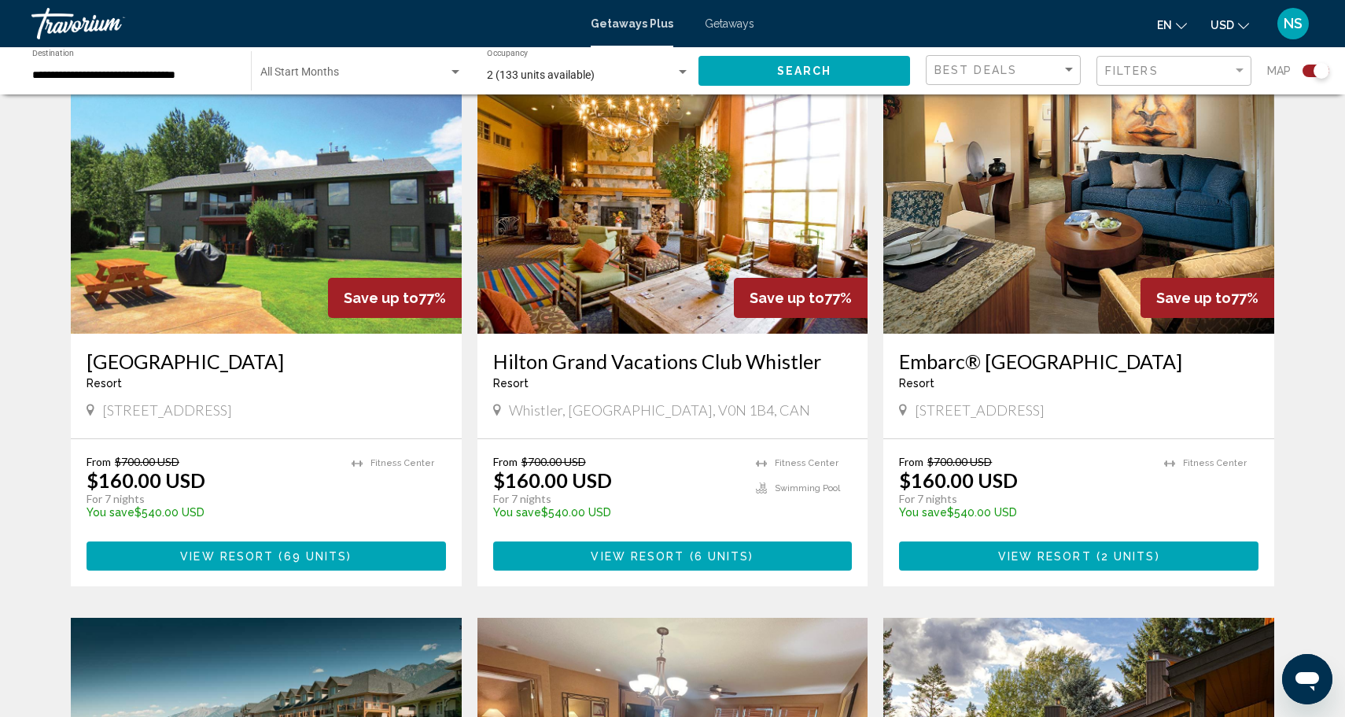
scroll to position [572, 0]
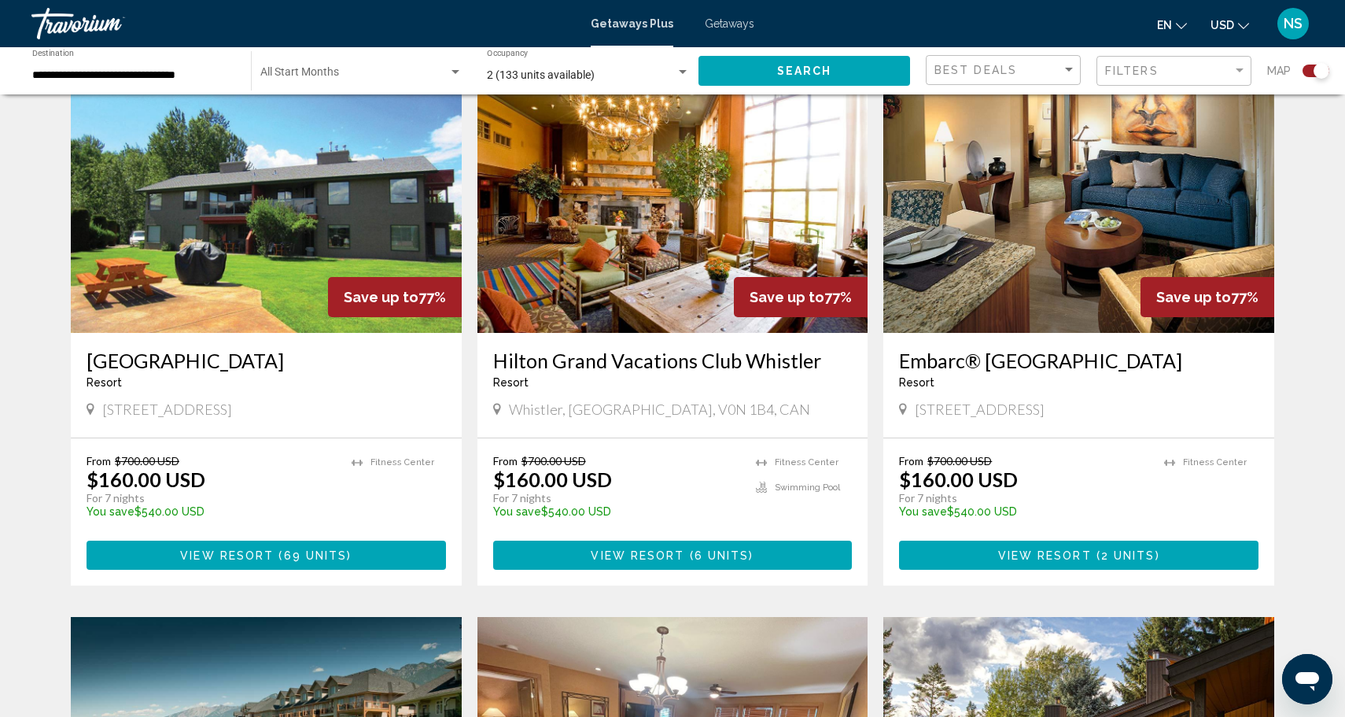
click at [1243, 24] on icon "Change currency" at bounding box center [1243, 25] width 11 height 11
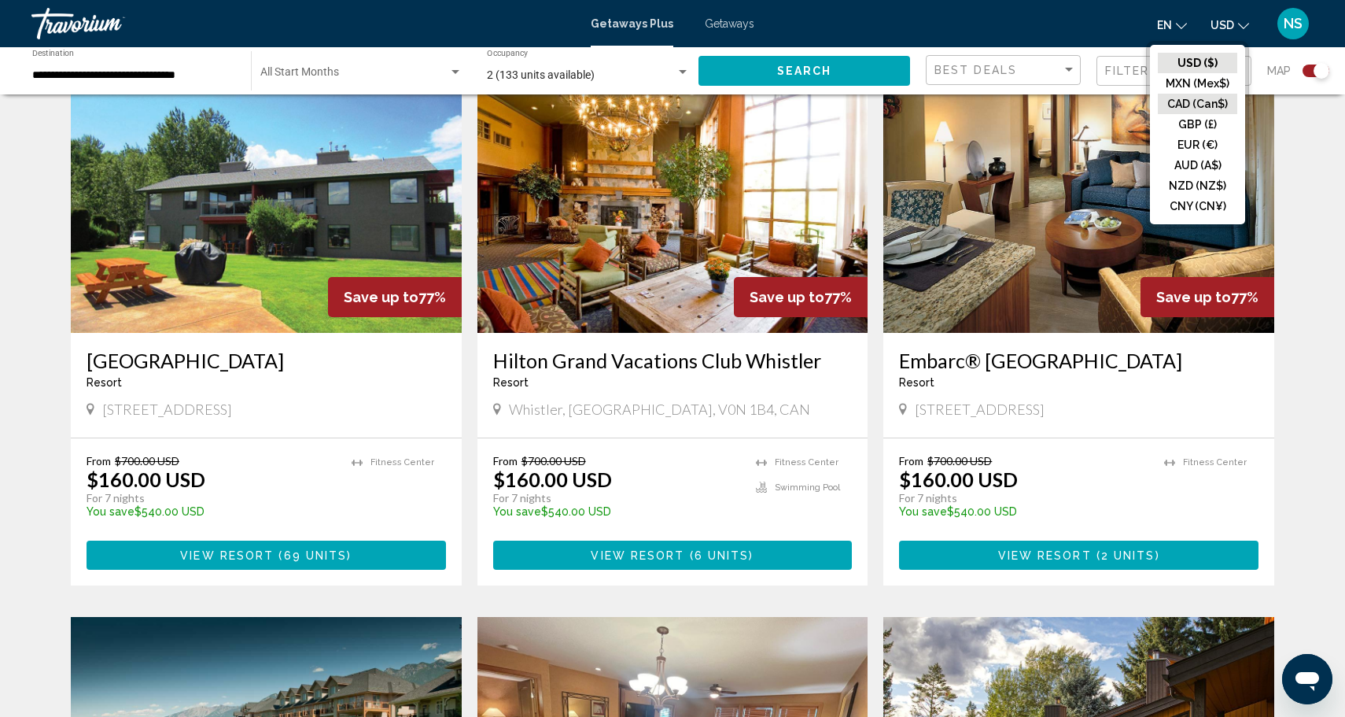
click at [1215, 98] on button "CAD (Can$)" at bounding box center [1197, 104] width 79 height 20
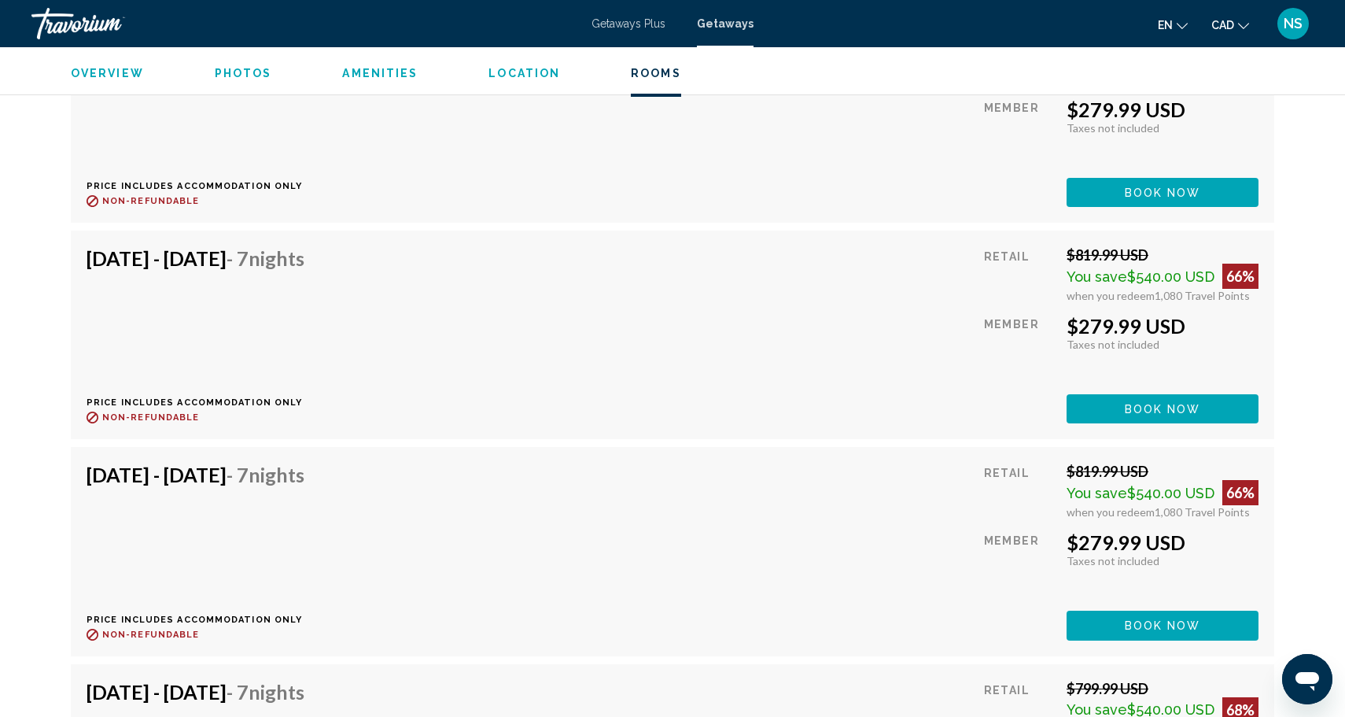
scroll to position [3716, 0]
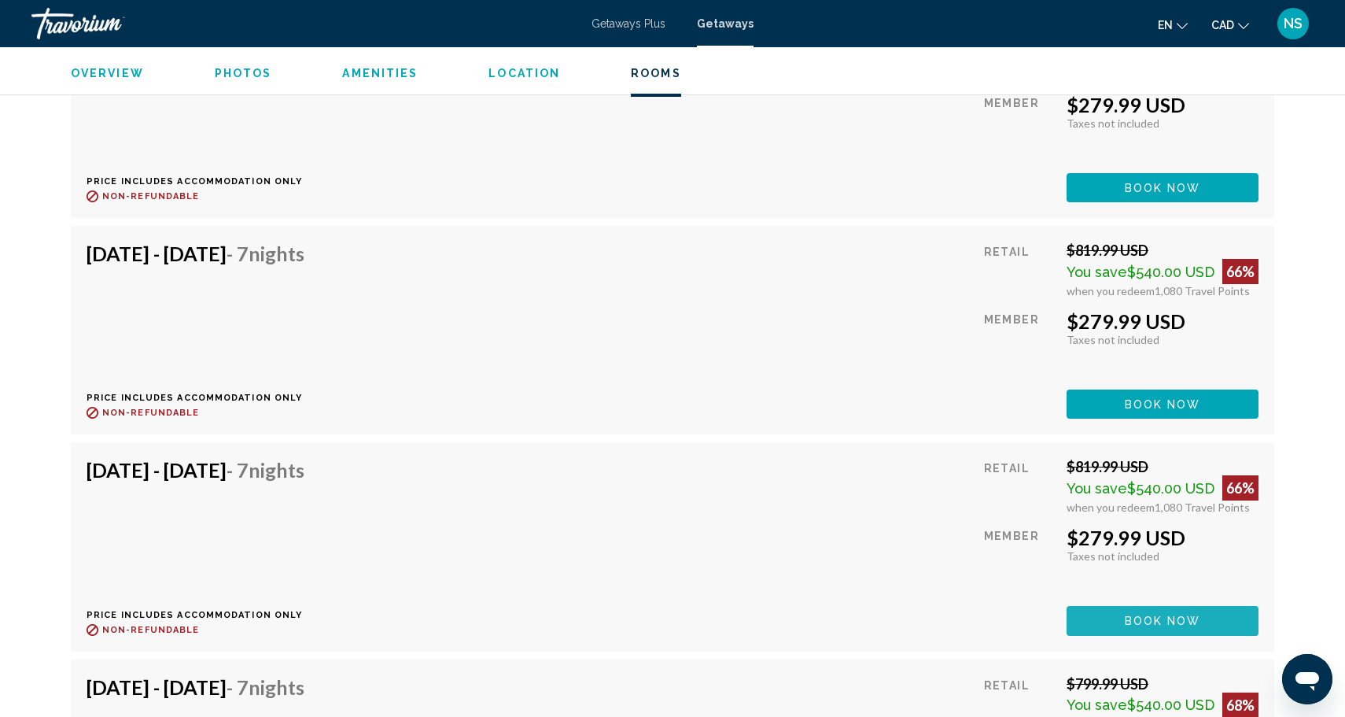
click at [1161, 606] on button "Book now" at bounding box center [1163, 620] width 192 height 29
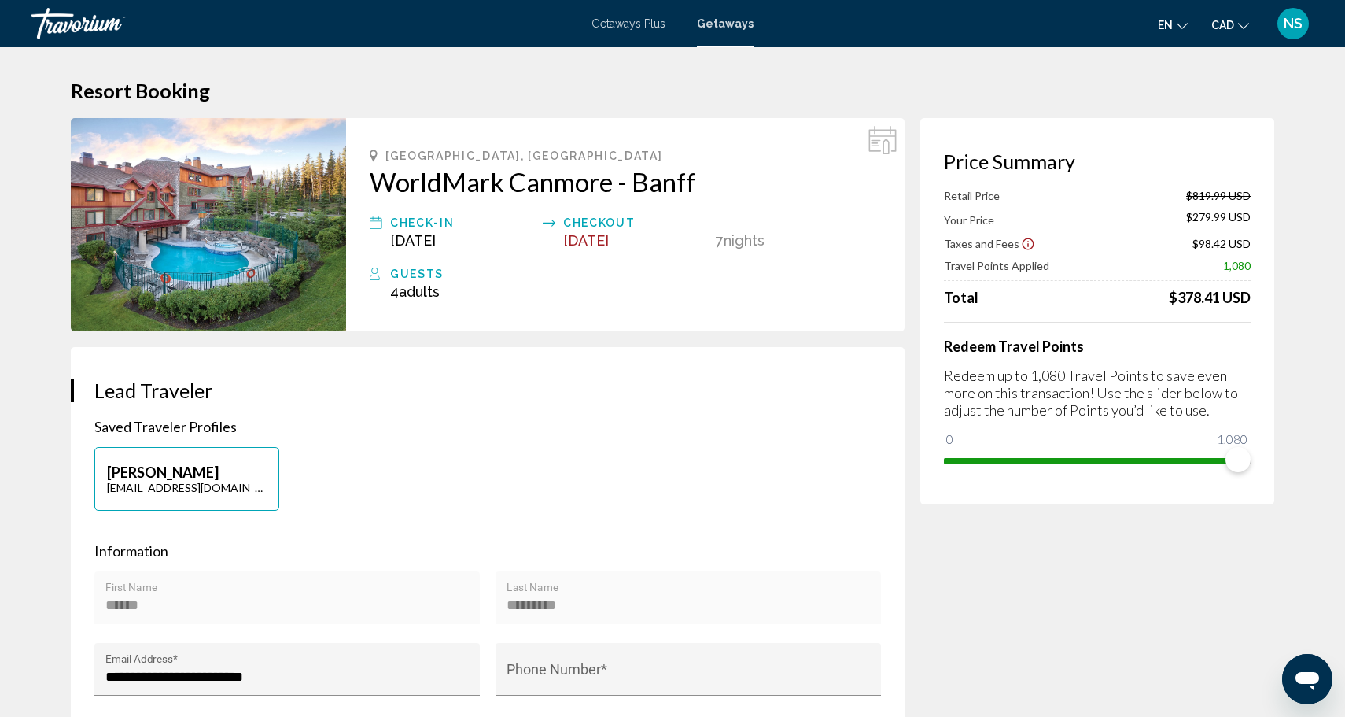
click at [1246, 28] on button "CAD USD ($) MXN (Mex$) CAD (Can$) GBP (£) EUR (€) AUD (A$) NZD (NZ$) CNY (CN¥)" at bounding box center [1230, 24] width 38 height 23
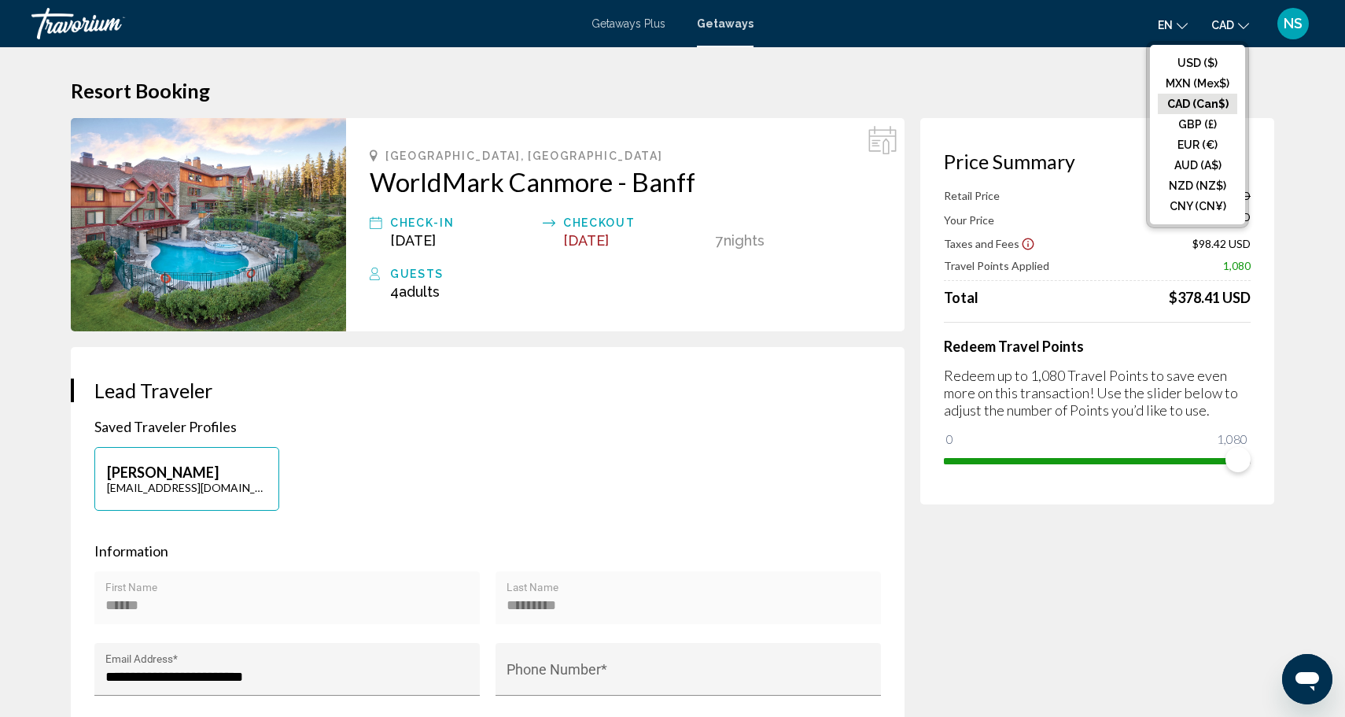
click at [1212, 102] on button "CAD (Can$)" at bounding box center [1197, 104] width 79 height 20
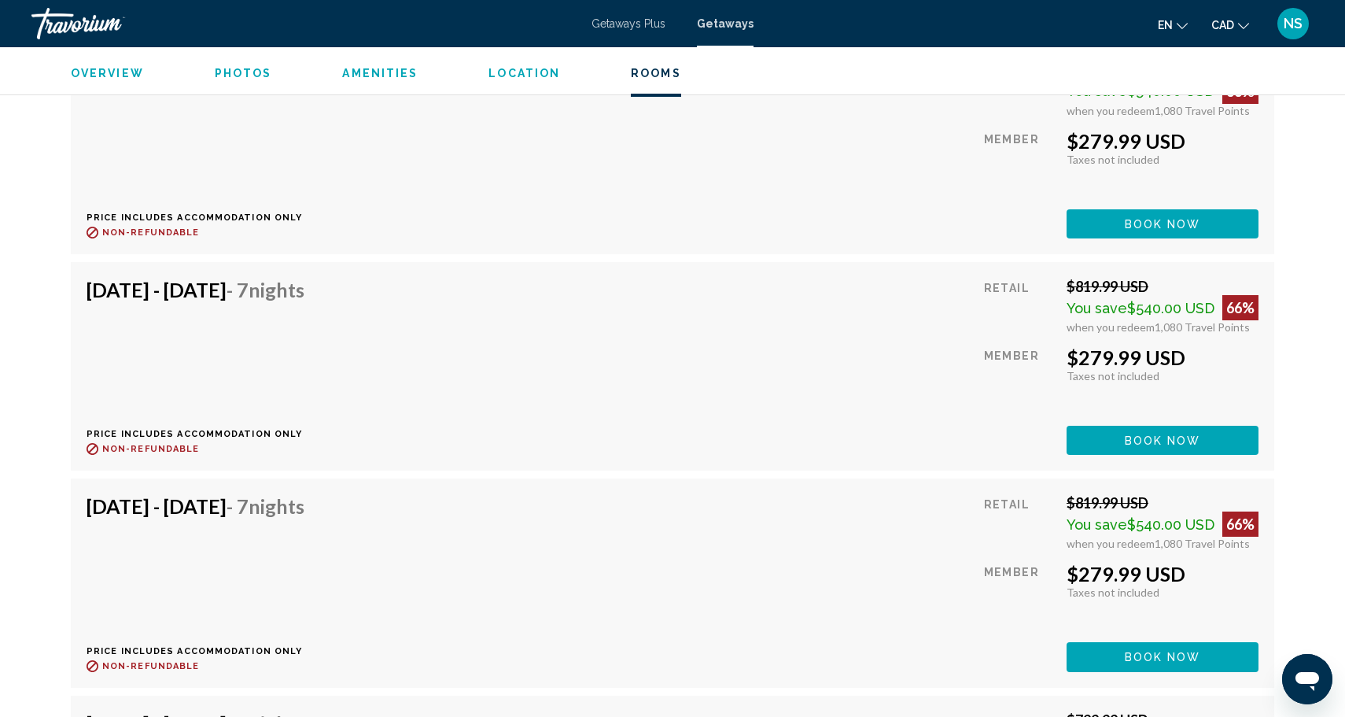
scroll to position [3679, 0]
